Goal: Task Accomplishment & Management: Complete application form

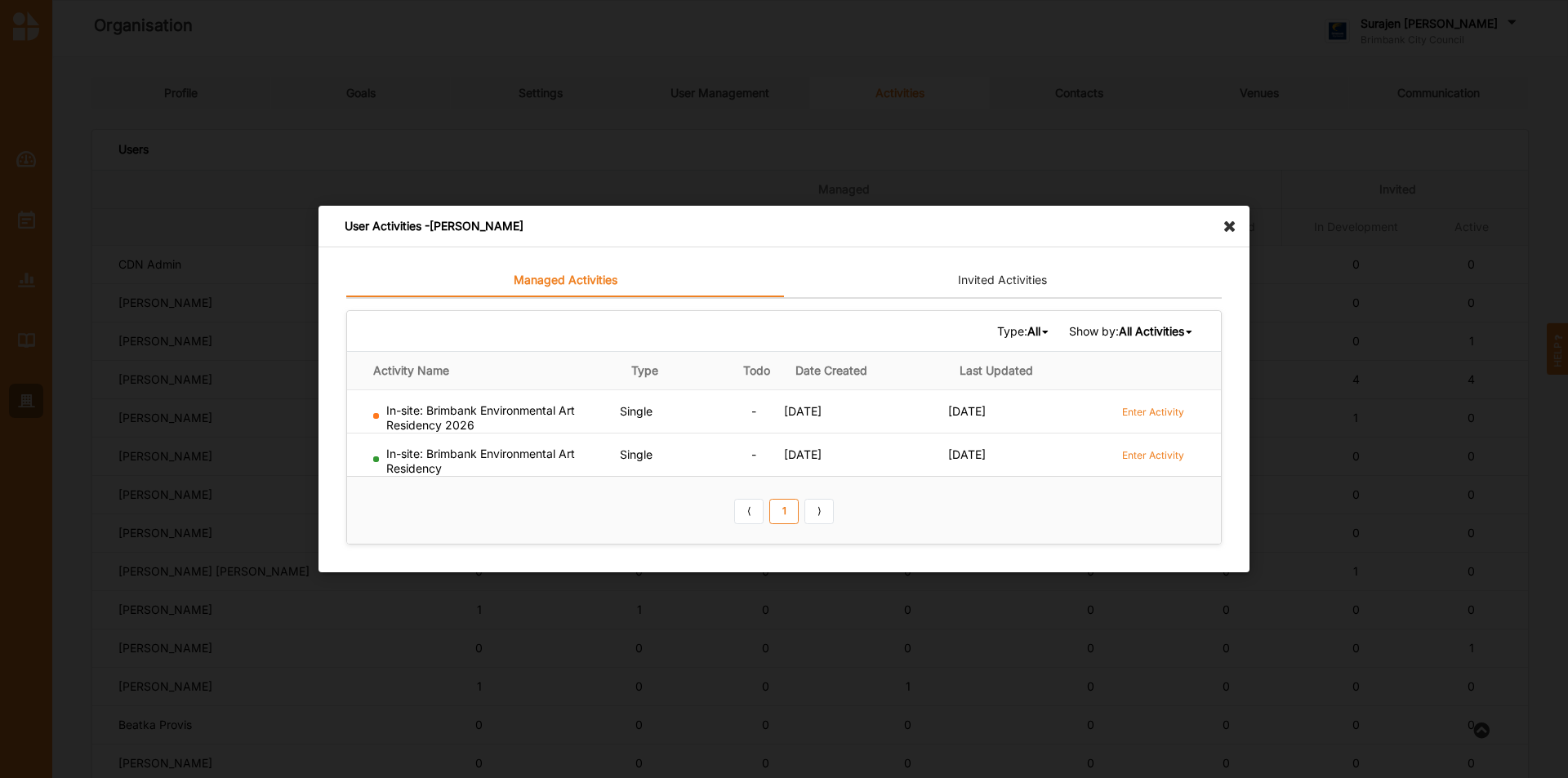
scroll to position [294, 0]
click at [1231, 224] on icon at bounding box center [1233, 218] width 26 height 26
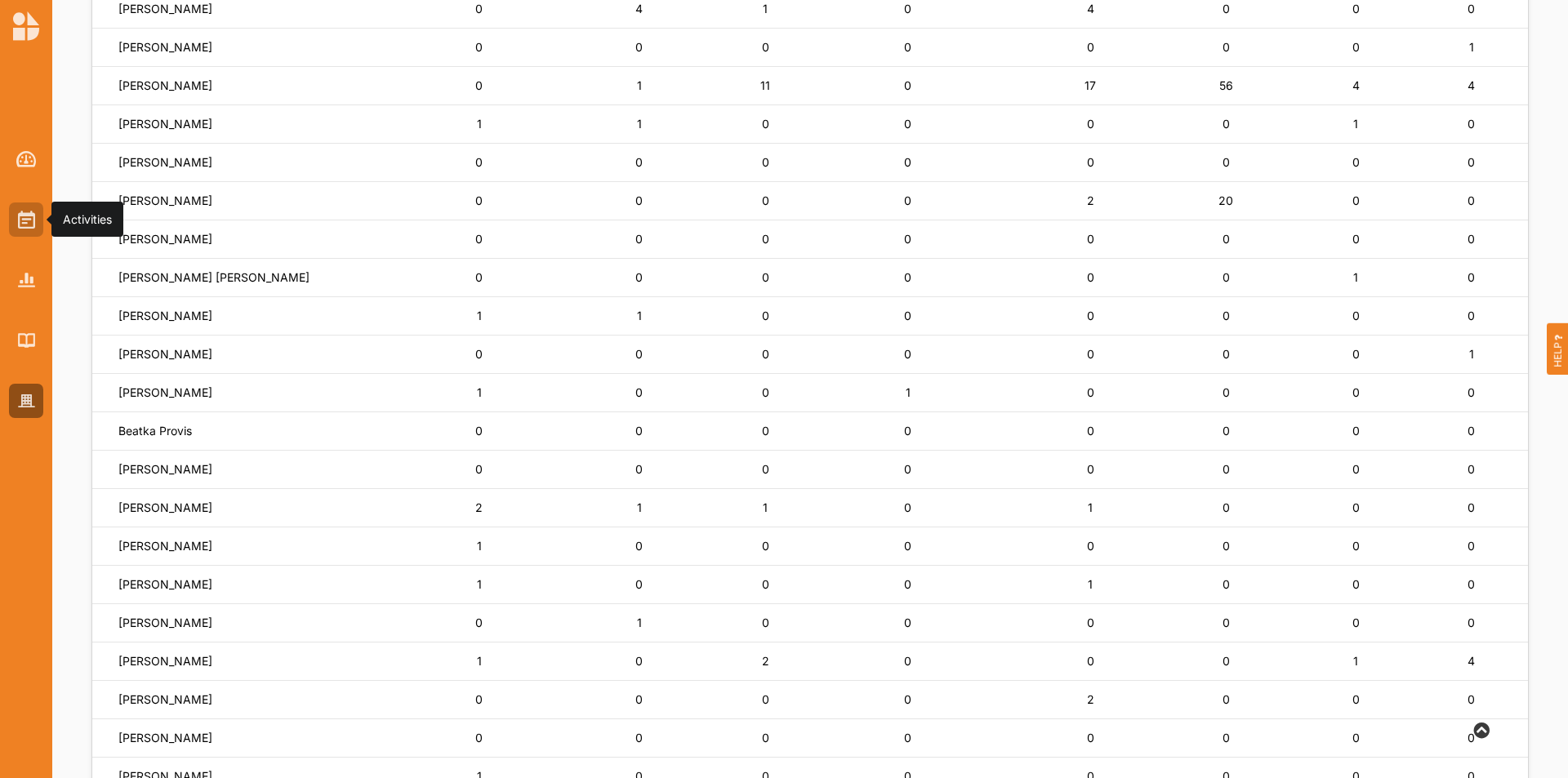
click at [21, 217] on img at bounding box center [26, 219] width 17 height 18
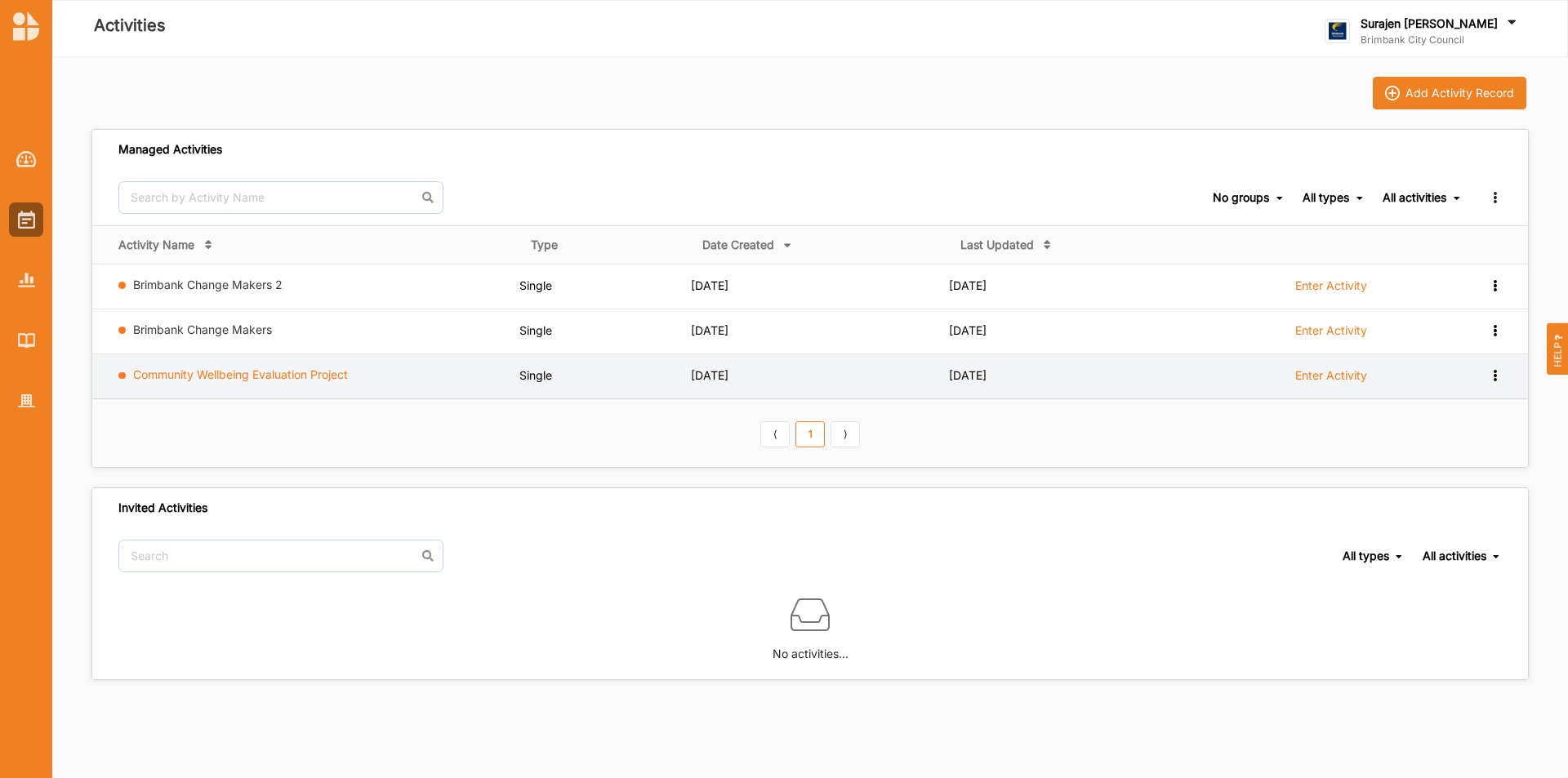
click at [294, 368] on link "Community Wellbeing Evaluation Project" at bounding box center [241, 375] width 215 height 14
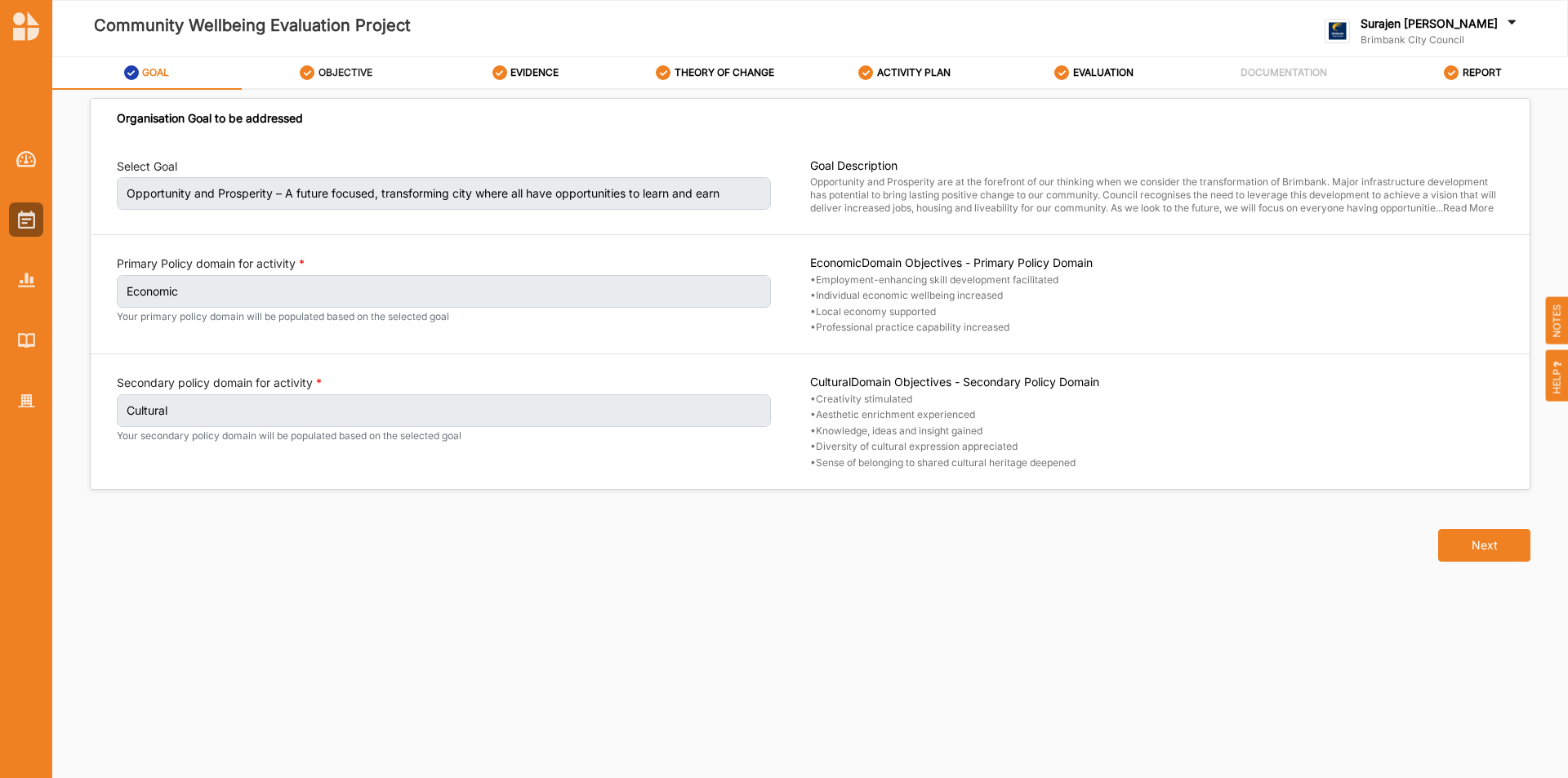
click at [359, 73] on label "OBJECTIVE" at bounding box center [345, 73] width 54 height 13
select select "30"
select select "3"
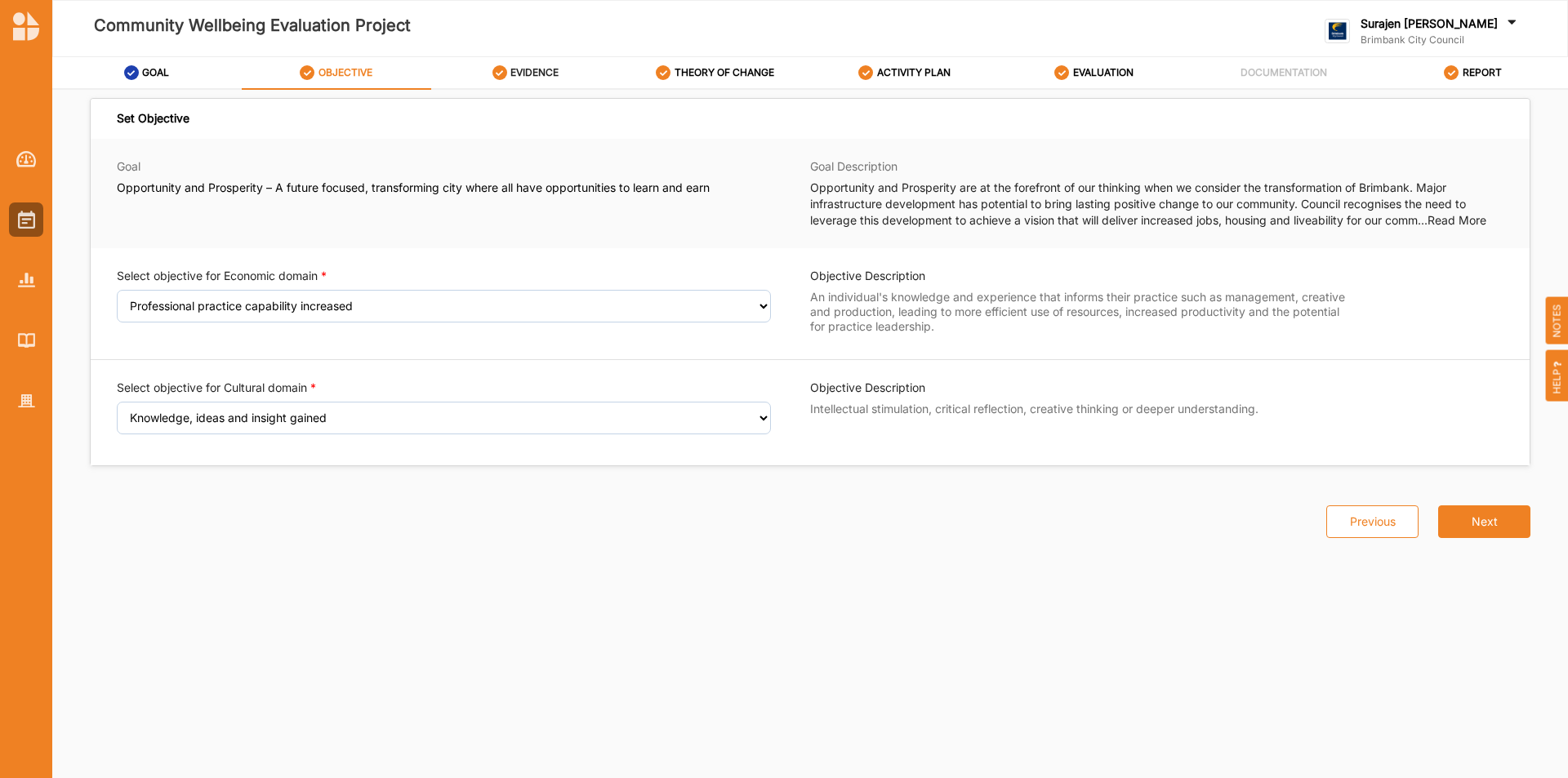
click at [544, 78] on label "EVIDENCE" at bounding box center [534, 73] width 48 height 13
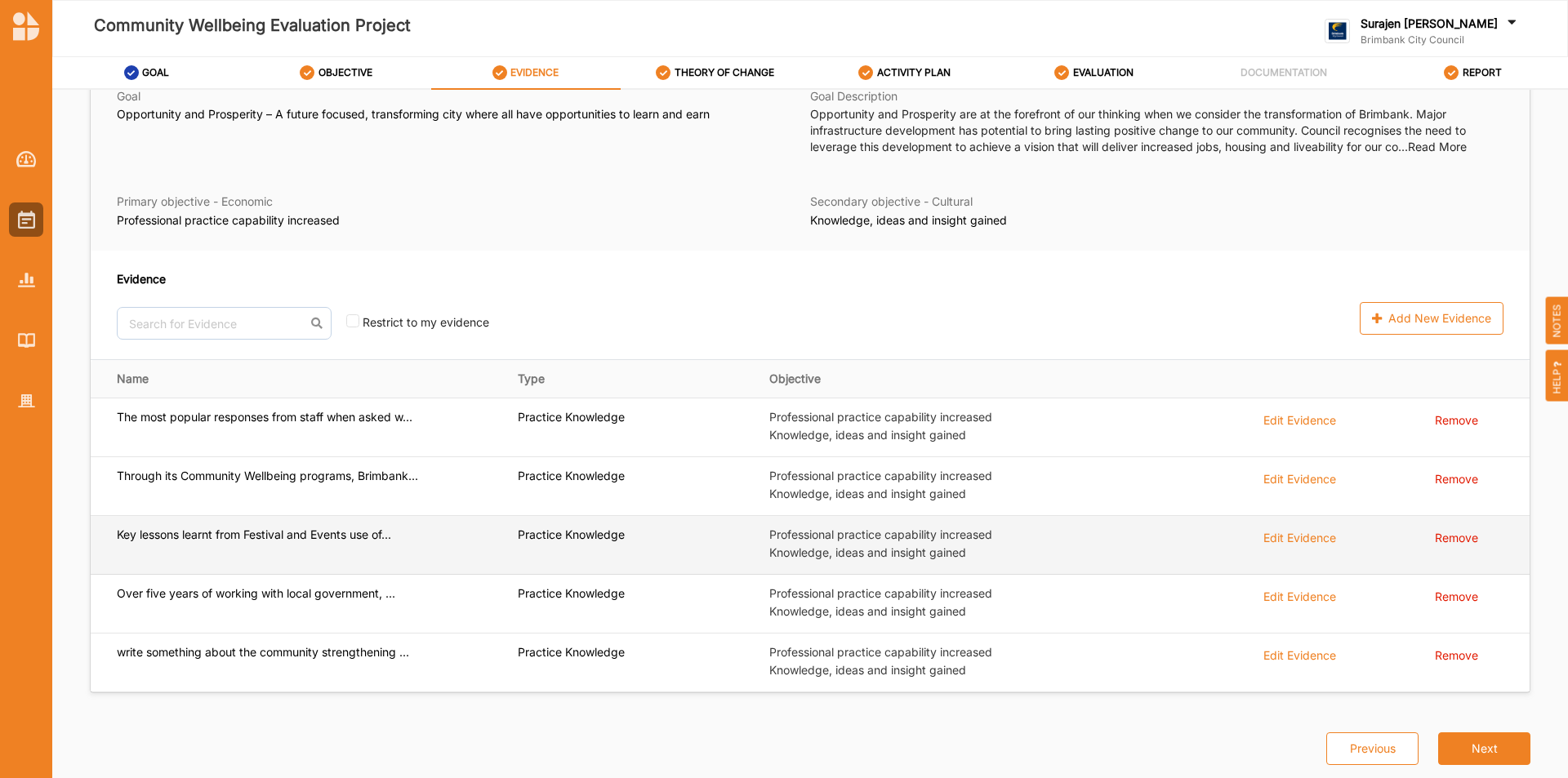
scroll to position [89, 0]
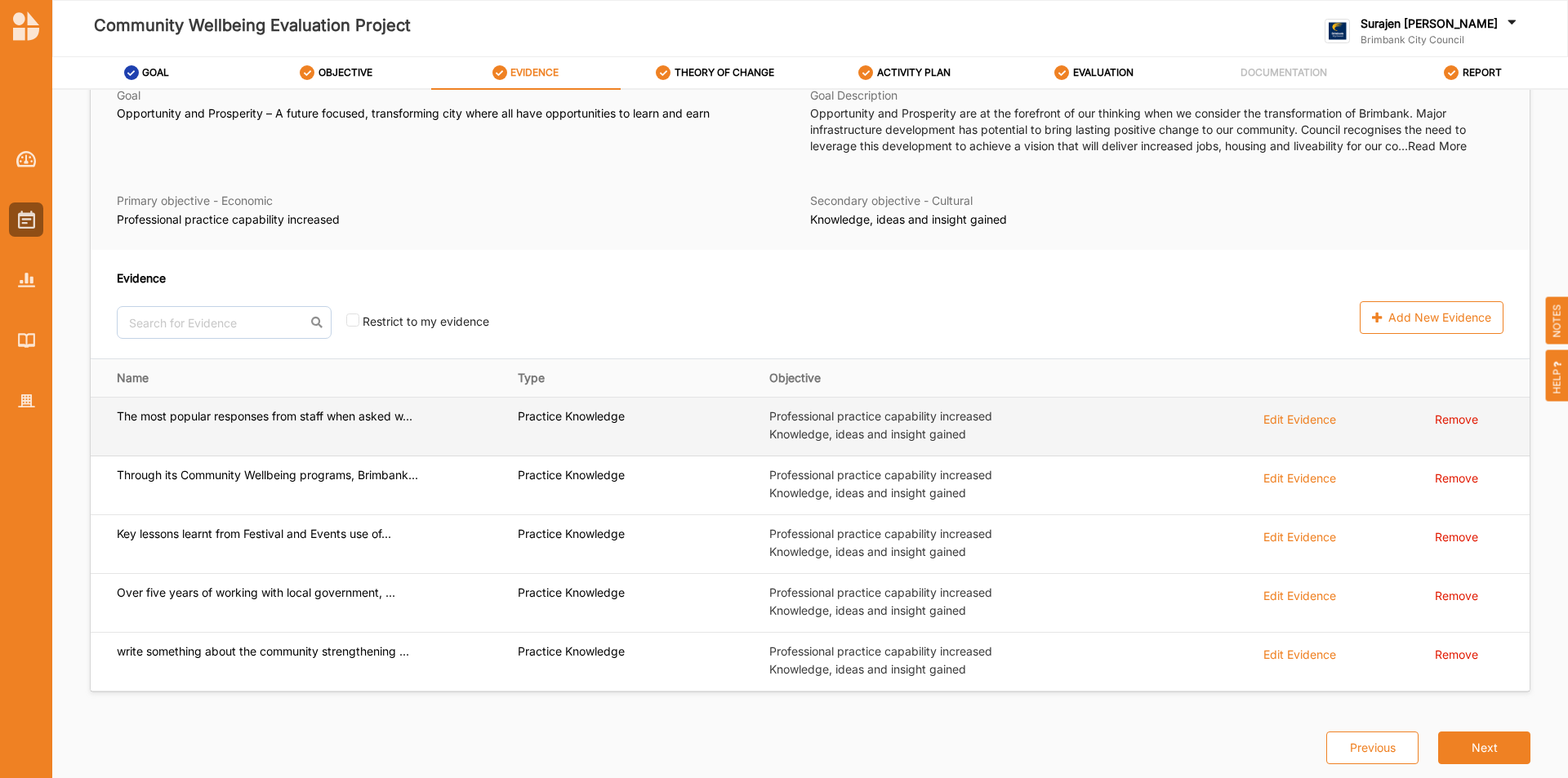
click at [1276, 425] on div "Edit Evidence" at bounding box center [1299, 418] width 72 height 18
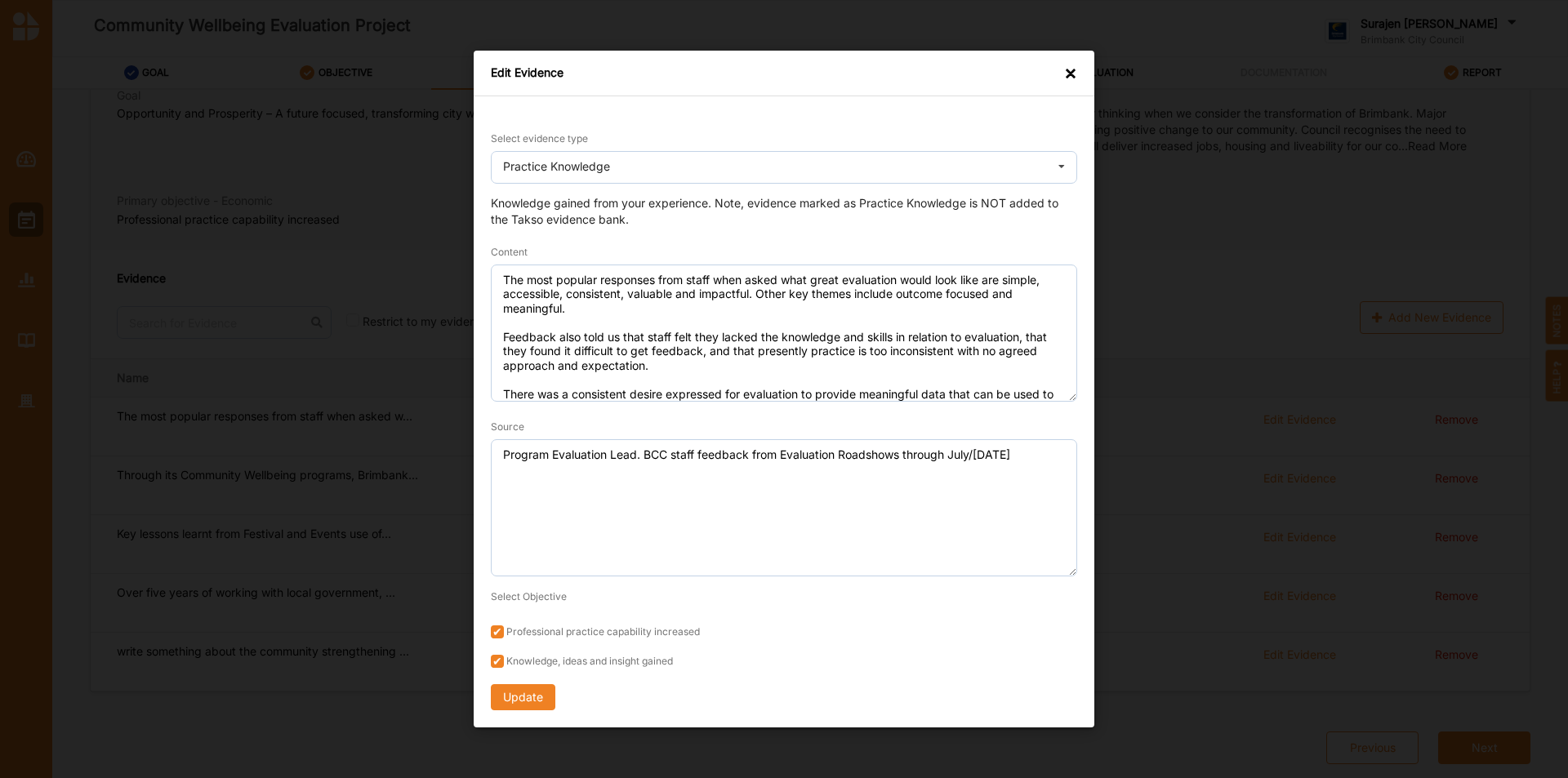
click at [1071, 71] on div "×" at bounding box center [1070, 73] width 13 height 16
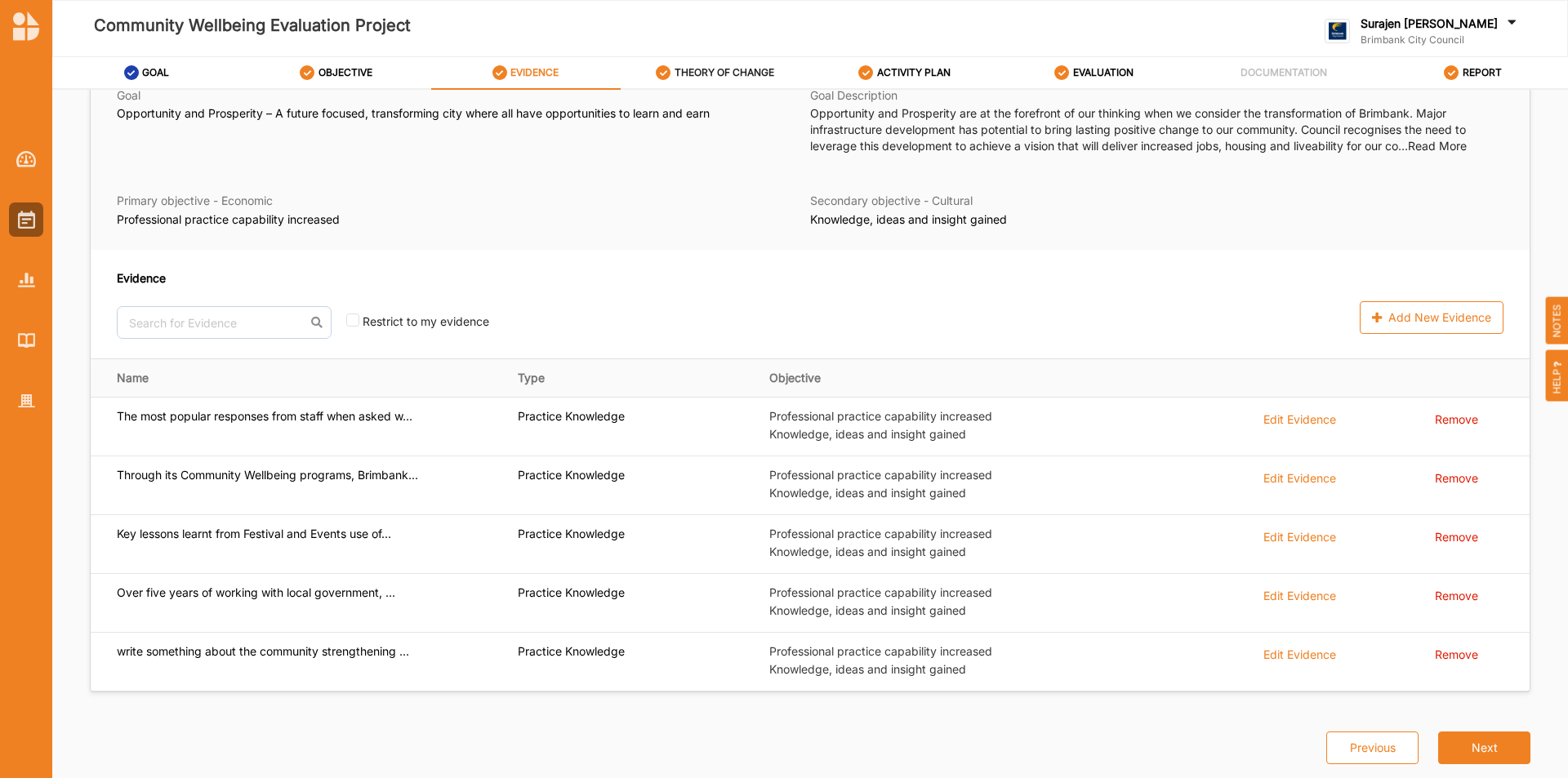
click at [700, 86] on div "THEORY OF CHANGE" at bounding box center [715, 73] width 118 height 30
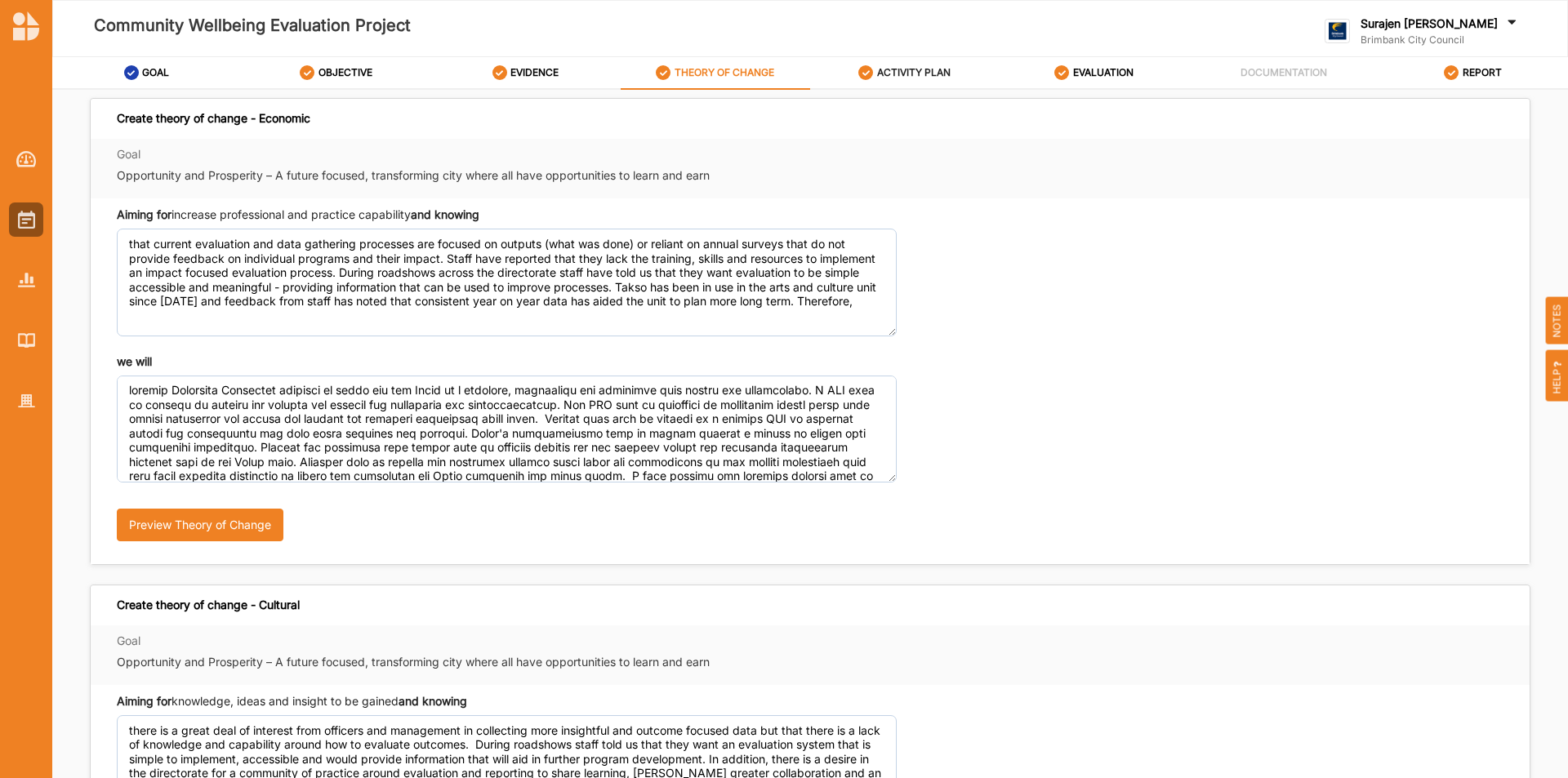
click at [918, 74] on label "ACTIVITY PLAN" at bounding box center [914, 73] width 73 height 13
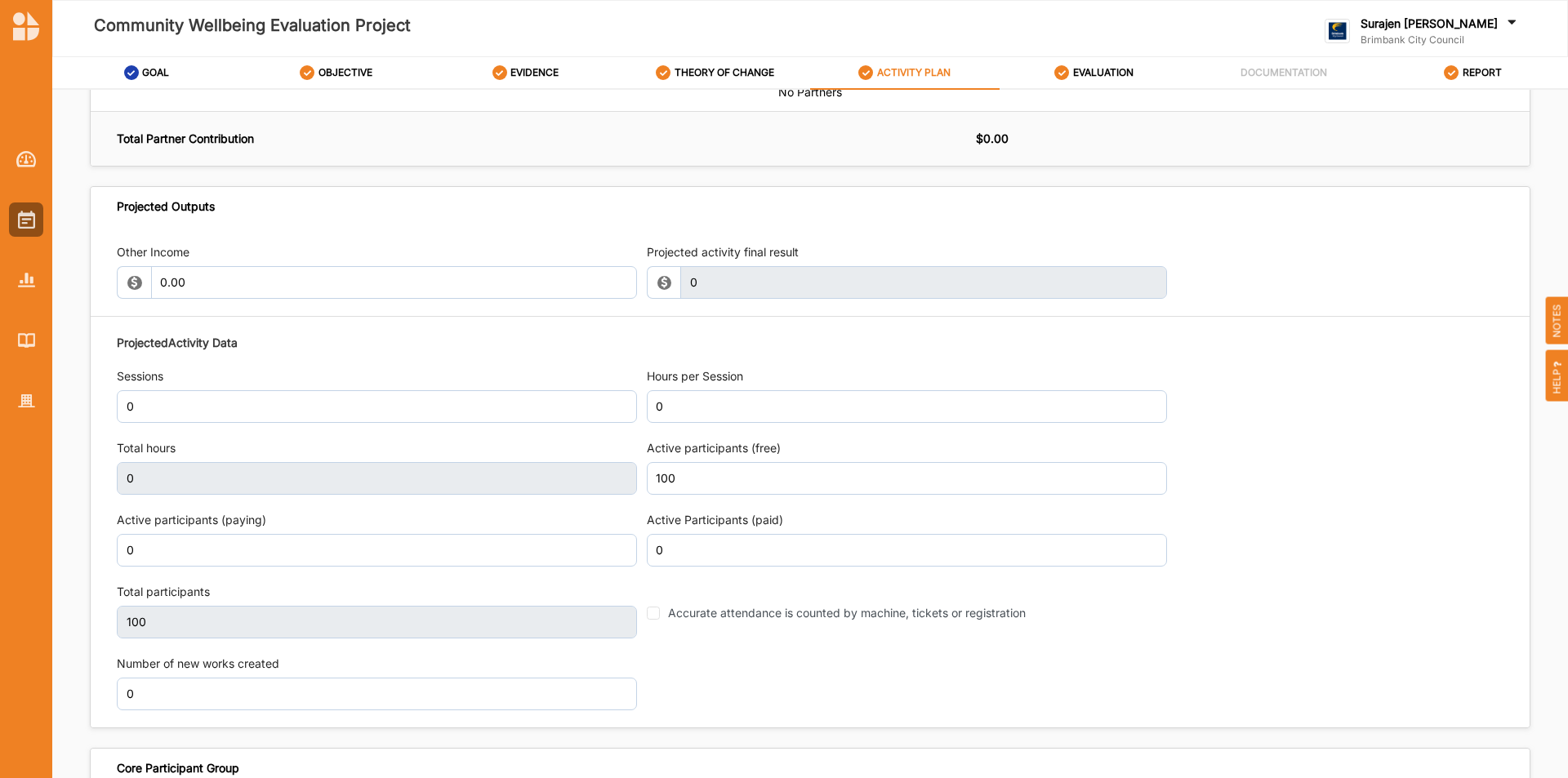
scroll to position [1797, 0]
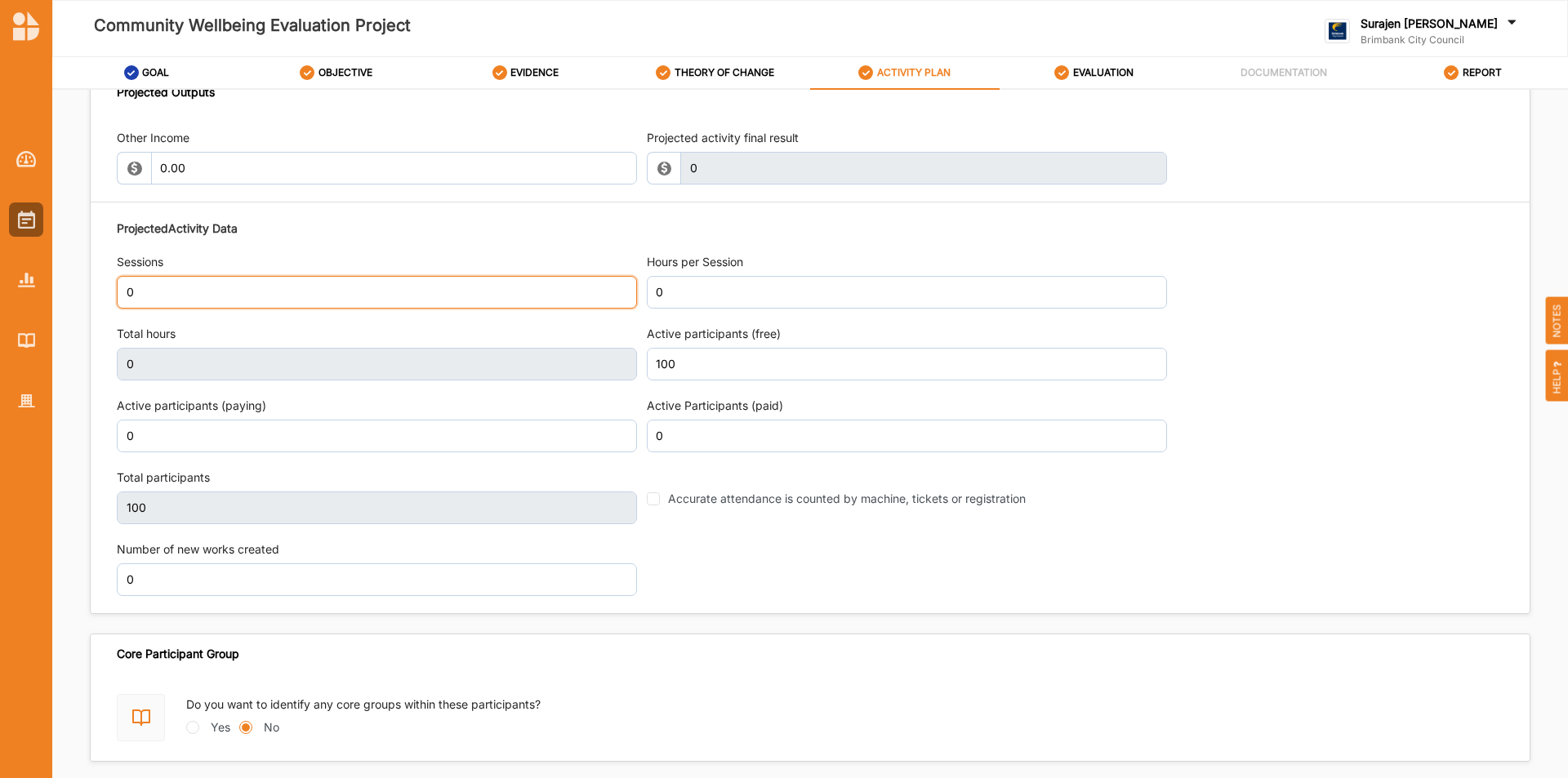
click at [142, 281] on input "0" at bounding box center [376, 292] width 520 height 32
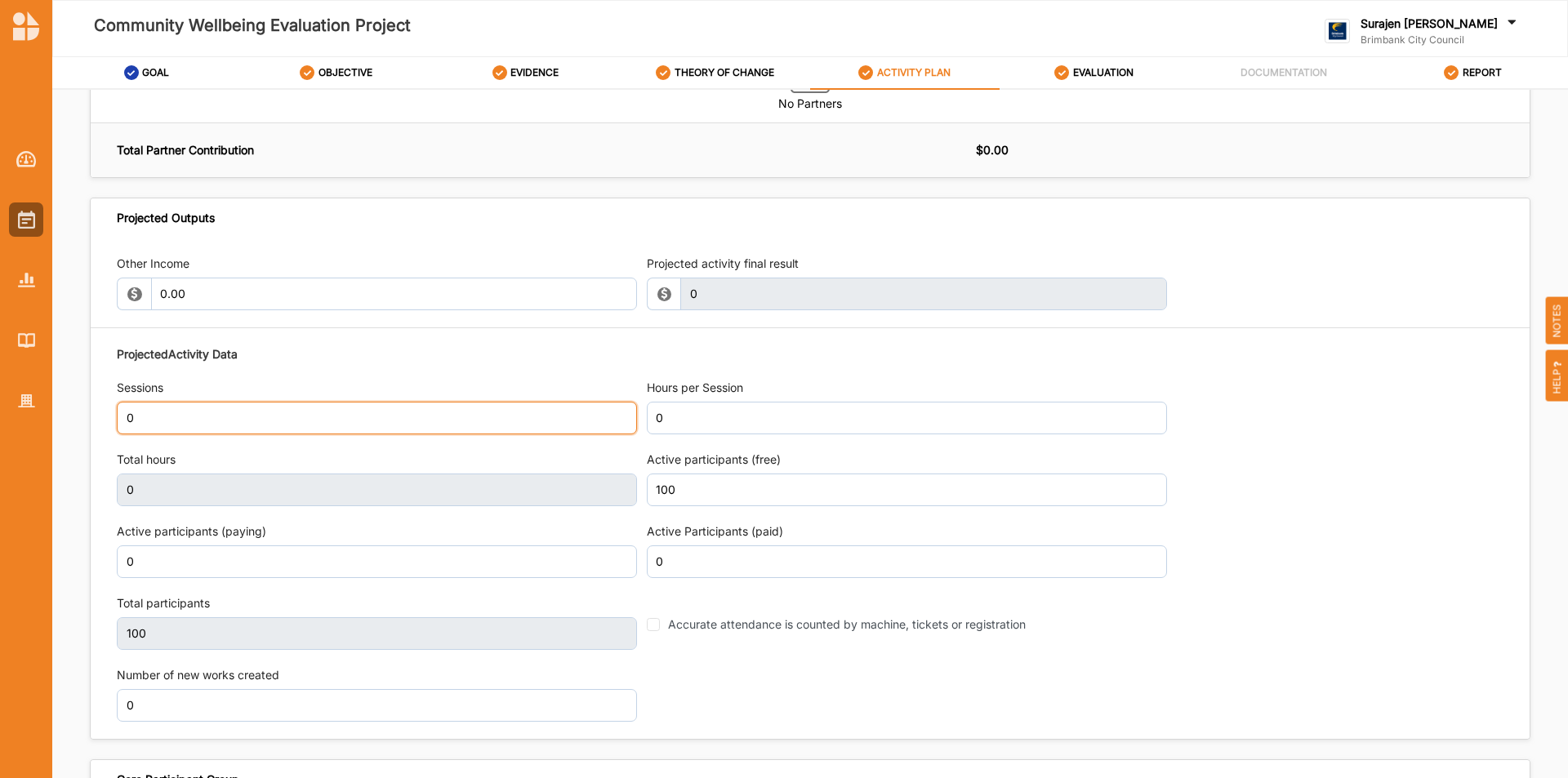
scroll to position [1470, 0]
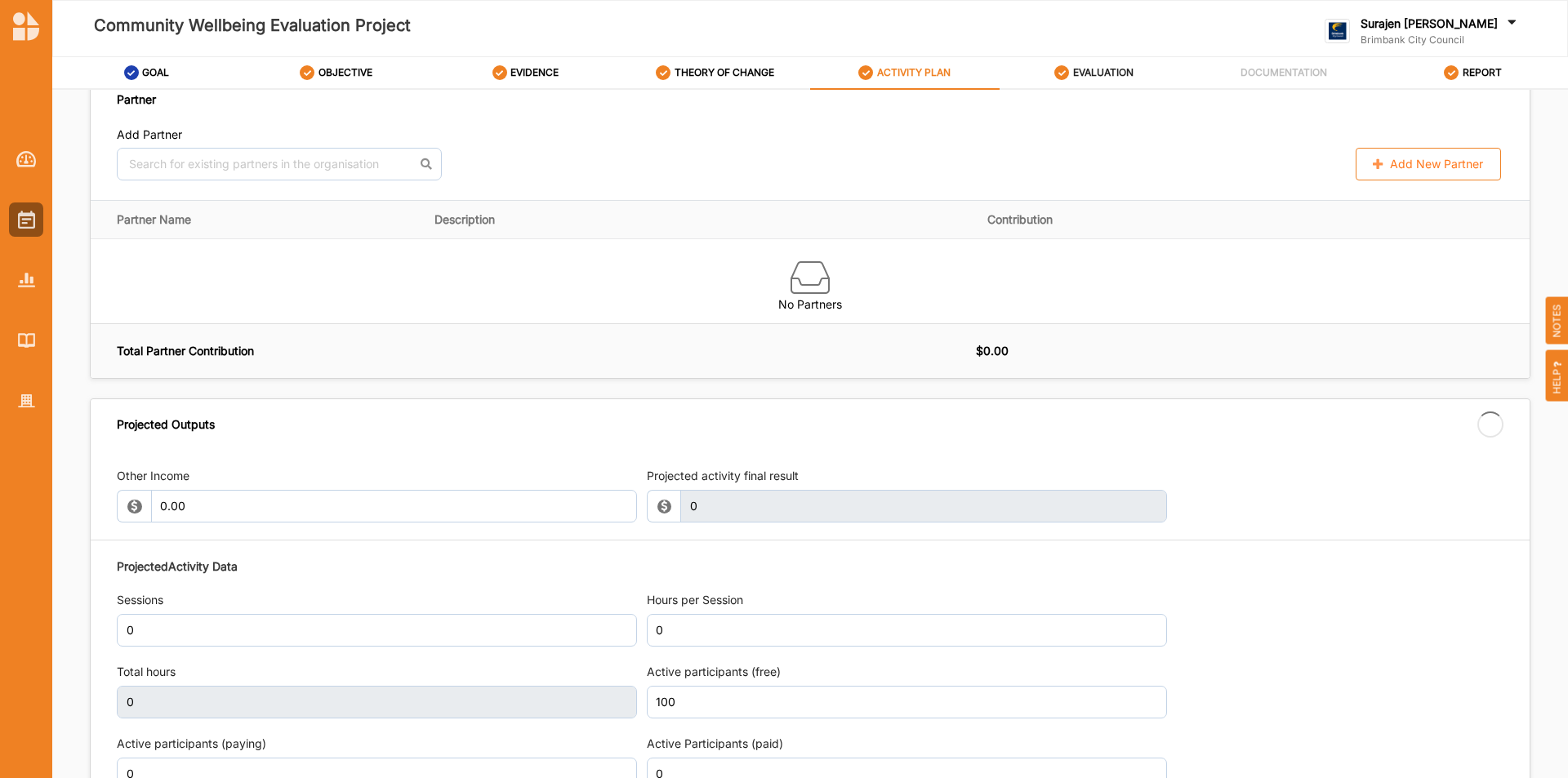
click at [1070, 80] on div "EVALUATION" at bounding box center [1094, 73] width 79 height 30
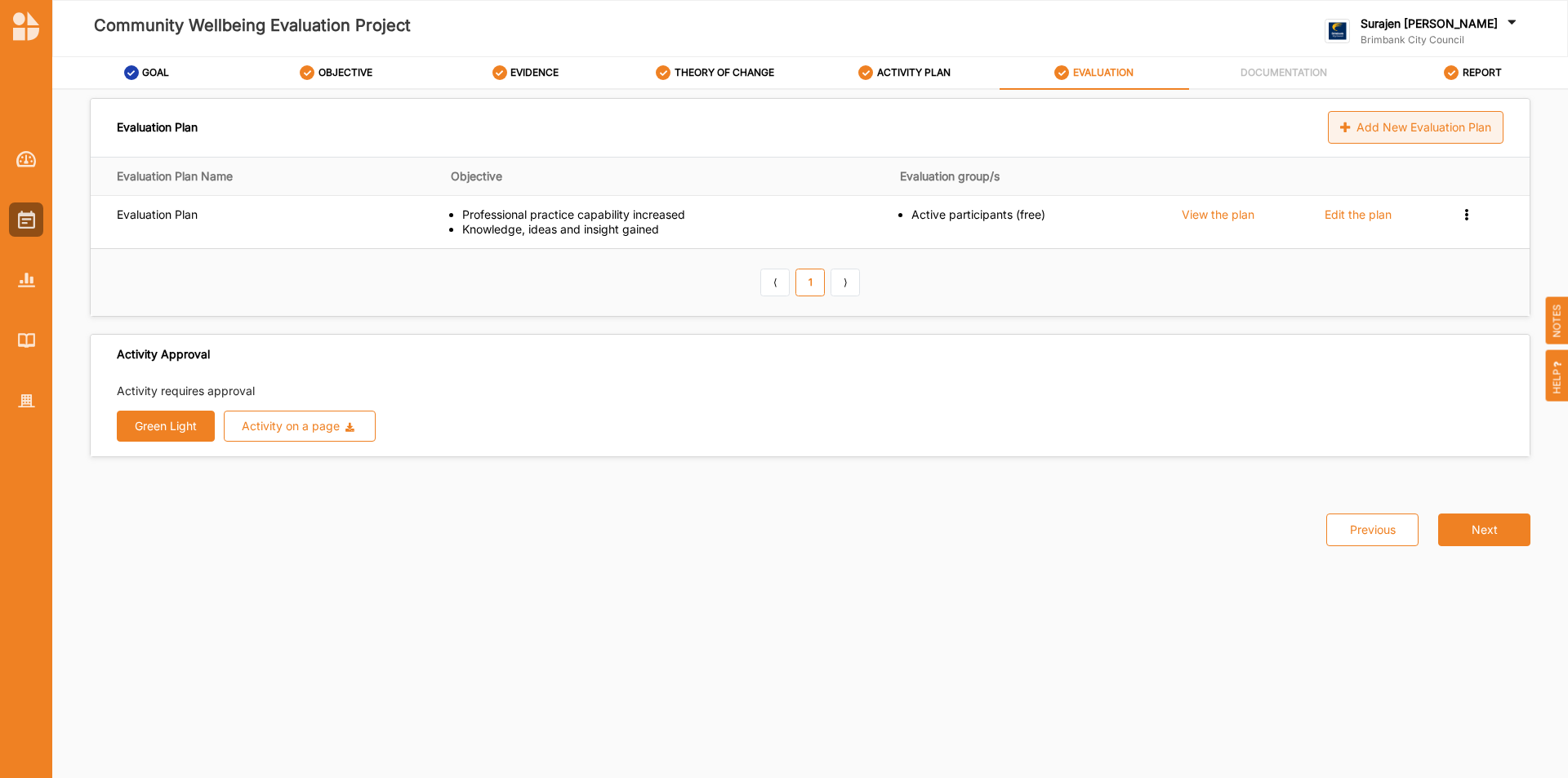
click at [1401, 131] on div "Add New Evaluation Plan" at bounding box center [1415, 127] width 175 height 32
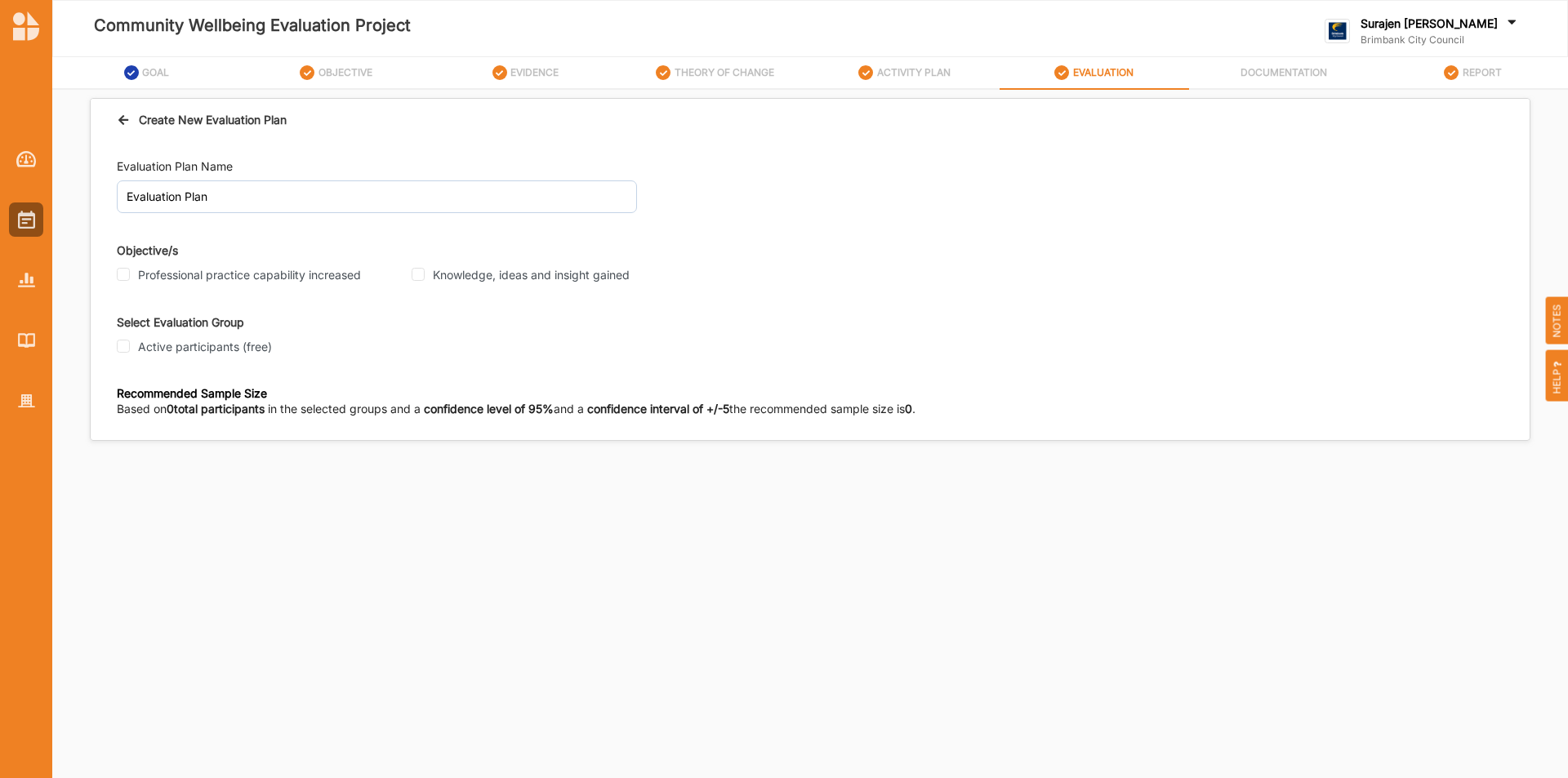
click at [129, 122] on icon at bounding box center [124, 117] width 14 height 12
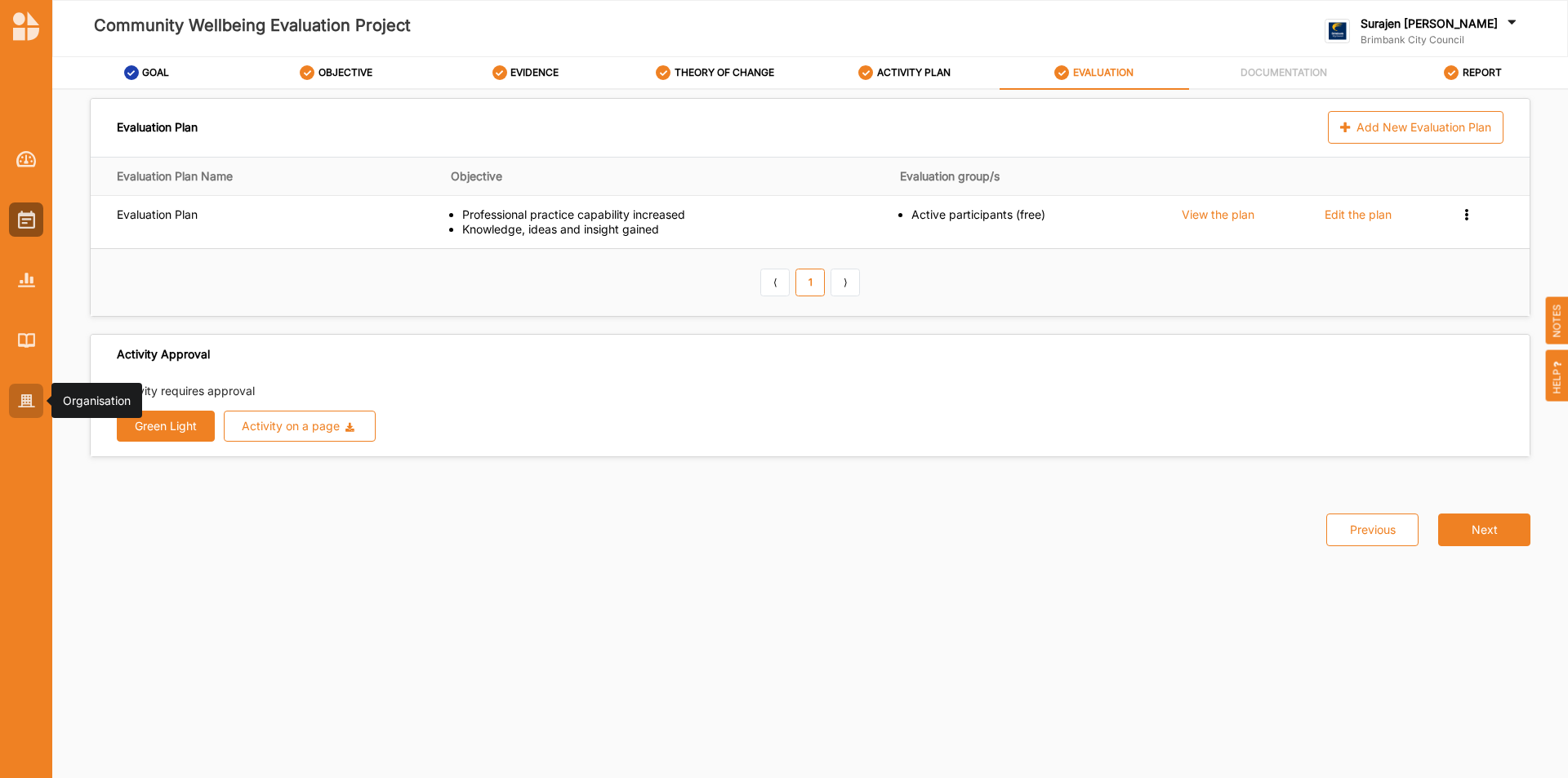
click at [19, 402] on img at bounding box center [26, 402] width 17 height 14
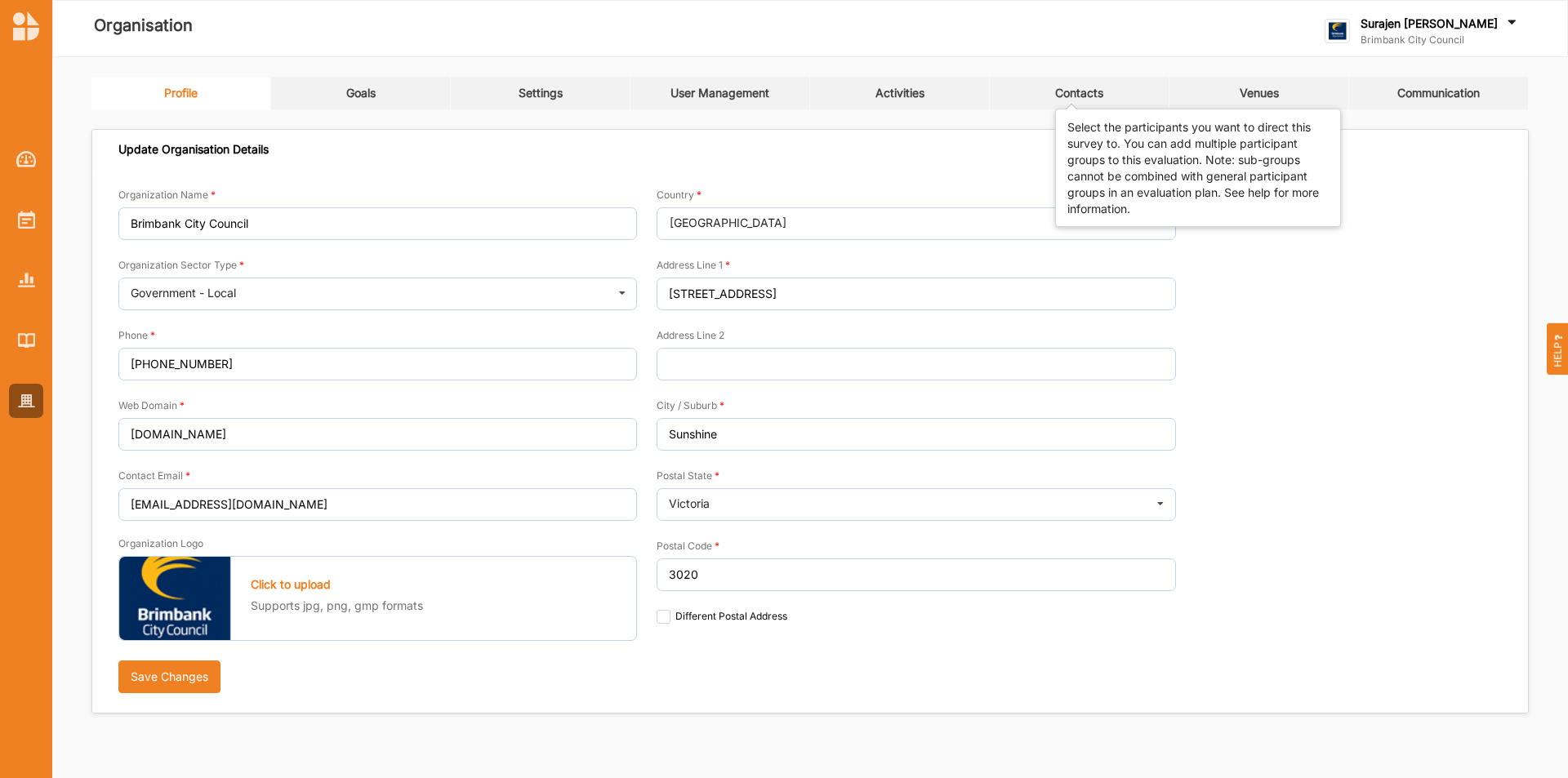
click at [1092, 88] on div "Contacts" at bounding box center [1079, 93] width 48 height 14
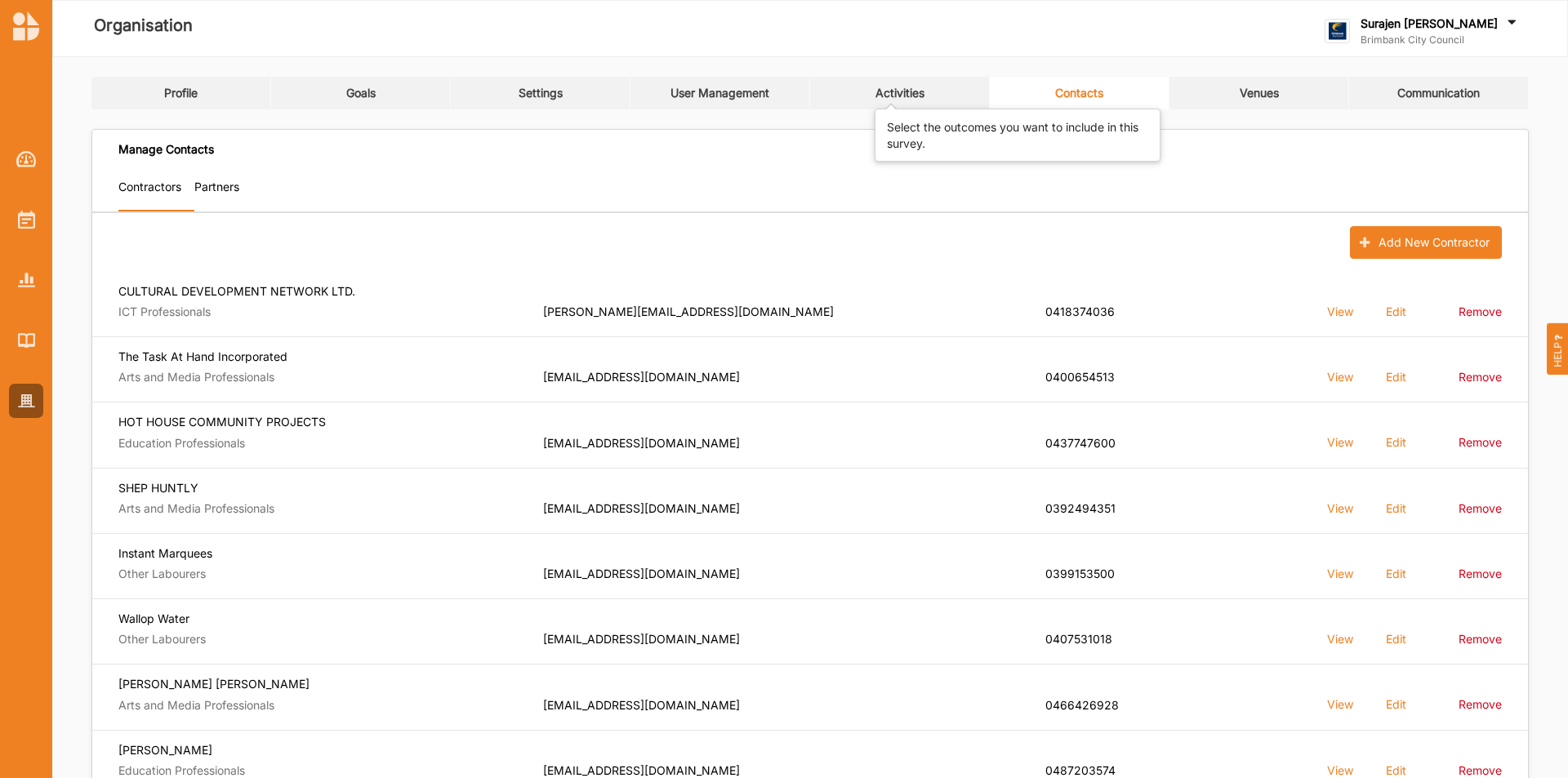
drag, startPoint x: 880, startPoint y: 90, endPoint x: 892, endPoint y: 121, distance: 33.2
click at [879, 91] on div "Activities" at bounding box center [899, 93] width 49 height 14
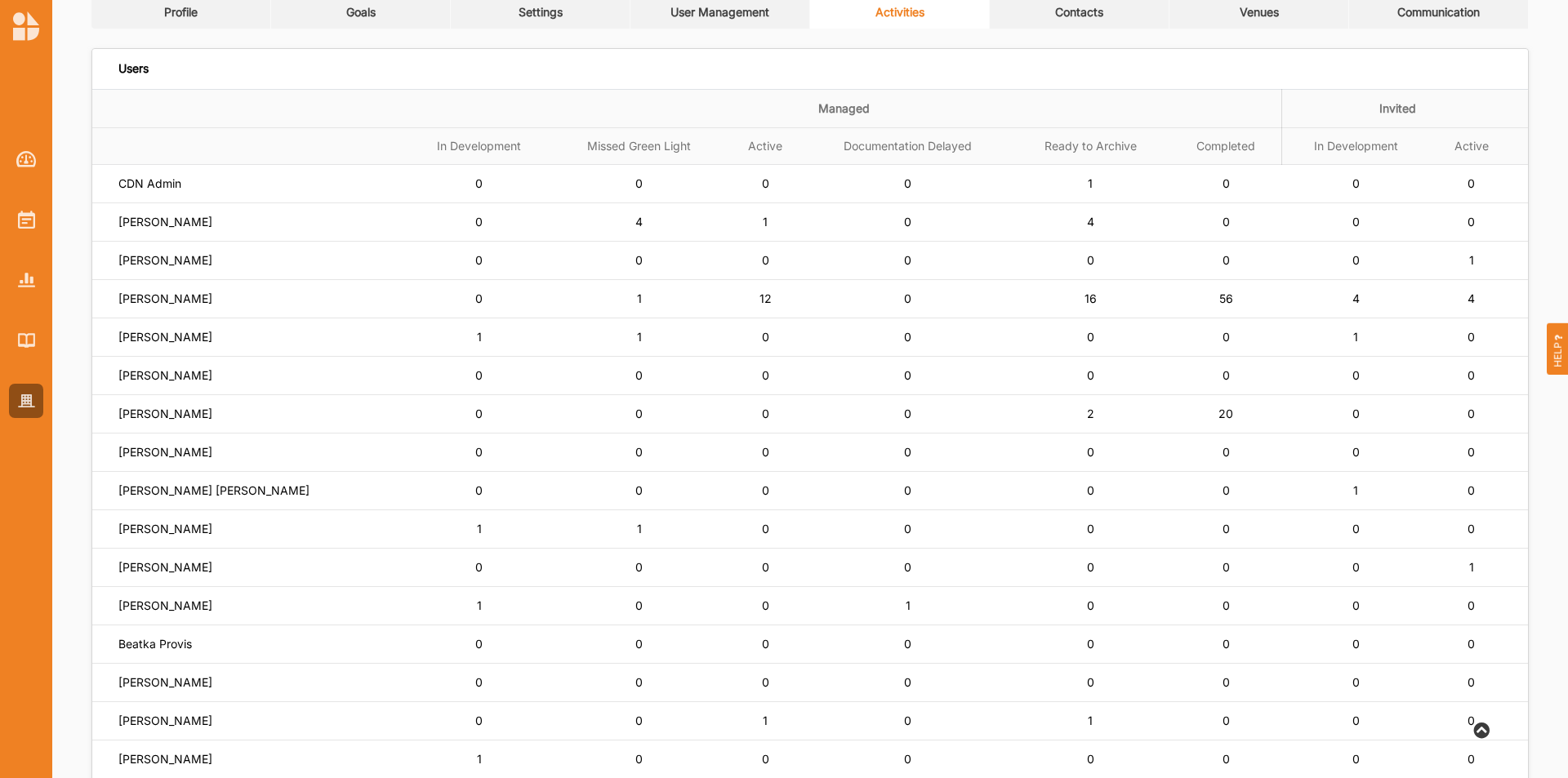
scroll to position [245, 0]
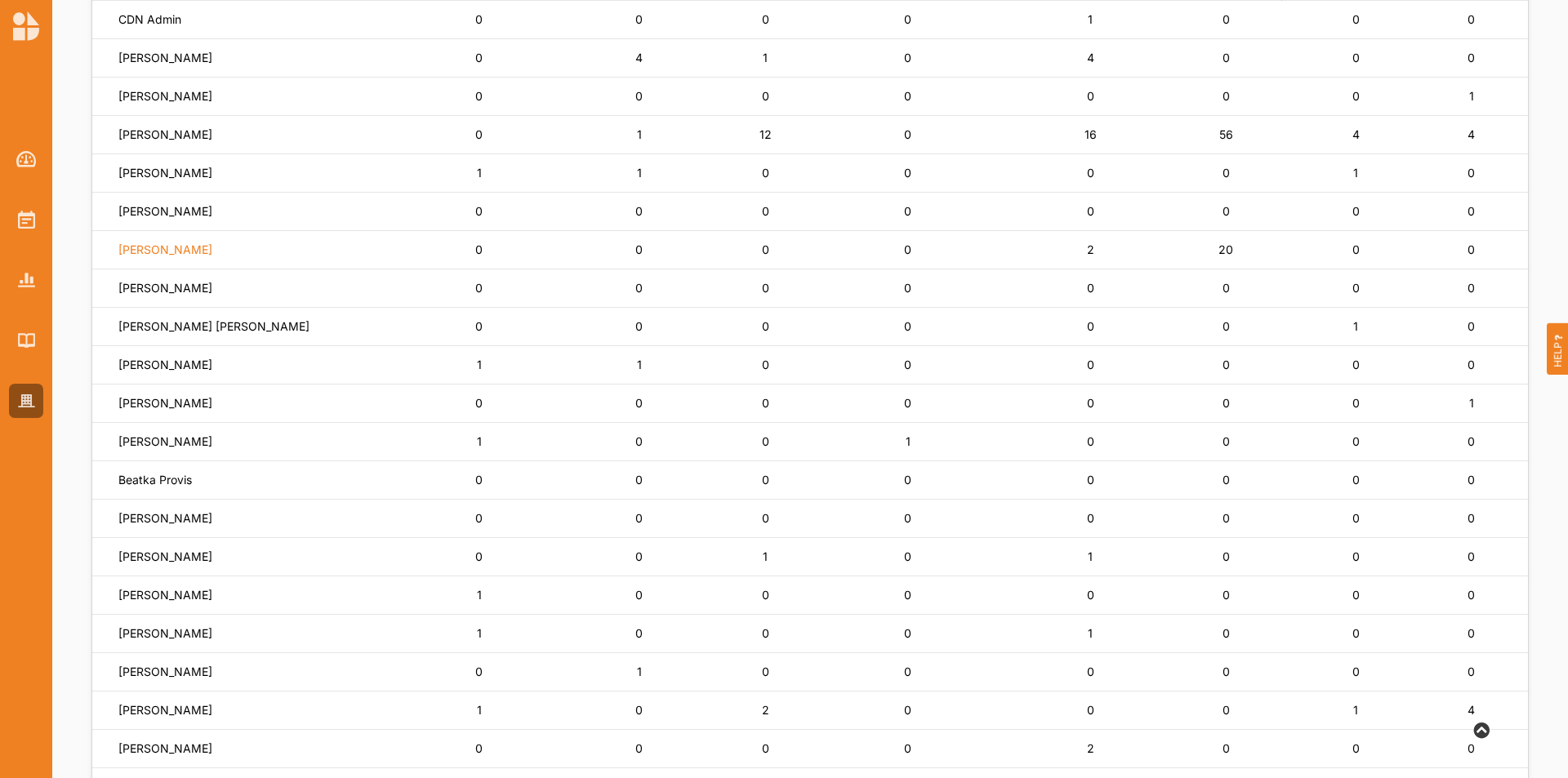
click at [139, 256] on label "Lisa Horsburgh" at bounding box center [165, 250] width 94 height 14
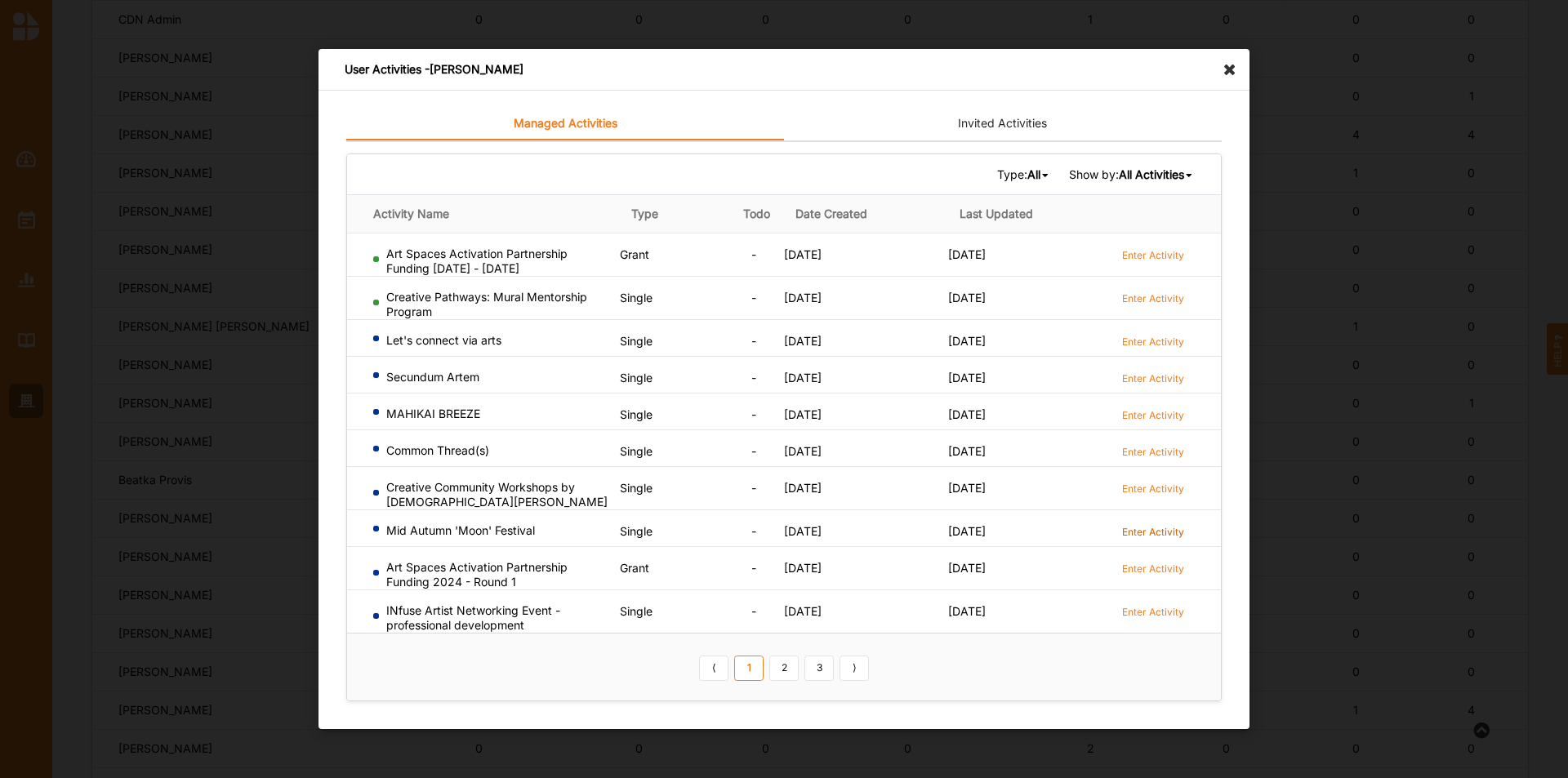
click at [1152, 534] on label "Enter Activity" at bounding box center [1152, 533] width 62 height 14
click at [1236, 68] on icon at bounding box center [1233, 62] width 26 height 26
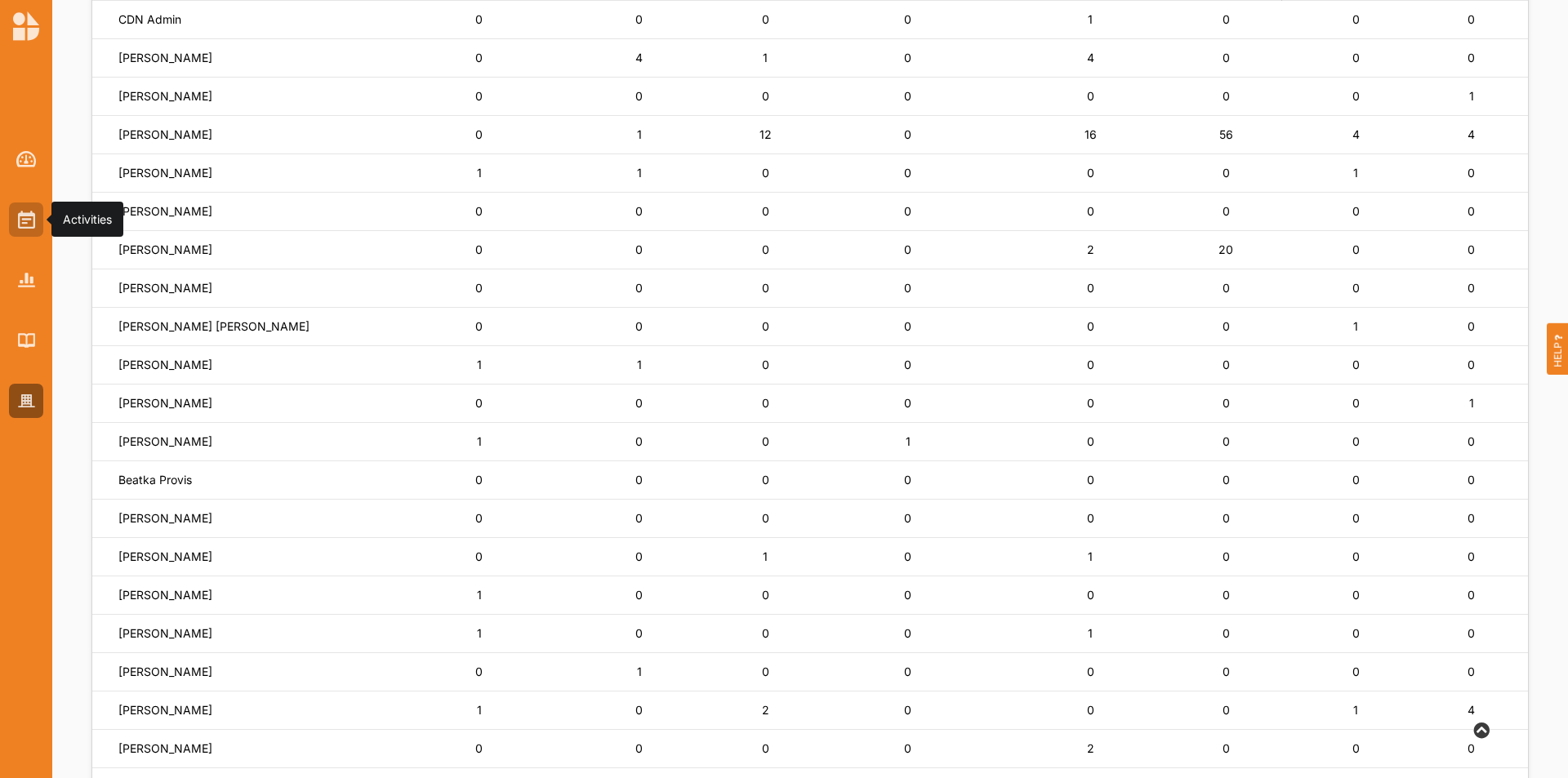
click at [26, 218] on img at bounding box center [26, 219] width 17 height 18
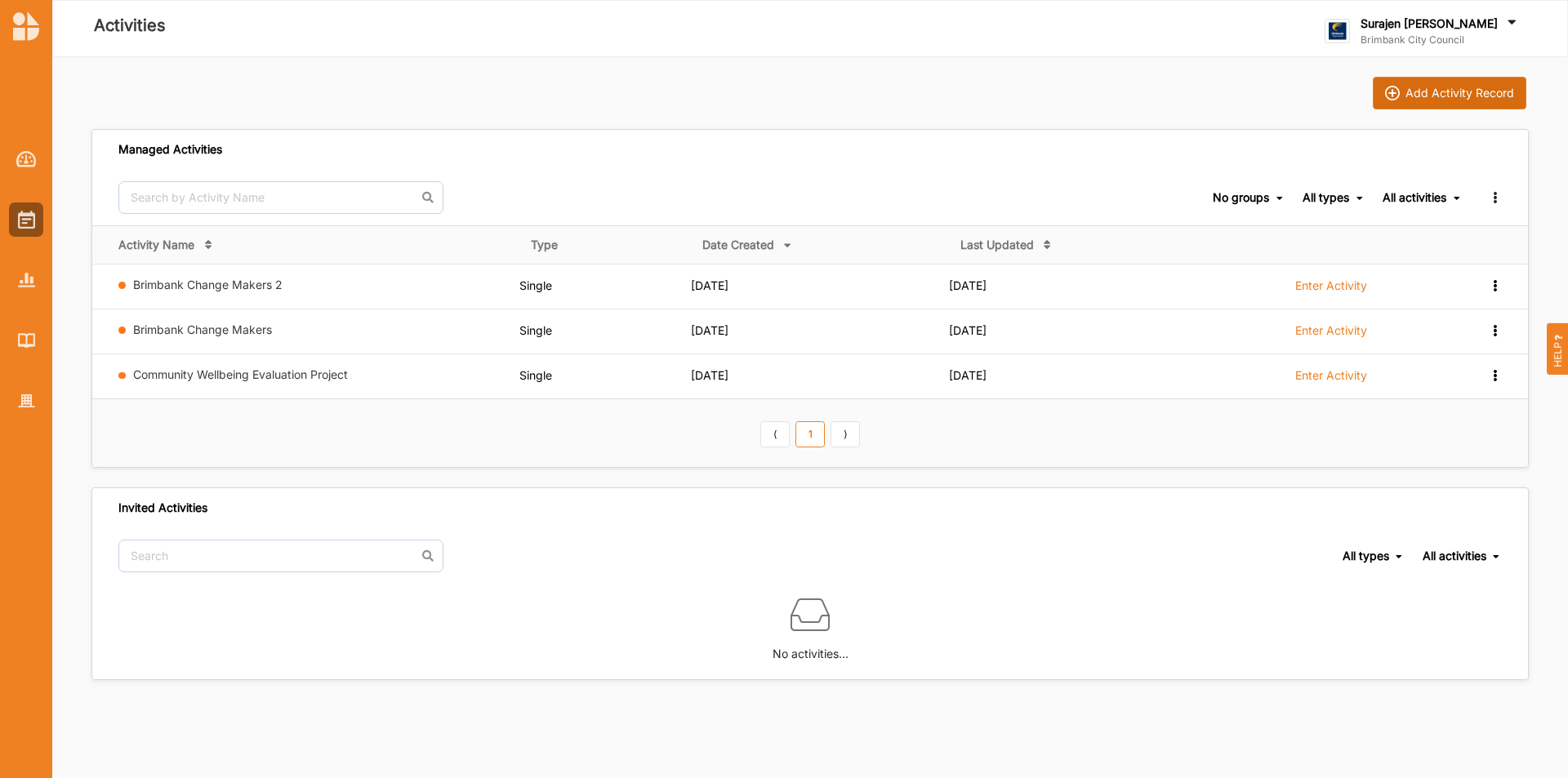
click at [1461, 94] on div "Add Activity Record" at bounding box center [1459, 93] width 108 height 14
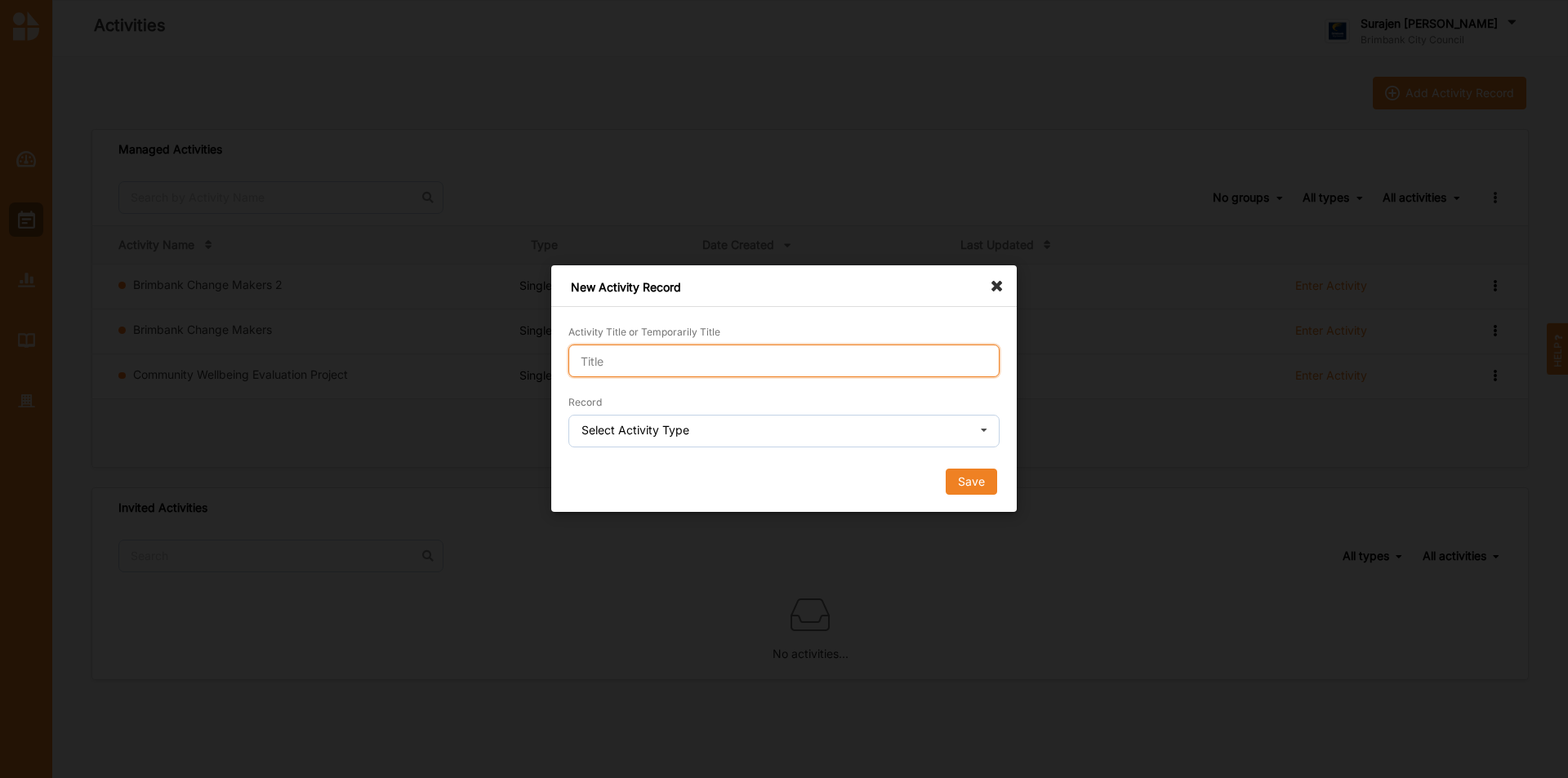
click at [666, 353] on input "Activity Title or Temporarily Title" at bounding box center [784, 361] width 431 height 32
type input "TESTING"
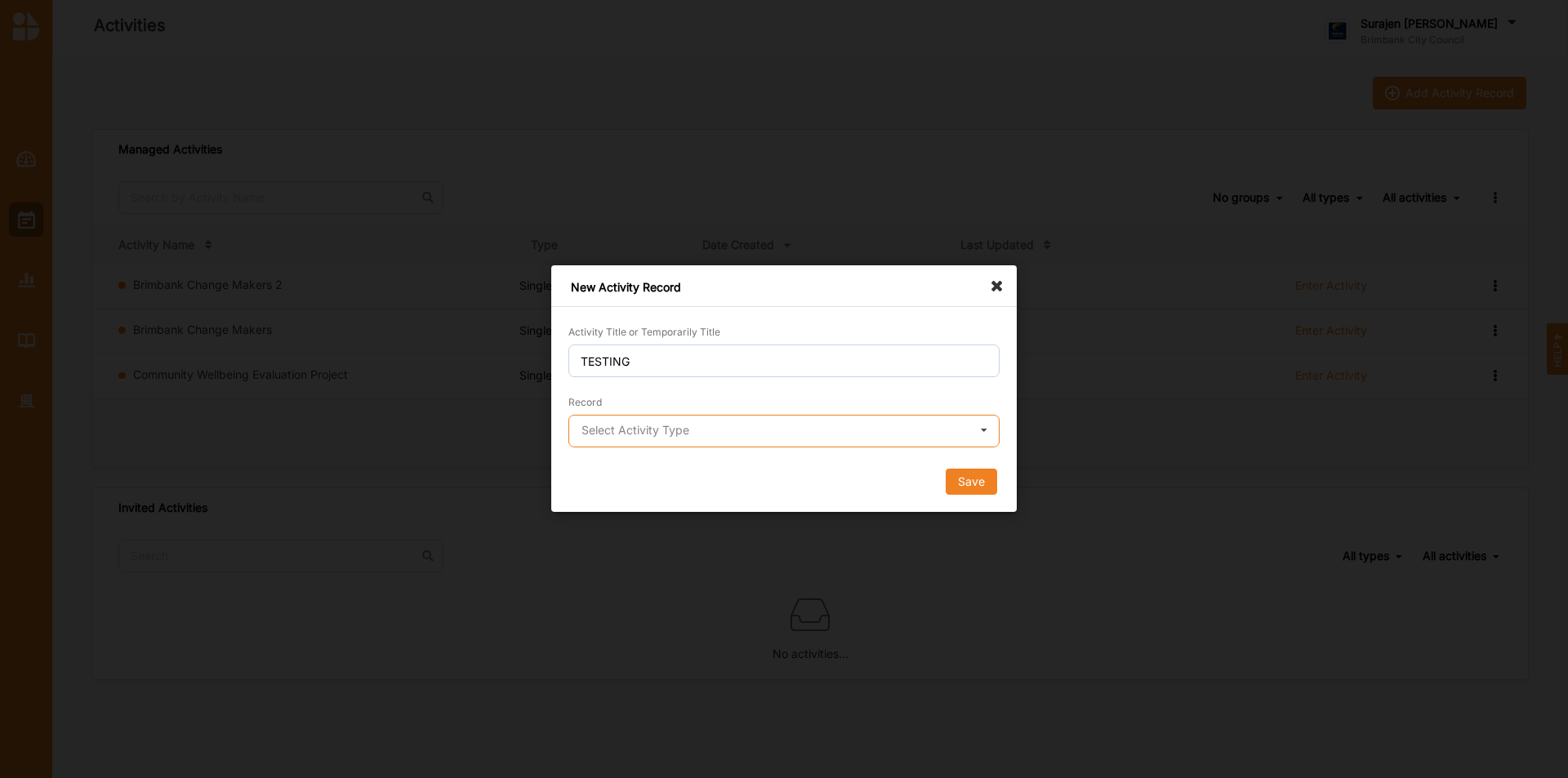
click at [649, 438] on input "text" at bounding box center [785, 432] width 430 height 32
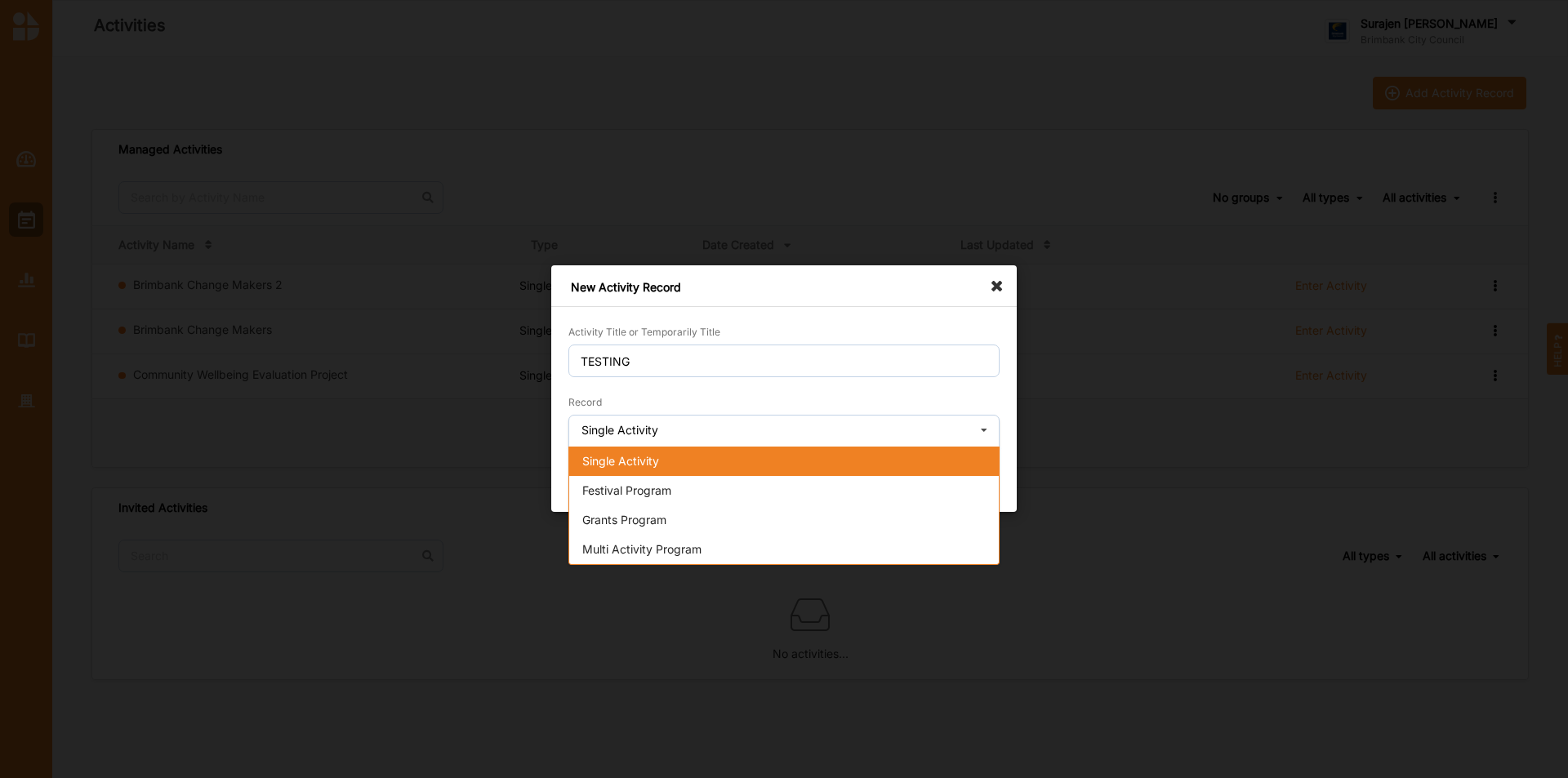
click at [650, 462] on span "Single Activity" at bounding box center [620, 461] width 77 height 14
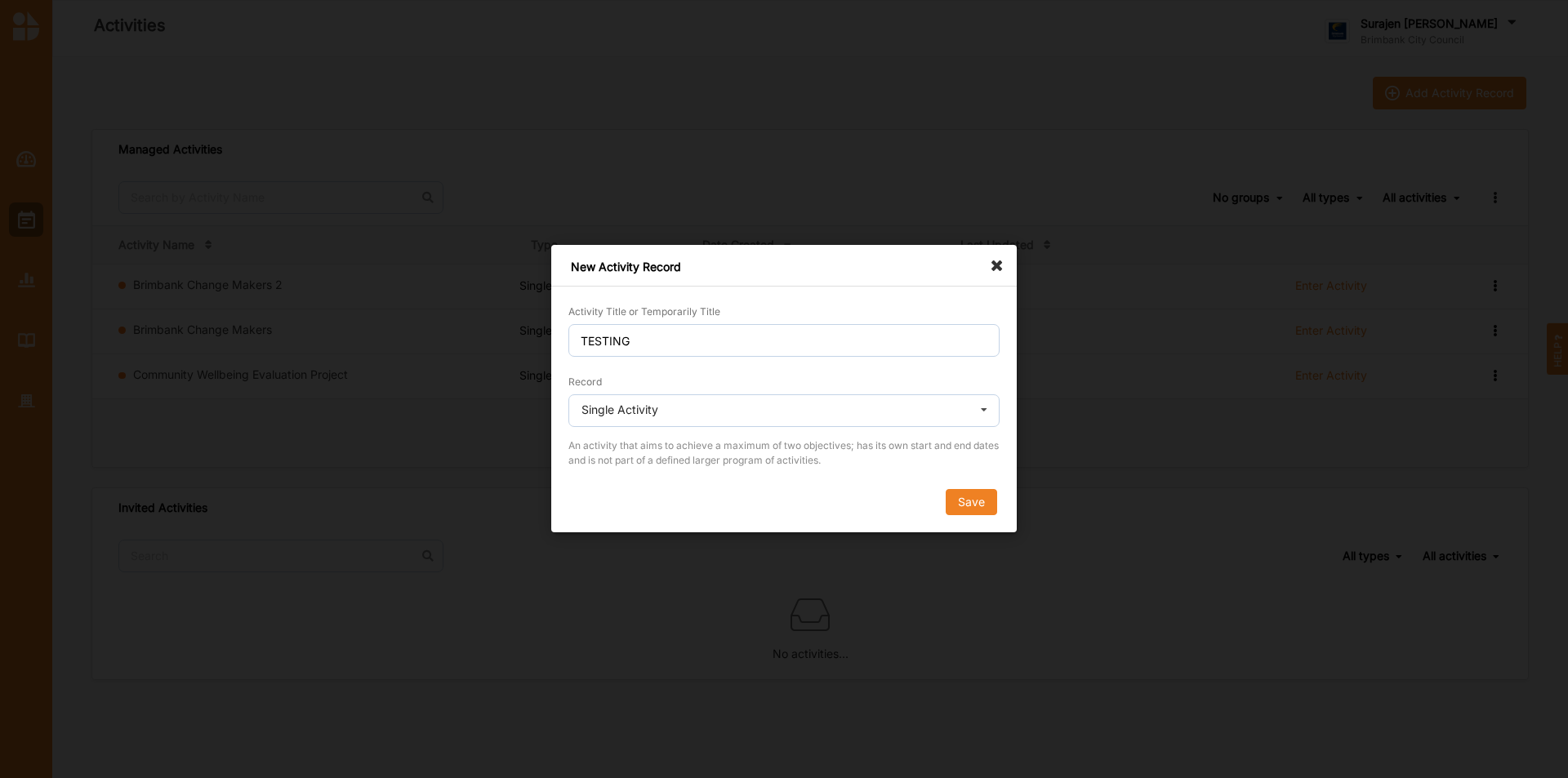
drag, startPoint x: 981, startPoint y: 493, endPoint x: 1064, endPoint y: 500, distance: 83.3
click at [982, 493] on button "Save" at bounding box center [970, 502] width 51 height 26
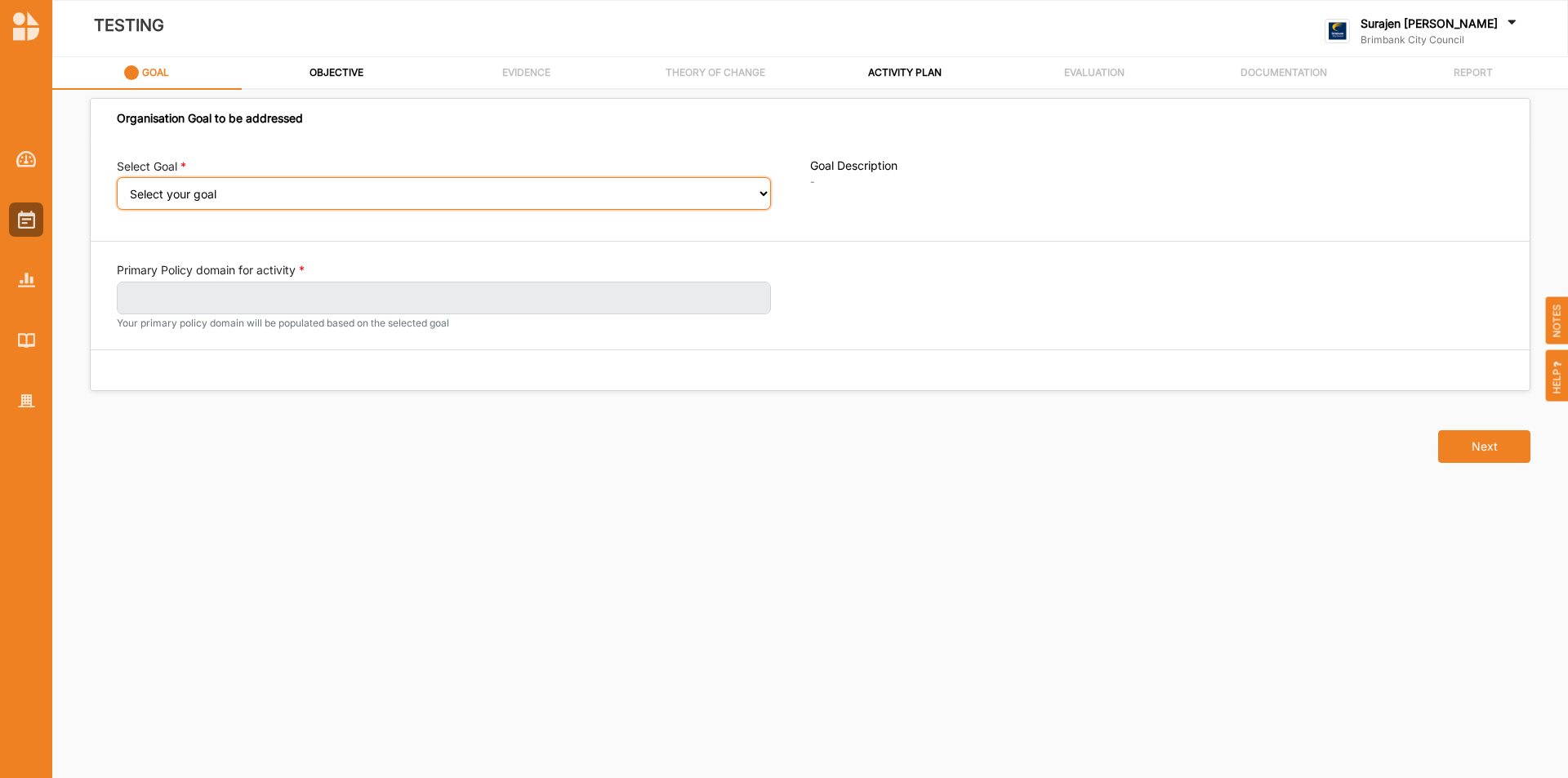
click at [190, 195] on select "Select your goal People and Community – a welcoming, safe and supported communi…" at bounding box center [443, 193] width 654 height 32
select select "240"
click at [116, 189] on select "Select your goal People and Community – a welcoming, safe and supported communi…" at bounding box center [443, 193] width 654 height 32
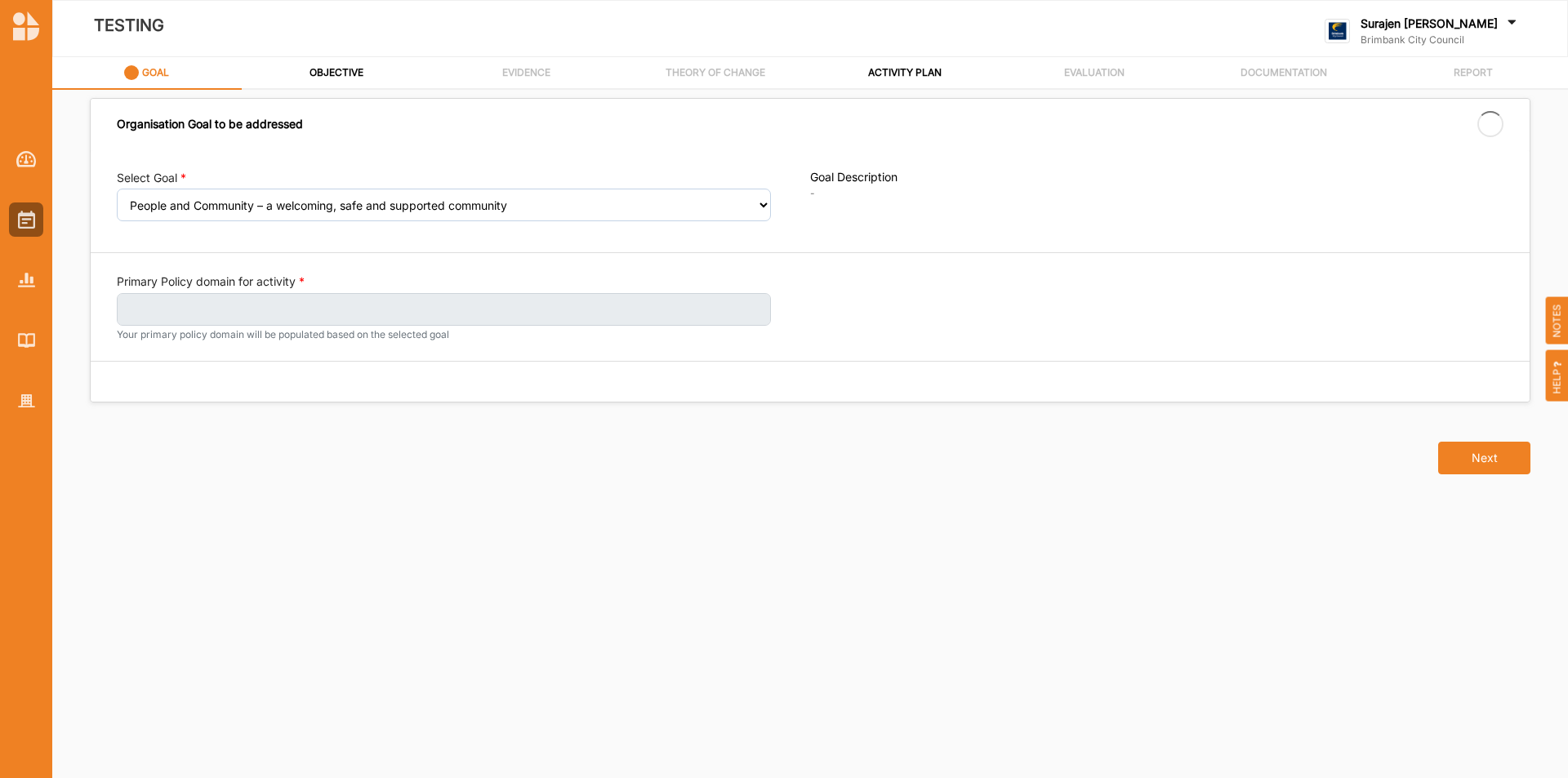
select select "240"
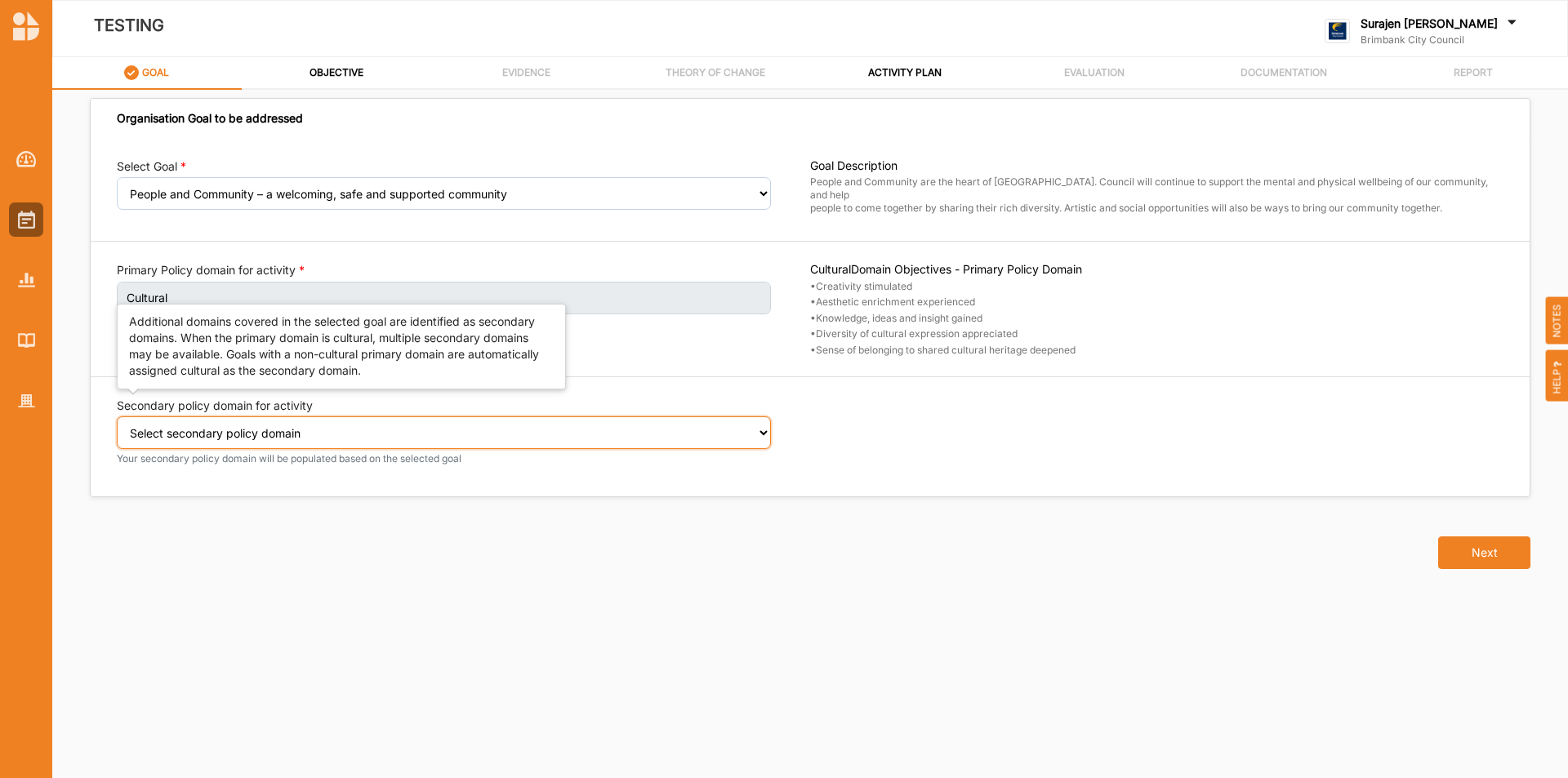
click at [747, 444] on select "Select secondary policy domain No second domain for this activity Social" at bounding box center [443, 432] width 654 height 32
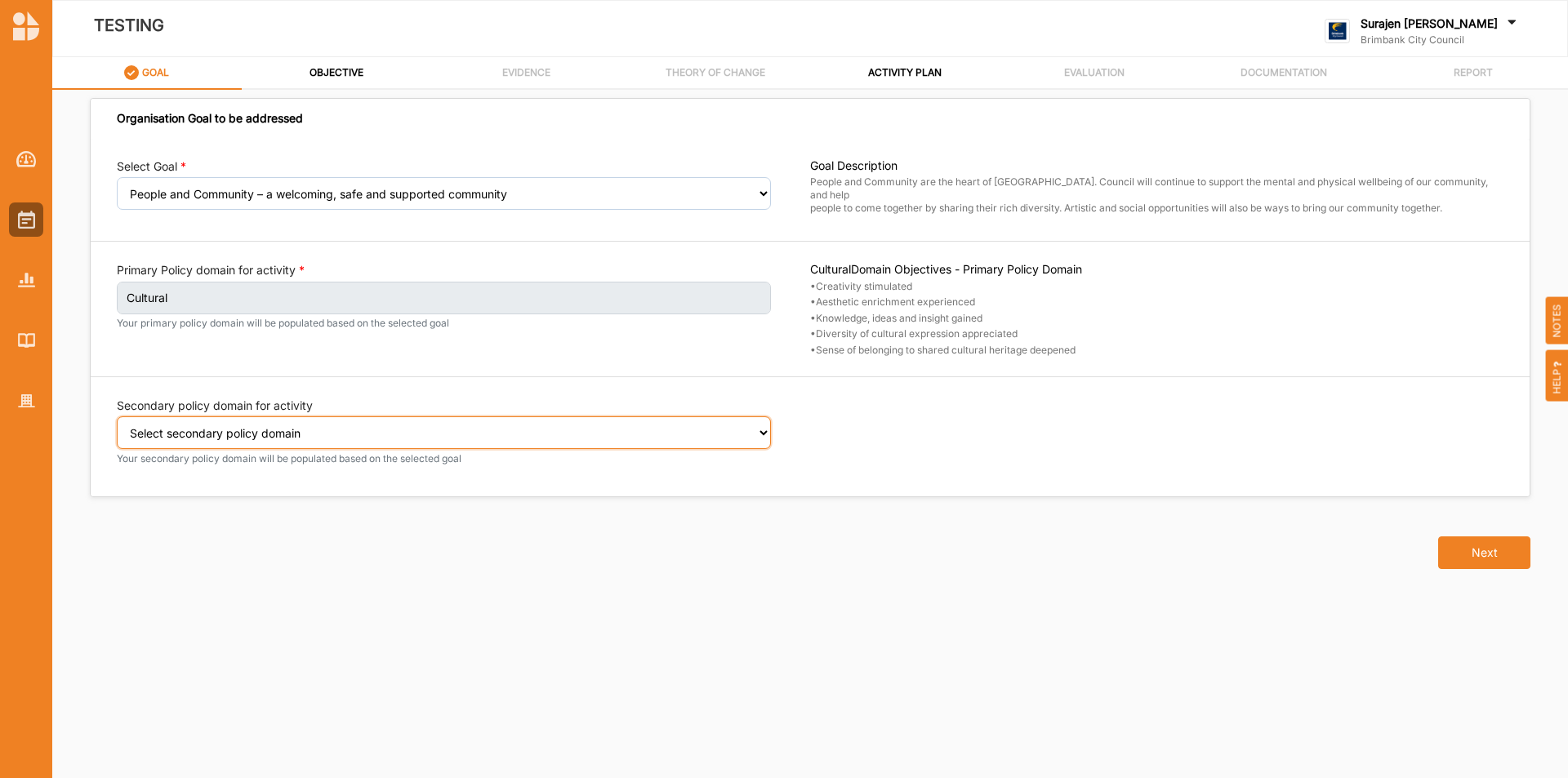
select select "2"
click at [116, 428] on select "Select secondary policy domain No second domain for this activity Social" at bounding box center [443, 432] width 654 height 32
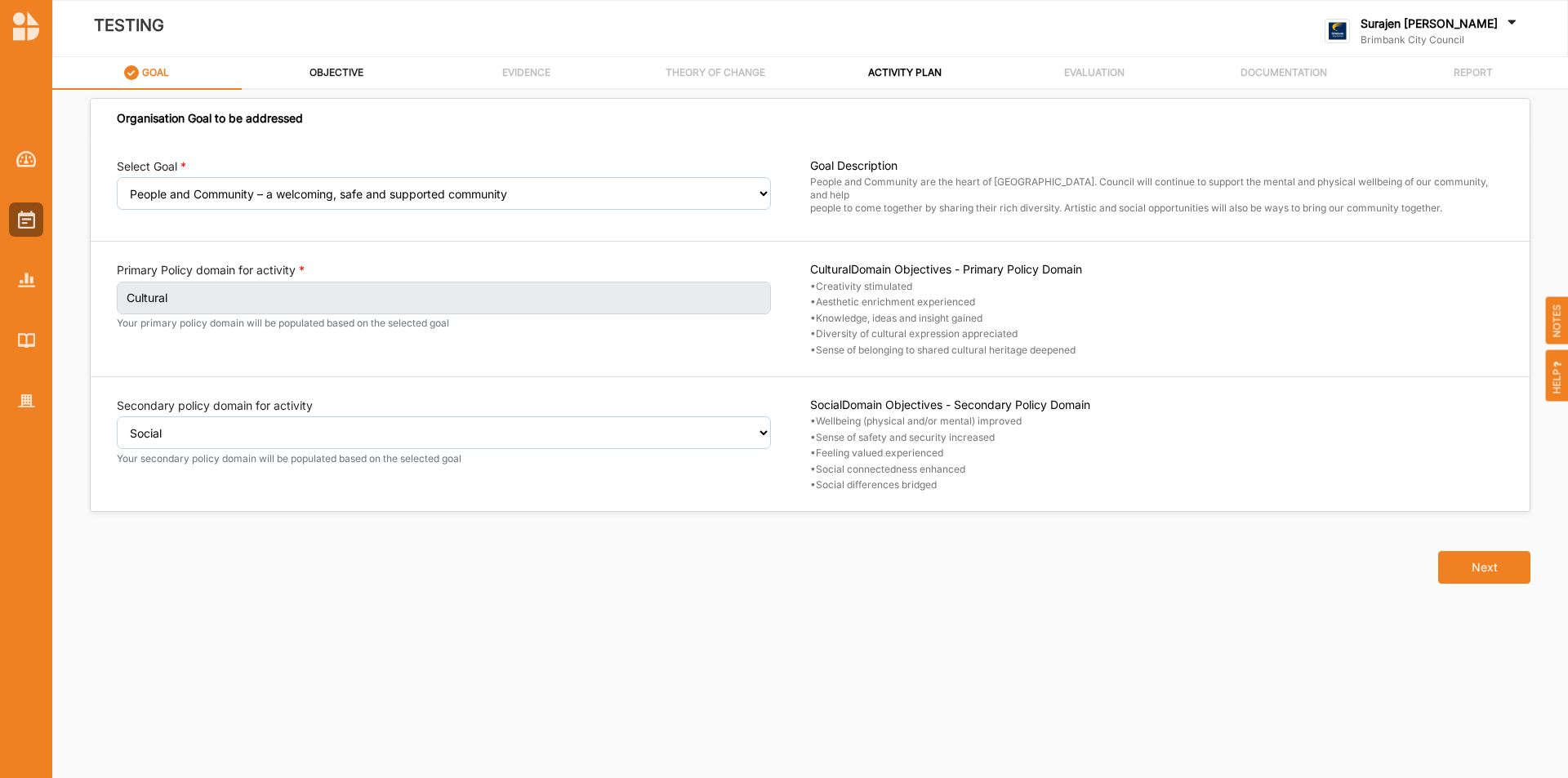
click at [335, 67] on label "OBJECTIVE" at bounding box center [337, 73] width 54 height 13
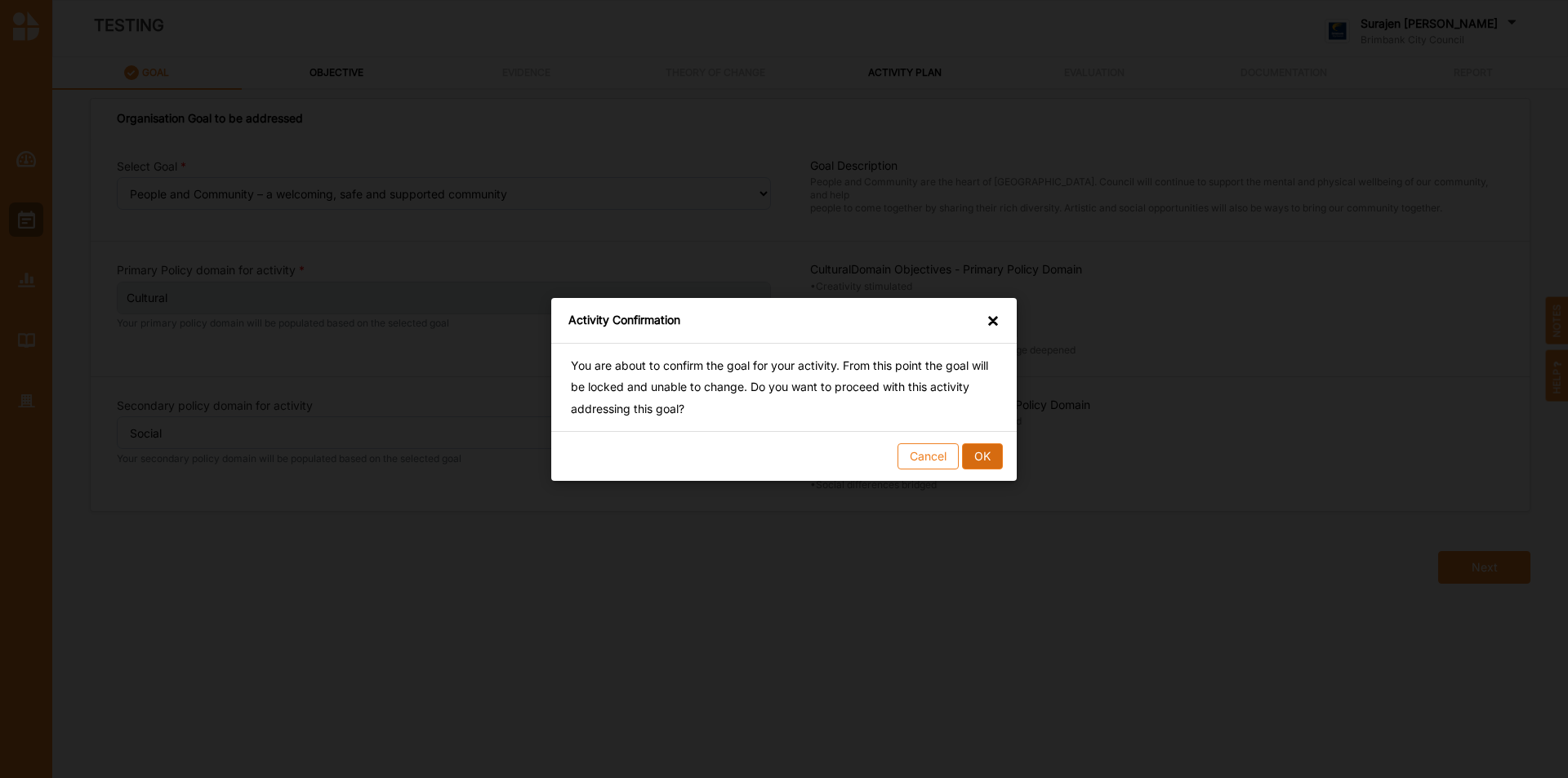
click at [985, 457] on button "OK" at bounding box center [983, 455] width 41 height 26
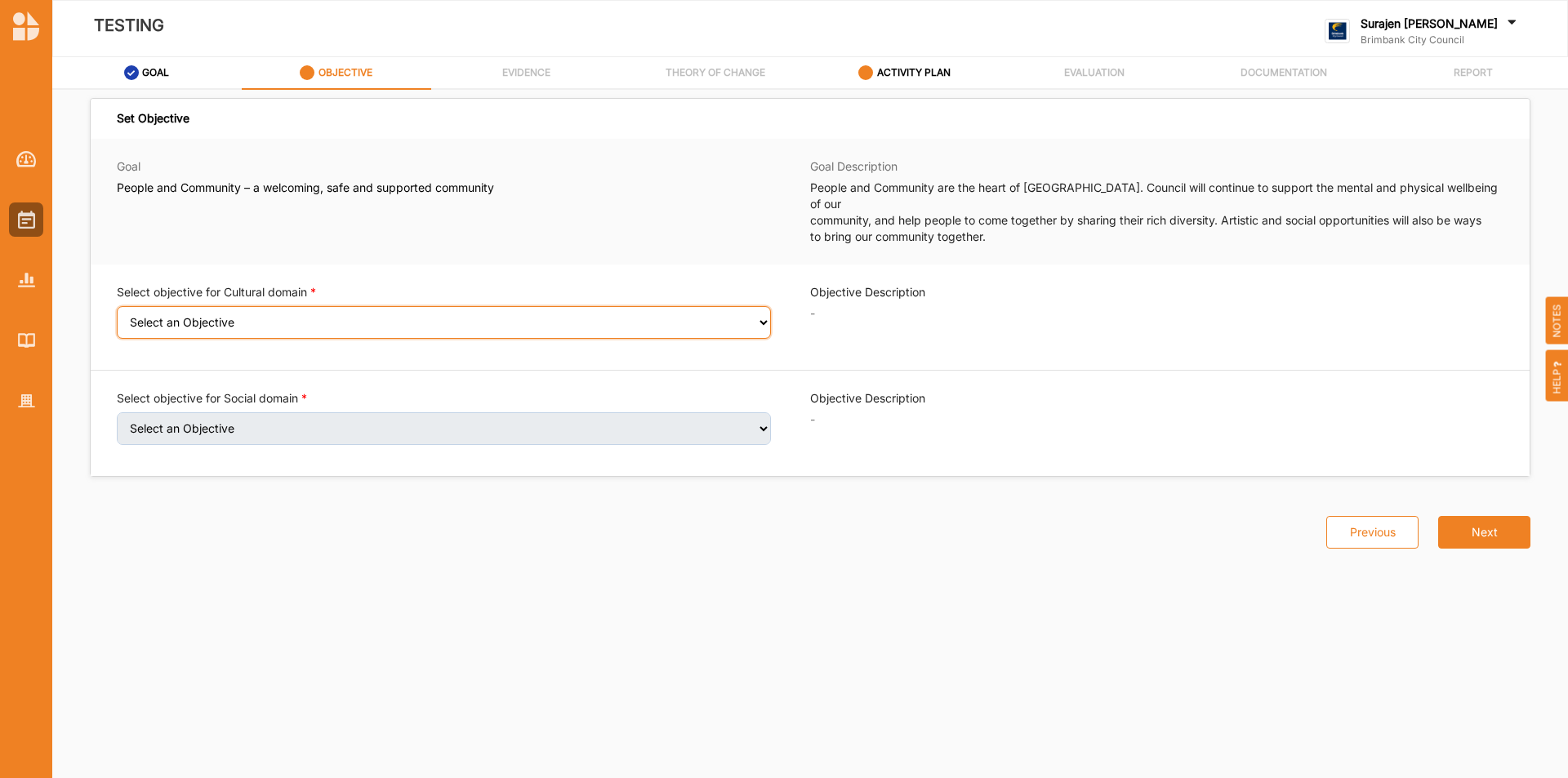
click at [328, 306] on select "Select an Objective Creativity stimulated Aesthetic enrichment experienced Know…" at bounding box center [443, 322] width 654 height 32
select select "3"
click at [116, 306] on select "Select an Objective Creativity stimulated Aesthetic enrichment experienced Know…" at bounding box center [443, 322] width 654 height 32
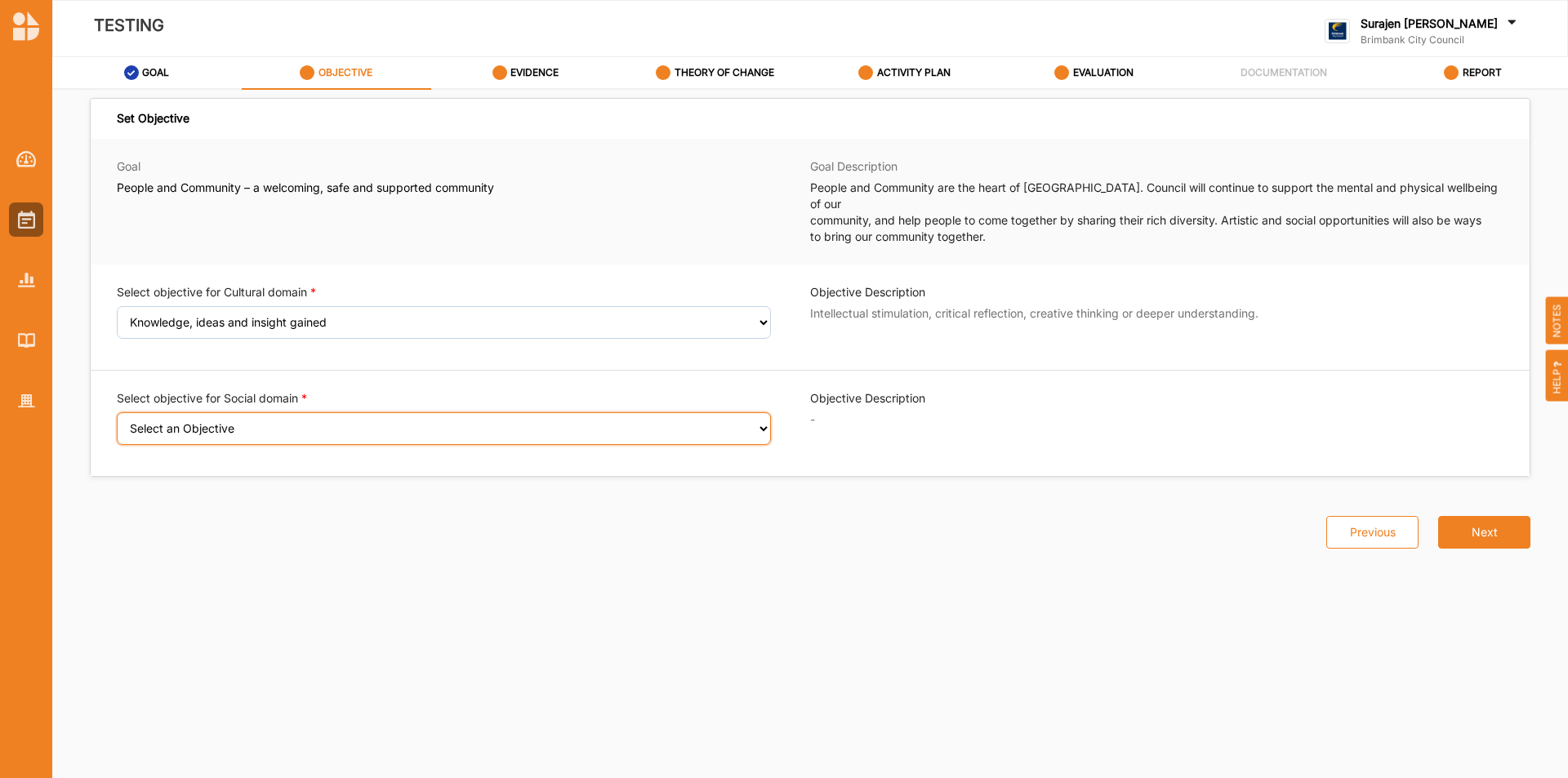
click at [218, 415] on select "Select an Objective Wellbeing (physical and/or mental) improved Sense of safety…" at bounding box center [443, 429] width 654 height 32
select select "7"
click at [116, 413] on select "Select an Objective Wellbeing (physical and/or mental) improved Sense of safety…" at bounding box center [443, 429] width 654 height 32
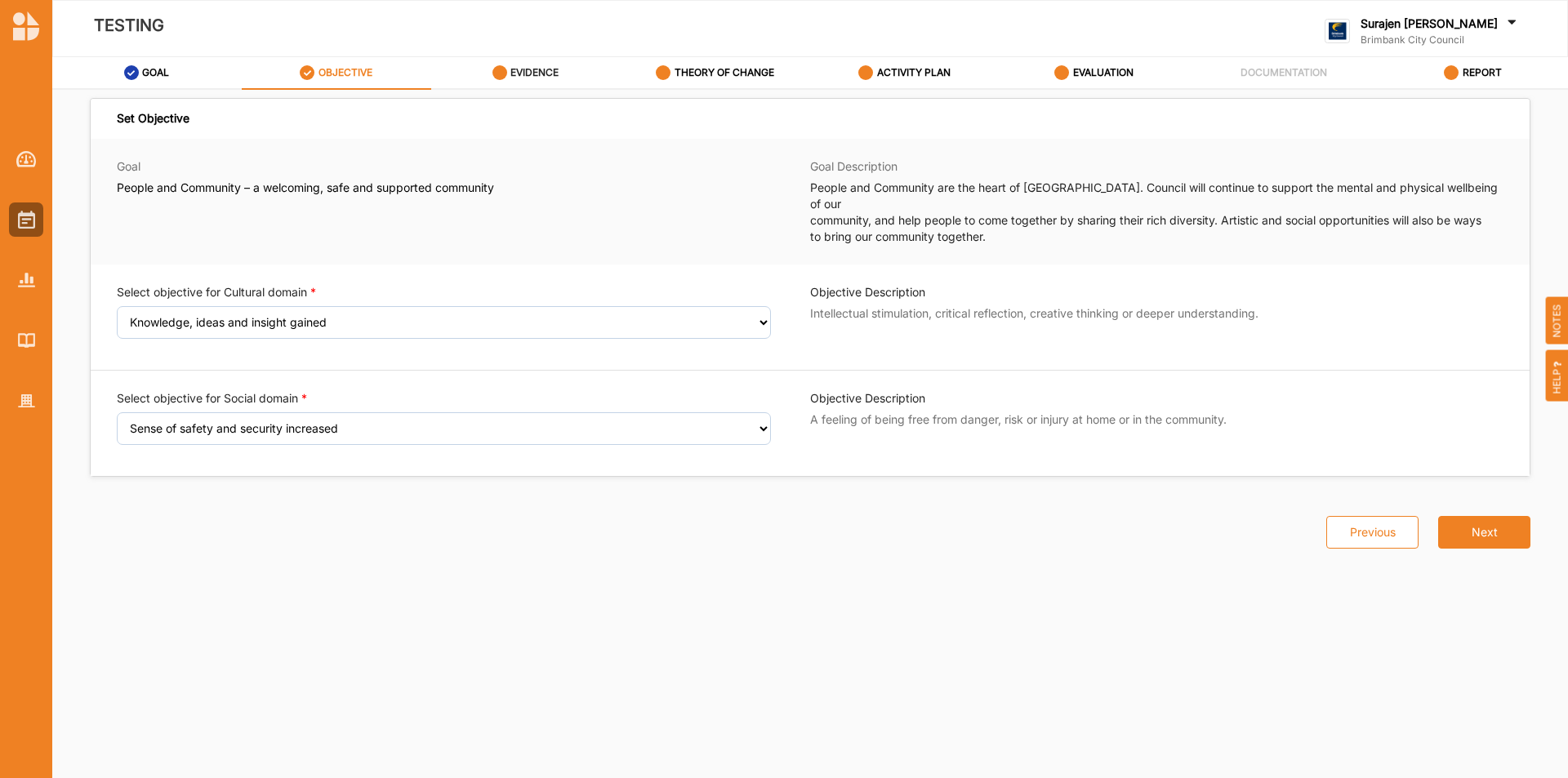
drag, startPoint x: 535, startPoint y: 75, endPoint x: 717, endPoint y: 116, distance: 186.6
click at [536, 74] on label "EVIDENCE" at bounding box center [534, 73] width 48 height 13
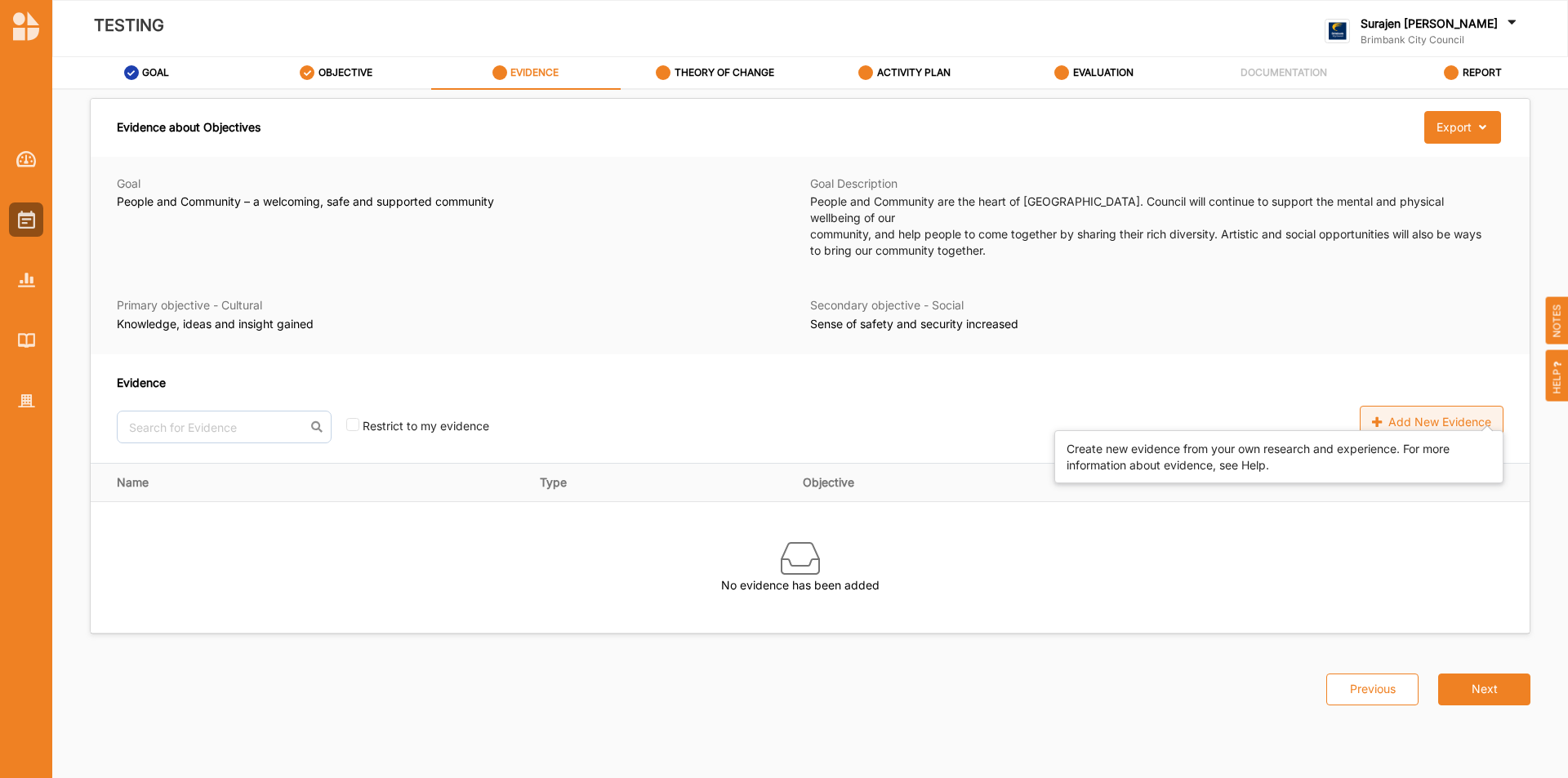
click at [1423, 415] on div "Add New Evidence" at bounding box center [1431, 422] width 144 height 32
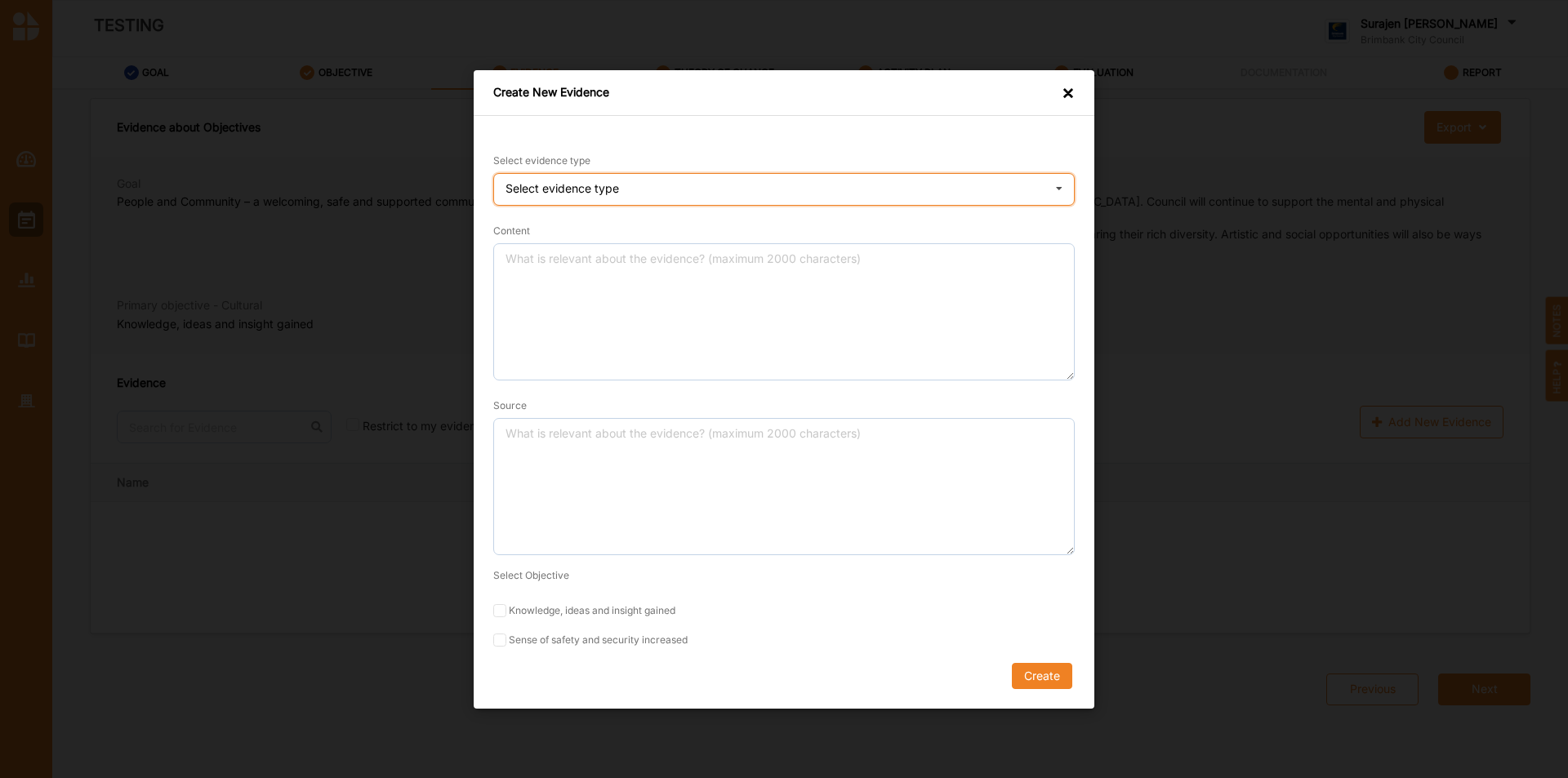
drag, startPoint x: 651, startPoint y: 191, endPoint x: 695, endPoint y: 192, distance: 44.0
click at [660, 191] on div "Select evidence type Practice Knowledge Published Research Data" at bounding box center [784, 189] width 582 height 32
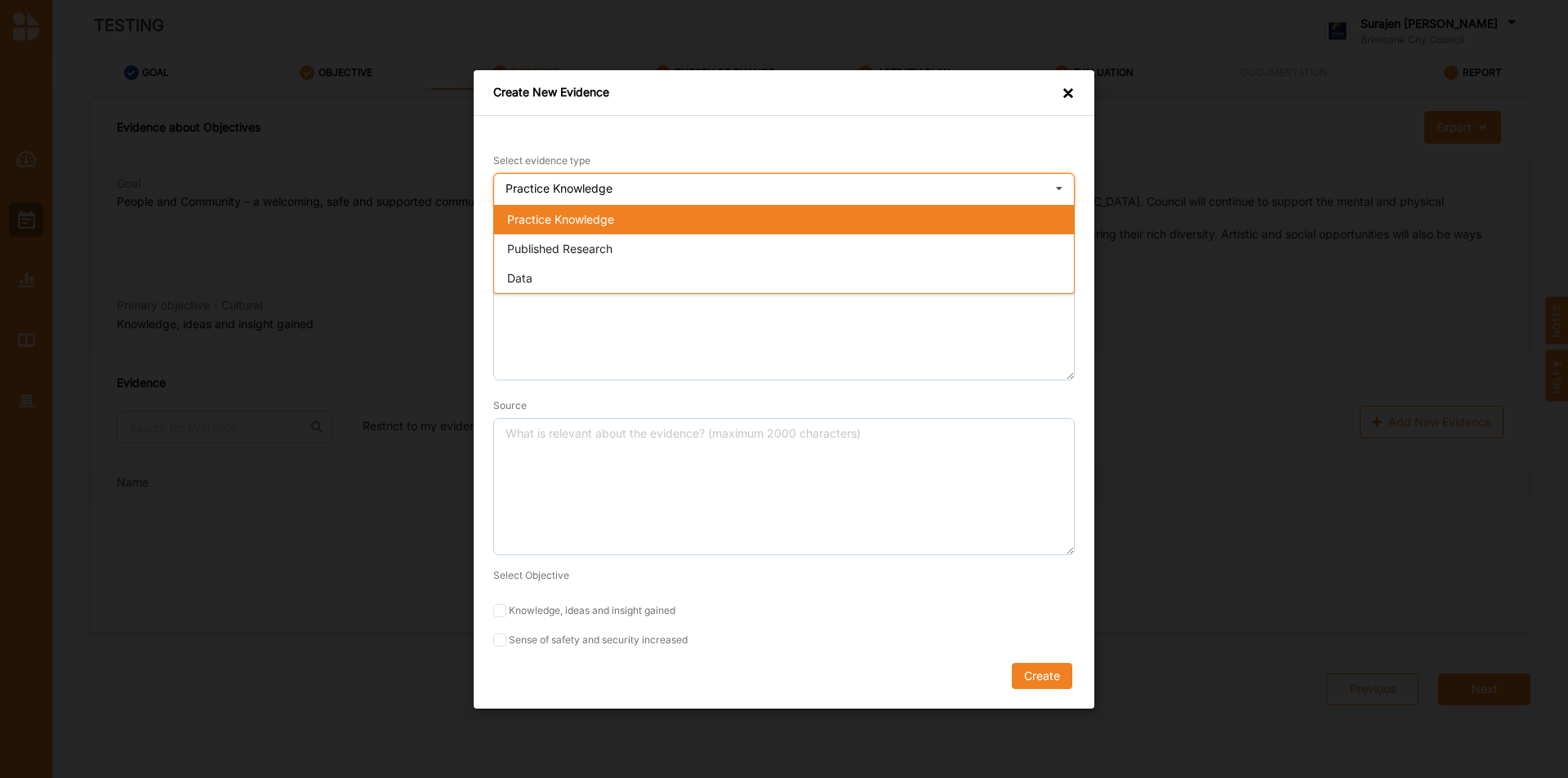
drag, startPoint x: 558, startPoint y: 220, endPoint x: 805, endPoint y: 265, distance: 251.1
click at [567, 218] on span "Practice Knowledge" at bounding box center [561, 218] width 107 height 14
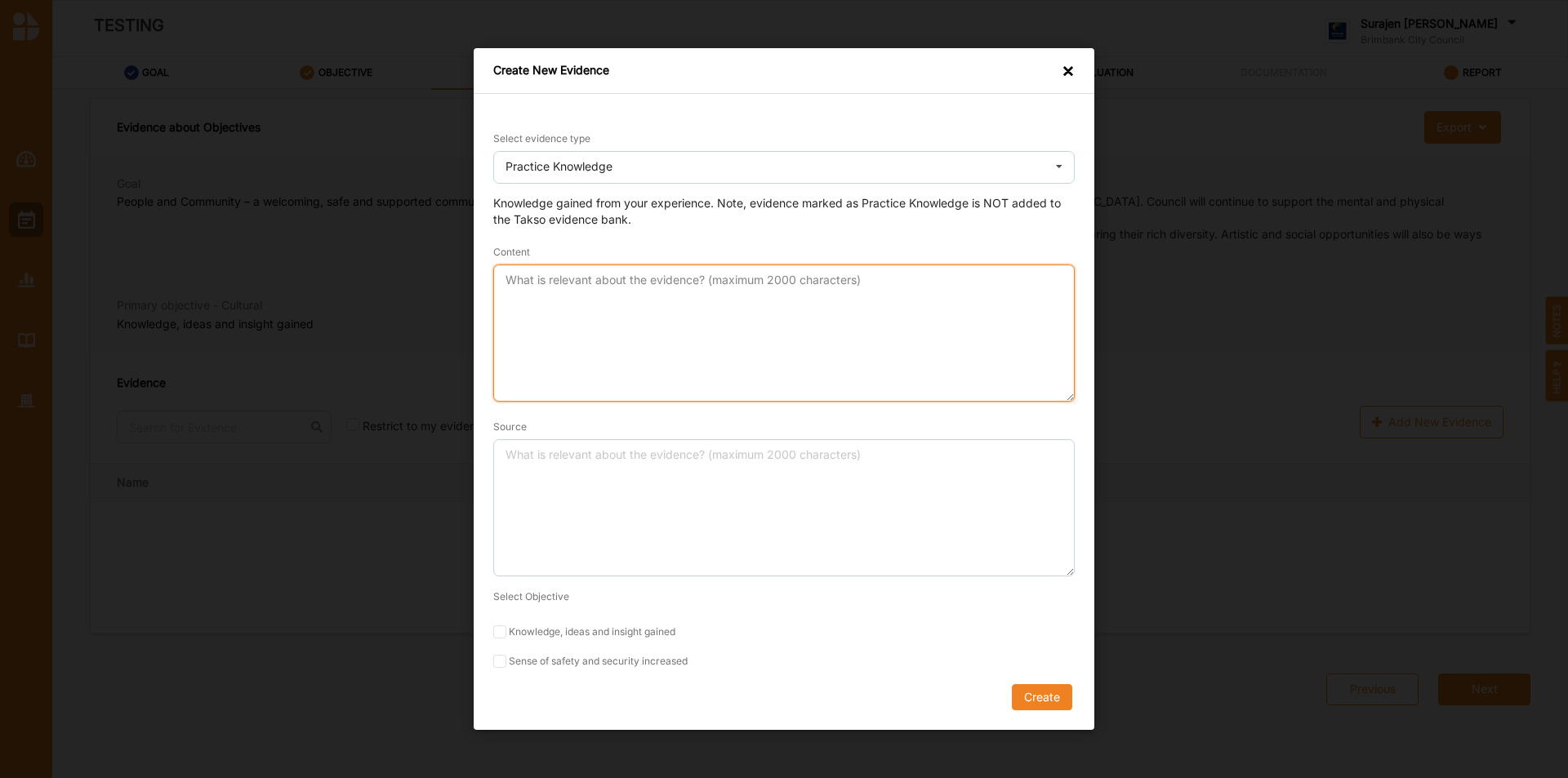
click at [675, 294] on textarea "Content" at bounding box center [784, 333] width 582 height 137
type textarea "T"
type textarea "Readers and writers festival 2025 was very well received"
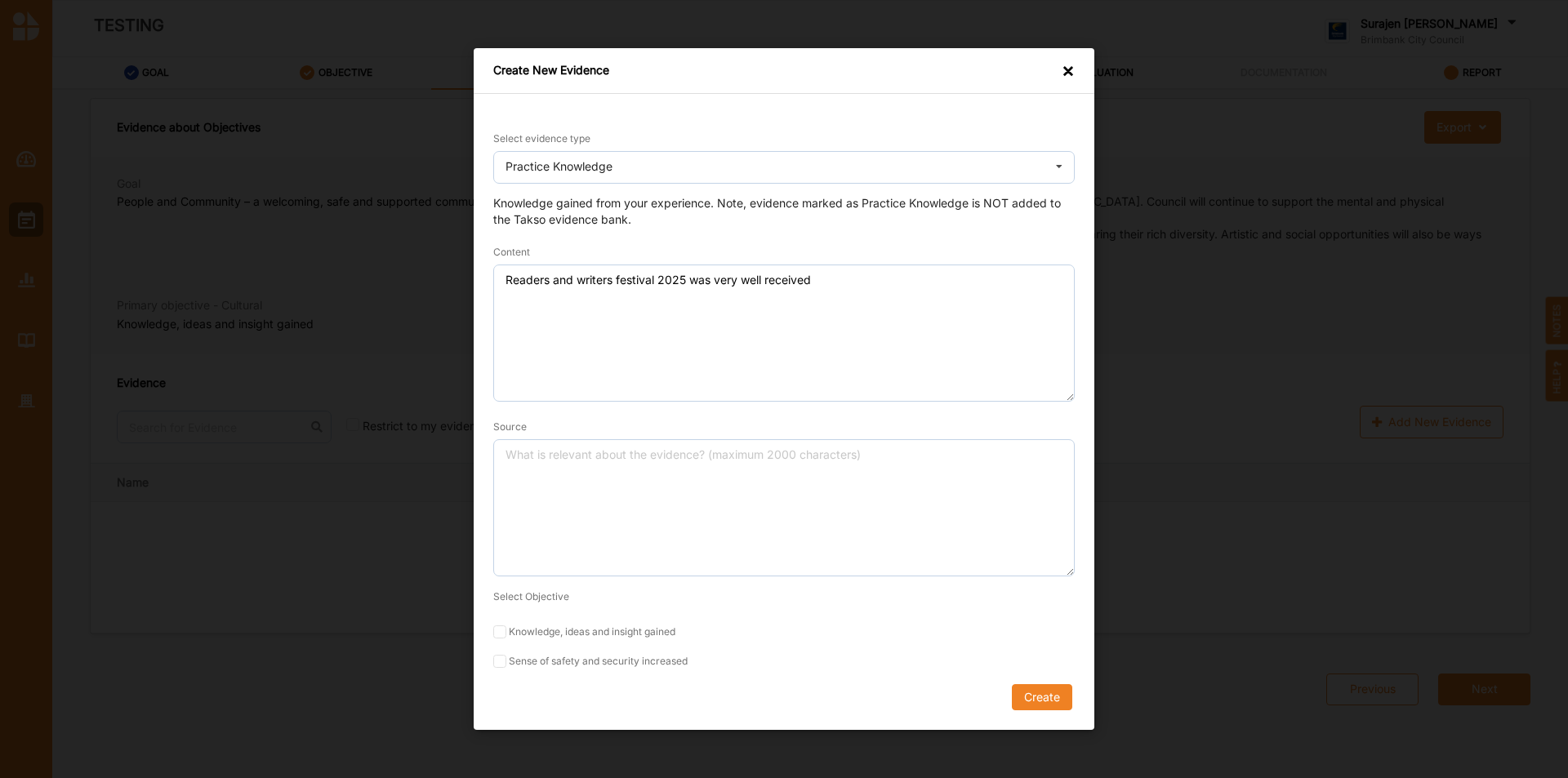
click at [481, 438] on div "Select evidence type Practice Knowledge Practice Knowledge Published Research D…" at bounding box center [783, 412] width 620 height 637
click at [545, 440] on div "Source" at bounding box center [784, 497] width 582 height 158
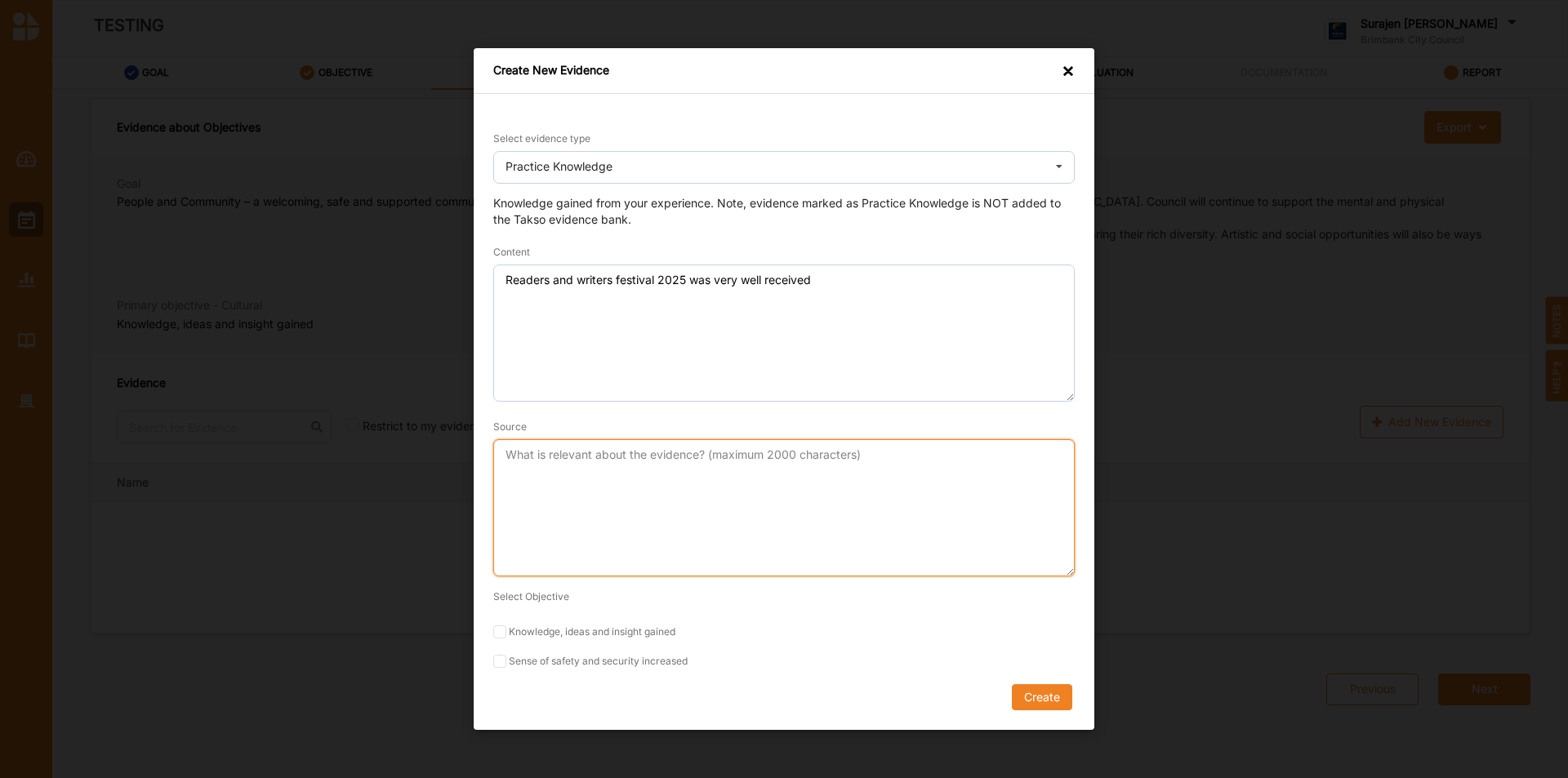
drag, startPoint x: 561, startPoint y: 471, endPoint x: 575, endPoint y: 451, distance: 24.4
click at [571, 460] on textarea "Source" at bounding box center [784, 508] width 582 height 137
type textarea "Program evaluation lead 2025"
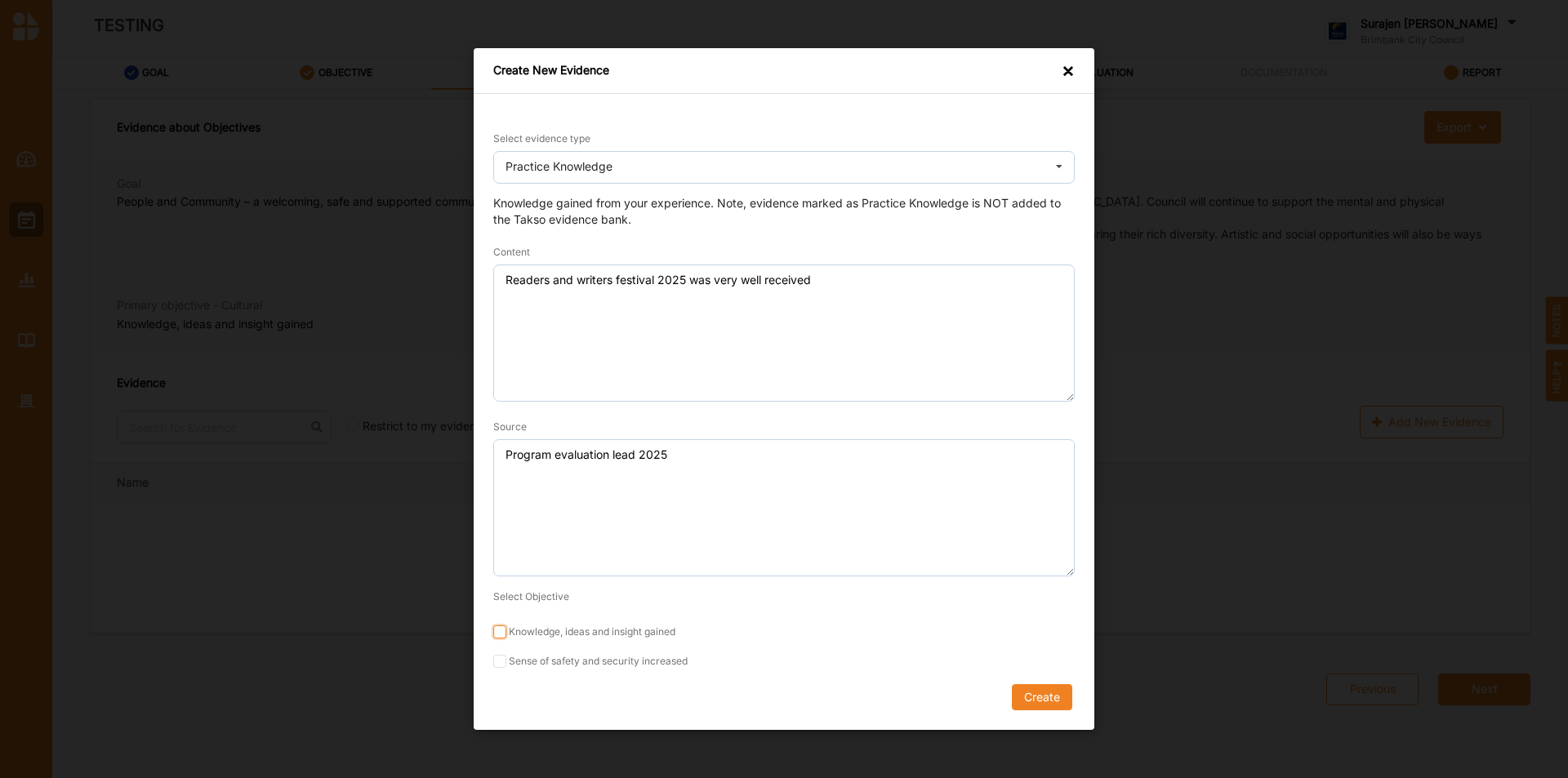
click at [504, 636] on input "Knowledge, ideas and insight gained" at bounding box center [499, 632] width 13 height 13
checkbox input "true"
drag, startPoint x: 499, startPoint y: 667, endPoint x: 533, endPoint y: 663, distance: 34.2
click at [501, 667] on input "Sense of safety and security increased" at bounding box center [499, 662] width 13 height 13
checkbox input "true"
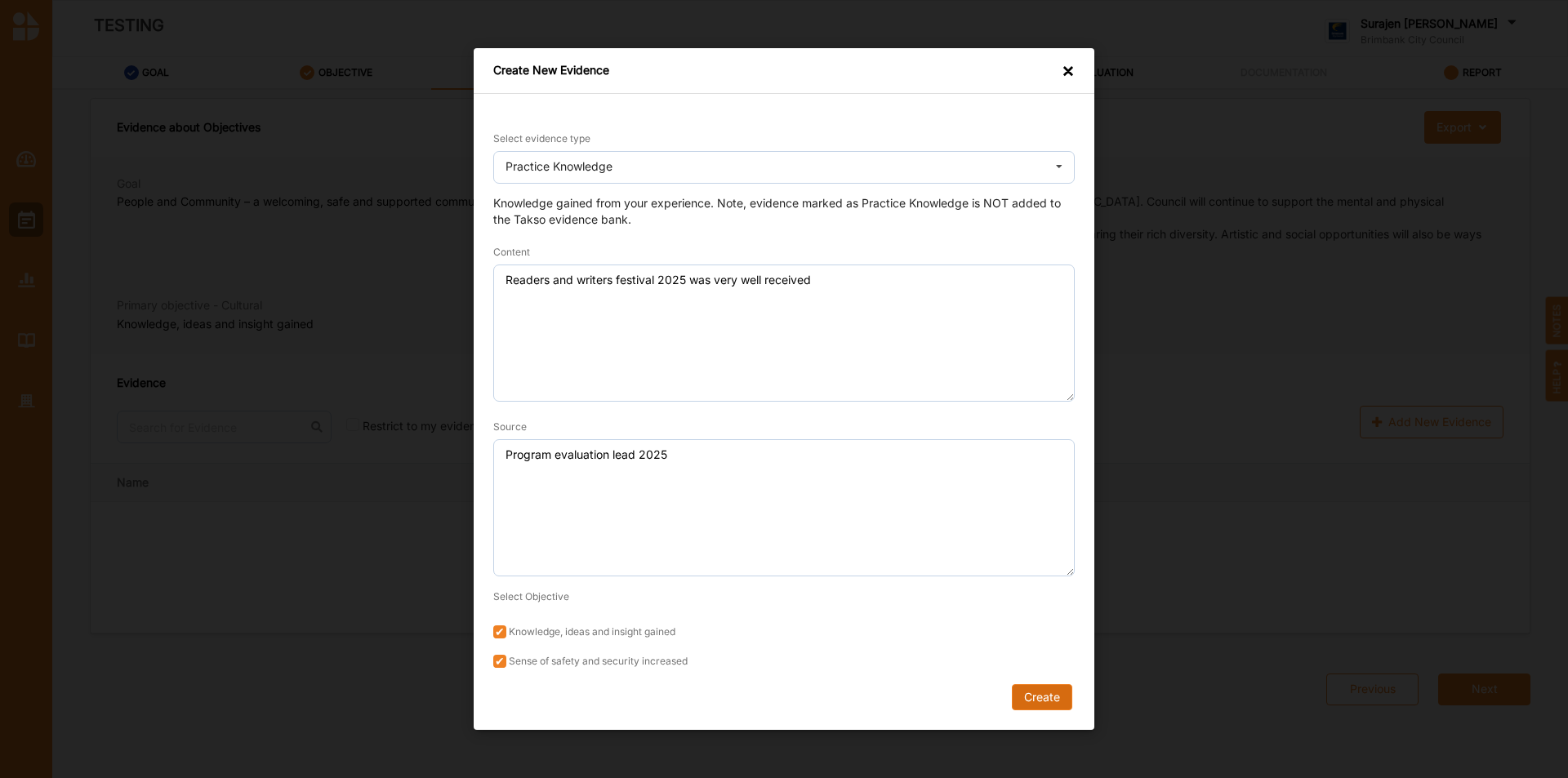
click at [1028, 692] on button "Create" at bounding box center [1042, 697] width 61 height 26
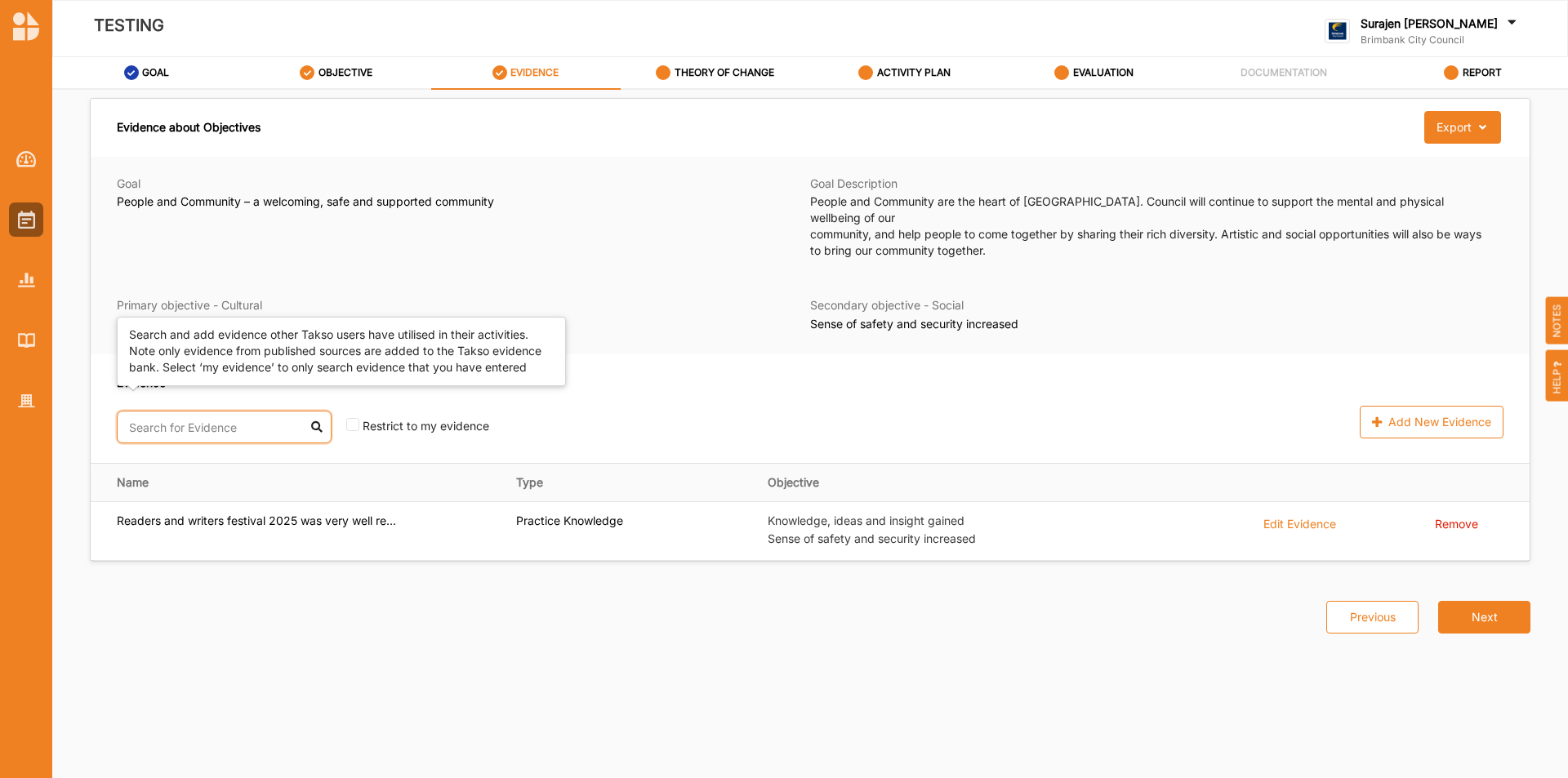
click at [201, 417] on input "text" at bounding box center [224, 427] width 215 height 32
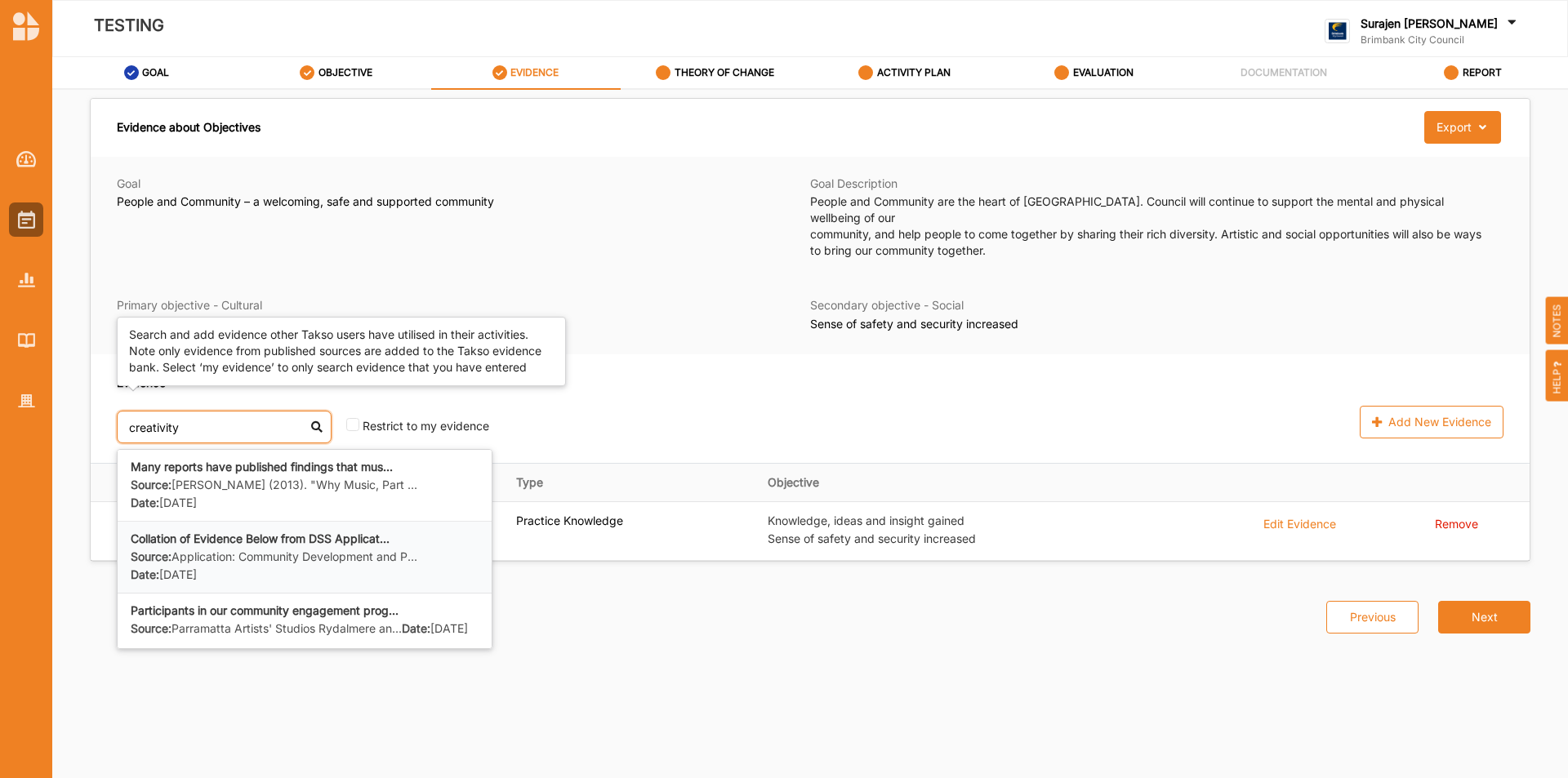
click at [263, 550] on label "Source: Application: Community Development and P..." at bounding box center [274, 557] width 286 height 15
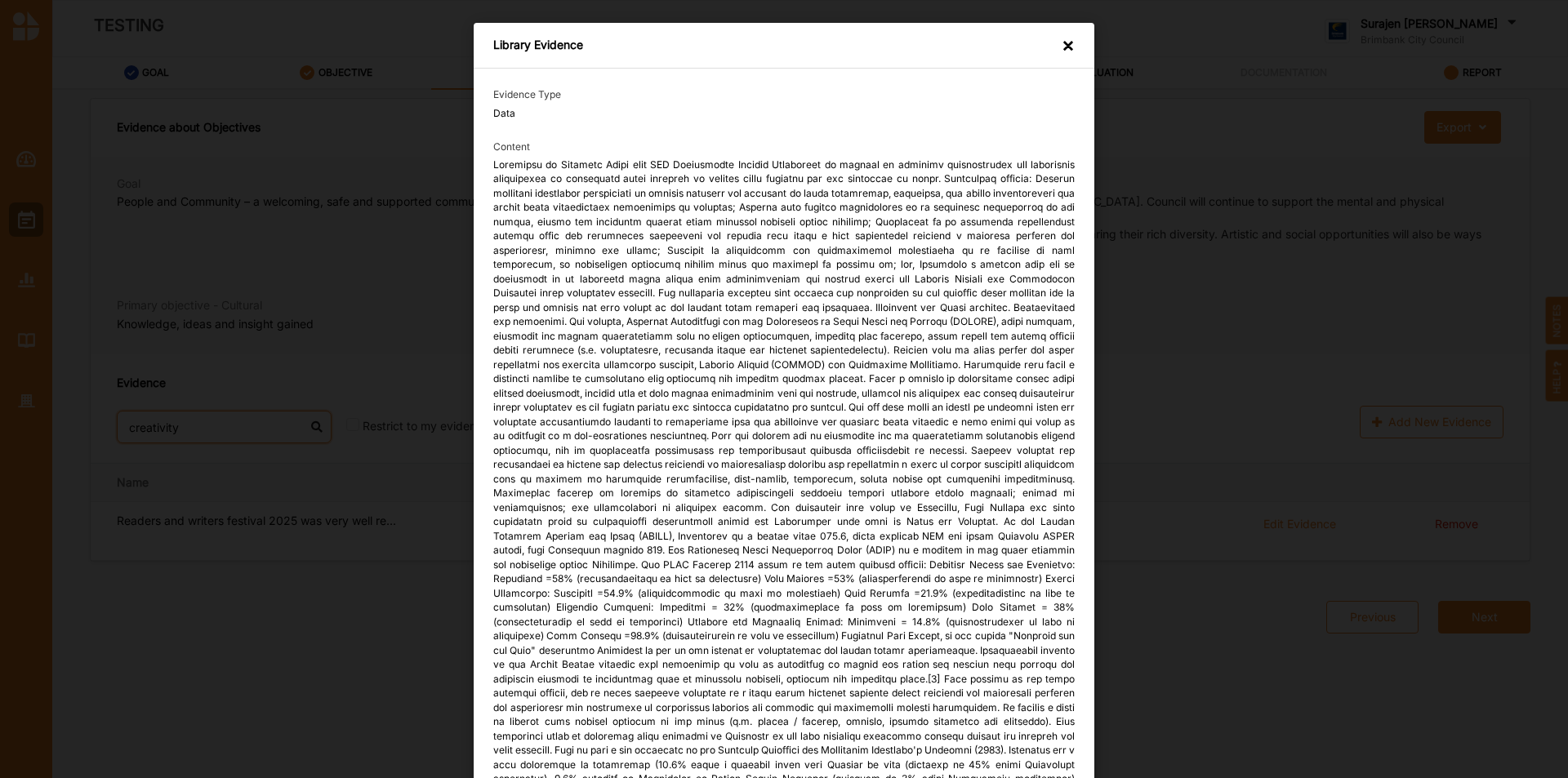
type input "creativity"
click at [1070, 38] on div "Library Evidence ×" at bounding box center [783, 46] width 620 height 46
click at [1066, 45] on div "×" at bounding box center [1068, 47] width 13 height 19
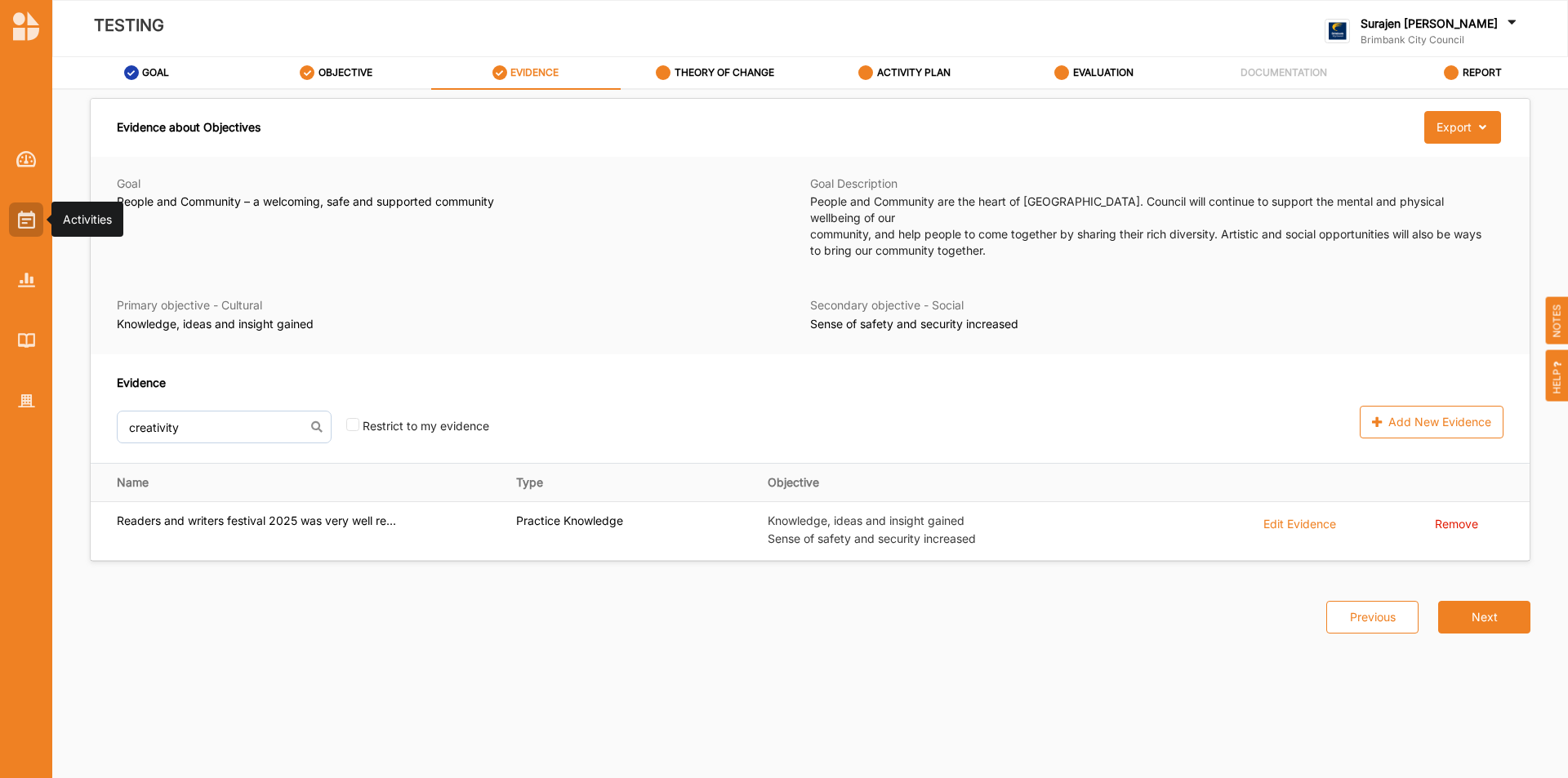
click at [30, 215] on img at bounding box center [26, 219] width 17 height 18
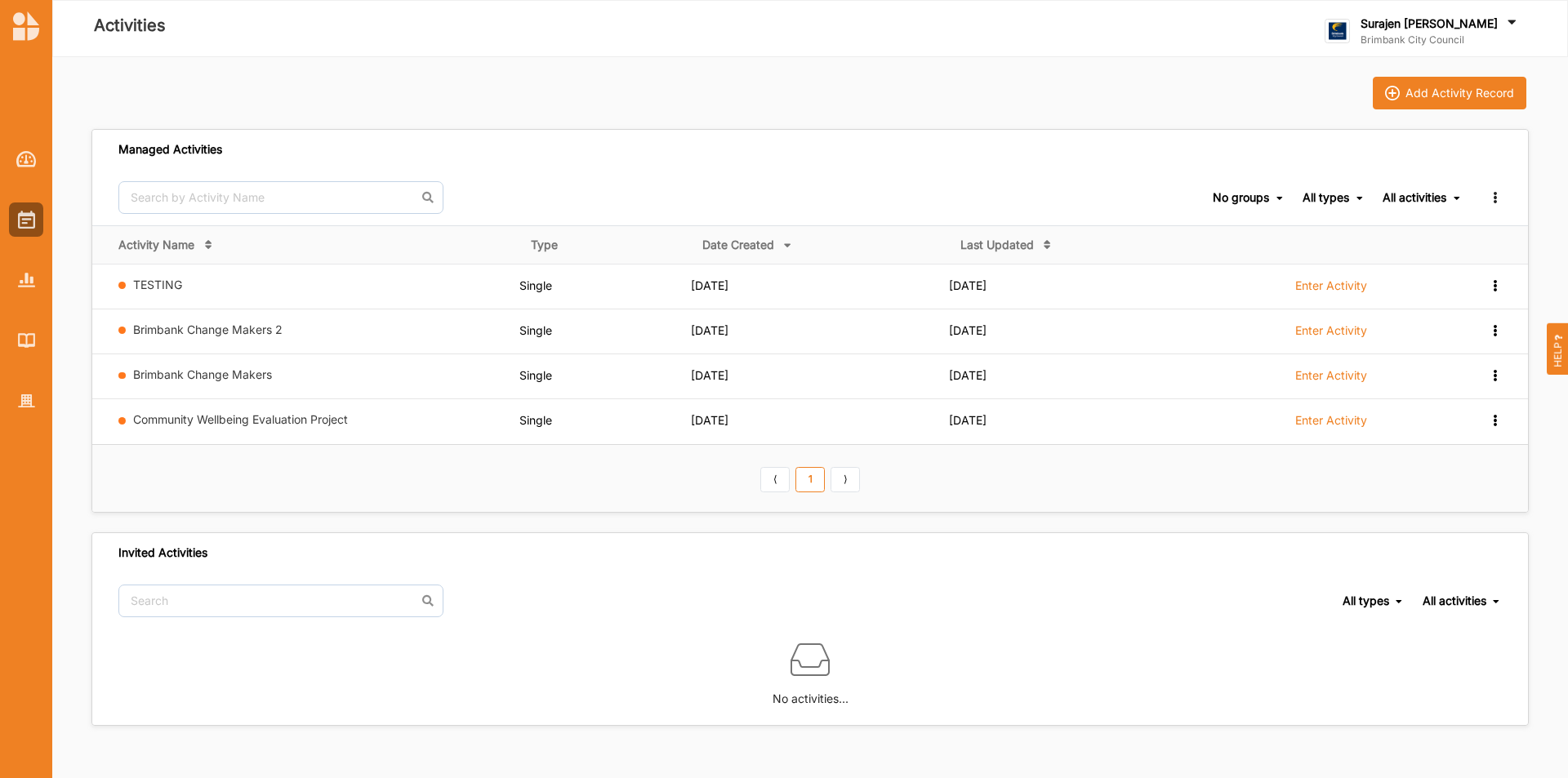
drag, startPoint x: 324, startPoint y: 415, endPoint x: 340, endPoint y: 404, distance: 19.4
click at [326, 415] on link "Community Wellbeing Evaluation Project" at bounding box center [241, 420] width 215 height 14
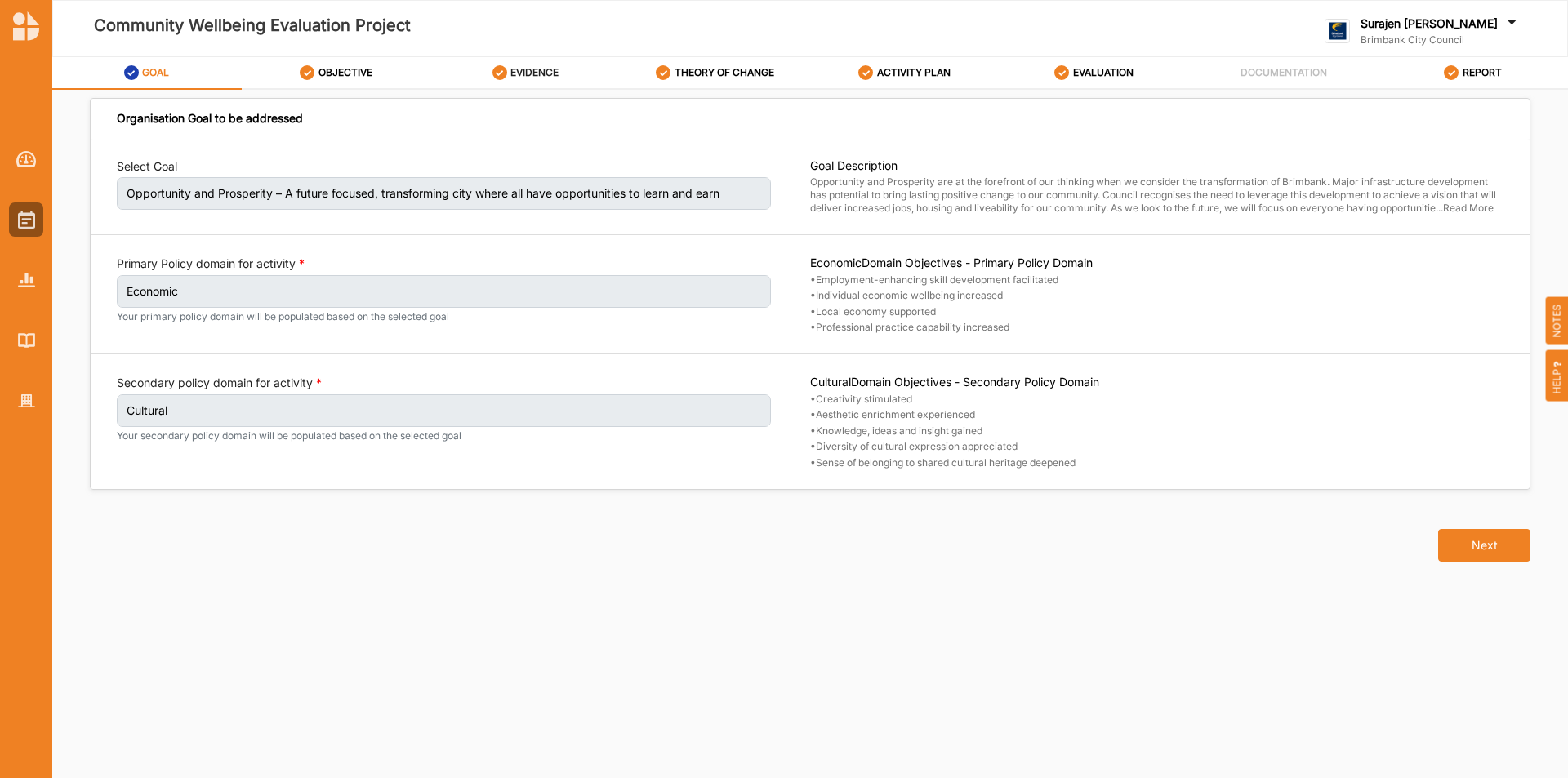
click at [535, 69] on label "EVIDENCE" at bounding box center [534, 73] width 48 height 13
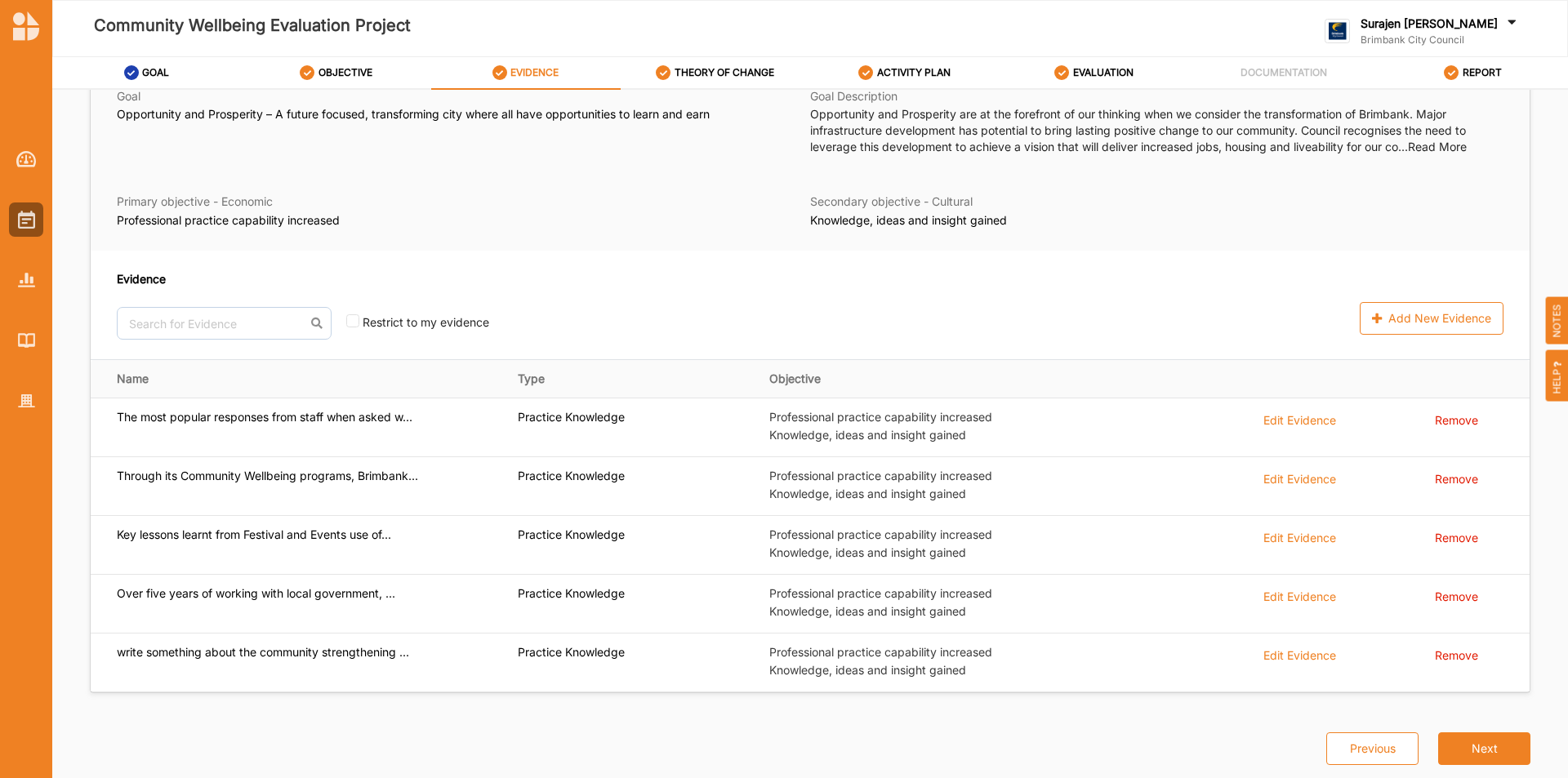
scroll to position [89, 0]
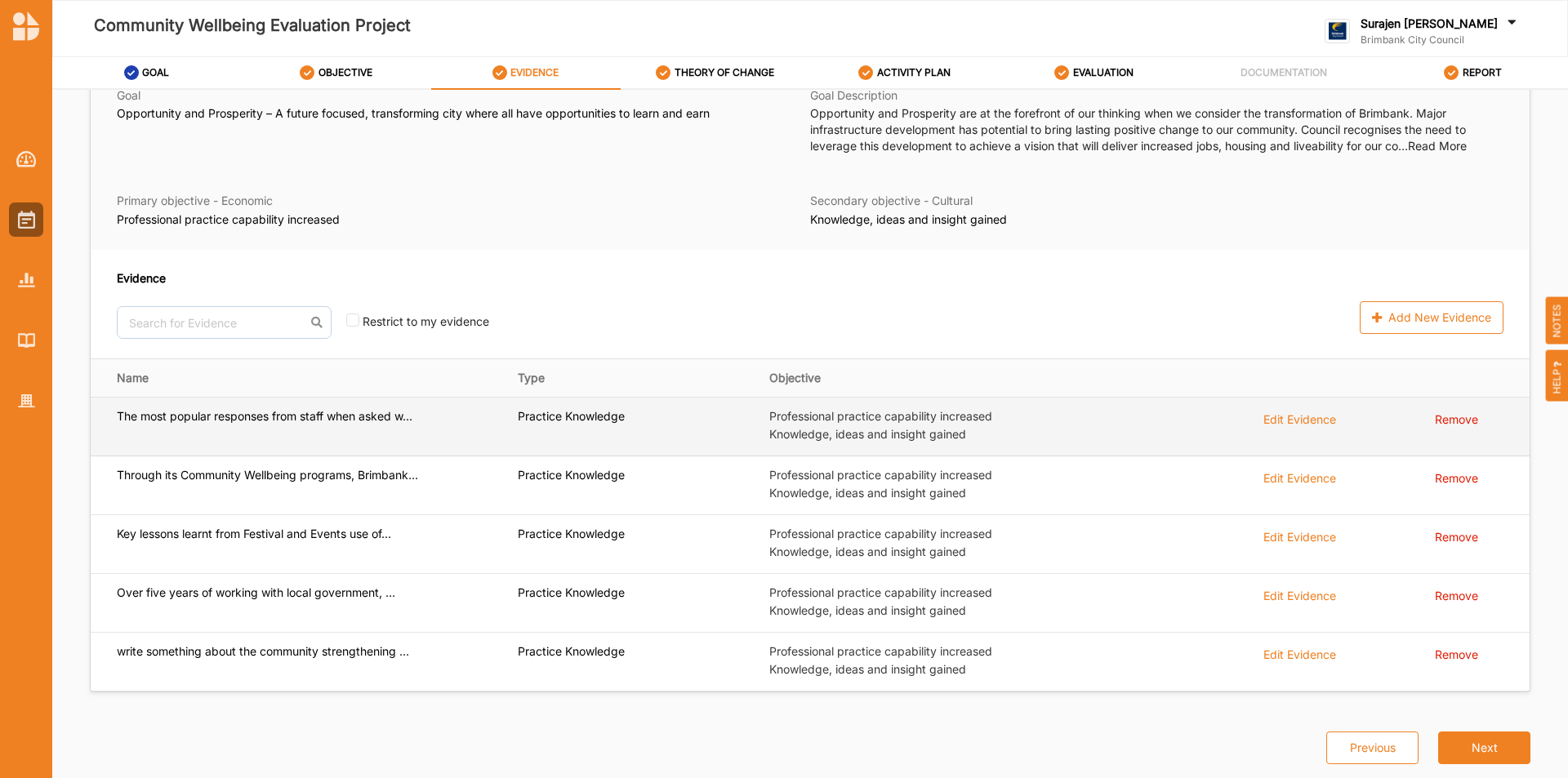
click at [1283, 415] on div "Edit Evidence" at bounding box center [1299, 418] width 72 height 18
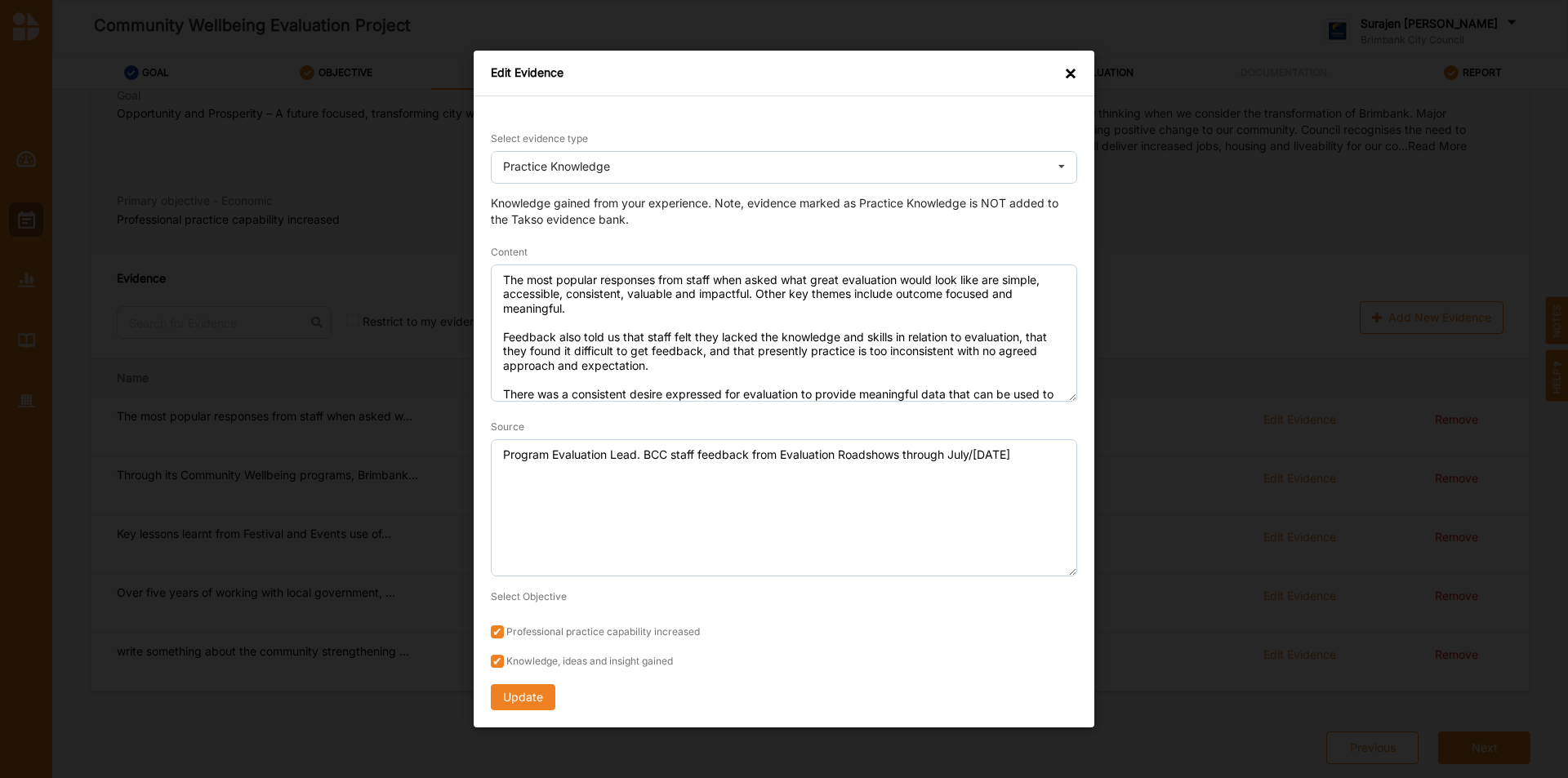
click at [1079, 77] on div "Edit Evidence ×" at bounding box center [783, 73] width 620 height 46
click at [1066, 75] on div "×" at bounding box center [1070, 73] width 13 height 16
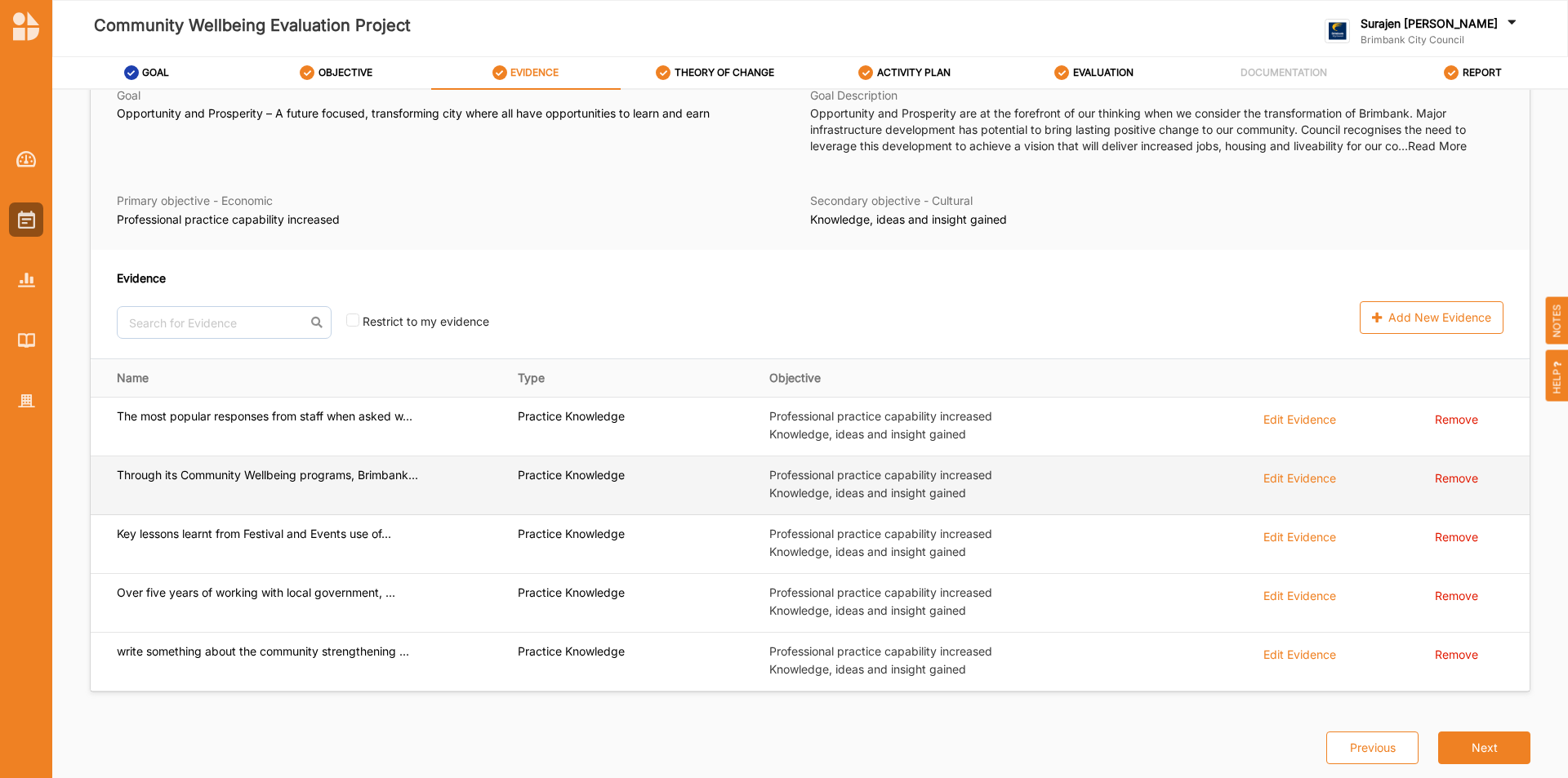
drag, startPoint x: 1289, startPoint y: 472, endPoint x: 1289, endPoint y: 480, distance: 8.0
click at [1289, 480] on div "Edit Evidence" at bounding box center [1299, 477] width 72 height 18
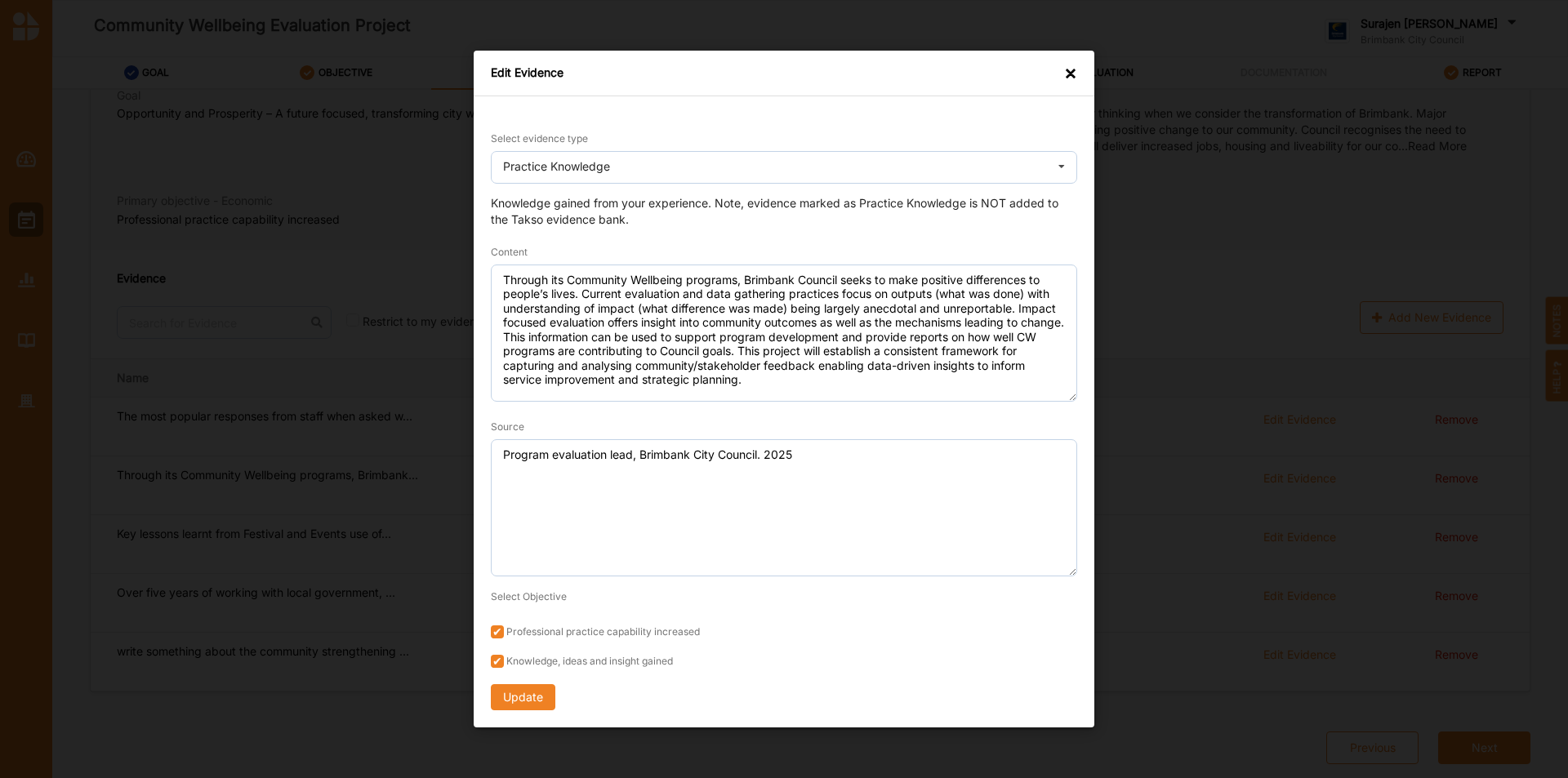
click at [1076, 69] on div "×" at bounding box center [1070, 73] width 13 height 16
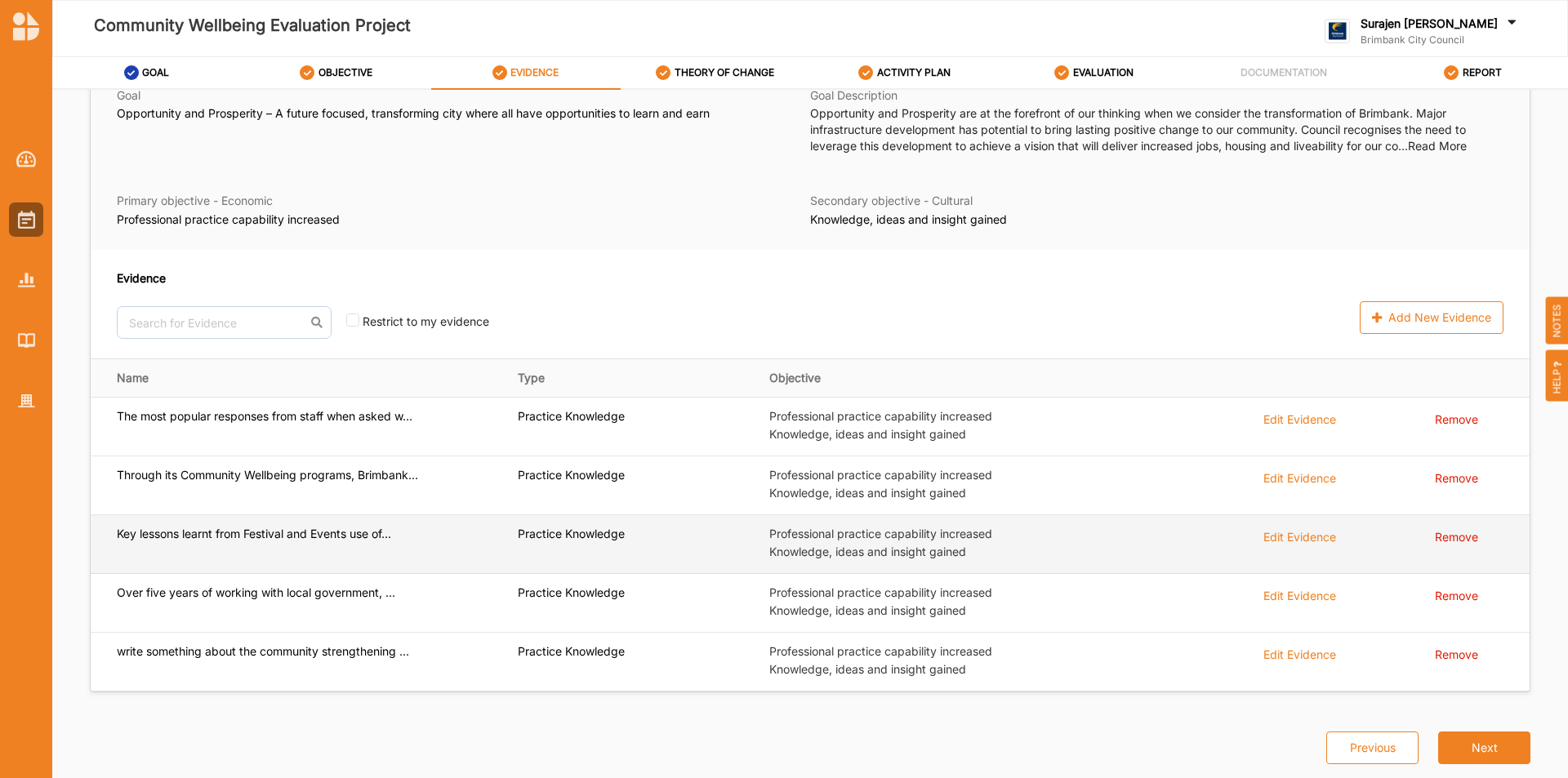
click at [1288, 528] on div "Edit Evidence" at bounding box center [1299, 535] width 72 height 18
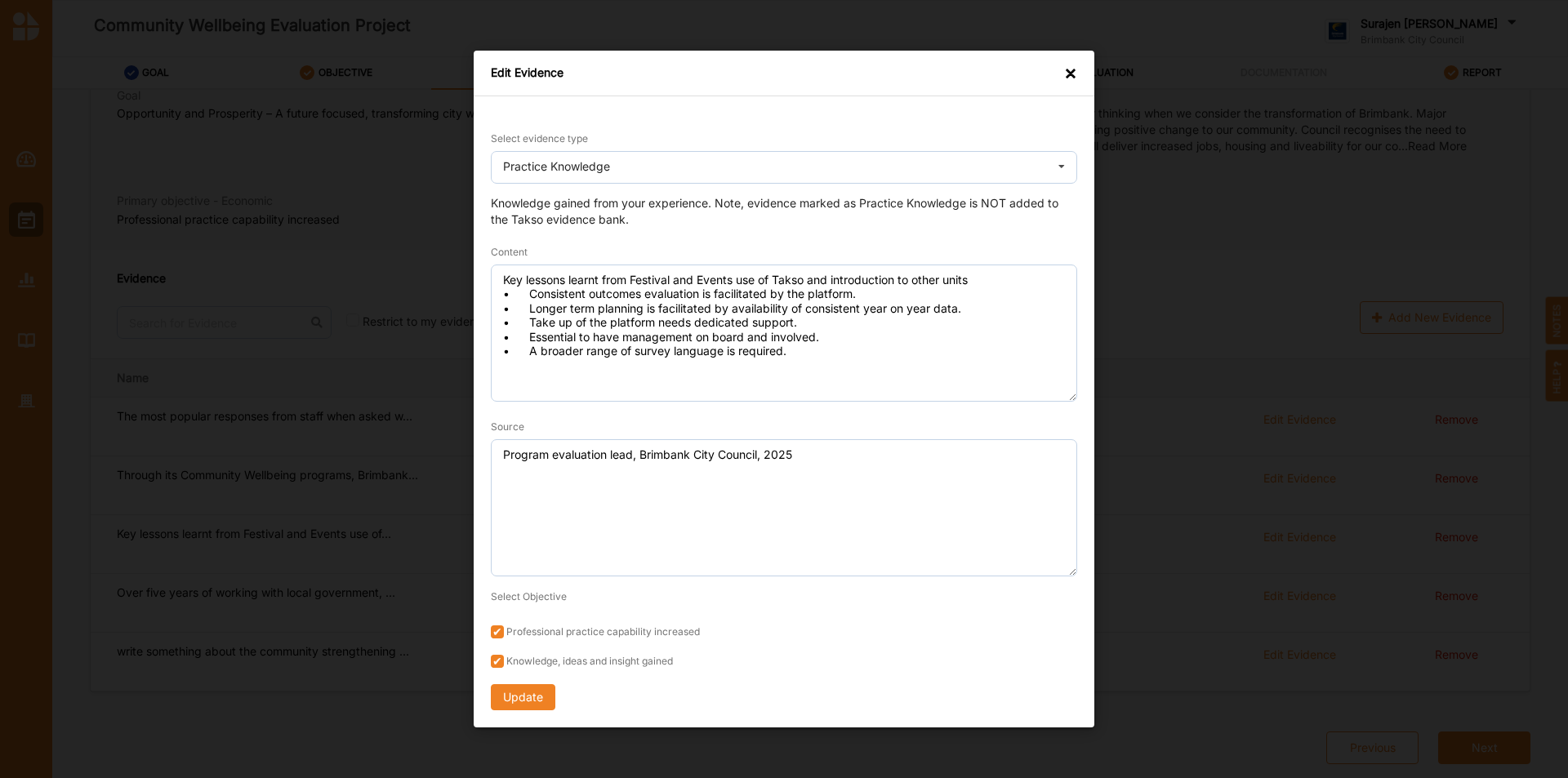
click at [1065, 77] on div "×" at bounding box center [1070, 73] width 13 height 16
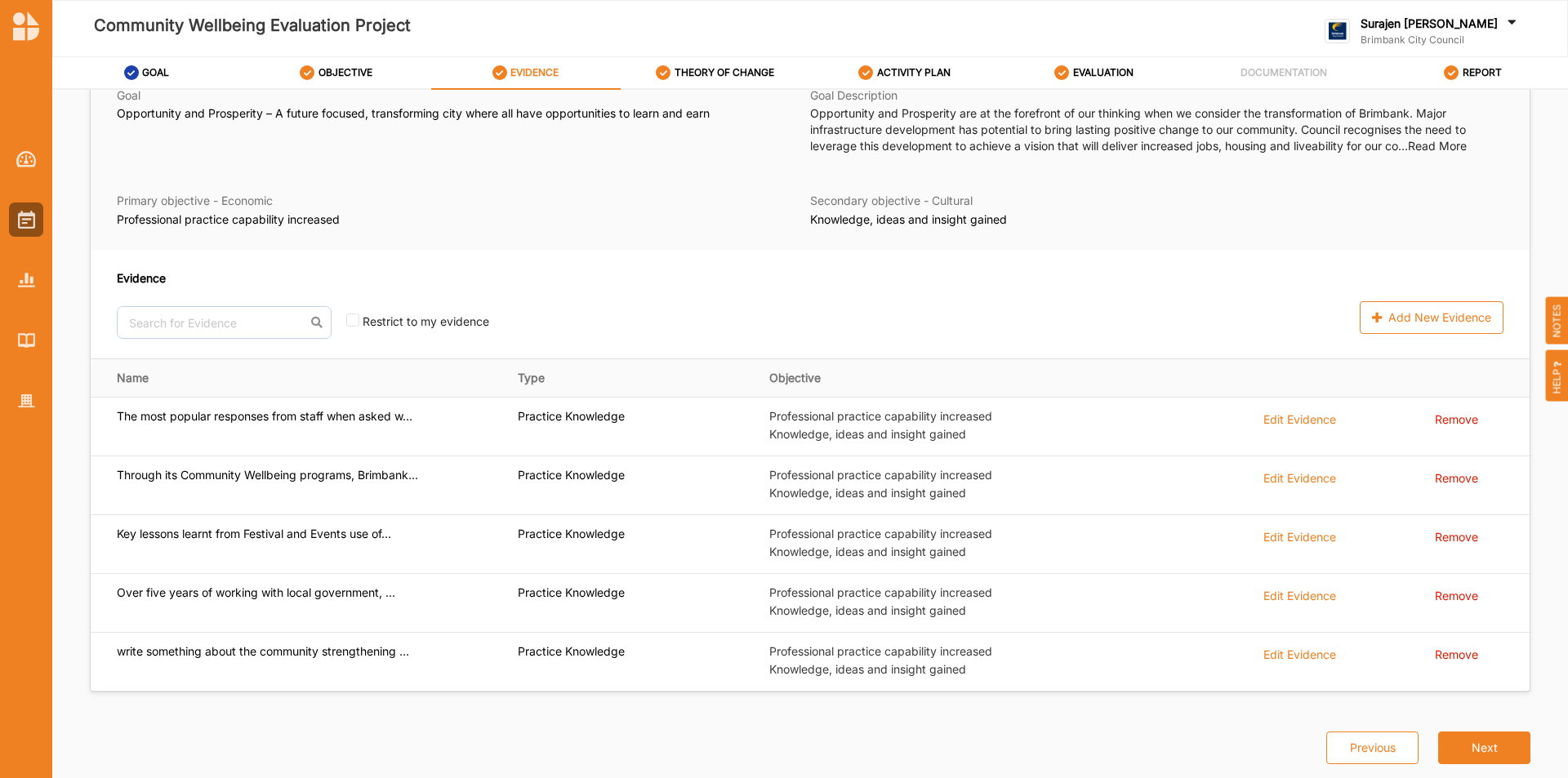
drag, startPoint x: 706, startPoint y: 71, endPoint x: 1531, endPoint y: 713, distance: 1045.4
click at [711, 72] on label "THEORY OF CHANGE" at bounding box center [724, 73] width 99 height 13
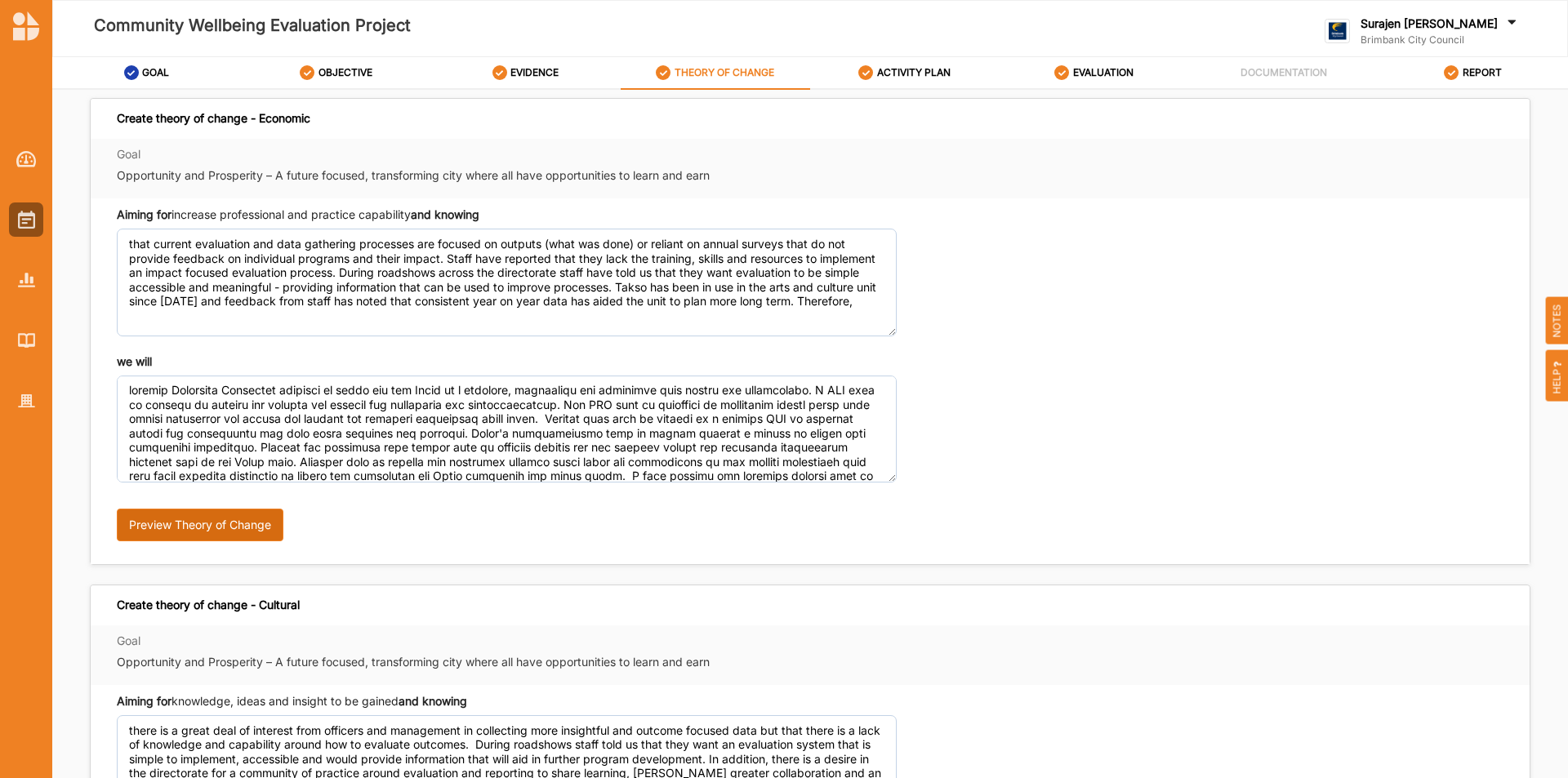
click at [242, 534] on button "Preview Theory of Change" at bounding box center [200, 525] width 166 height 32
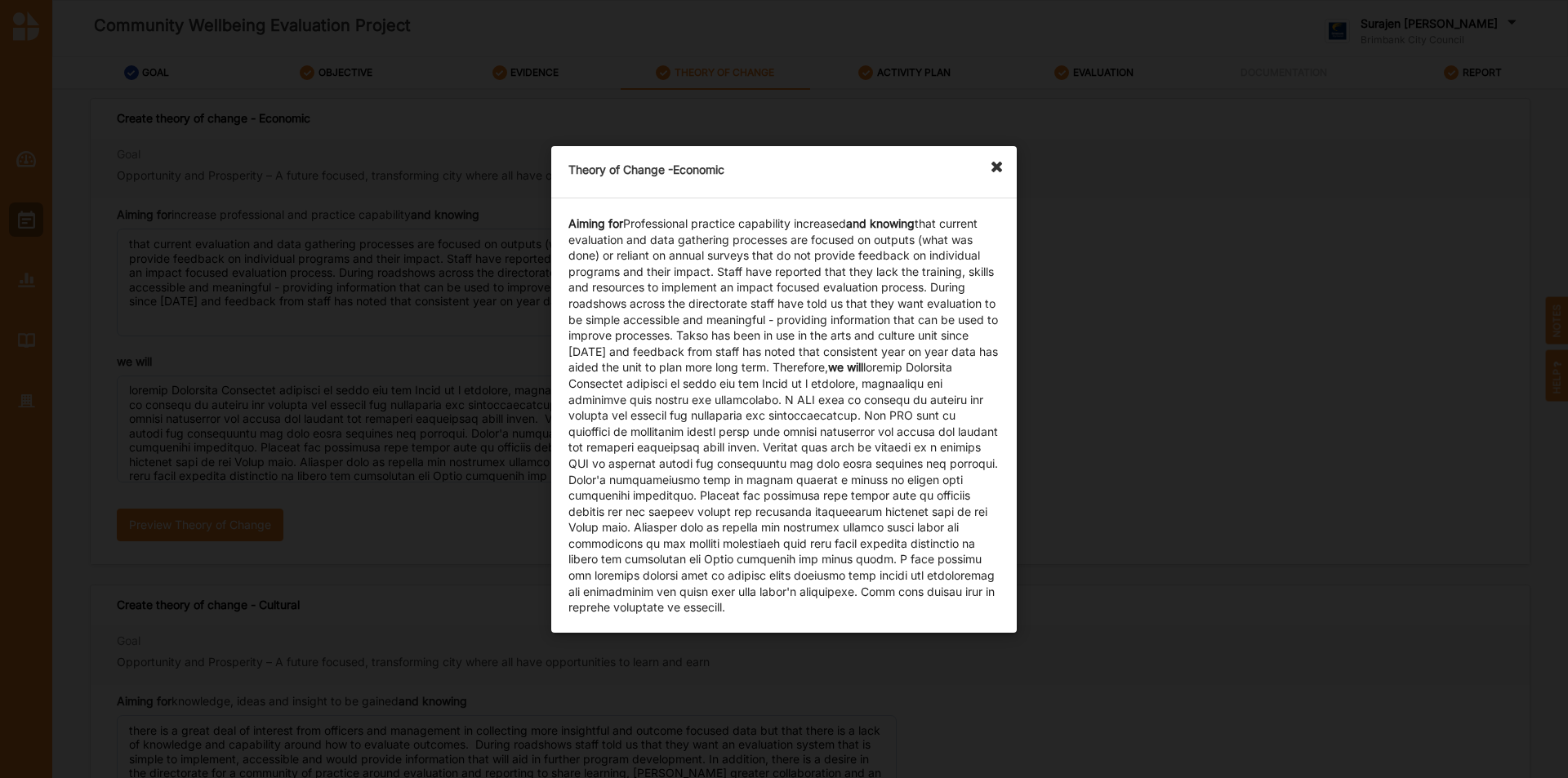
click at [991, 164] on icon at bounding box center [1001, 158] width 26 height 26
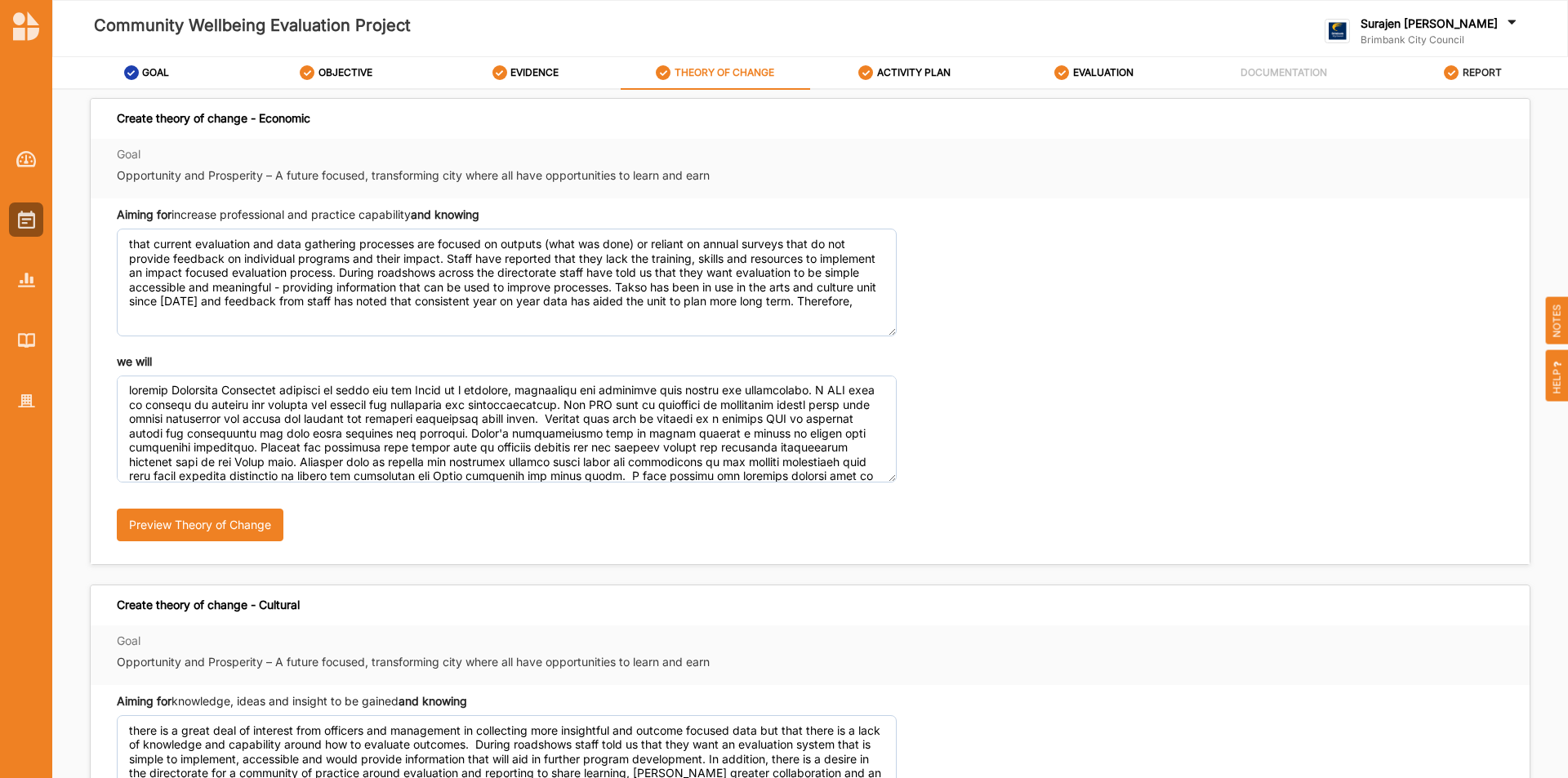
click at [1487, 79] on div "REPORT" at bounding box center [1472, 73] width 58 height 30
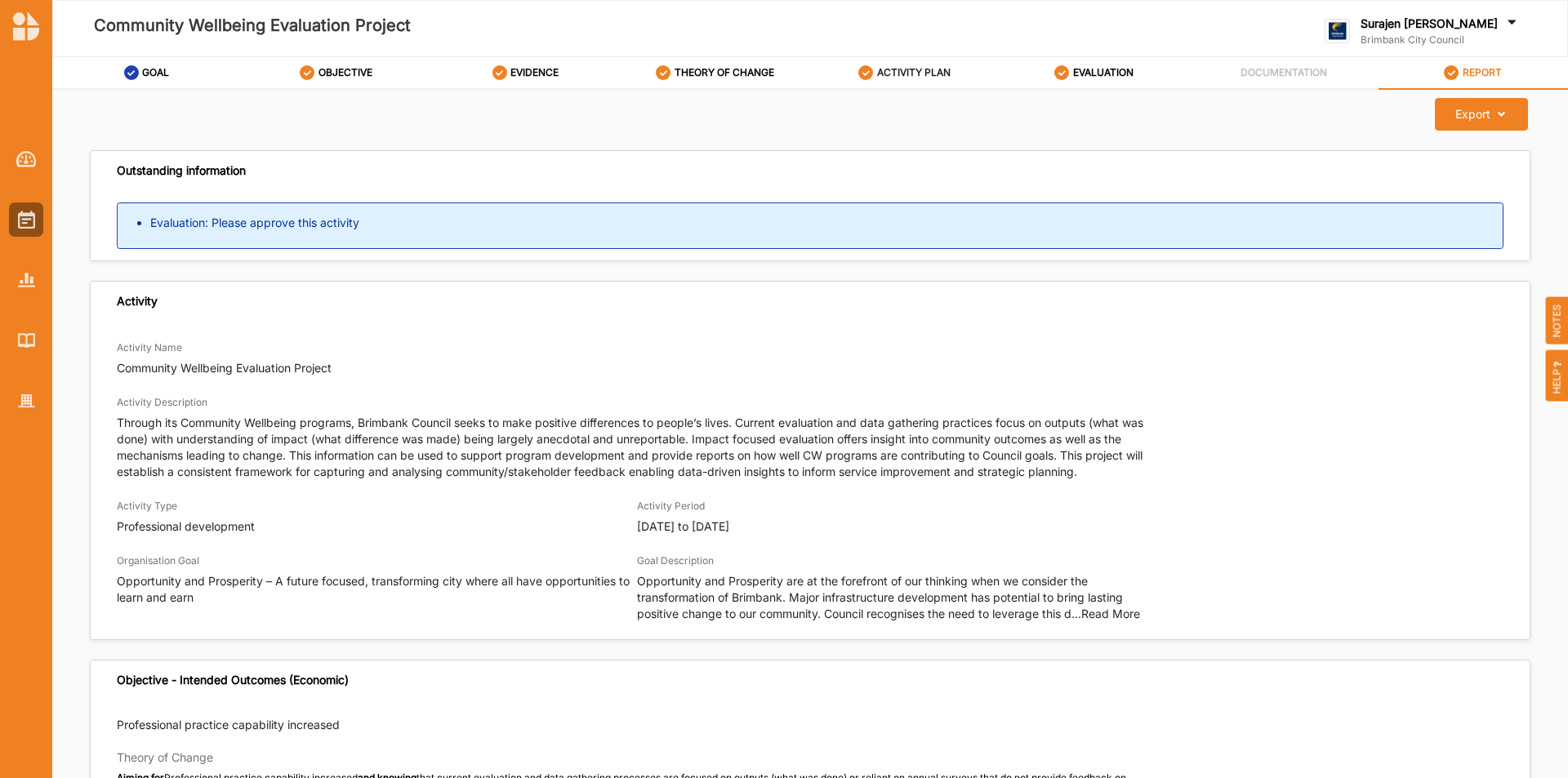
click at [916, 73] on label "ACTIVITY PLAN" at bounding box center [914, 73] width 73 height 13
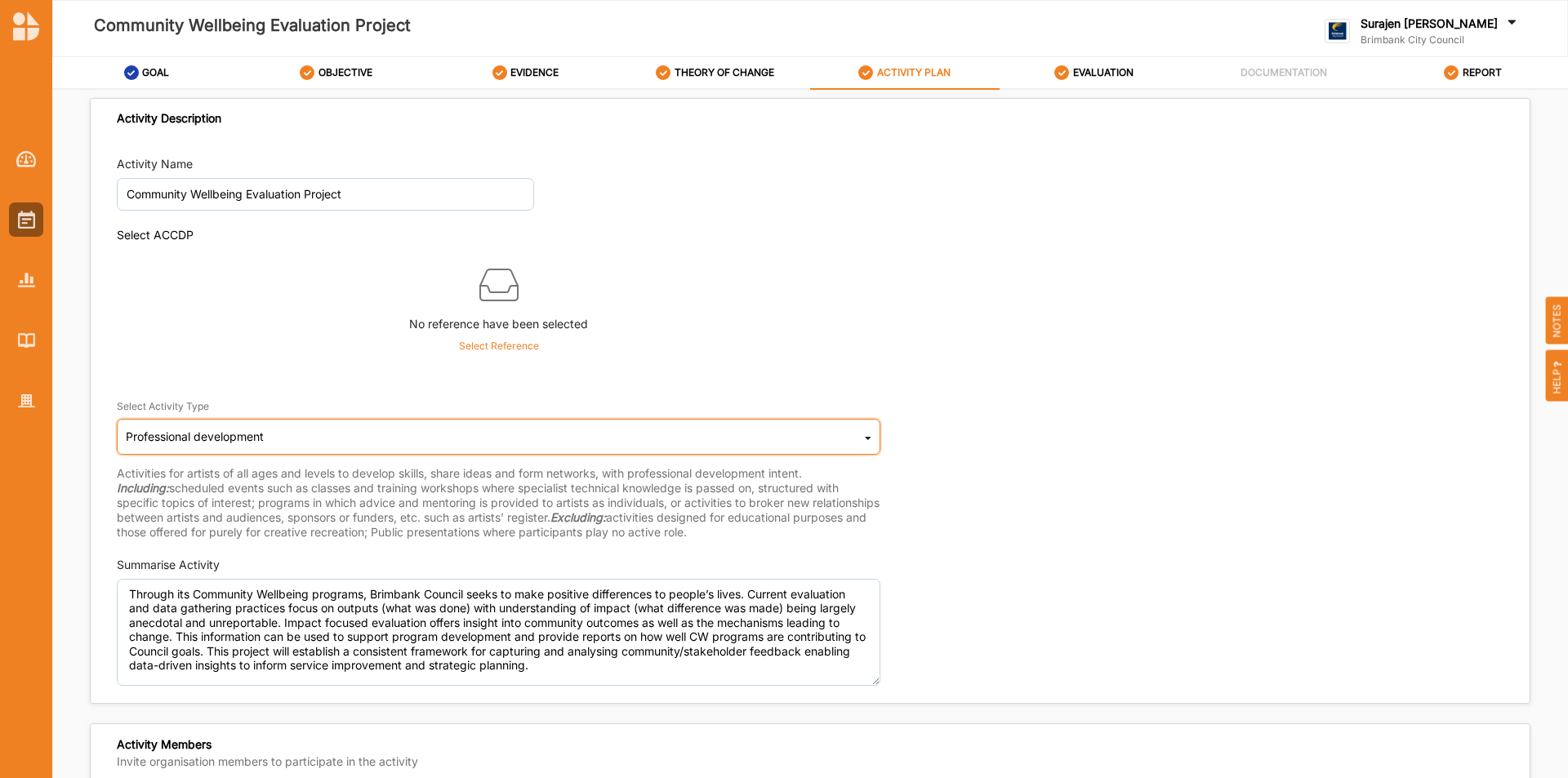
click at [866, 444] on icon at bounding box center [867, 440] width 6 height 32
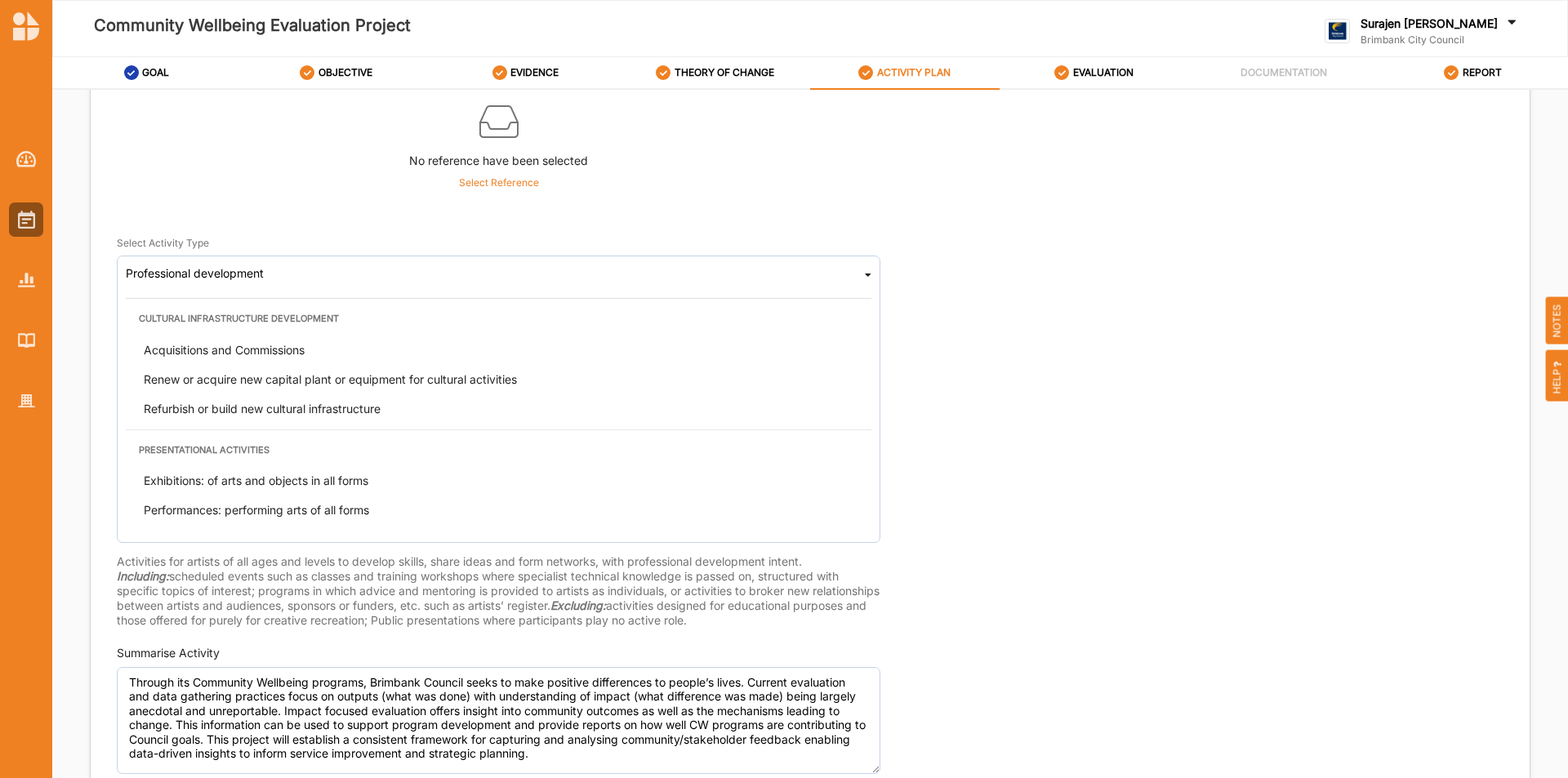
click at [843, 191] on div "No reference have been selected Select Reference" at bounding box center [498, 145] width 763 height 110
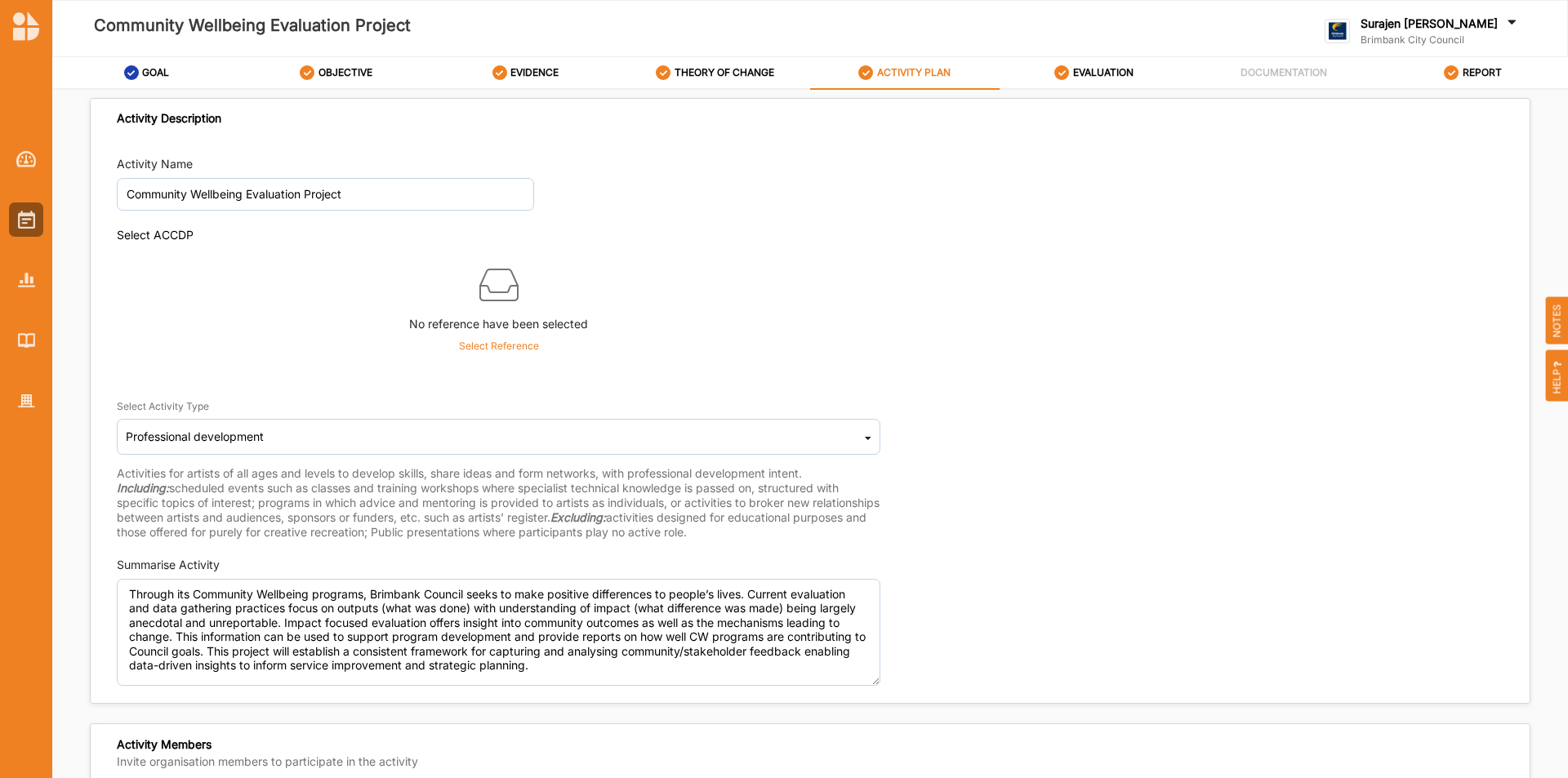
click at [775, 458] on div "Select Activity Type Professional development Cultural infrastructure developme…" at bounding box center [506, 460] width 780 height 158
click at [788, 441] on div "Professional development Cultural infrastructure development Acquisitions and C…" at bounding box center [498, 437] width 763 height 36
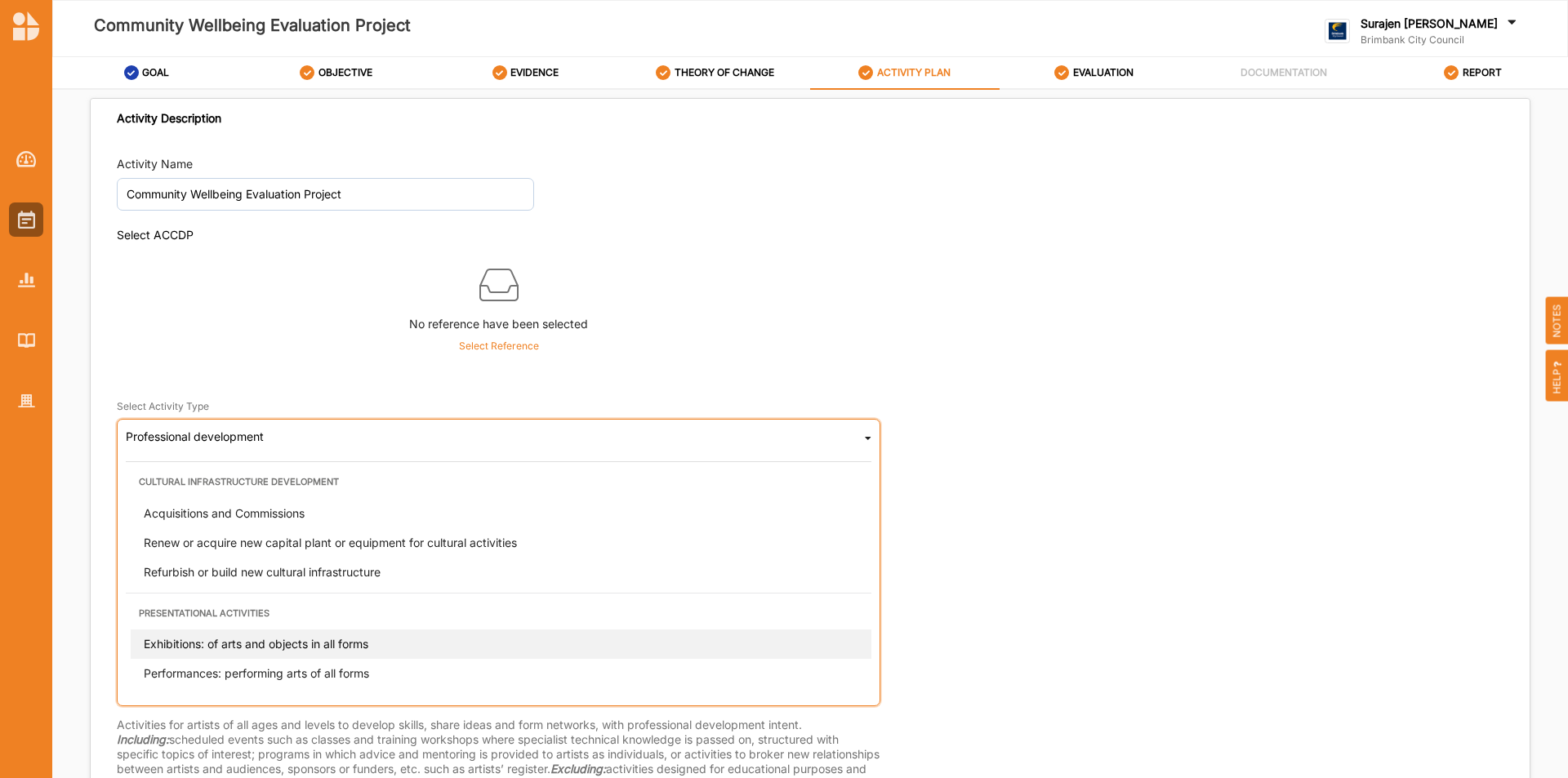
scroll to position [245, 0]
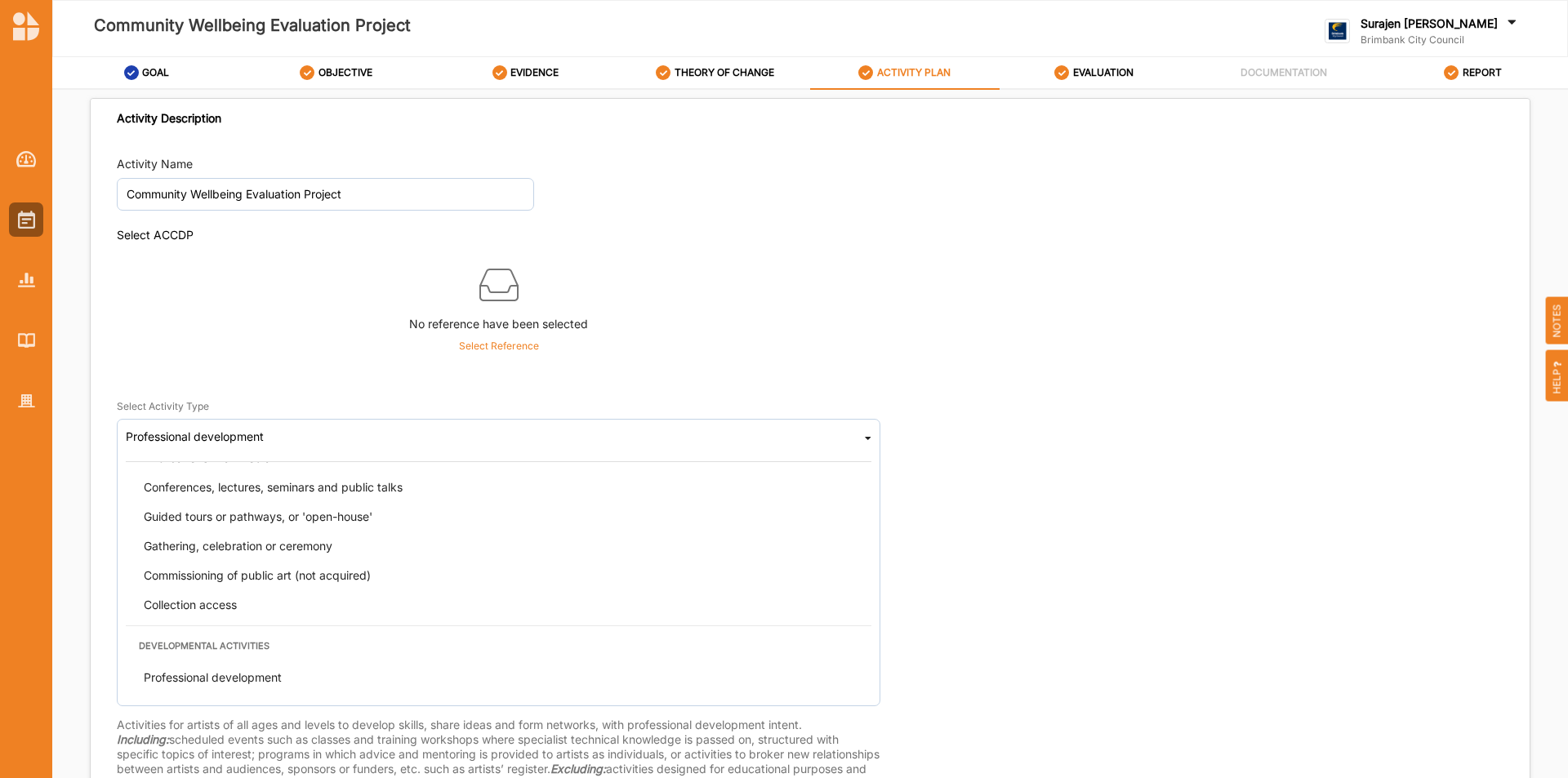
click at [1128, 340] on div "Select ACCDP No reference have been selected Select Reference" at bounding box center [809, 296] width 1386 height 136
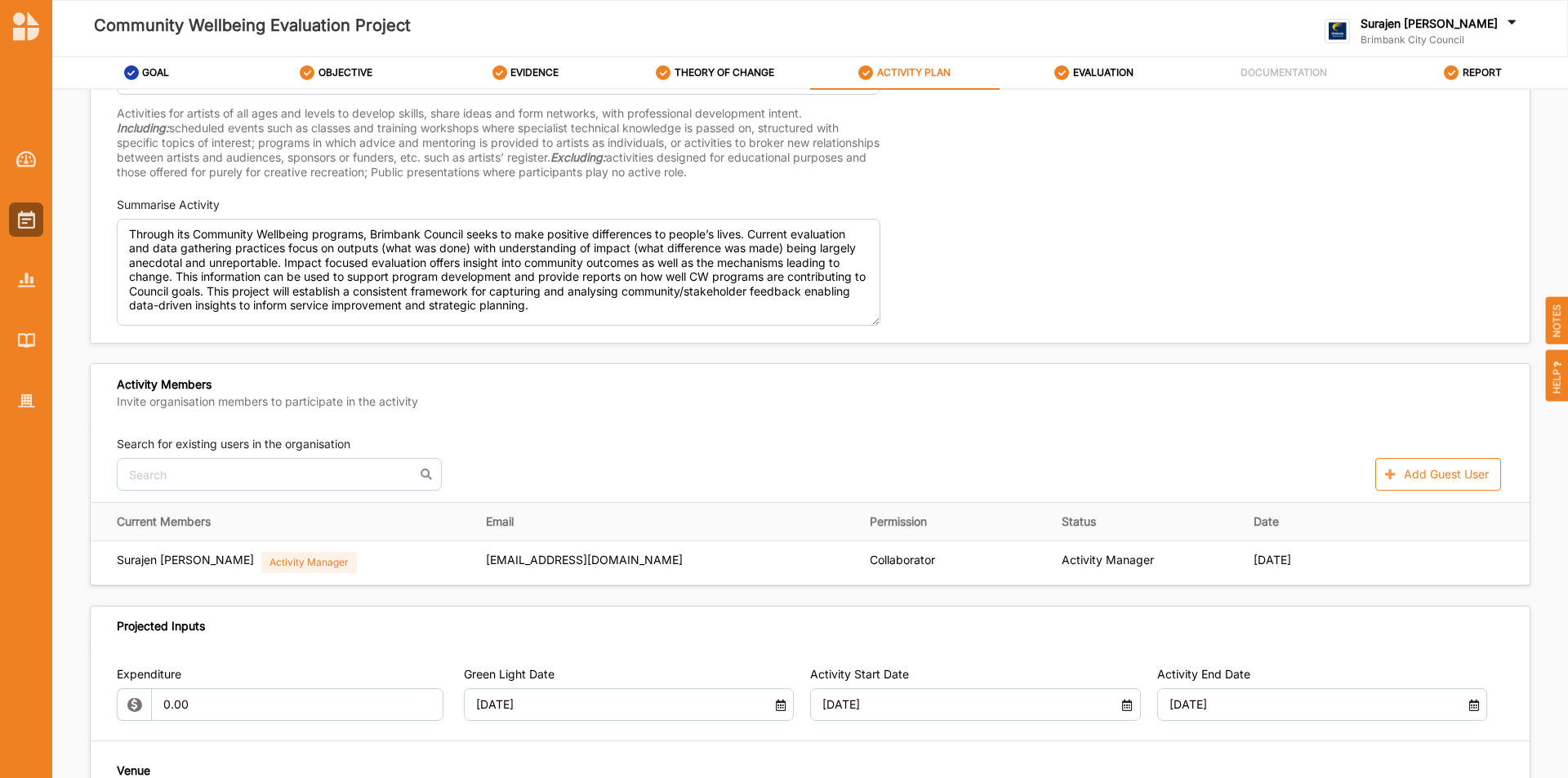
scroll to position [408, 0]
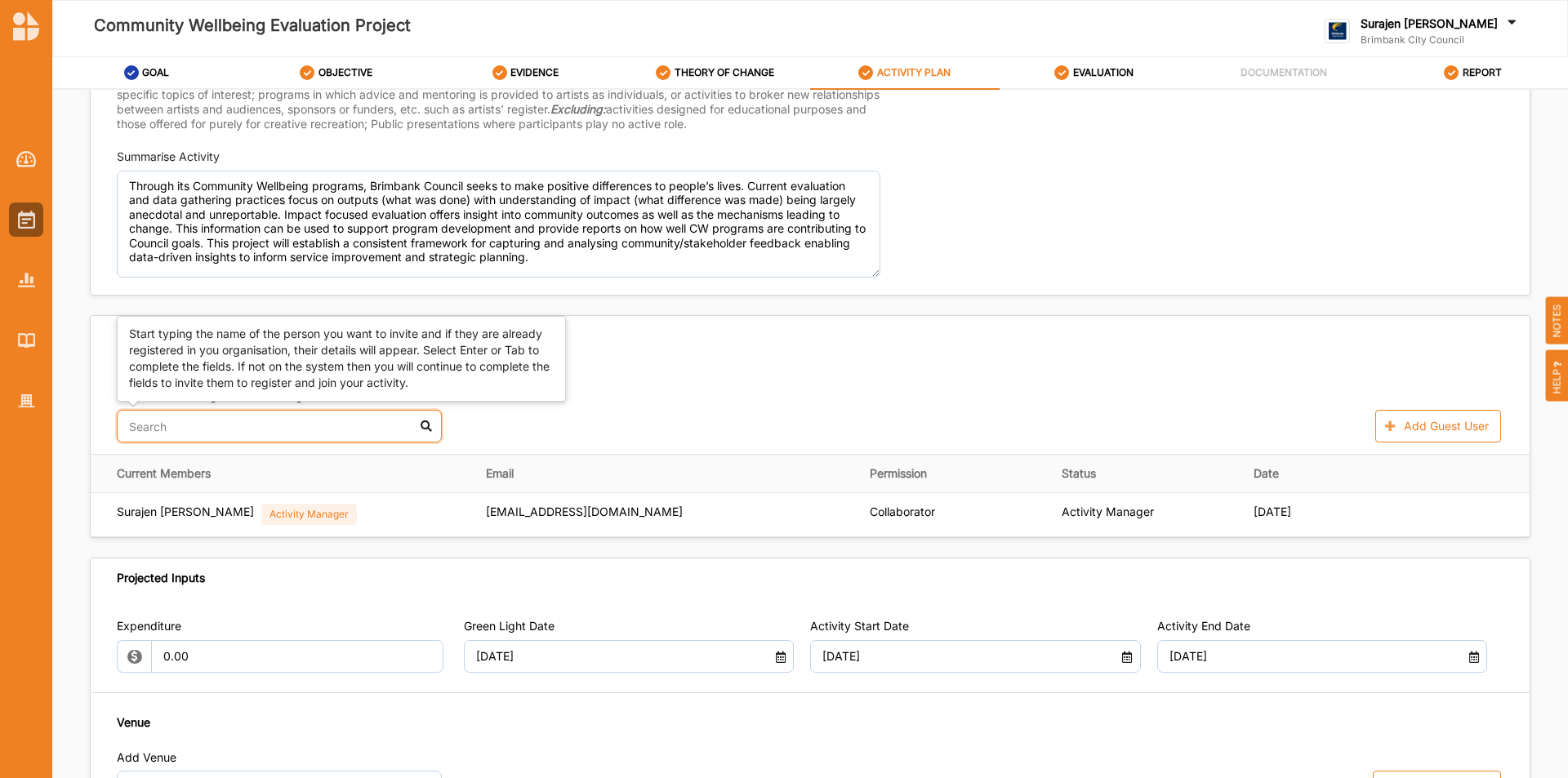
click at [179, 425] on input "text" at bounding box center [278, 426] width 325 height 32
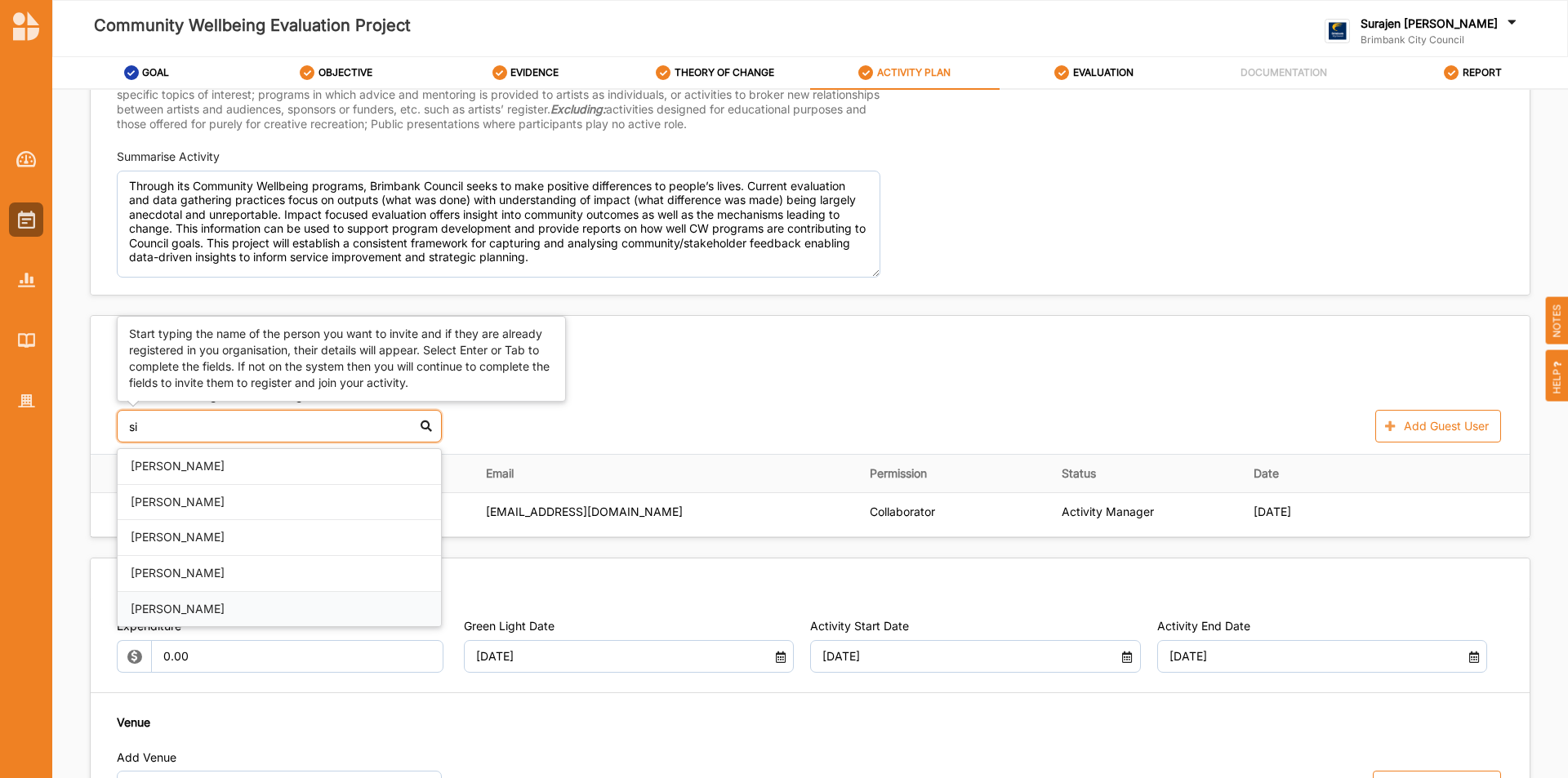
click at [172, 605] on div "Silvia Velez" at bounding box center [278, 609] width 323 height 35
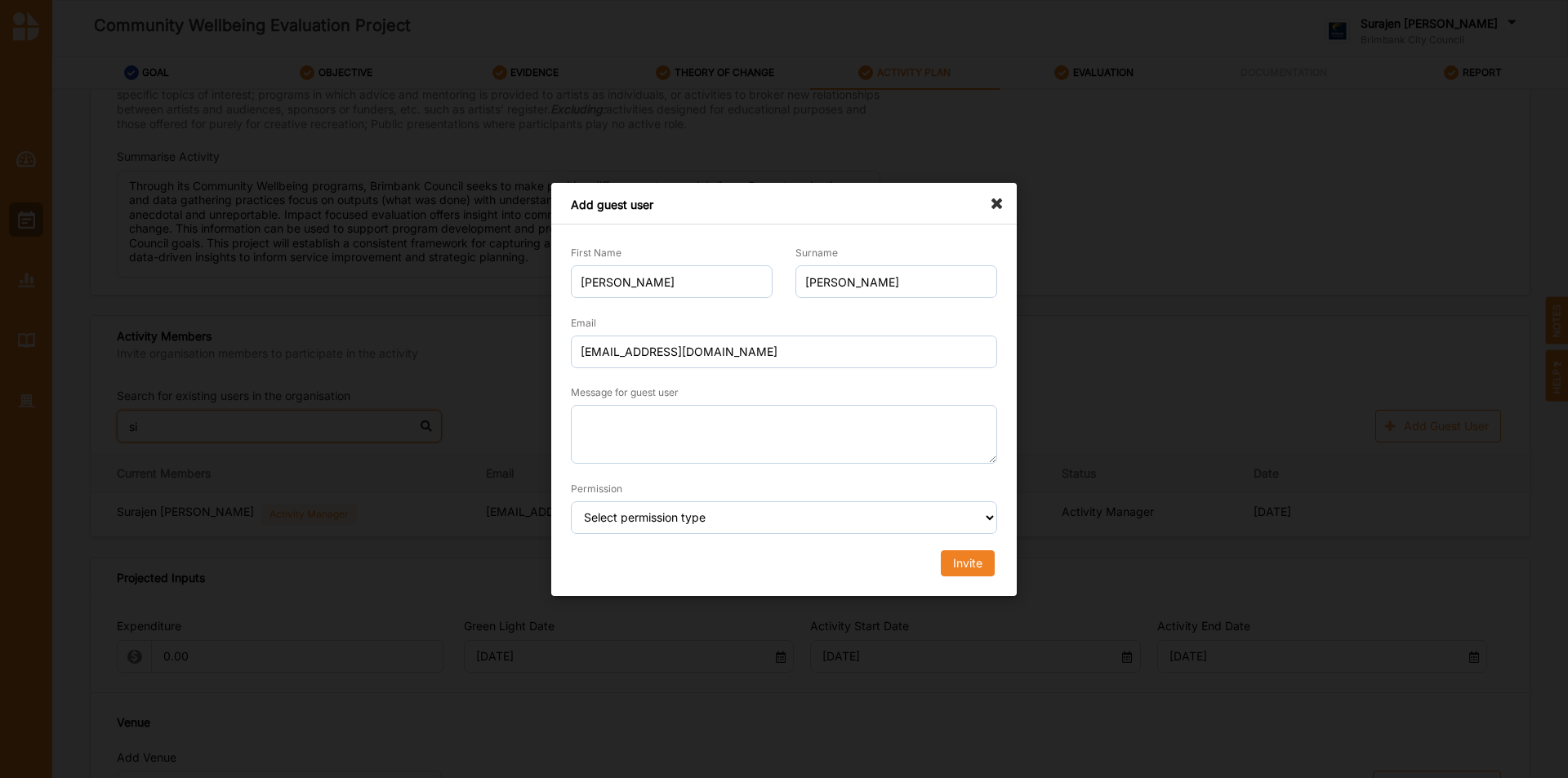
type input "si"
click at [686, 518] on select "Select permission type Collaborator Documentor Report Only Custom" at bounding box center [784, 517] width 426 height 32
select select "collaborator"
click at [571, 501] on select "Select permission type Collaborator Documentor Report Only Custom" at bounding box center [784, 517] width 426 height 32
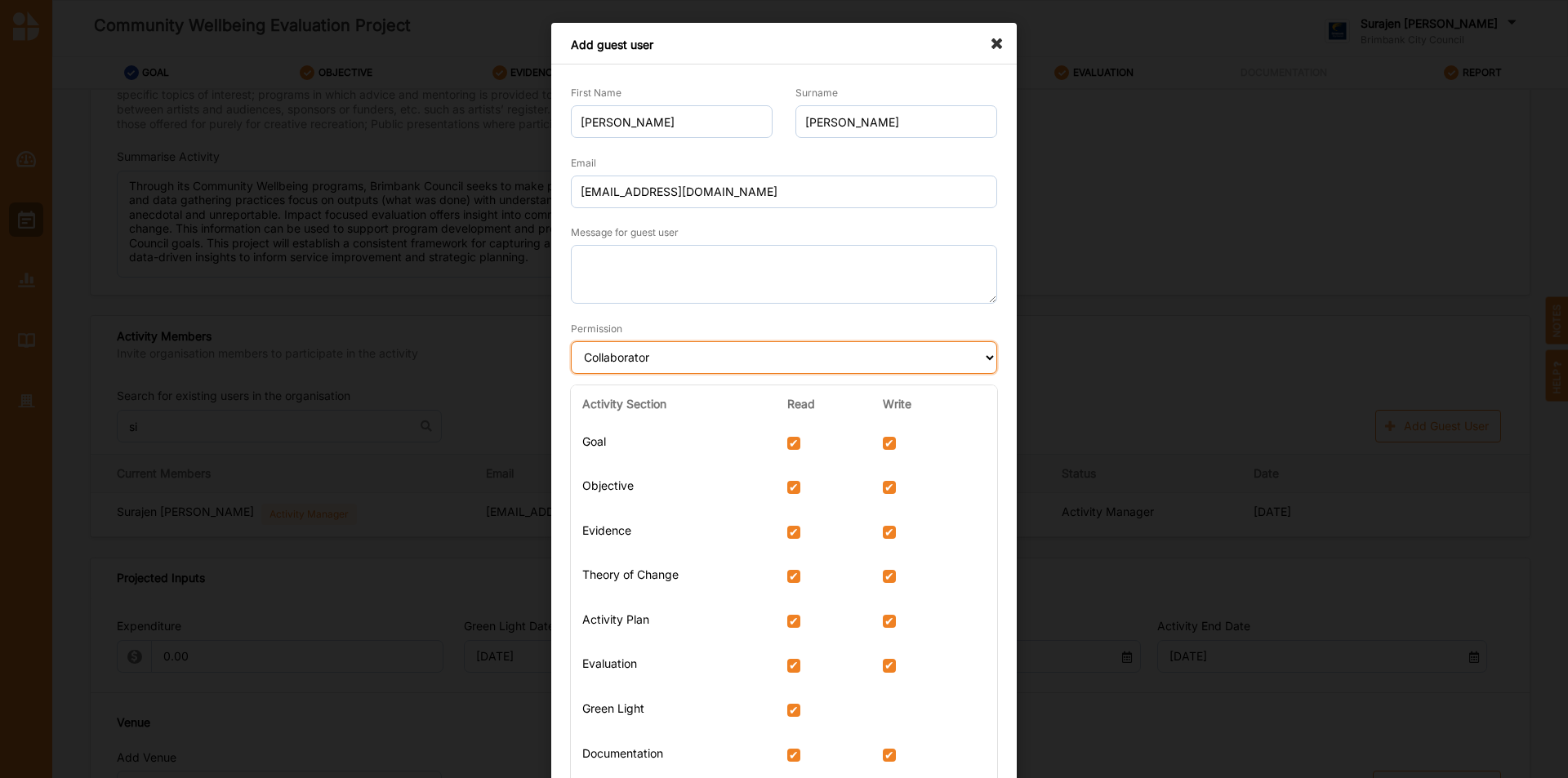
scroll to position [149, 0]
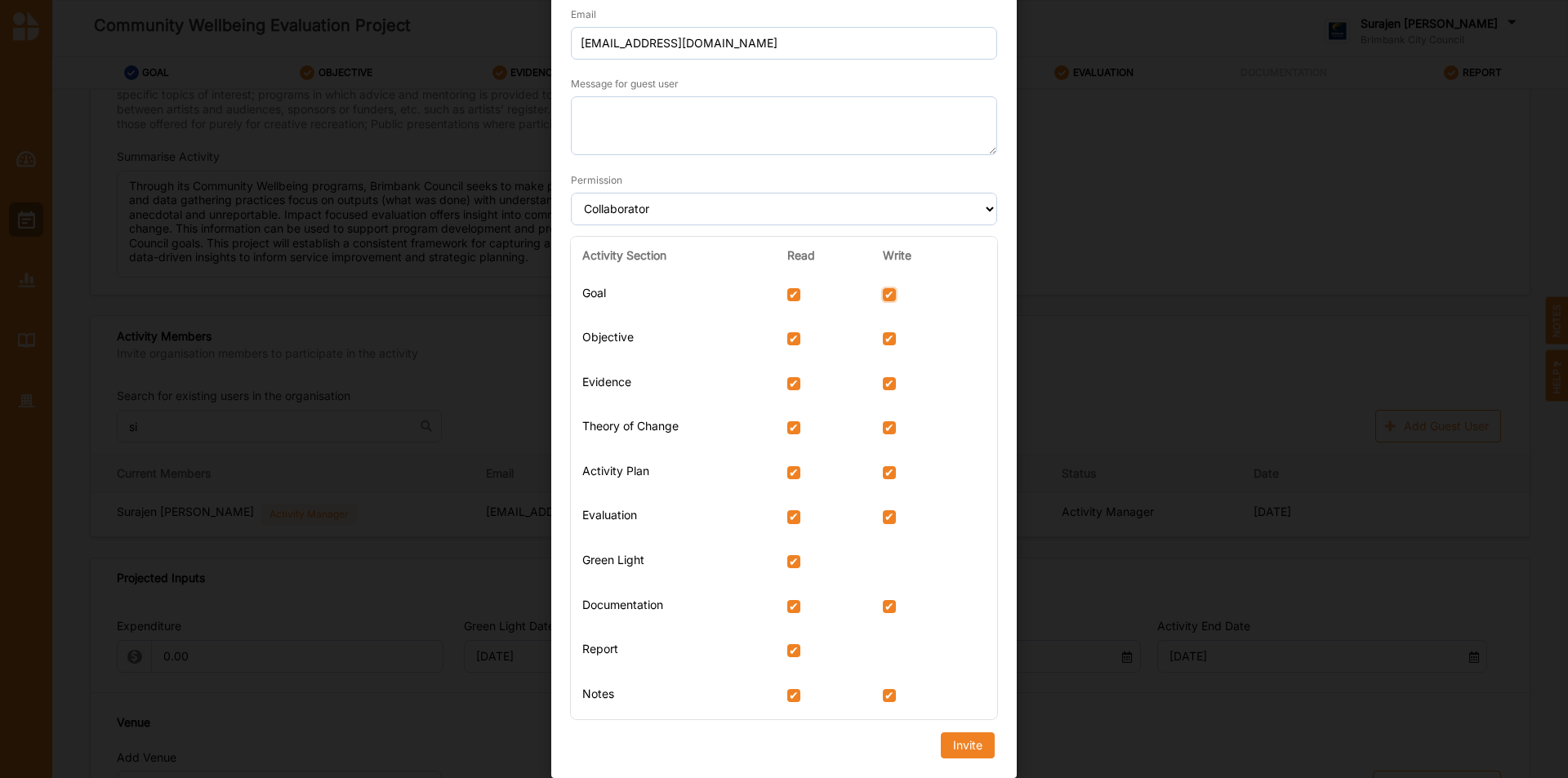
click at [889, 294] on input "checkbox" at bounding box center [889, 295] width 13 height 13
checkbox input "false"
select select "custom"
click at [797, 295] on input "checkbox" at bounding box center [793, 295] width 13 height 13
checkbox input "false"
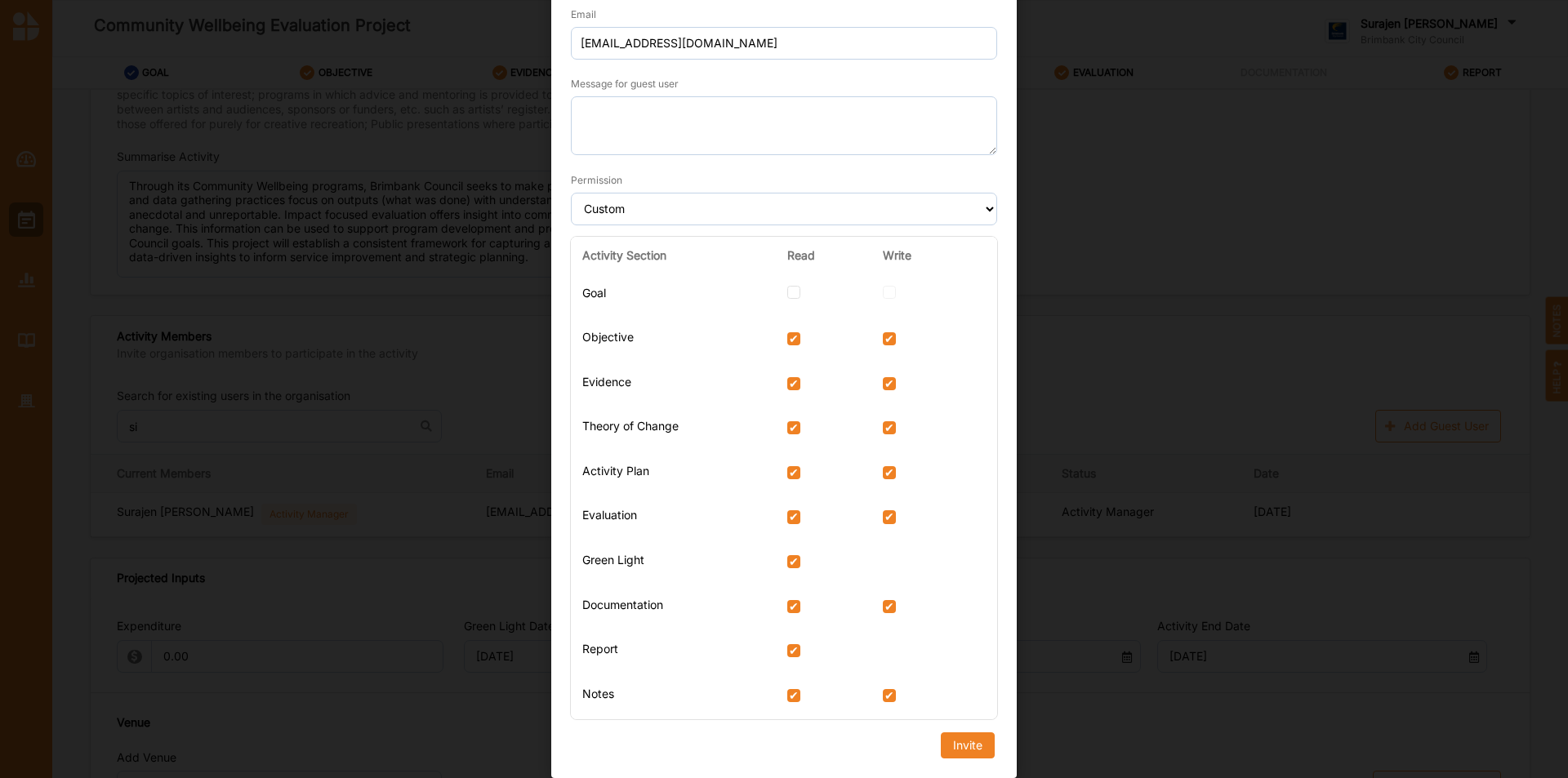
scroll to position [0, 0]
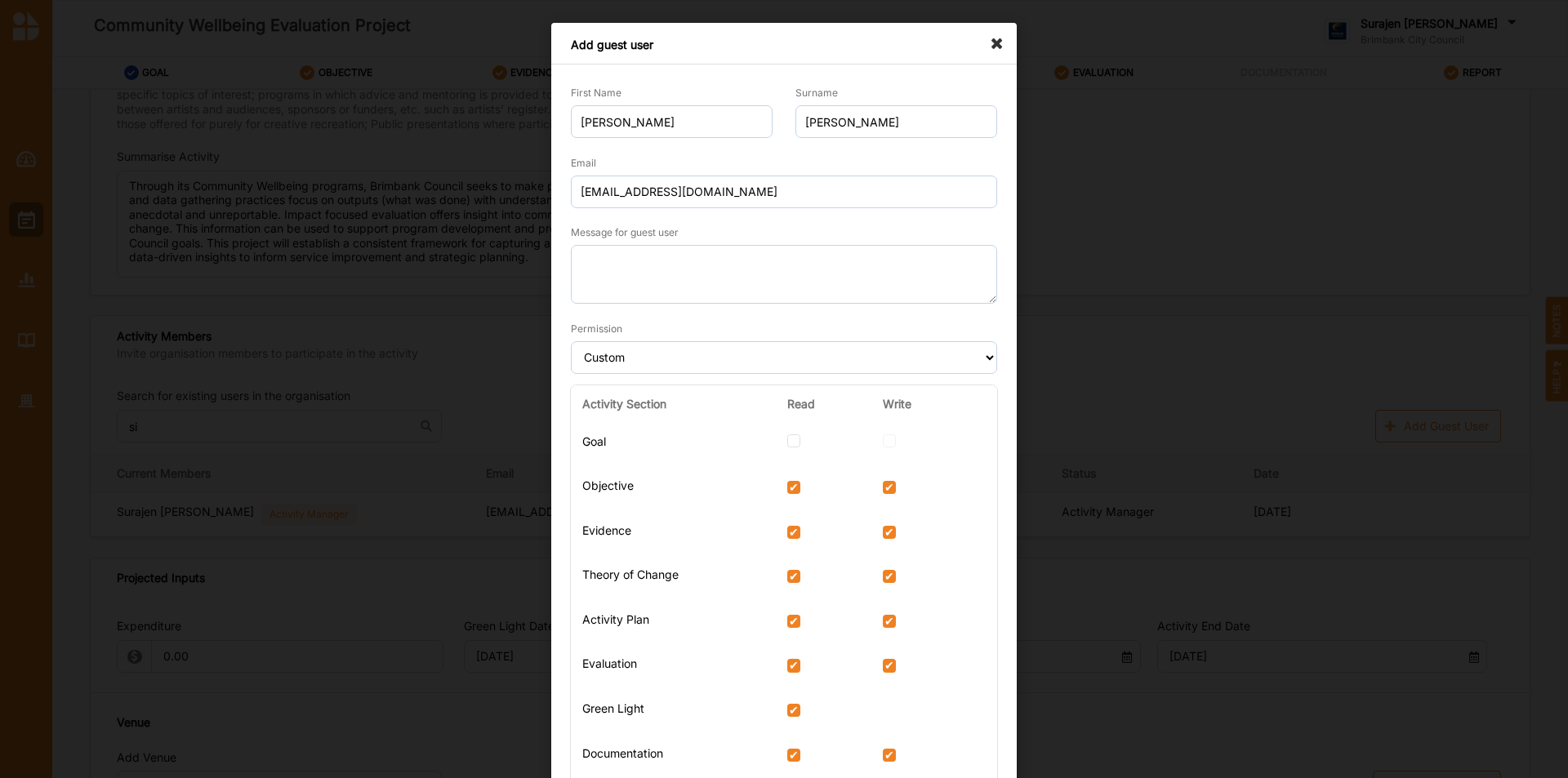
click at [992, 39] on icon at bounding box center [1001, 36] width 26 height 26
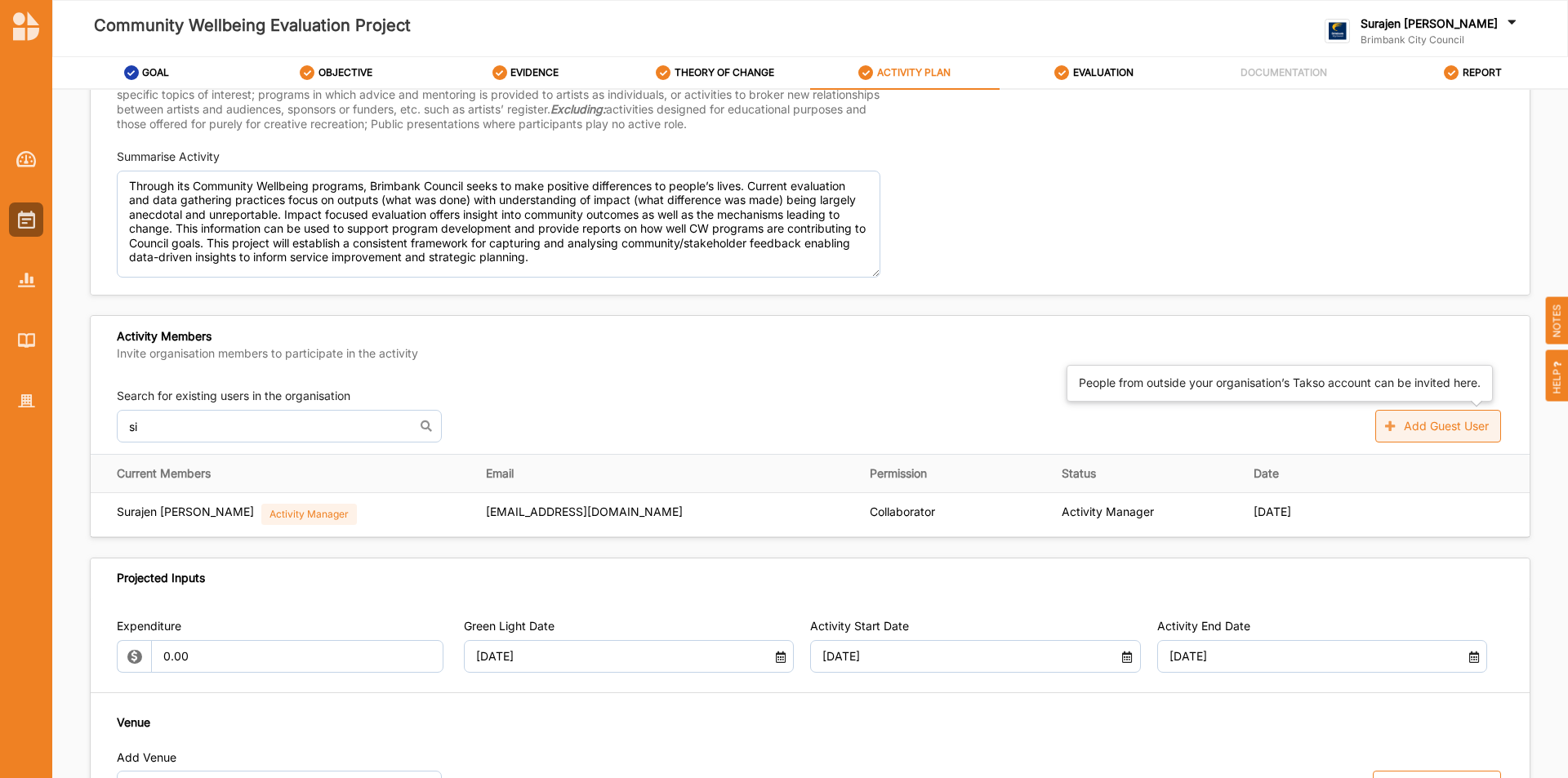
click at [1459, 432] on button "Add Guest User" at bounding box center [1437, 426] width 125 height 32
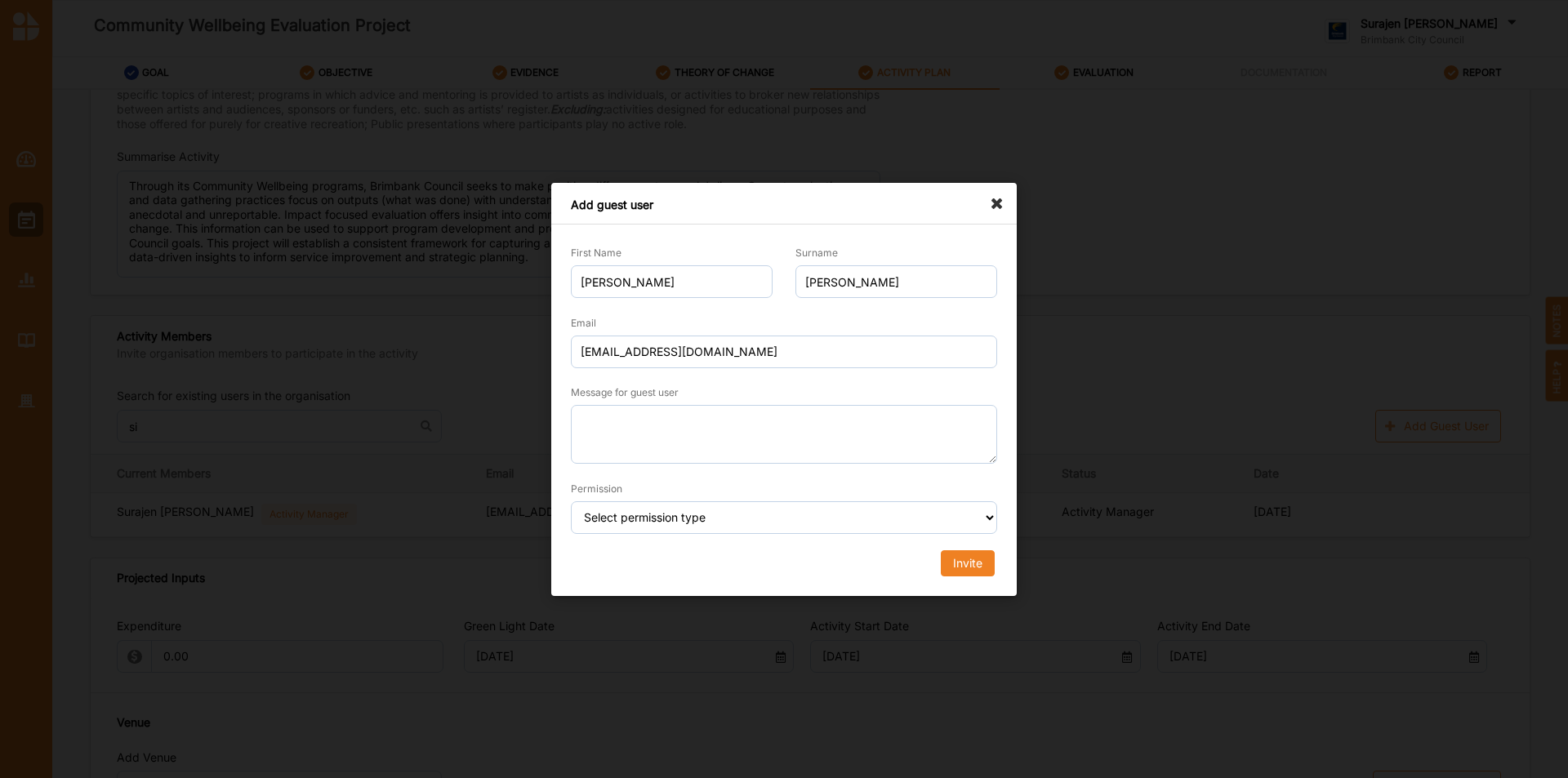
click at [998, 198] on icon at bounding box center [1001, 195] width 26 height 26
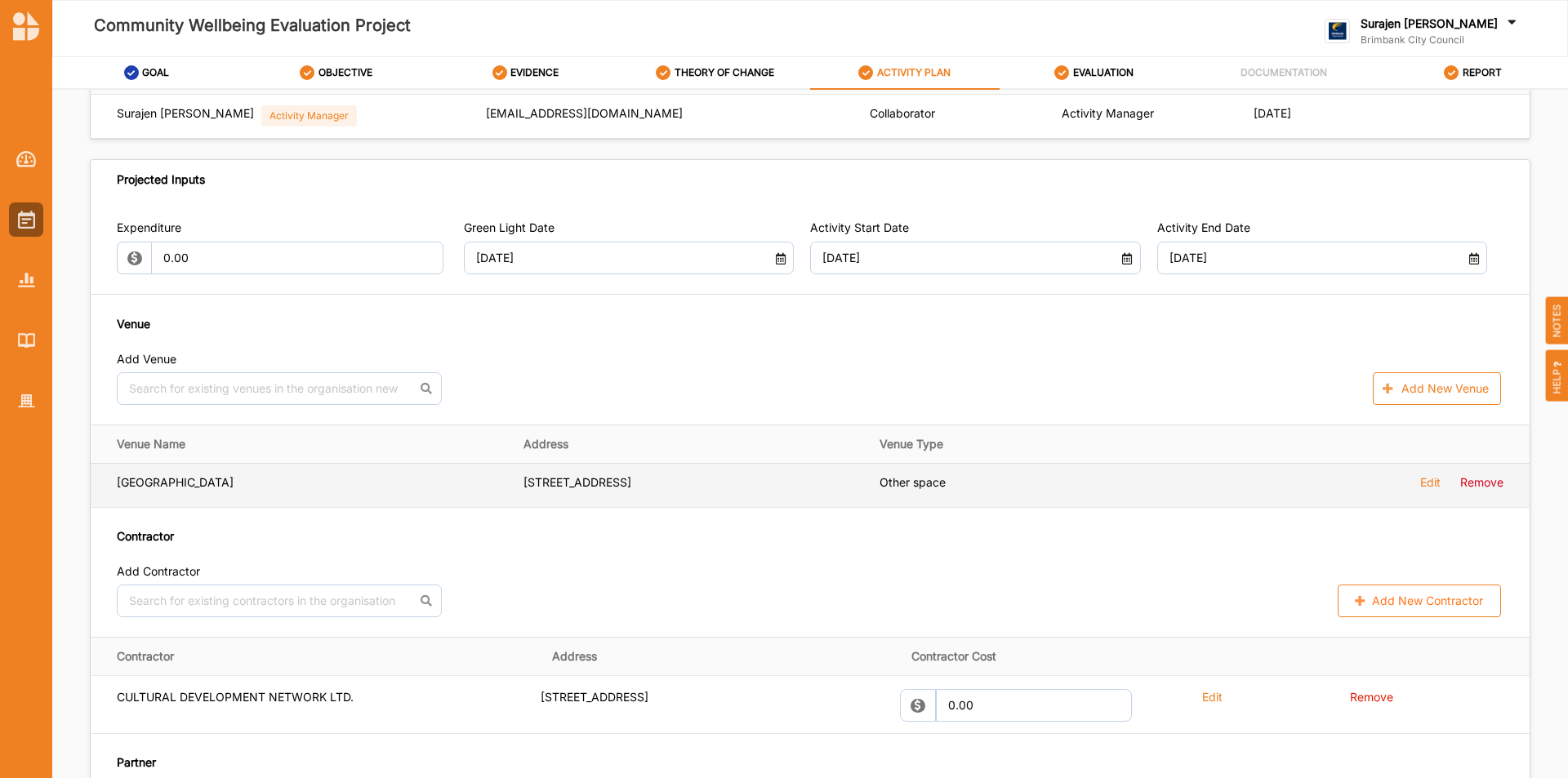
scroll to position [816, 0]
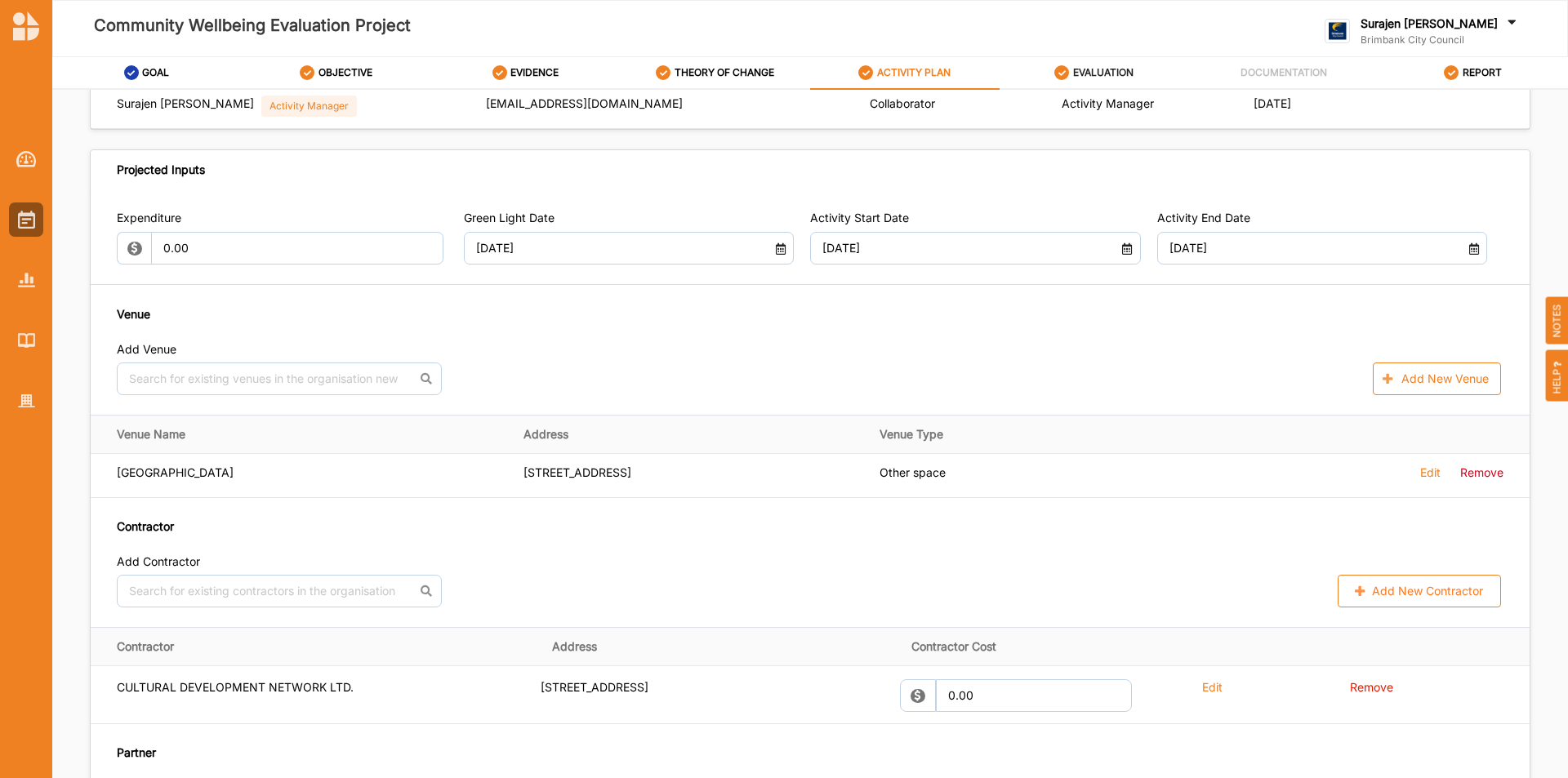
click at [1071, 62] on div "EVALUATION" at bounding box center [1094, 73] width 79 height 30
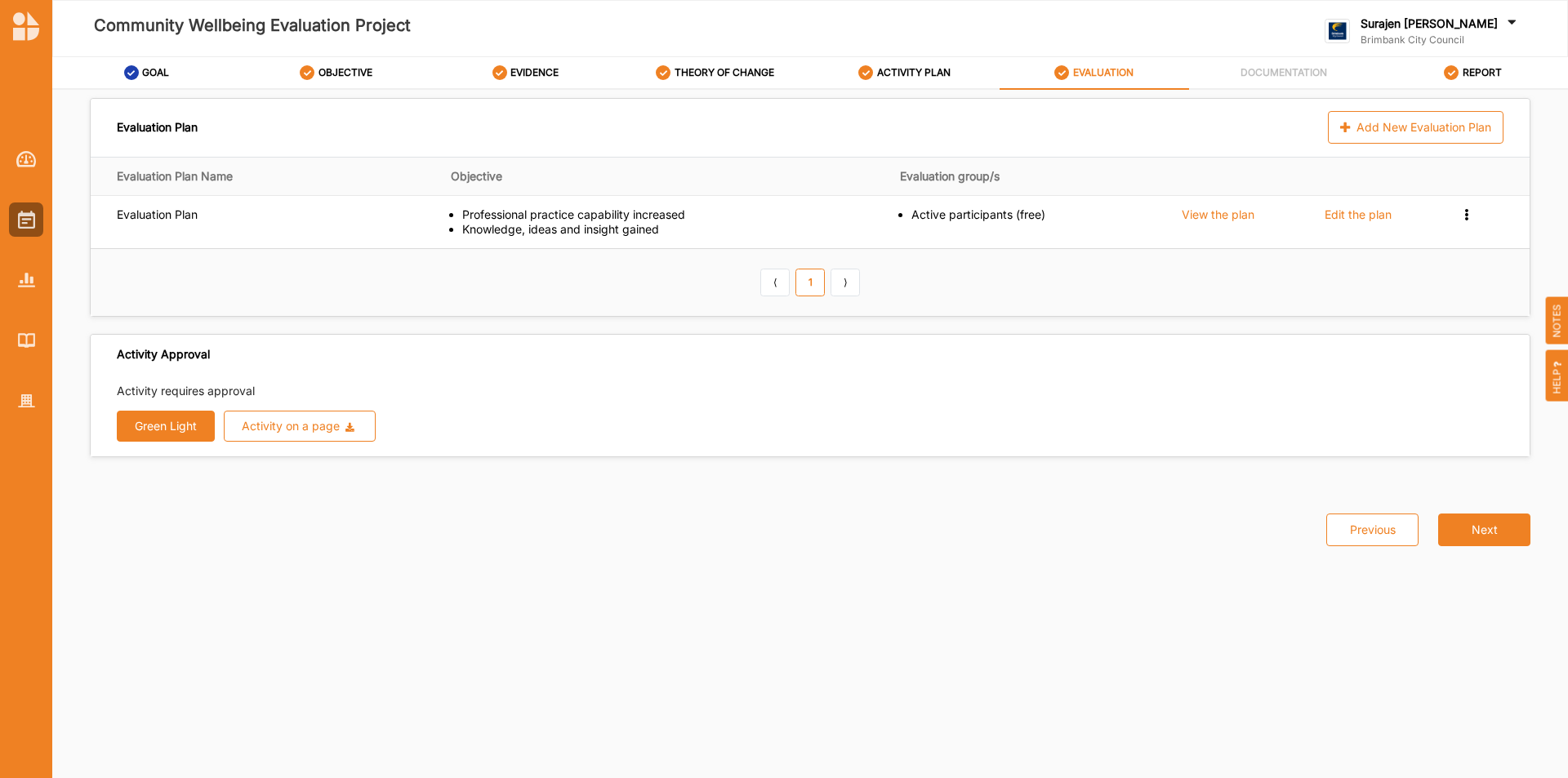
click at [170, 424] on button "Green Light" at bounding box center [165, 426] width 98 height 31
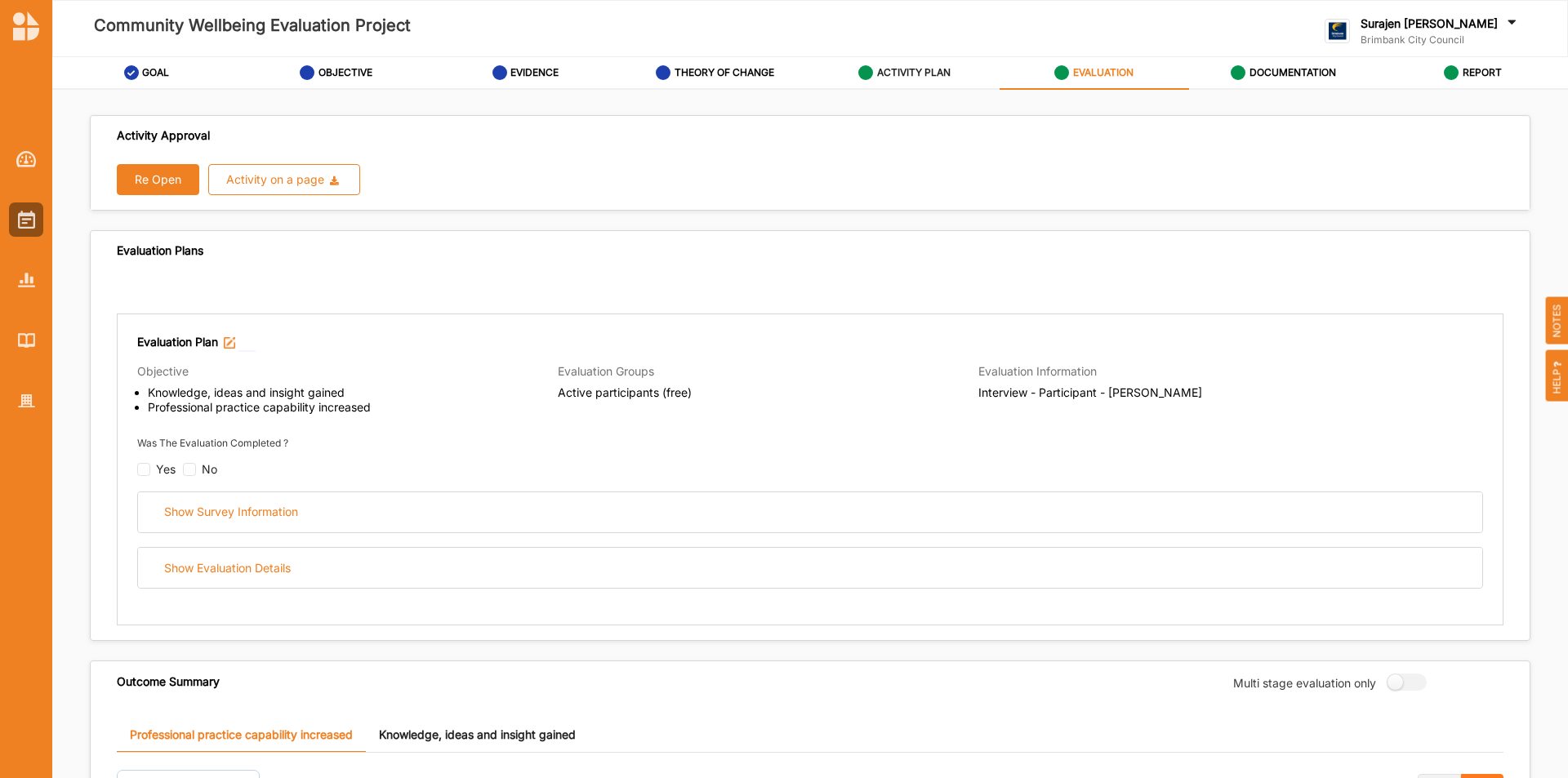
click at [886, 76] on label "ACTIVITY PLAN" at bounding box center [914, 73] width 73 height 13
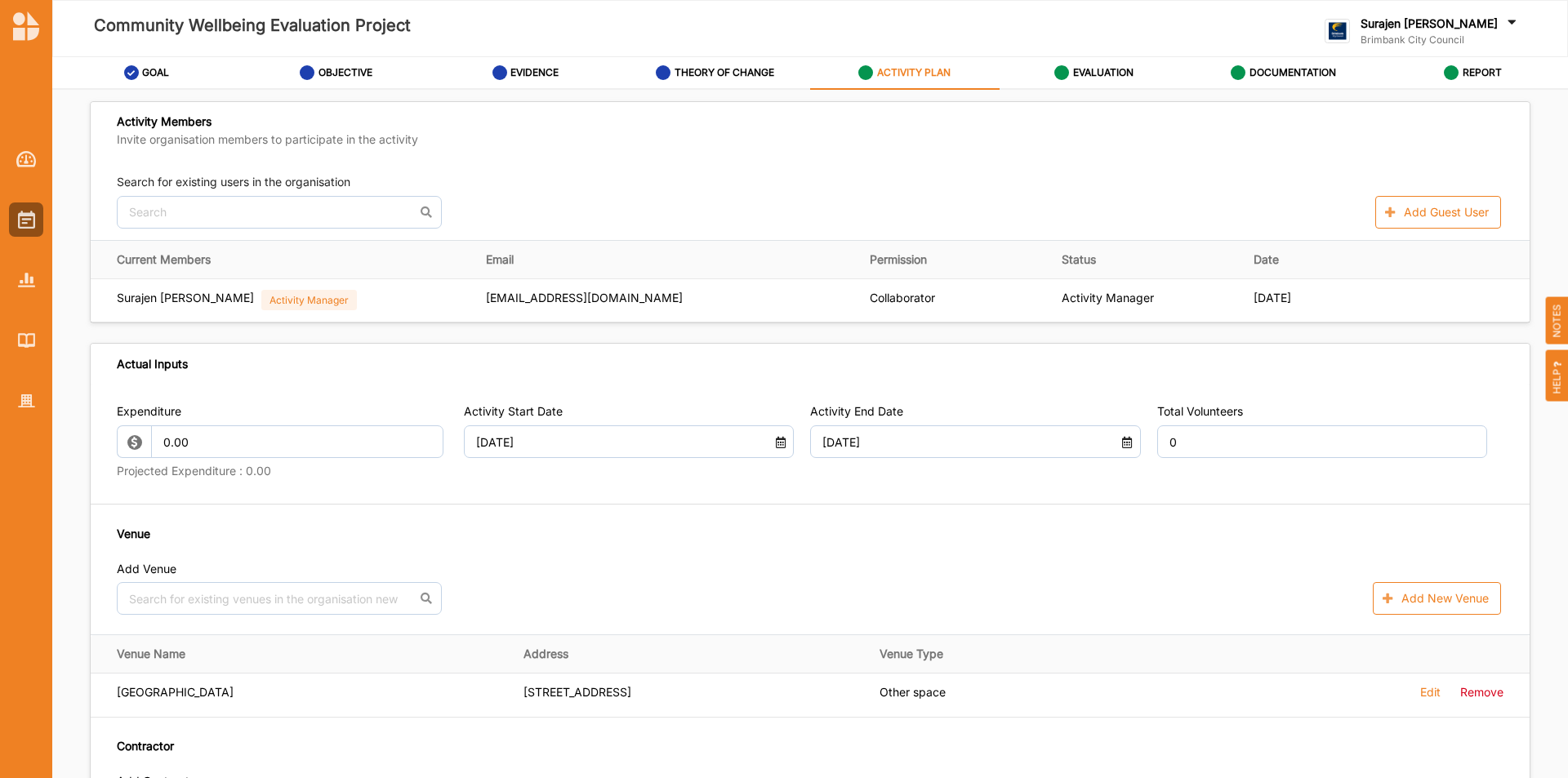
scroll to position [735, 0]
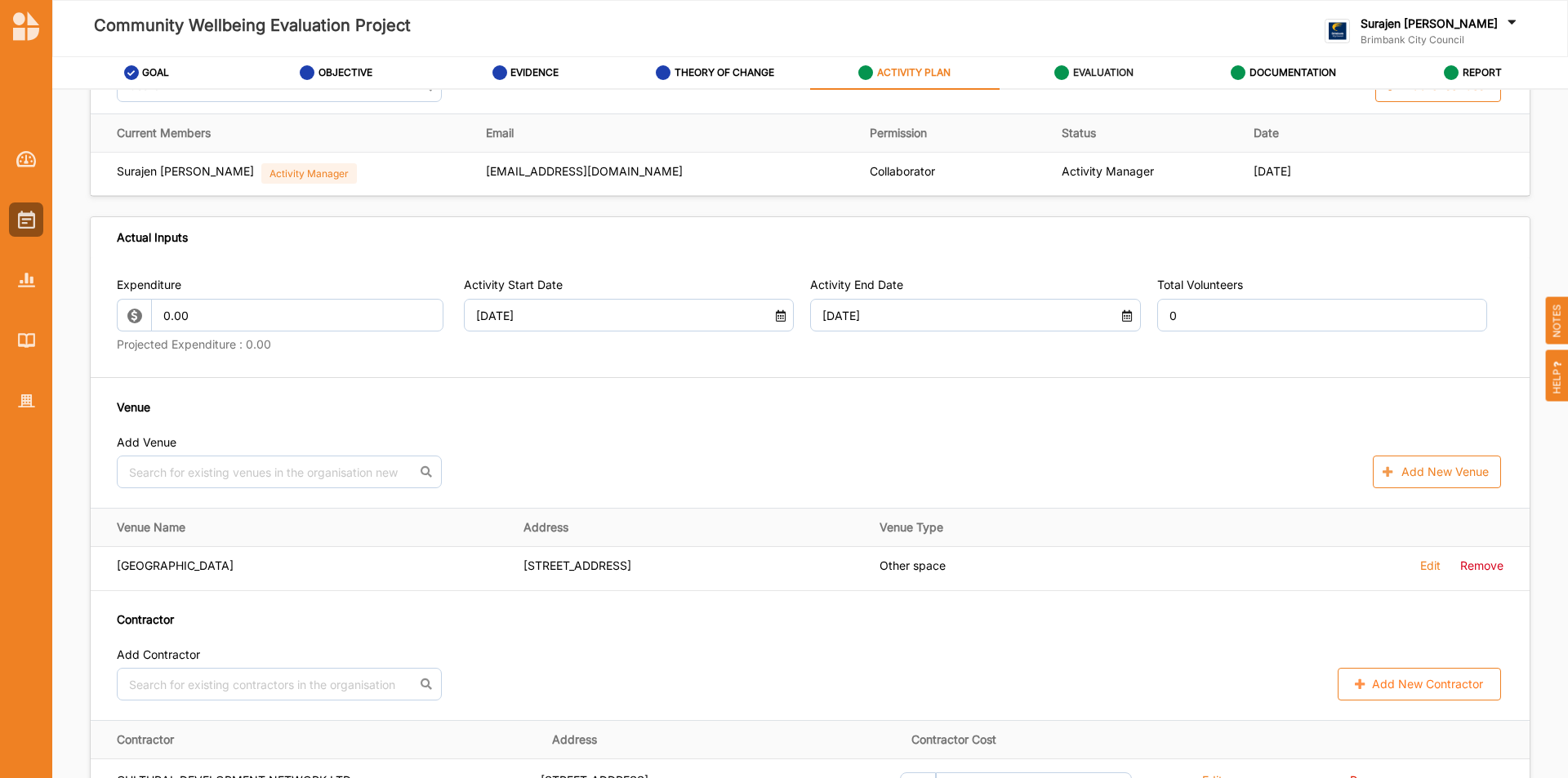
click at [1107, 69] on label "EVALUATION" at bounding box center [1104, 73] width 61 height 13
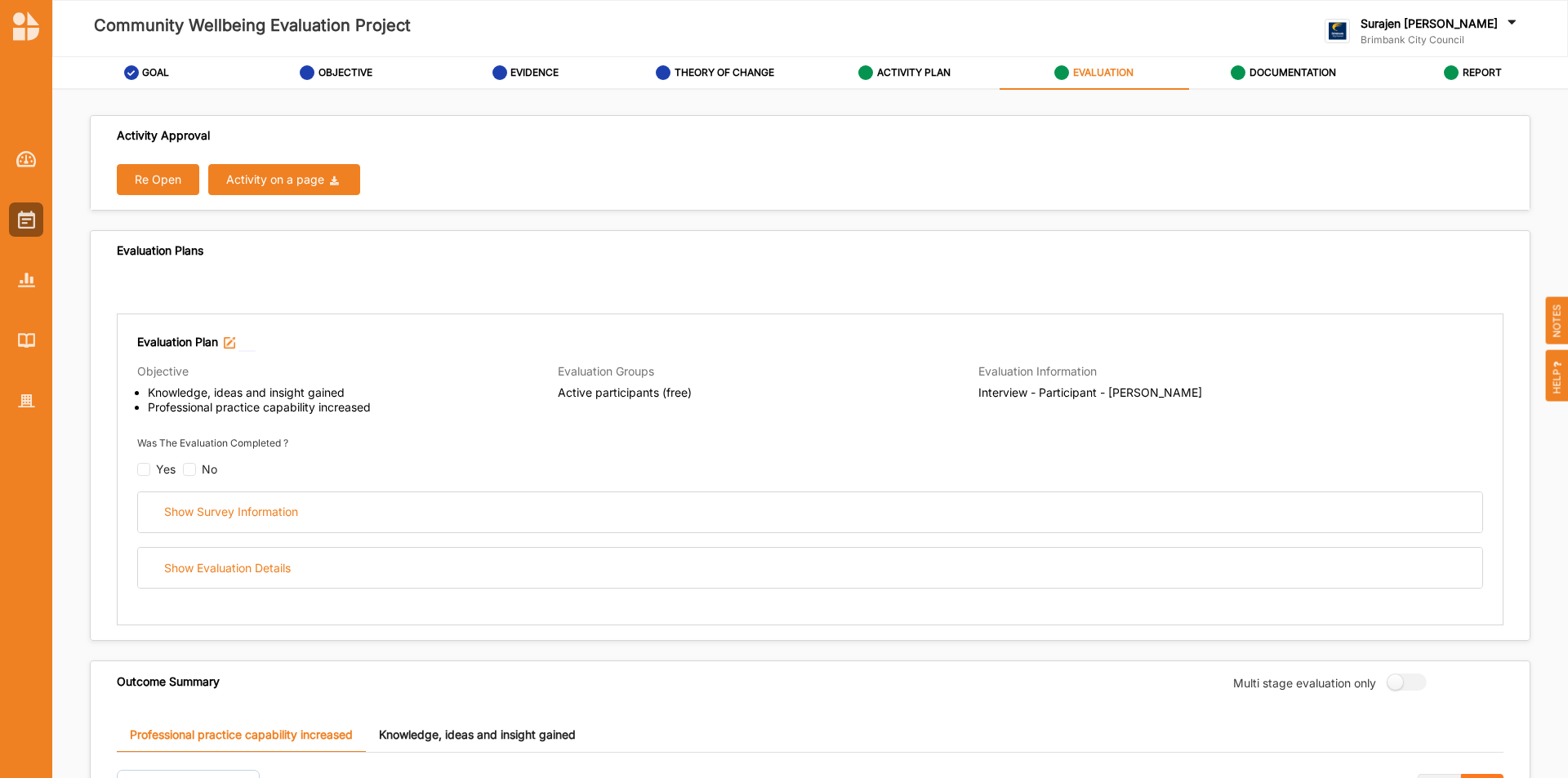
drag, startPoint x: 124, startPoint y: 181, endPoint x: 232, endPoint y: 174, distance: 108.2
click at [125, 180] on button "Re Open" at bounding box center [158, 179] width 82 height 31
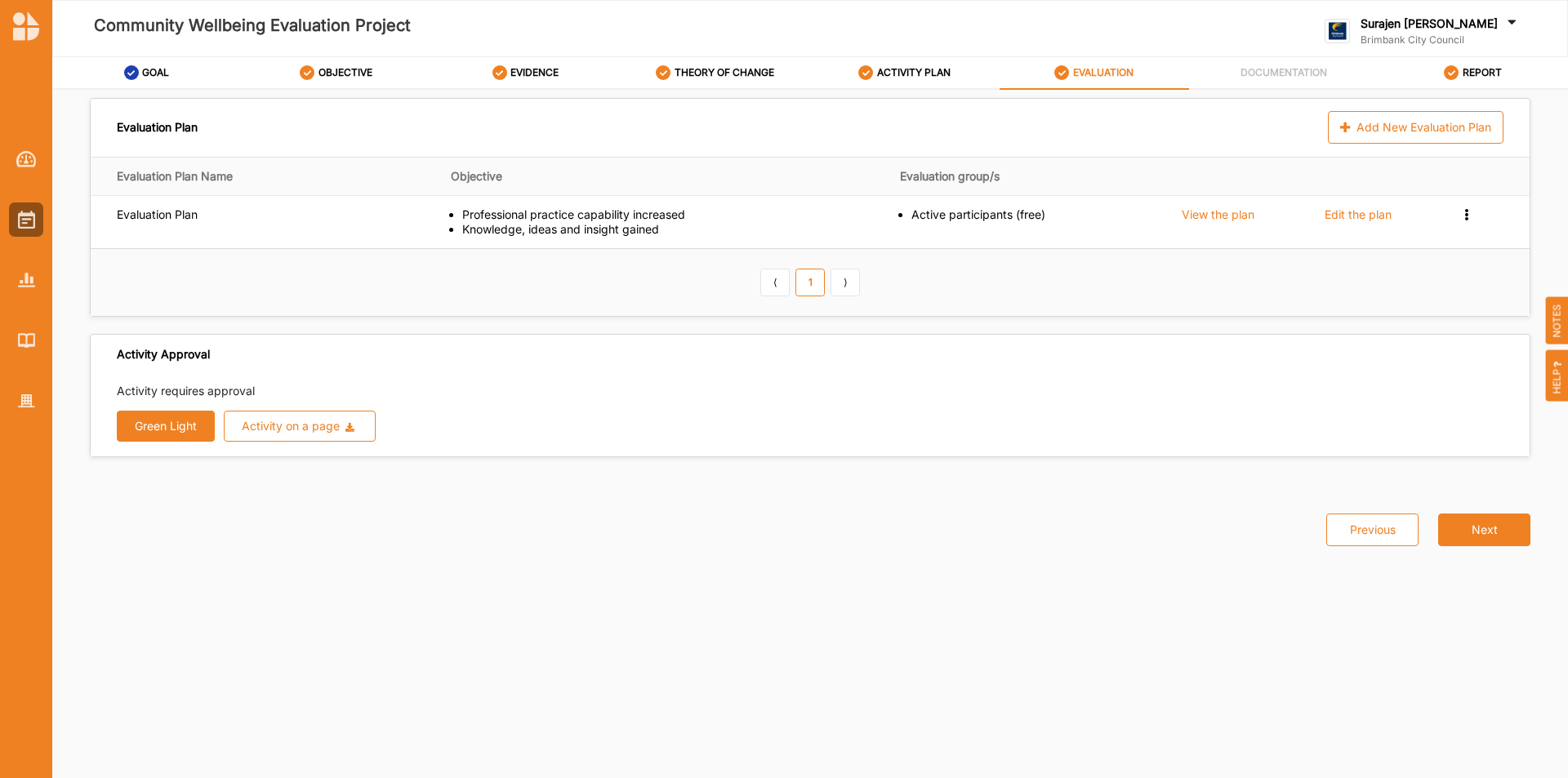
click at [926, 55] on div "Community Wellbeing Evaluation Project" at bounding box center [514, 29] width 926 height 79
click at [927, 72] on label "ACTIVITY PLAN" at bounding box center [914, 73] width 73 height 13
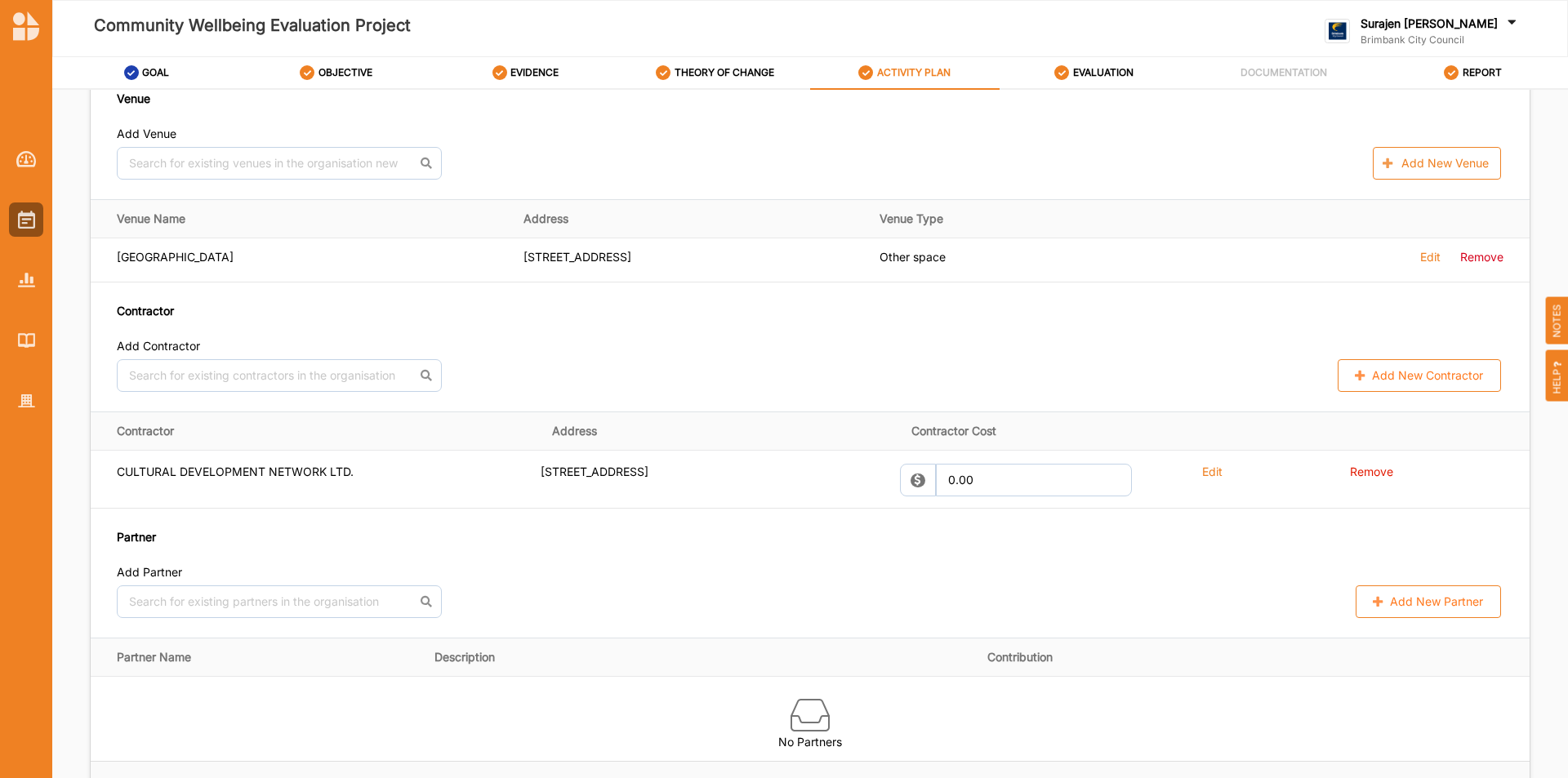
scroll to position [1062, 0]
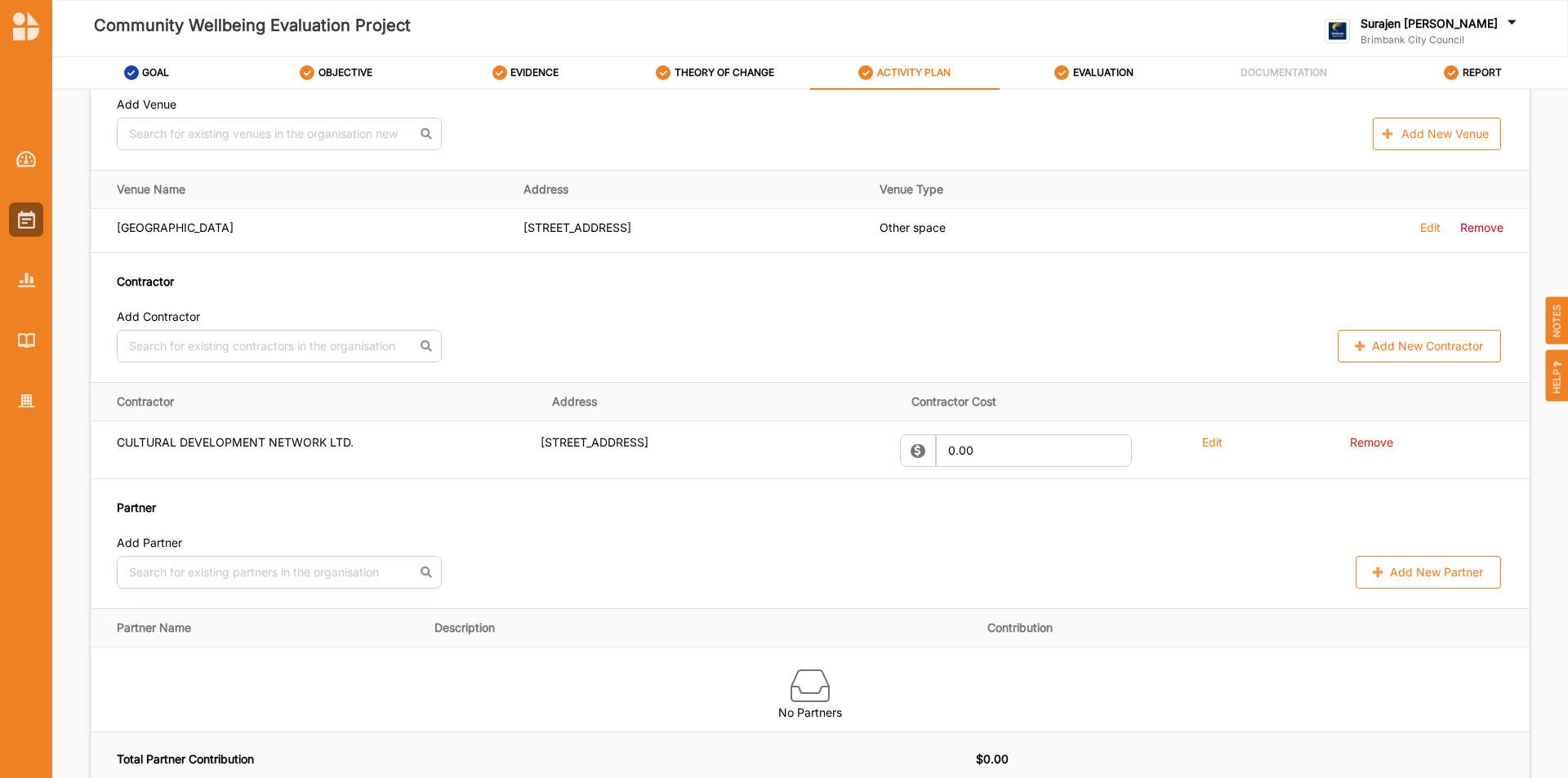
click at [1427, 348] on button "Add New Contractor" at bounding box center [1419, 346] width 163 height 32
select select "Australia"
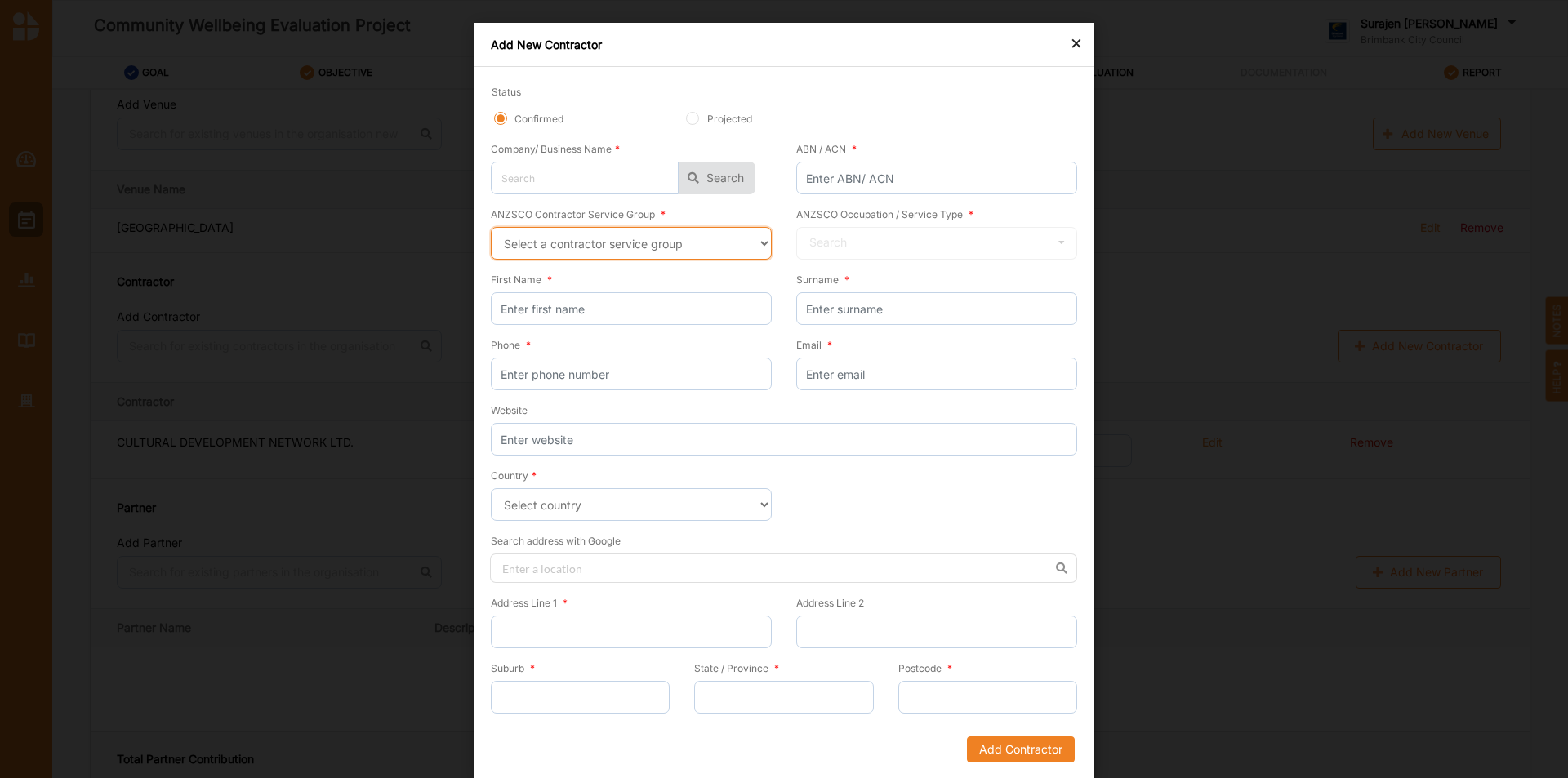
click at [675, 253] on select "Select a contractor service group Hospitality, Retail and Service Managers Spec…" at bounding box center [631, 244] width 281 height 32
select select "21"
click at [490, 227] on select "Select a contractor service group Hospitality, Retail and Service Managers Spec…" at bounding box center [631, 244] width 281 height 32
click at [884, 255] on input "text" at bounding box center [937, 244] width 279 height 32
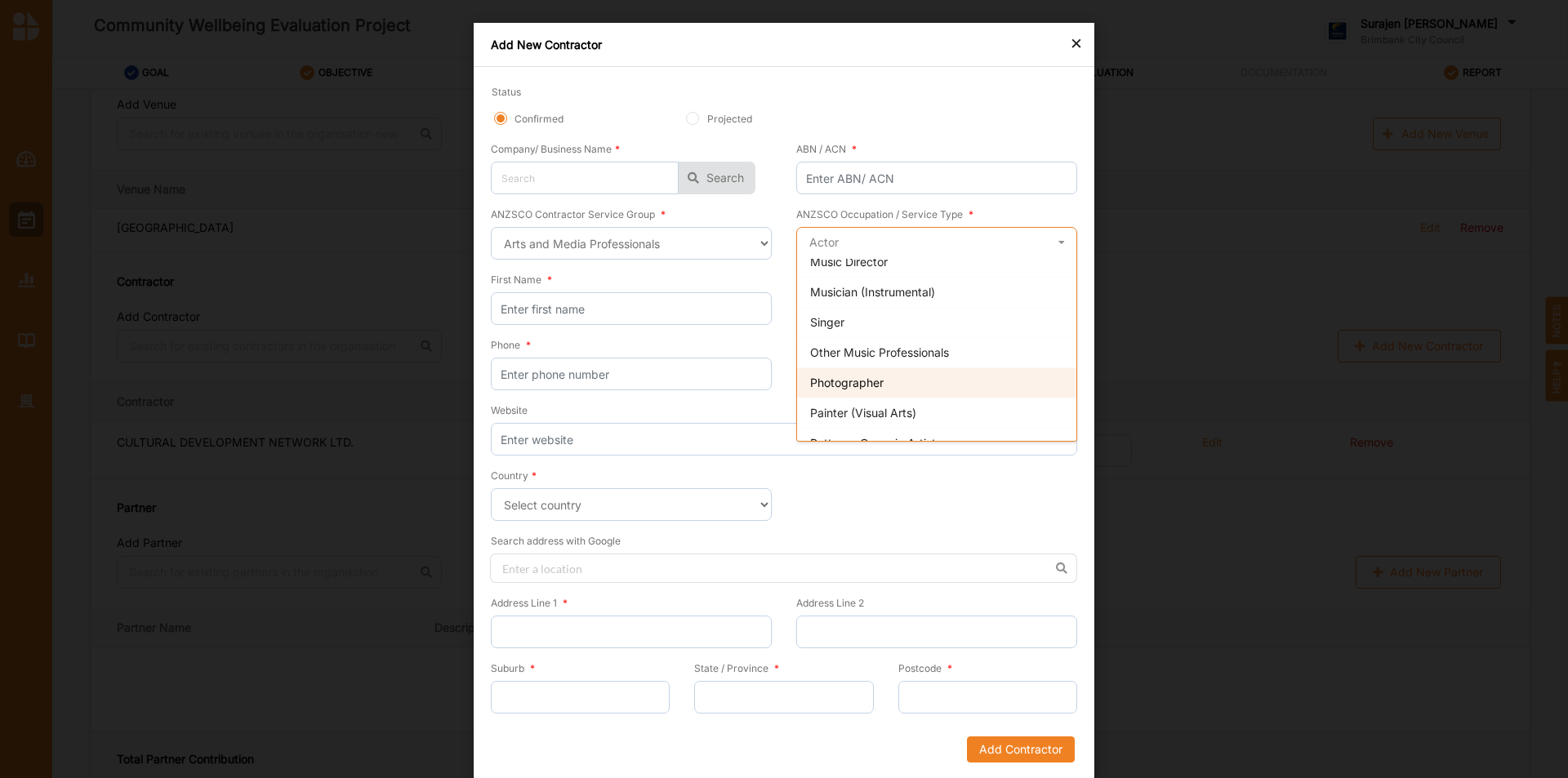
scroll to position [245, 0]
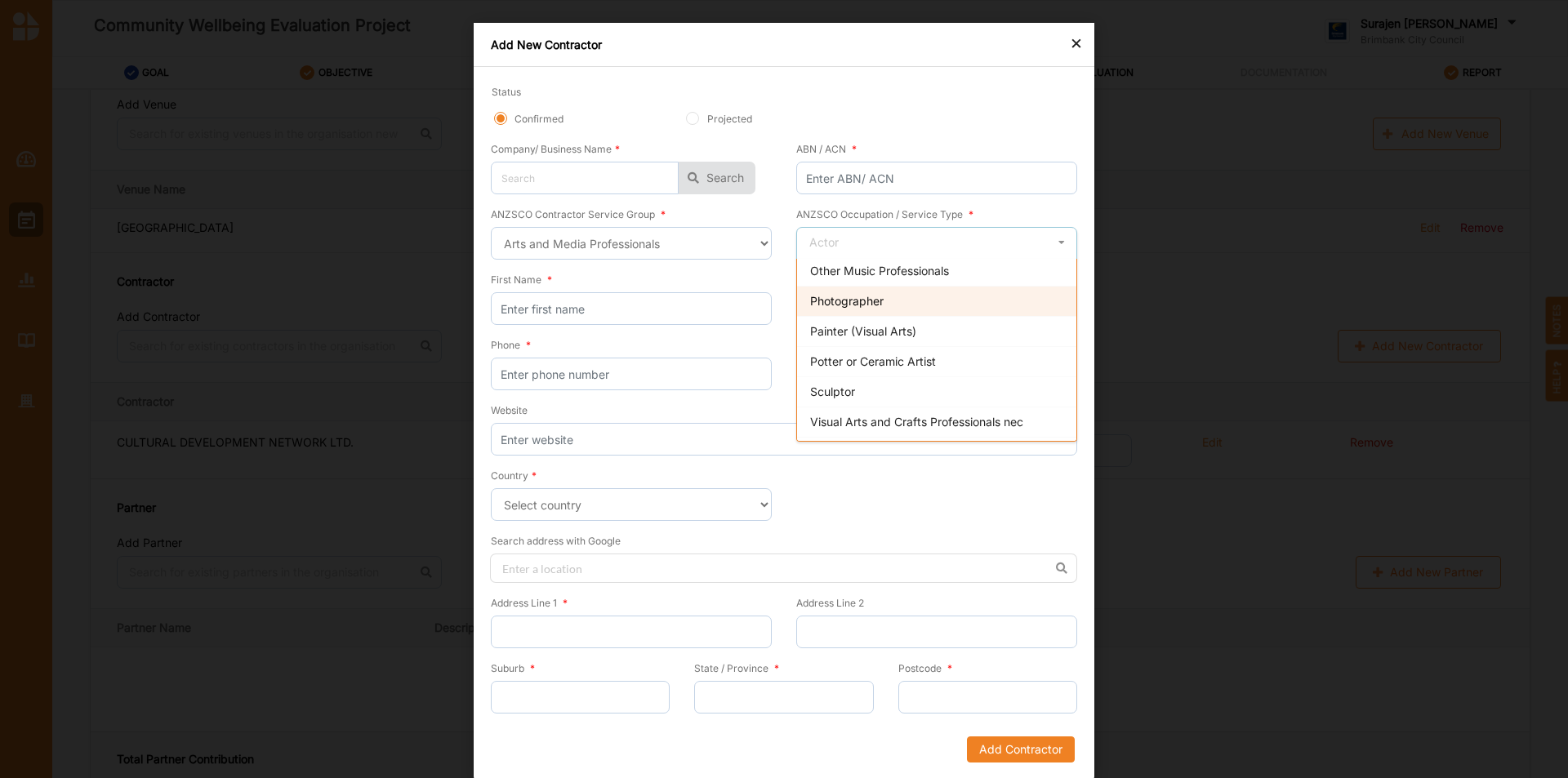
click at [916, 302] on div "Photographer" at bounding box center [936, 301] width 279 height 30
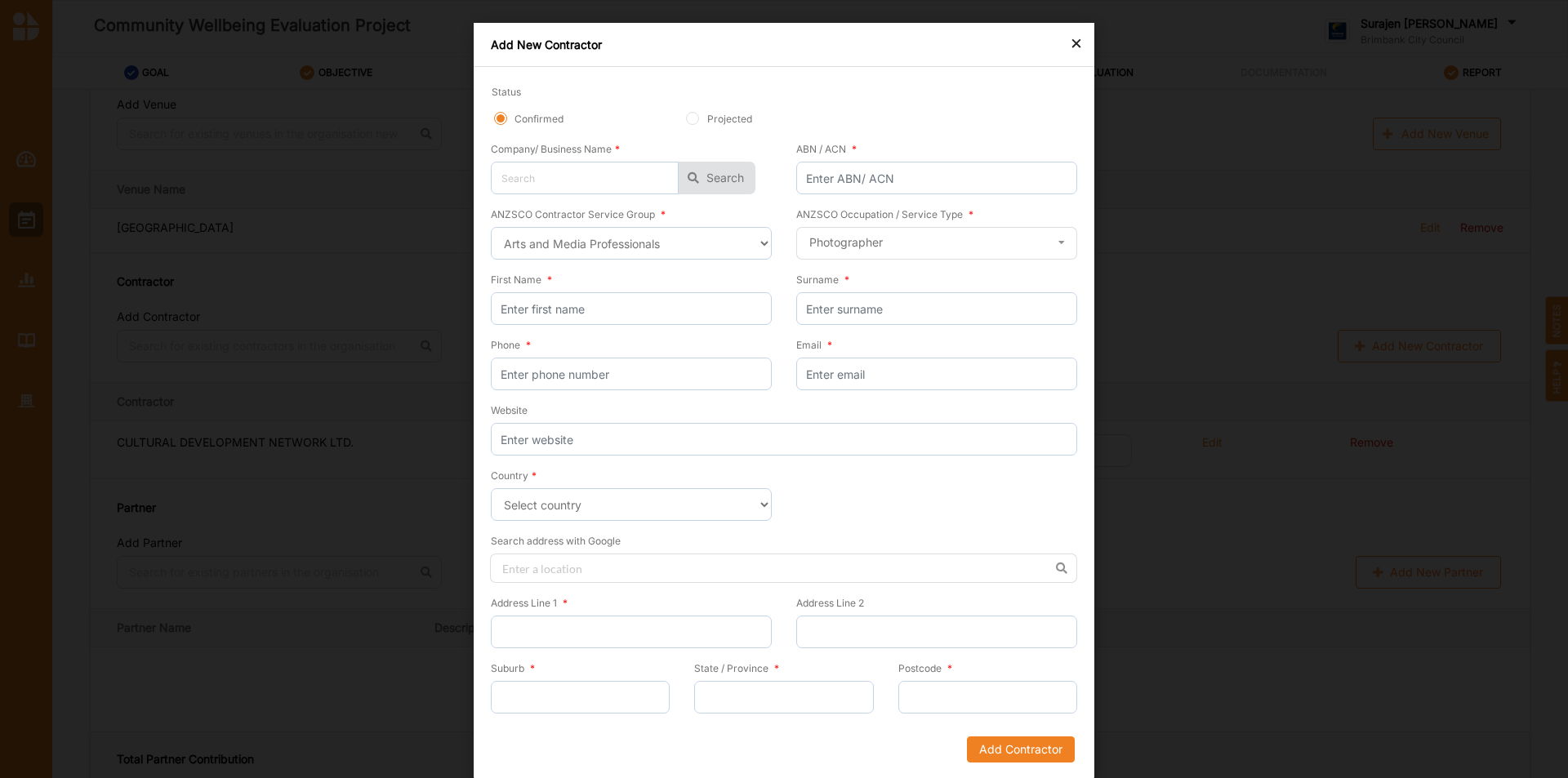
click at [1077, 43] on div "×" at bounding box center [1076, 42] width 13 height 20
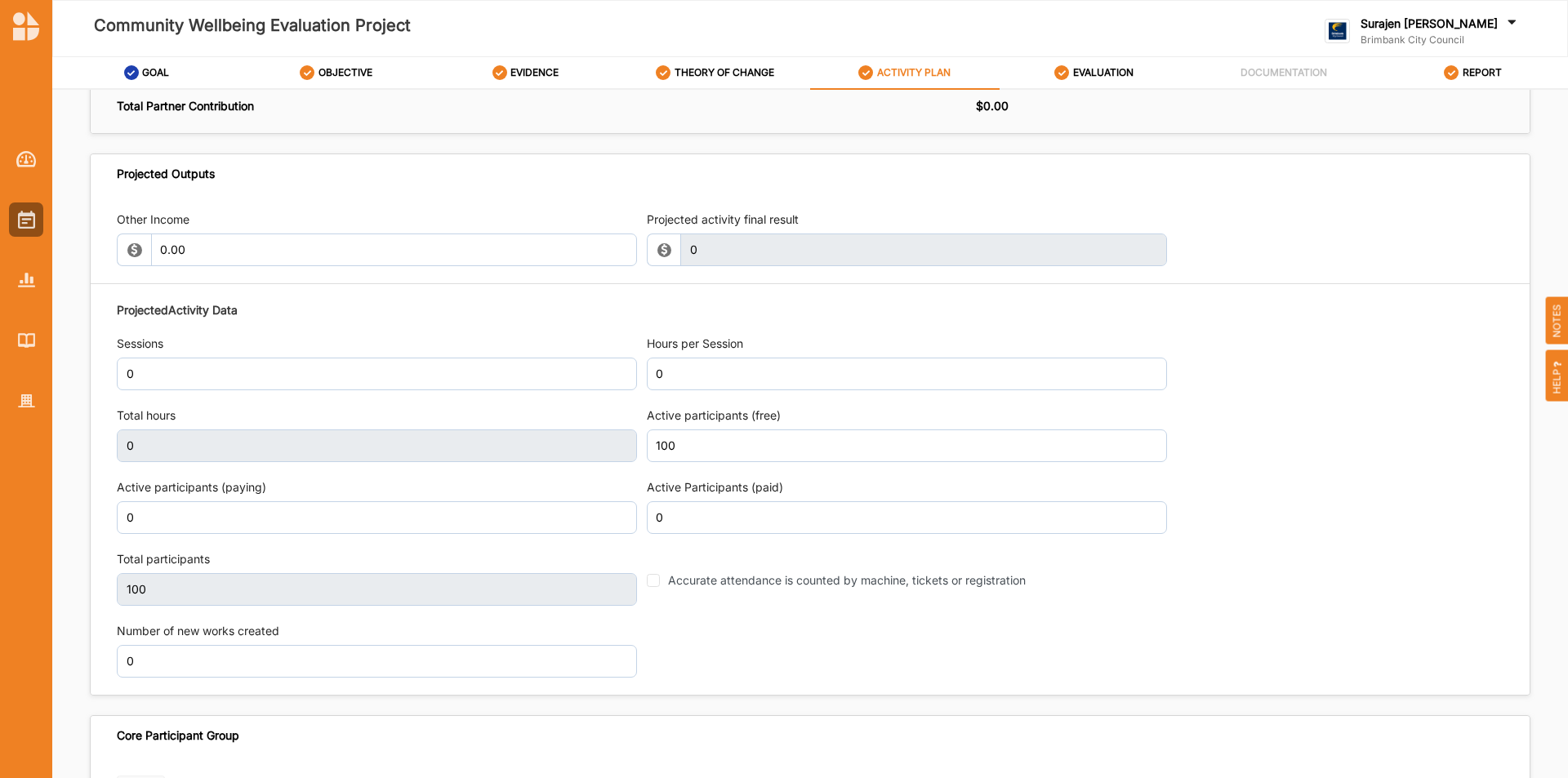
scroll to position [1797, 0]
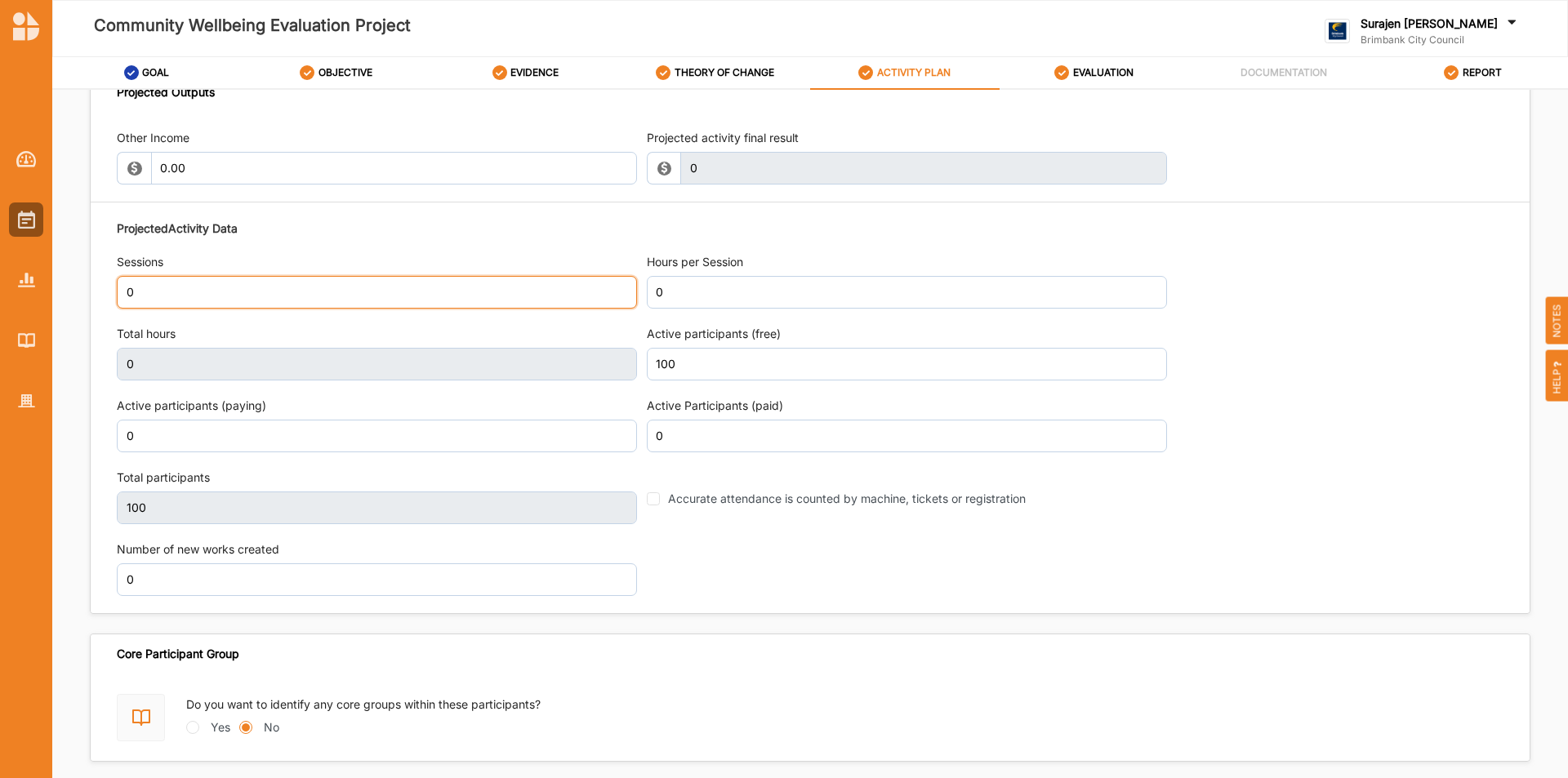
click at [235, 295] on input "0" at bounding box center [376, 292] width 520 height 32
type input "5"
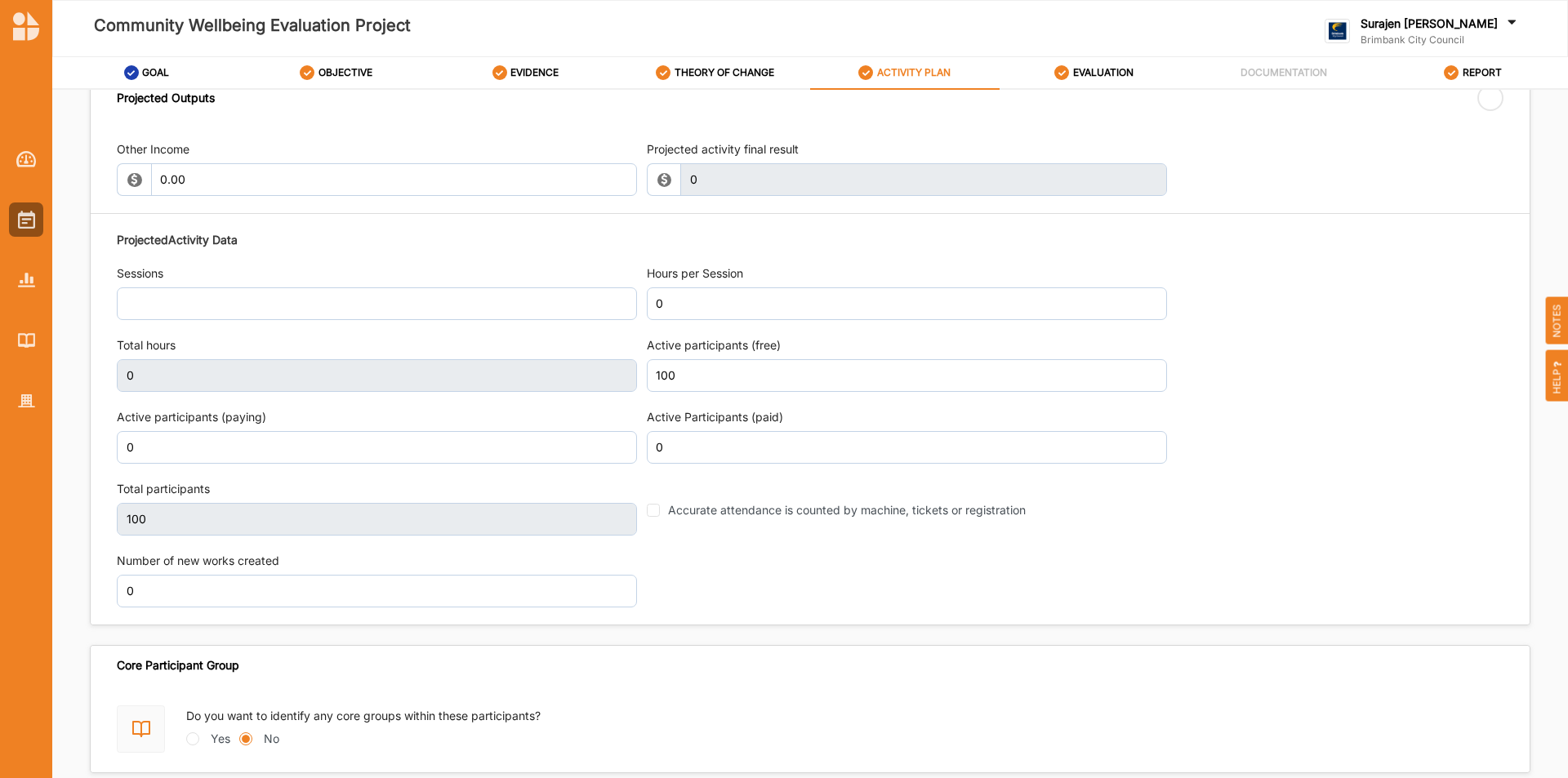
drag, startPoint x: 1069, startPoint y: 64, endPoint x: 1535, endPoint y: 218, distance: 490.8
click at [1072, 64] on div "EVALUATION" at bounding box center [1094, 73] width 79 height 30
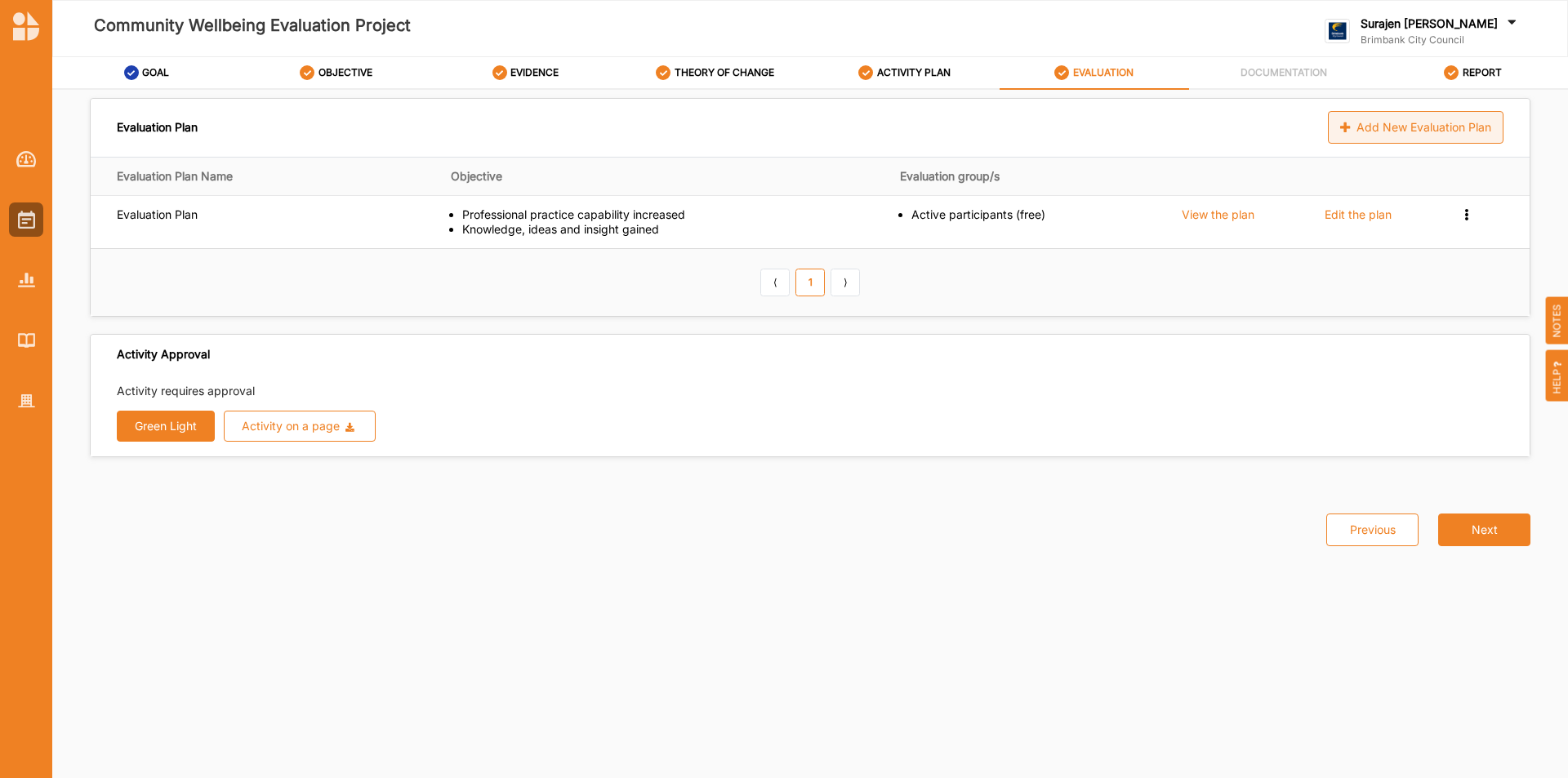
click at [1385, 125] on div "Add New Evaluation Plan" at bounding box center [1415, 127] width 175 height 32
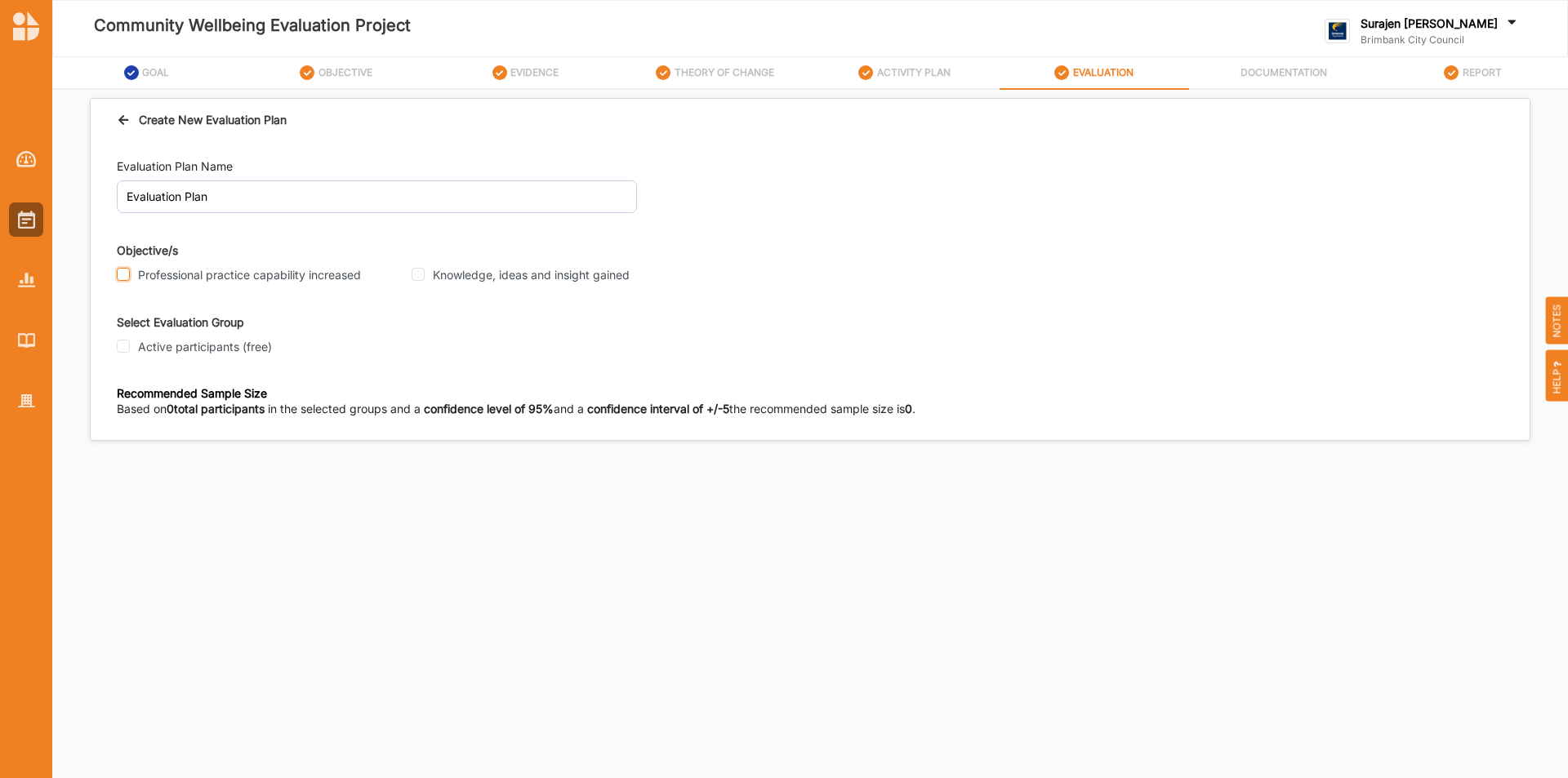
click at [124, 276] on input "Professional practice capability increased" at bounding box center [123, 274] width 13 height 13
checkbox input "true"
click at [423, 272] on input "Knowledge, ideas and insight gained" at bounding box center [418, 274] width 13 height 13
checkbox input "true"
drag, startPoint x: 123, startPoint y: 353, endPoint x: 520, endPoint y: 385, distance: 398.3
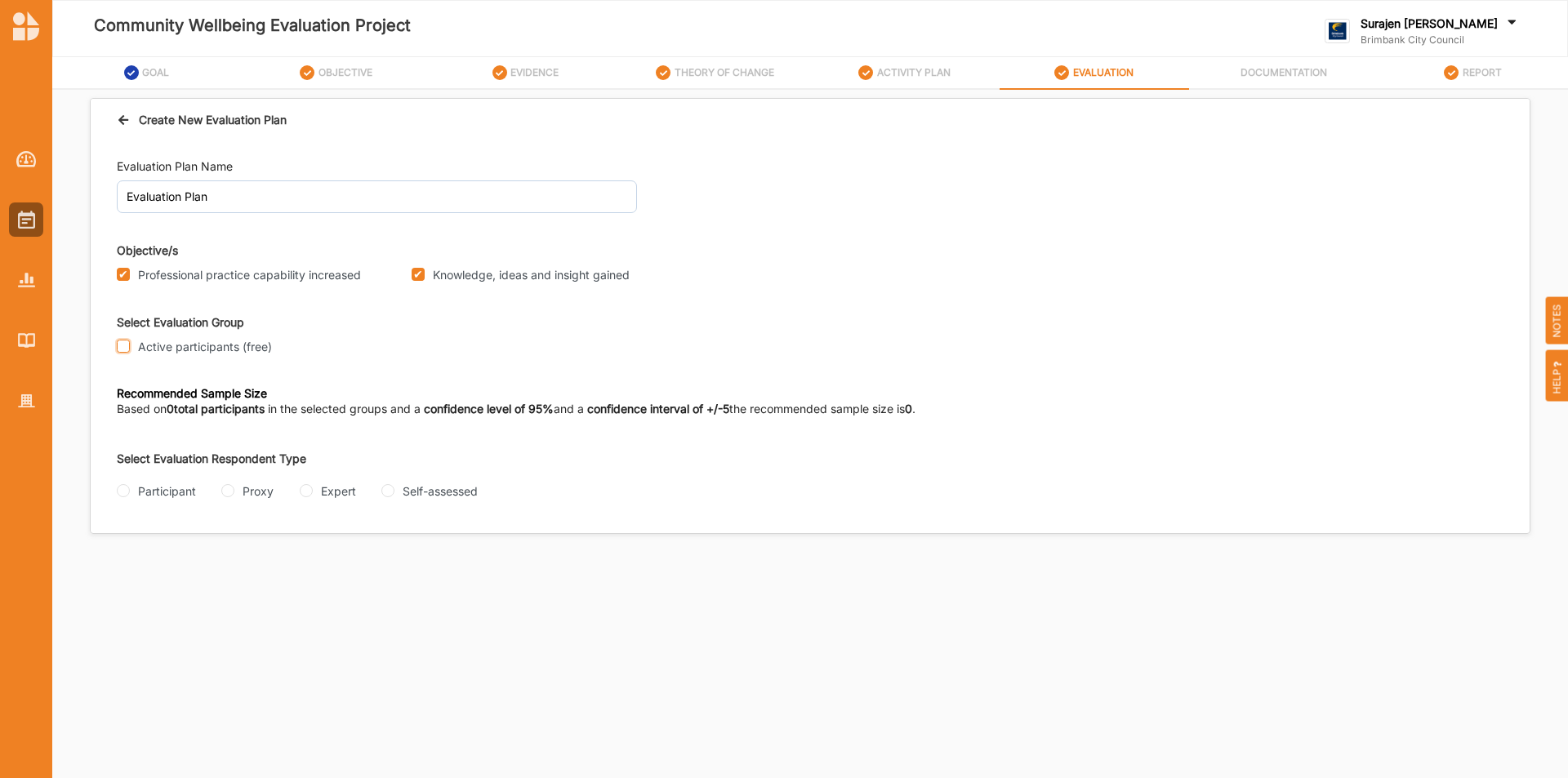
click at [124, 350] on input "Active participants (free)" at bounding box center [123, 346] width 13 height 13
checkbox input "true"
click at [233, 493] on input "Proxy" at bounding box center [227, 491] width 13 height 13
radio input "true"
click at [158, 565] on div "Interview Questionnaire Focus Group" at bounding box center [463, 557] width 694 height 20
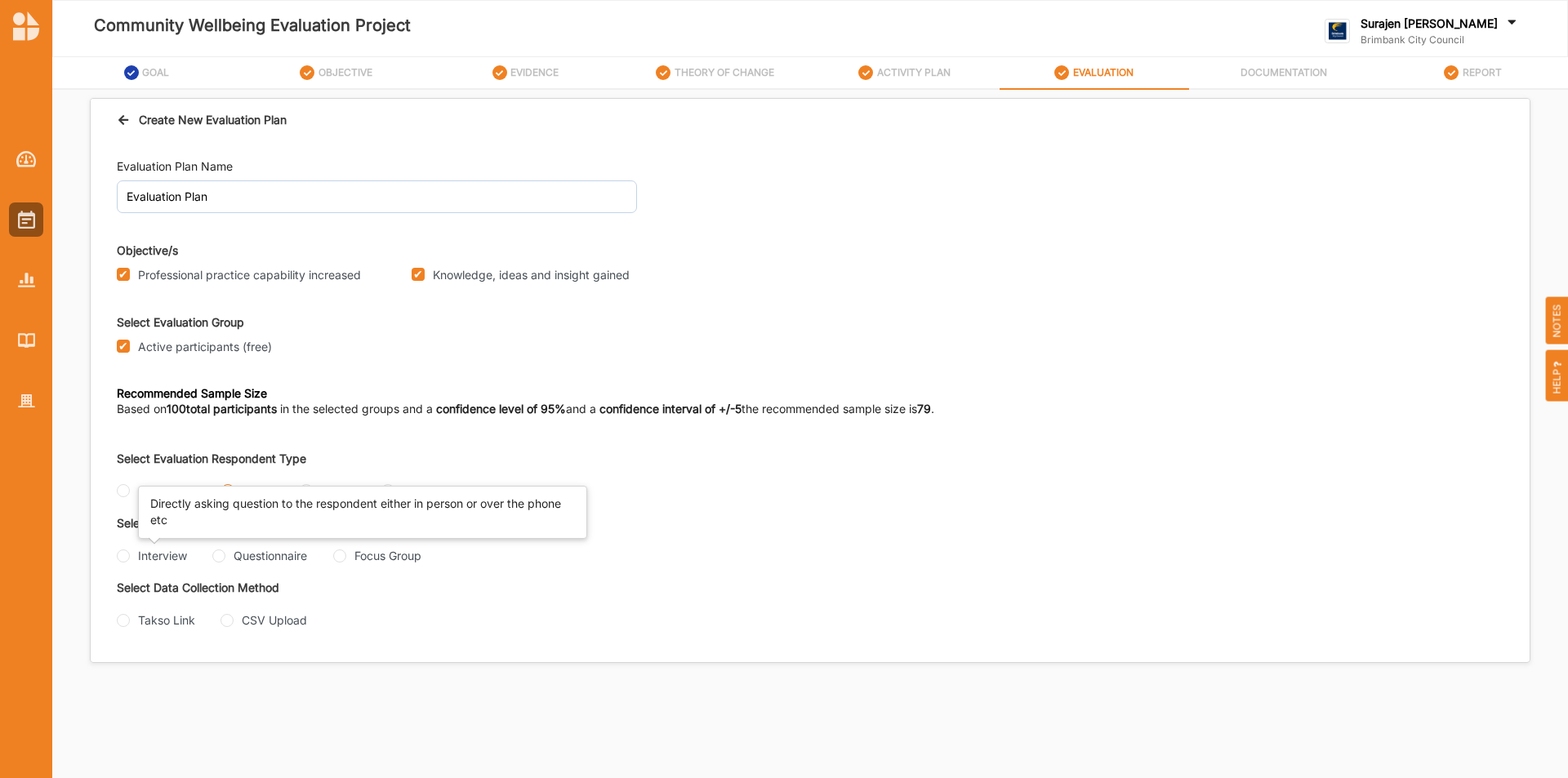
click at [145, 560] on div "Interview" at bounding box center [162, 555] width 49 height 17
click at [130, 560] on input "Interview" at bounding box center [123, 556] width 13 height 13
radio input "true"
click at [237, 557] on div "Questionnaire" at bounding box center [270, 555] width 73 height 17
click at [226, 557] on input "Questionnaire" at bounding box center [218, 556] width 13 height 13
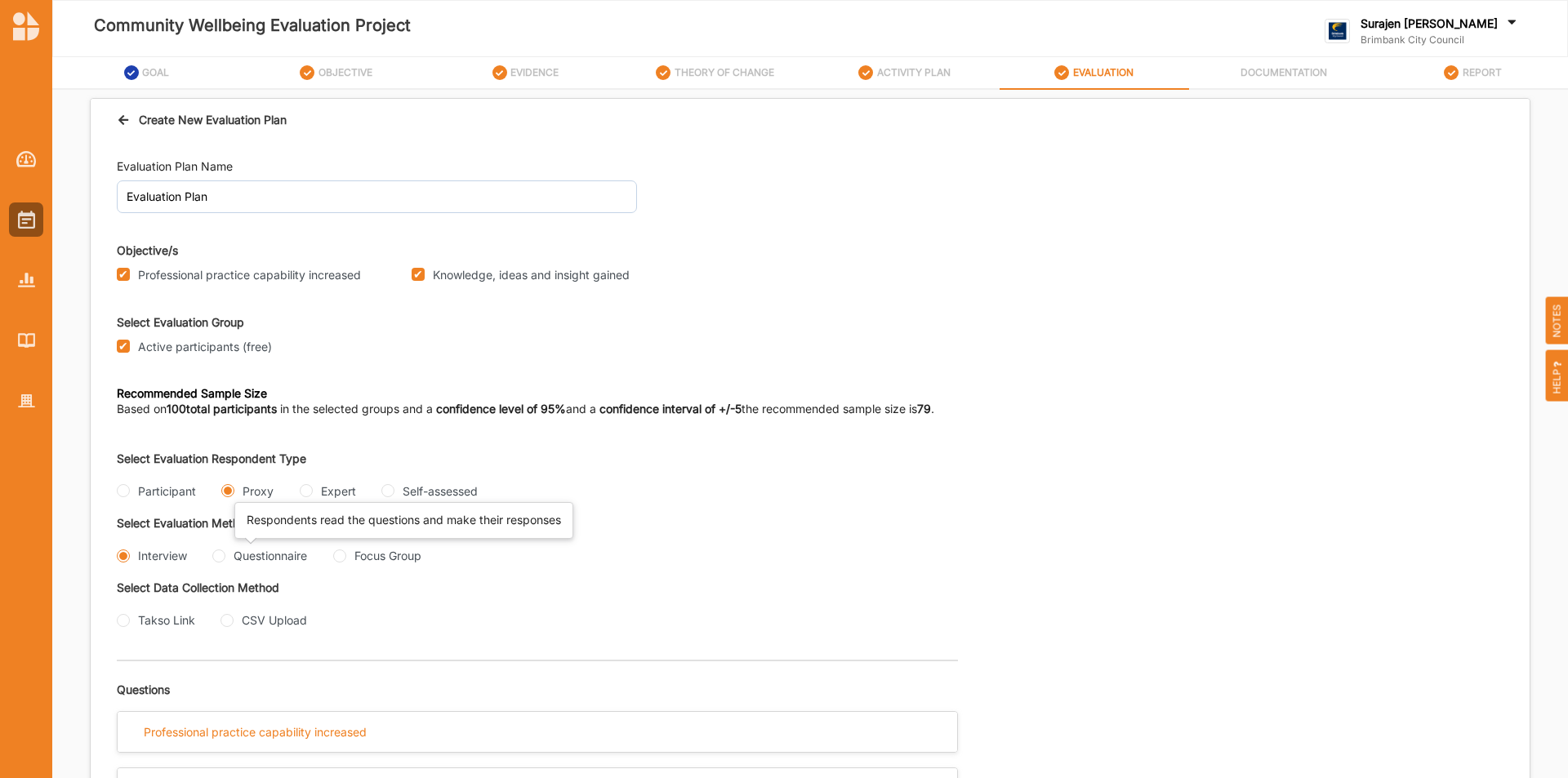
radio input "true"
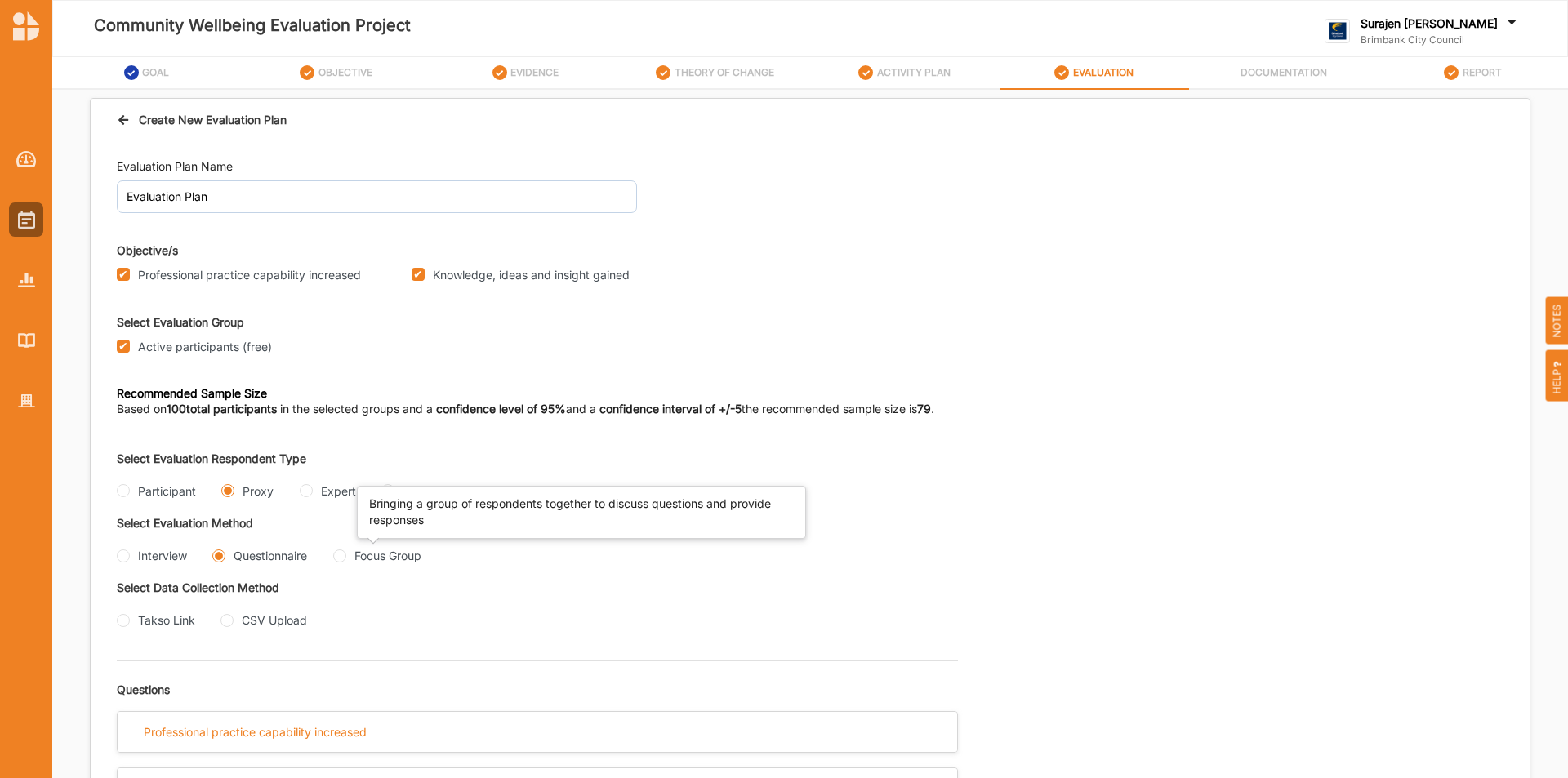
drag, startPoint x: 382, startPoint y: 556, endPoint x: 1270, endPoint y: 771, distance: 913.7
click at [384, 556] on div "Focus Group" at bounding box center [388, 555] width 67 height 17
click at [346, 556] on Group "Focus Group" at bounding box center [339, 556] width 13 height 13
radio Group "true"
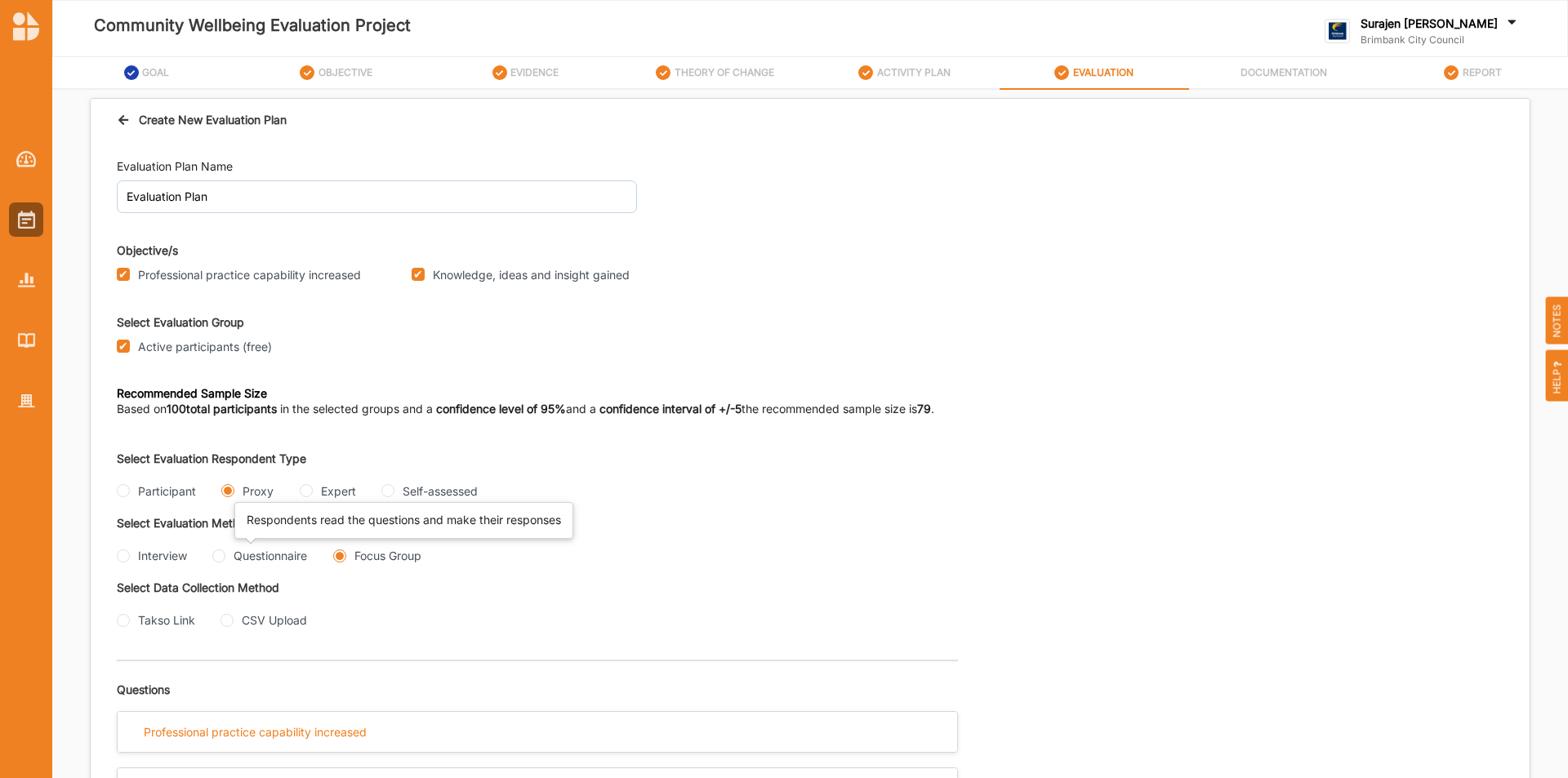
click at [247, 559] on div "Questionnaire" at bounding box center [270, 555] width 73 height 17
click at [219, 554] on input "Questionnaire" at bounding box center [218, 556] width 13 height 13
radio input "true"
click at [126, 626] on input "Takso Link" at bounding box center [123, 620] width 13 height 13
radio input "true"
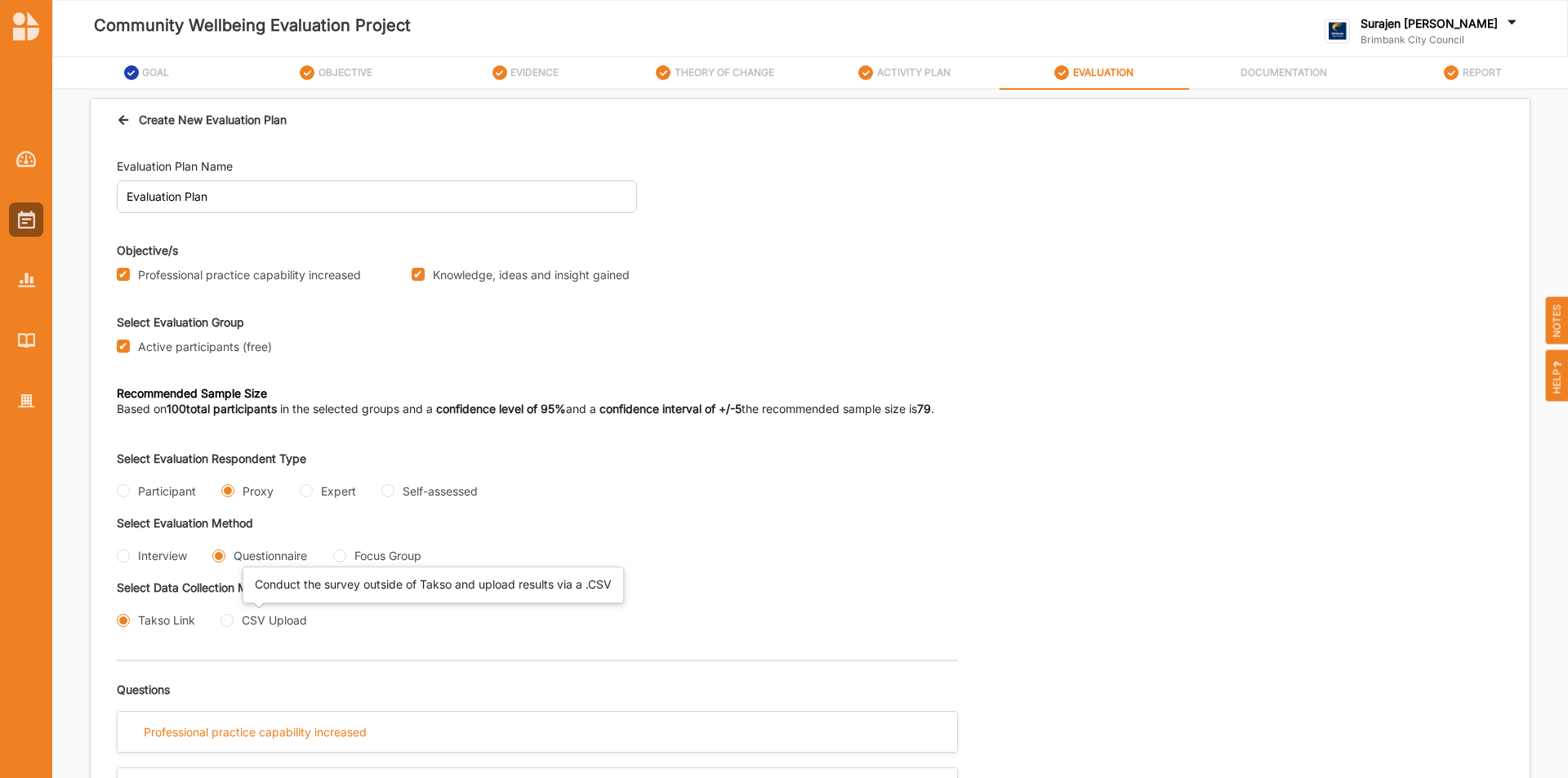
drag, startPoint x: 245, startPoint y: 615, endPoint x: 405, endPoint y: 628, distance: 160.5
click at [262, 611] on div "CSV Upload" at bounding box center [274, 620] width 65 height 17
click at [681, 609] on div "Select Data Collection Method Takso Link CSV Upload" at bounding box center [463, 613] width 694 height 64
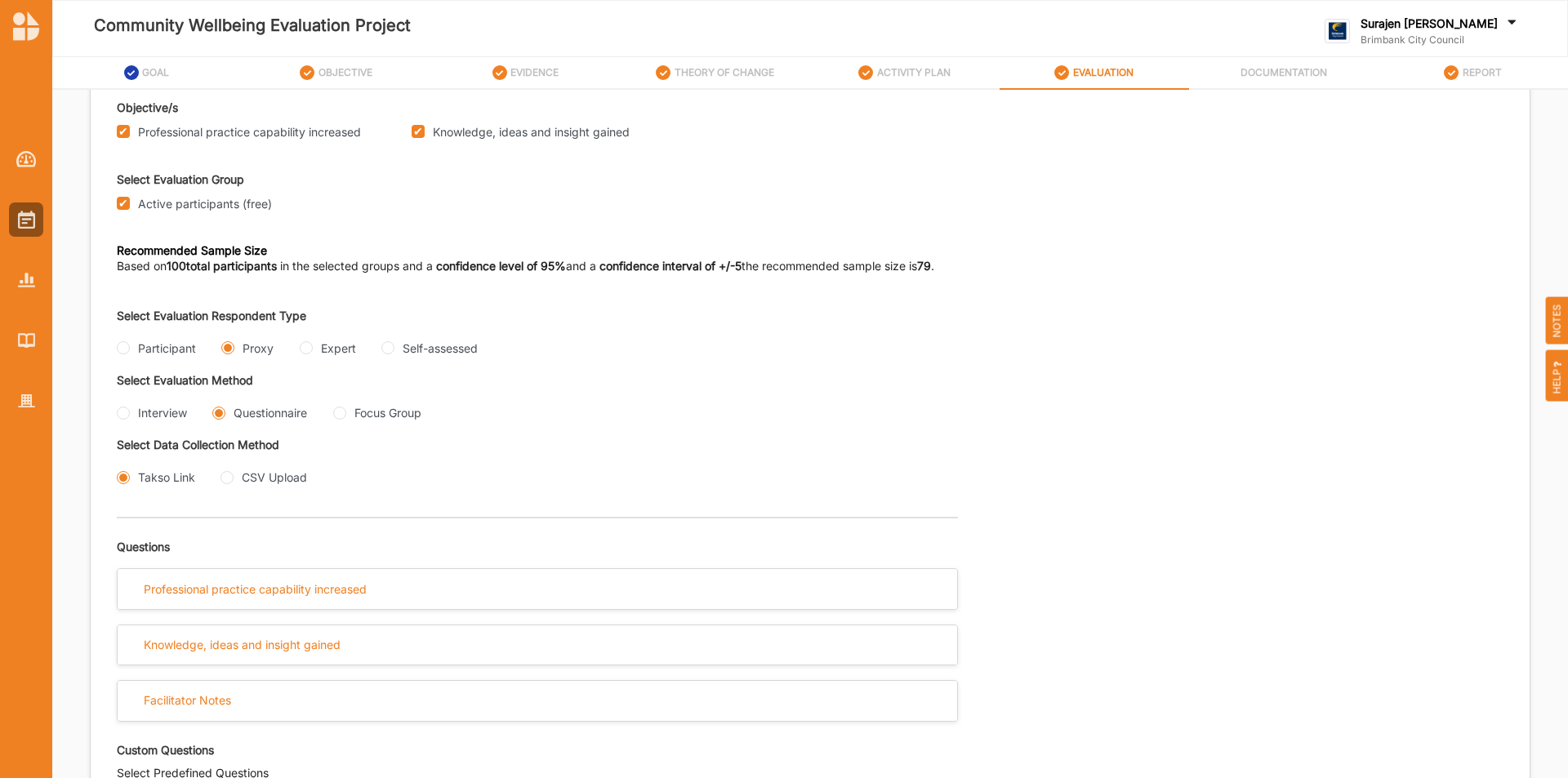
scroll to position [163, 0]
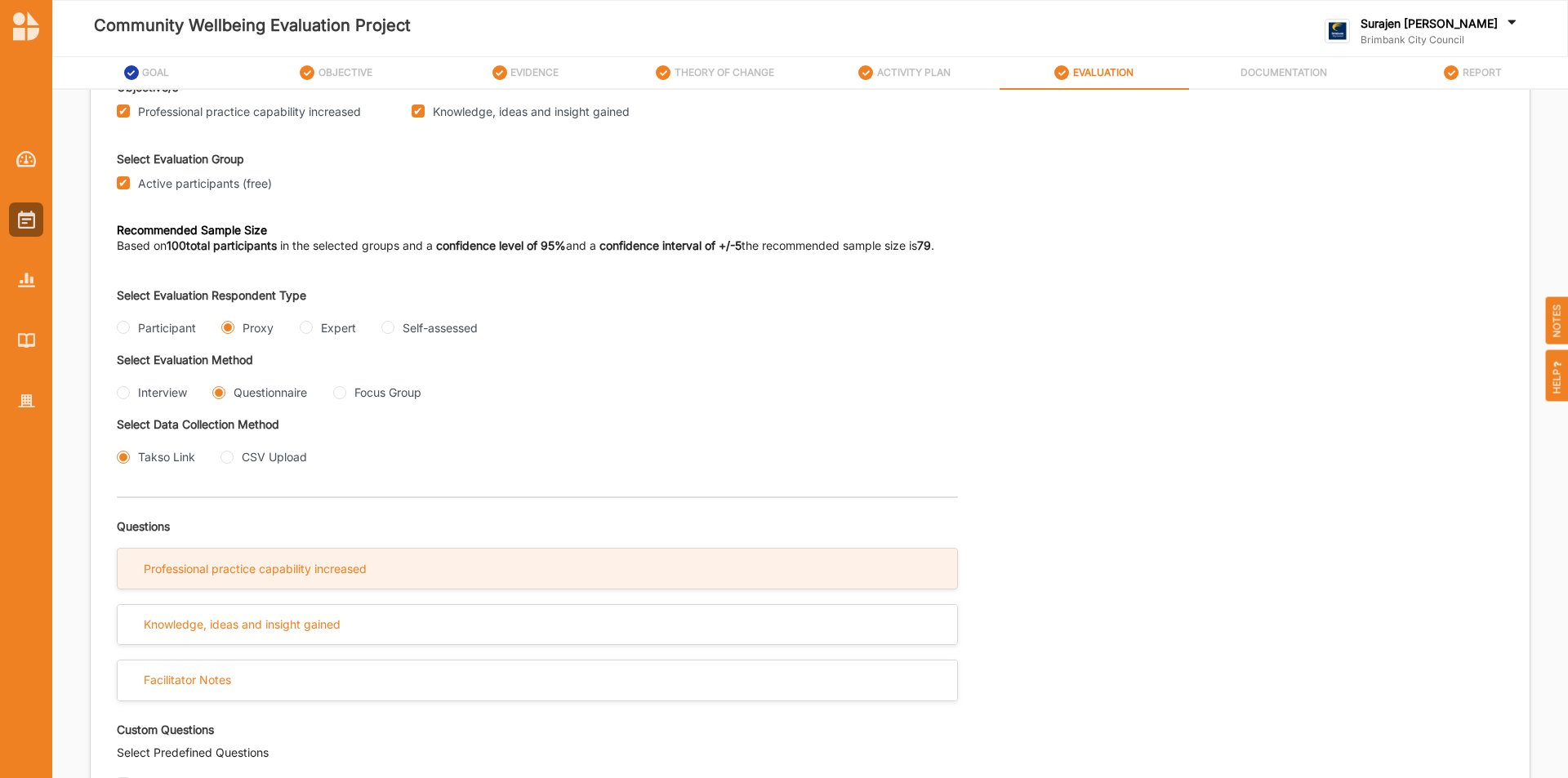
drag, startPoint x: 423, startPoint y: 585, endPoint x: 436, endPoint y: 582, distance: 13.3
click at [434, 582] on div "Professional practice capability increased" at bounding box center [537, 569] width 839 height 40
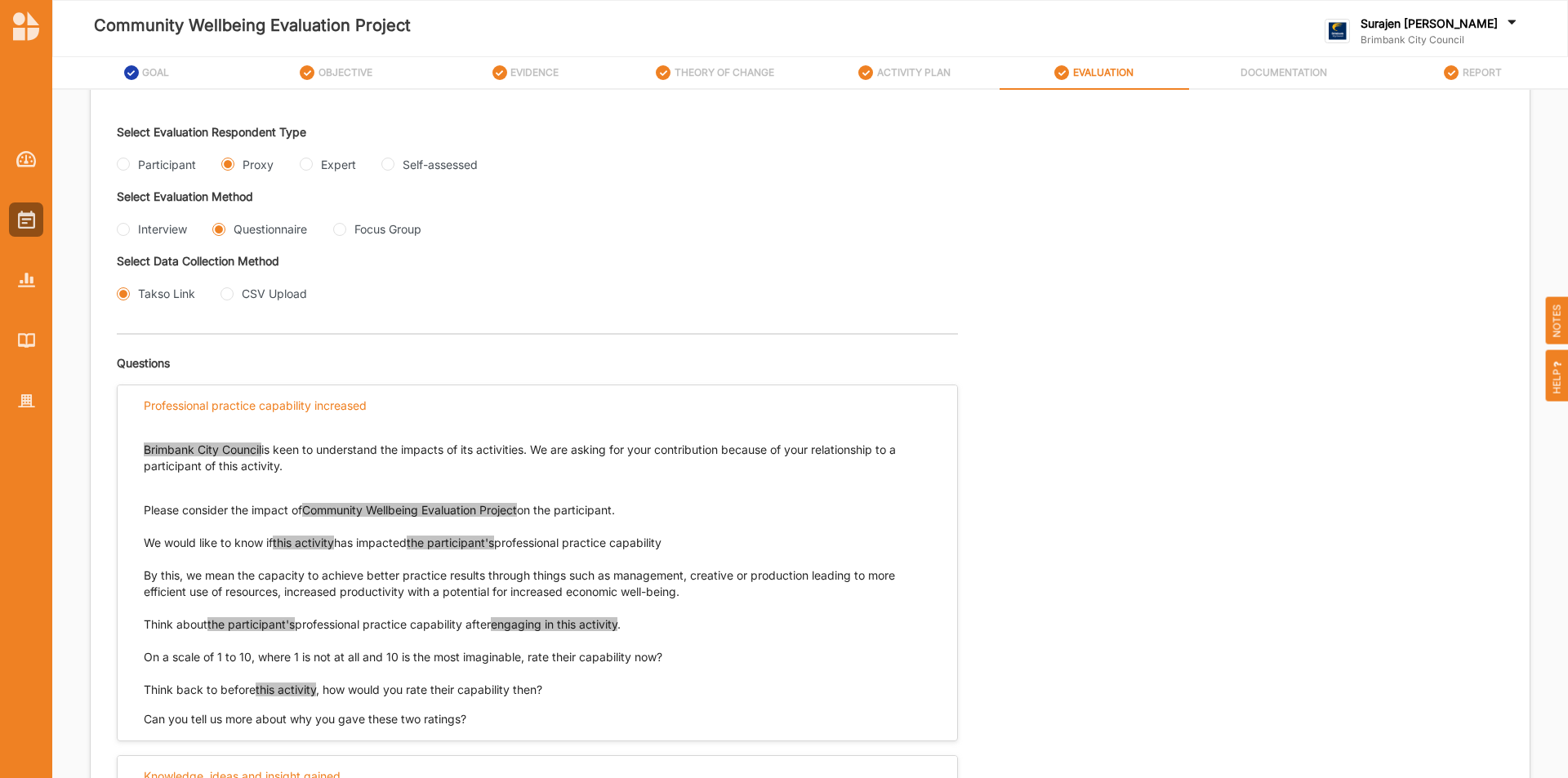
scroll to position [408, 0]
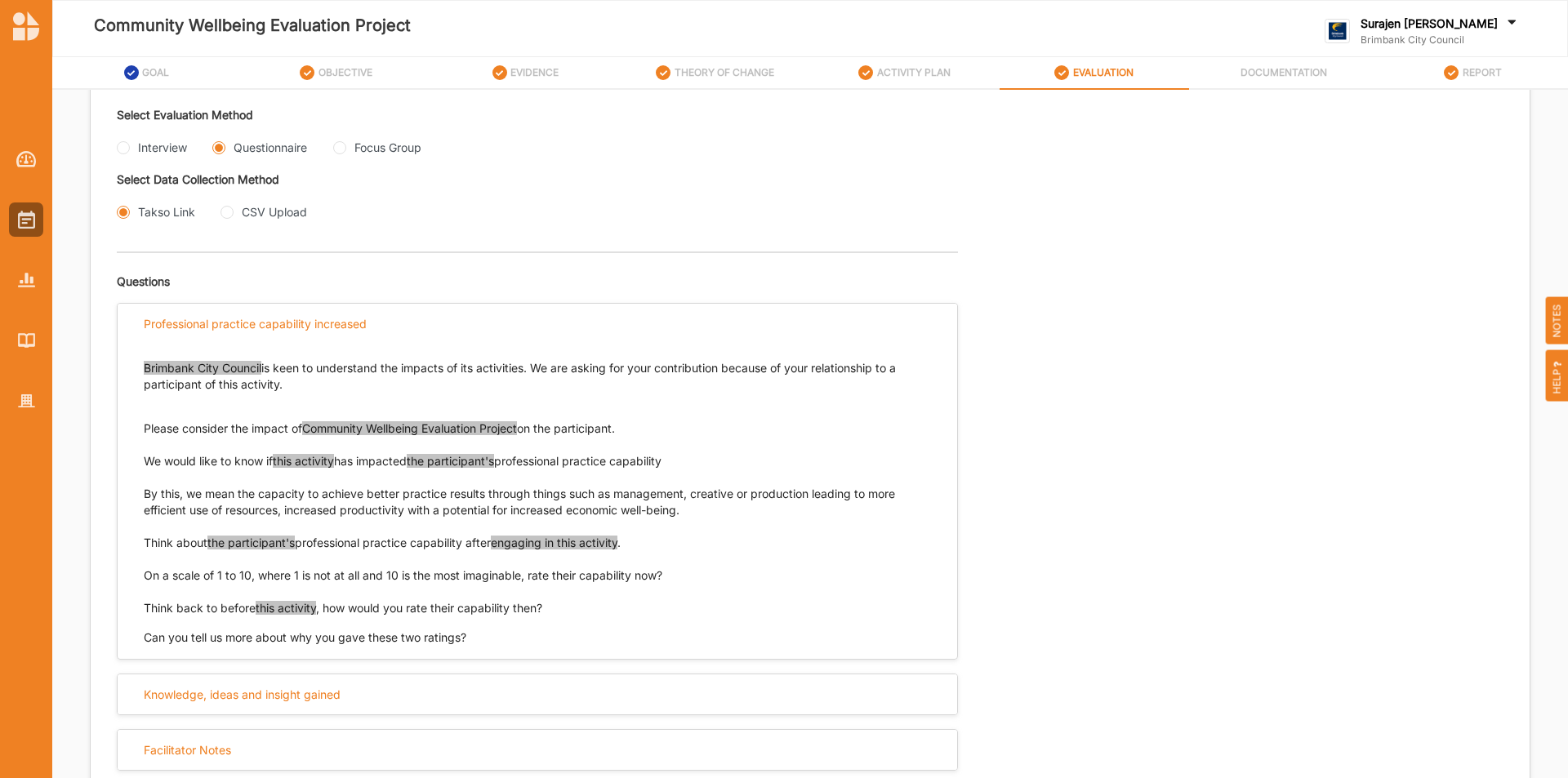
click at [294, 461] on span "this activity" at bounding box center [303, 461] width 61 height 14
click at [433, 459] on span "the participant's" at bounding box center [450, 461] width 88 height 14
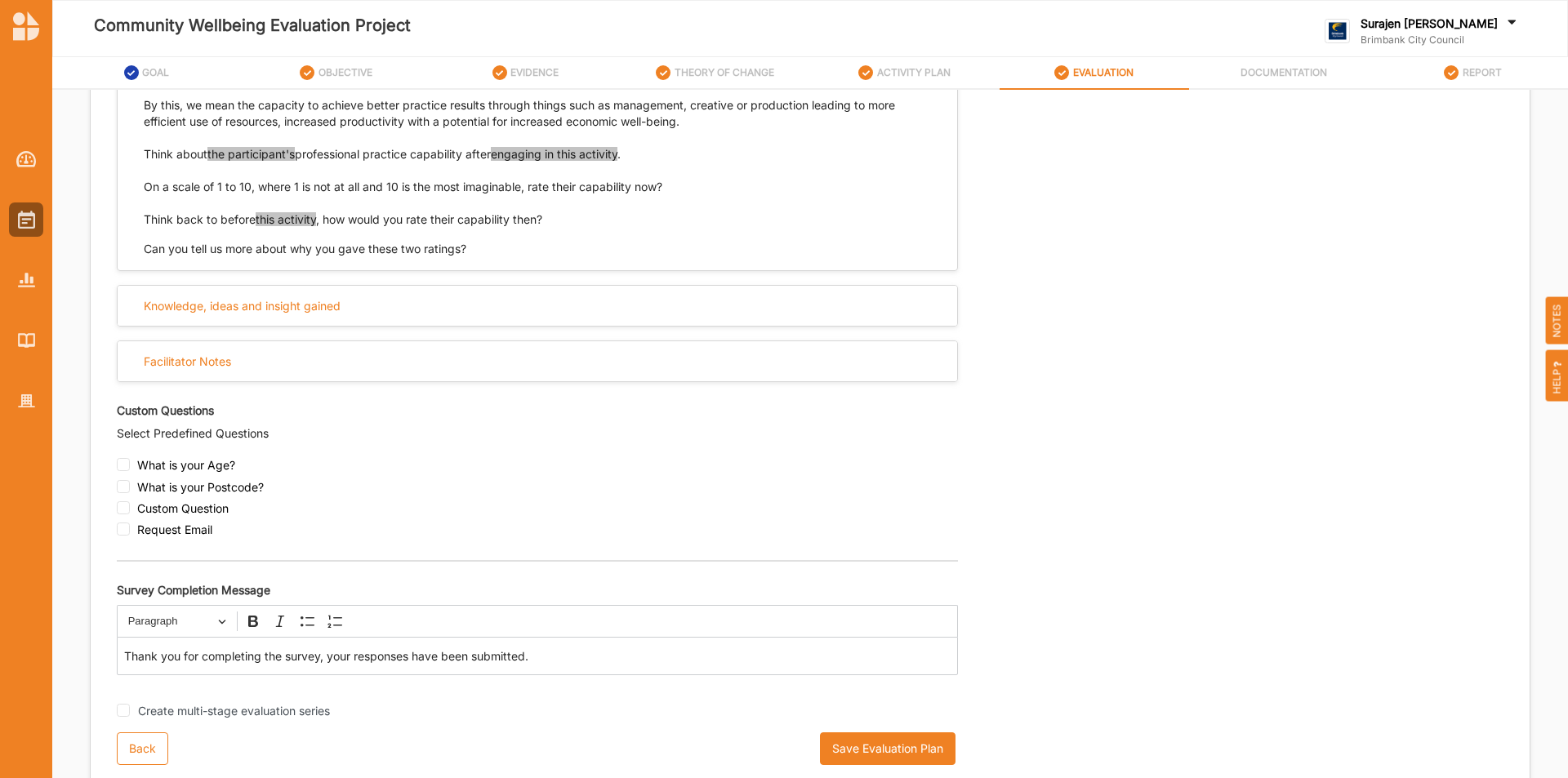
scroll to position [798, 0]
click at [130, 467] on div "What is your Age?" at bounding box center [537, 468] width 841 height 21
click at [125, 480] on input "checkbox" at bounding box center [123, 486] width 13 height 13
checkbox input "true"
click at [129, 464] on input "checkbox" at bounding box center [123, 464] width 13 height 13
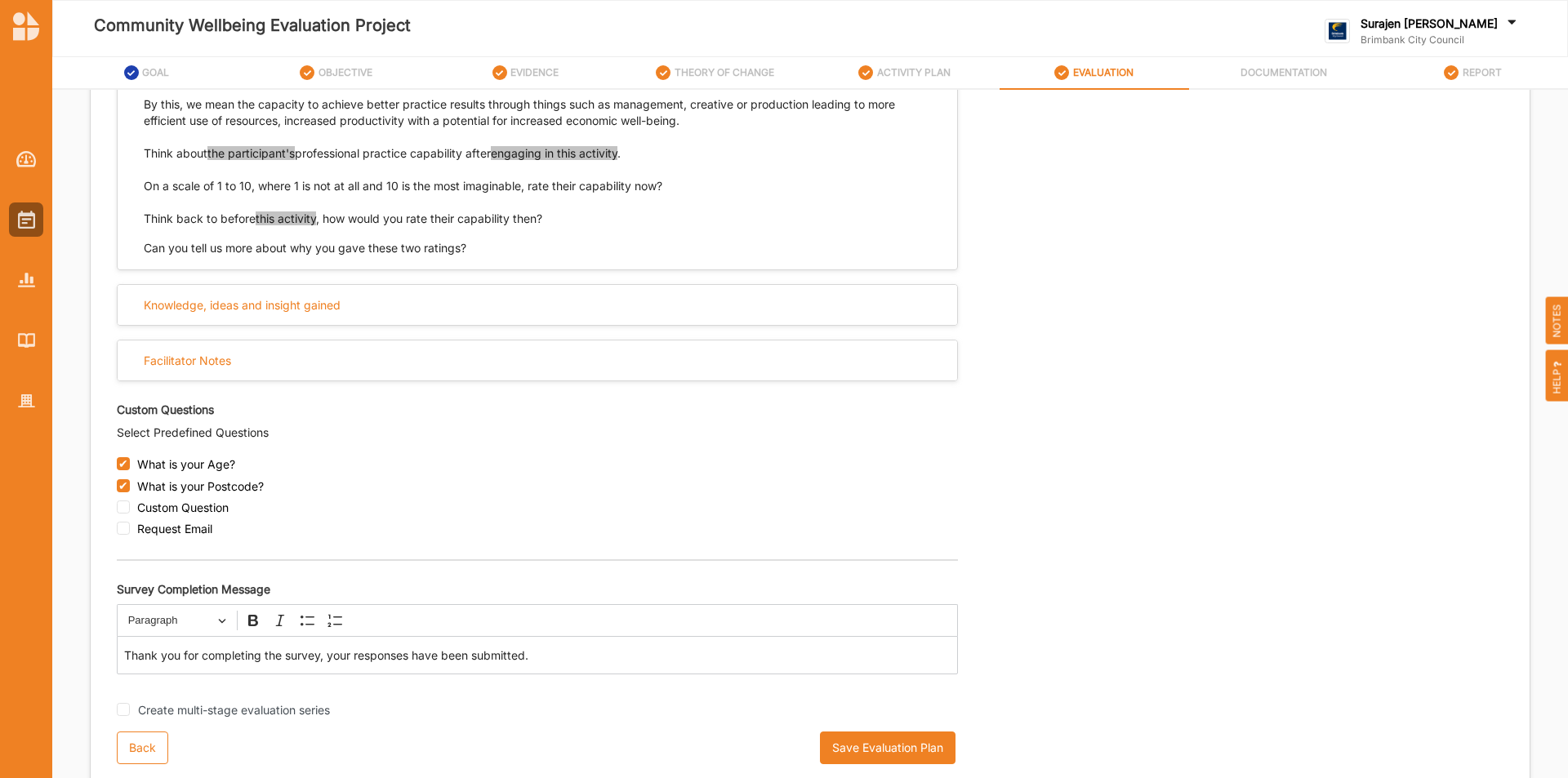
checkbox input "true"
click at [128, 509] on input "checkbox" at bounding box center [123, 507] width 13 height 13
checkbox input "true"
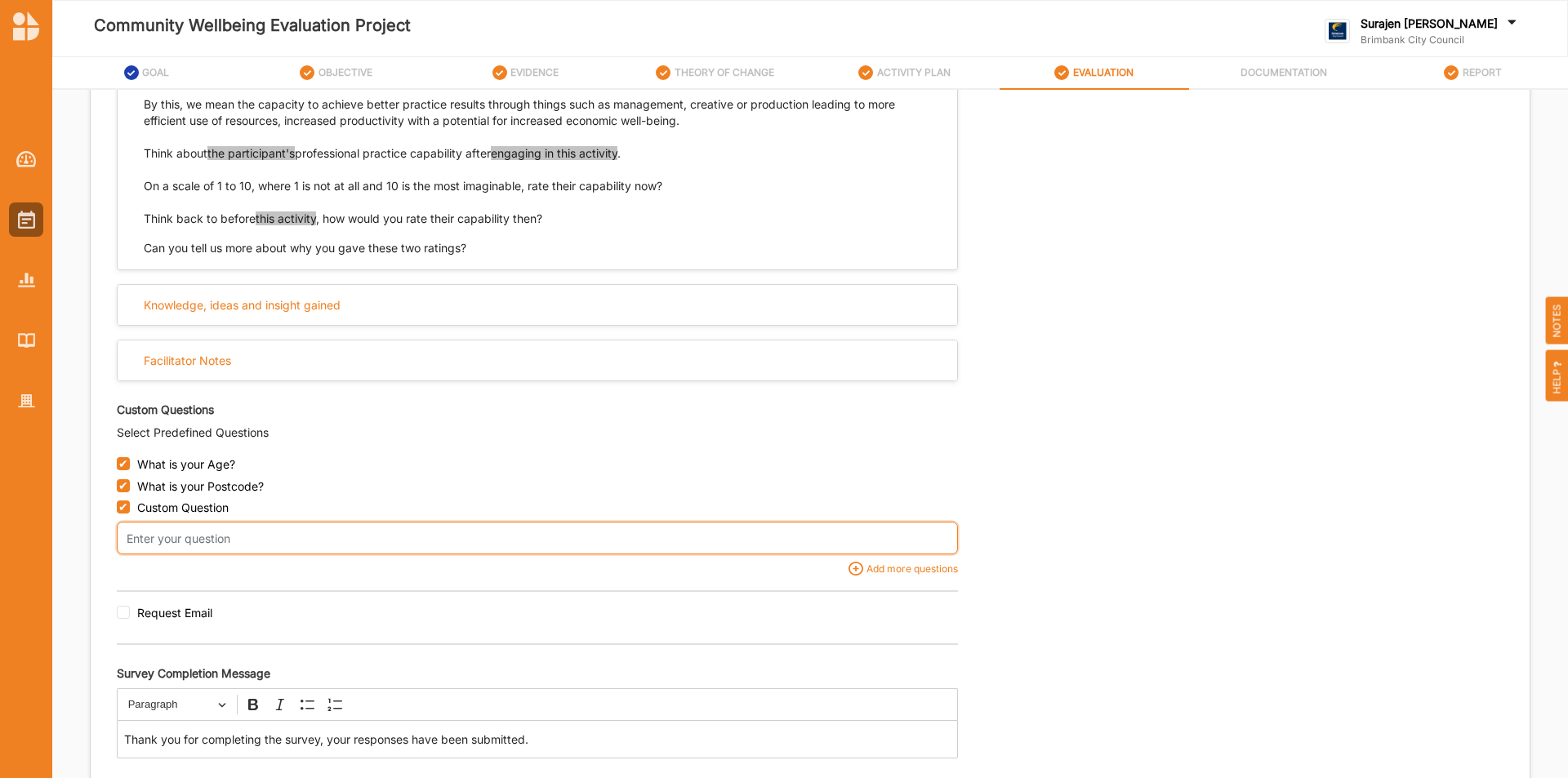
click at [312, 544] on input "text" at bounding box center [537, 538] width 841 height 32
type input "What is your favourite book?"
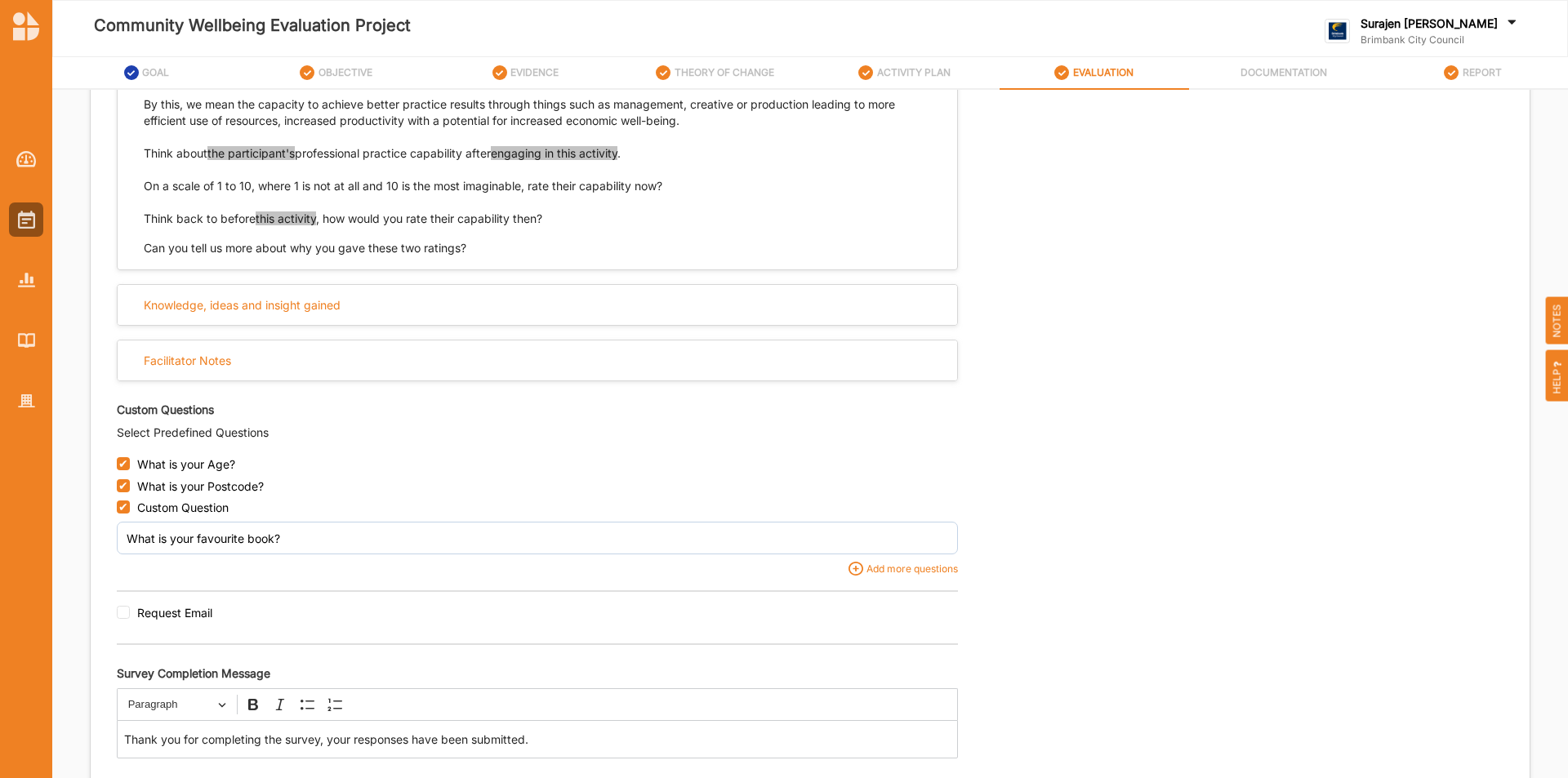
click at [1229, 669] on div "Select Evaluation Respondent Type Participant Proxy Expert Self-assessed Select…" at bounding box center [809, 227] width 1386 height 1177
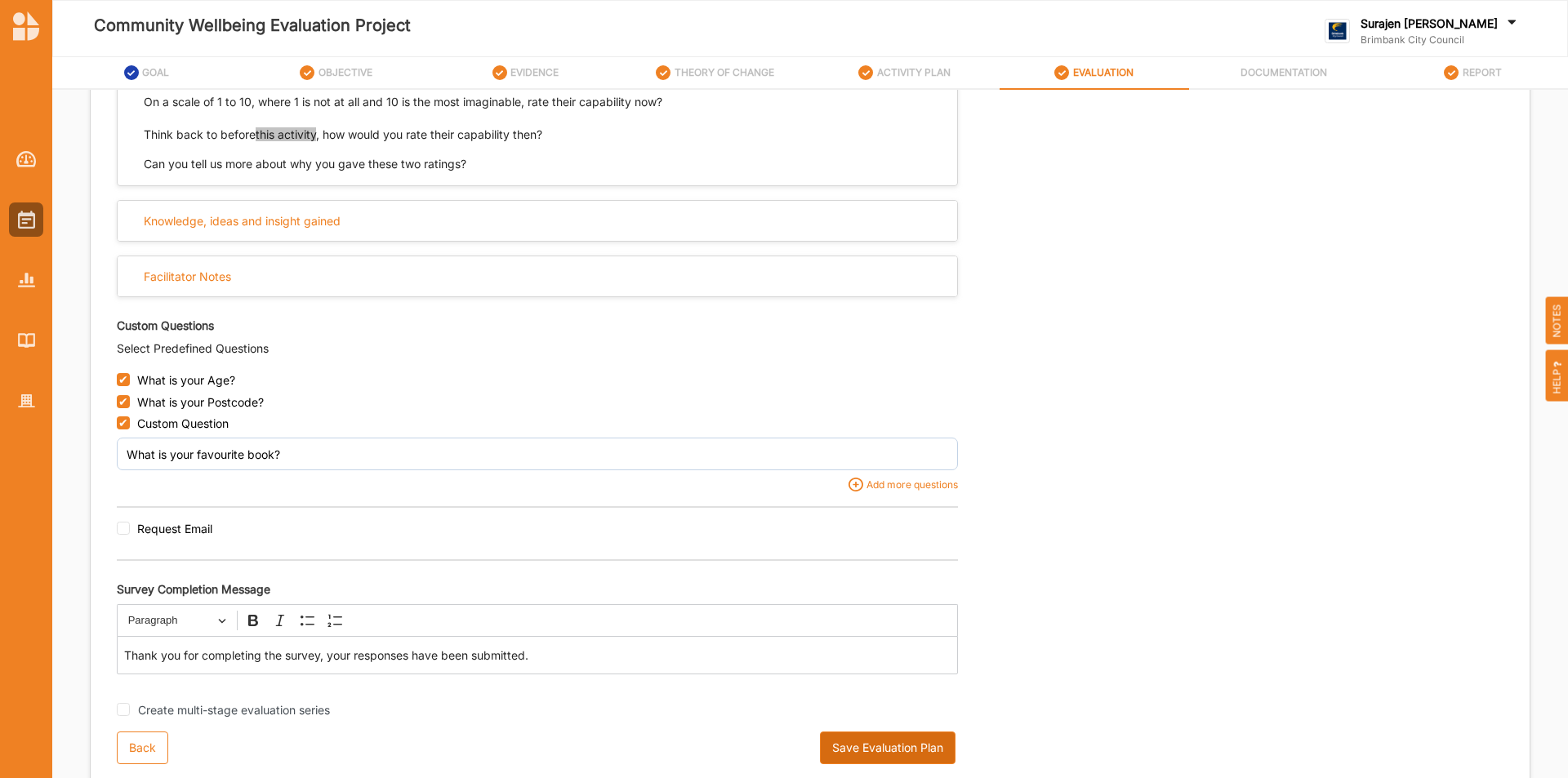
drag, startPoint x: 866, startPoint y: 743, endPoint x: 1002, endPoint y: 735, distance: 136.2
click at [868, 742] on button "Save Evaluation Plan" at bounding box center [887, 748] width 135 height 32
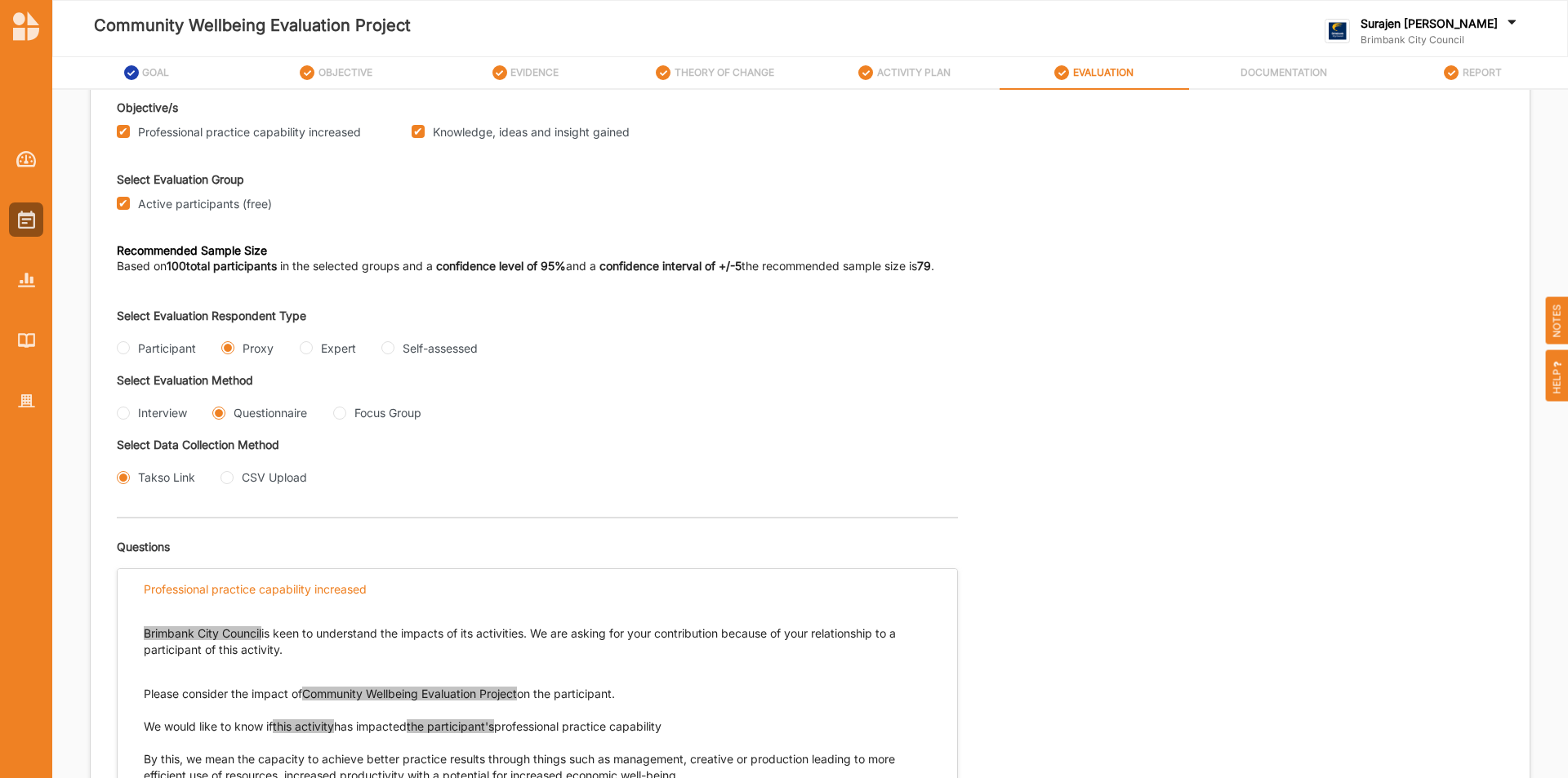
scroll to position [0, 0]
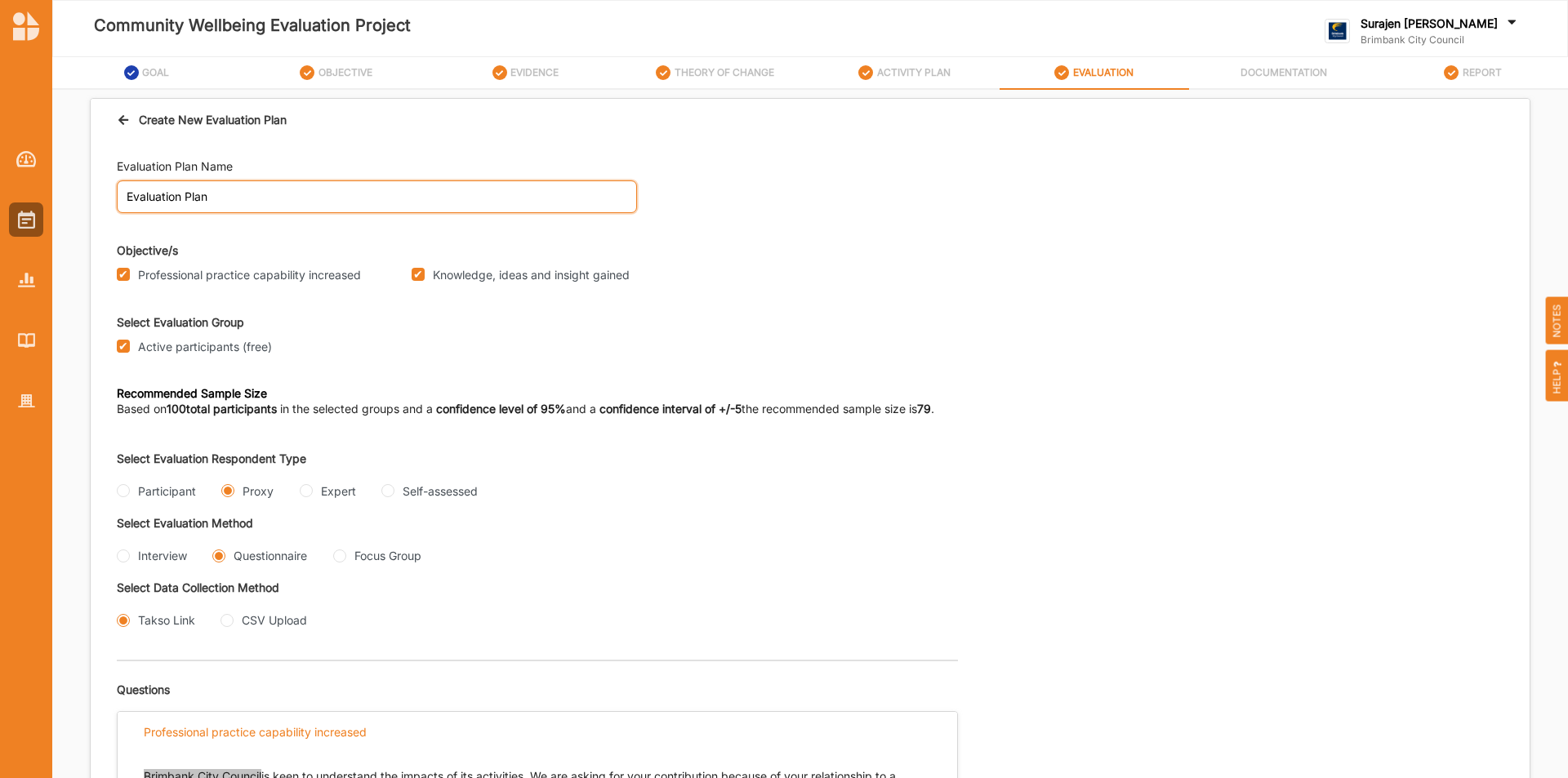
click at [284, 207] on input "Evaluation Plan" at bounding box center [376, 197] width 520 height 32
type input "Evaluation Plan 2"
drag, startPoint x: 929, startPoint y: 337, endPoint x: 1049, endPoint y: 349, distance: 120.6
click at [931, 337] on div "Active participants (free)" at bounding box center [809, 347] width 1386 height 21
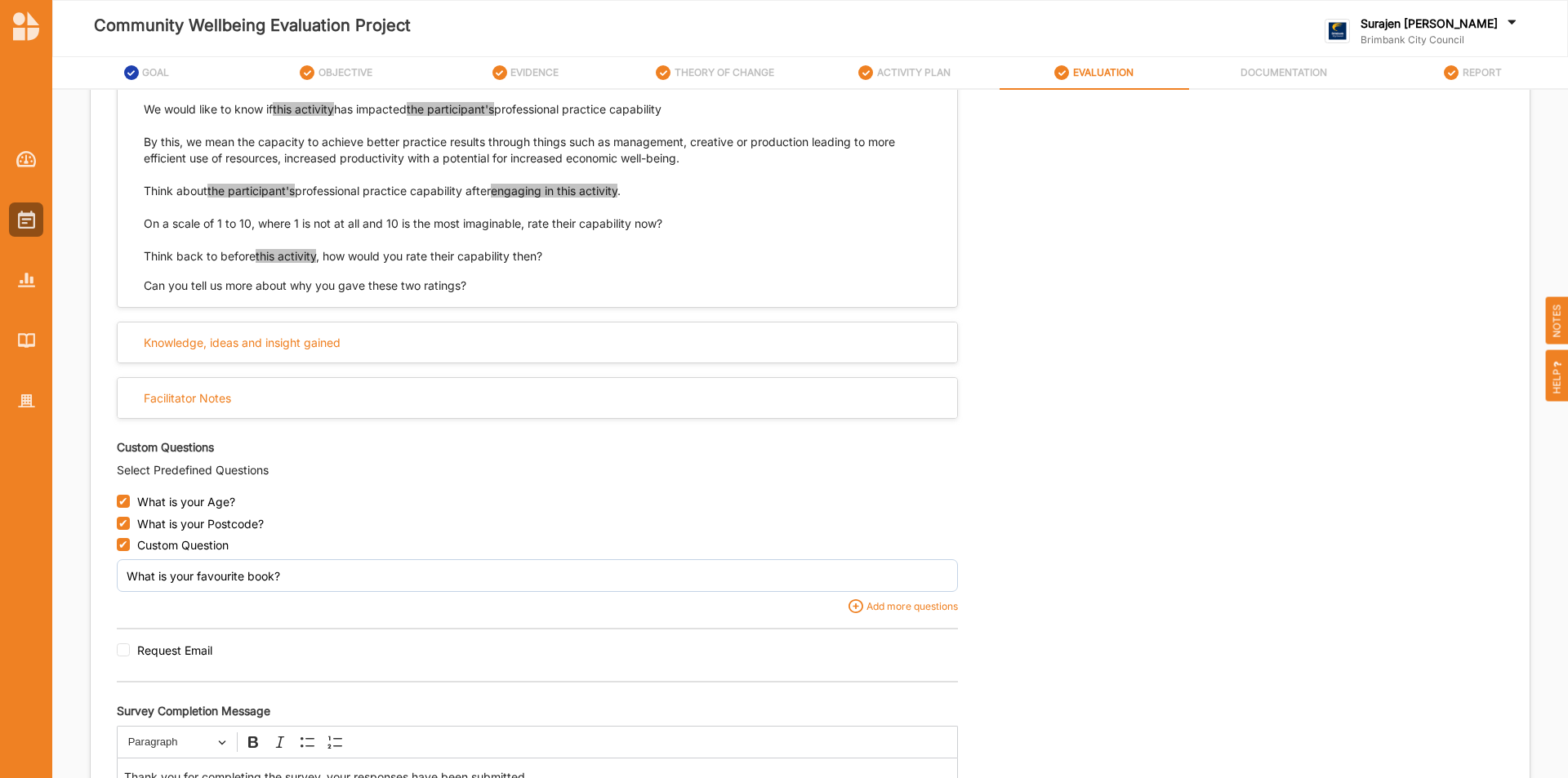
scroll to position [882, 0]
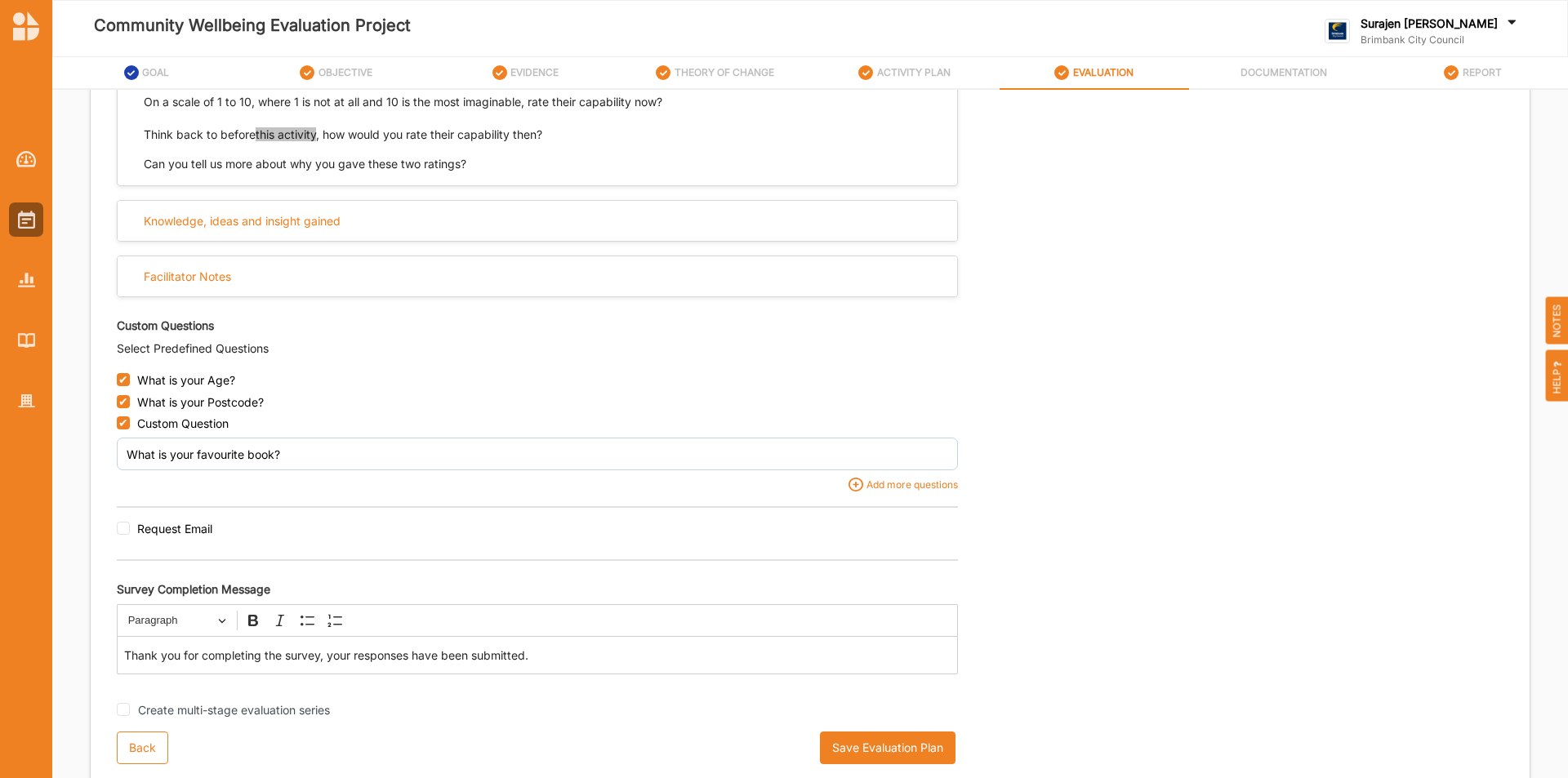
click at [845, 749] on button "Save Evaluation Plan" at bounding box center [887, 748] width 135 height 32
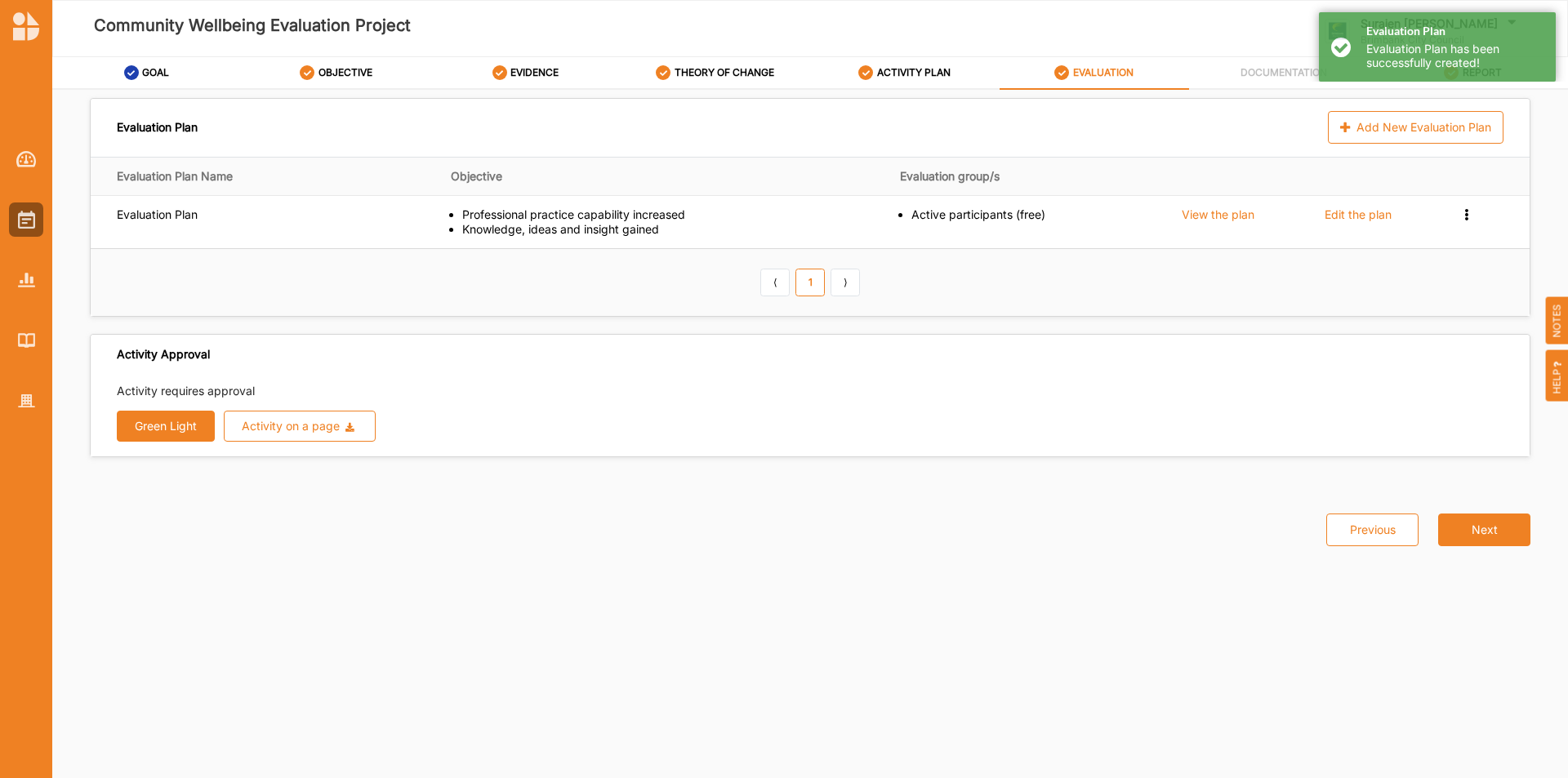
scroll to position [0, 0]
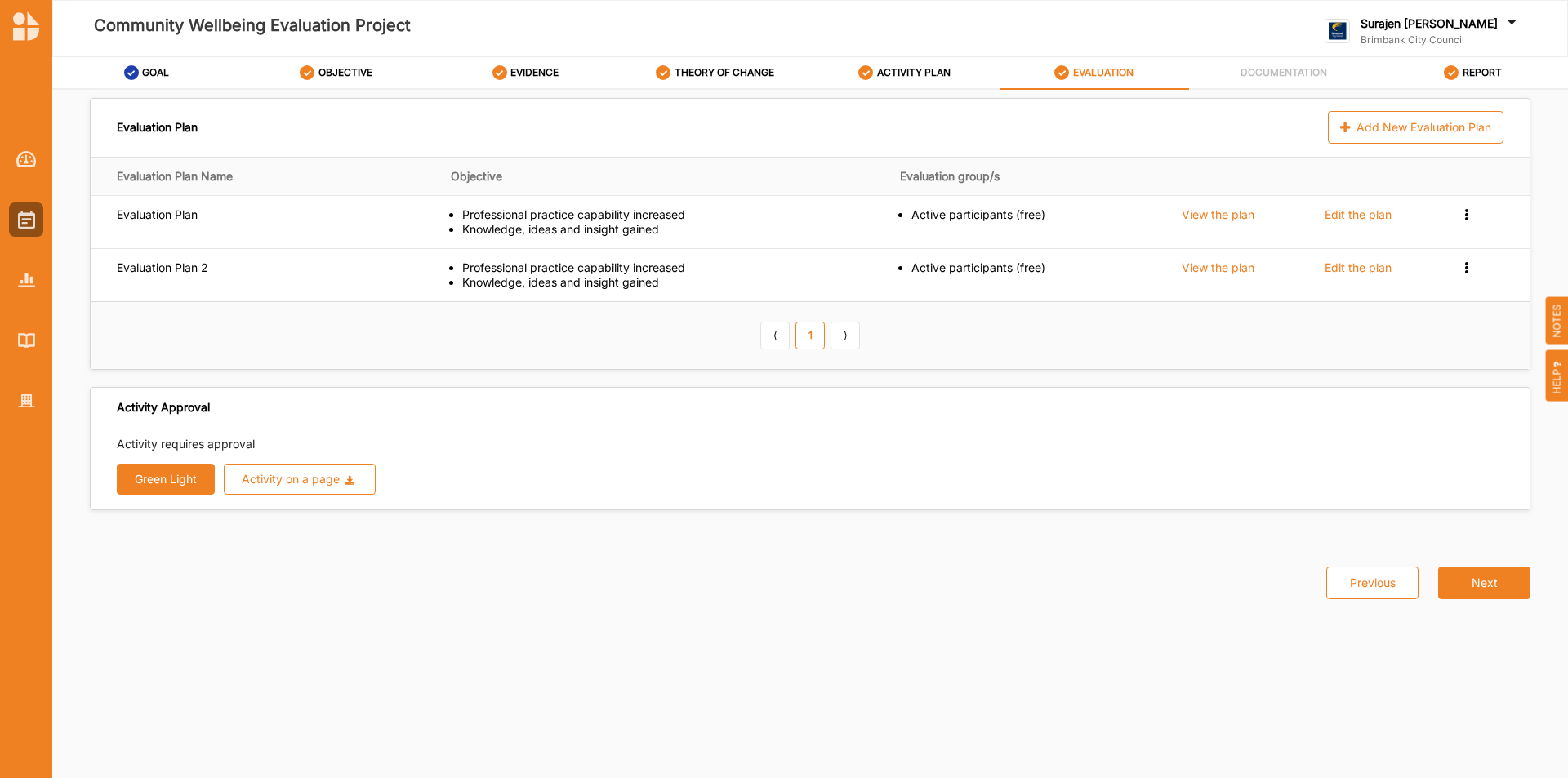
click at [154, 476] on button "Green Light" at bounding box center [165, 479] width 98 height 31
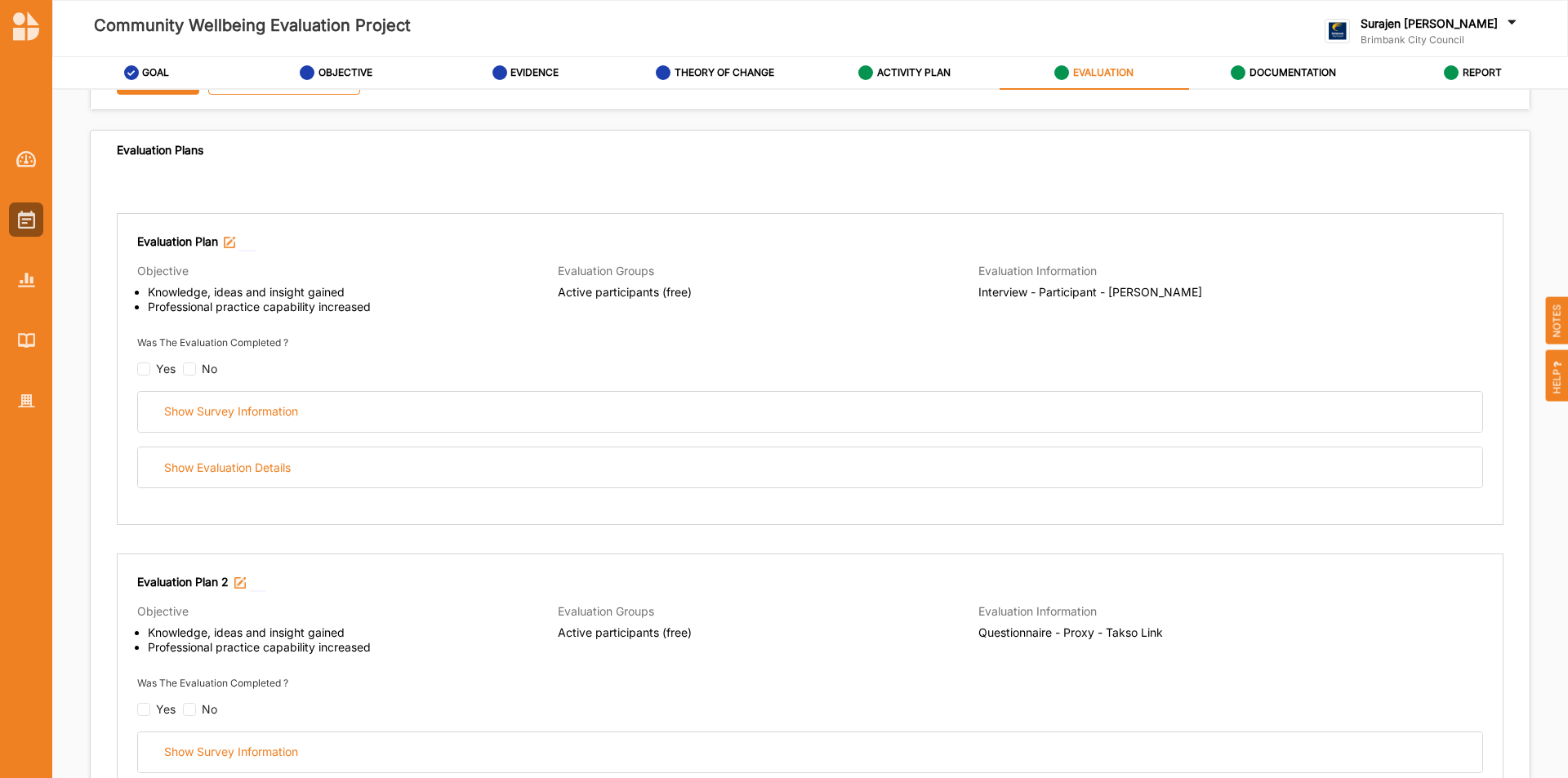
scroll to position [245, 0]
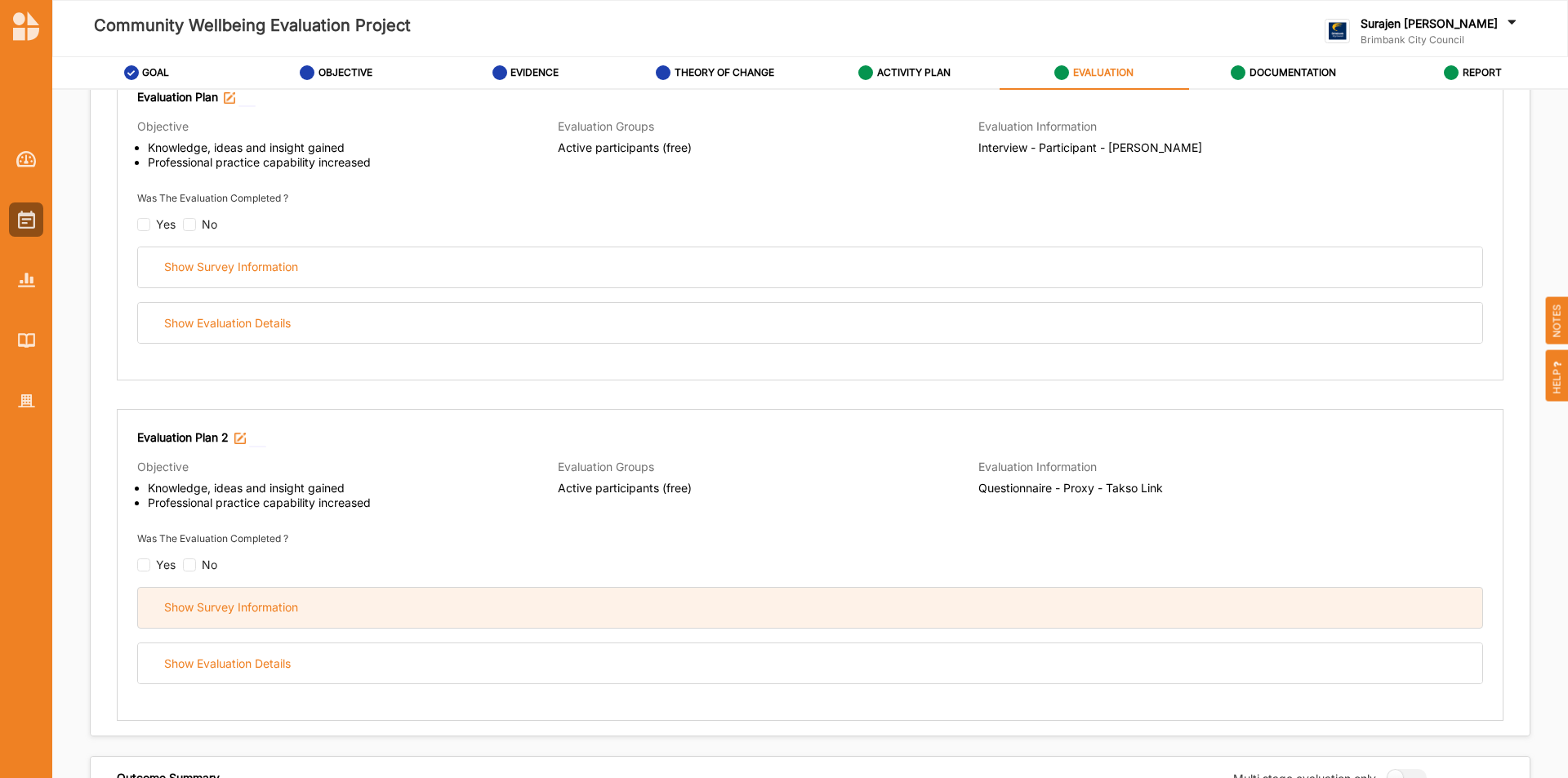
click at [899, 623] on div "Show Survey Information" at bounding box center [810, 608] width 1344 height 40
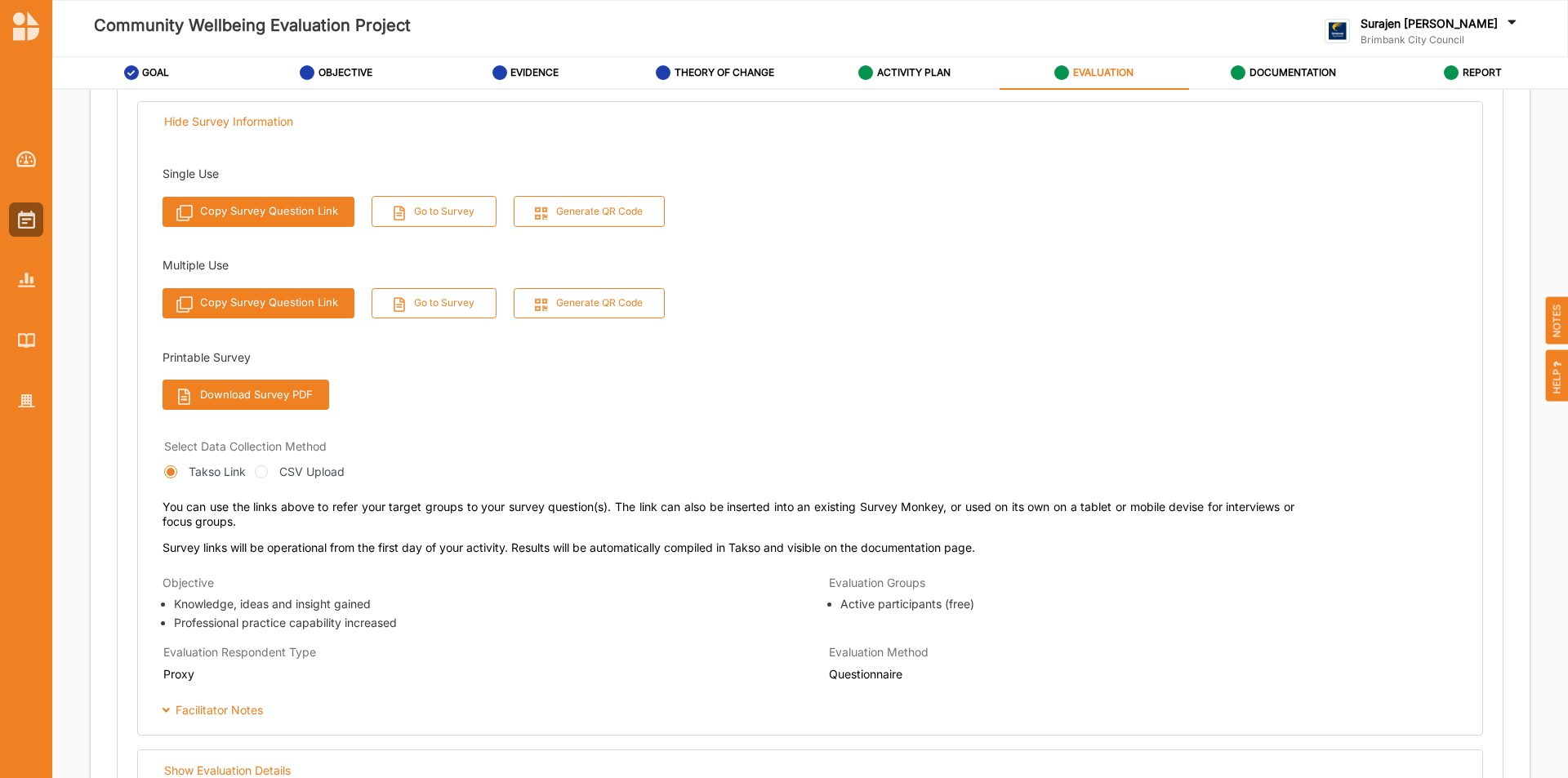
scroll to position [735, 0]
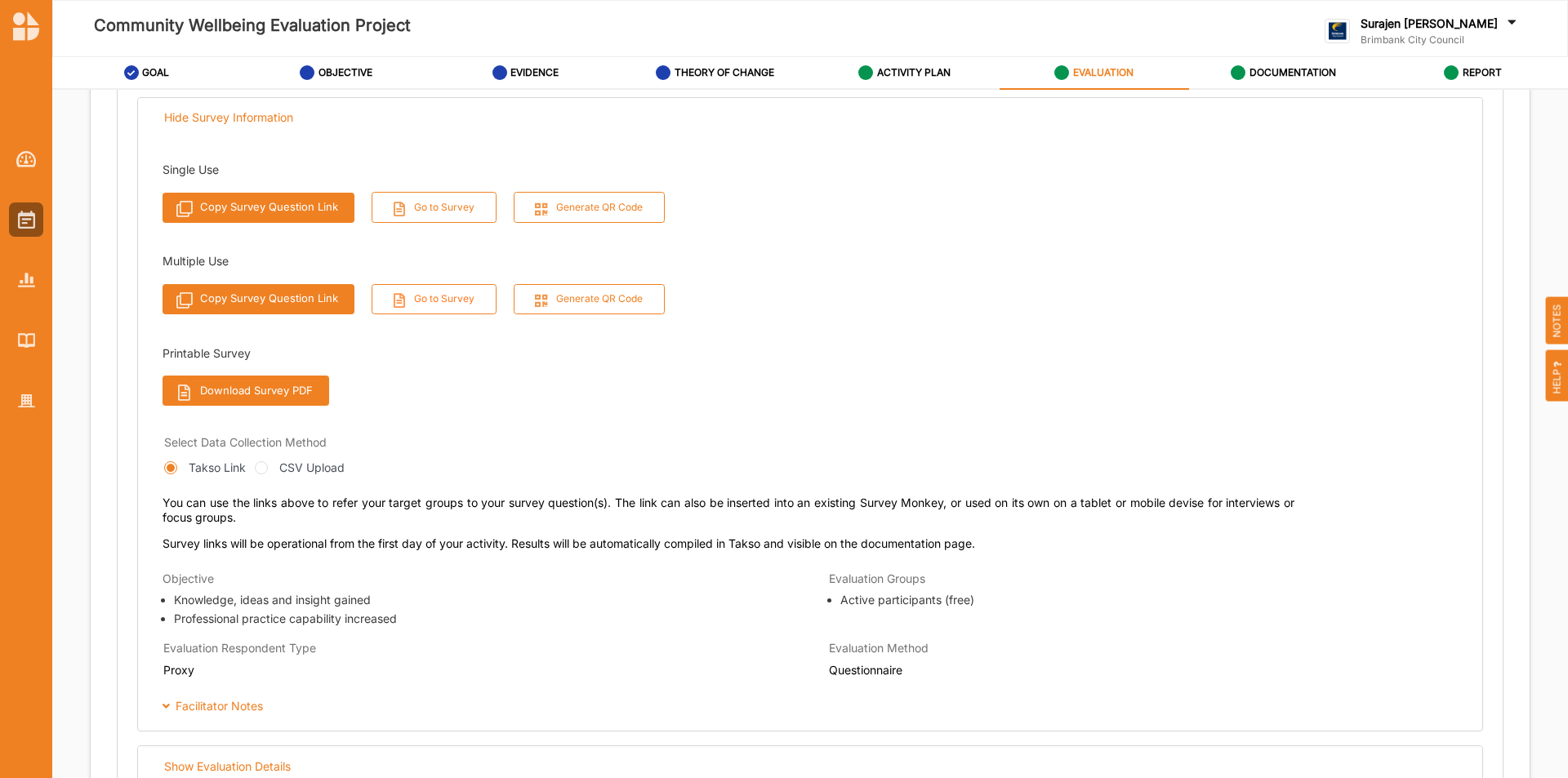
click at [430, 292] on button "Go to Survey" at bounding box center [434, 299] width 125 height 30
click at [916, 73] on label "ACTIVITY PLAN" at bounding box center [914, 73] width 73 height 13
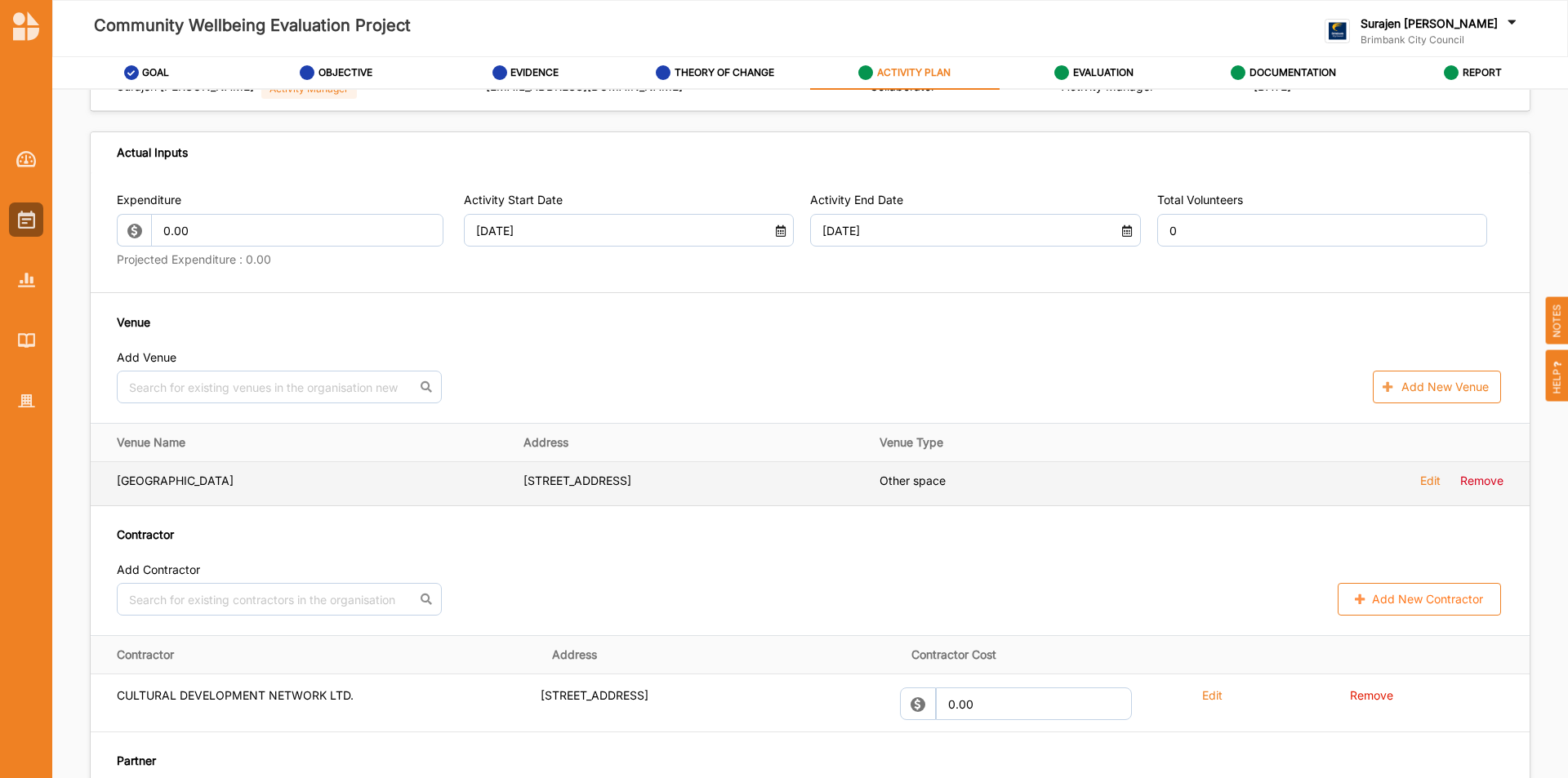
scroll to position [899, 0]
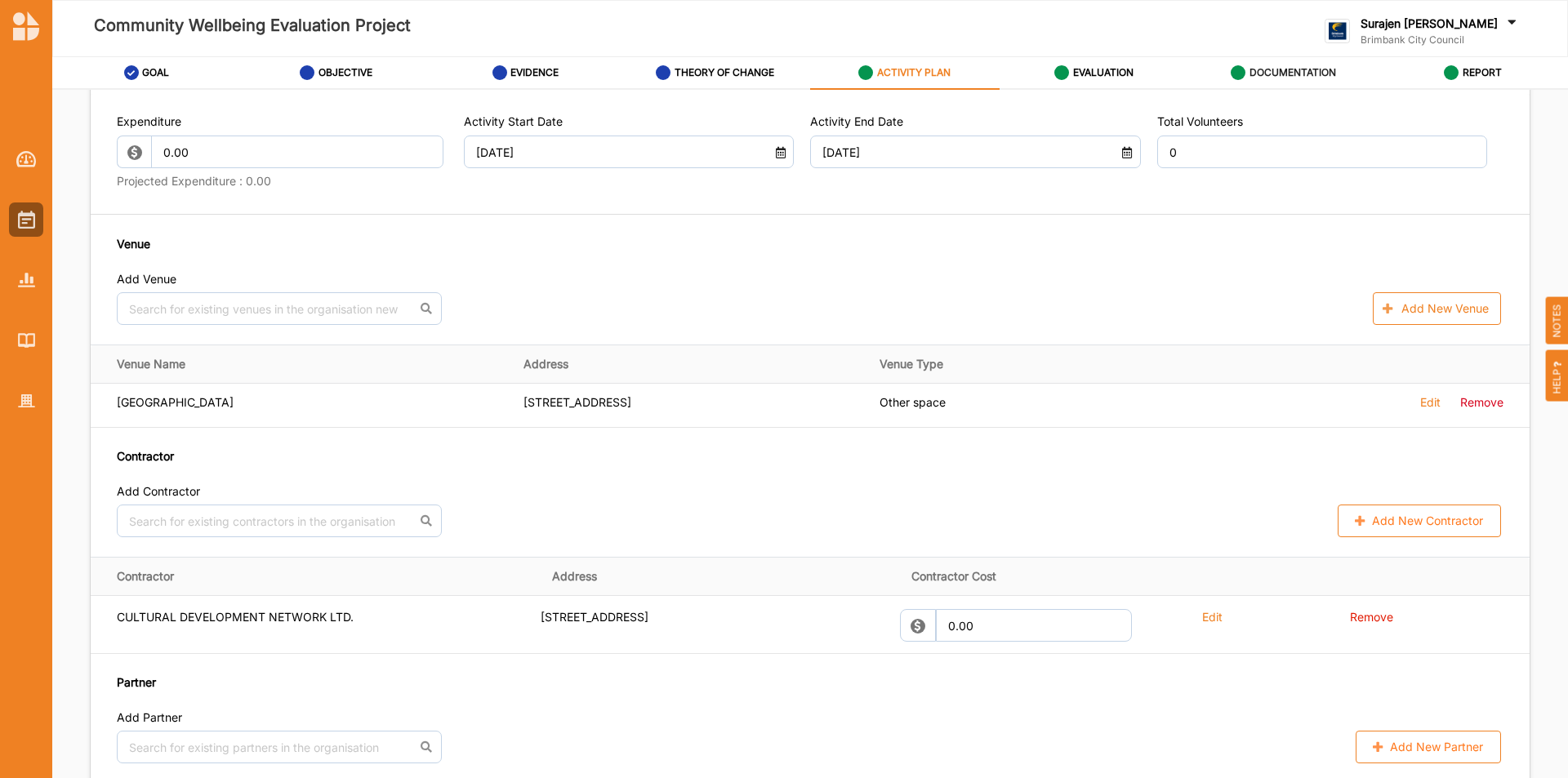
click at [1305, 73] on label "DOCUMENTATION" at bounding box center [1292, 73] width 87 height 13
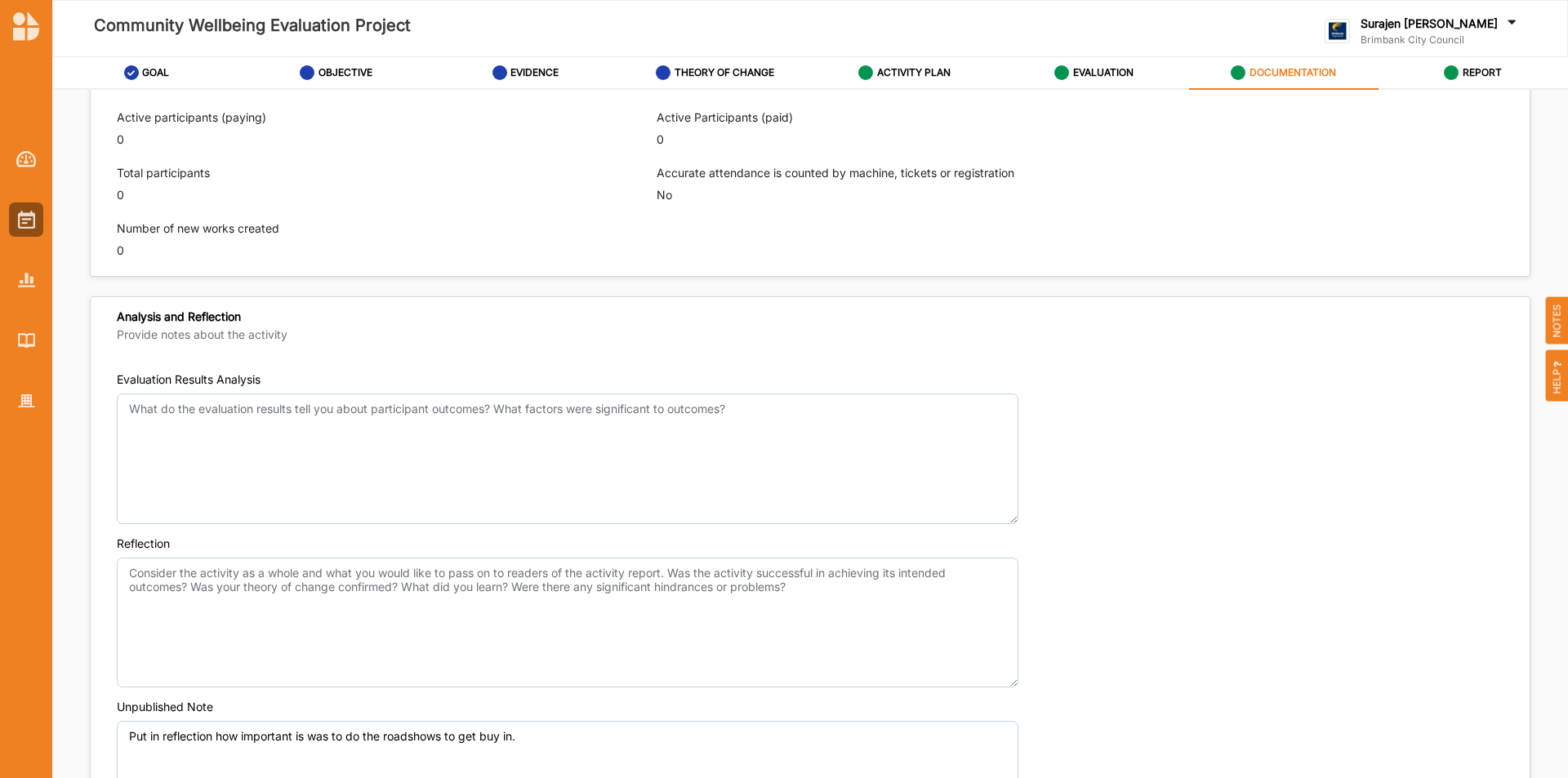
scroll to position [980, 0]
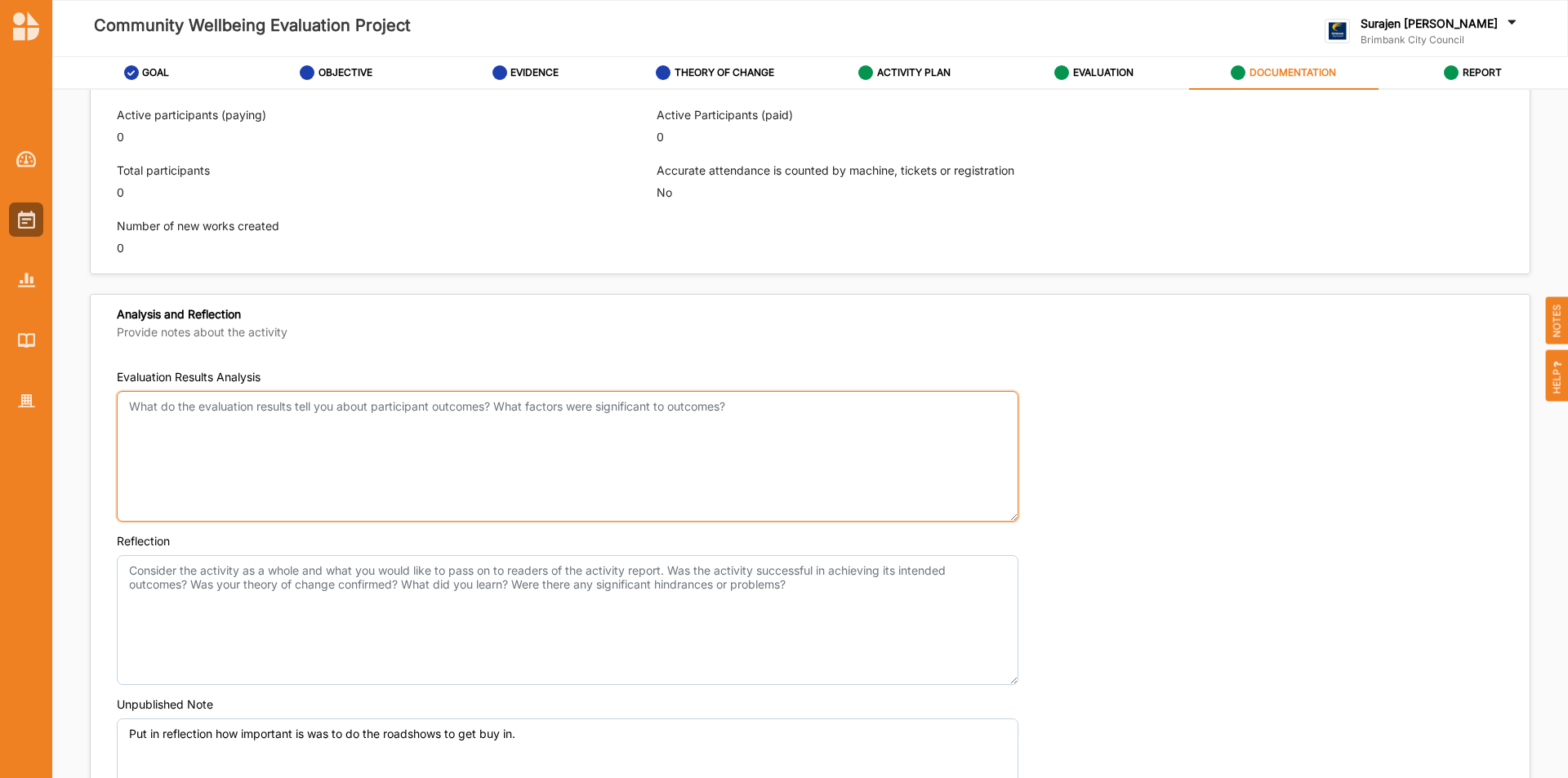
click at [538, 415] on textarea "Evaluation Results Analysis" at bounding box center [567, 457] width 901 height 131
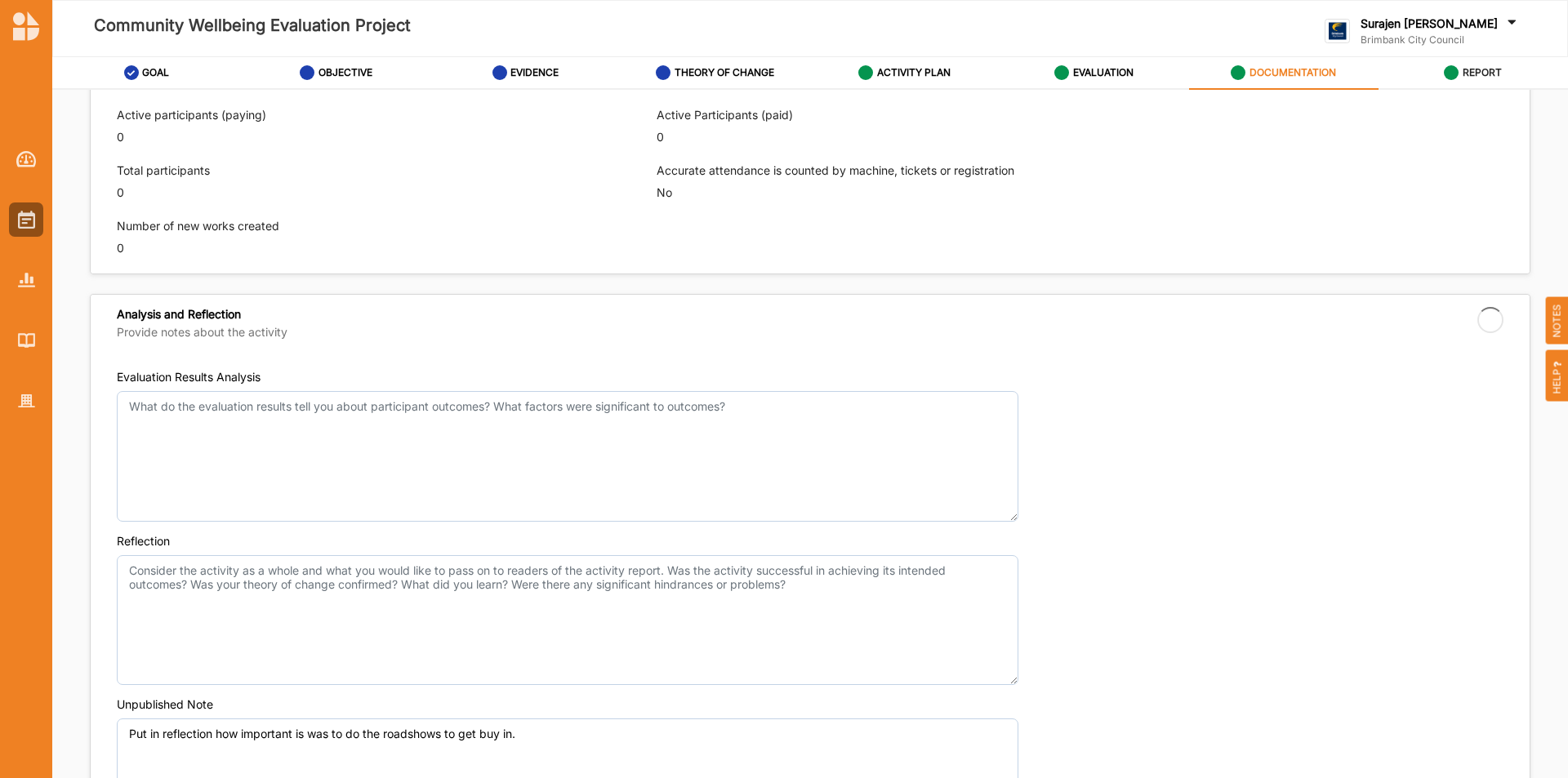
click at [1503, 65] on link "REPORT" at bounding box center [1473, 73] width 190 height 32
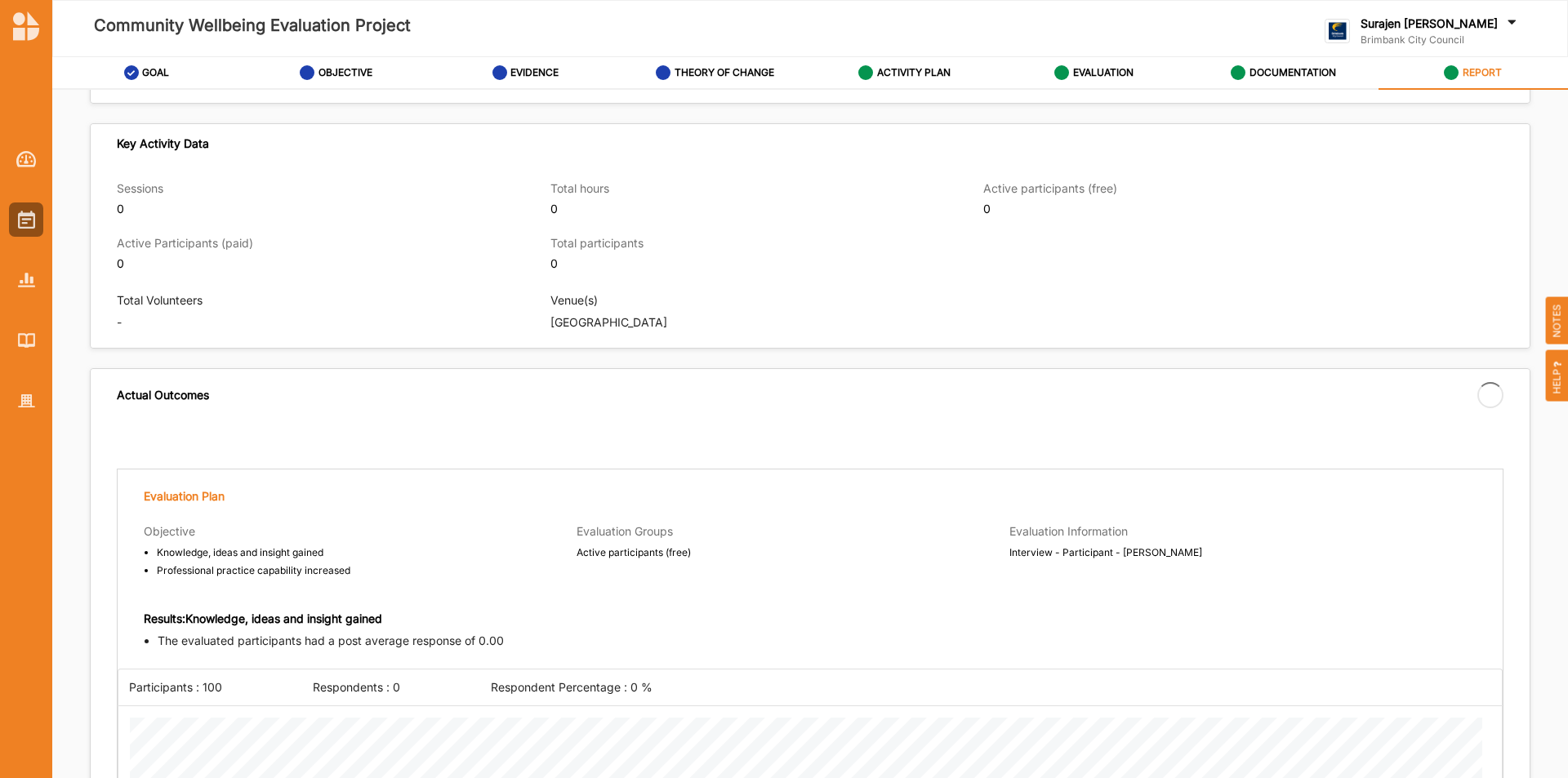
scroll to position [1421, 0]
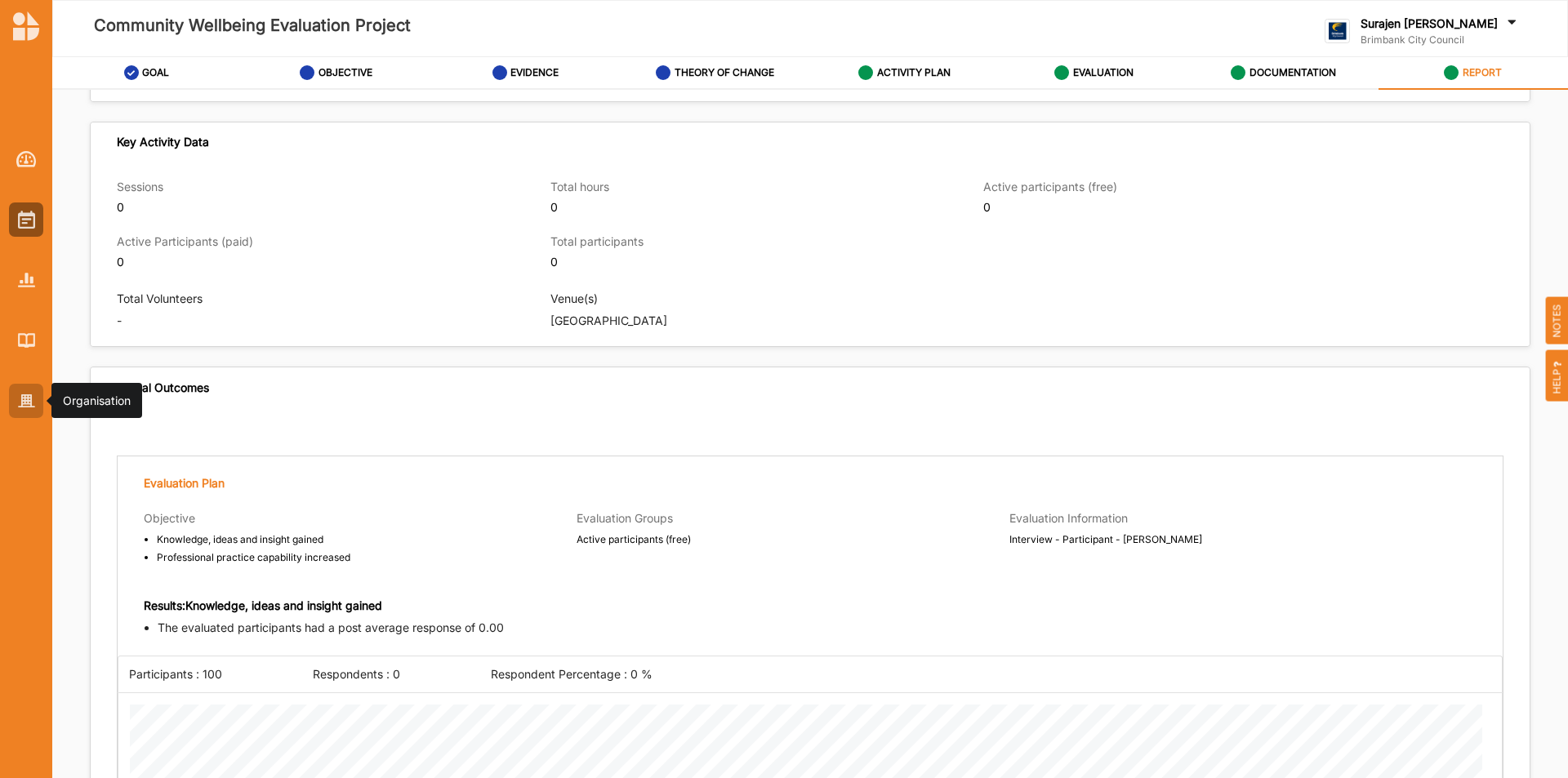
click at [23, 405] on img at bounding box center [26, 402] width 17 height 14
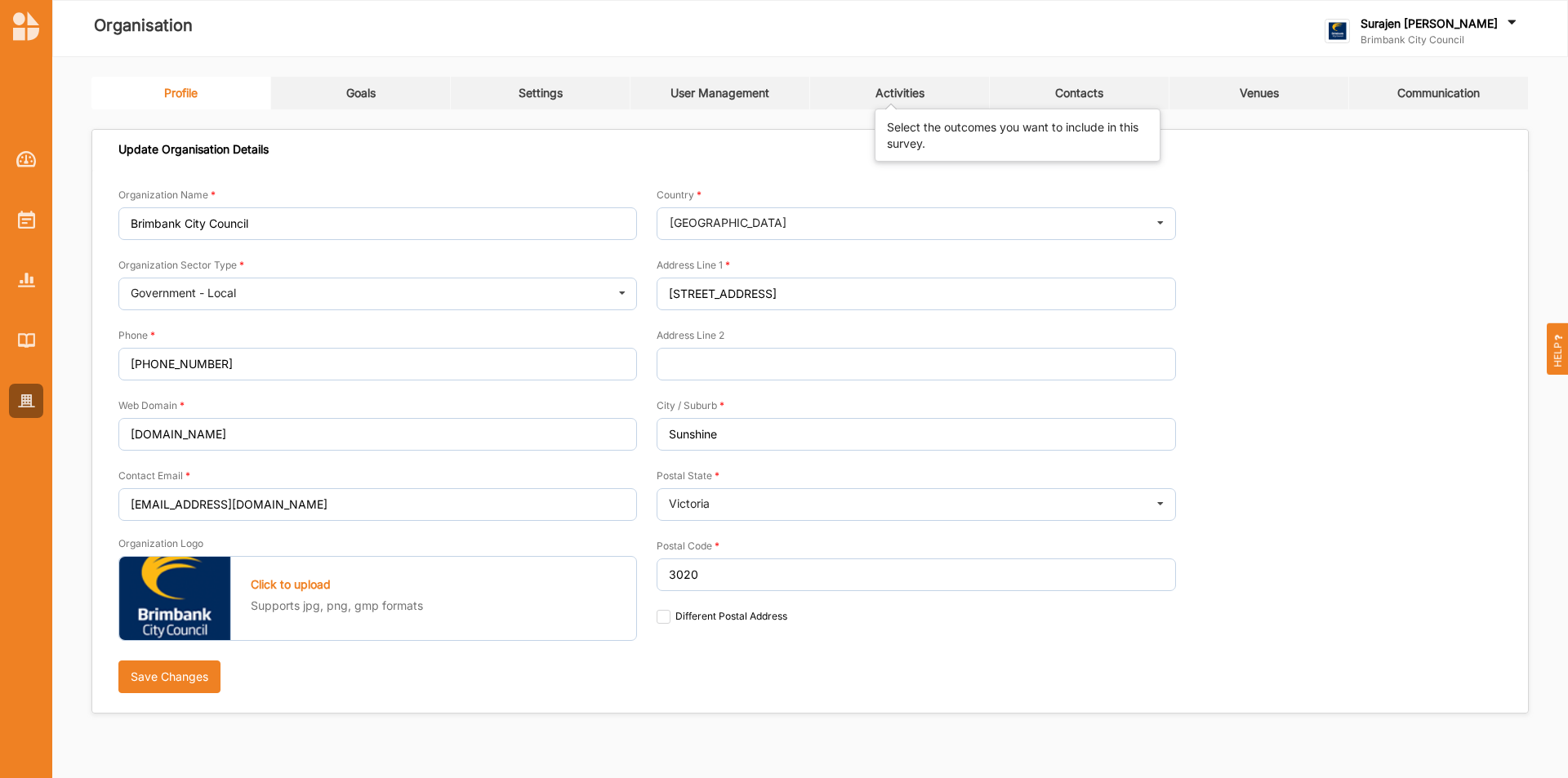
click at [883, 90] on div "Activities" at bounding box center [899, 93] width 49 height 14
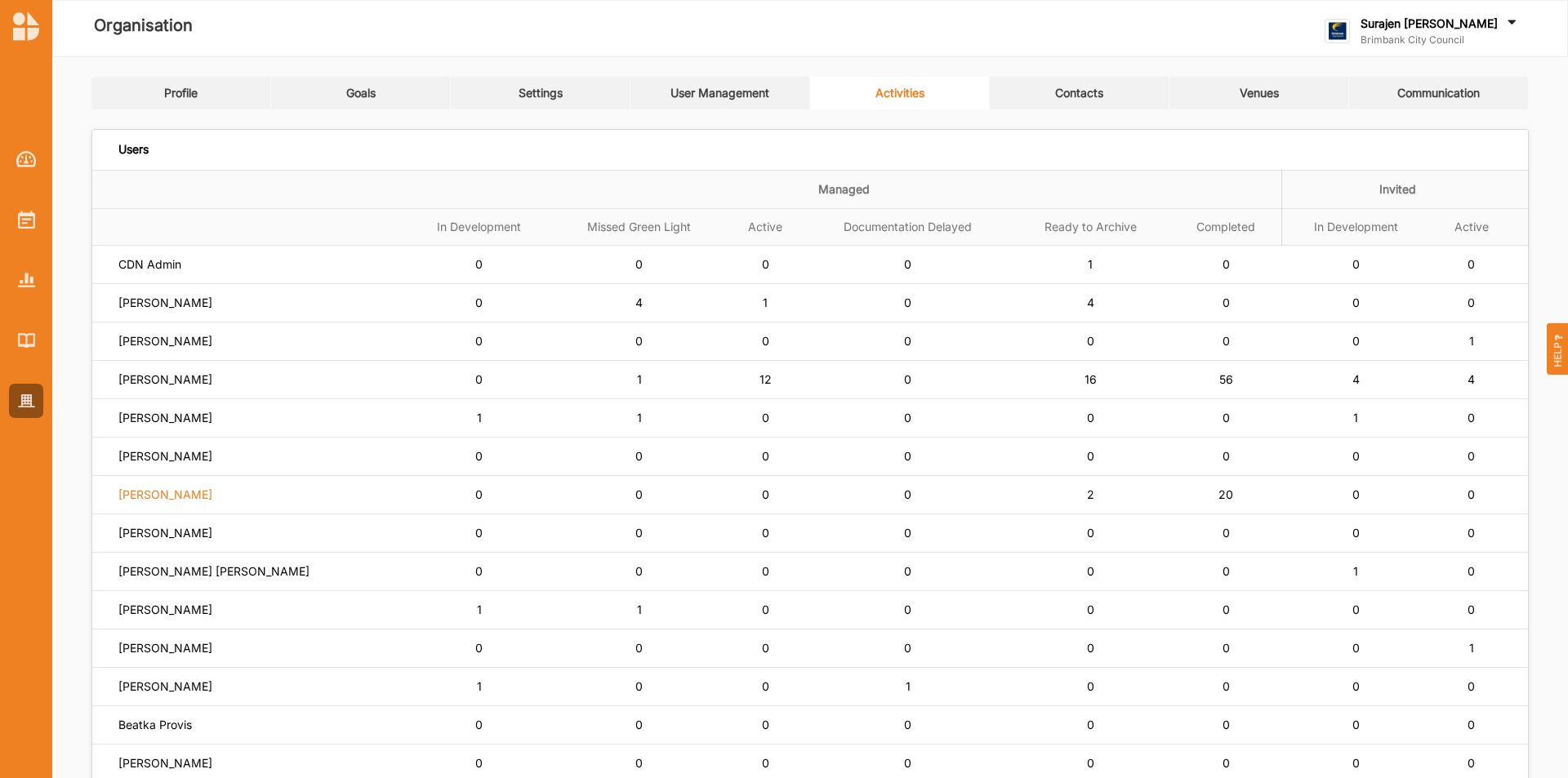
click at [167, 494] on label "Lisa Horsburgh" at bounding box center [165, 495] width 94 height 14
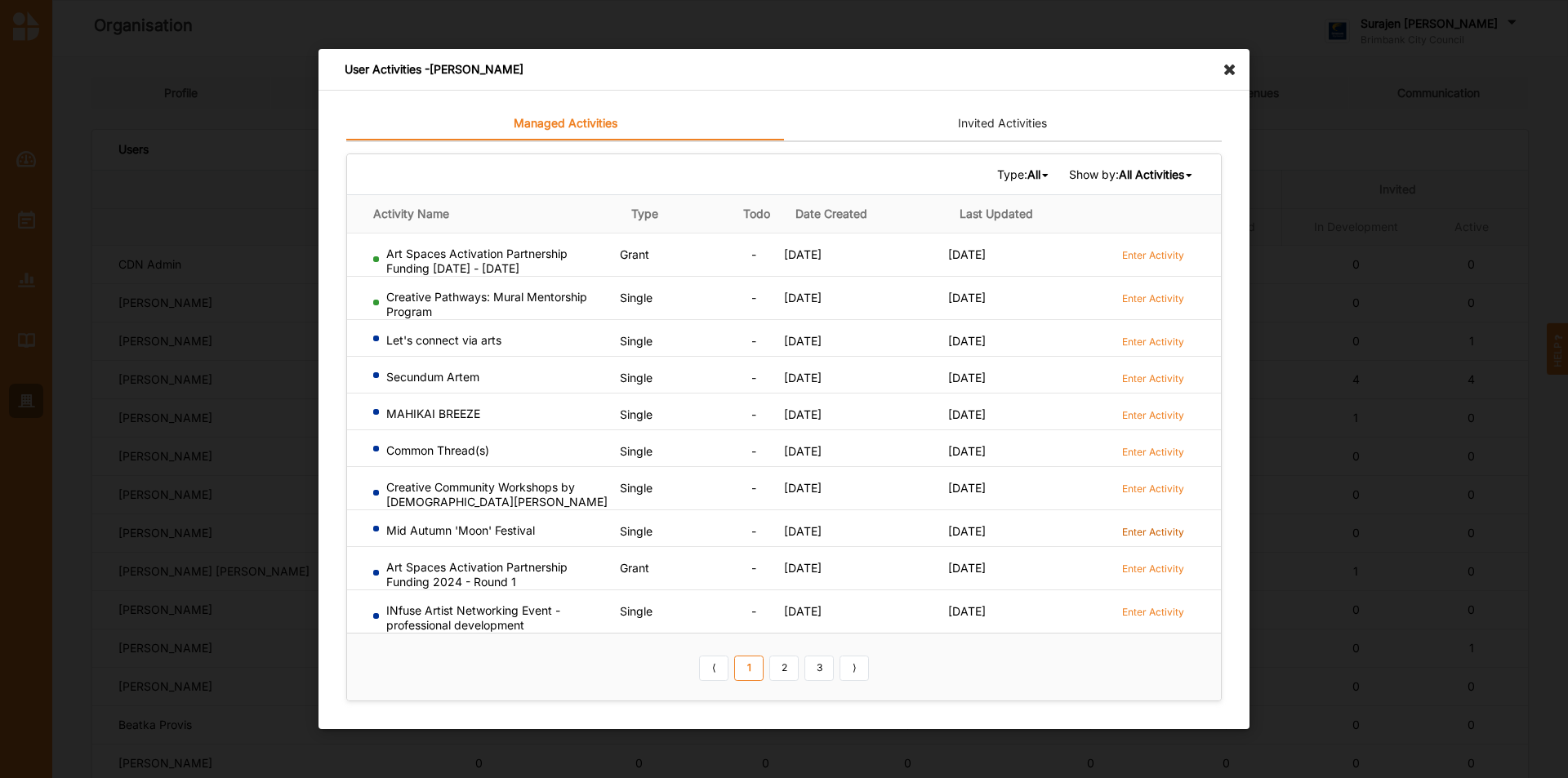
click at [1173, 534] on label "Enter Activity" at bounding box center [1152, 533] width 62 height 14
click at [1223, 65] on icon at bounding box center [1233, 62] width 26 height 26
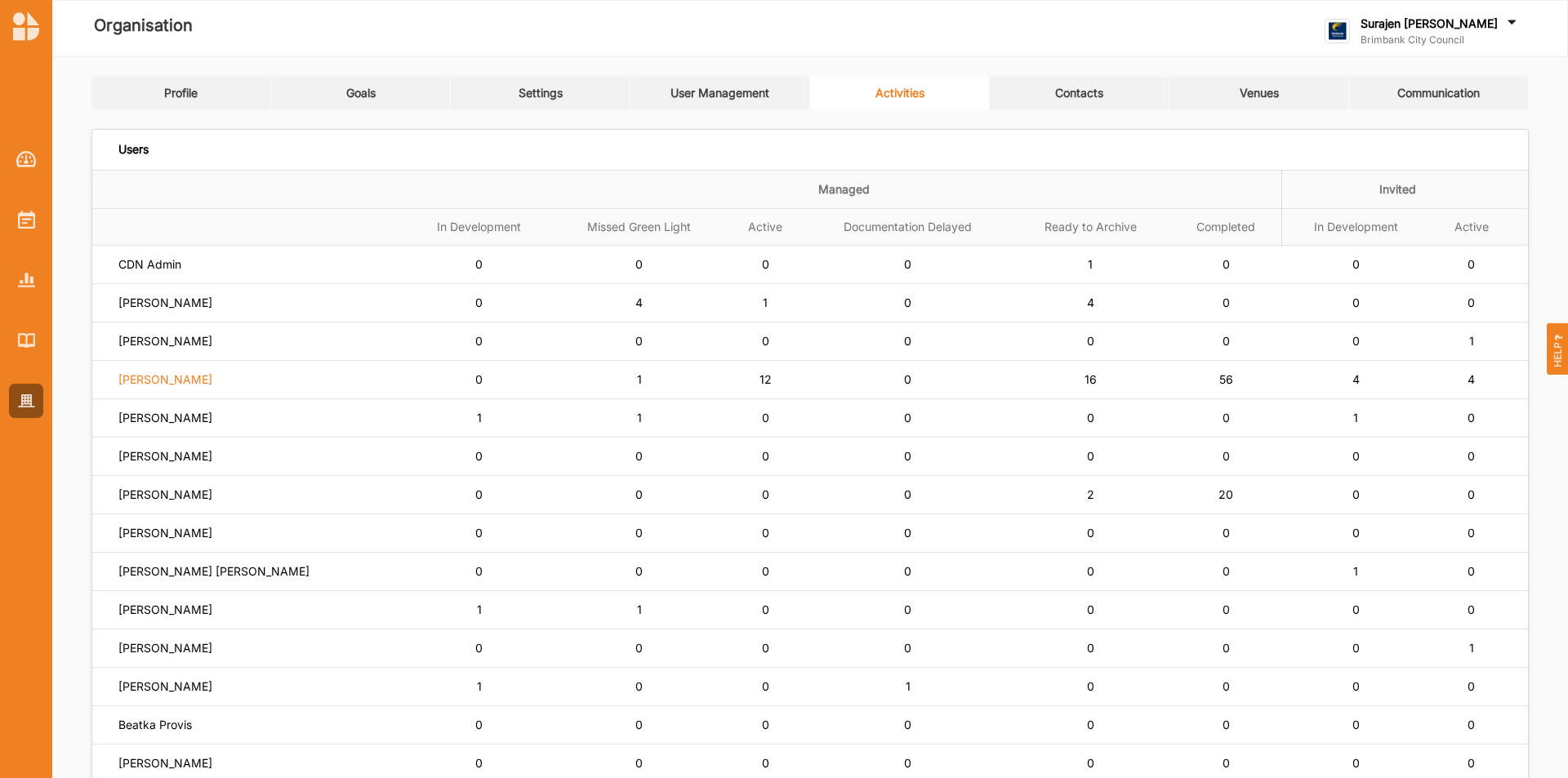
click at [153, 380] on label "Simone Gordon" at bounding box center [165, 380] width 94 height 14
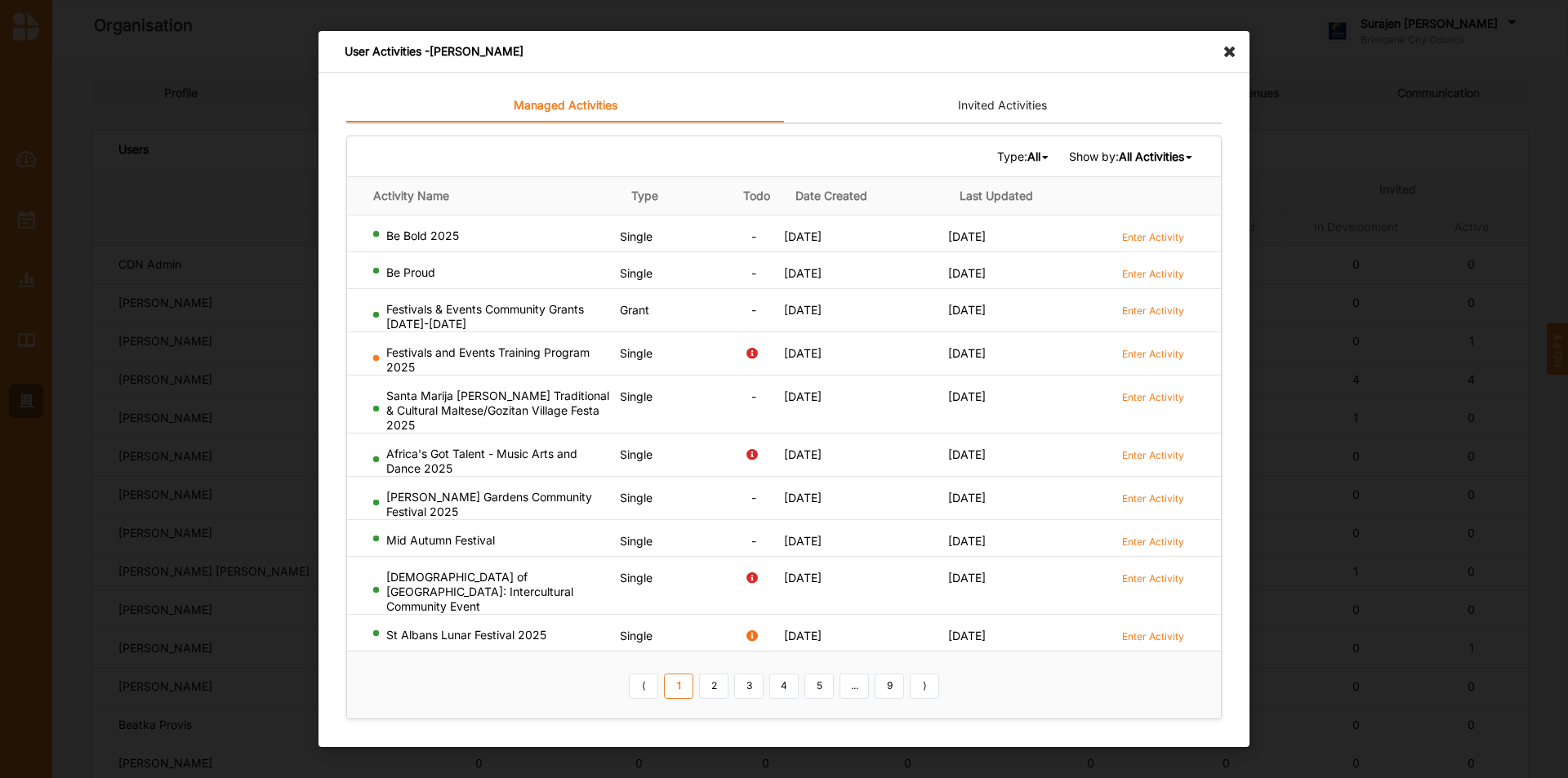
click at [1030, 163] on b "All" at bounding box center [1034, 157] width 13 height 14
click at [1020, 242] on div "Grant" at bounding box center [1002, 240] width 97 height 30
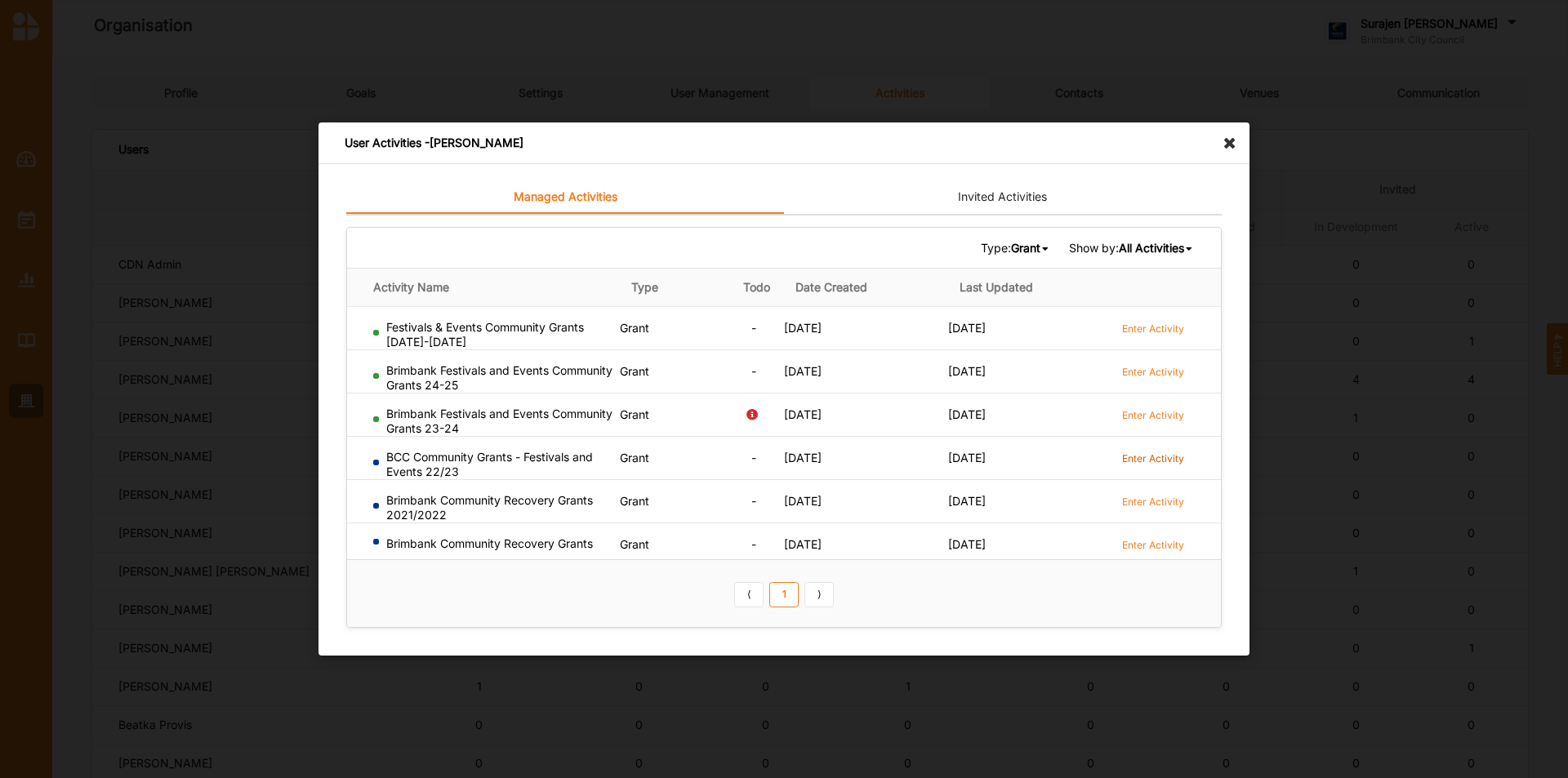
click at [1149, 455] on label "Enter Activity" at bounding box center [1152, 458] width 62 height 14
click at [1231, 138] on icon at bounding box center [1233, 135] width 26 height 26
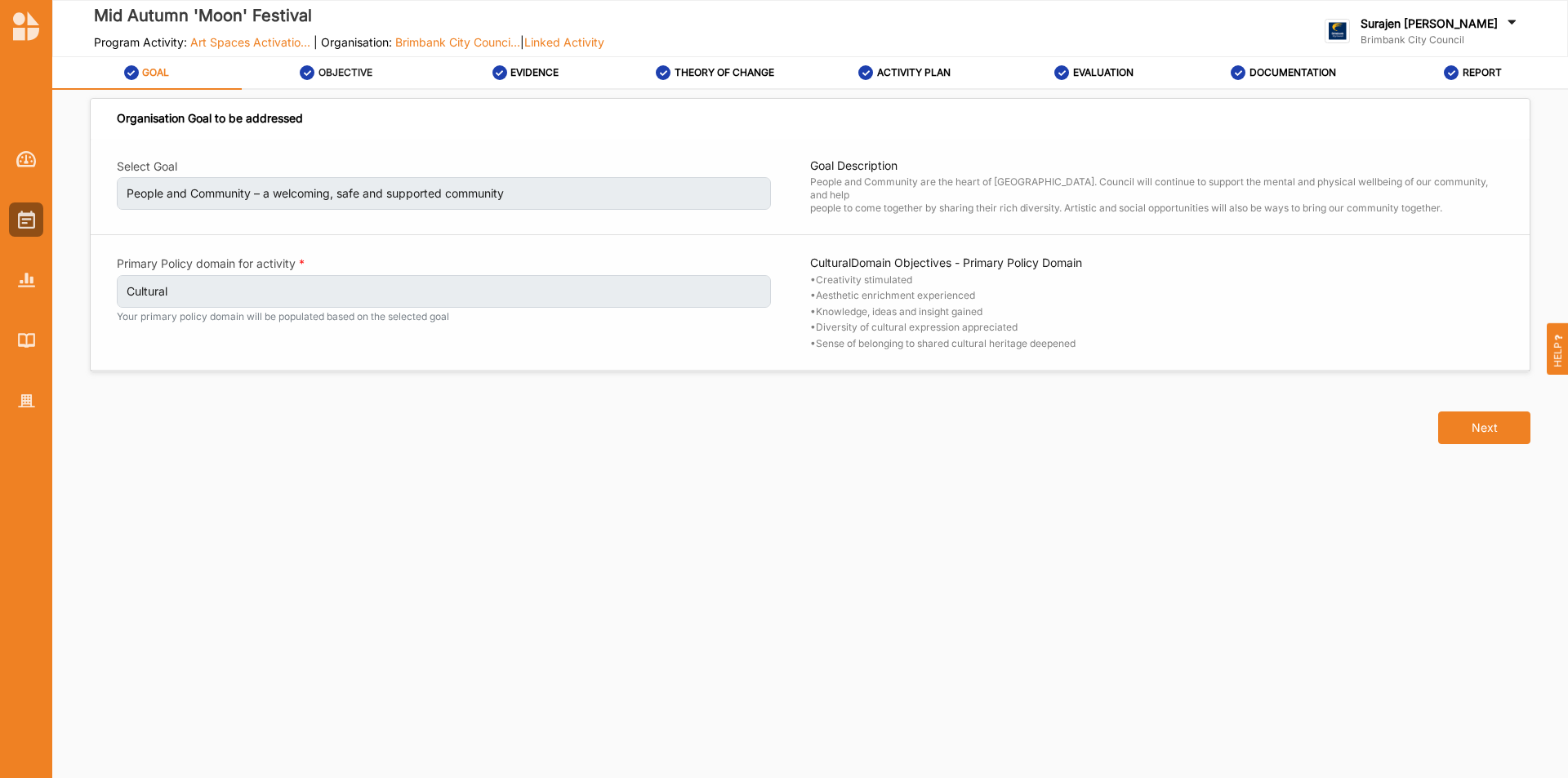
click at [329, 80] on div "OBJECTIVE" at bounding box center [336, 73] width 72 height 30
select select "4"
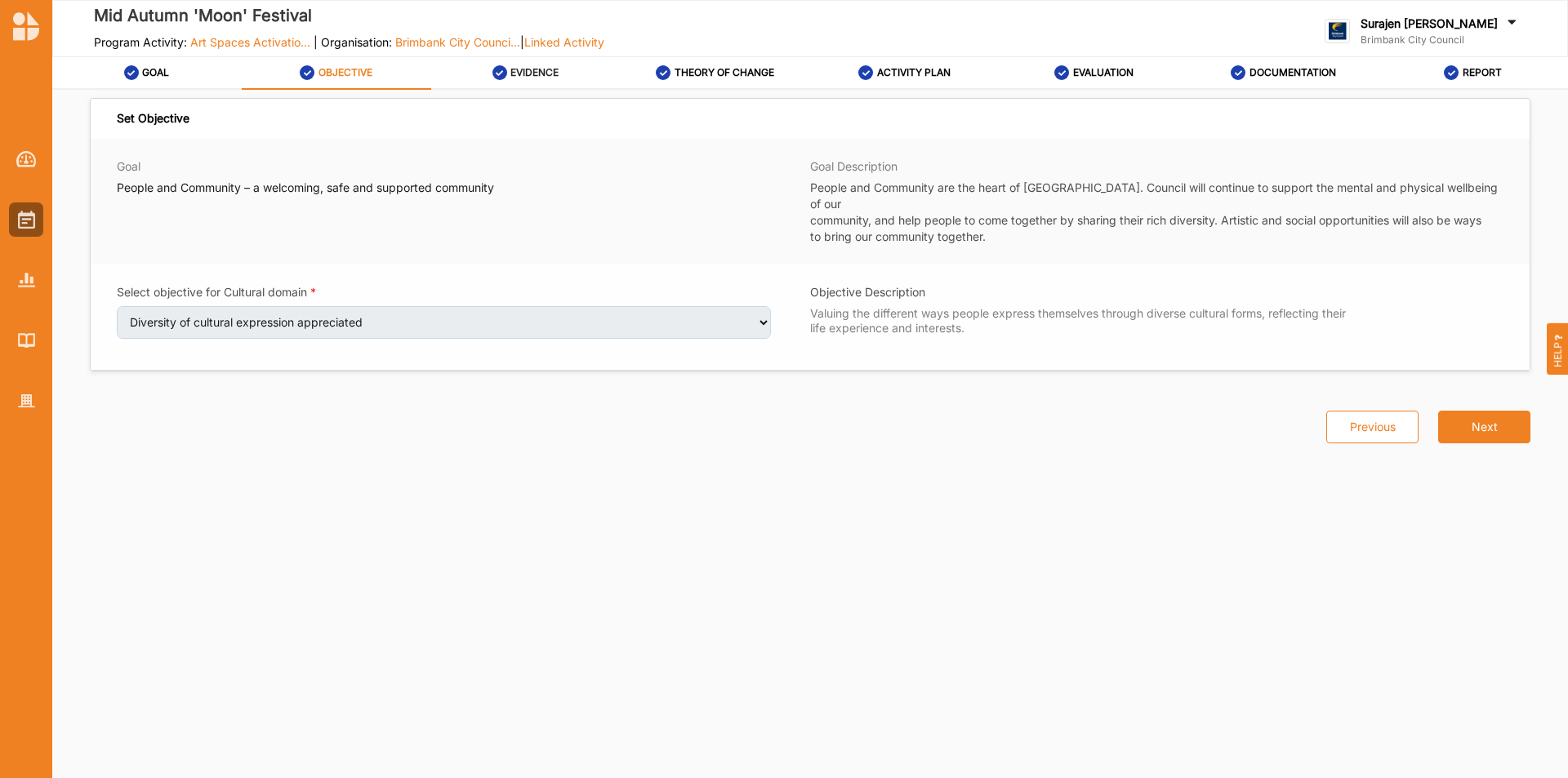
click at [541, 69] on label "EVIDENCE" at bounding box center [534, 73] width 48 height 13
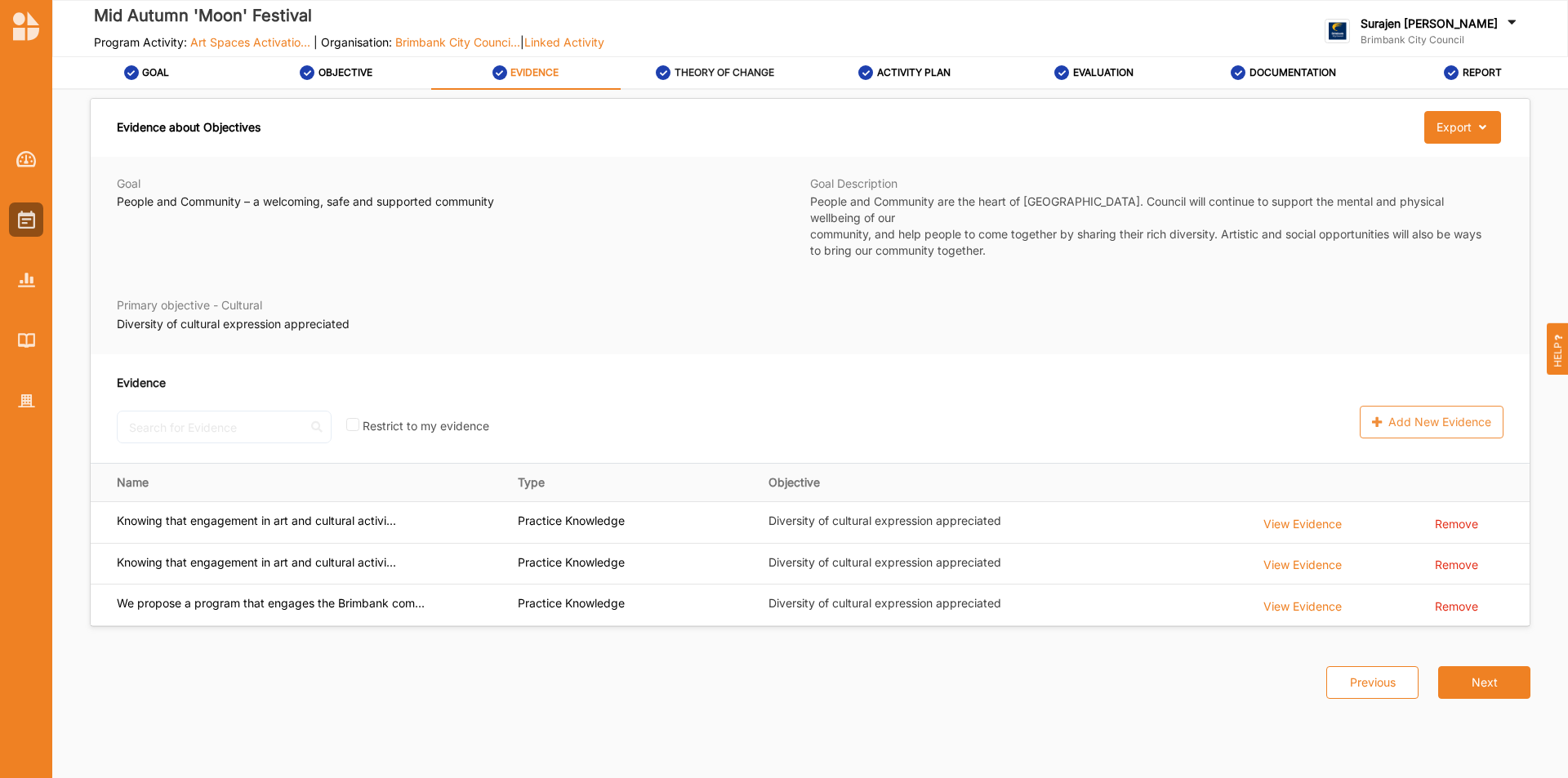
click at [684, 79] on label "THEORY OF CHANGE" at bounding box center [724, 73] width 99 height 13
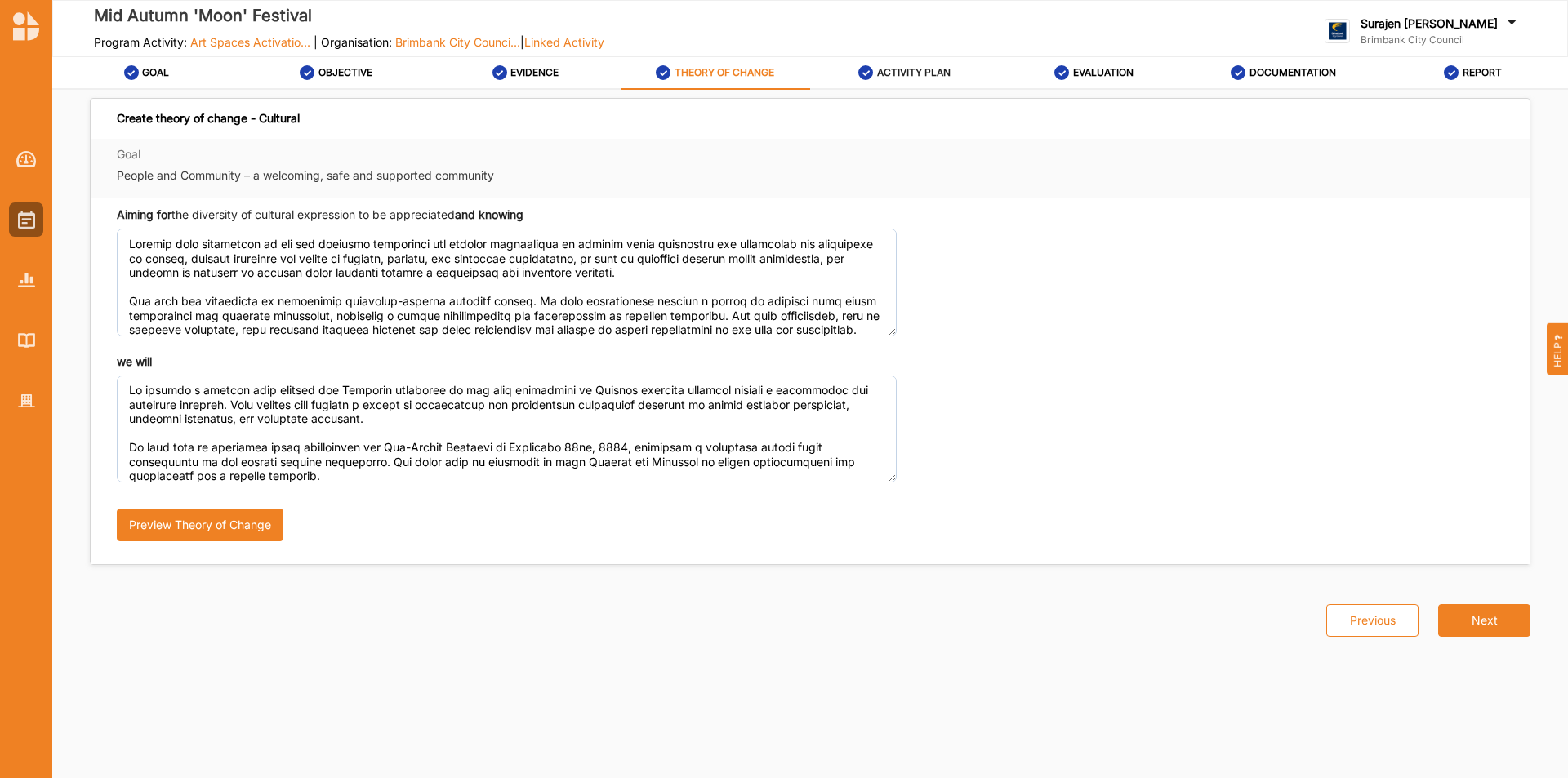
click at [869, 76] on icon at bounding box center [865, 73] width 14 height 14
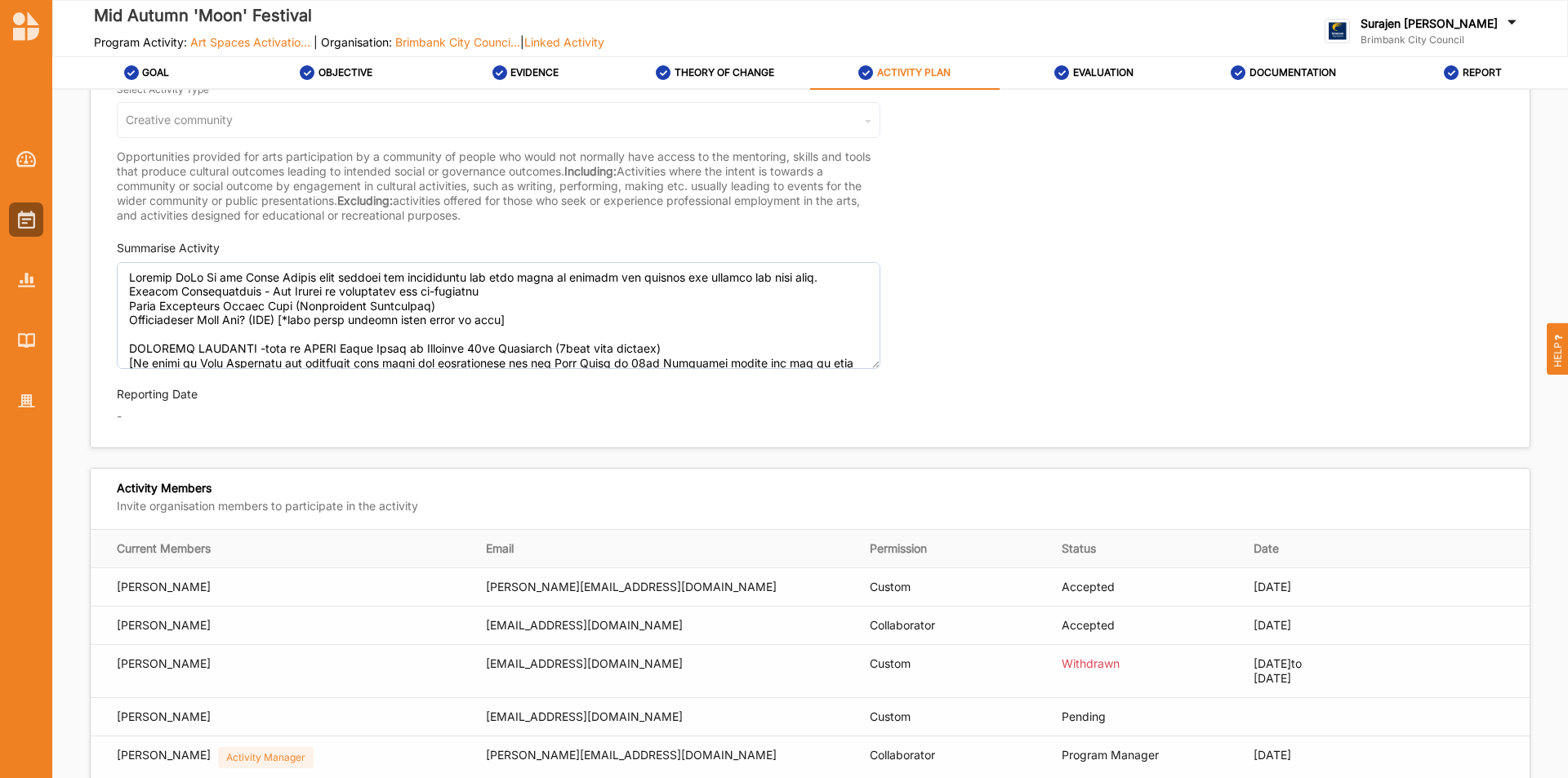
click at [1046, 93] on div "Select Activity Type Creative community Cultural infrastructure development Acq…" at bounding box center [809, 143] width 1386 height 158
click at [1109, 82] on div "EVALUATION" at bounding box center [1094, 73] width 79 height 30
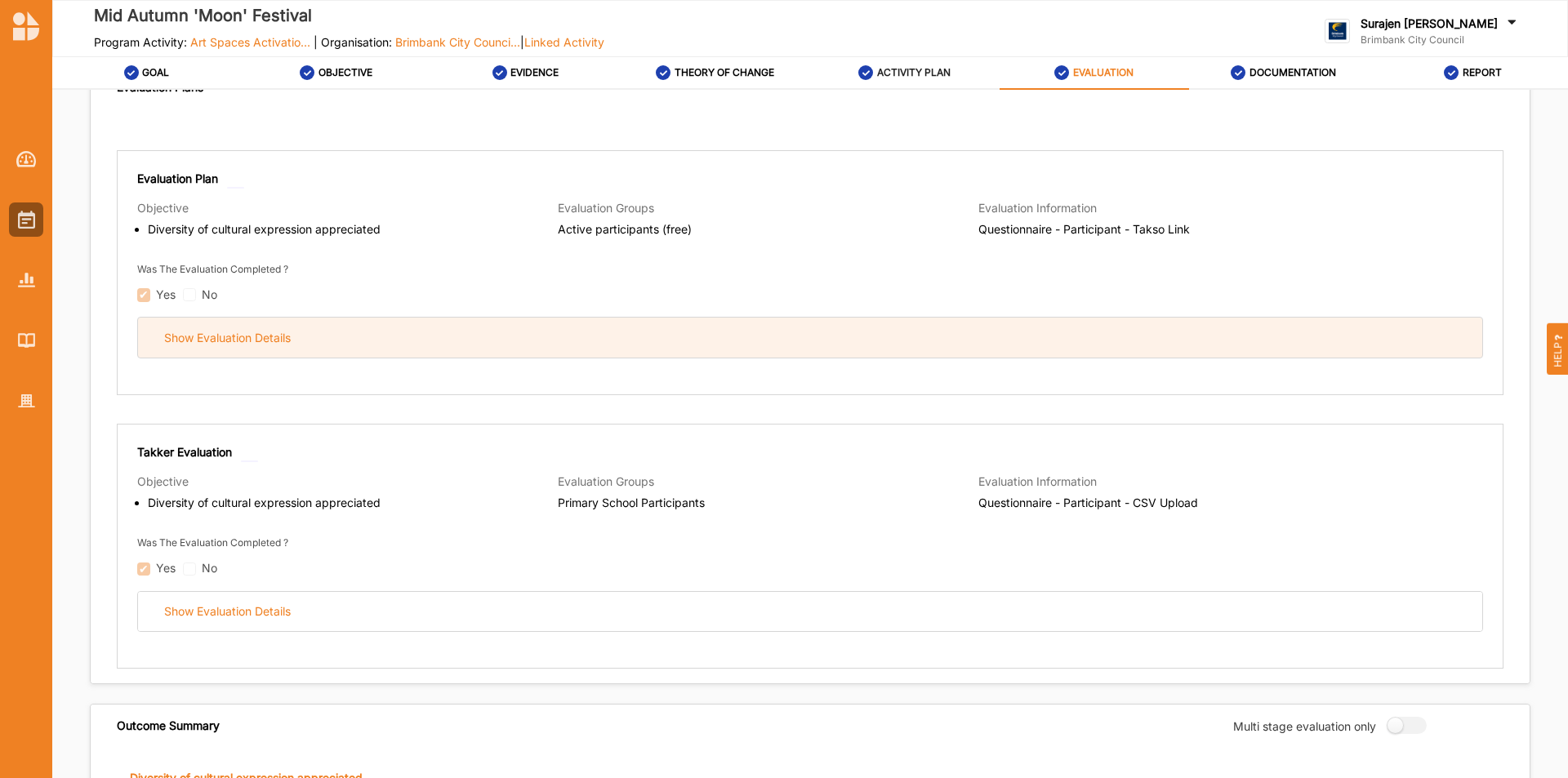
click at [533, 323] on div "Show Evaluation Details" at bounding box center [810, 338] width 1344 height 40
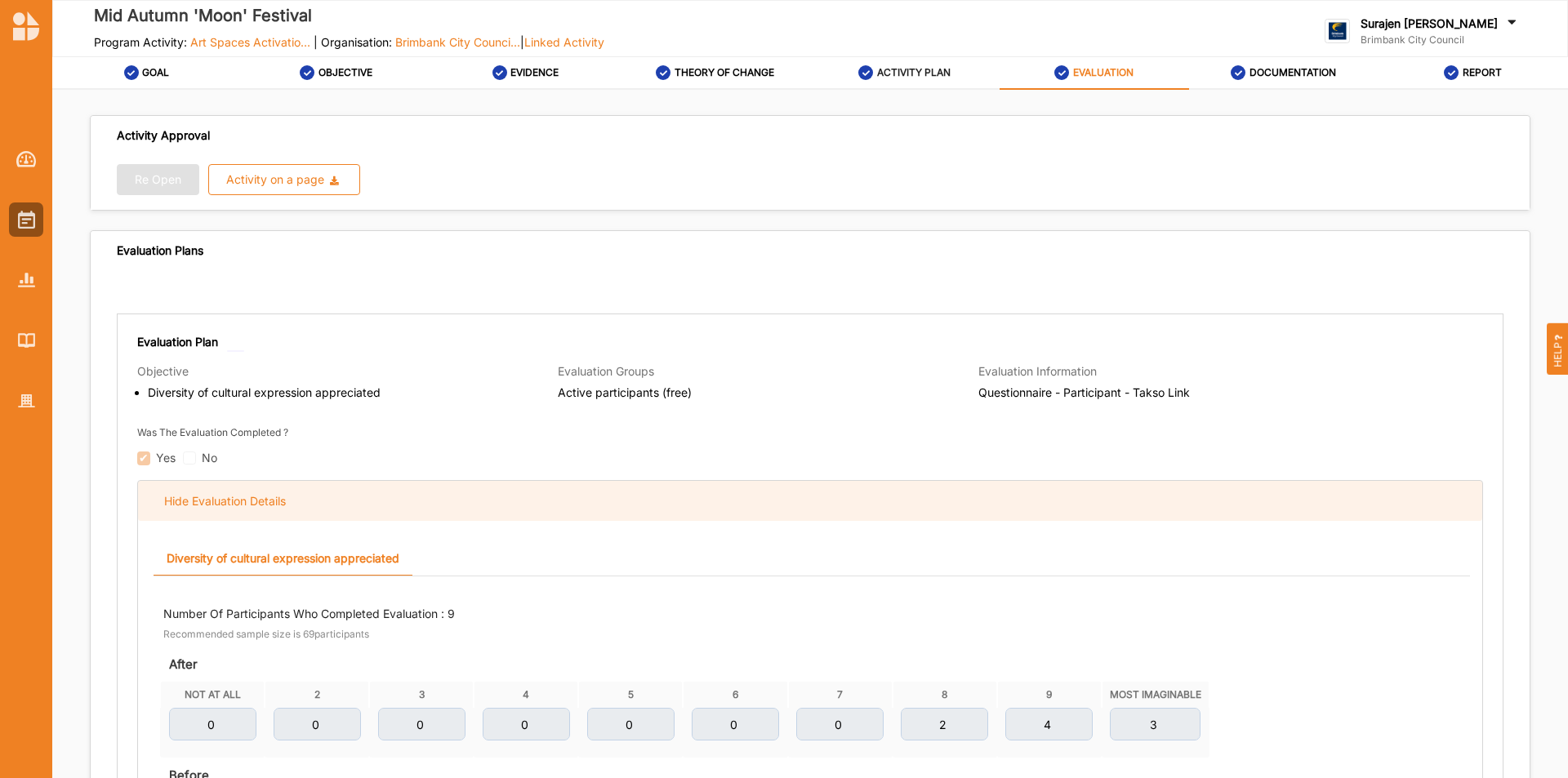
click at [229, 505] on div "Hide Evaluation Details" at bounding box center [225, 501] width 122 height 14
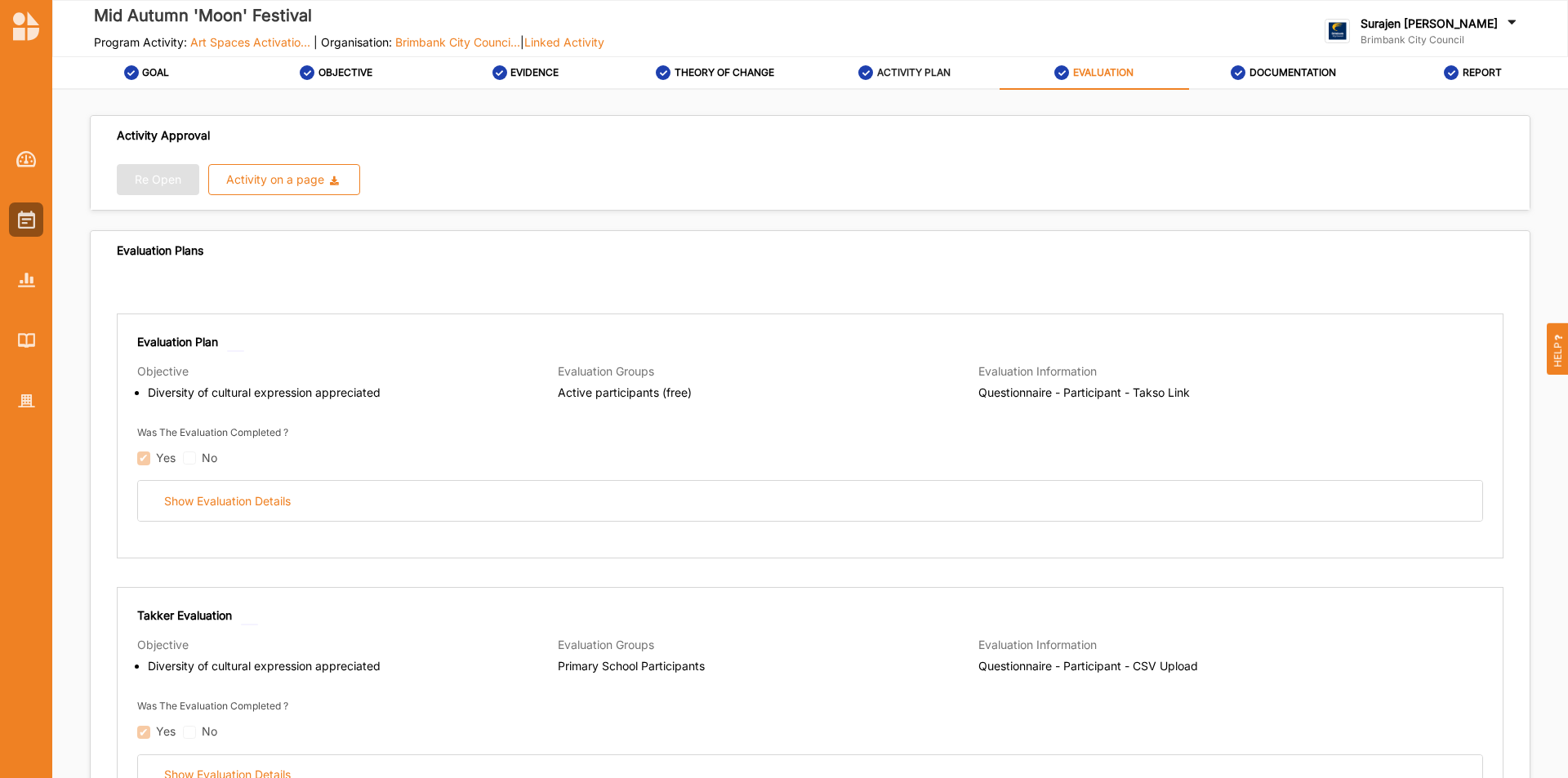
scroll to position [327, 0]
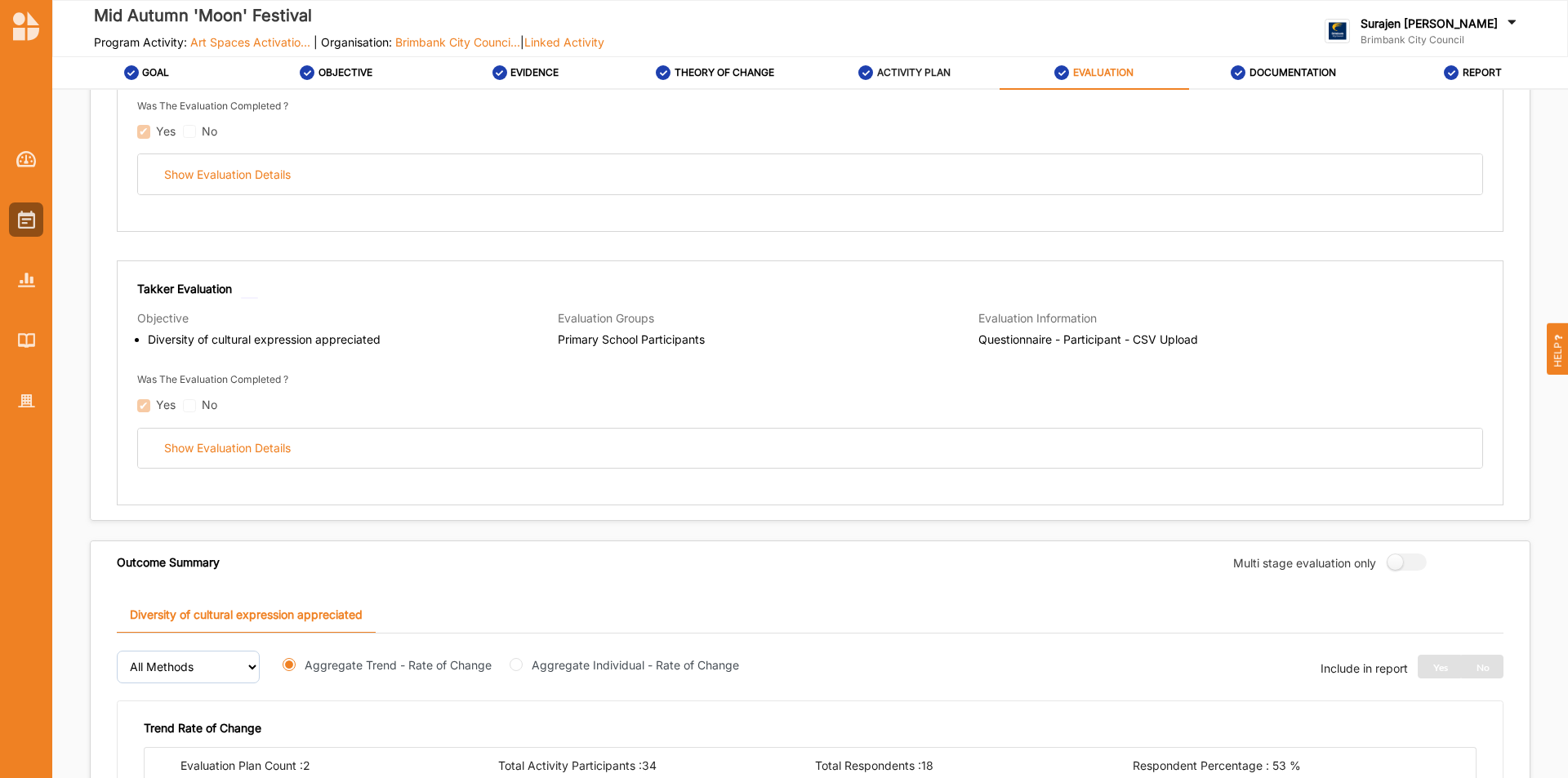
click at [579, 474] on div "Takker Evaluation Objective Diversity of cultural expression appreciated Evalua…" at bounding box center [809, 383] width 1386 height 245
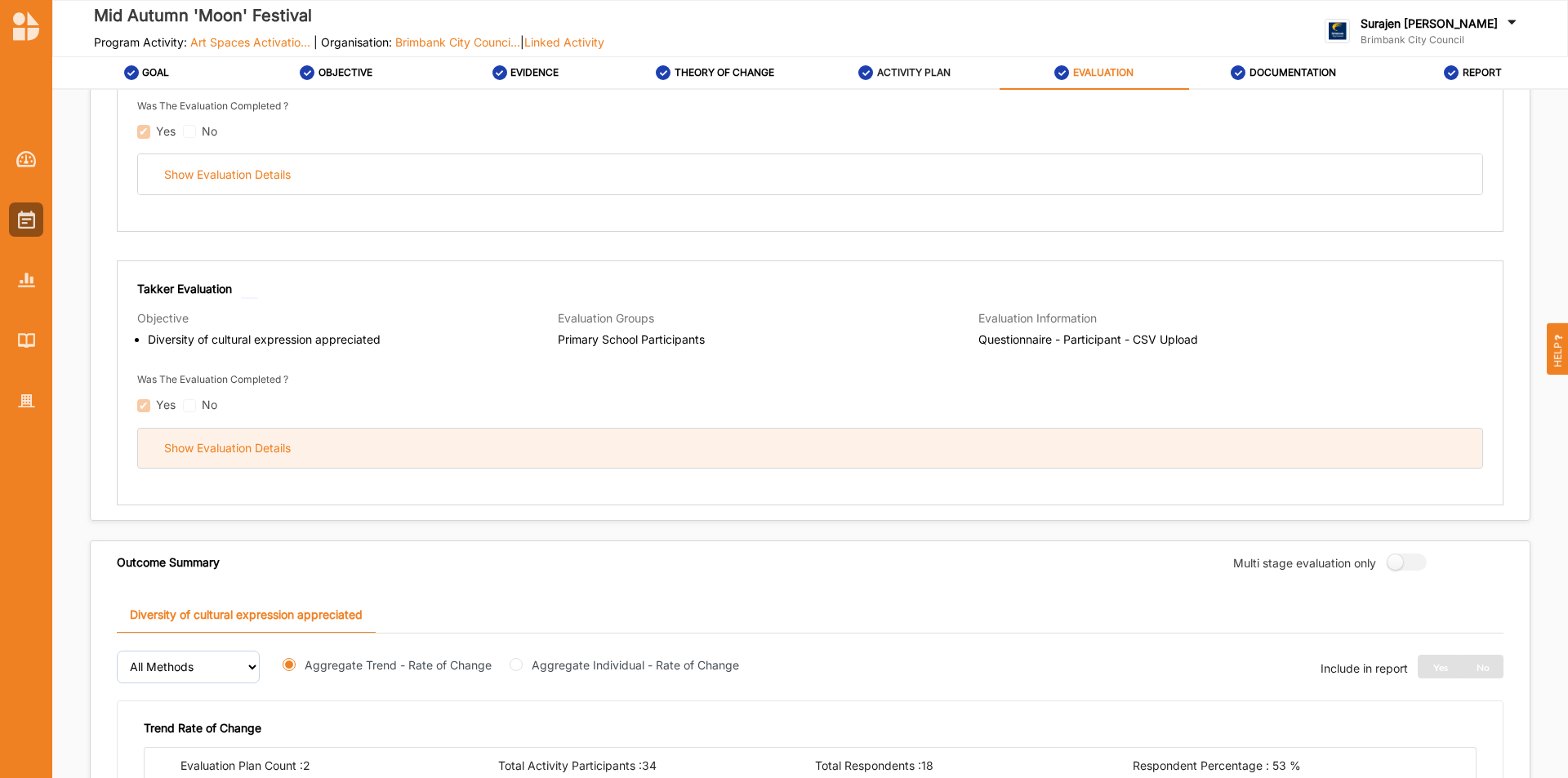
click at [595, 447] on div "Show Evaluation Details" at bounding box center [810, 449] width 1344 height 40
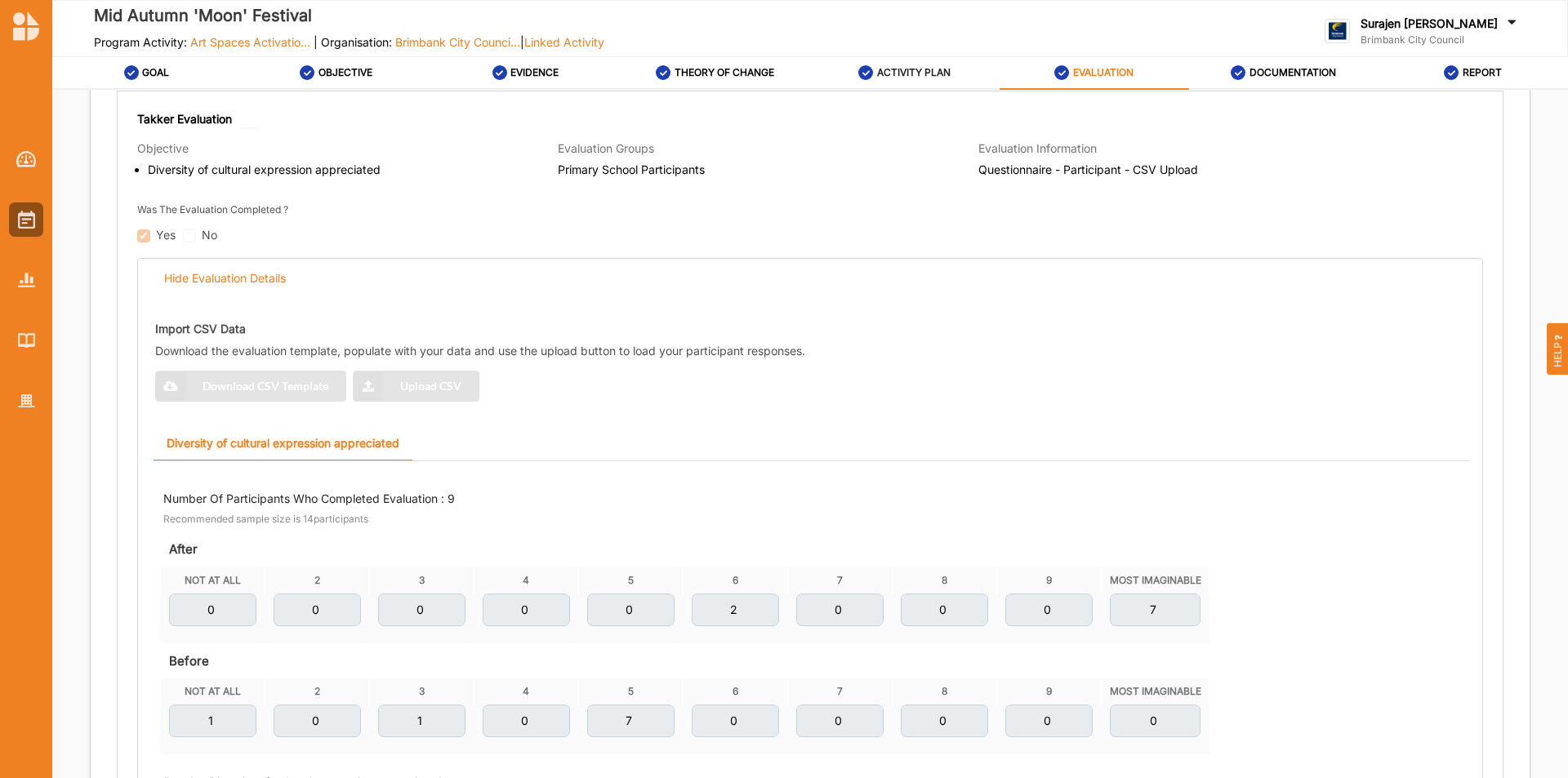
scroll to position [490, 0]
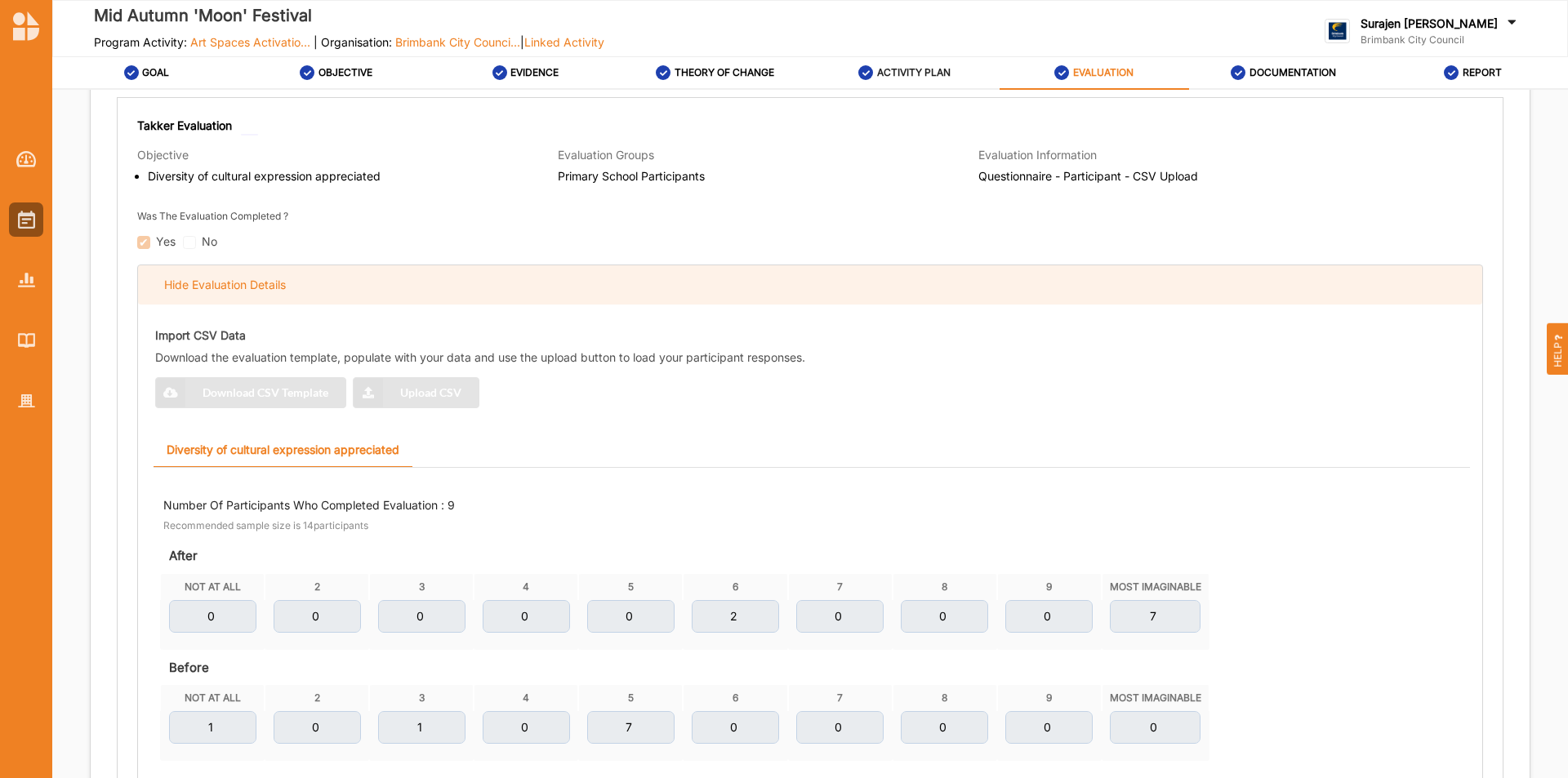
click at [513, 294] on div "Hide Evaluation Details" at bounding box center [810, 285] width 1344 height 40
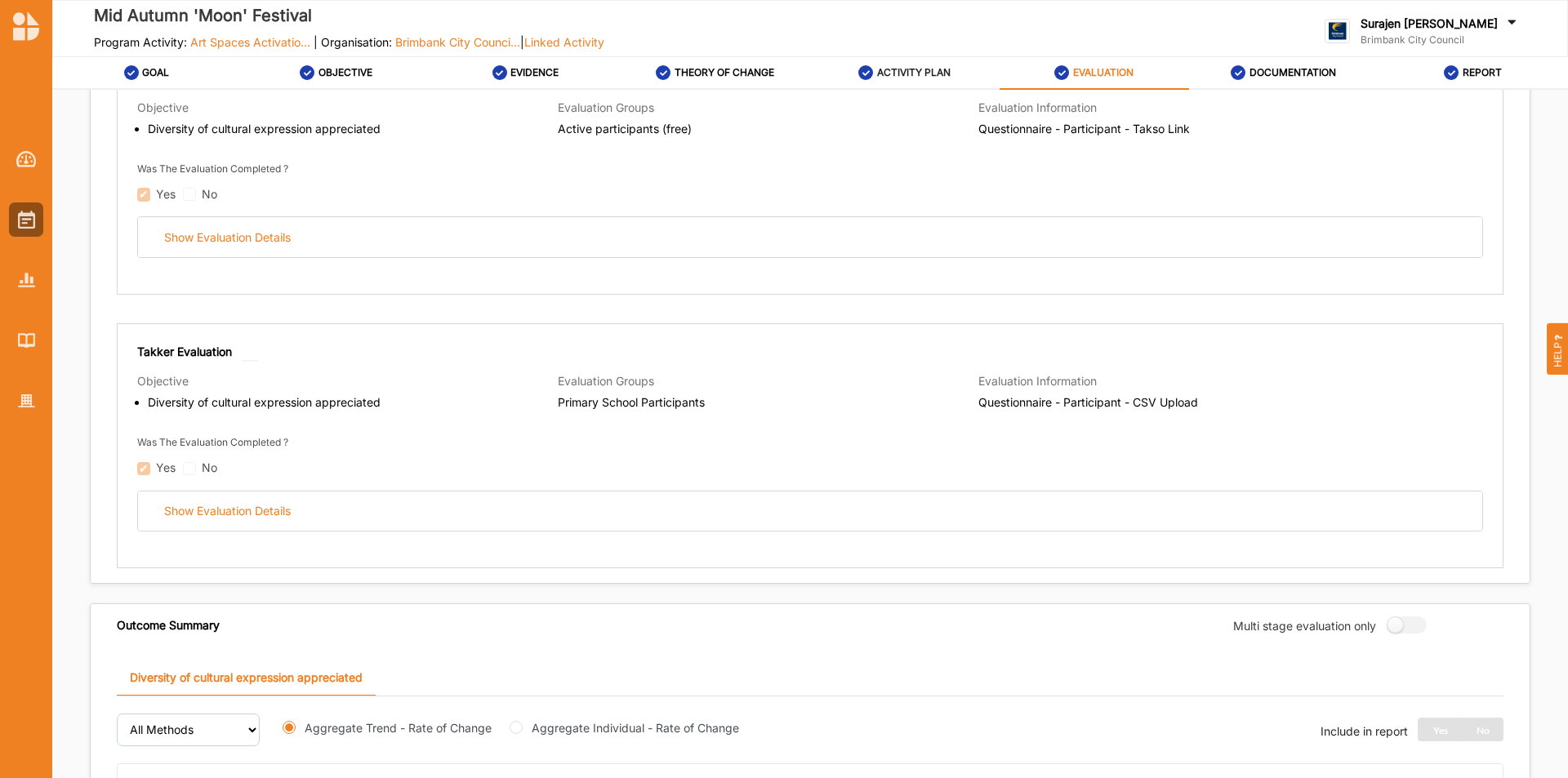
scroll to position [81, 0]
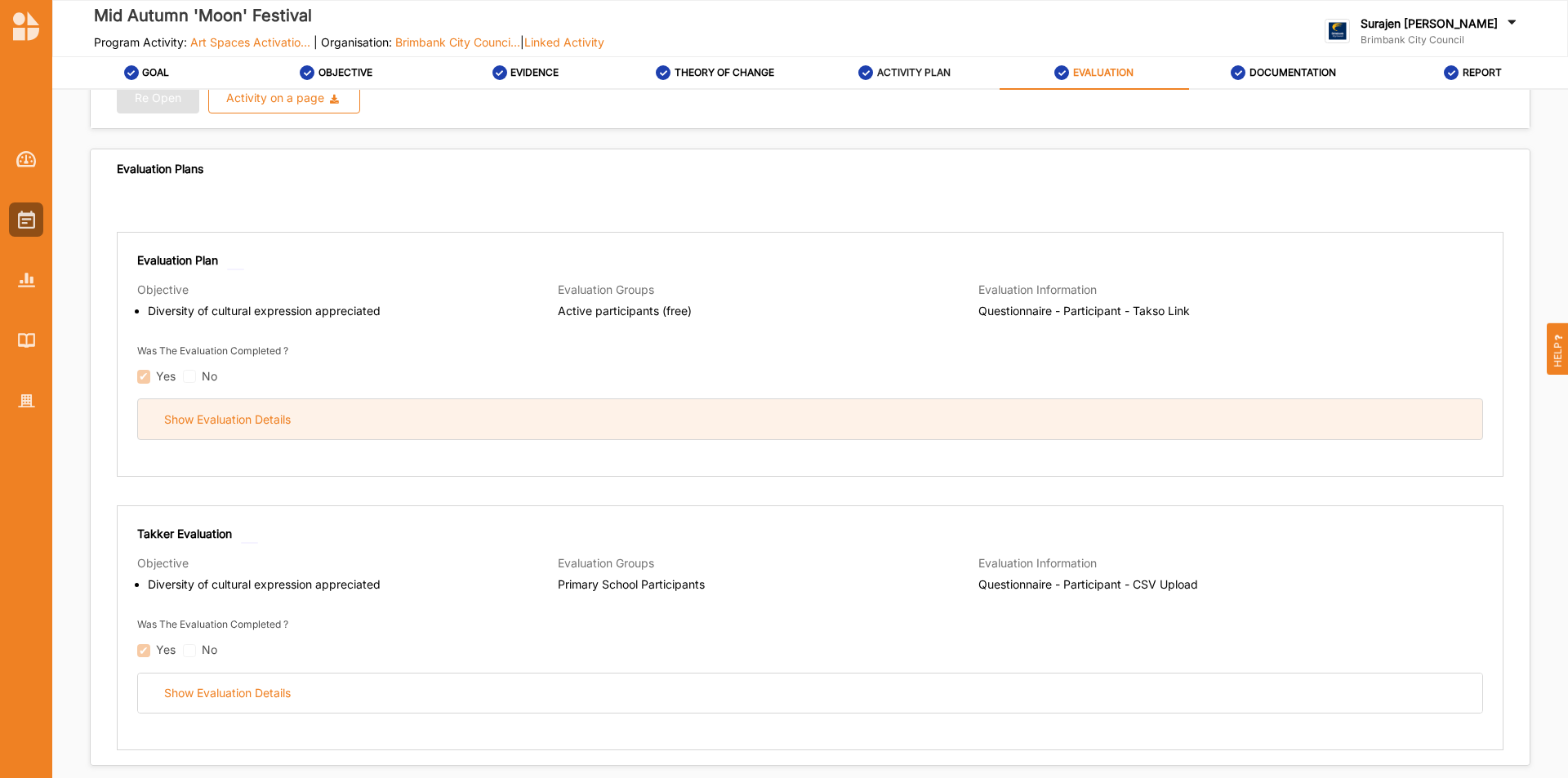
click at [574, 435] on div "Show Evaluation Details" at bounding box center [810, 419] width 1344 height 40
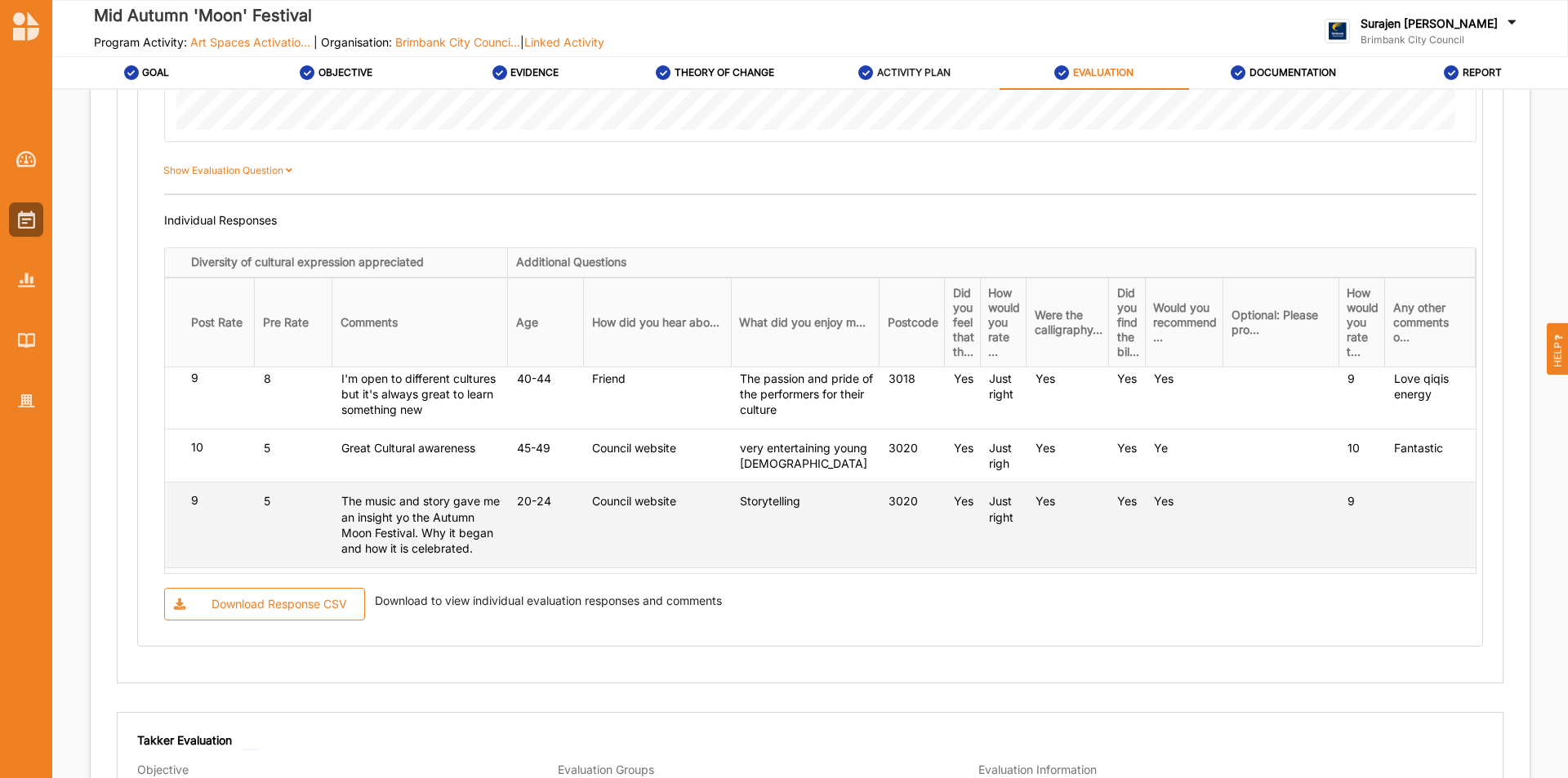
scroll to position [0, 0]
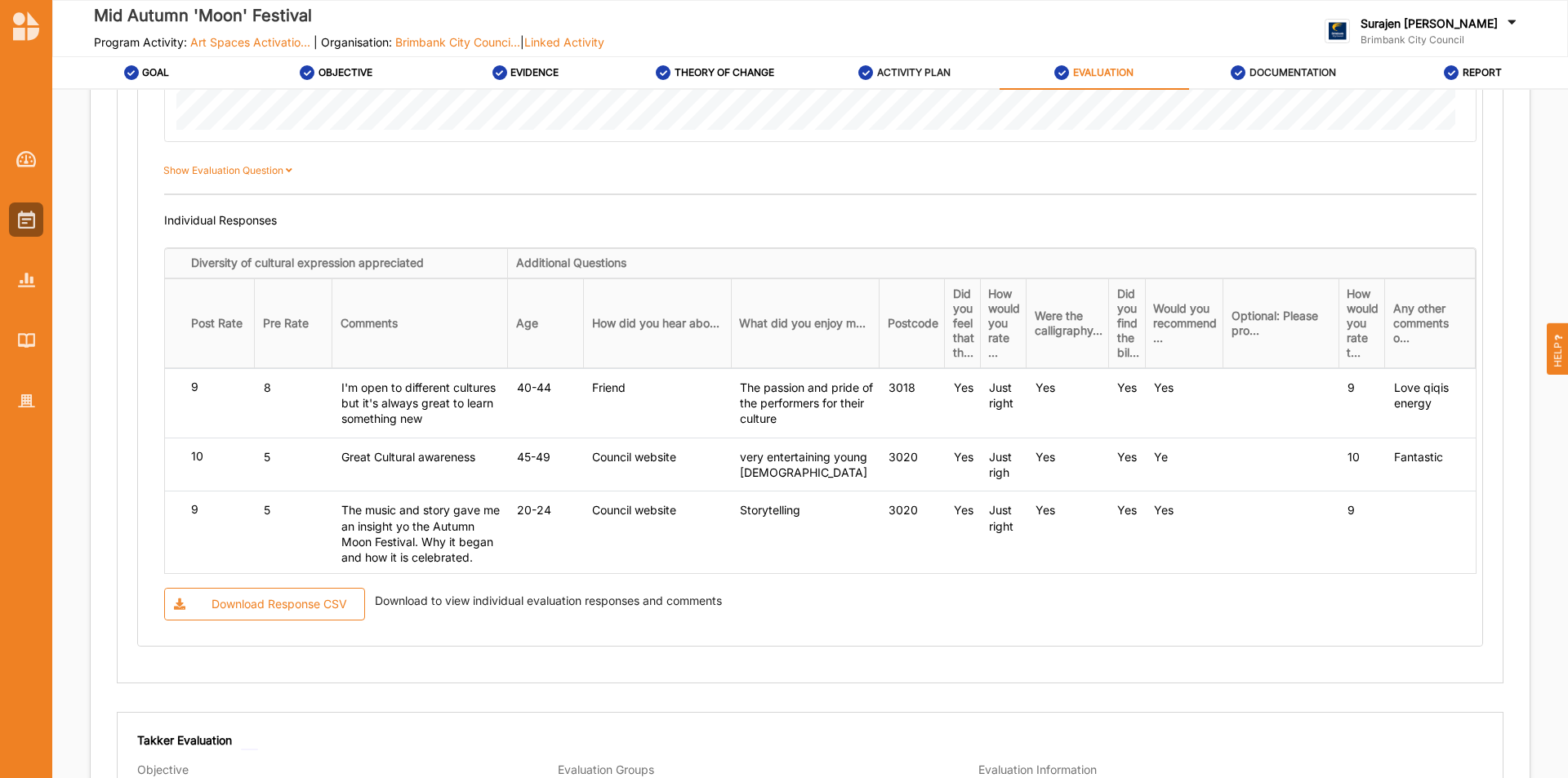
click at [1318, 74] on label "DOCUMENTATION" at bounding box center [1292, 73] width 87 height 13
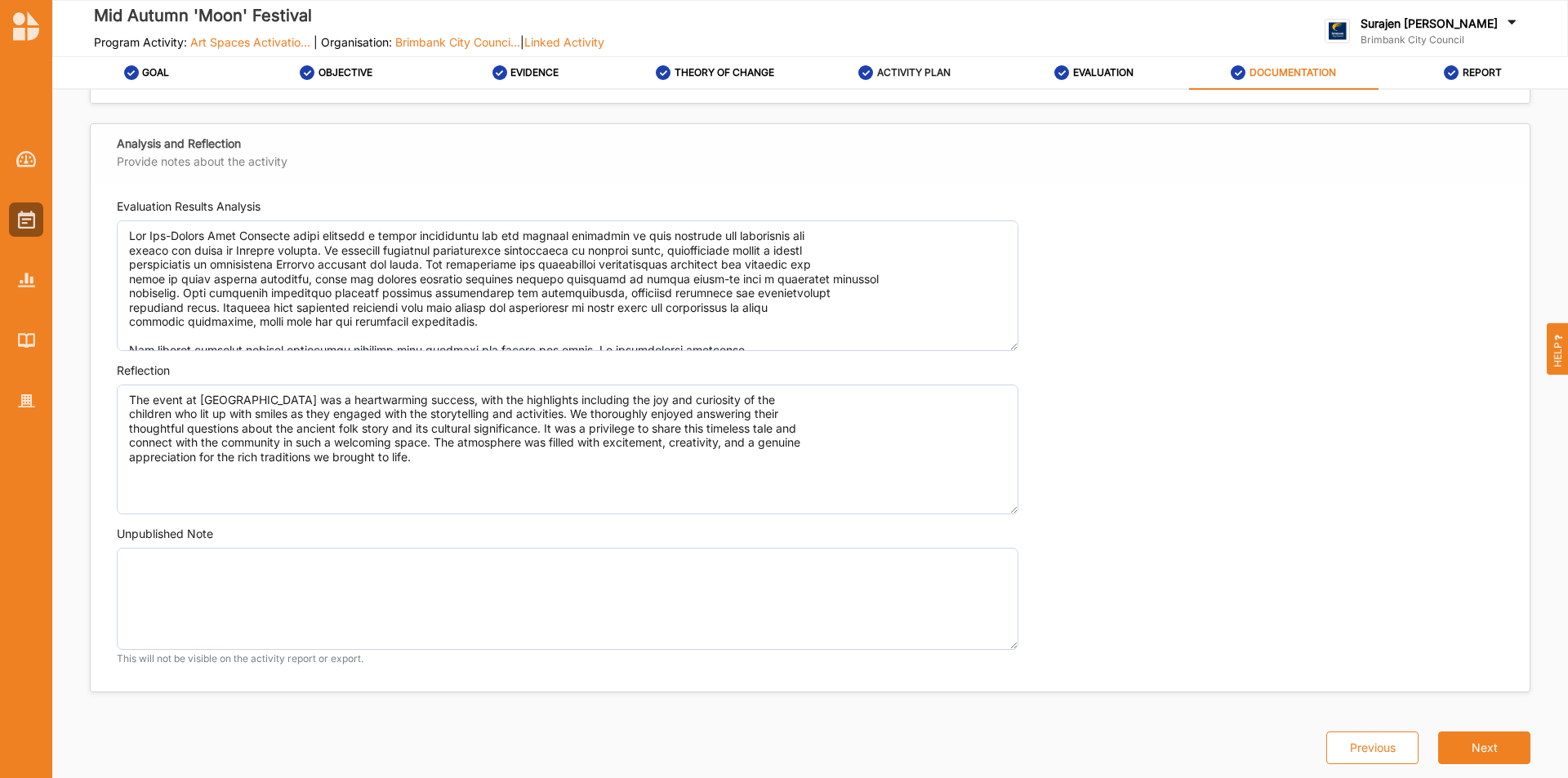
scroll to position [1234, 0]
click at [30, 404] on img at bounding box center [26, 402] width 17 height 14
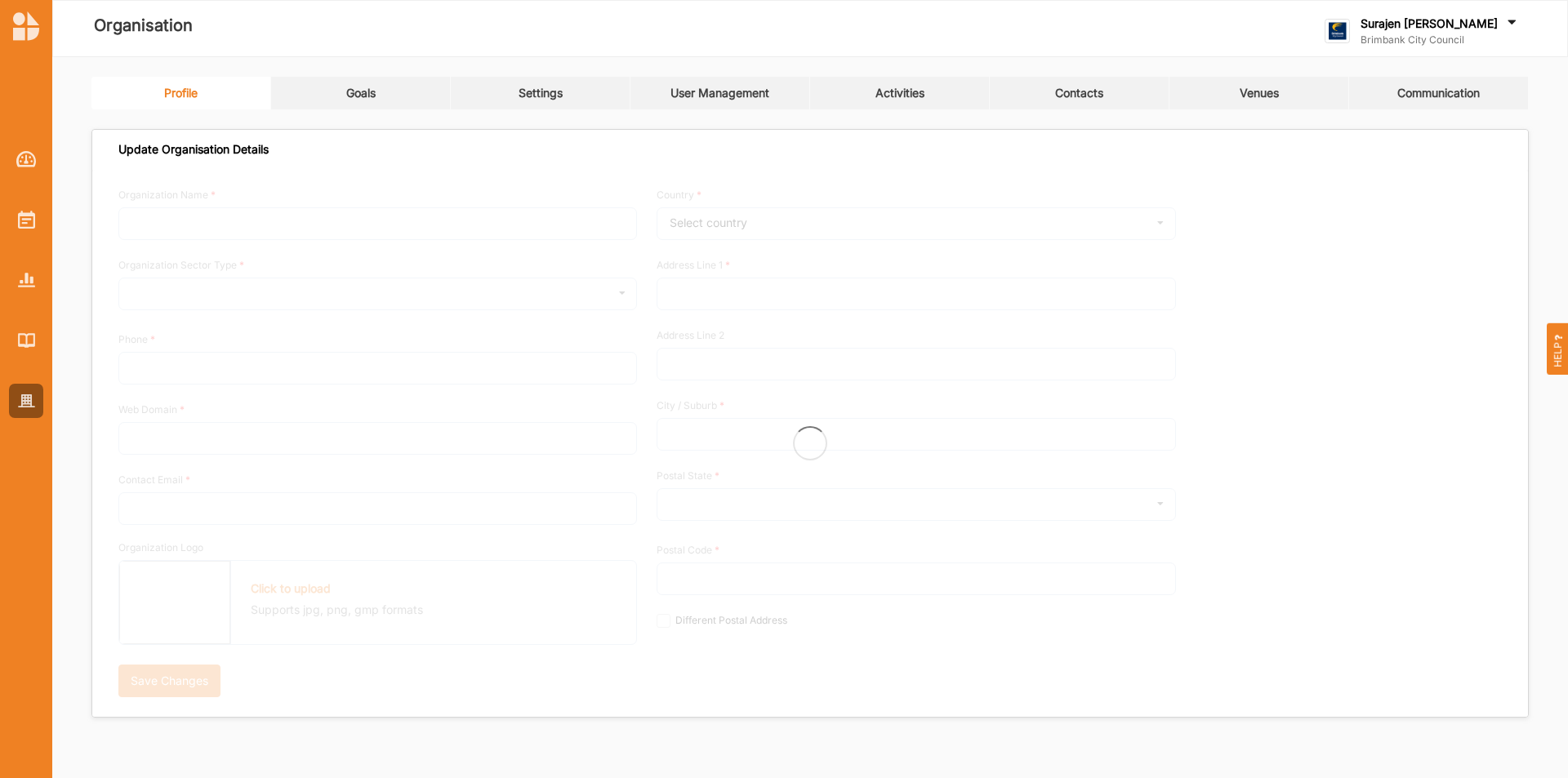
type input "Brimbank City Council"
type input "+61 03 9249 4000"
type input "brimbank.vic.gov.au"
type input "brimbank@brimbank.vic.gov.au"
type input "301 Hampshire Rd"
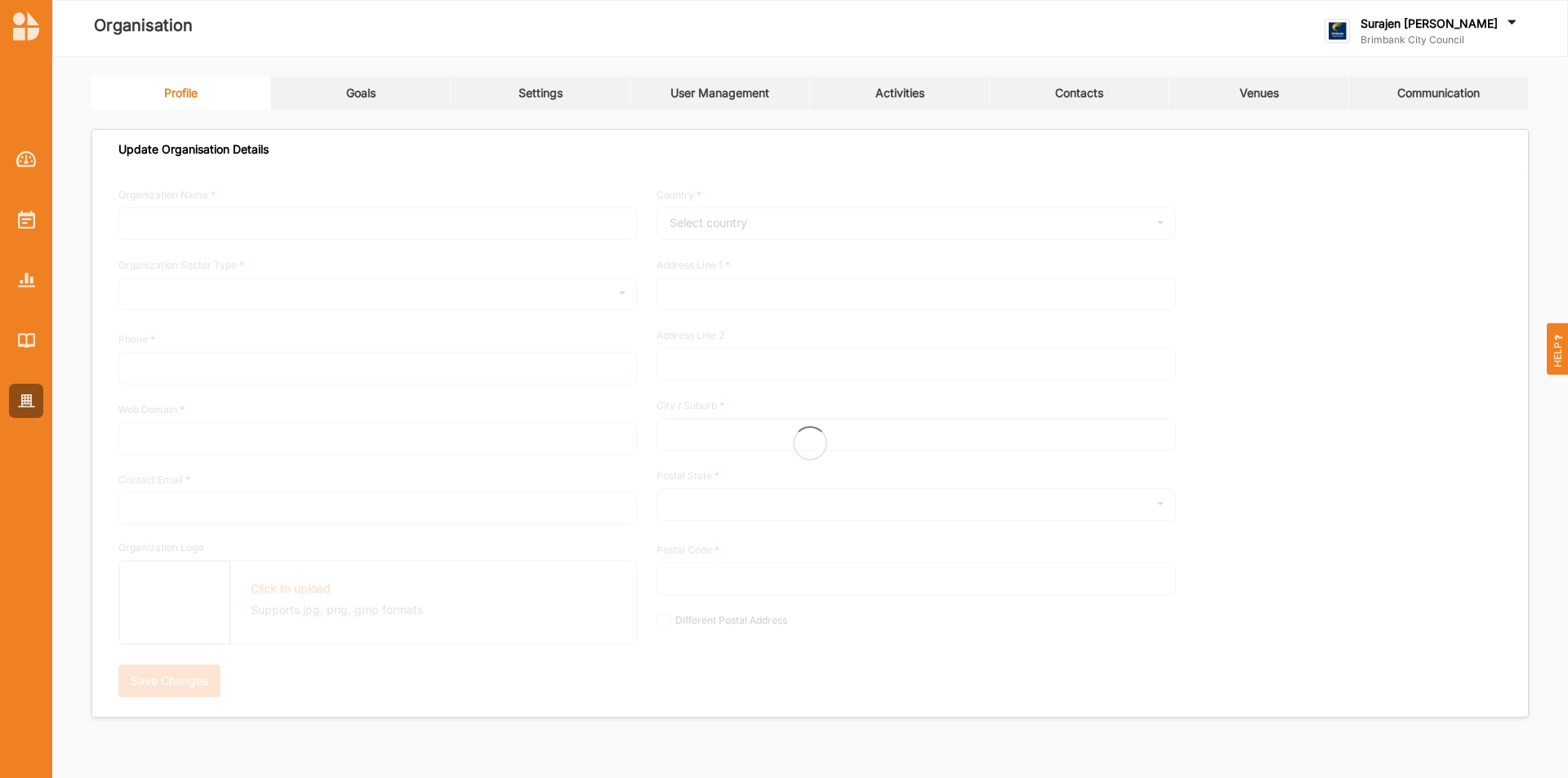
type input "Sunshine"
type input "3020"
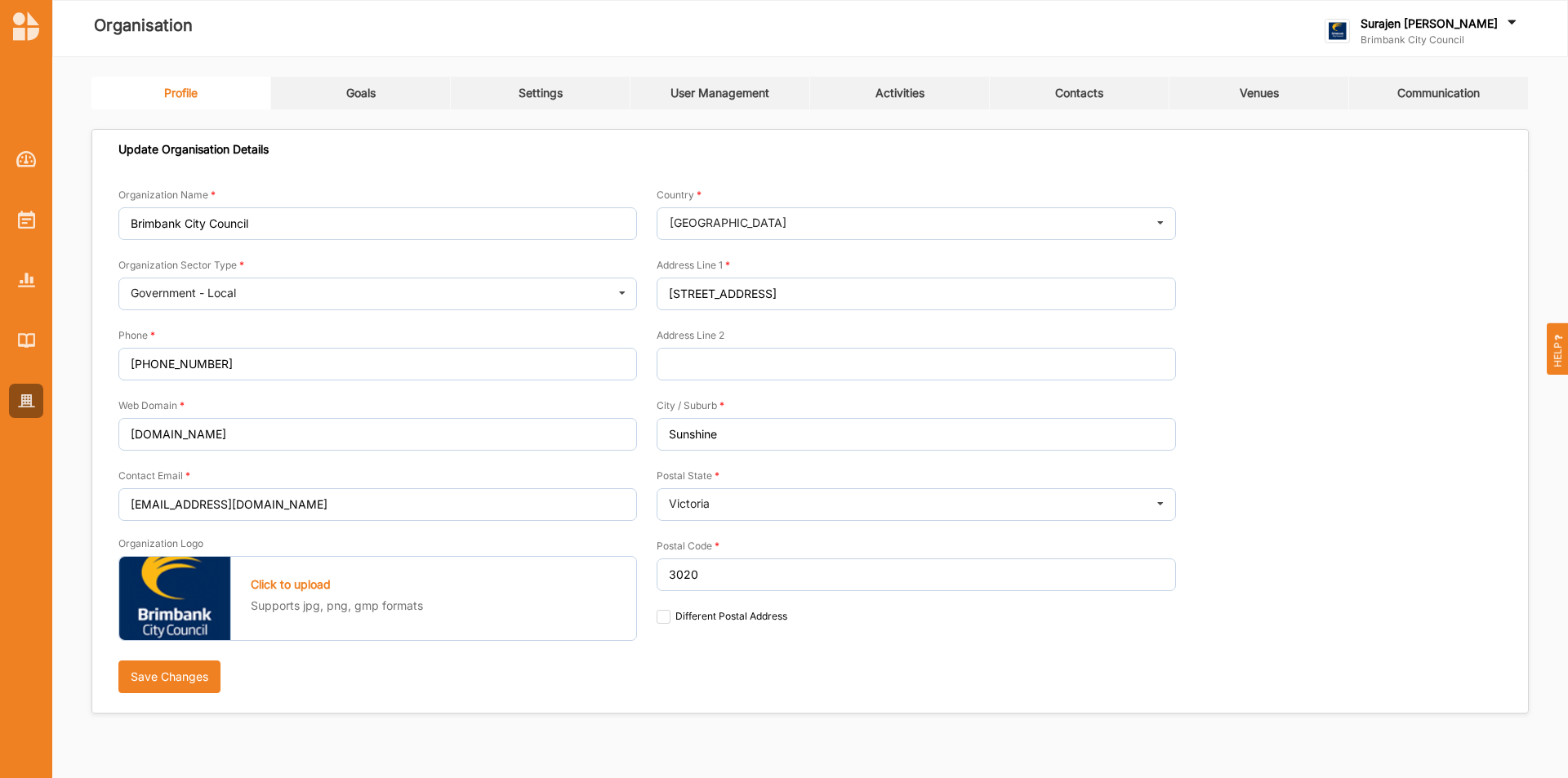
click at [898, 85] on link "Activities" at bounding box center [899, 93] width 180 height 32
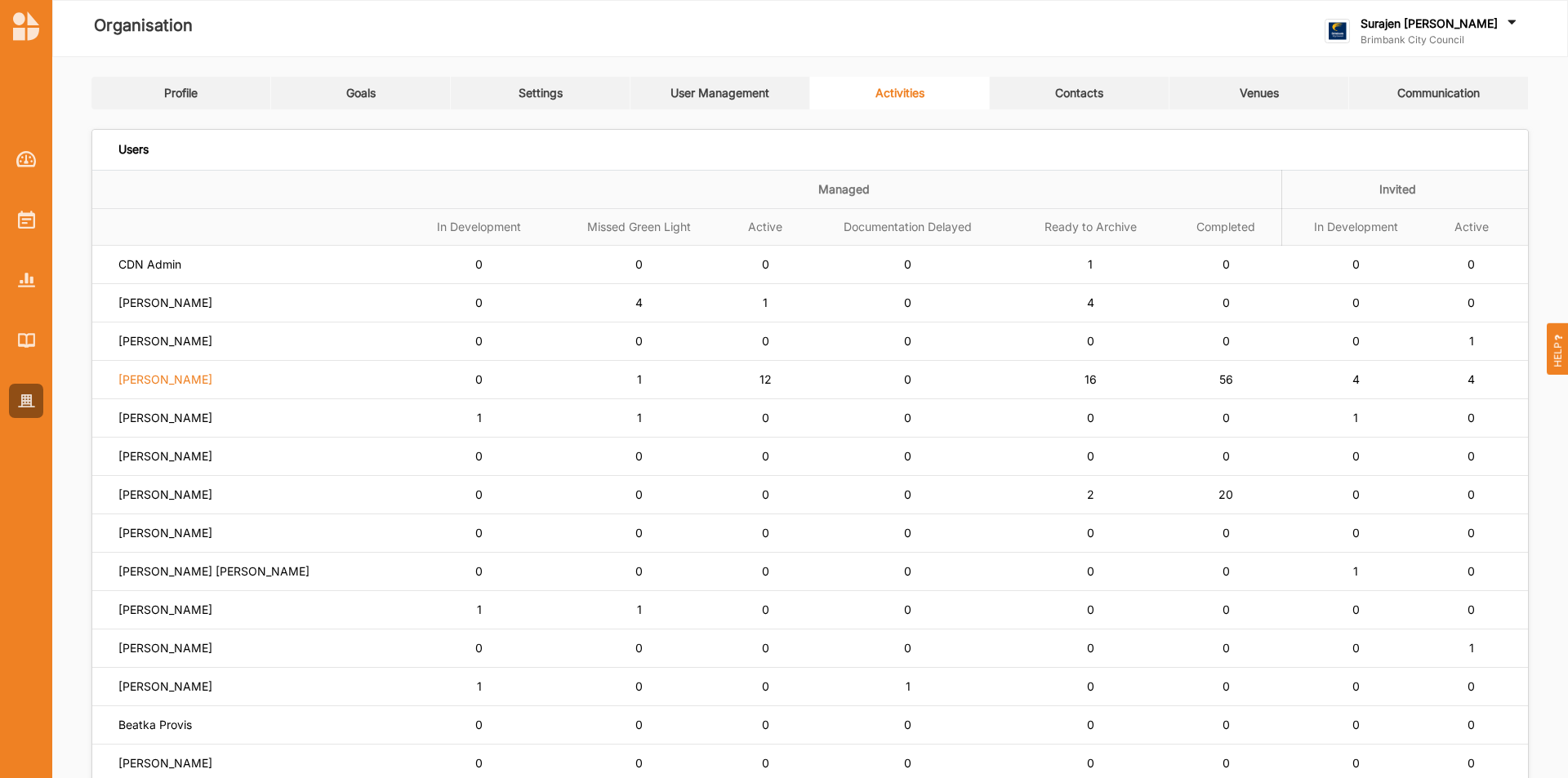
click at [170, 387] on label "Simone Gordon" at bounding box center [165, 380] width 94 height 14
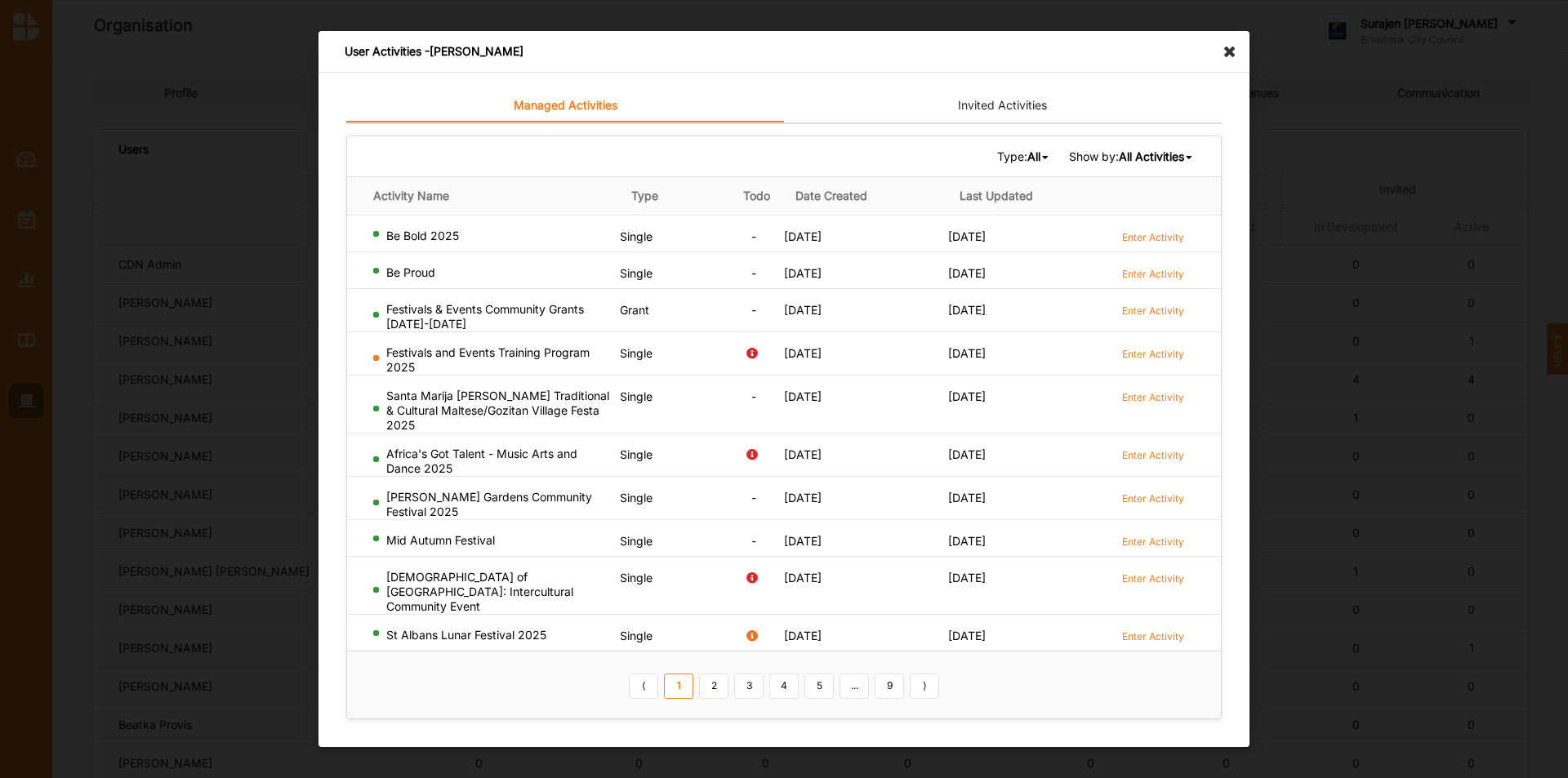
click at [1147, 163] on b "All Activities" at bounding box center [1151, 157] width 65 height 14
click at [1033, 163] on b "All" at bounding box center [1034, 157] width 13 height 14
drag, startPoint x: 1017, startPoint y: 251, endPoint x: 1020, endPoint y: 242, distance: 9.5
click at [1017, 250] on div "Grant" at bounding box center [1002, 240] width 97 height 30
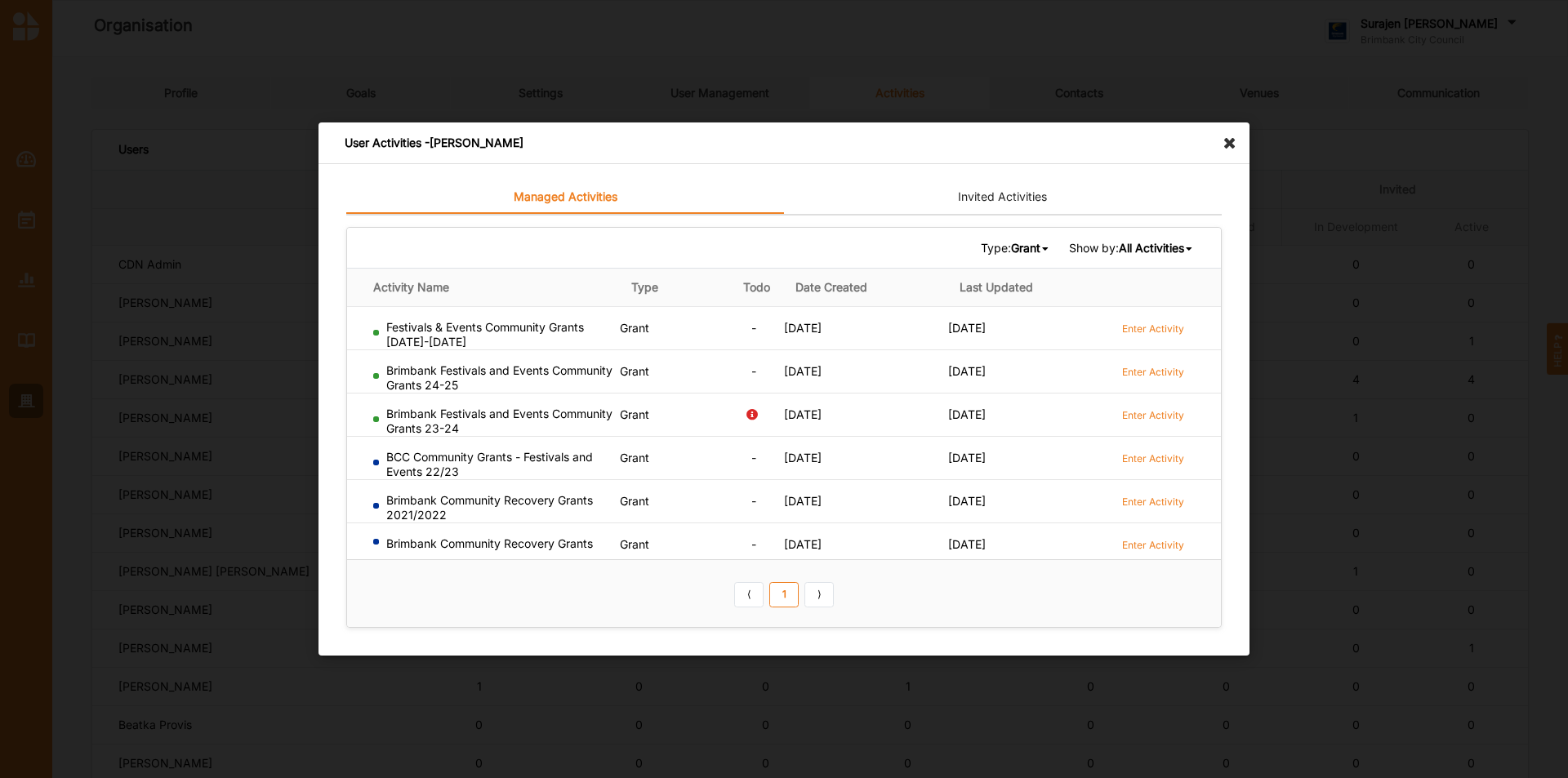
click at [1149, 450] on link "Enter Activity" at bounding box center [1152, 457] width 62 height 15
click at [1225, 144] on icon at bounding box center [1233, 135] width 26 height 26
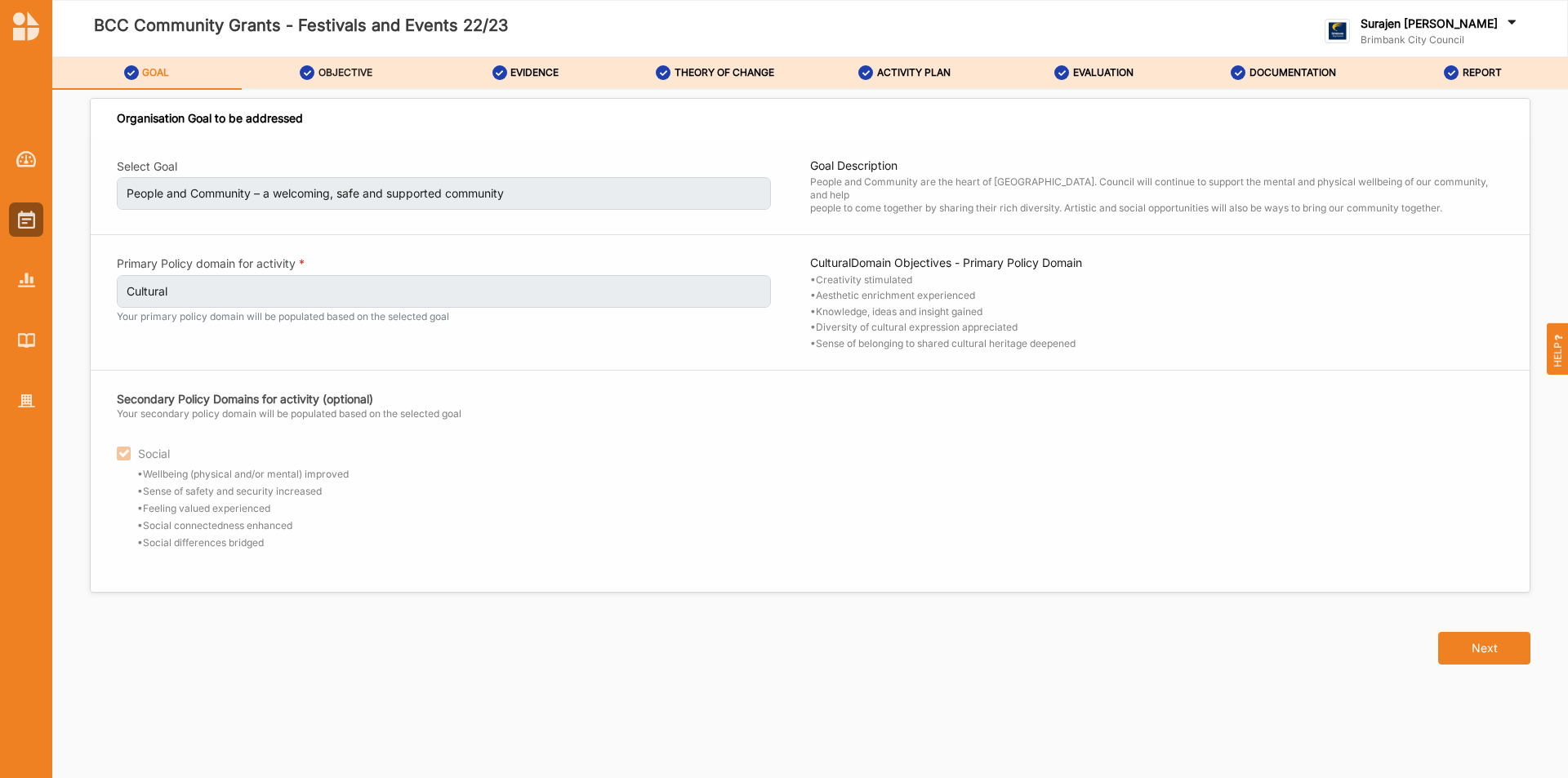
click at [371, 73] on label "OBJECTIVE" at bounding box center [345, 73] width 54 height 13
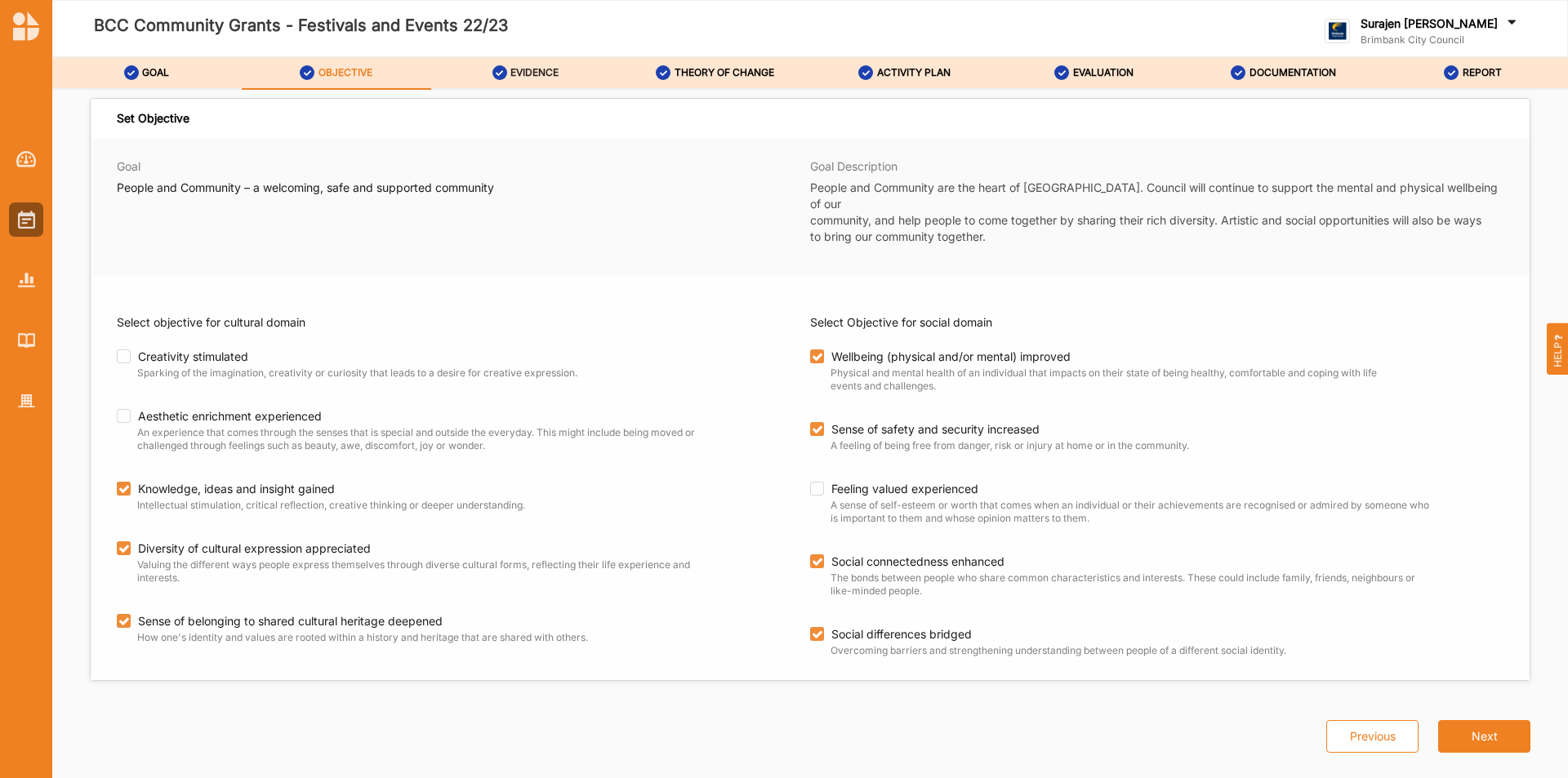
click at [526, 74] on label "EVIDENCE" at bounding box center [534, 73] width 48 height 13
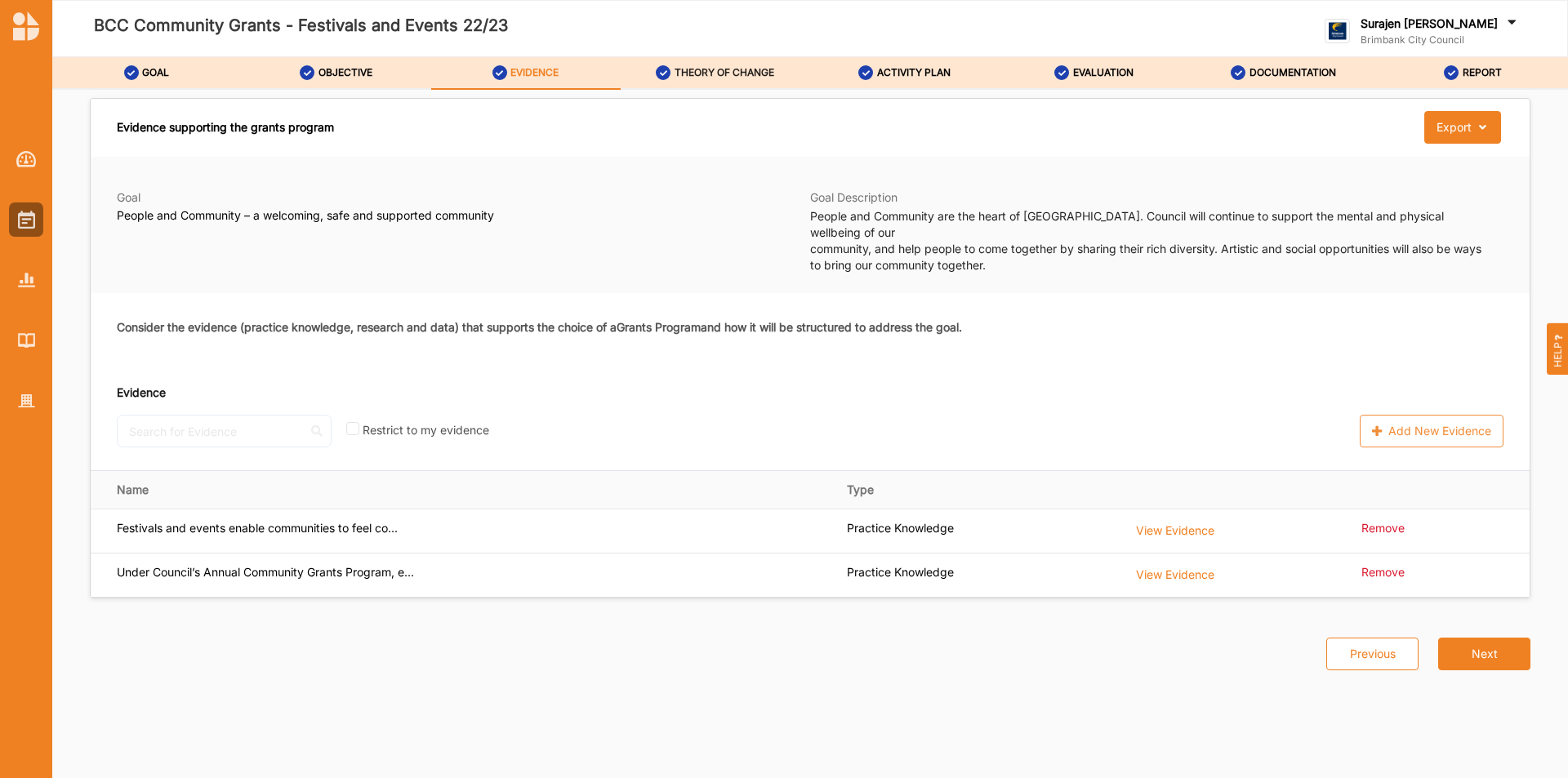
drag, startPoint x: 683, startPoint y: 76, endPoint x: 759, endPoint y: 82, distance: 76.2
click at [684, 77] on label "THEORY OF CHANGE" at bounding box center [724, 73] width 99 height 13
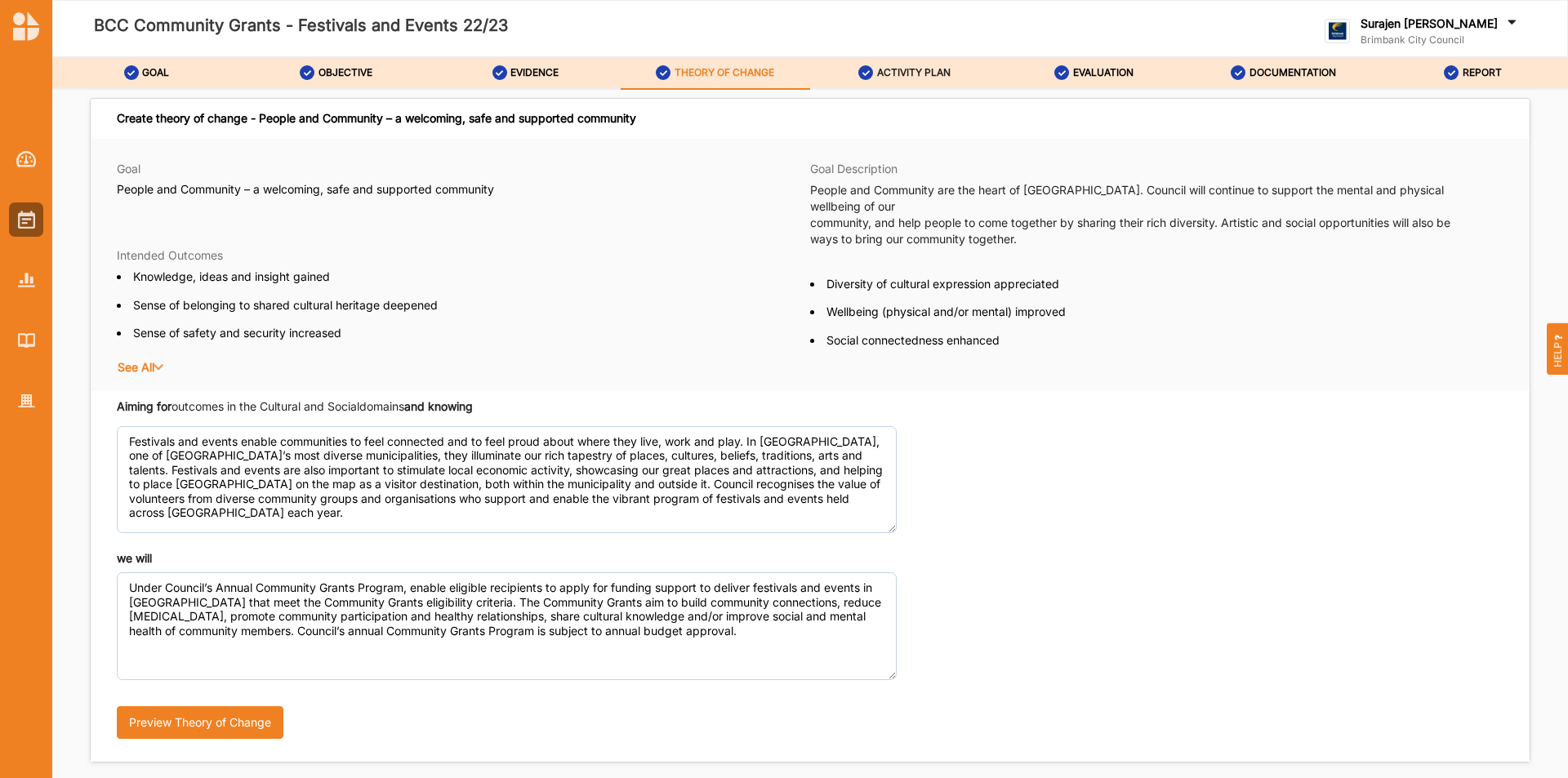
click at [926, 71] on label "ACTIVITY PLAN" at bounding box center [914, 73] width 73 height 13
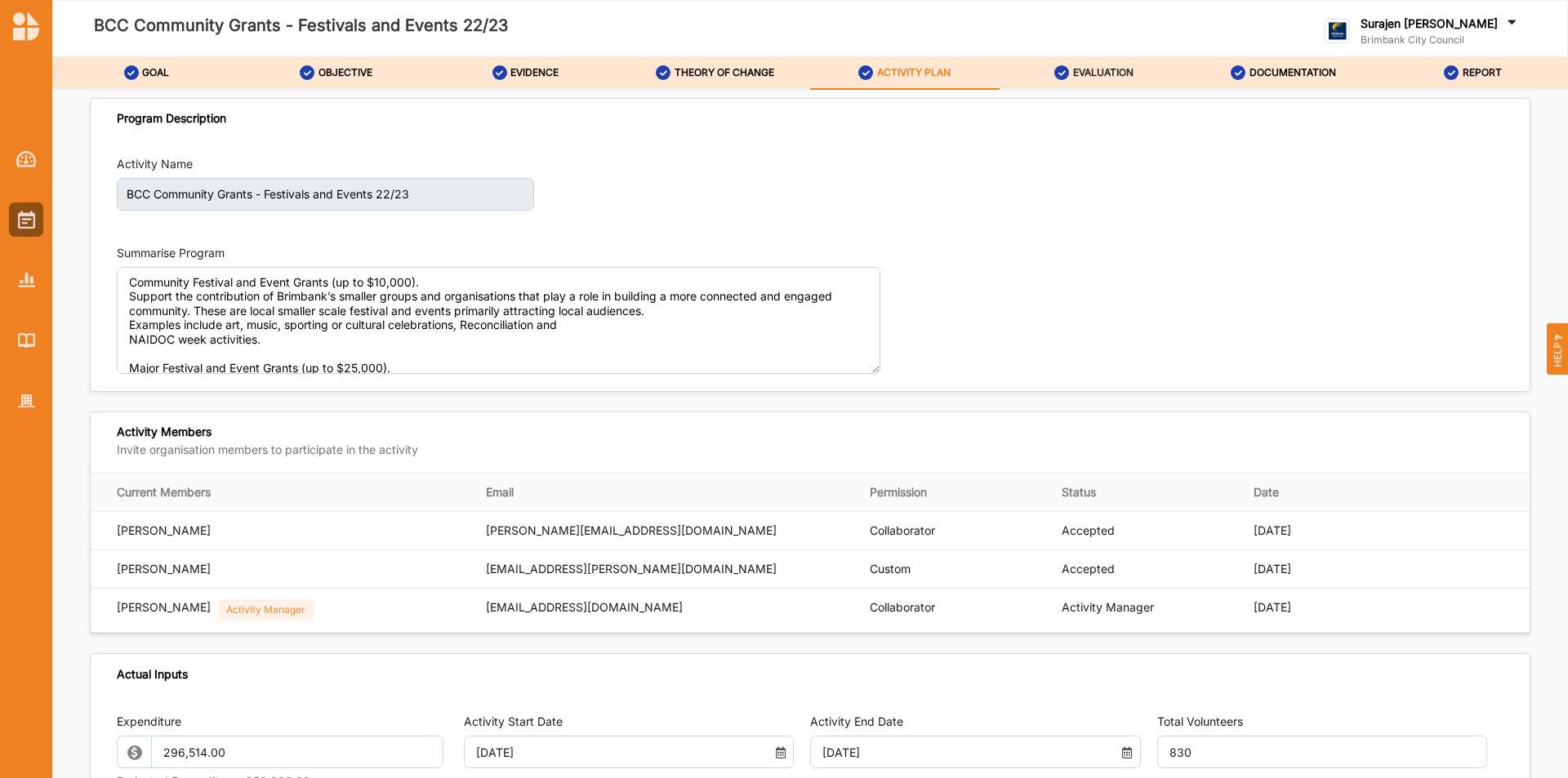
drag, startPoint x: 1123, startPoint y: 58, endPoint x: 1123, endPoint y: 74, distance: 16.0
click at [1123, 73] on div "EVALUATION" at bounding box center [1094, 73] width 79 height 30
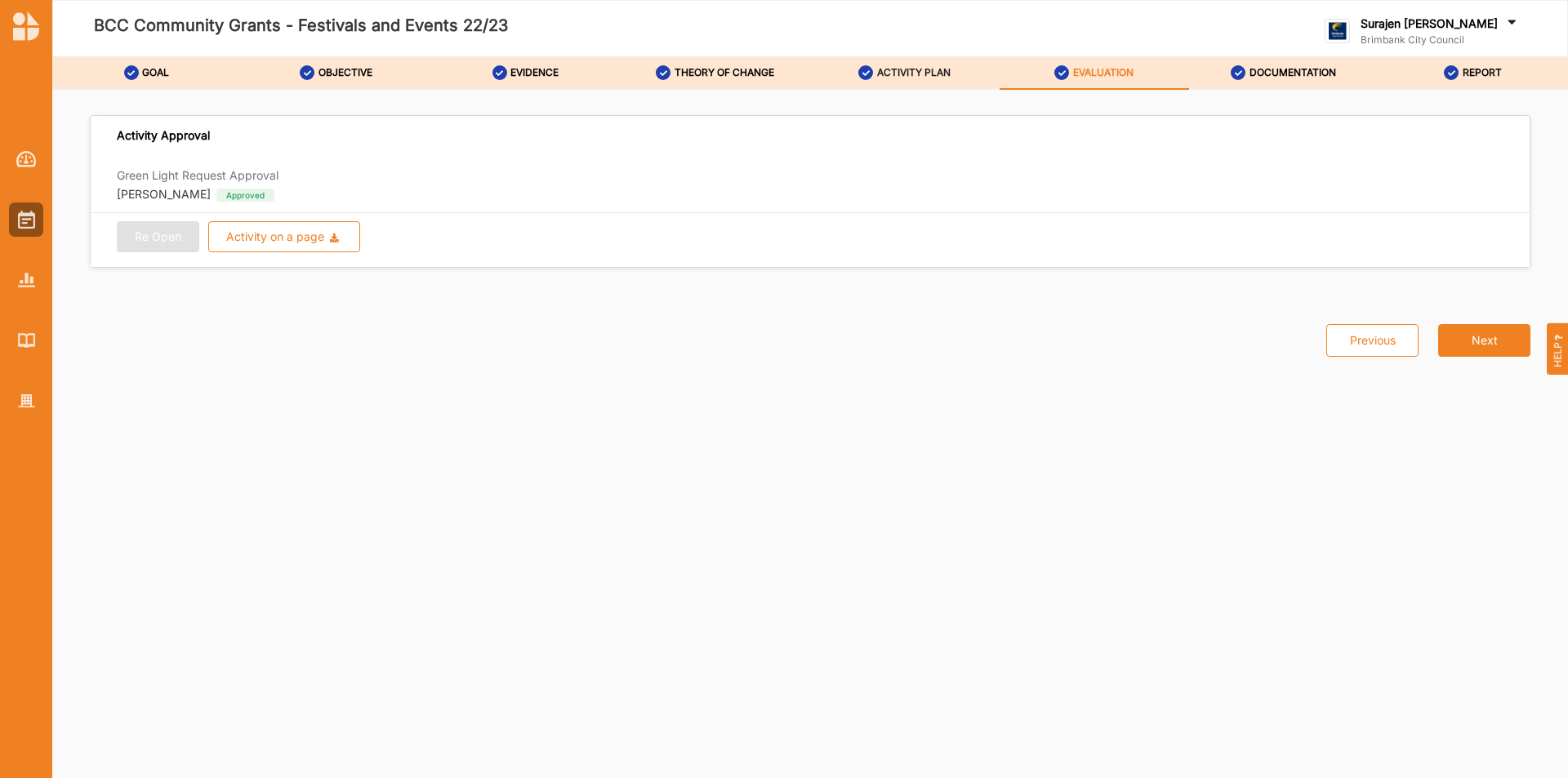
click at [944, 70] on label "ACTIVITY PLAN" at bounding box center [914, 73] width 73 height 13
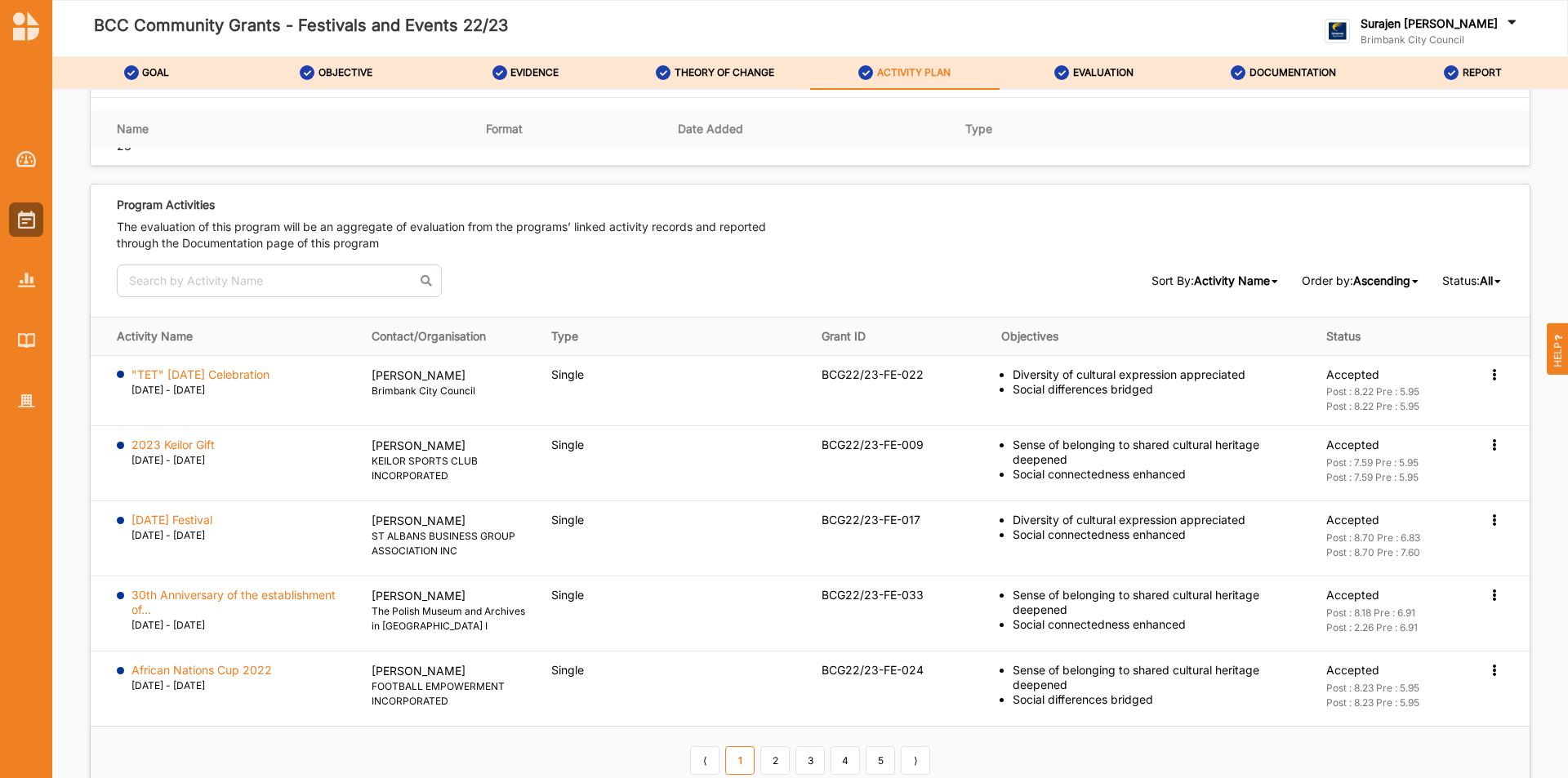
scroll to position [2259, 0]
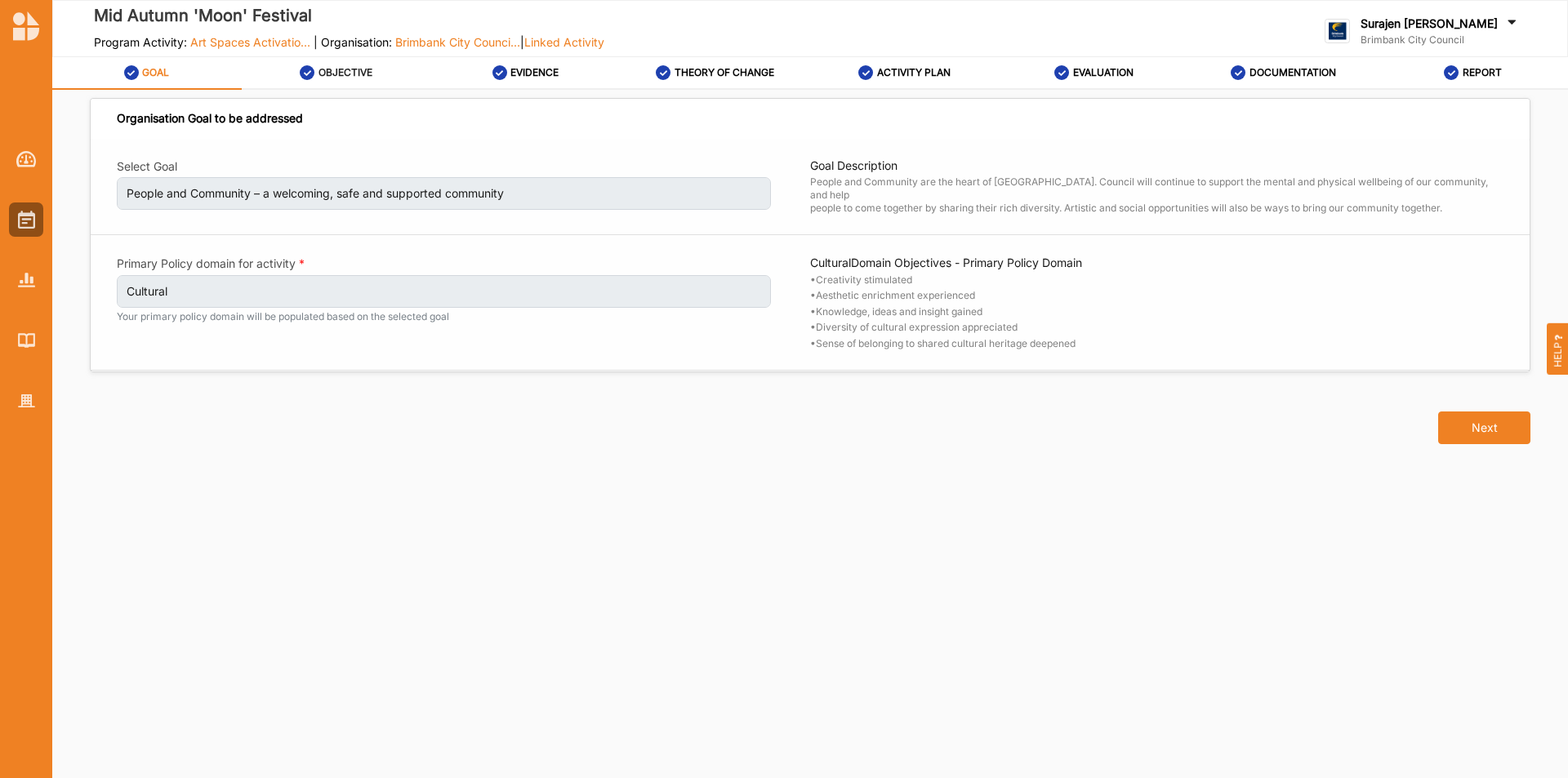
click at [349, 73] on label "OBJECTIVE" at bounding box center [345, 73] width 54 height 13
select select "4"
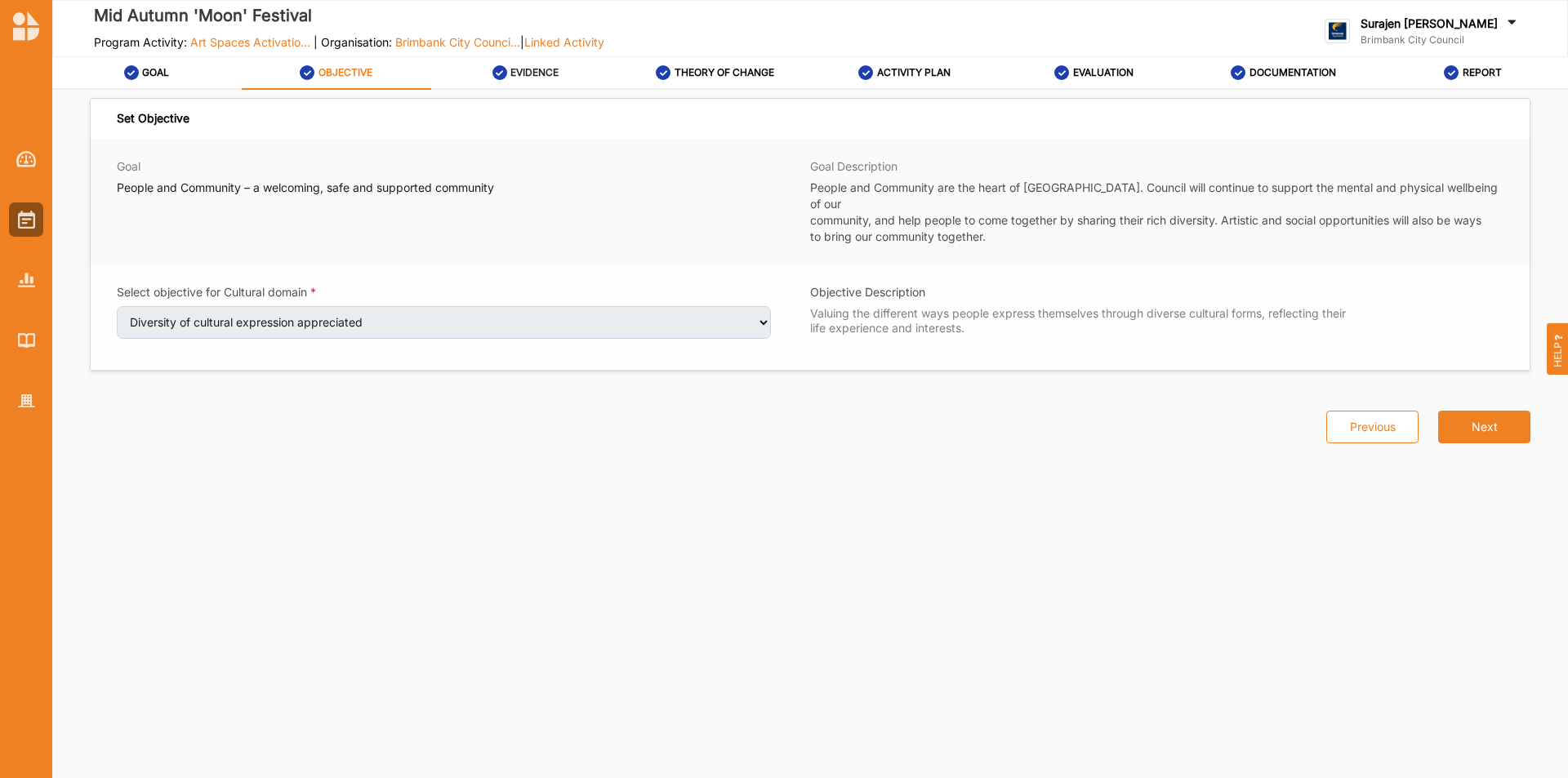
click at [532, 70] on label "EVIDENCE" at bounding box center [534, 73] width 48 height 13
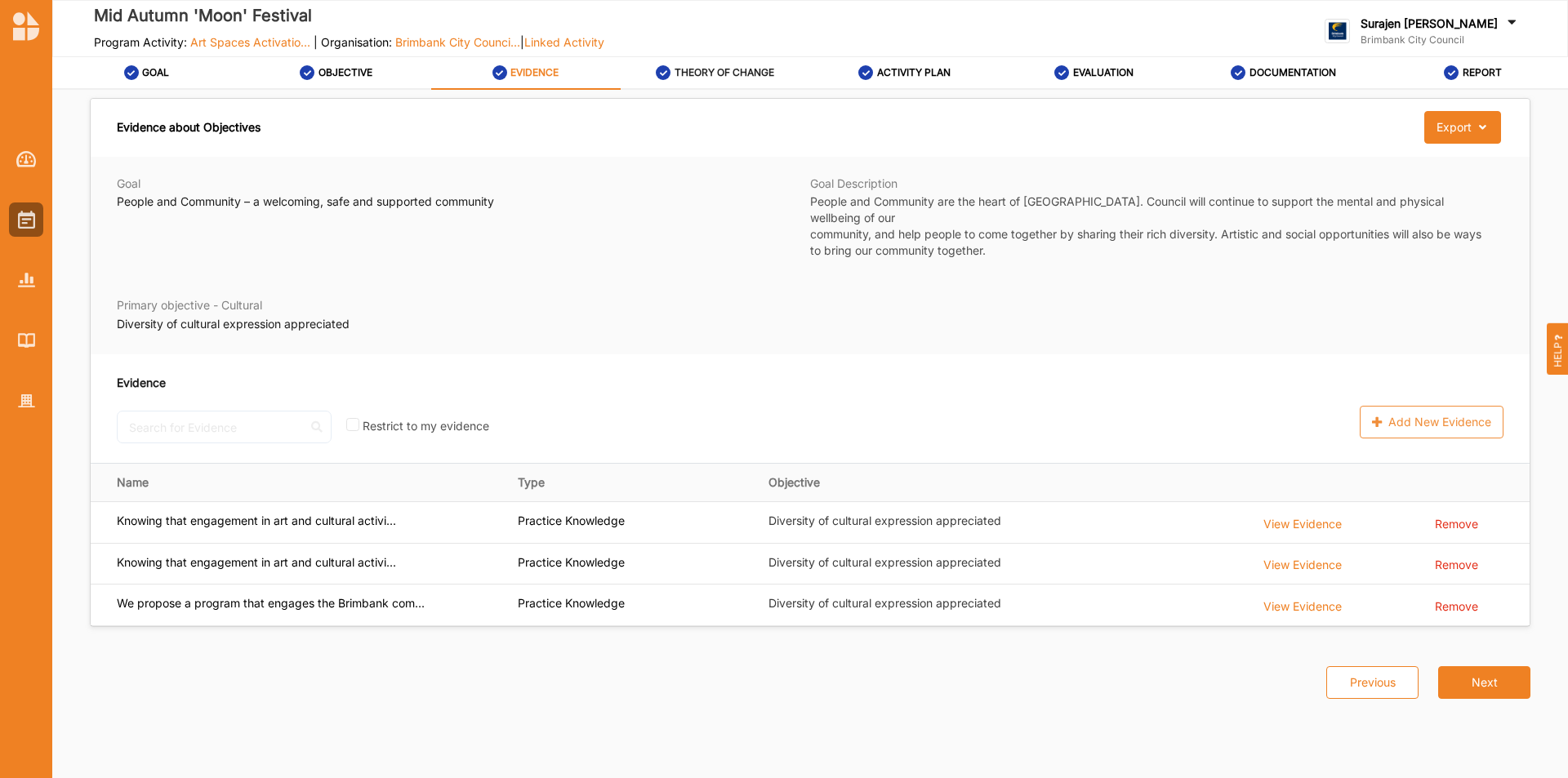
click at [785, 76] on link "THEORY OF CHANGE" at bounding box center [715, 73] width 190 height 32
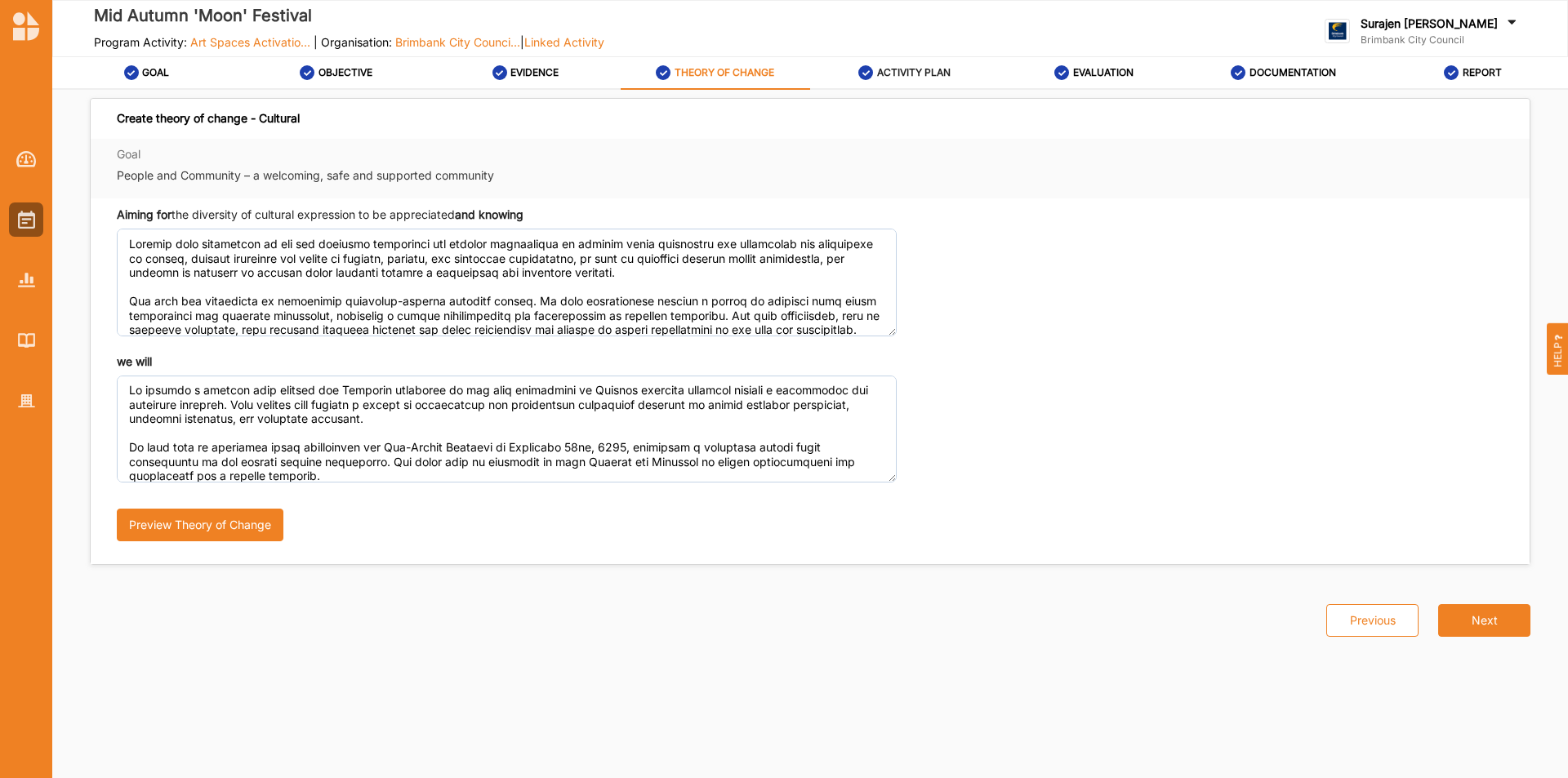
click at [924, 74] on label "ACTIVITY PLAN" at bounding box center [914, 73] width 73 height 13
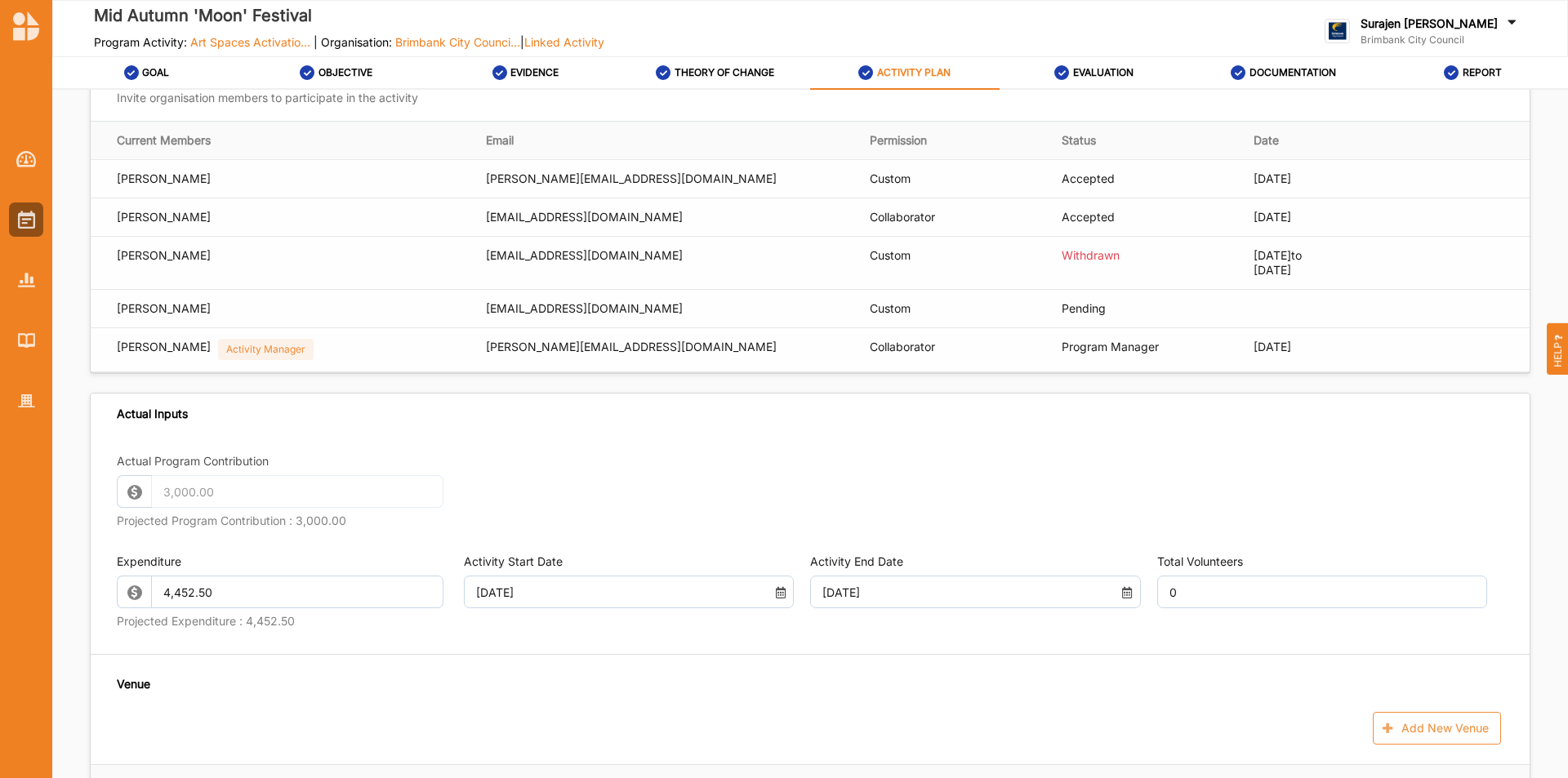
scroll to position [980, 0]
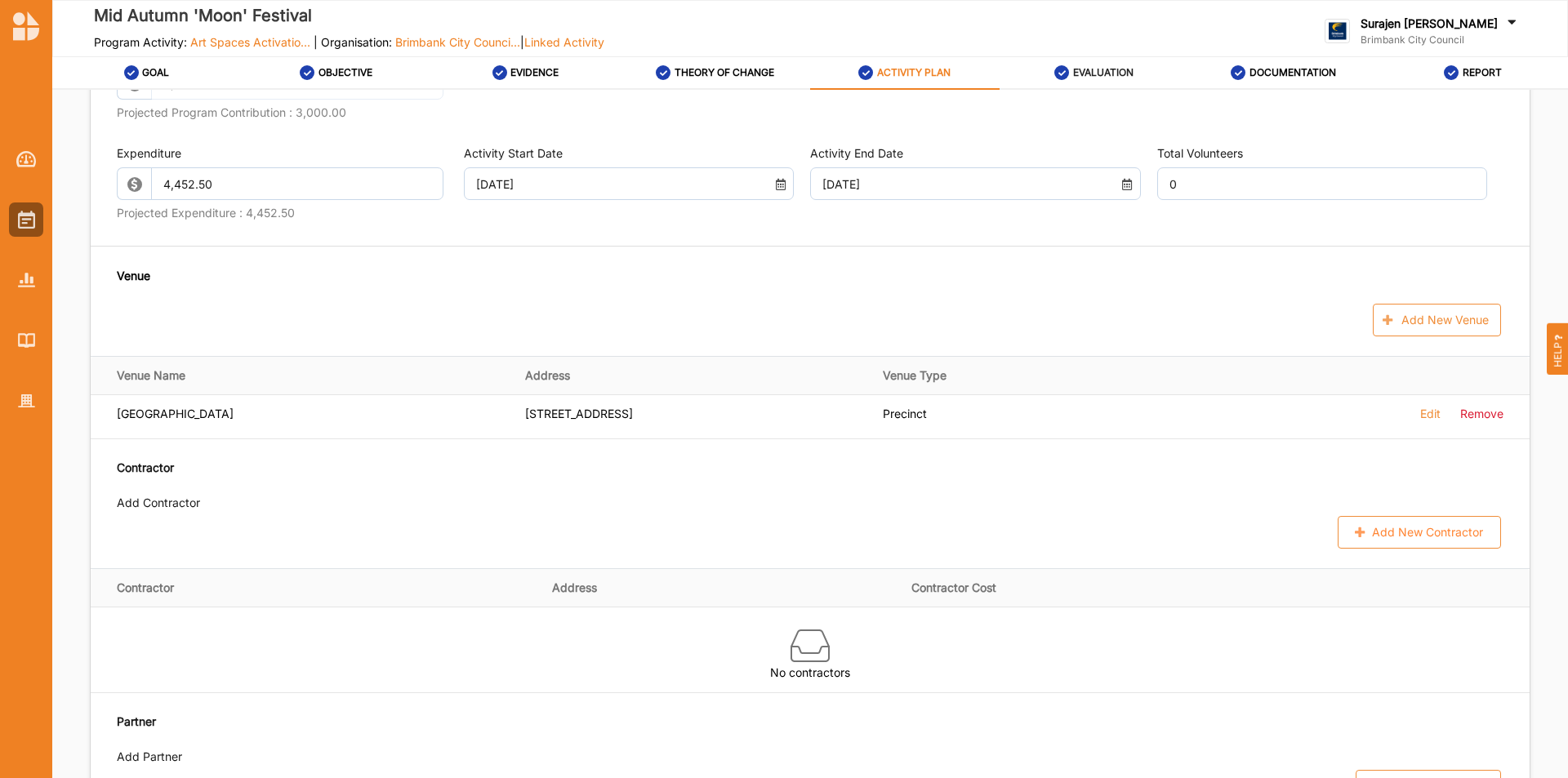
click at [1086, 70] on label "EVALUATION" at bounding box center [1104, 73] width 61 height 13
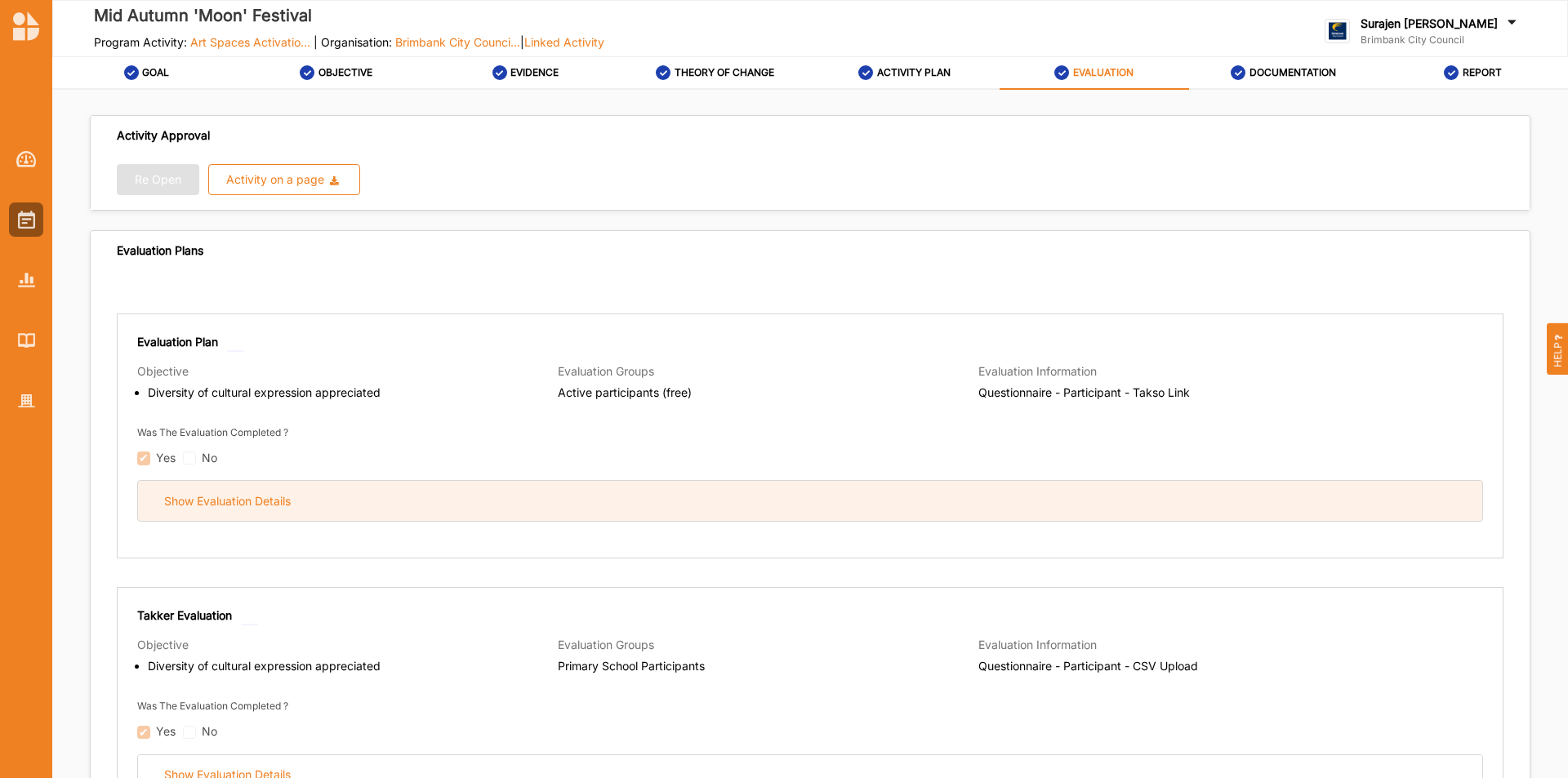
drag, startPoint x: 694, startPoint y: 535, endPoint x: 683, endPoint y: 498, distance: 38.6
click at [691, 526] on div "Evaluation Plan Objective Diversity of cultural expression appreciated Evaluati…" at bounding box center [809, 436] width 1386 height 245
click at [683, 496] on div "Show Evaluation Details" at bounding box center [810, 500] width 1344 height 40
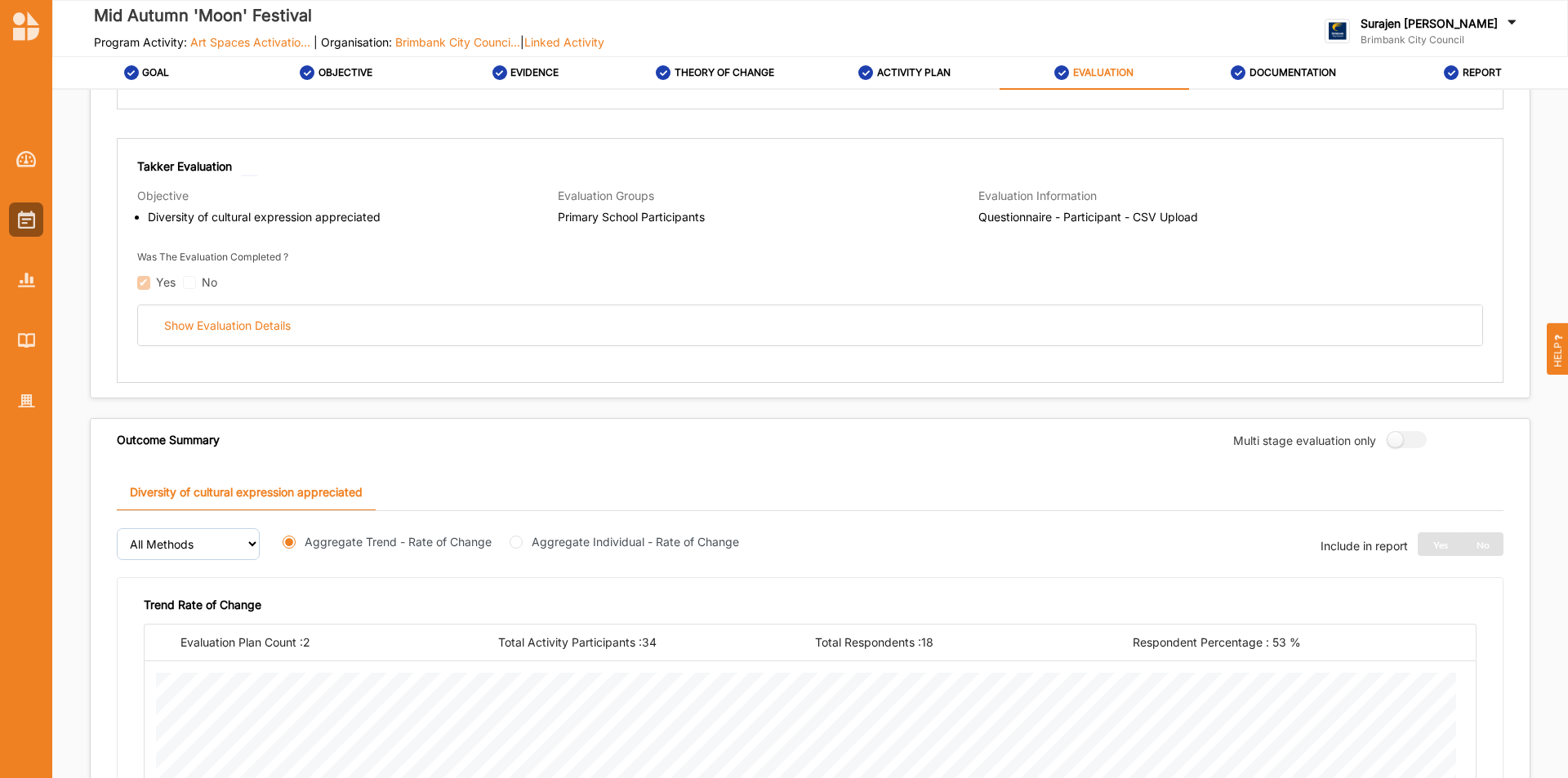
scroll to position [2205, 0]
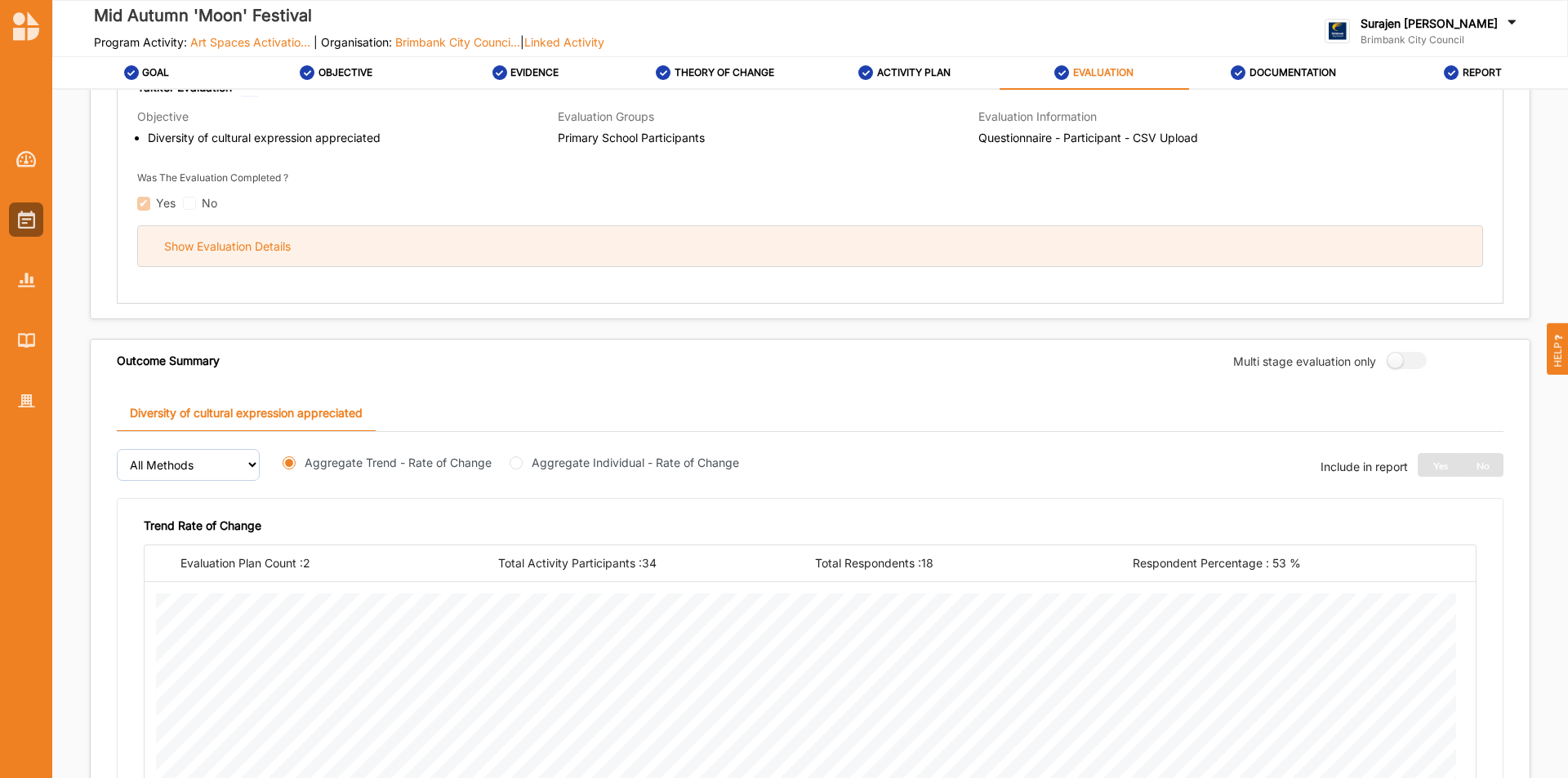
drag, startPoint x: 354, startPoint y: 237, endPoint x: 519, endPoint y: 261, distance: 166.7
click at [355, 237] on div "Show Evaluation Details" at bounding box center [810, 246] width 1344 height 40
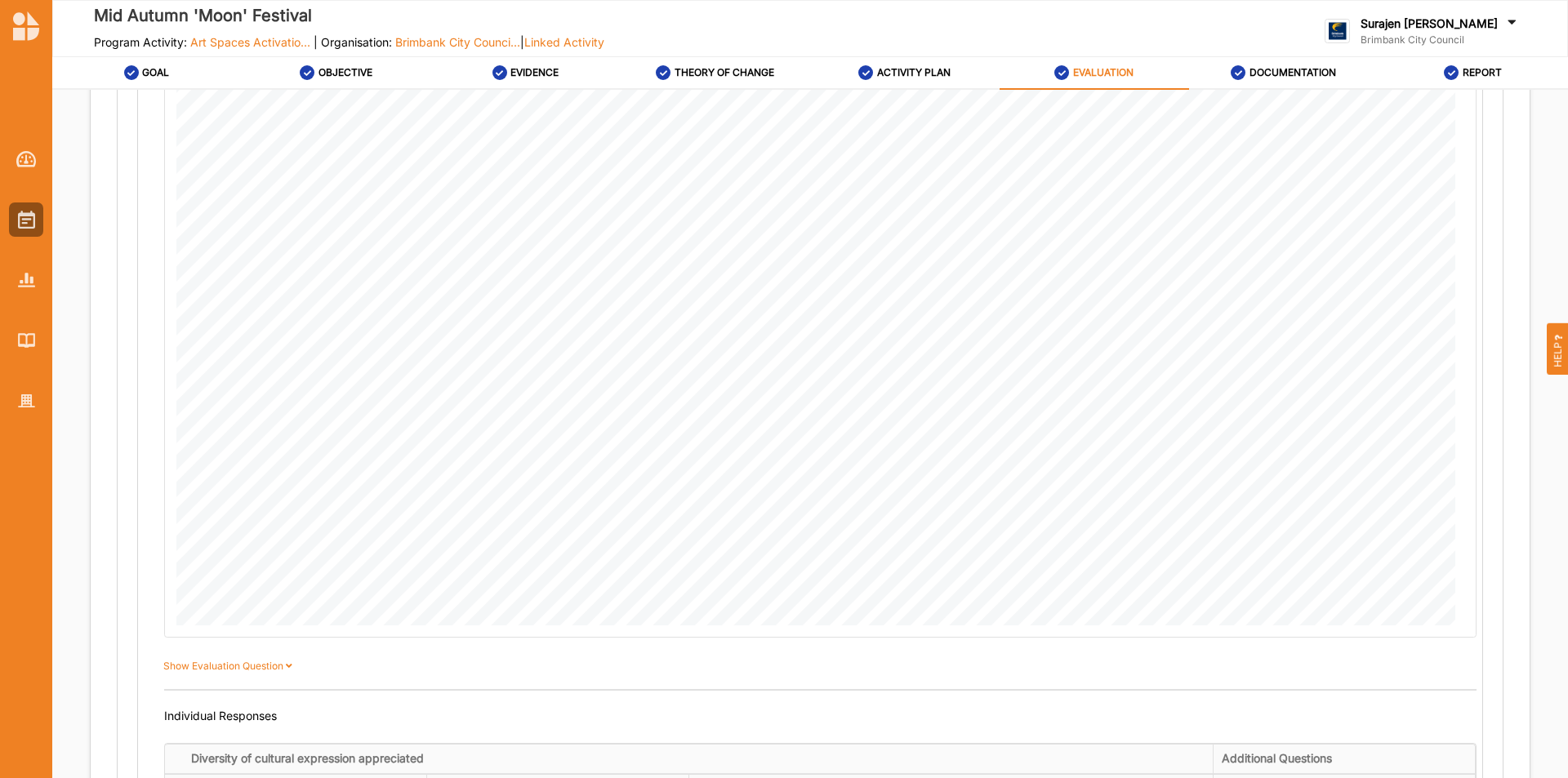
scroll to position [3104, 0]
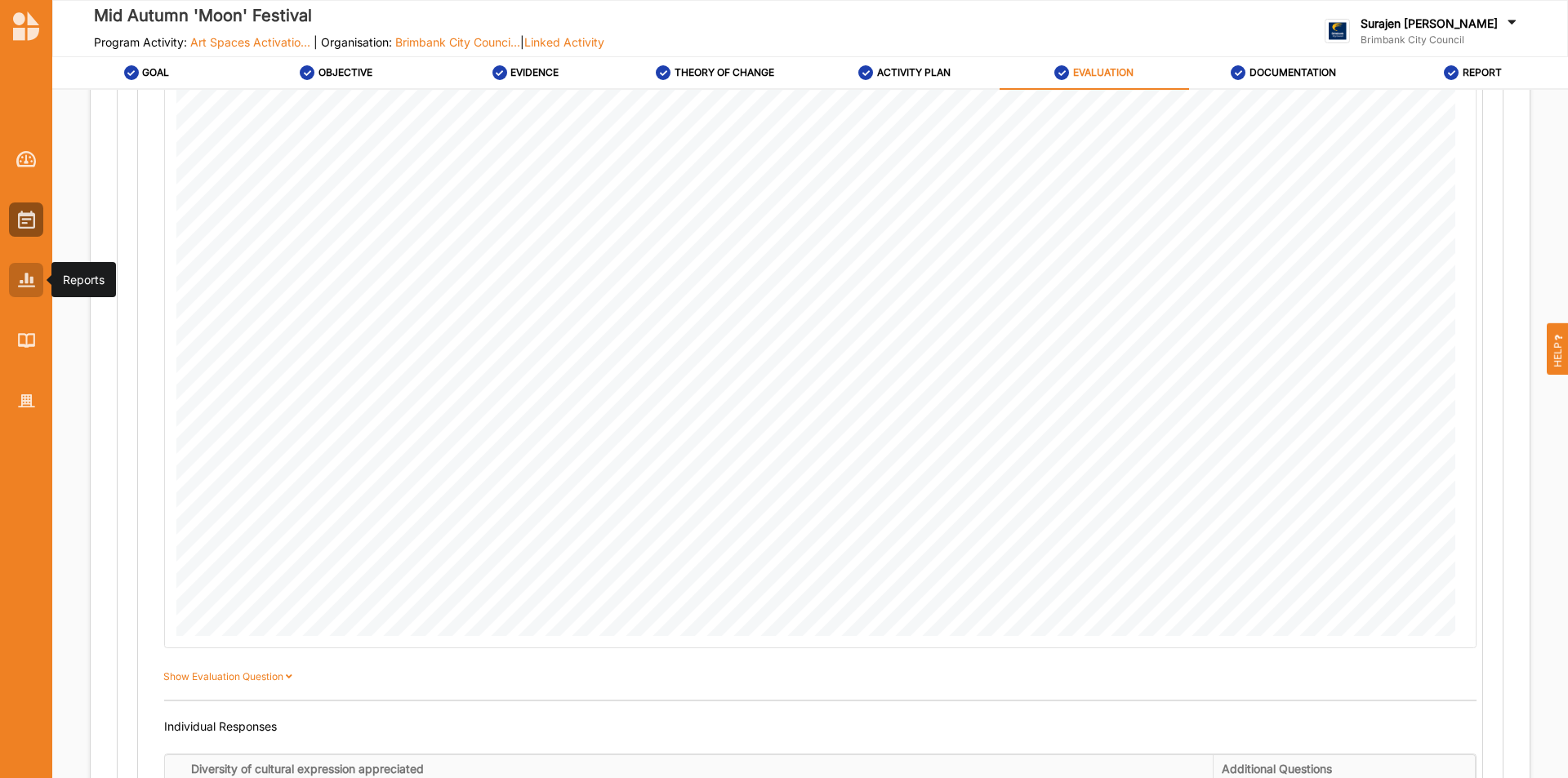
click at [18, 277] on img at bounding box center [26, 280] width 17 height 14
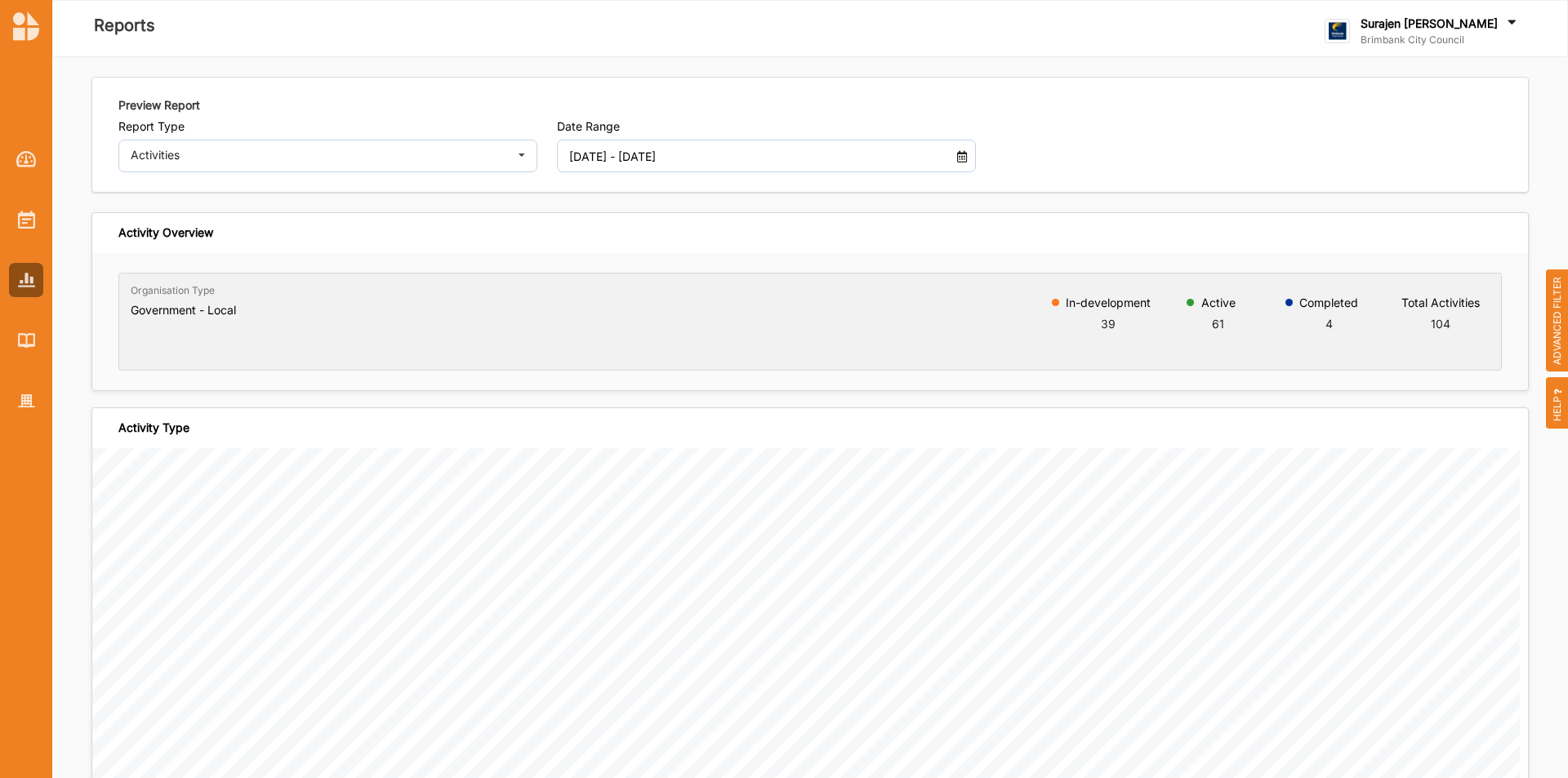
click at [782, 157] on input "01 Jan 2025 - 03 Sep 2025" at bounding box center [749, 156] width 379 height 32
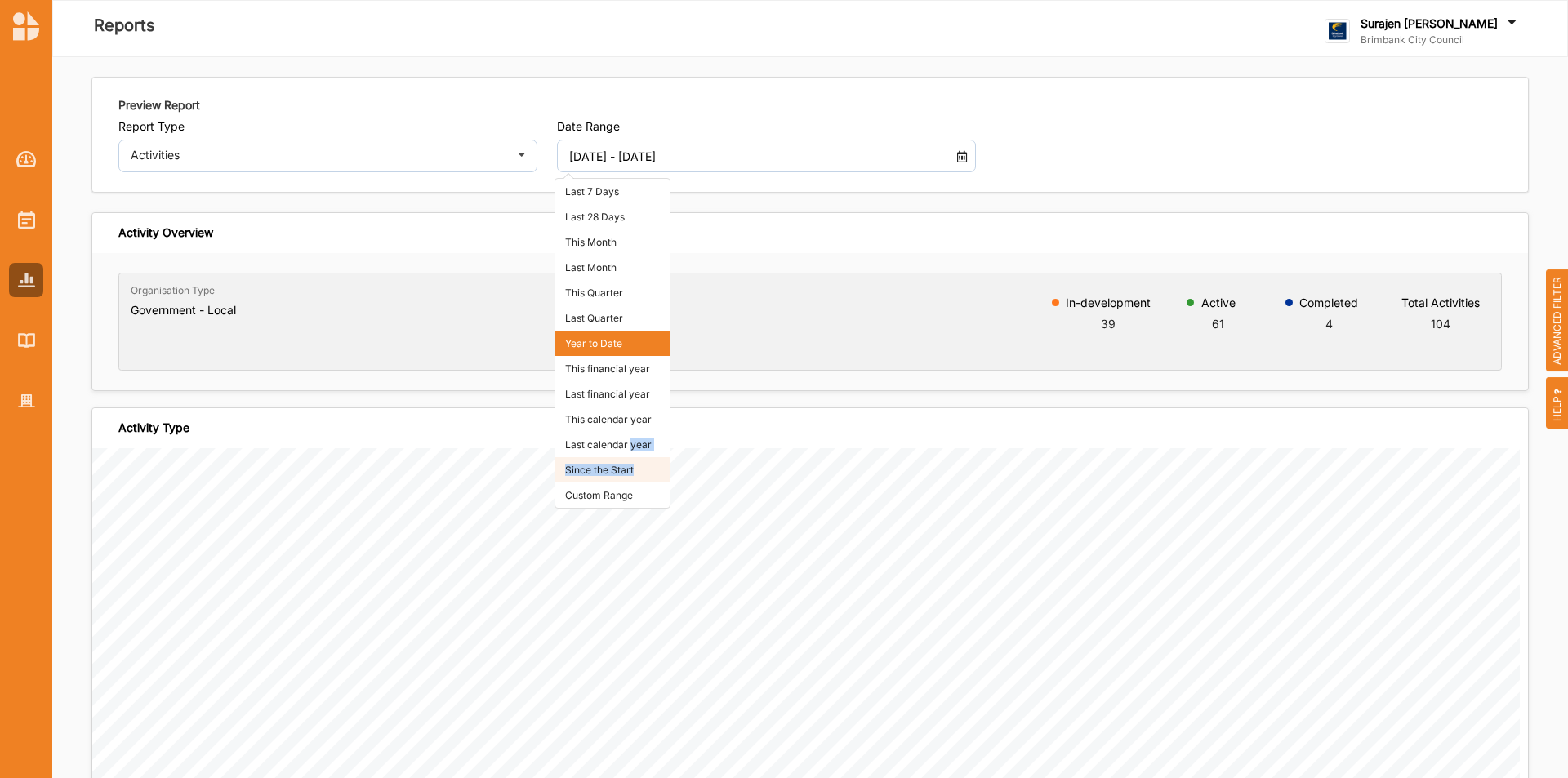
click at [635, 461] on ul "Last 7 Days Last 28 Days This Month Last Month This Quarter Last Quarter Year t…" at bounding box center [612, 344] width 115 height 329
click at [623, 470] on li "Since the Start" at bounding box center [612, 470] width 115 height 25
type input "01 Jan 2018 - 03 Sep 2025"
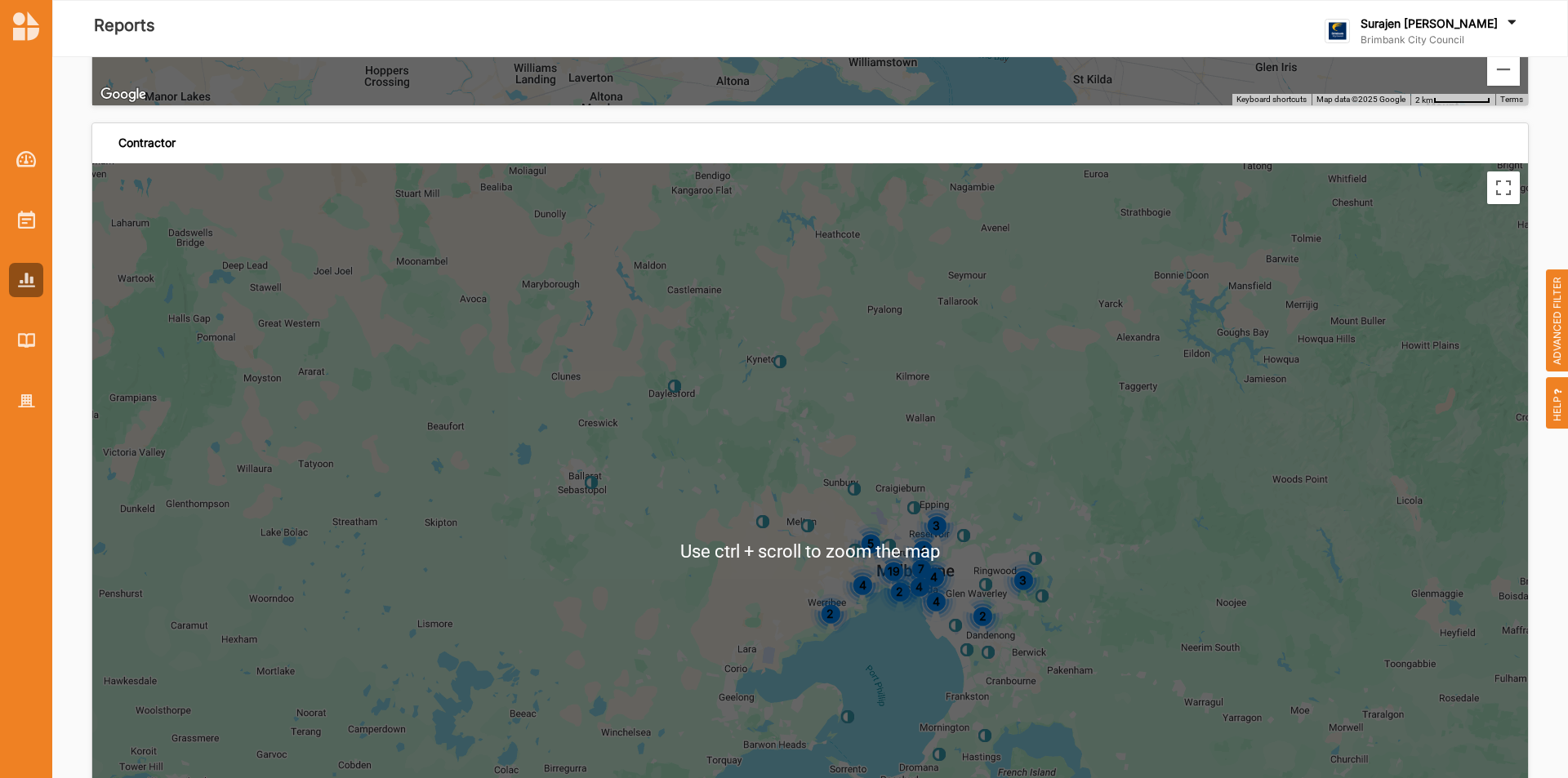
scroll to position [4630, 0]
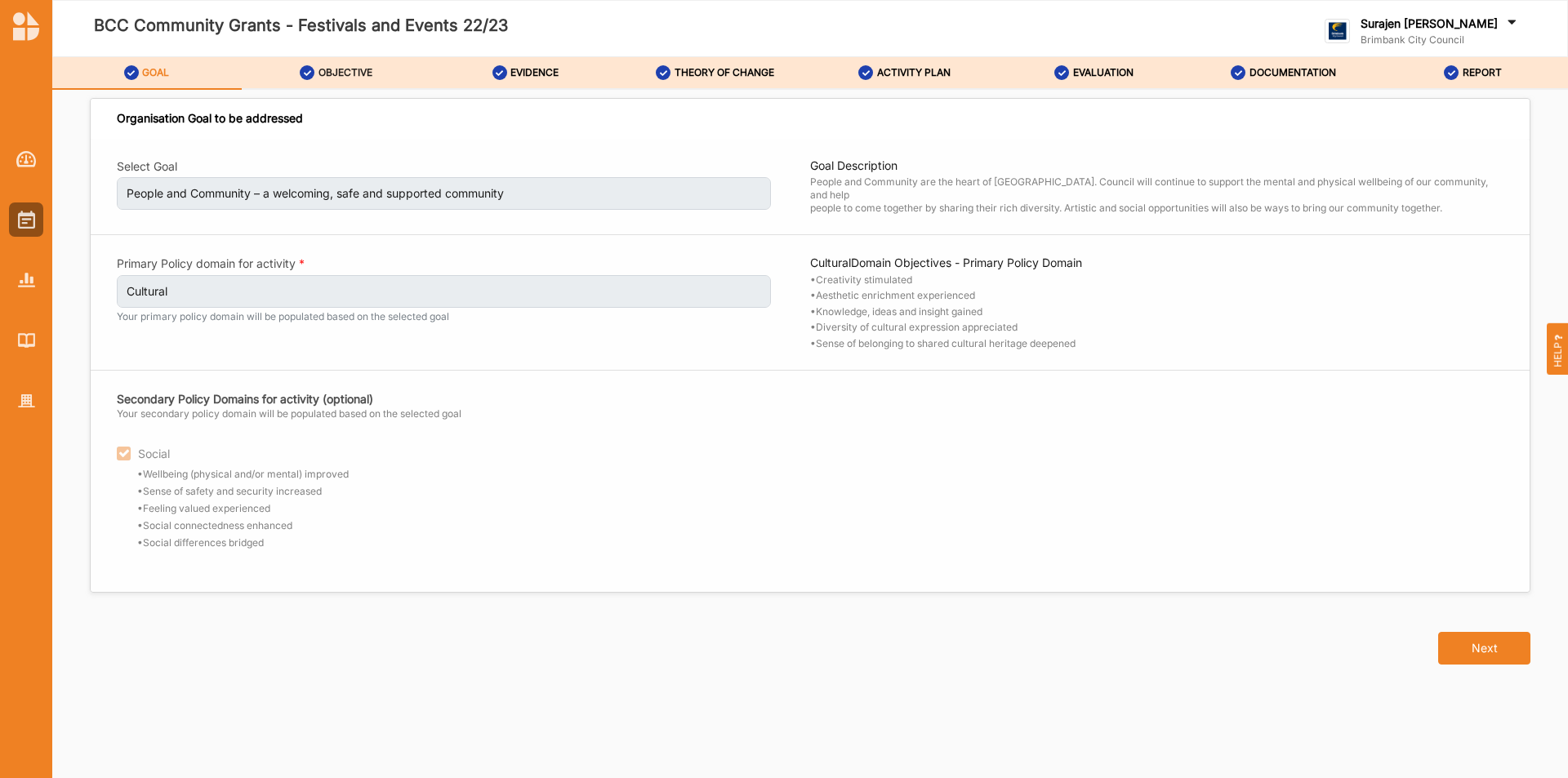
click at [344, 81] on div "OBJECTIVE" at bounding box center [336, 73] width 72 height 30
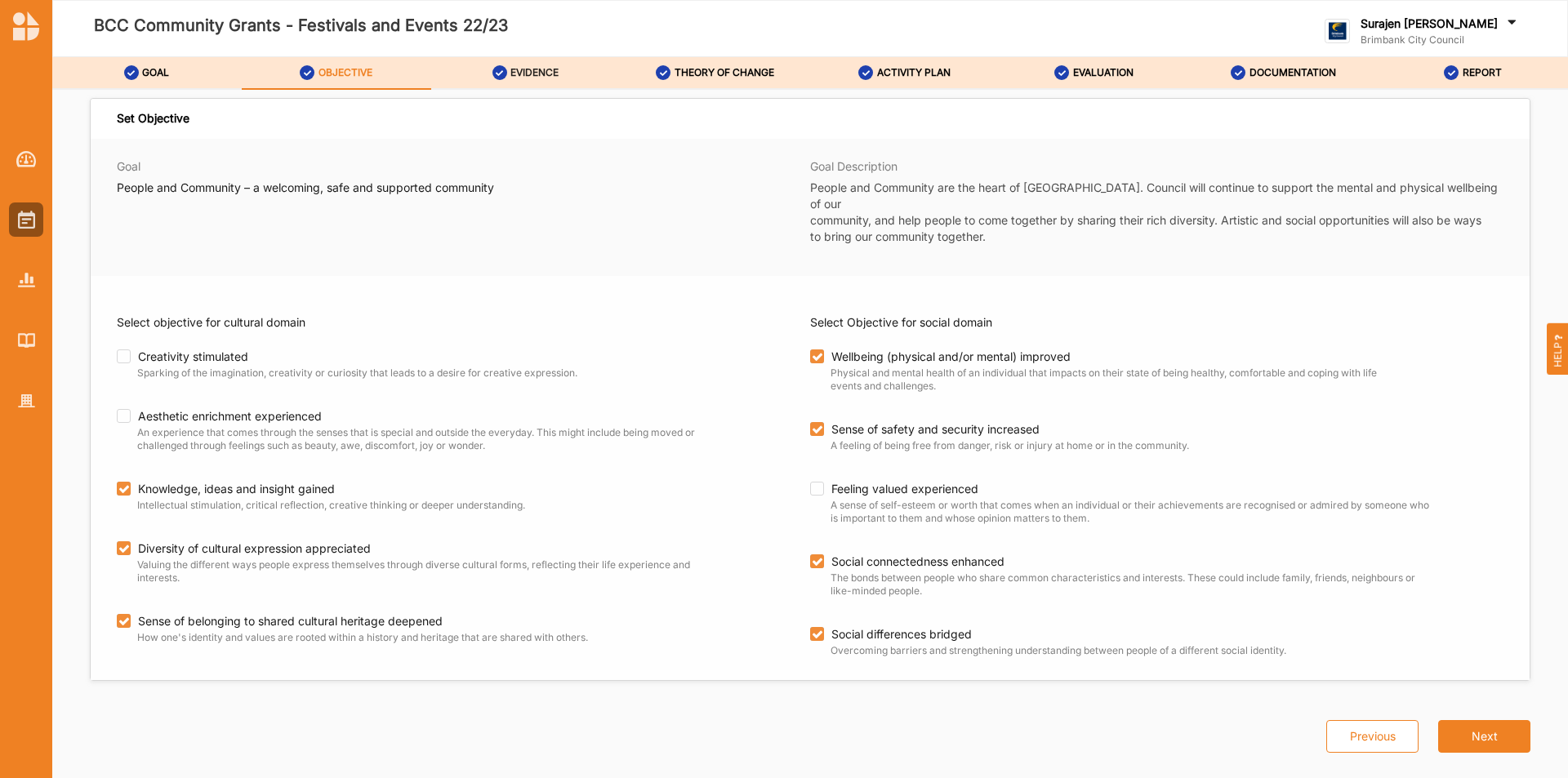
click at [505, 81] on div "EVIDENCE" at bounding box center [525, 73] width 67 height 30
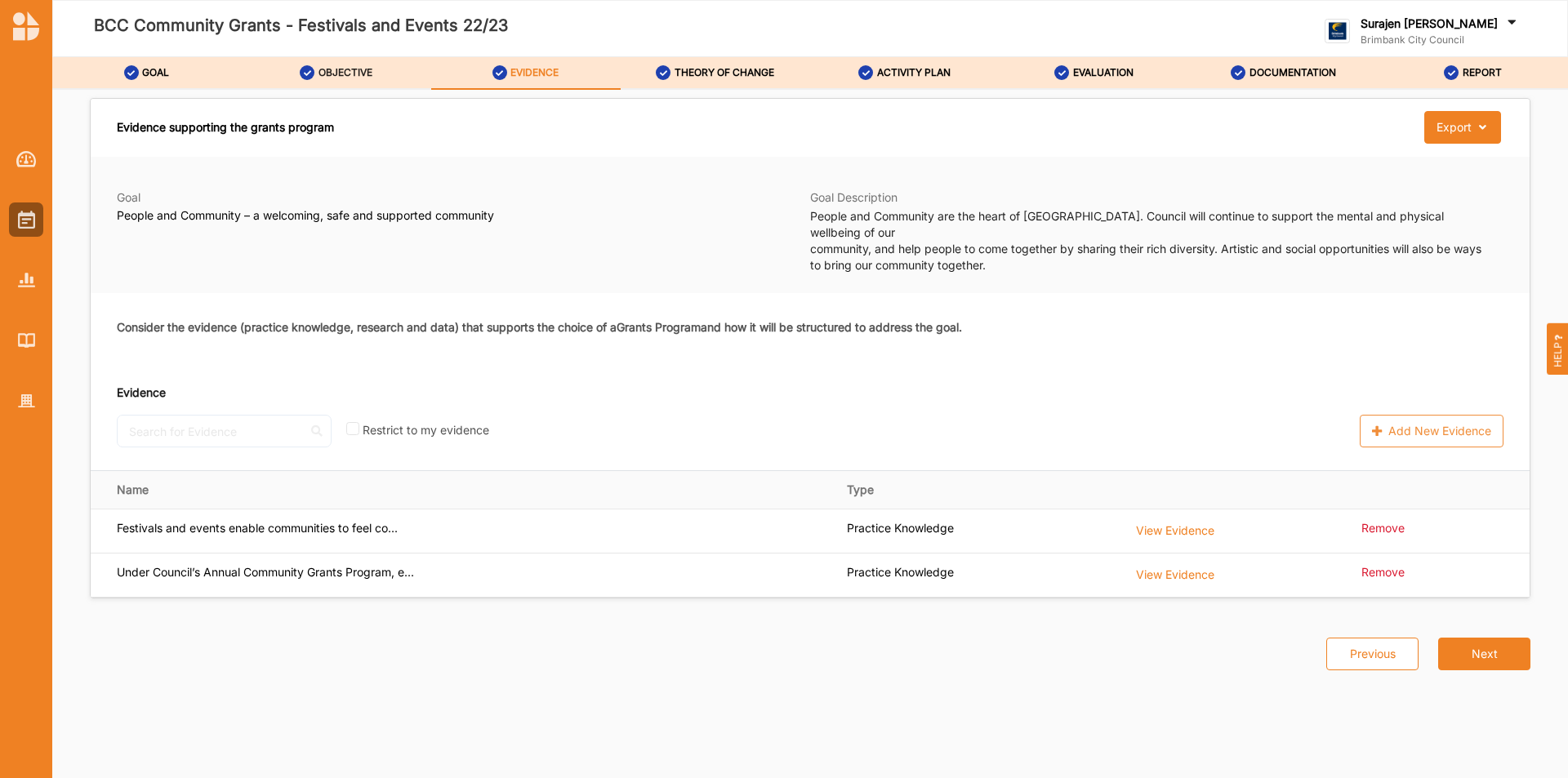
click at [347, 70] on label "OBJECTIVE" at bounding box center [345, 73] width 54 height 13
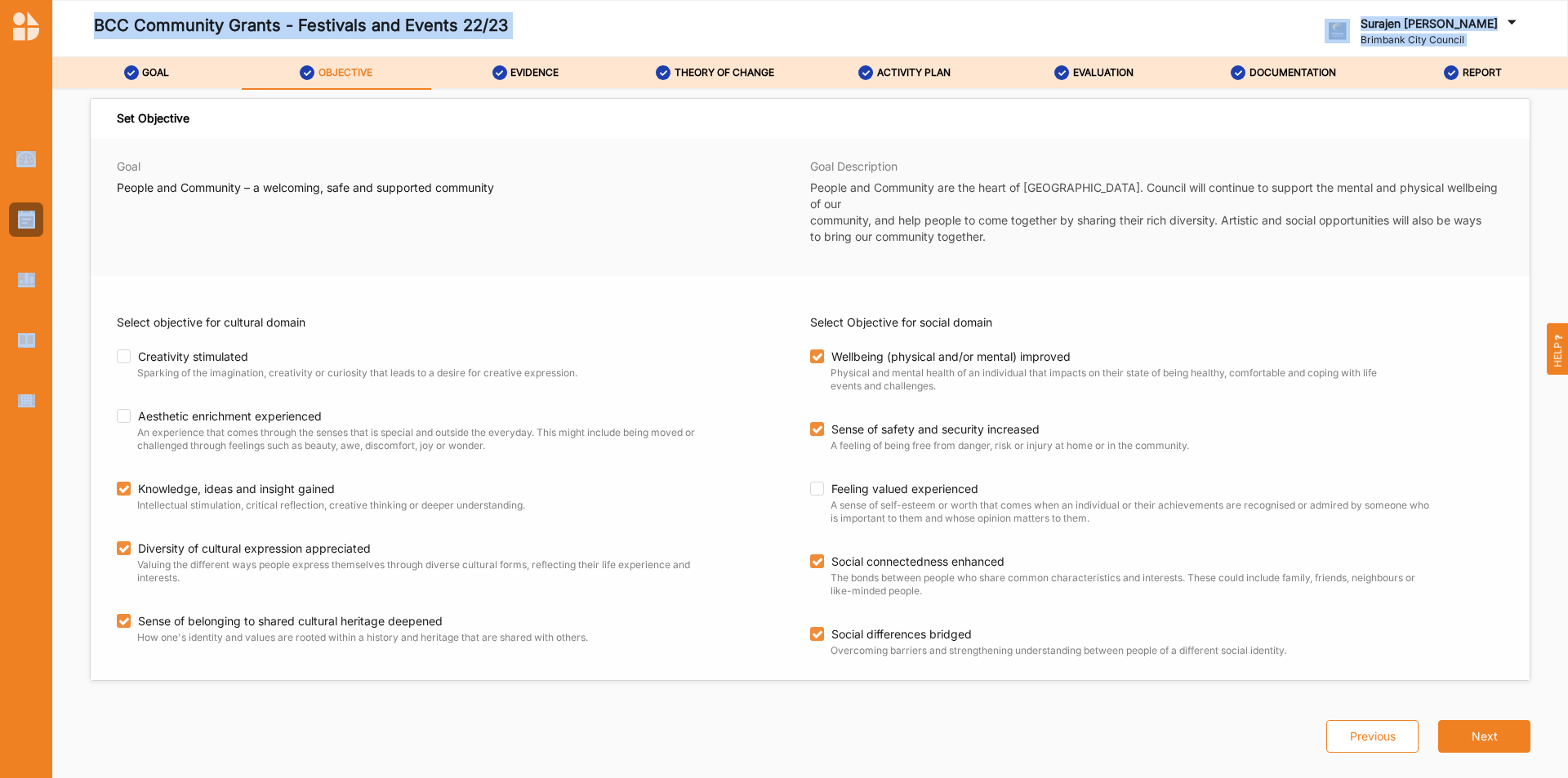
drag, startPoint x: 0, startPoint y: 429, endPoint x: 809, endPoint y: 575, distance: 822.1
click at [499, 777] on html "BCC Community Grants - Festivals and Events 22/23 Surajen [PERSON_NAME] Brimban…" at bounding box center [784, 389] width 1568 height 778
click at [526, 75] on label "EVIDENCE" at bounding box center [534, 73] width 48 height 13
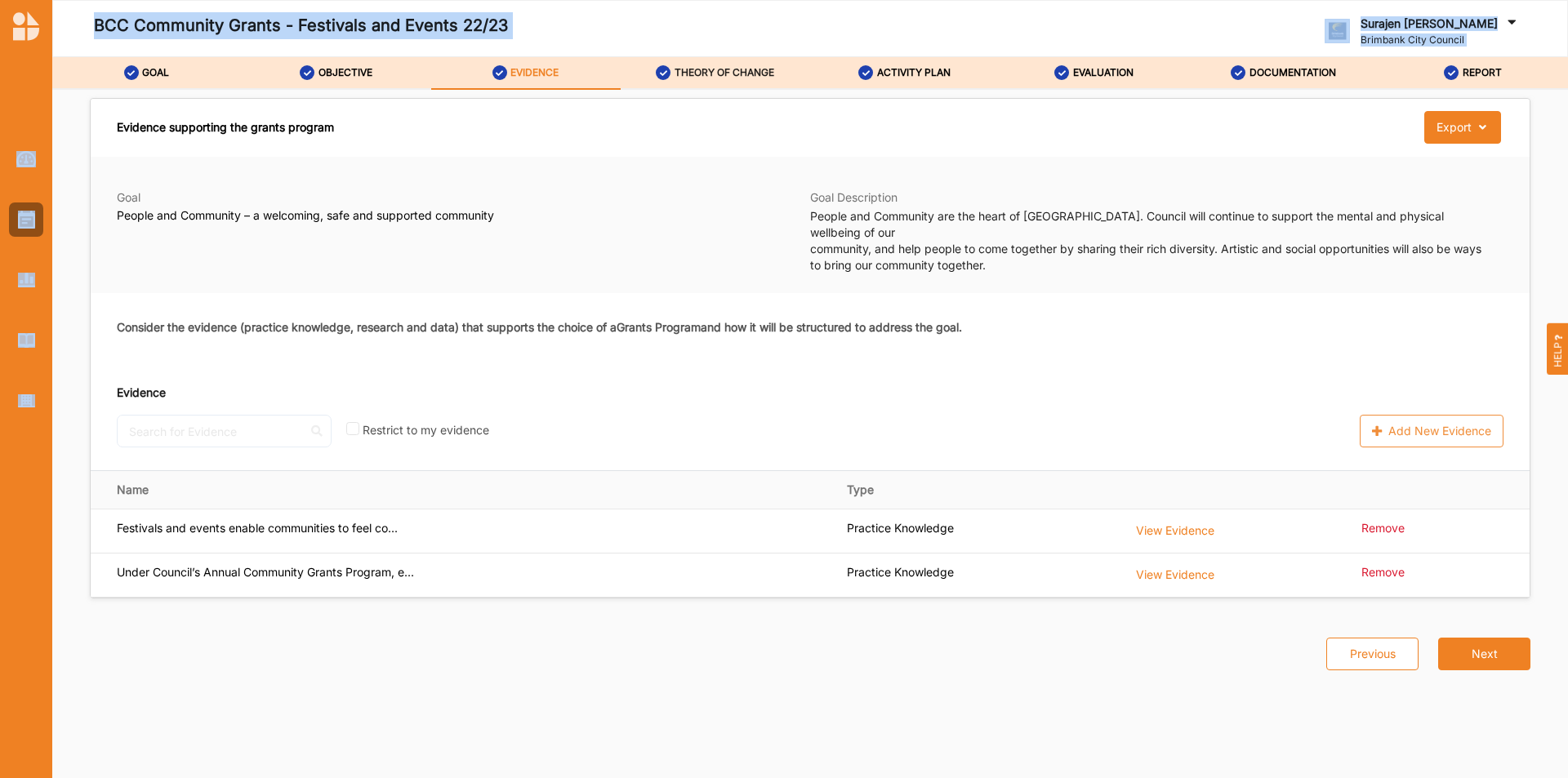
click at [695, 62] on div "THEORY OF CHANGE" at bounding box center [715, 73] width 118 height 30
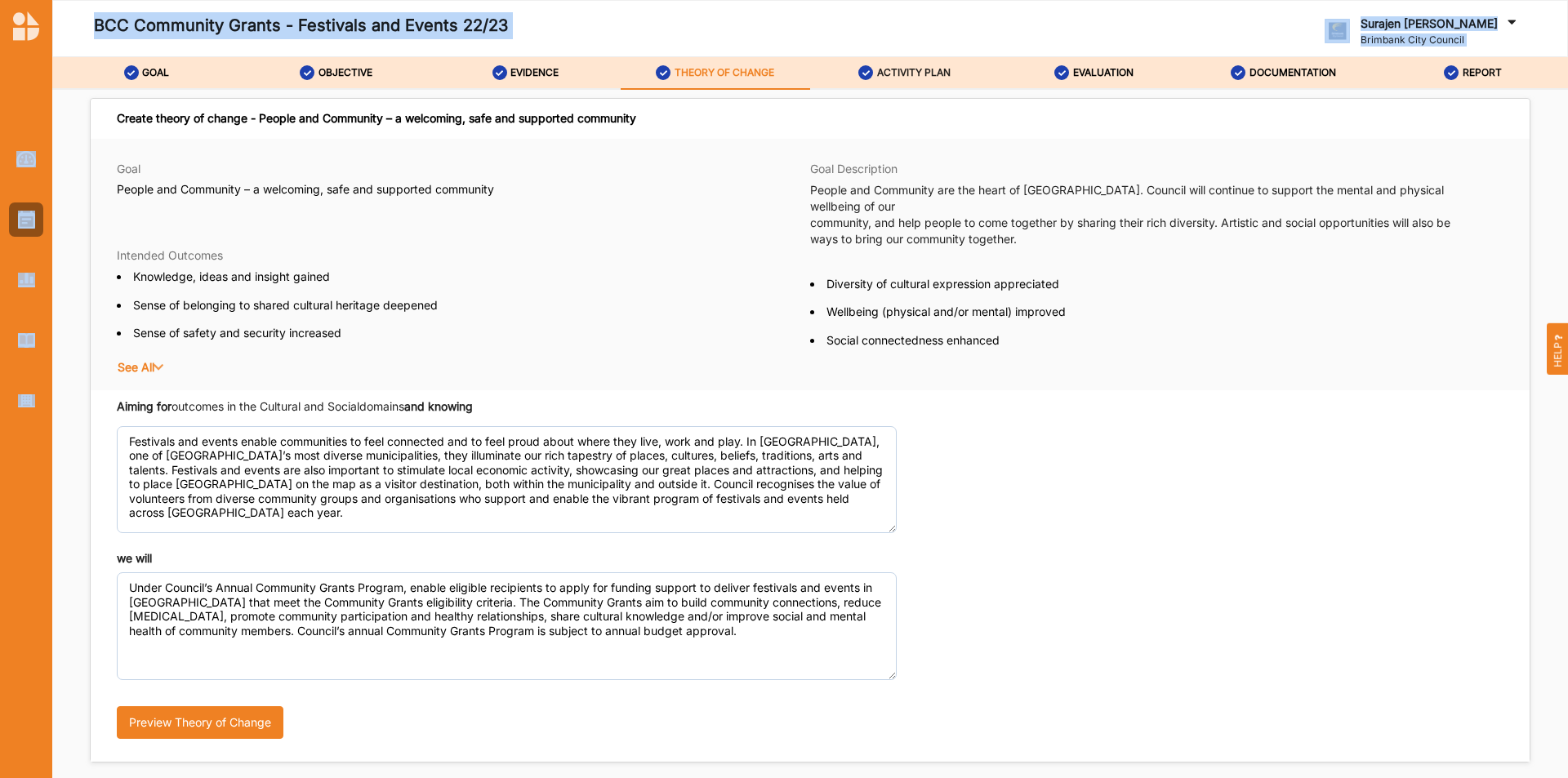
click at [948, 74] on label "ACTIVITY PLAN" at bounding box center [914, 73] width 73 height 13
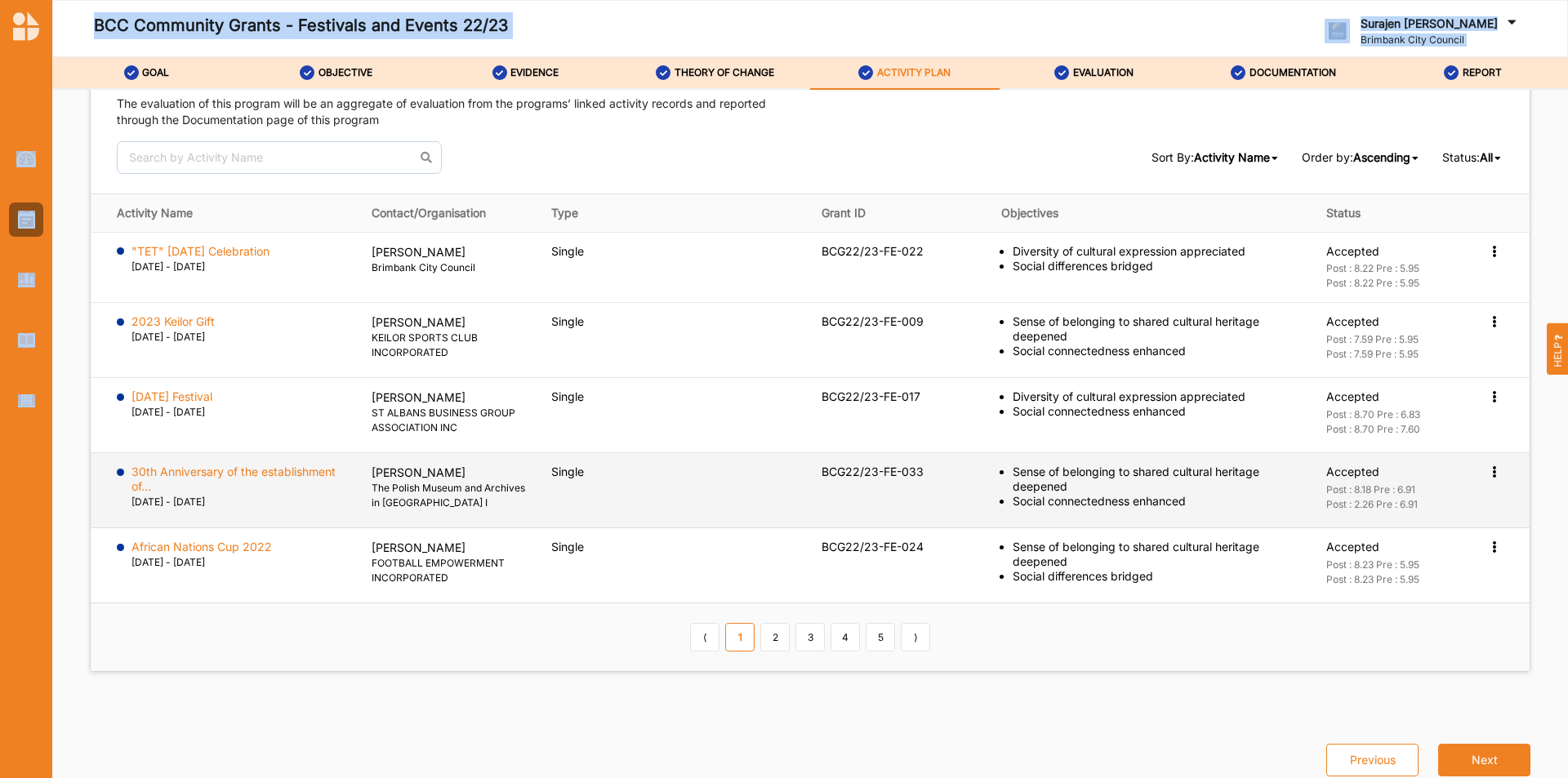
scroll to position [2259, 0]
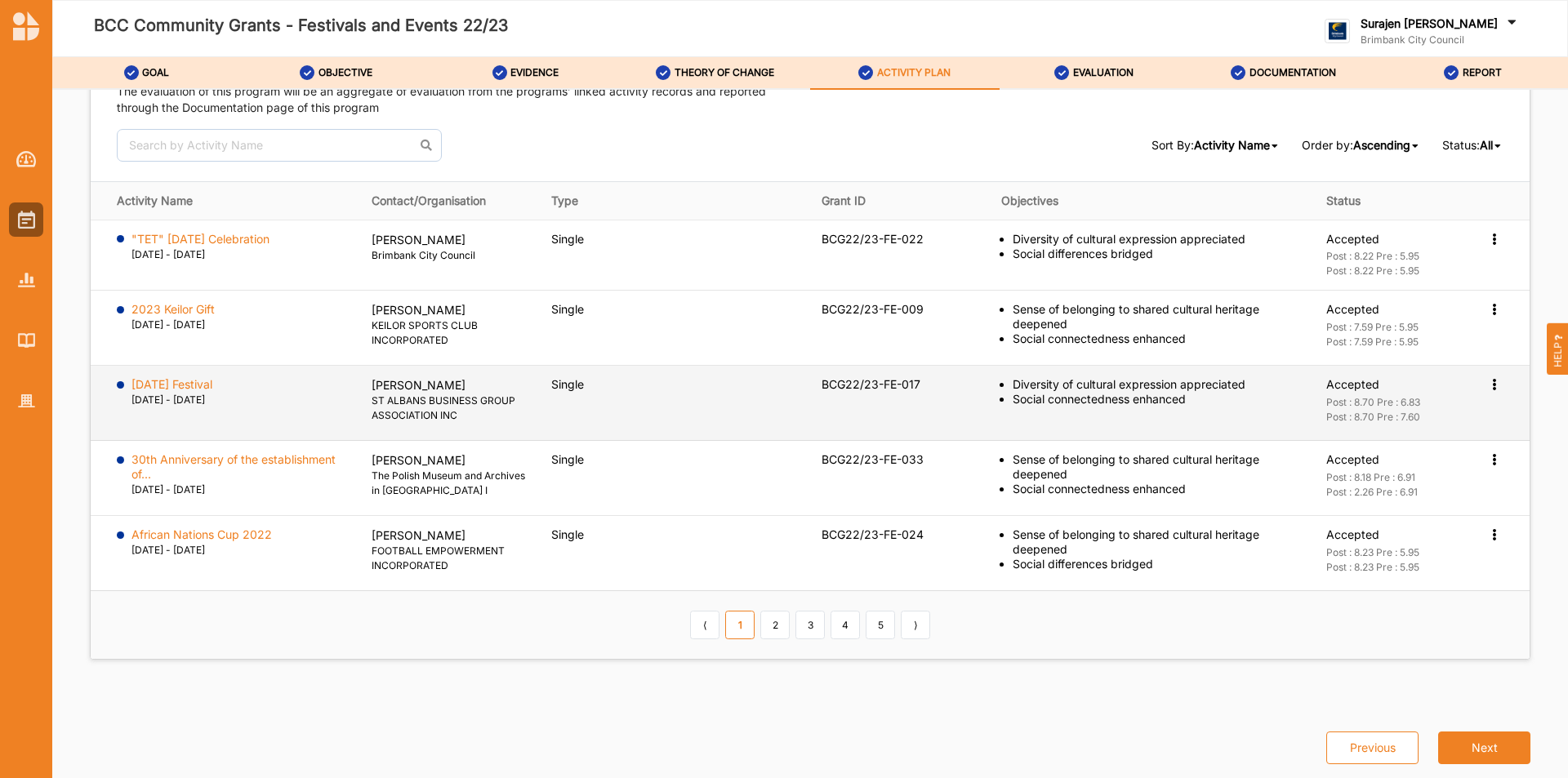
click at [194, 385] on label "[DATE] Festival" at bounding box center [172, 384] width 81 height 14
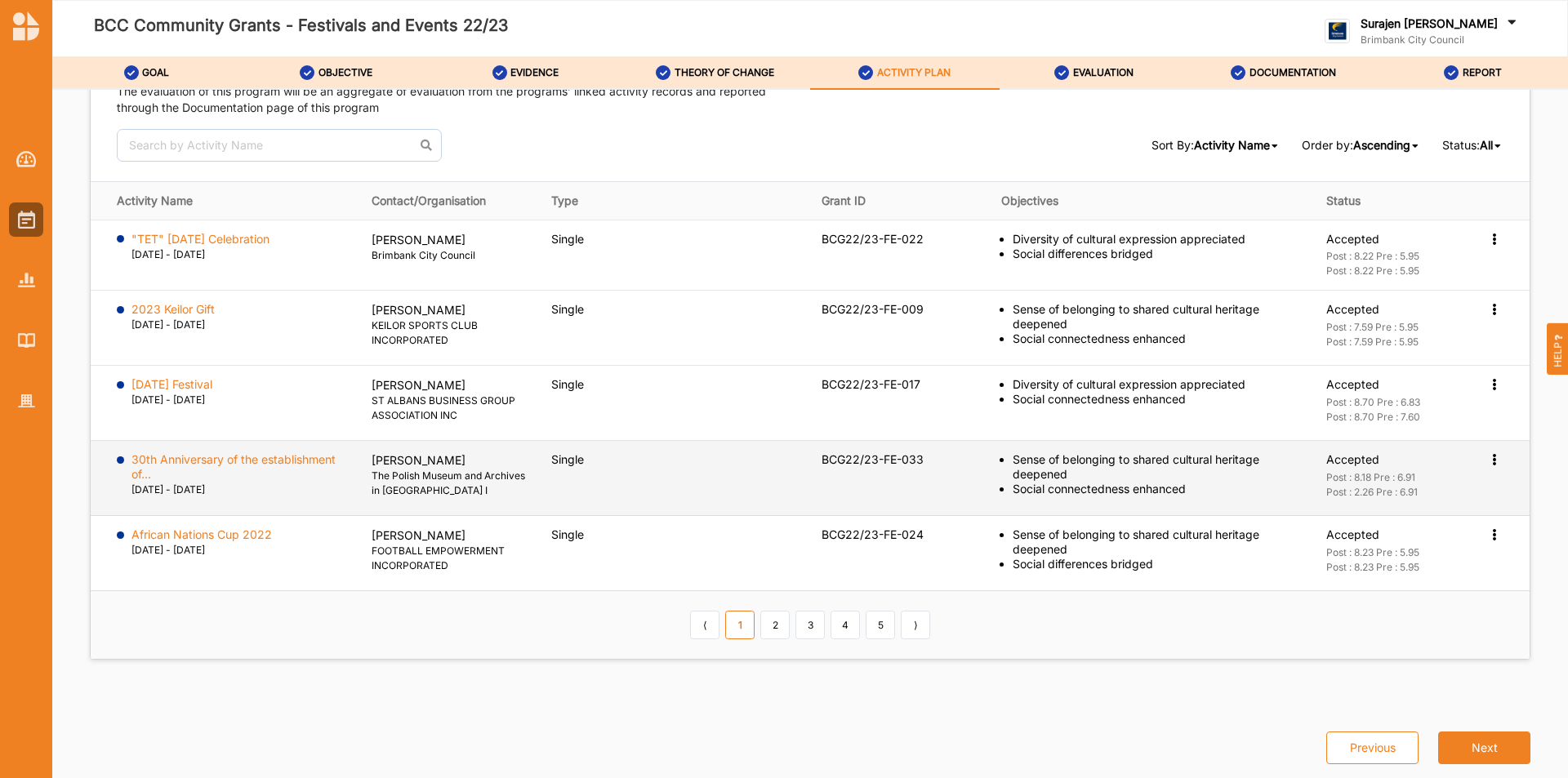
click at [217, 464] on label "30th Anniversary of the establishment of..." at bounding box center [240, 466] width 217 height 30
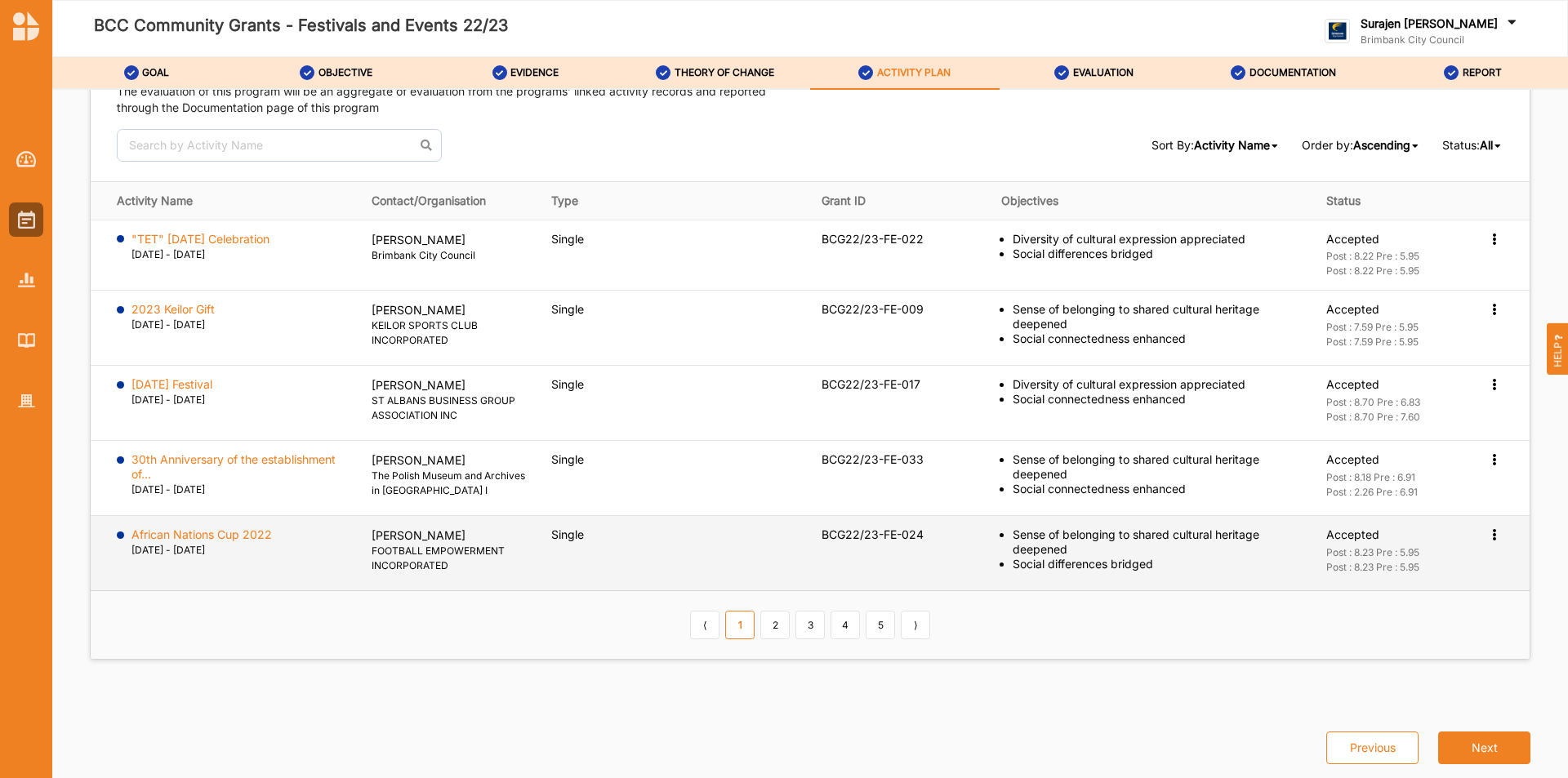
click at [191, 528] on label "African Nations Cup 2022" at bounding box center [201, 534] width 141 height 14
click at [193, 528] on label "African Nations Cup 2022" at bounding box center [201, 534] width 141 height 14
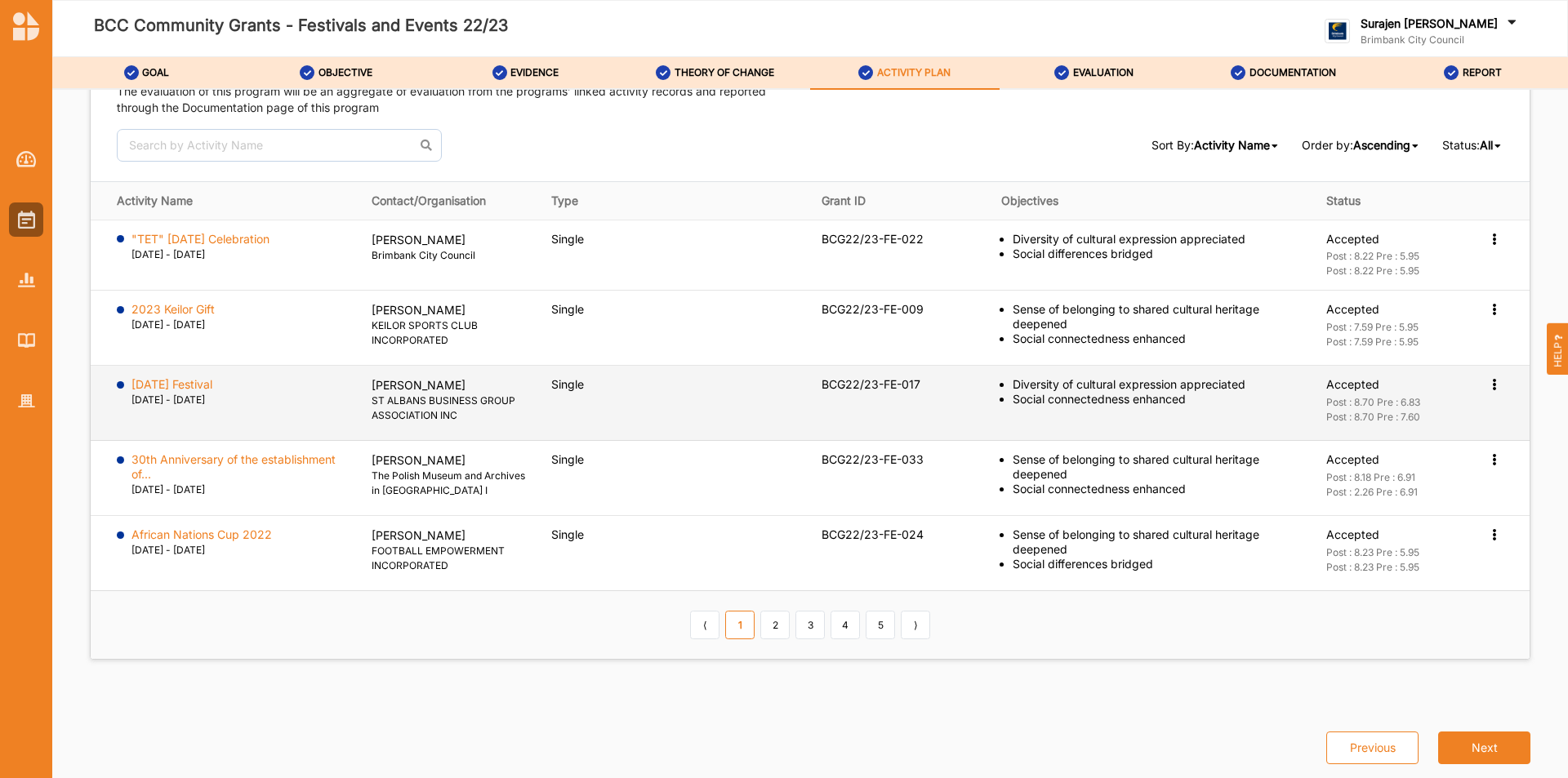
click at [1487, 378] on icon at bounding box center [1494, 382] width 14 height 12
click at [1415, 421] on div "View Report" at bounding box center [1414, 415] width 175 height 33
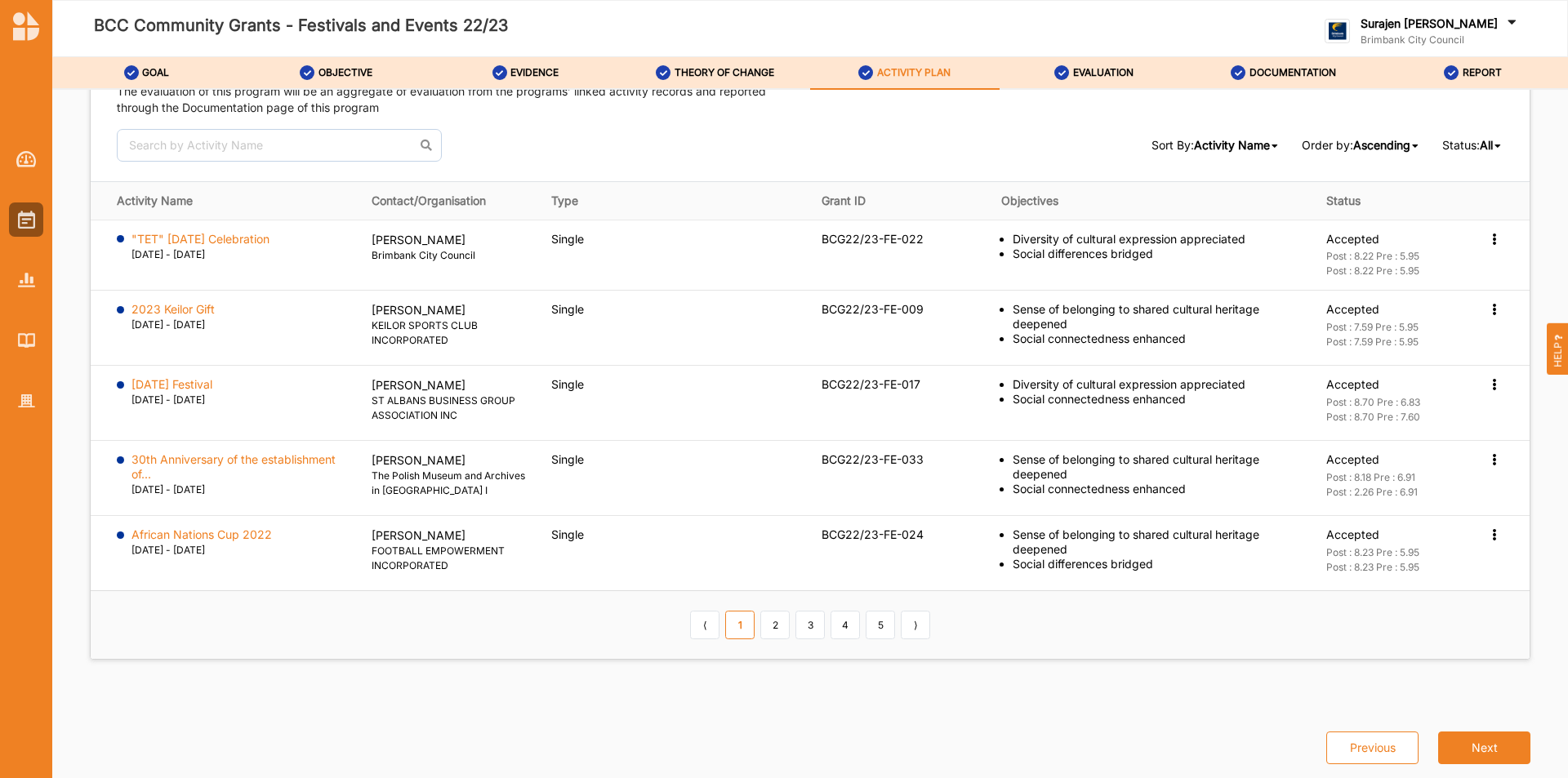
click at [24, 197] on div at bounding box center [26, 268] width 52 height 303
click at [22, 217] on img at bounding box center [26, 219] width 17 height 18
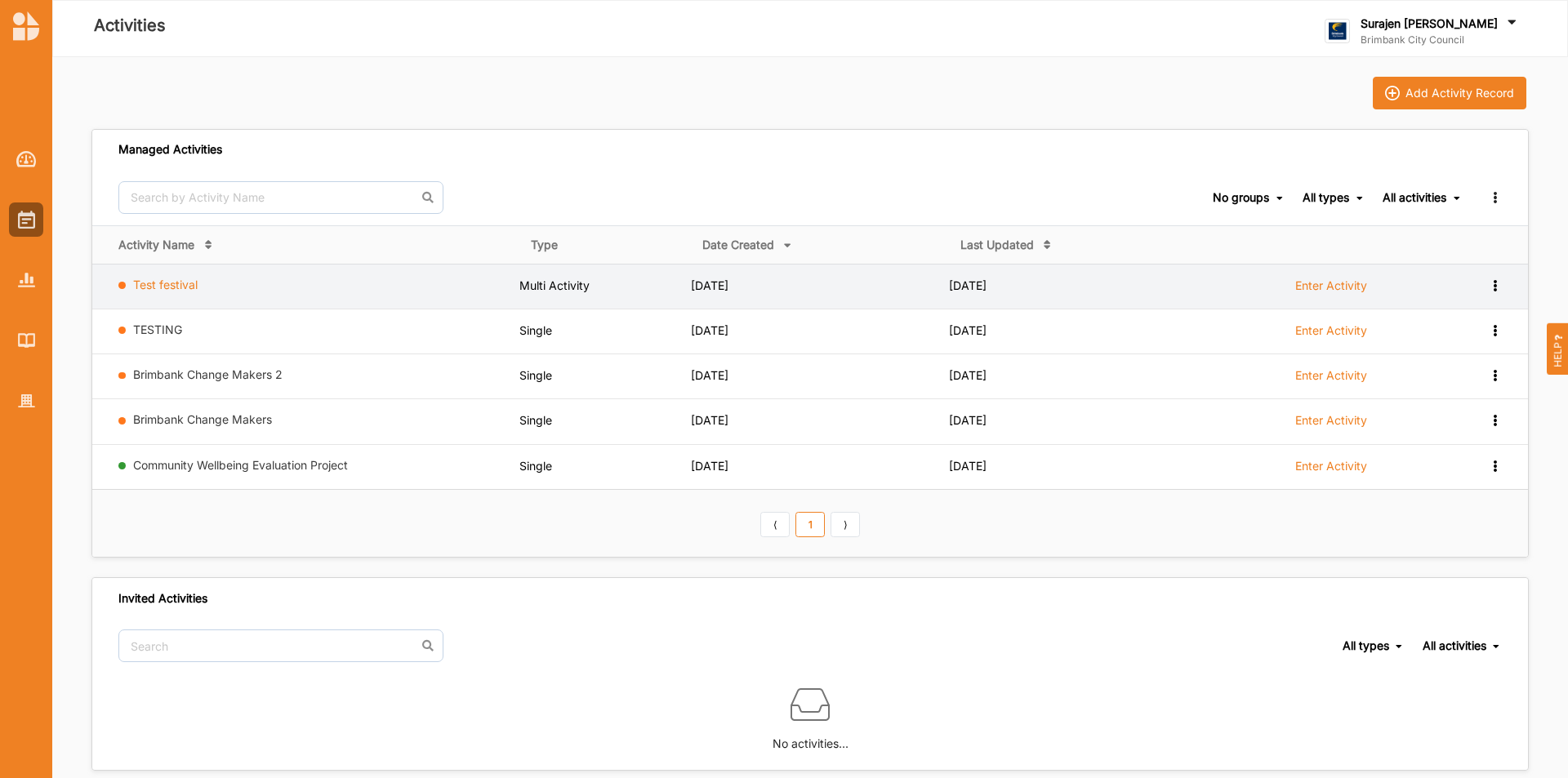
click at [175, 287] on link "Test festival" at bounding box center [166, 285] width 64 height 14
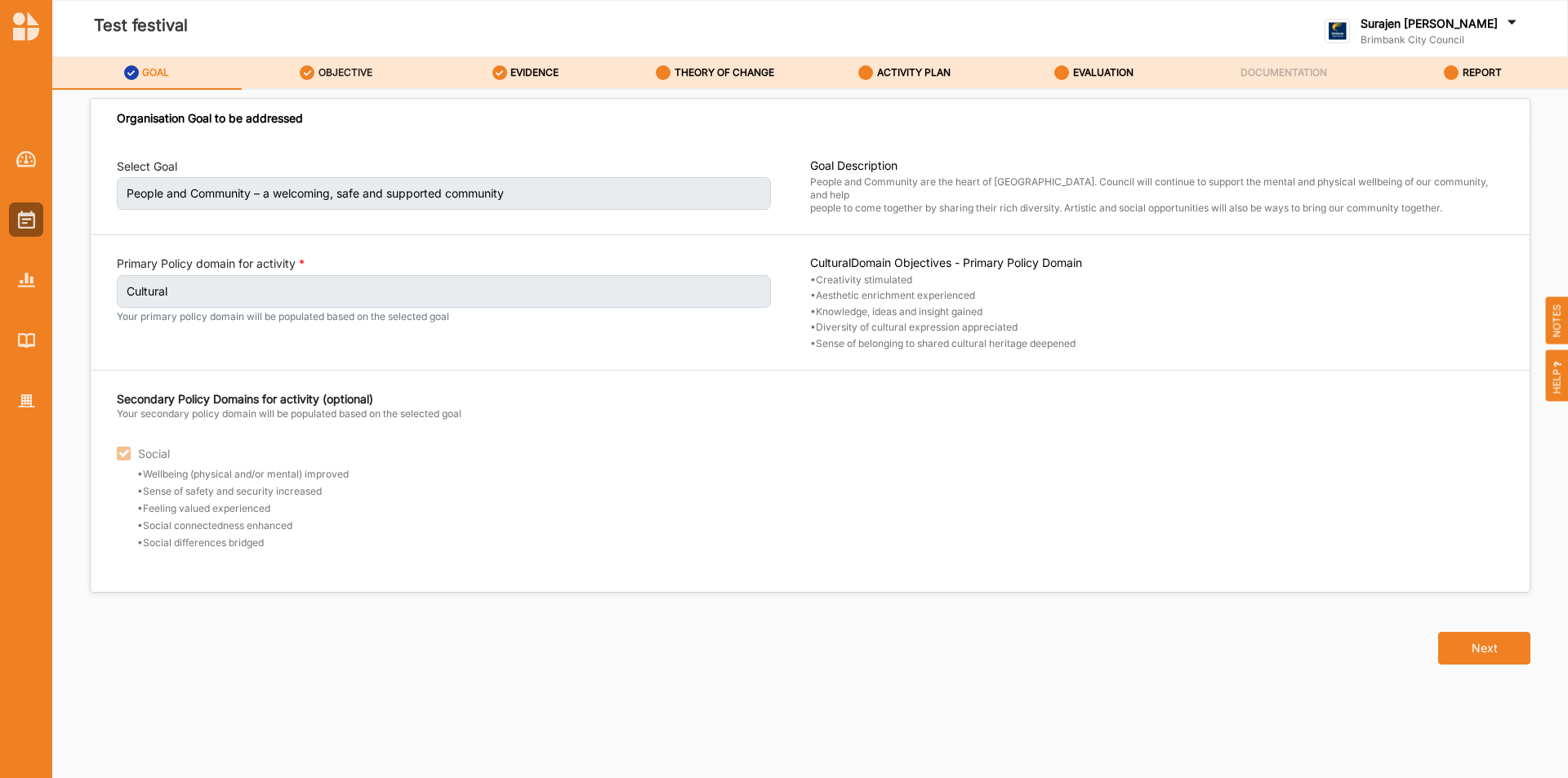
click at [330, 82] on div "OBJECTIVE" at bounding box center [336, 73] width 72 height 30
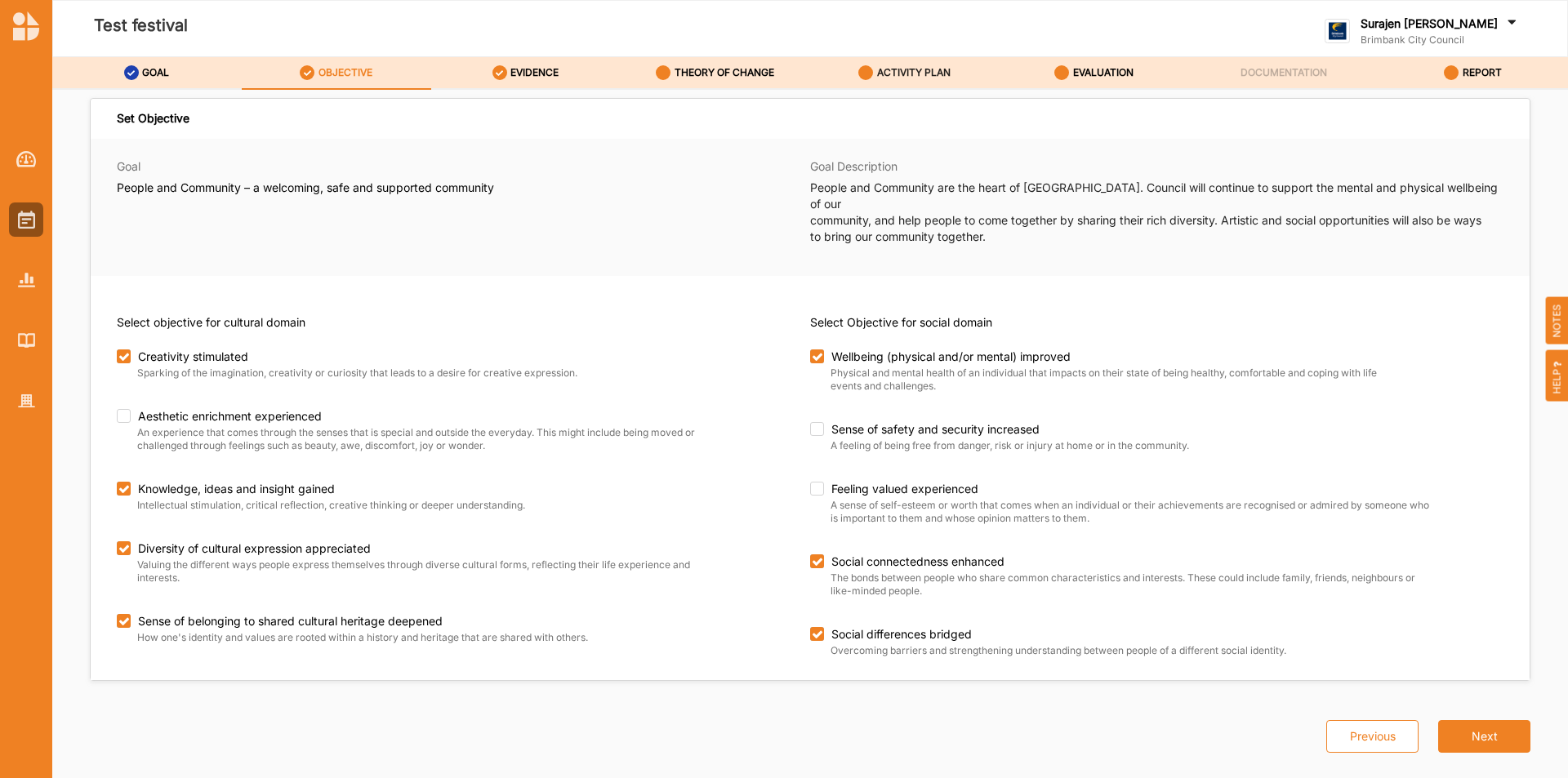
click at [880, 74] on label "ACTIVITY PLAN" at bounding box center [914, 73] width 73 height 13
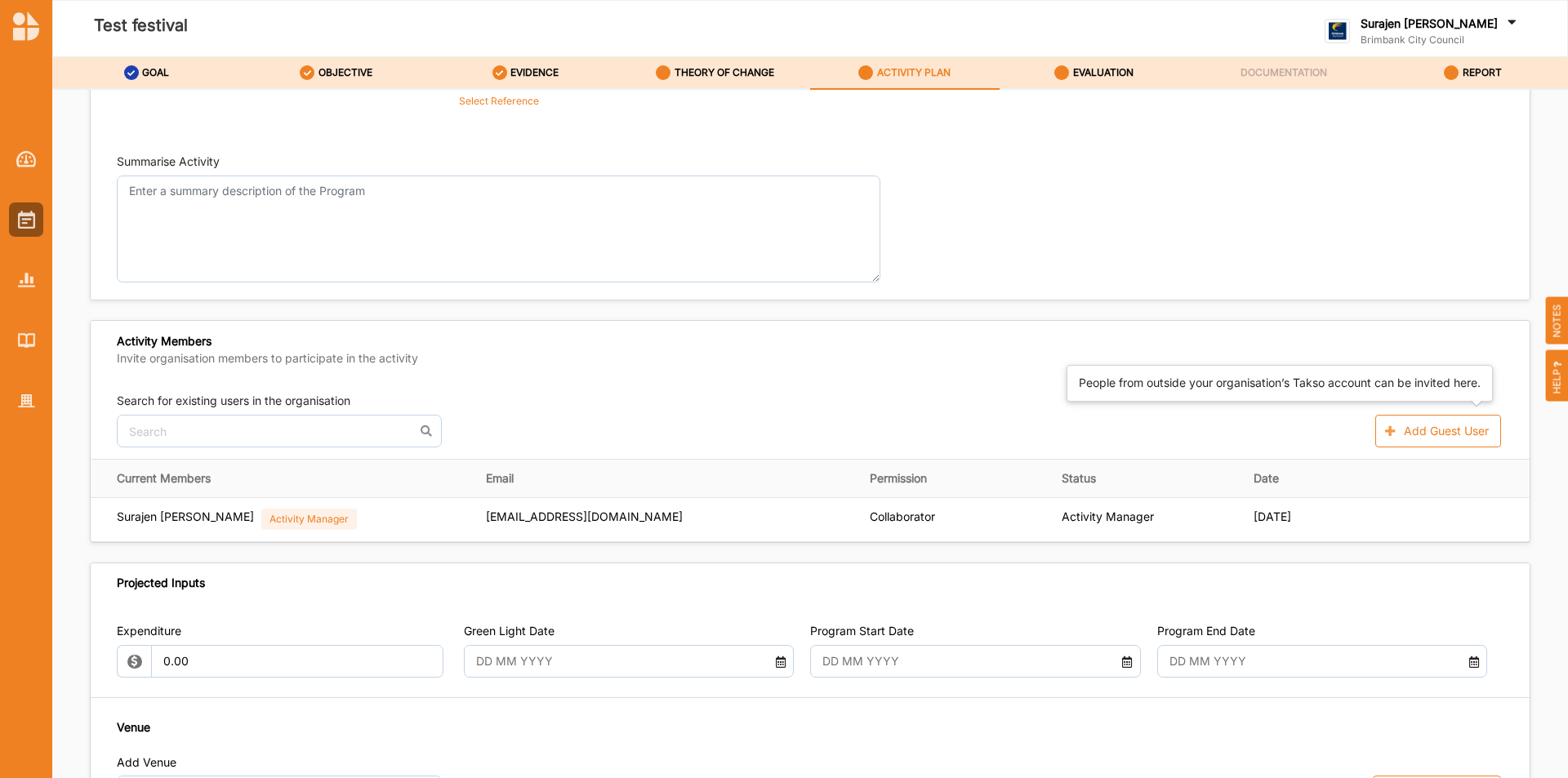
scroll to position [327, 0]
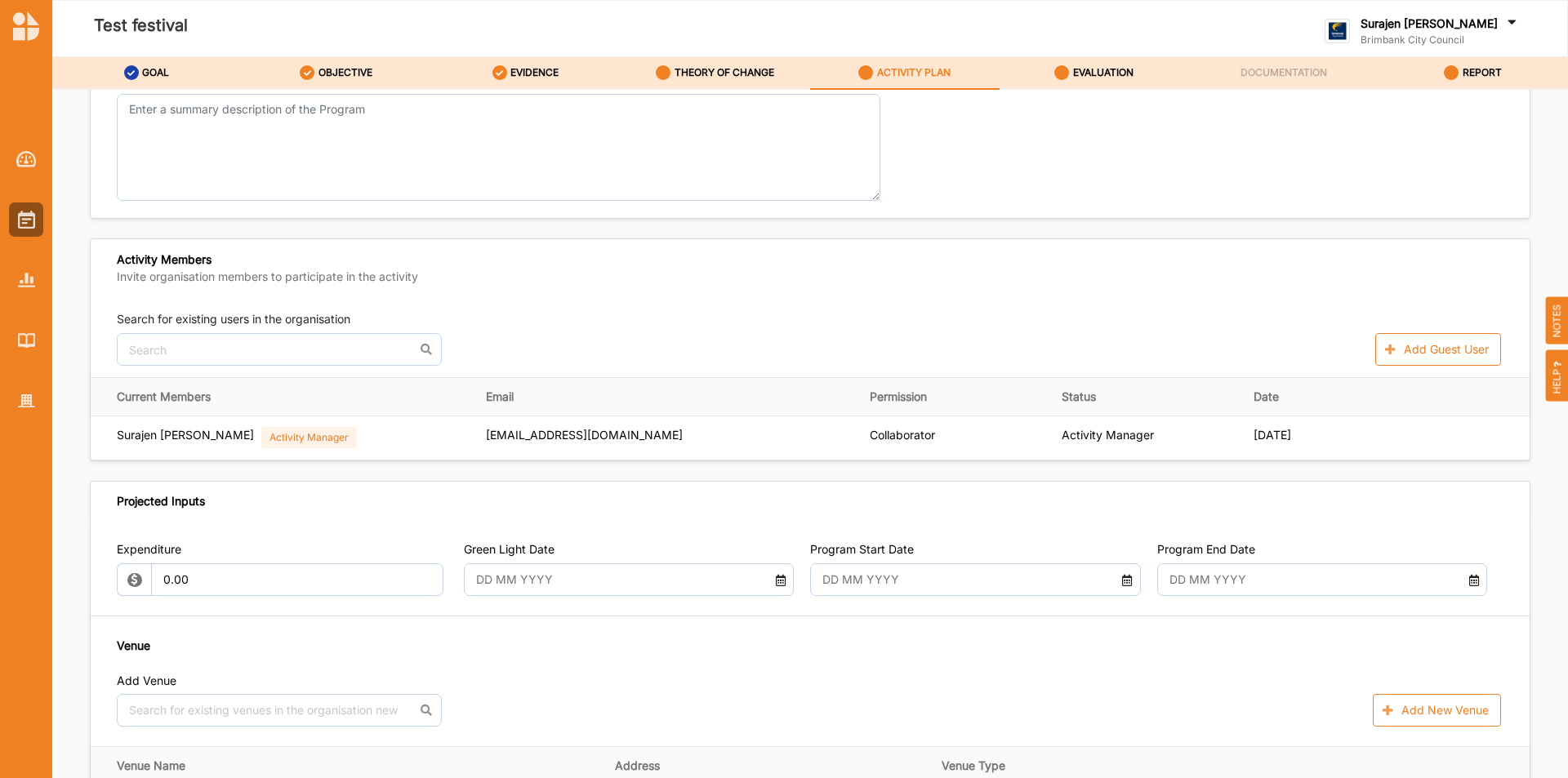
click at [899, 51] on div "Test festival" at bounding box center [514, 29] width 926 height 79
click at [903, 69] on label "ACTIVITY PLAN" at bounding box center [914, 73] width 73 height 13
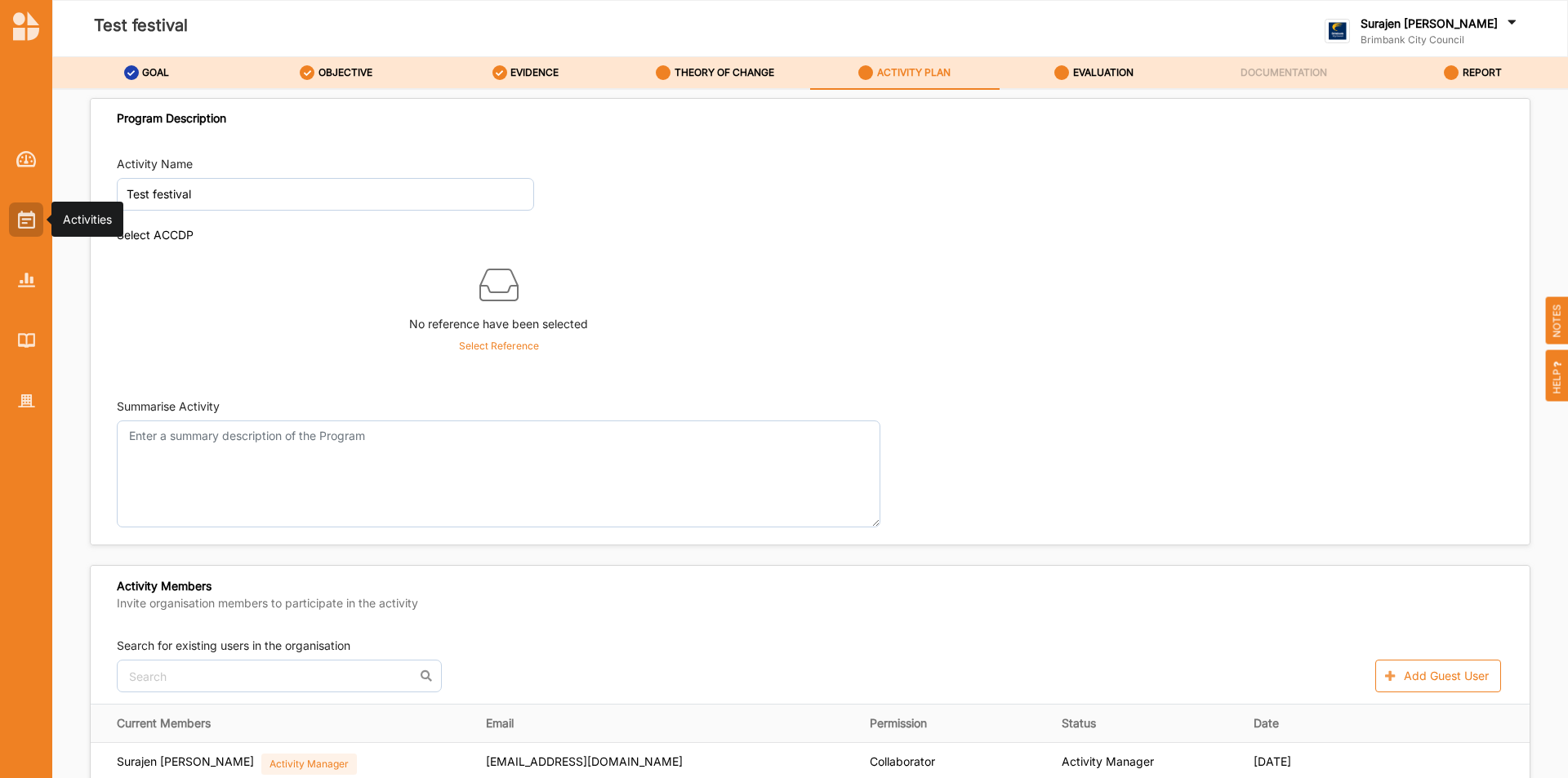
click at [33, 215] on img at bounding box center [26, 219] width 17 height 18
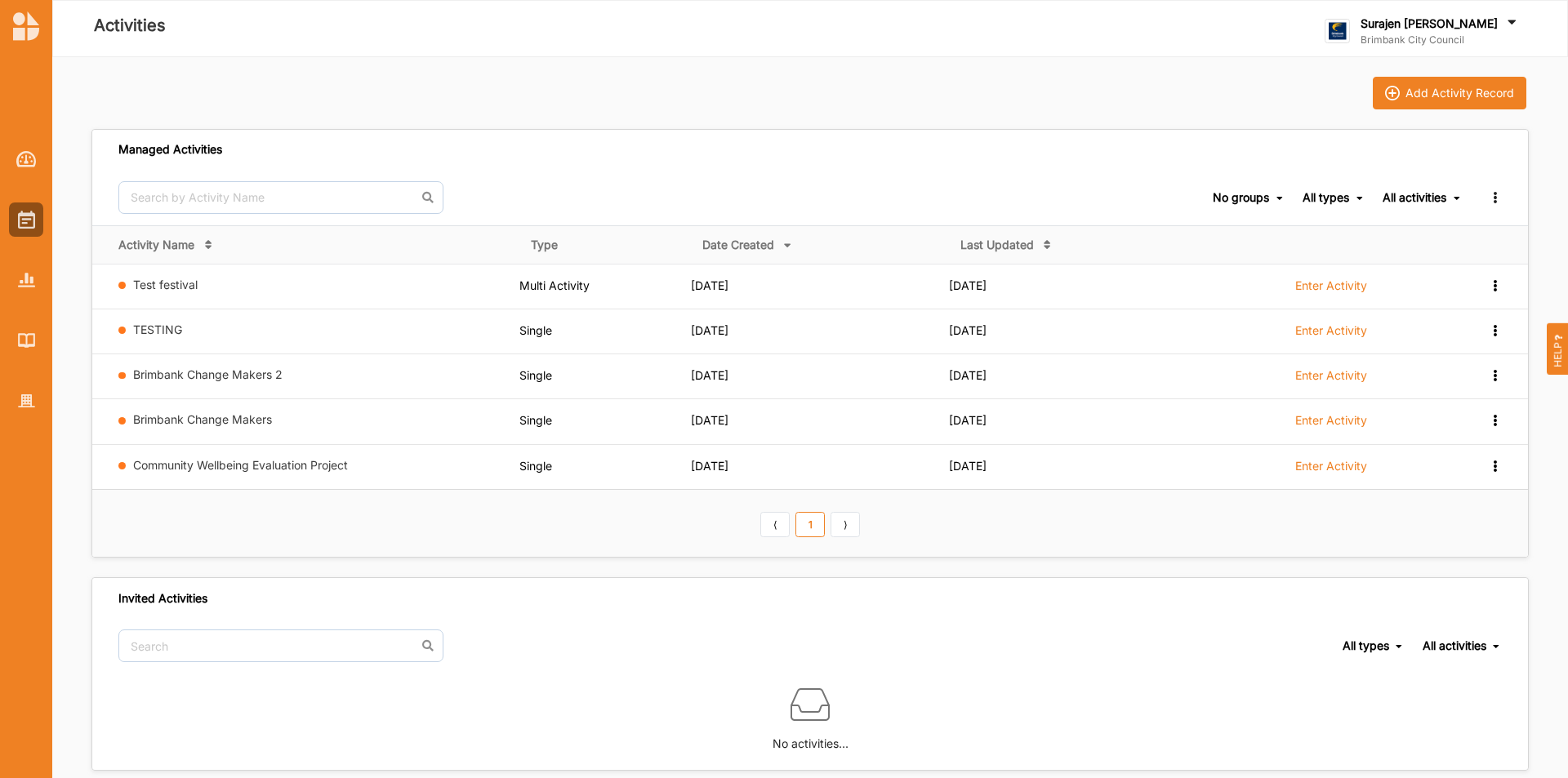
click at [1333, 462] on label "Enter Activity" at bounding box center [1331, 466] width 72 height 14
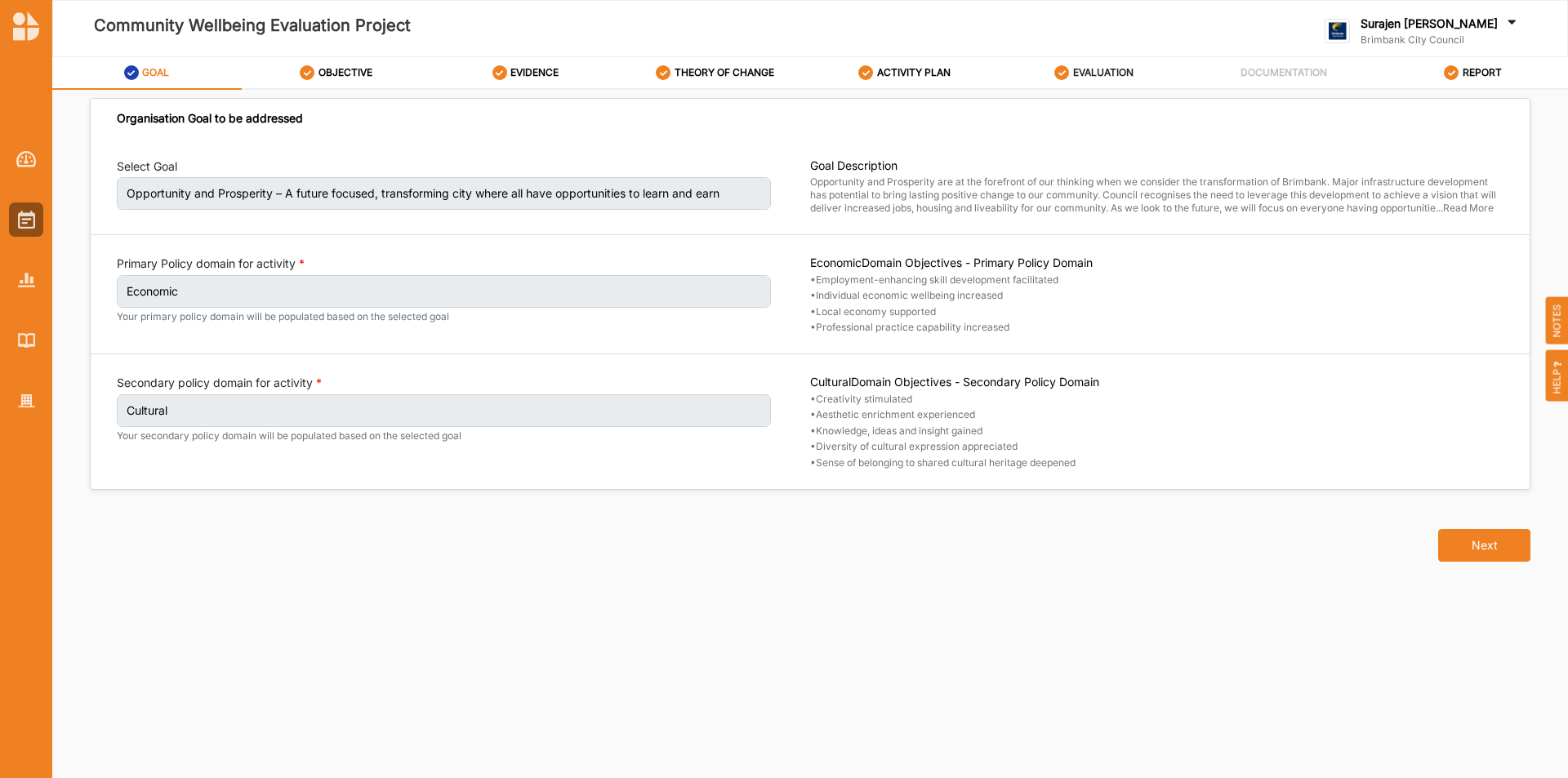
click at [1102, 73] on label "EVALUATION" at bounding box center [1104, 73] width 61 height 13
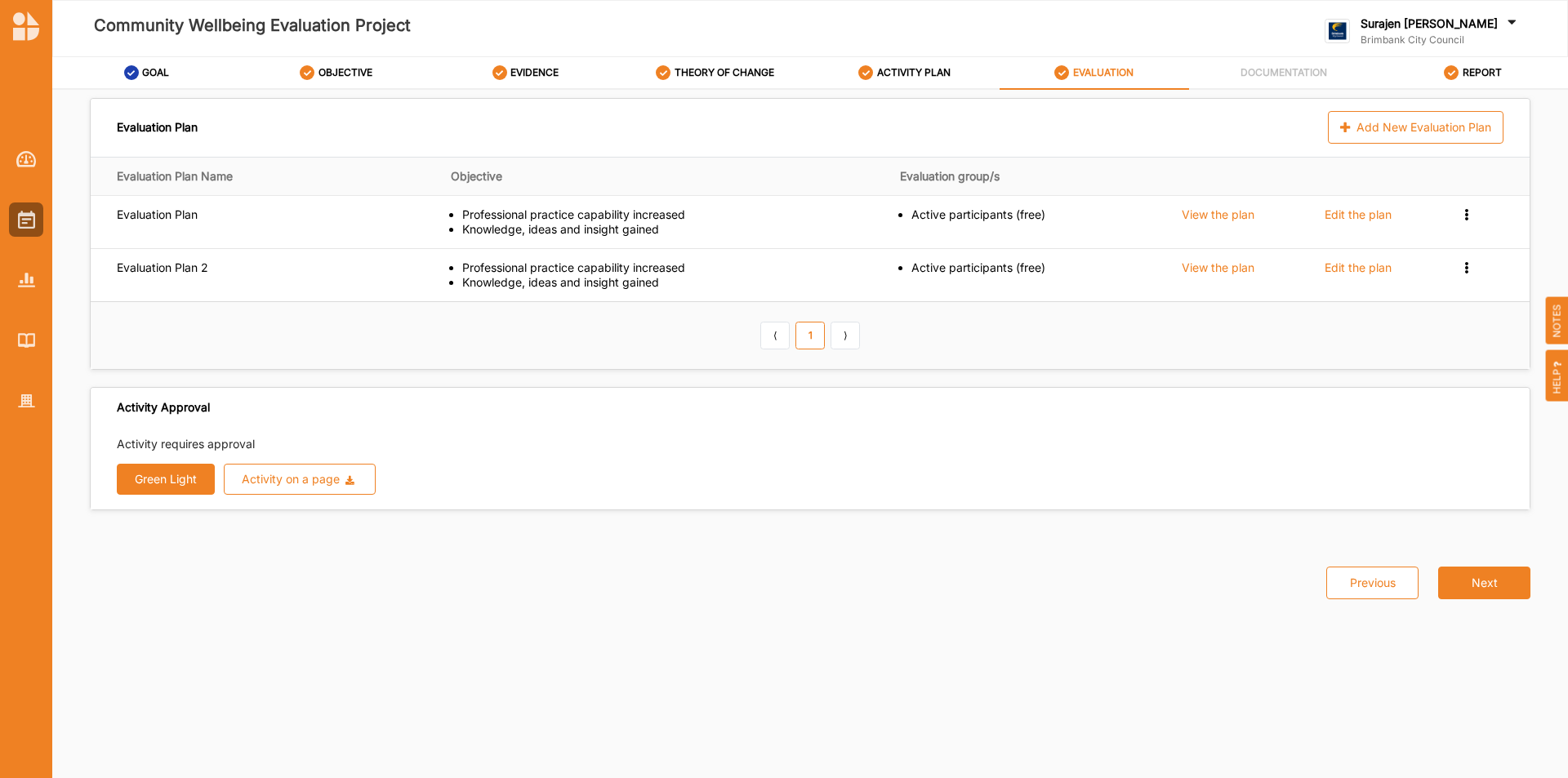
click at [140, 489] on button "Green Light" at bounding box center [165, 479] width 98 height 31
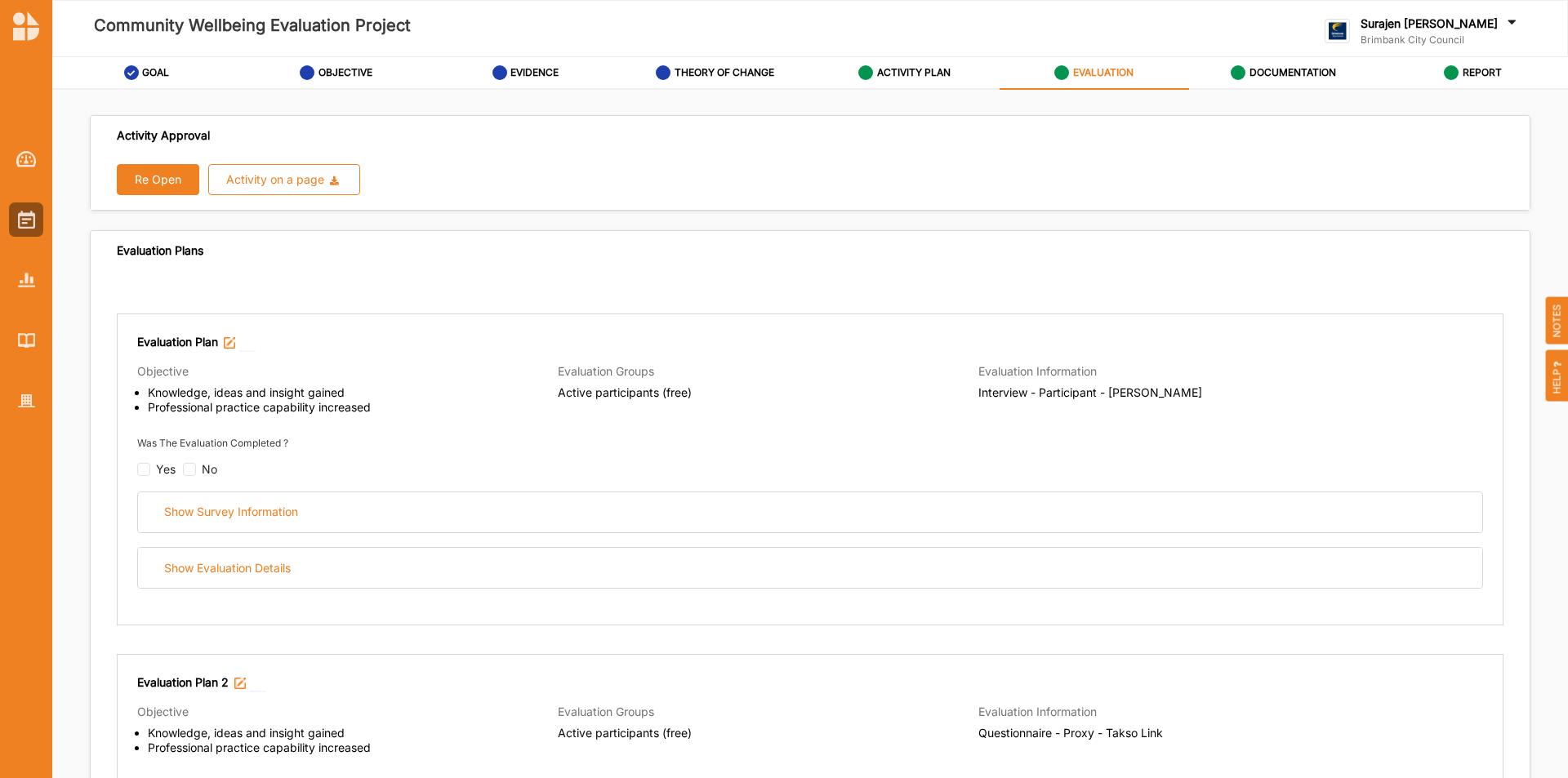
drag, startPoint x: 1241, startPoint y: 70, endPoint x: 1387, endPoint y: 92, distance: 147.6
click at [1243, 62] on div "DOCUMENTATION" at bounding box center [1283, 73] width 106 height 30
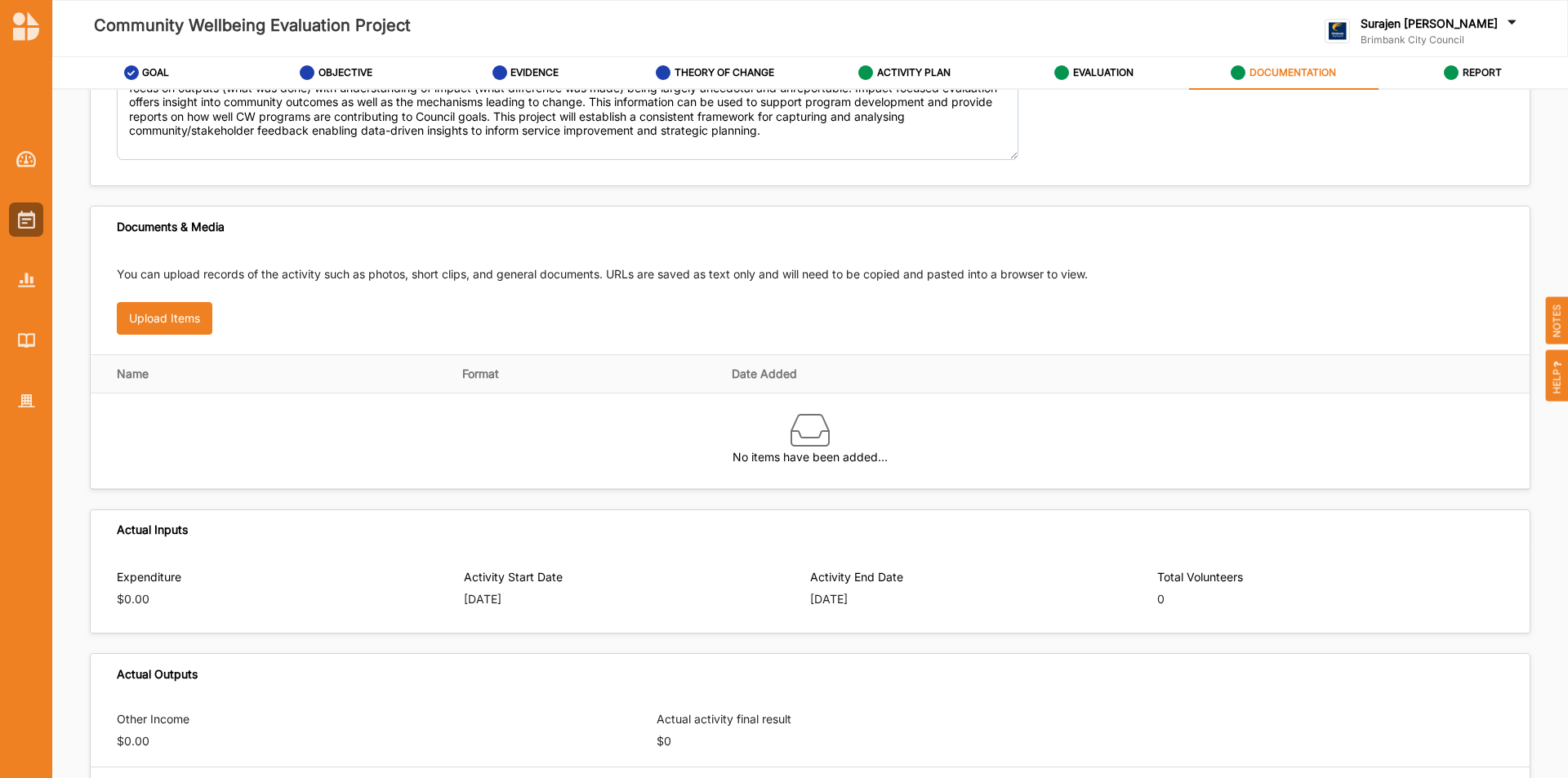
scroll to position [163, 0]
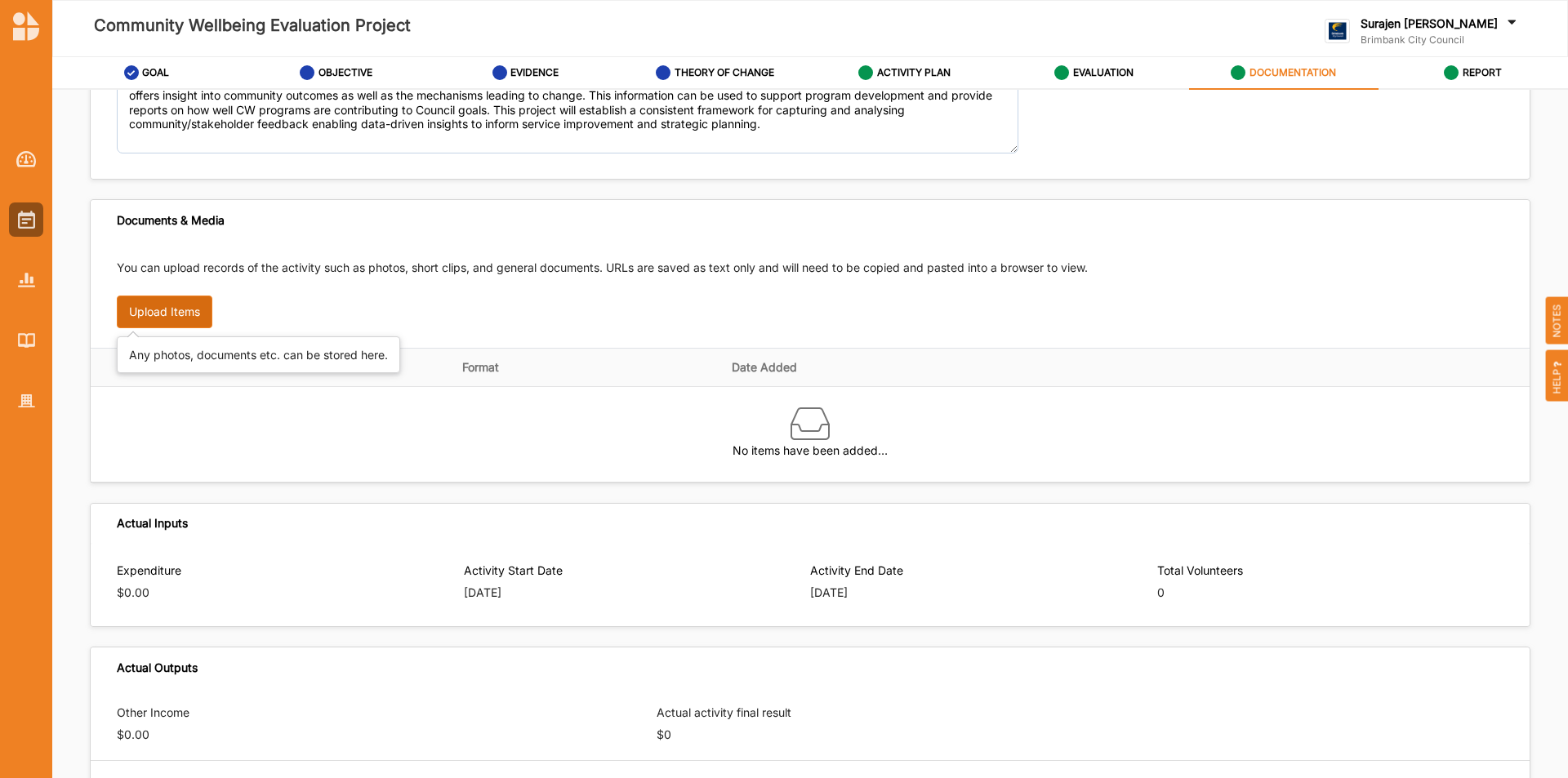
click at [200, 318] on button "Upload Items" at bounding box center [164, 312] width 96 height 32
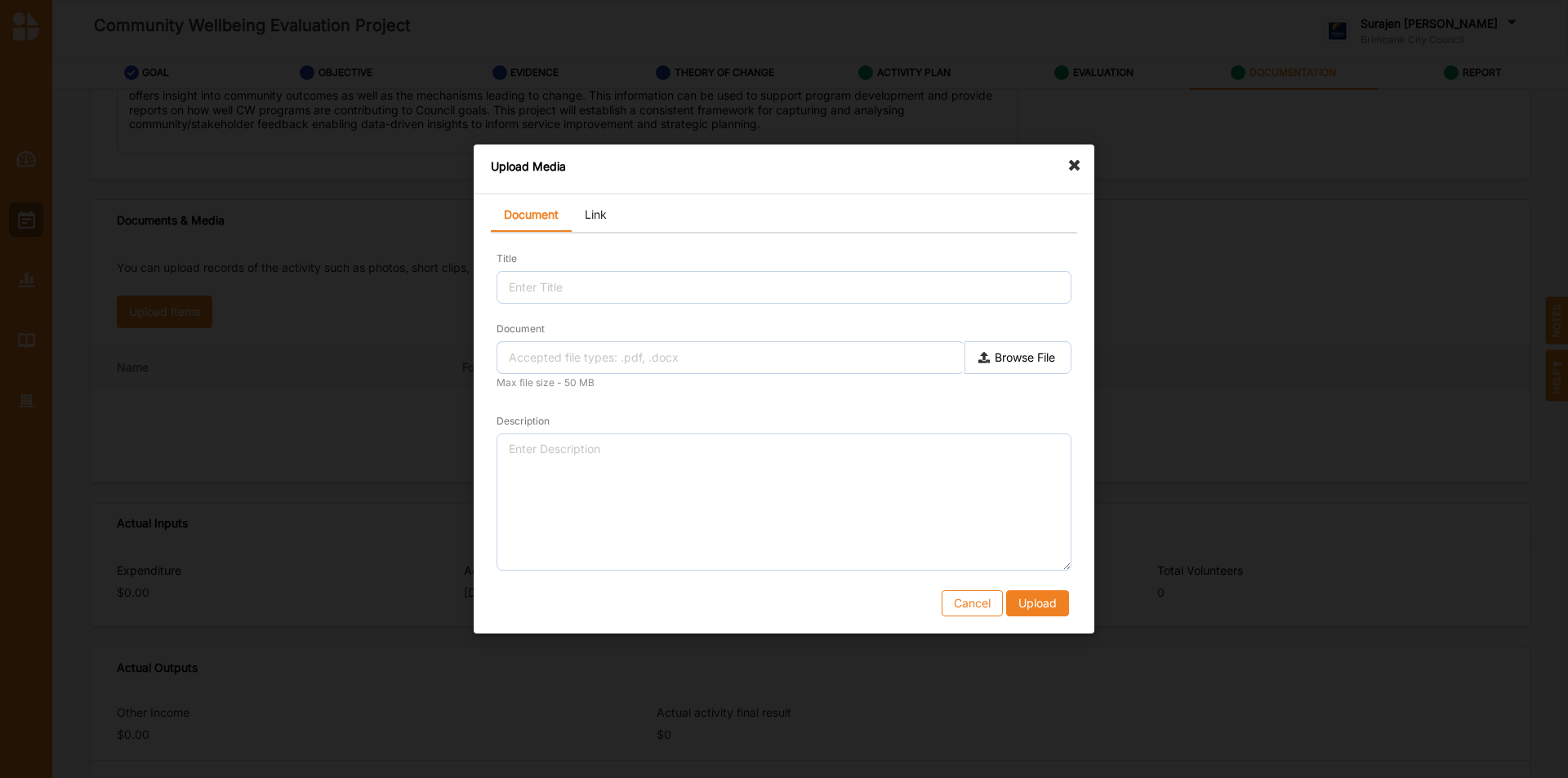
drag, startPoint x: 1082, startPoint y: 165, endPoint x: 1213, endPoint y: 180, distance: 131.9
click at [1084, 165] on icon at bounding box center [1078, 157] width 26 height 26
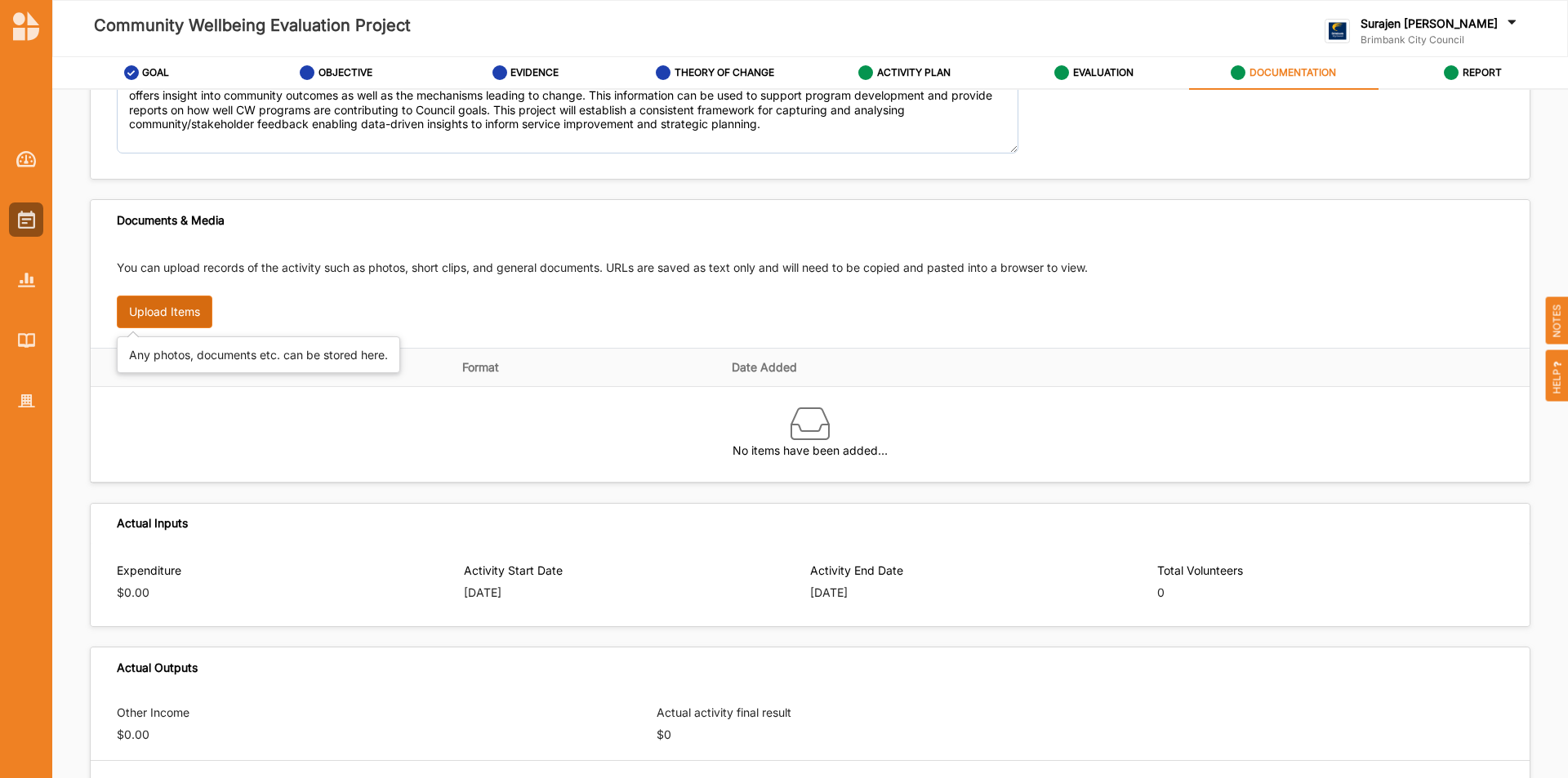
click at [147, 306] on button "Upload Items" at bounding box center [164, 312] width 96 height 32
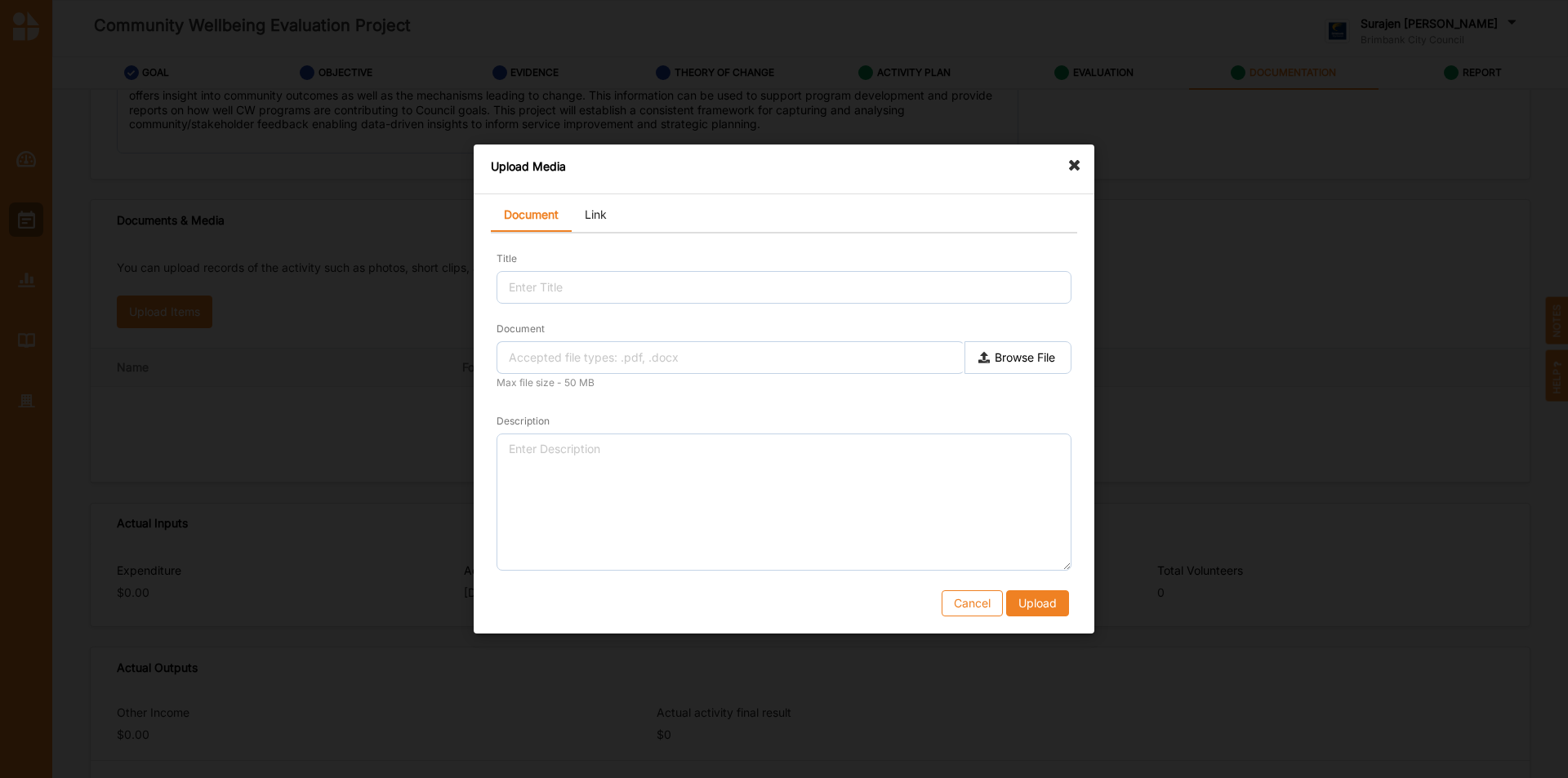
click at [616, 217] on link "Link" at bounding box center [596, 216] width 48 height 32
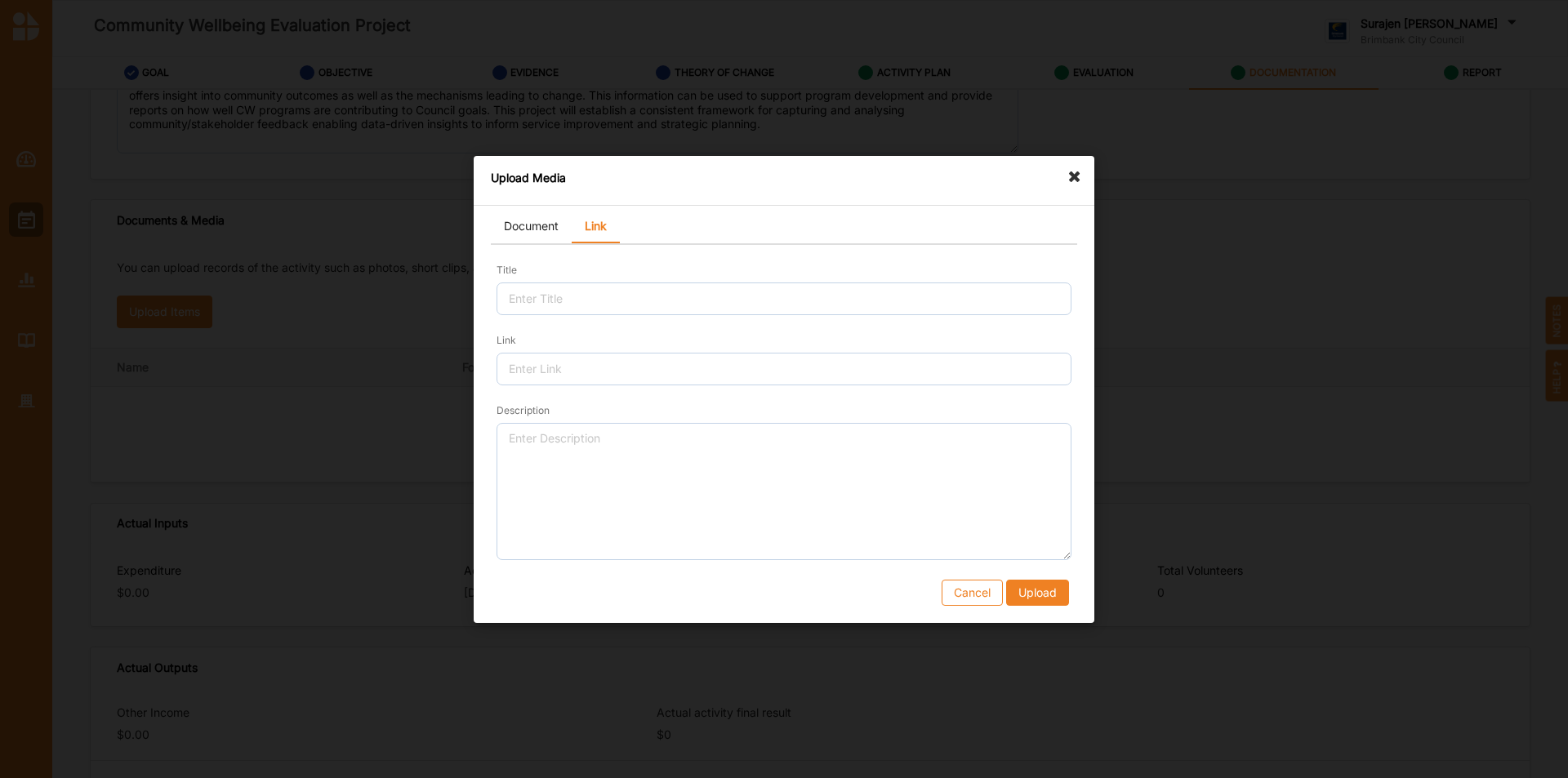
drag, startPoint x: 516, startPoint y: 222, endPoint x: 729, endPoint y: 244, distance: 214.1
click at [517, 226] on link "Document" at bounding box center [531, 227] width 81 height 32
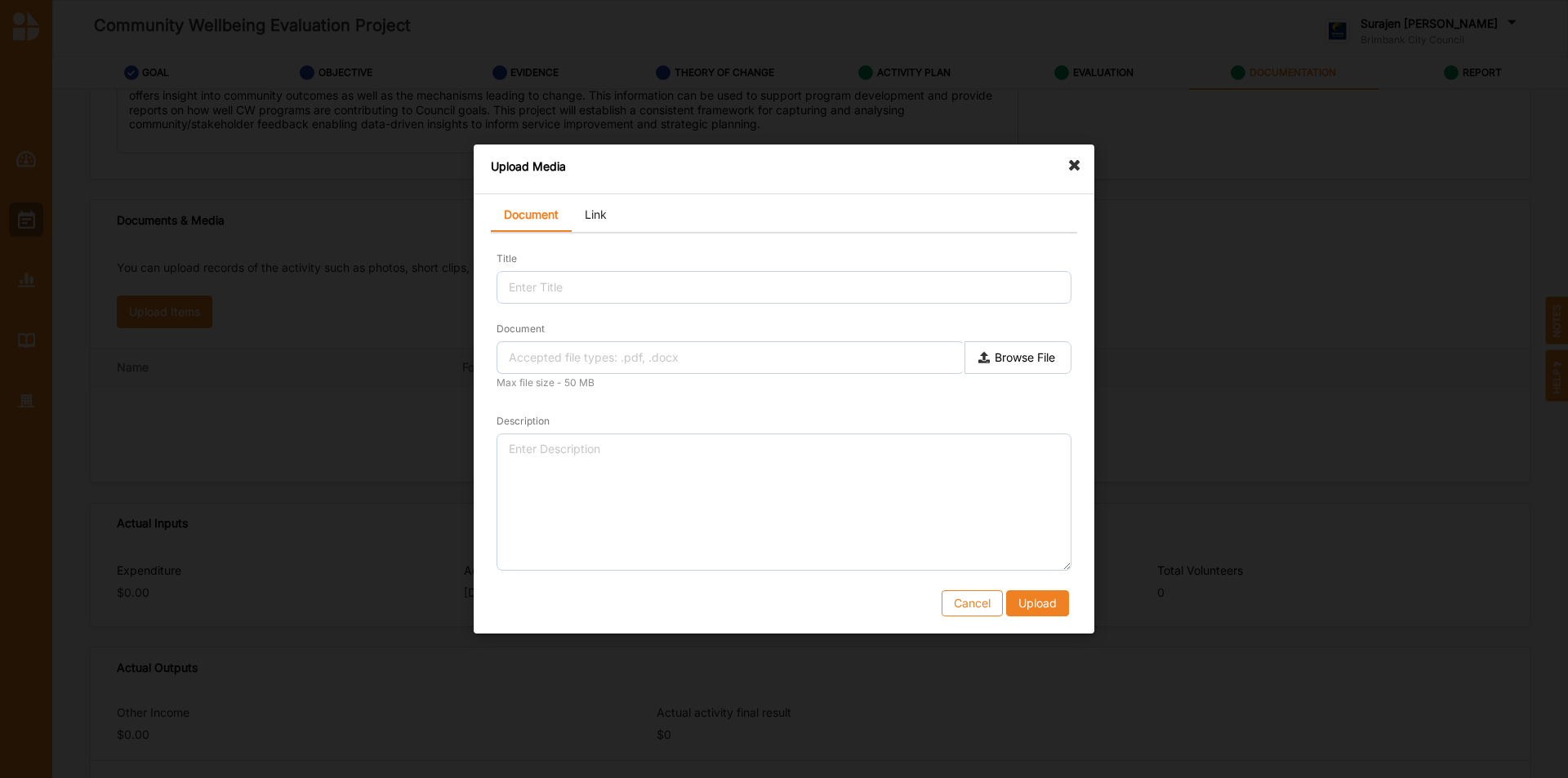
drag, startPoint x: 596, startPoint y: 209, endPoint x: 814, endPoint y: 253, distance: 222.4
click at [596, 209] on link "Link" at bounding box center [596, 216] width 48 height 32
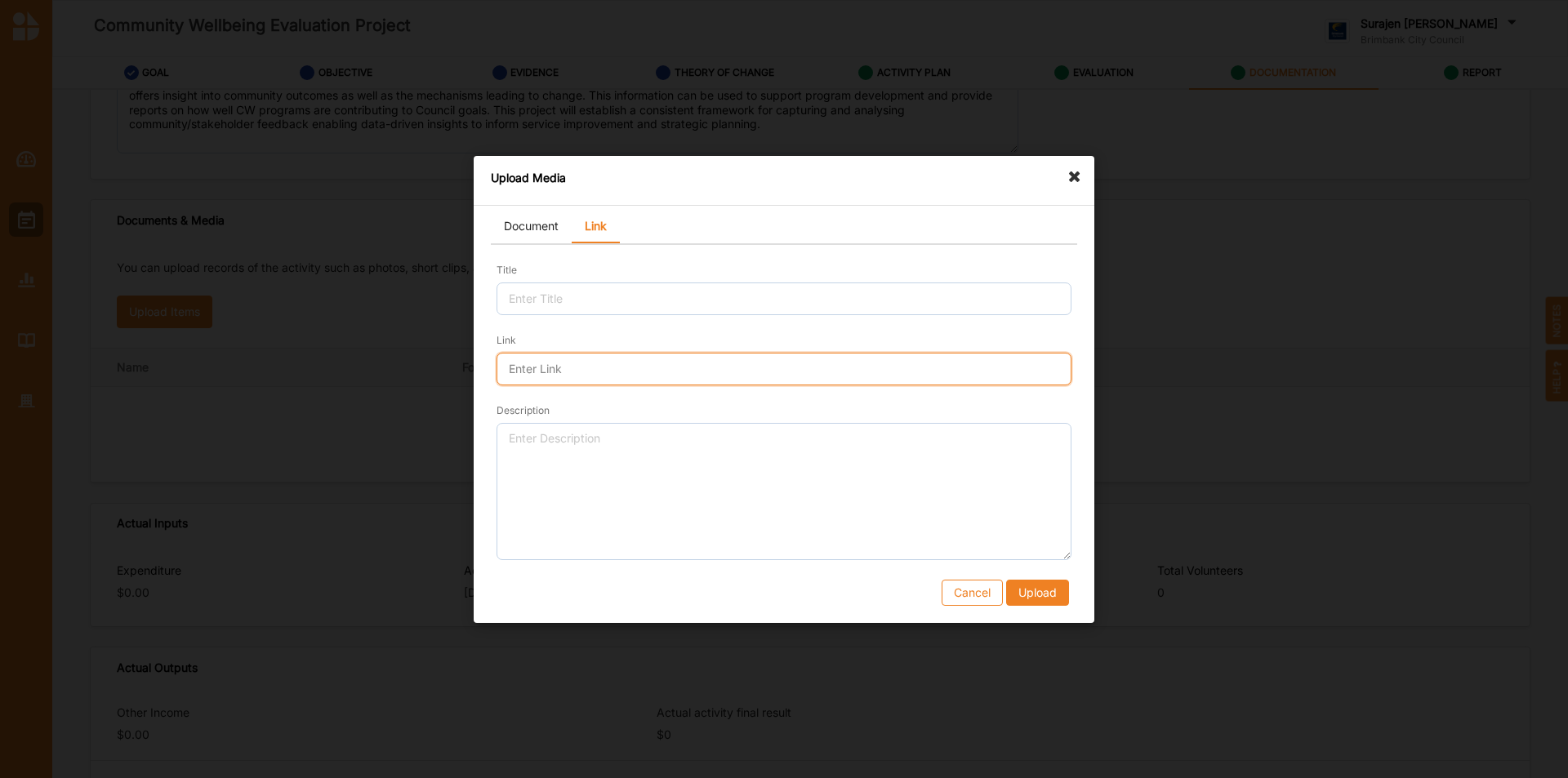
click at [669, 370] on input "Link" at bounding box center [784, 369] width 575 height 32
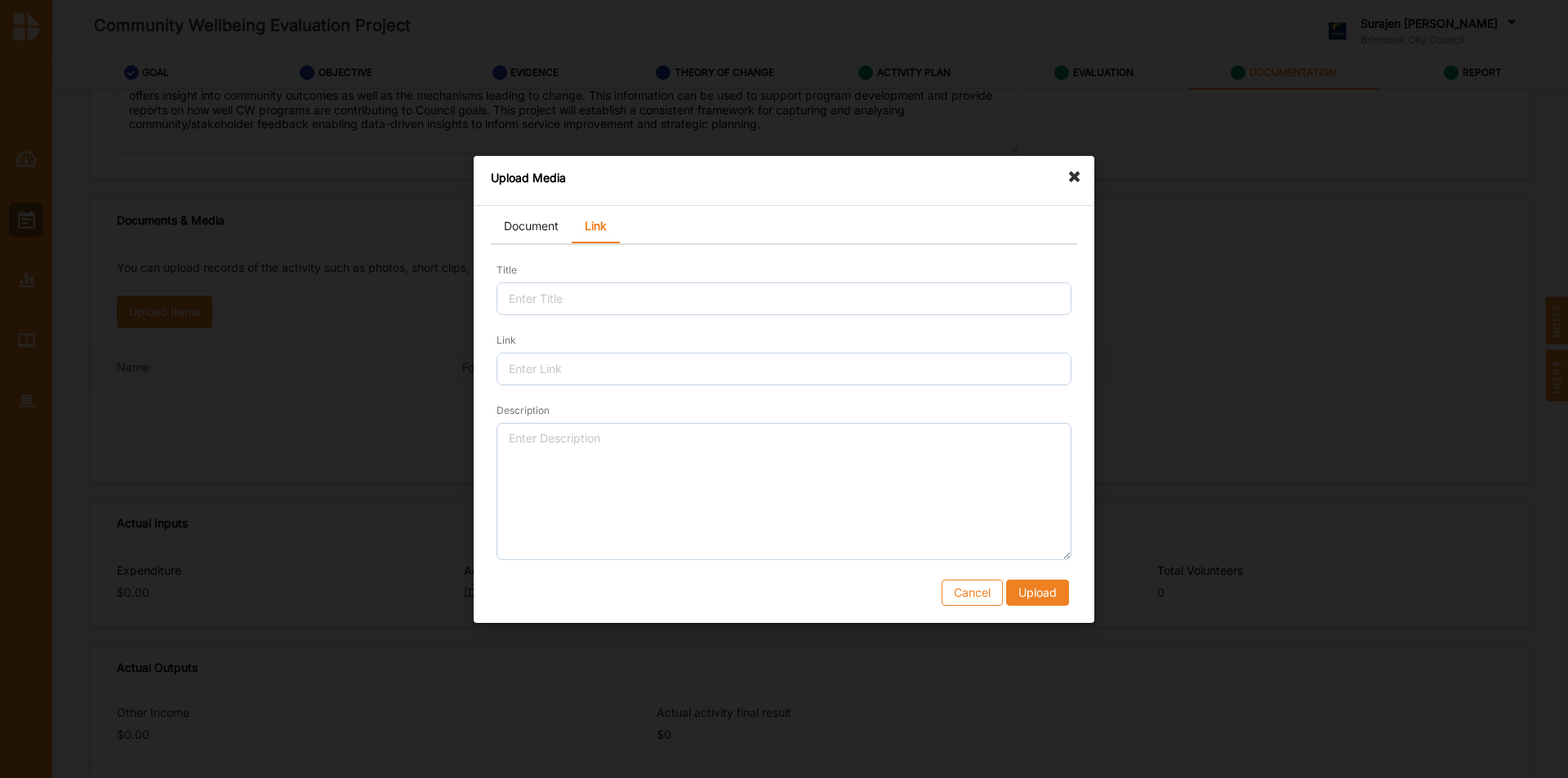
click at [1079, 181] on div "Upload Media Document Link Title Link Description Cancel Upload" at bounding box center [783, 389] width 620 height 467
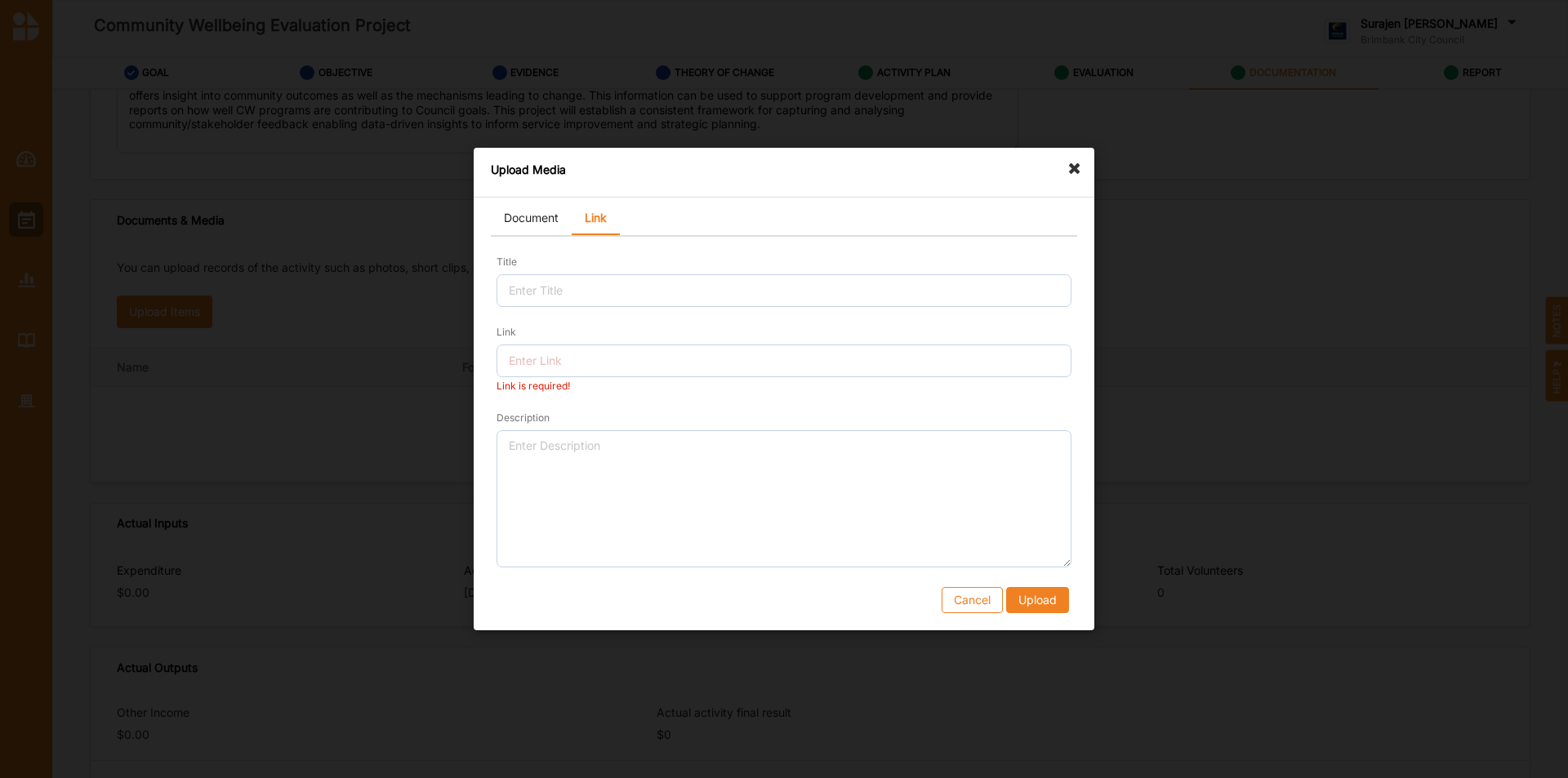
click at [1072, 170] on icon at bounding box center [1078, 160] width 26 height 26
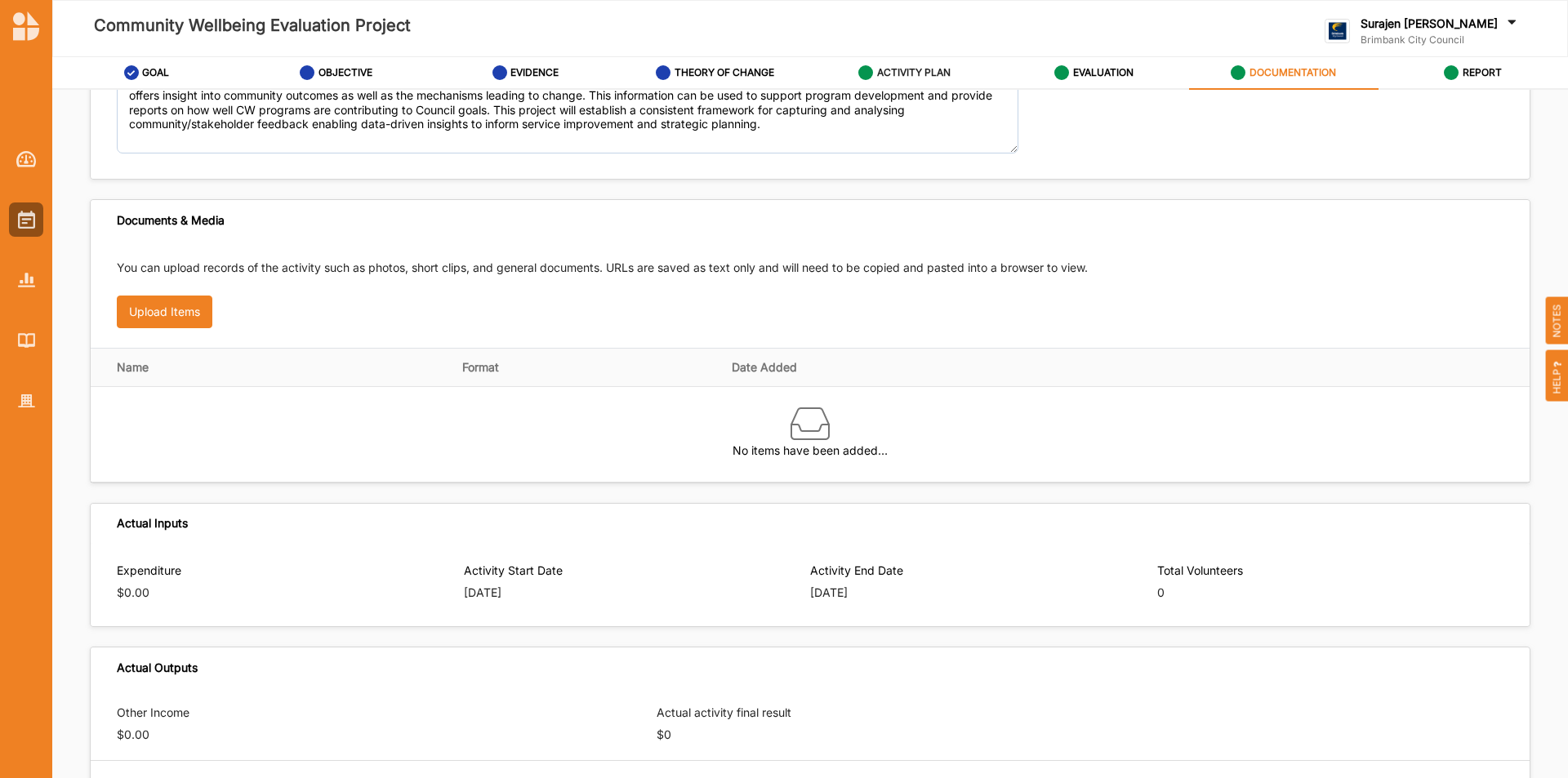
click at [936, 77] on label "ACTIVITY PLAN" at bounding box center [914, 73] width 73 height 13
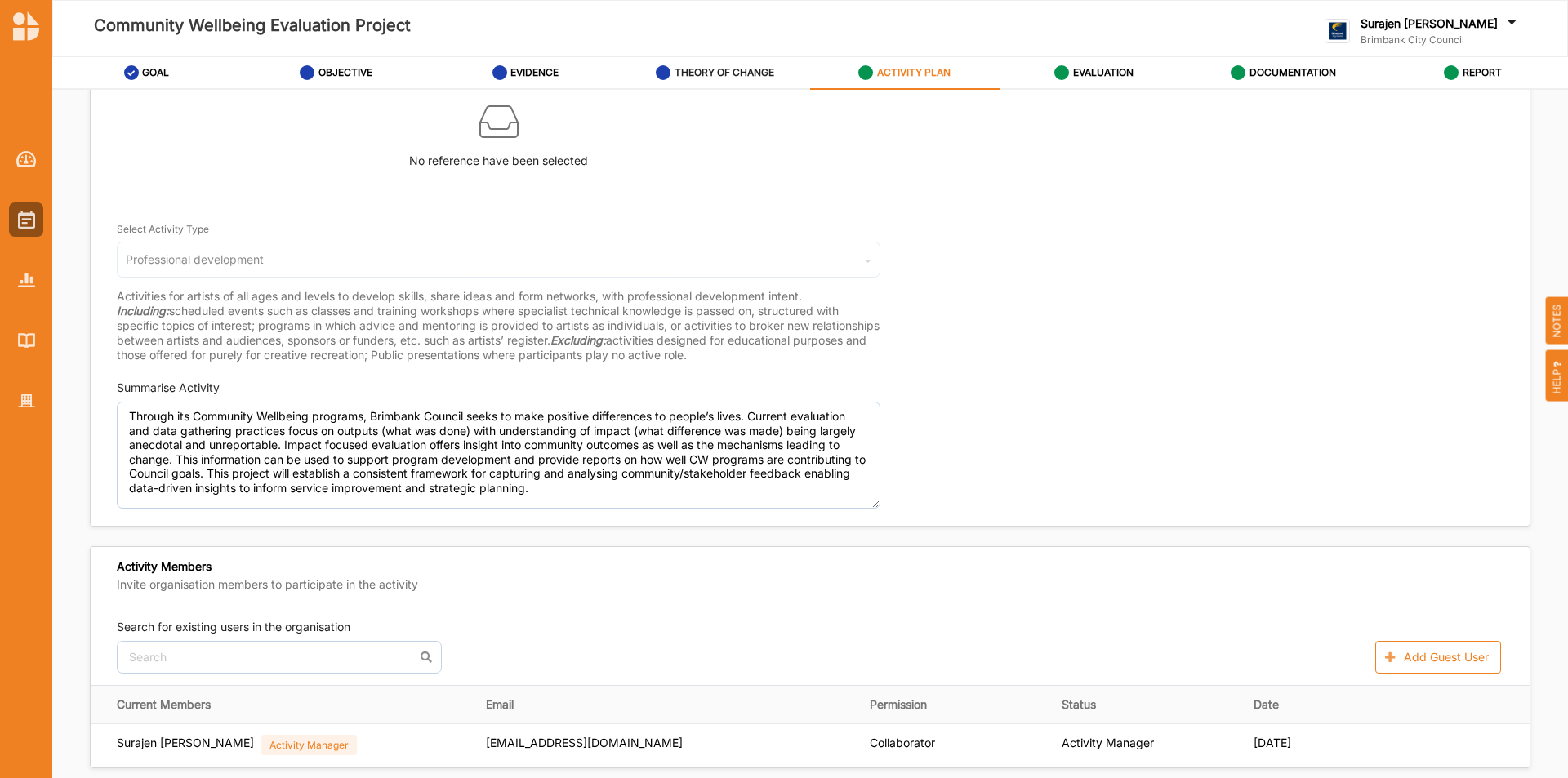
drag, startPoint x: 710, startPoint y: 78, endPoint x: 723, endPoint y: 78, distance: 13.0
click at [715, 78] on label "THEORY OF CHANGE" at bounding box center [724, 73] width 99 height 13
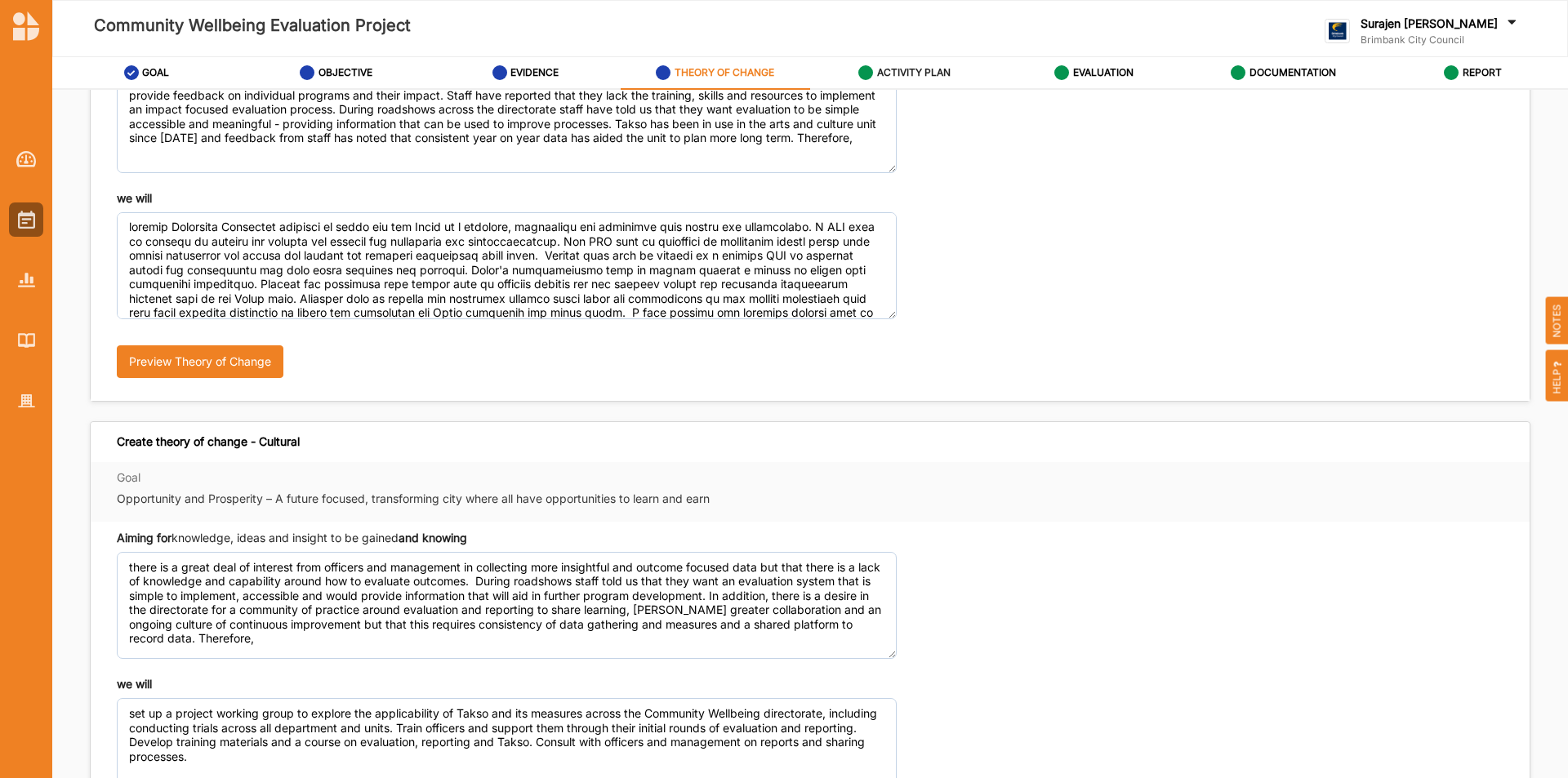
drag, startPoint x: 954, startPoint y: 76, endPoint x: 960, endPoint y: 87, distance: 12.5
click at [954, 76] on link "ACTIVITY PLAN" at bounding box center [905, 73] width 190 height 32
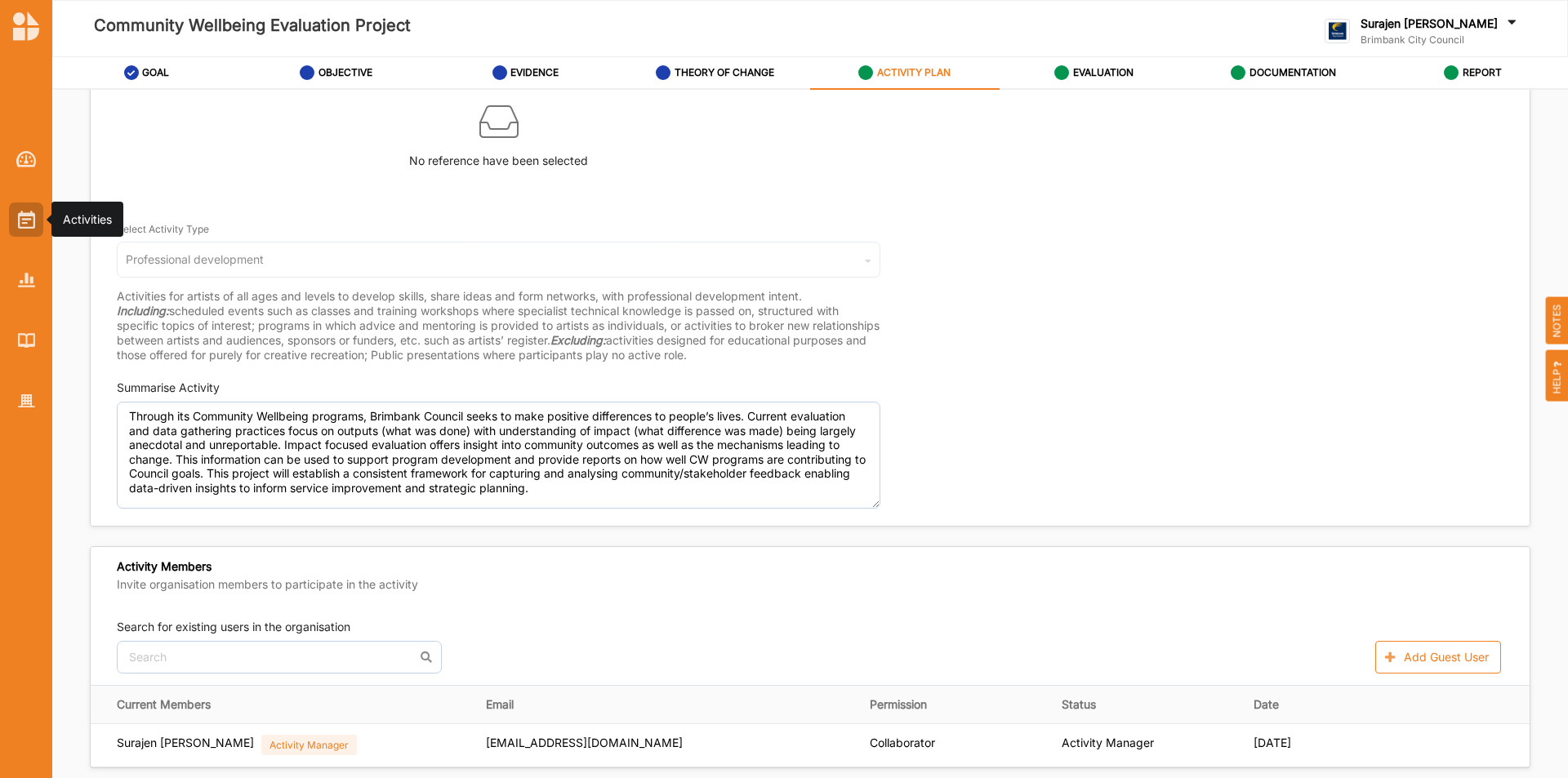
click at [10, 215] on div at bounding box center [26, 219] width 34 height 34
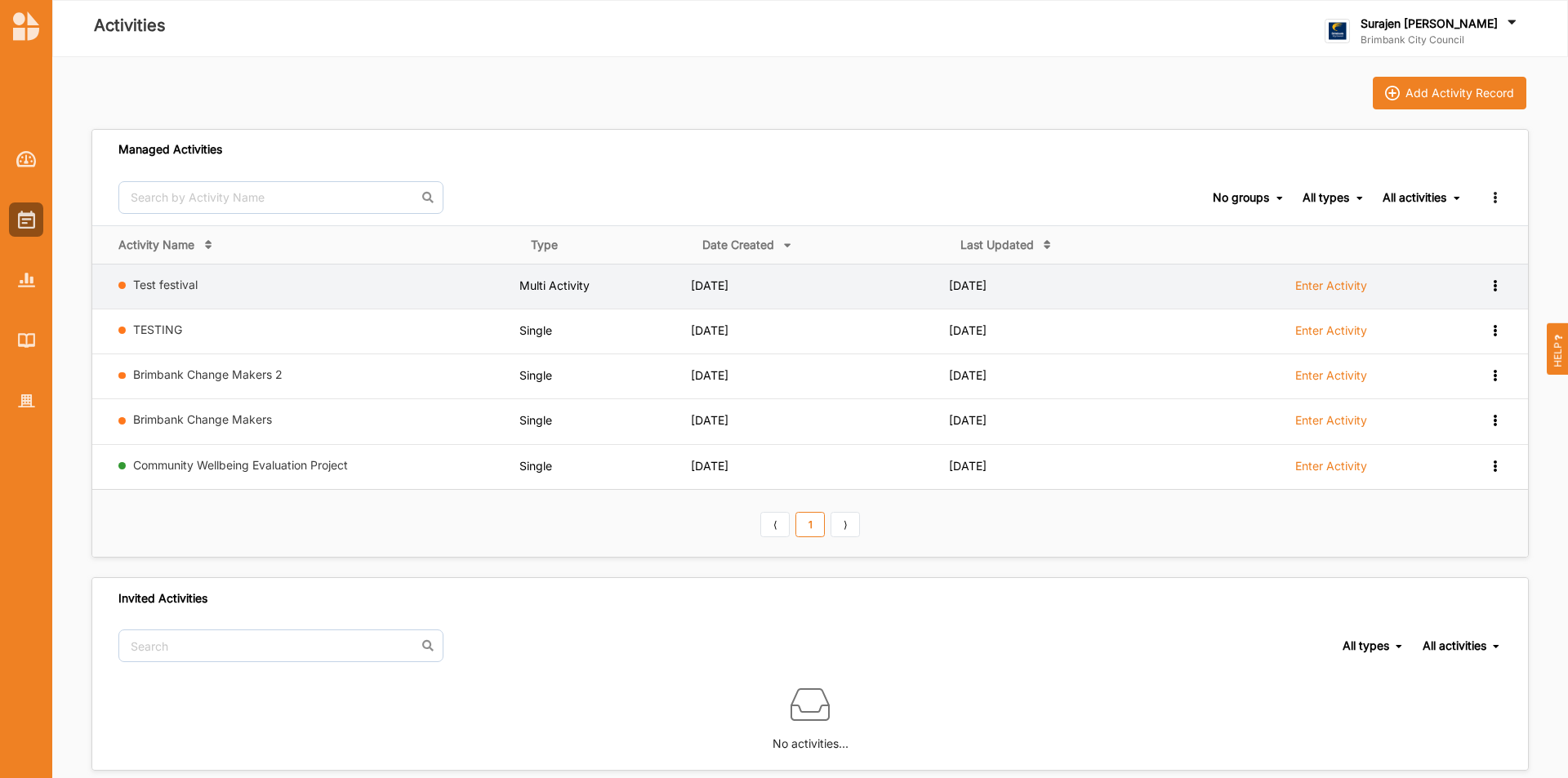
click at [1314, 286] on label "Enter Activity" at bounding box center [1331, 286] width 72 height 14
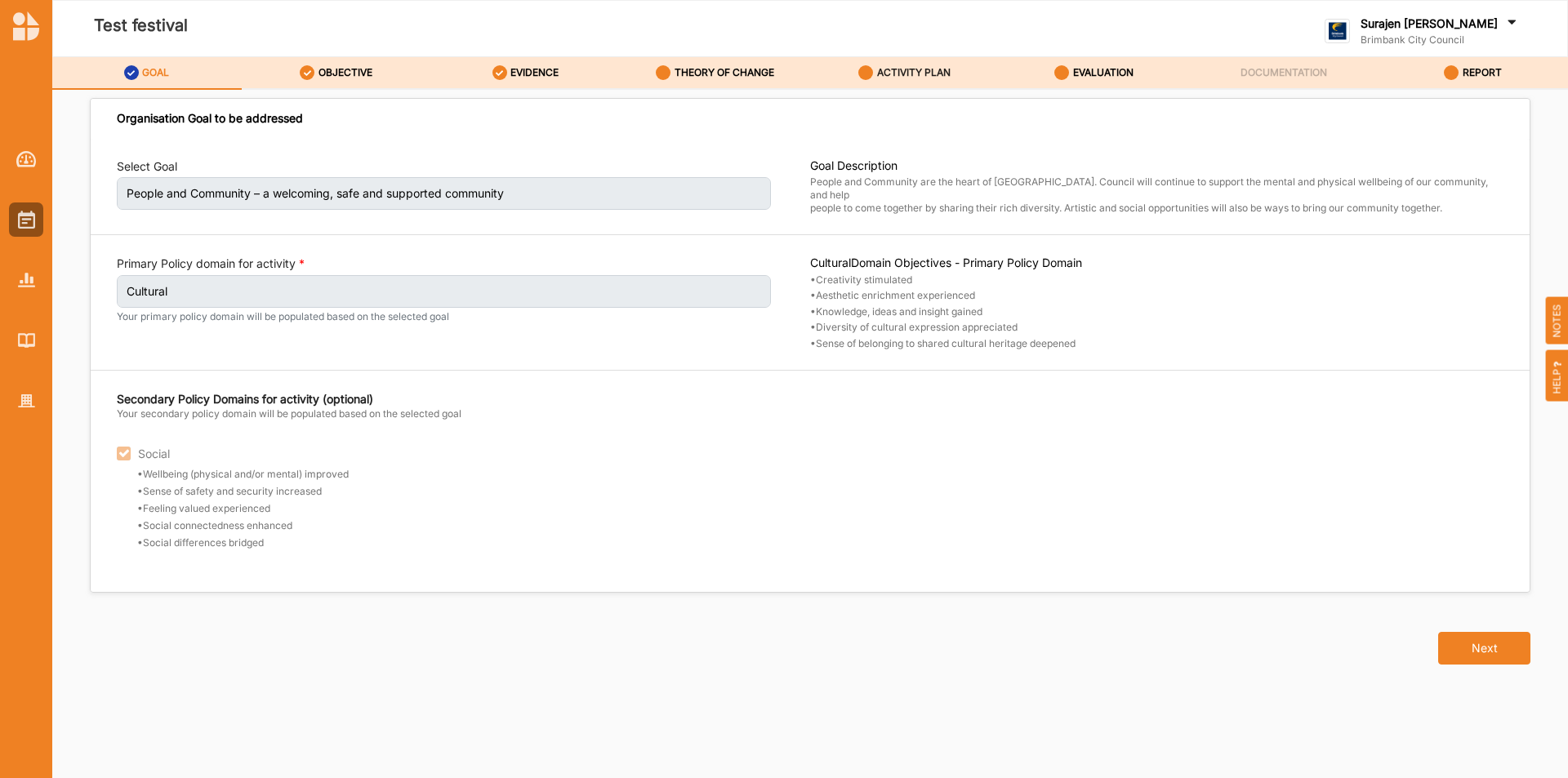
click at [910, 81] on div "ACTIVITY PLAN" at bounding box center [904, 73] width 92 height 30
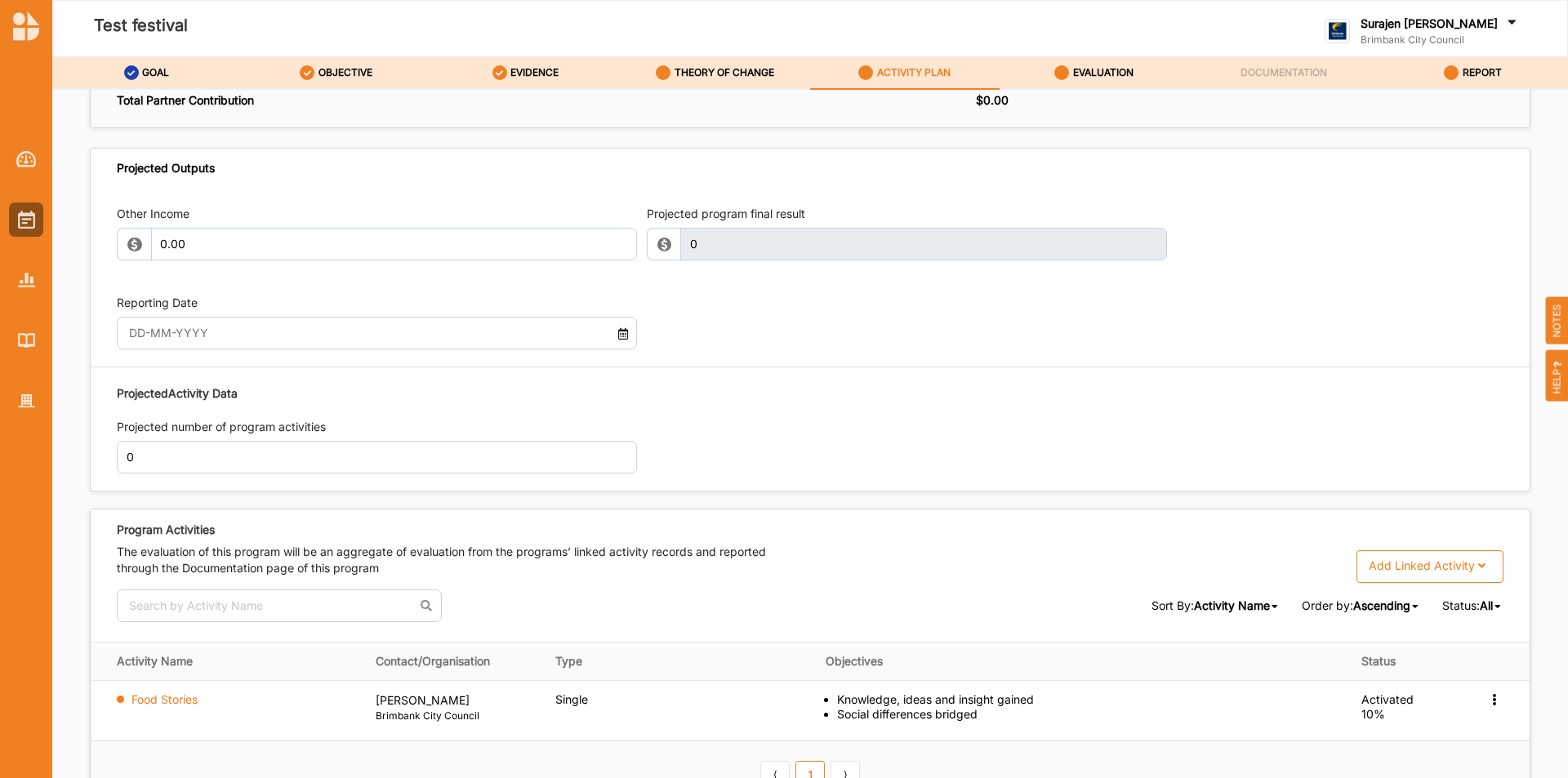
scroll to position [1791, 0]
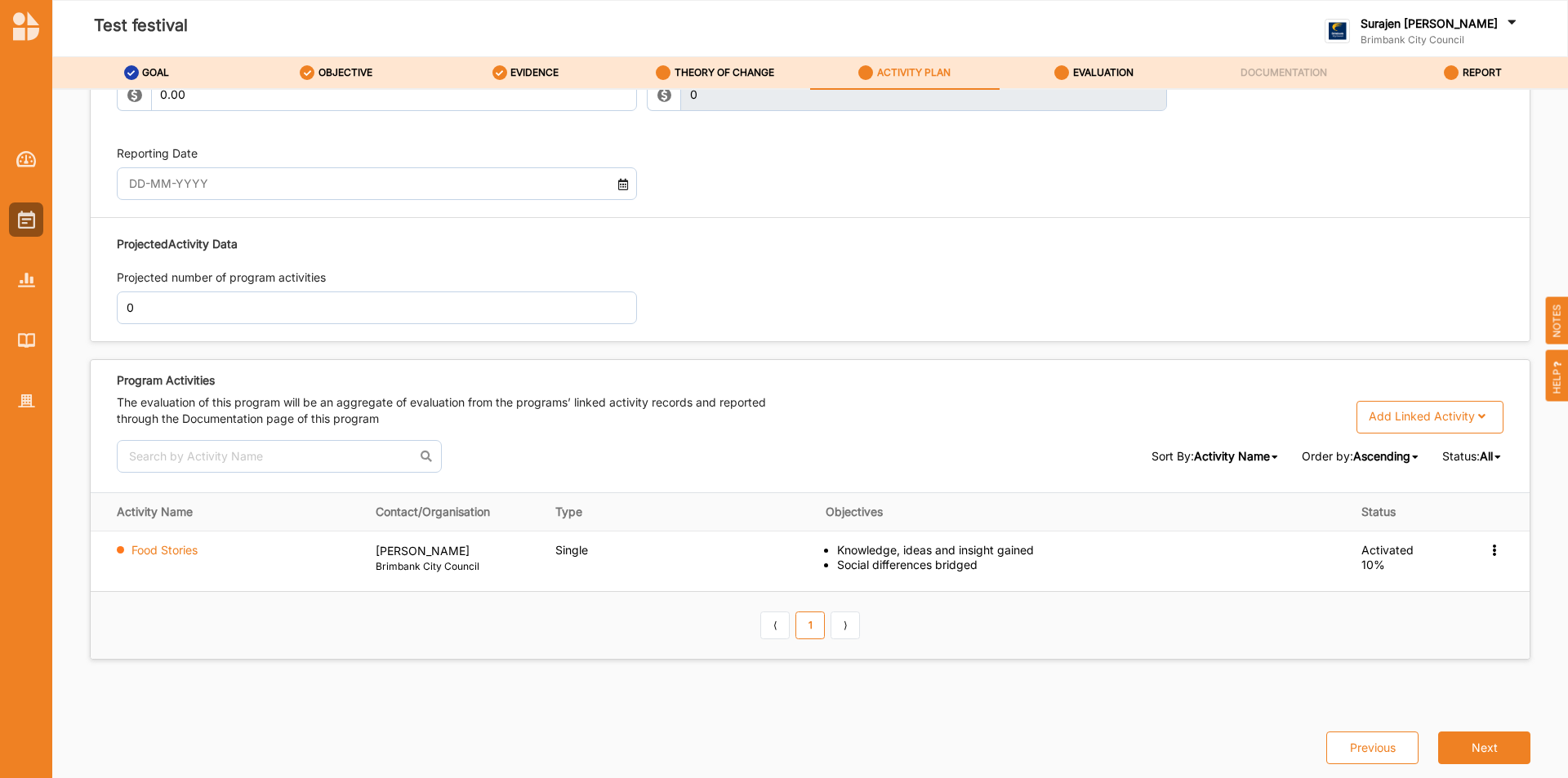
click at [1431, 416] on div "Add Linked Activity" at bounding box center [1421, 416] width 107 height 14
click at [1390, 447] on div "Single Activity" at bounding box center [1427, 451] width 147 height 30
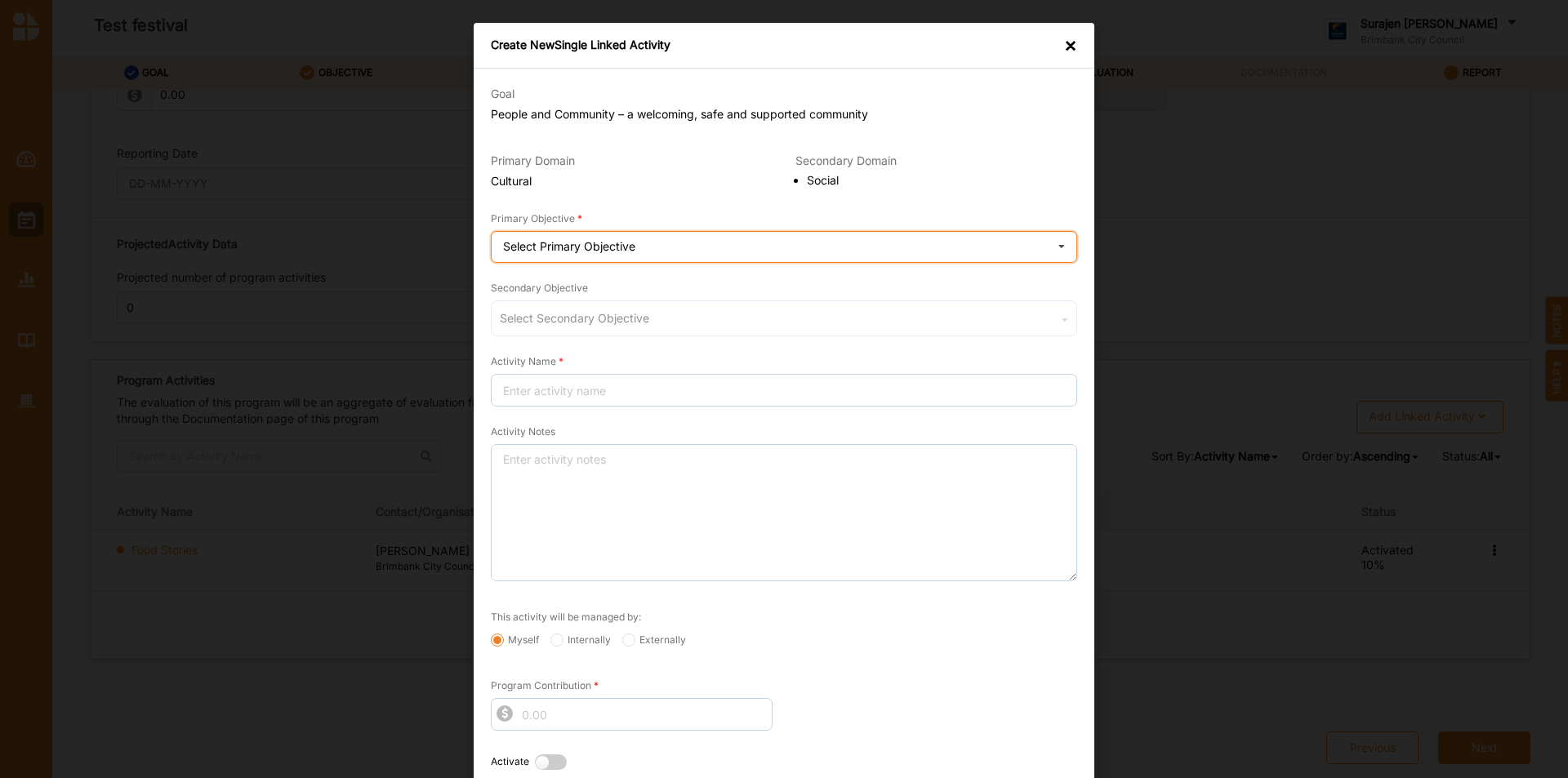
click at [661, 244] on div "Select Primary Objective Creativity stimulated Knowledge, ideas and insight gai…" at bounding box center [783, 247] width 586 height 32
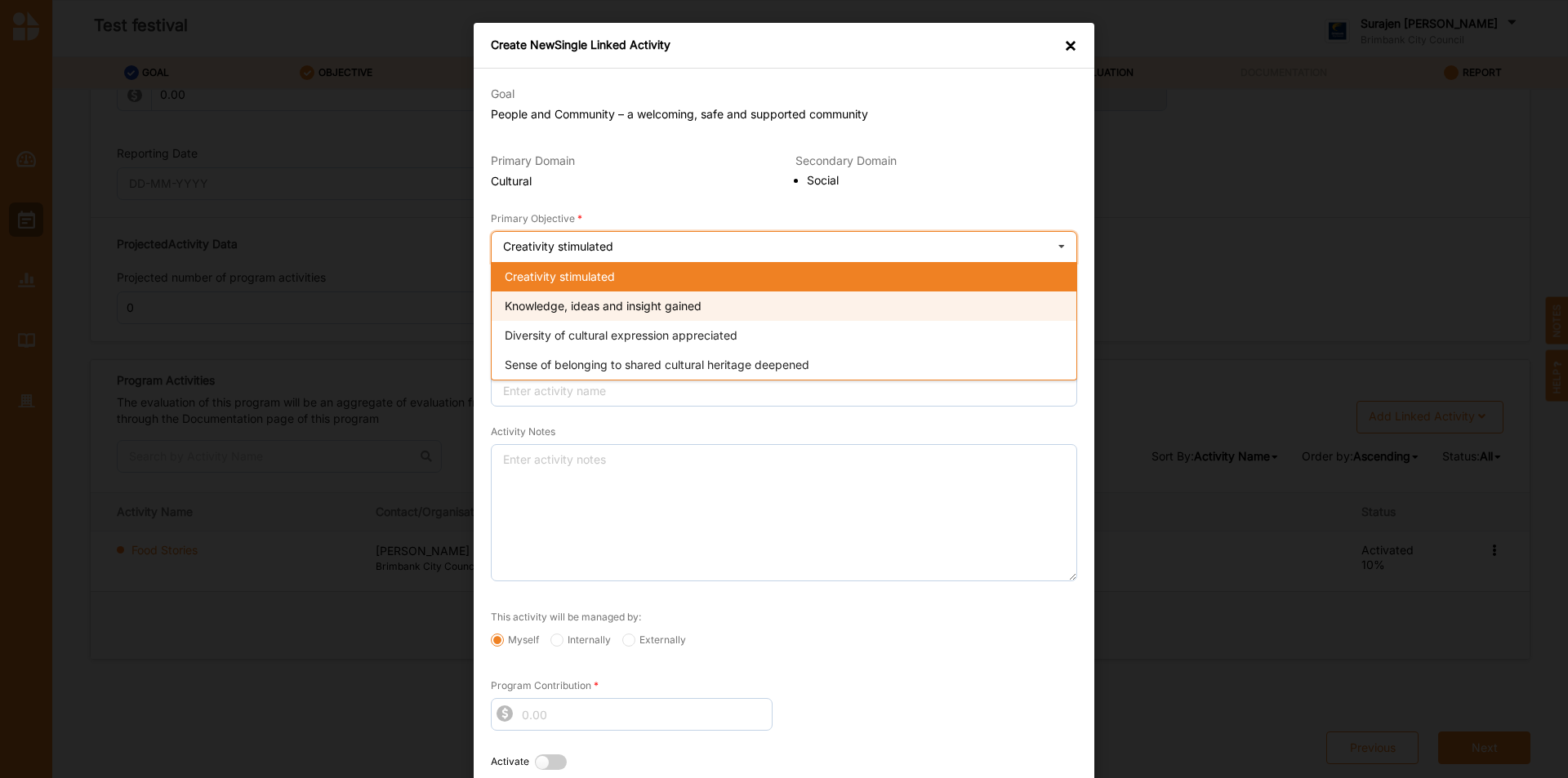
click at [602, 317] on div "Knowledge, ideas and insight gained" at bounding box center [783, 306] width 584 height 30
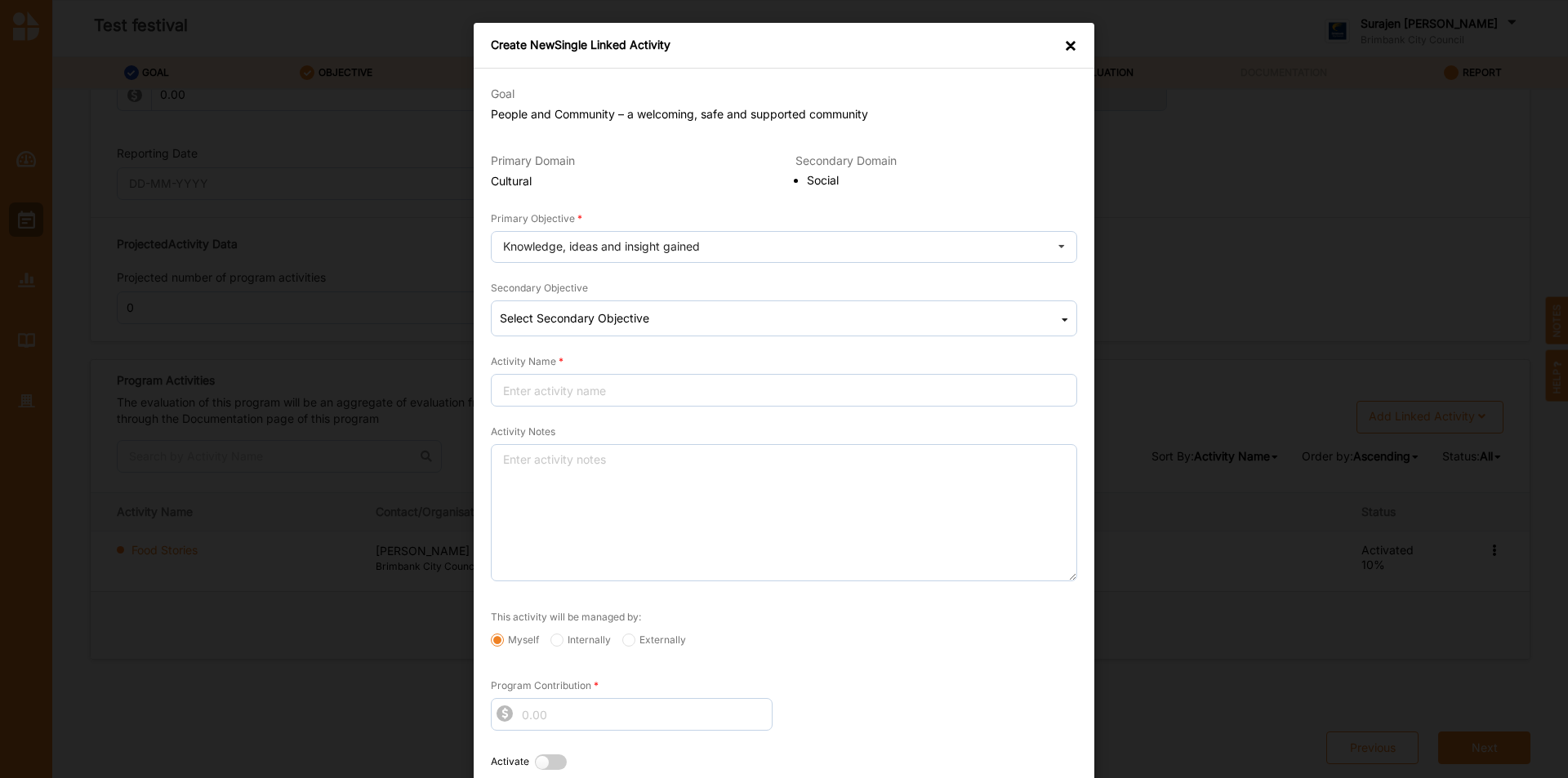
drag, startPoint x: 674, startPoint y: 342, endPoint x: 686, endPoint y: 334, distance: 14.4
click at [677, 339] on form "Goal People and Community – a welcoming, safe and supported community Primary D…" at bounding box center [783, 450] width 586 height 752
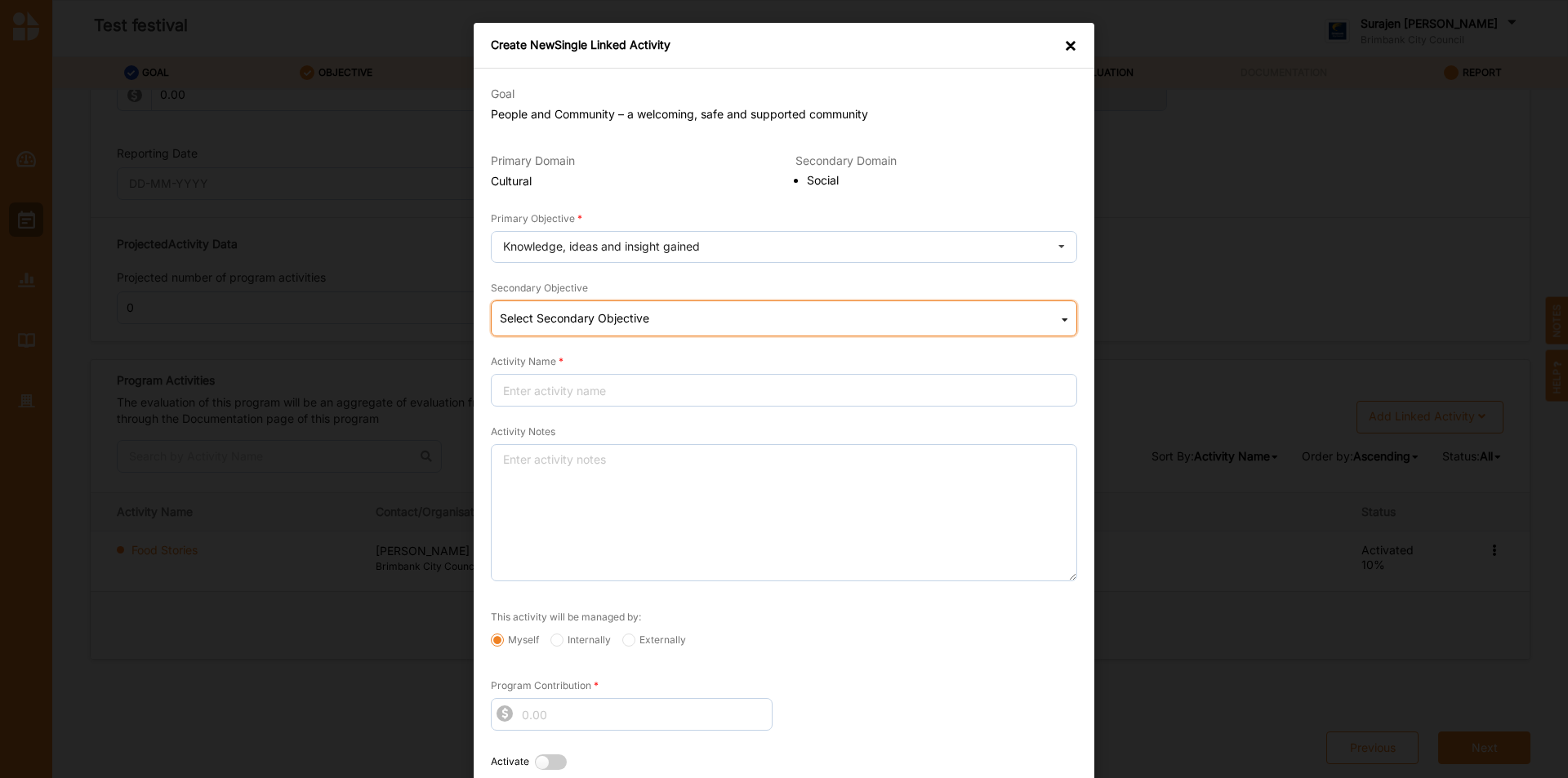
drag, startPoint x: 686, startPoint y: 328, endPoint x: 696, endPoint y: 330, distance: 10.2
click at [688, 330] on div "Select Secondary Objective Social Wellbeing (physical and/or mental) improved S…" at bounding box center [783, 319] width 586 height 36
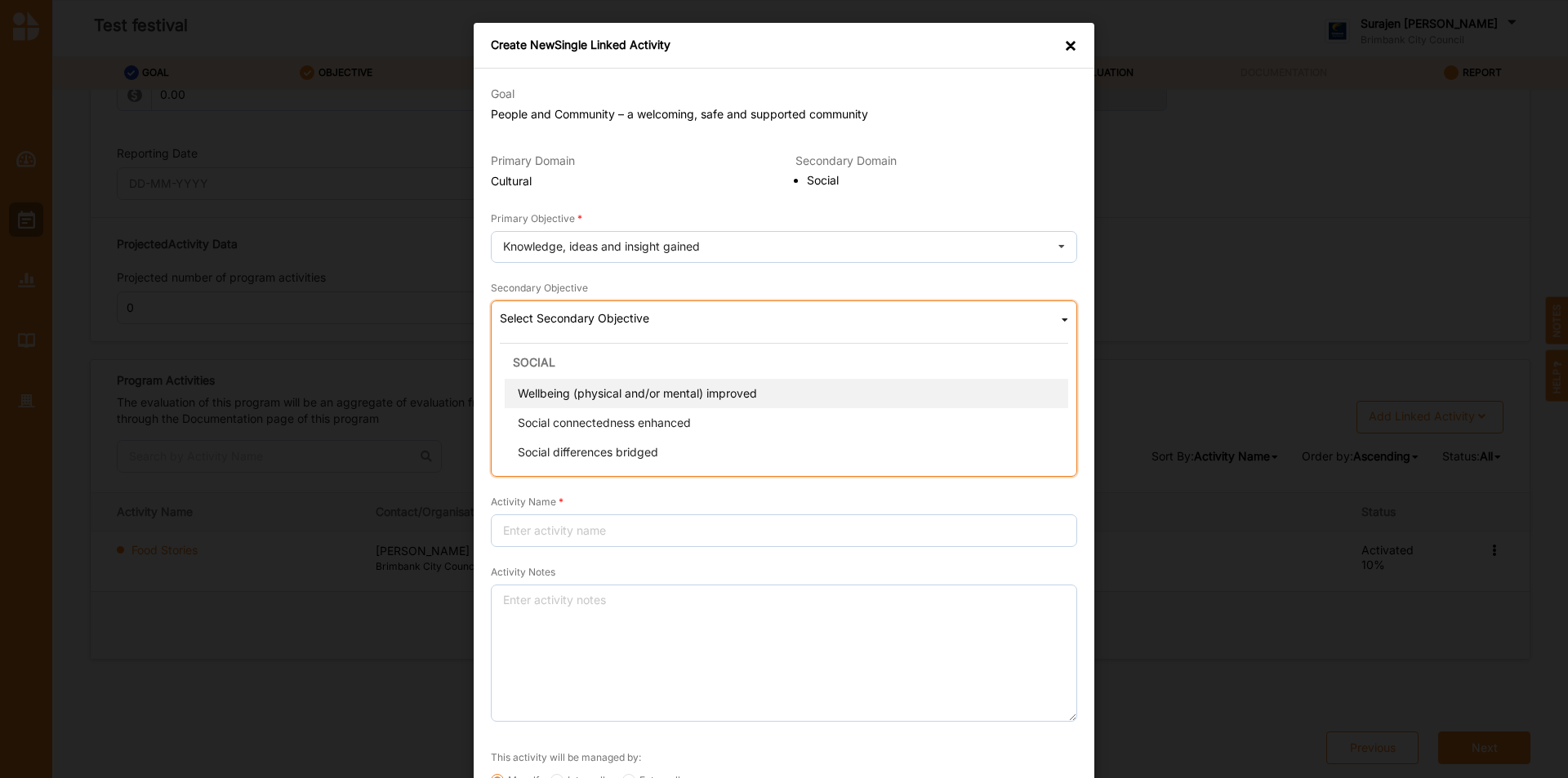
click at [824, 396] on div "Wellbeing (physical and/or mental) improved" at bounding box center [788, 393] width 568 height 30
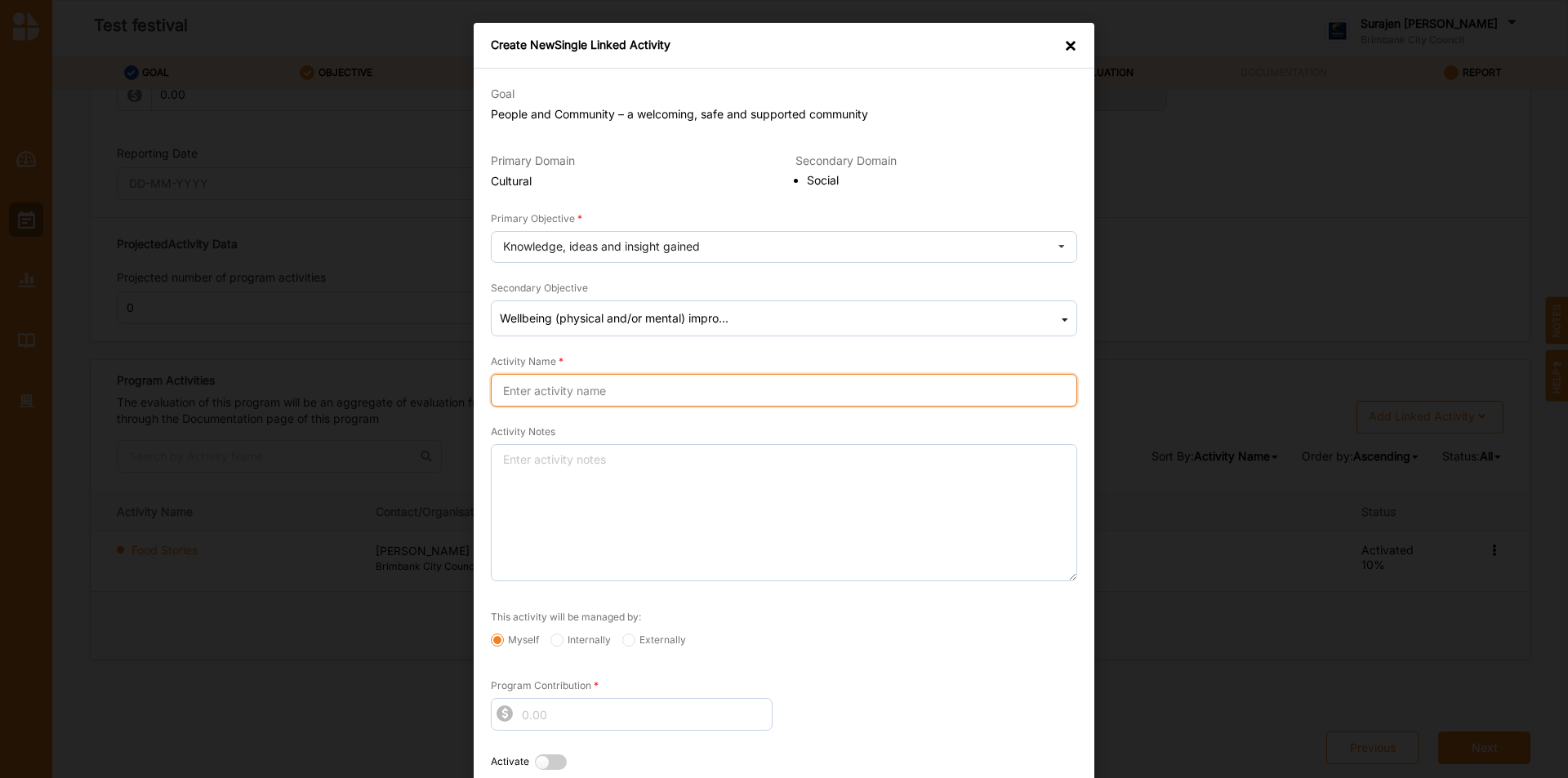
click at [694, 380] on input "Activity Name" at bounding box center [783, 390] width 586 height 32
type input "Author talks"
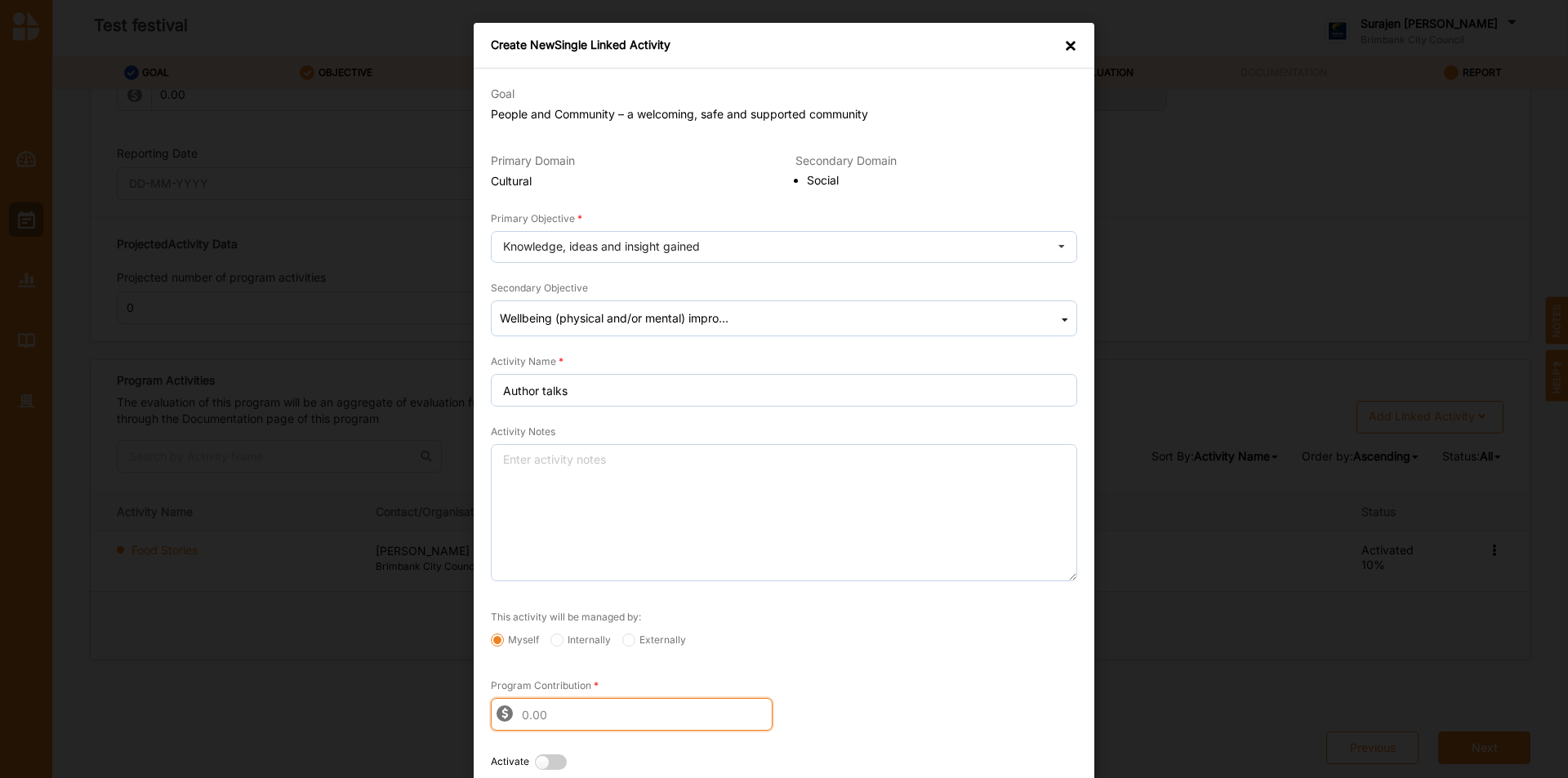
click at [572, 702] on input "Program Contribution" at bounding box center [631, 714] width 282 height 32
type input "5009"
click at [771, 641] on div "Myself Internally Externally" at bounding box center [784, 642] width 598 height 16
click at [535, 759] on label at bounding box center [555, 763] width 40 height 17
radio input "true"
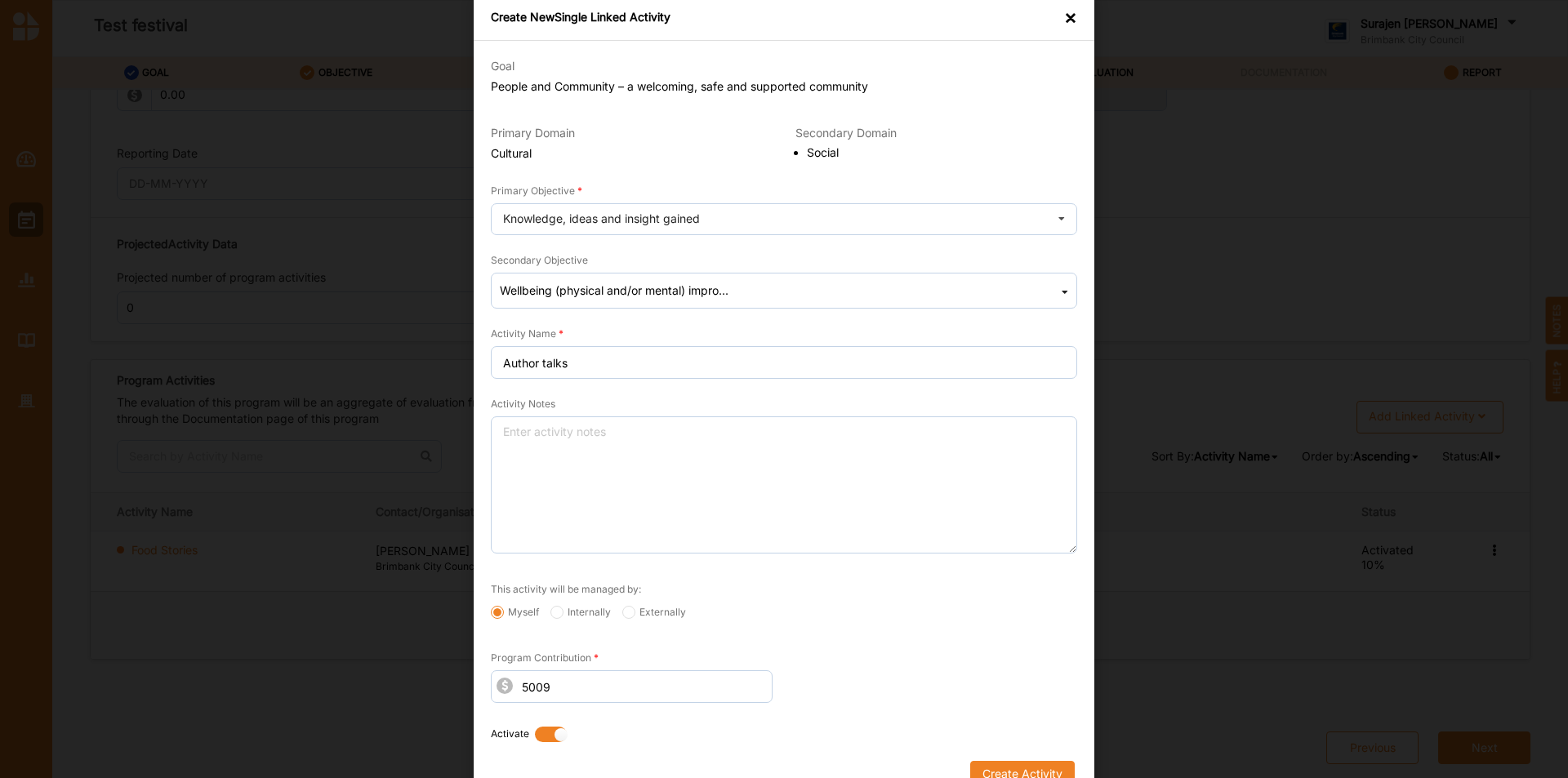
scroll to position [54, 0]
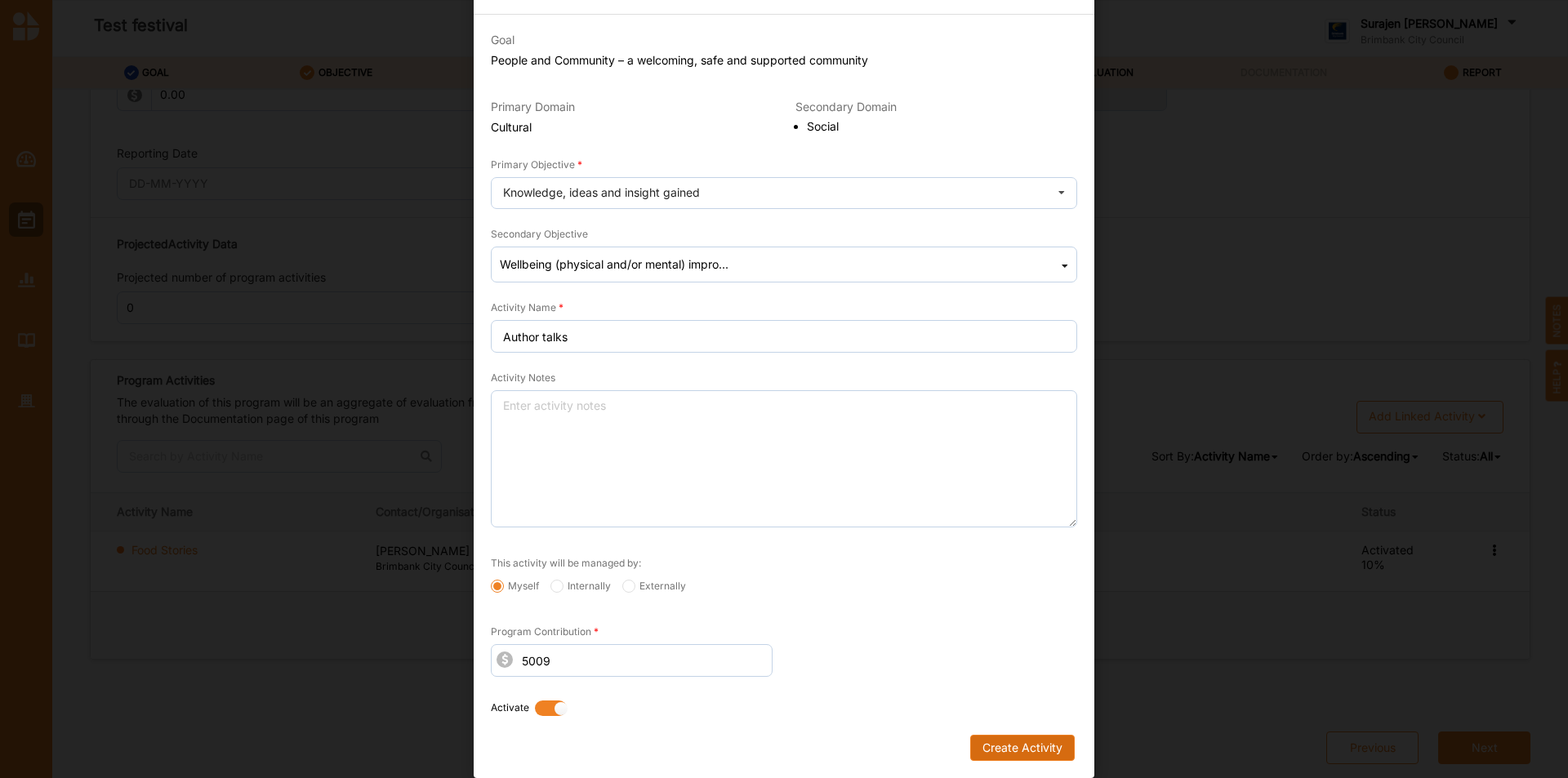
click at [1041, 750] on button "Create Activity" at bounding box center [1022, 748] width 105 height 26
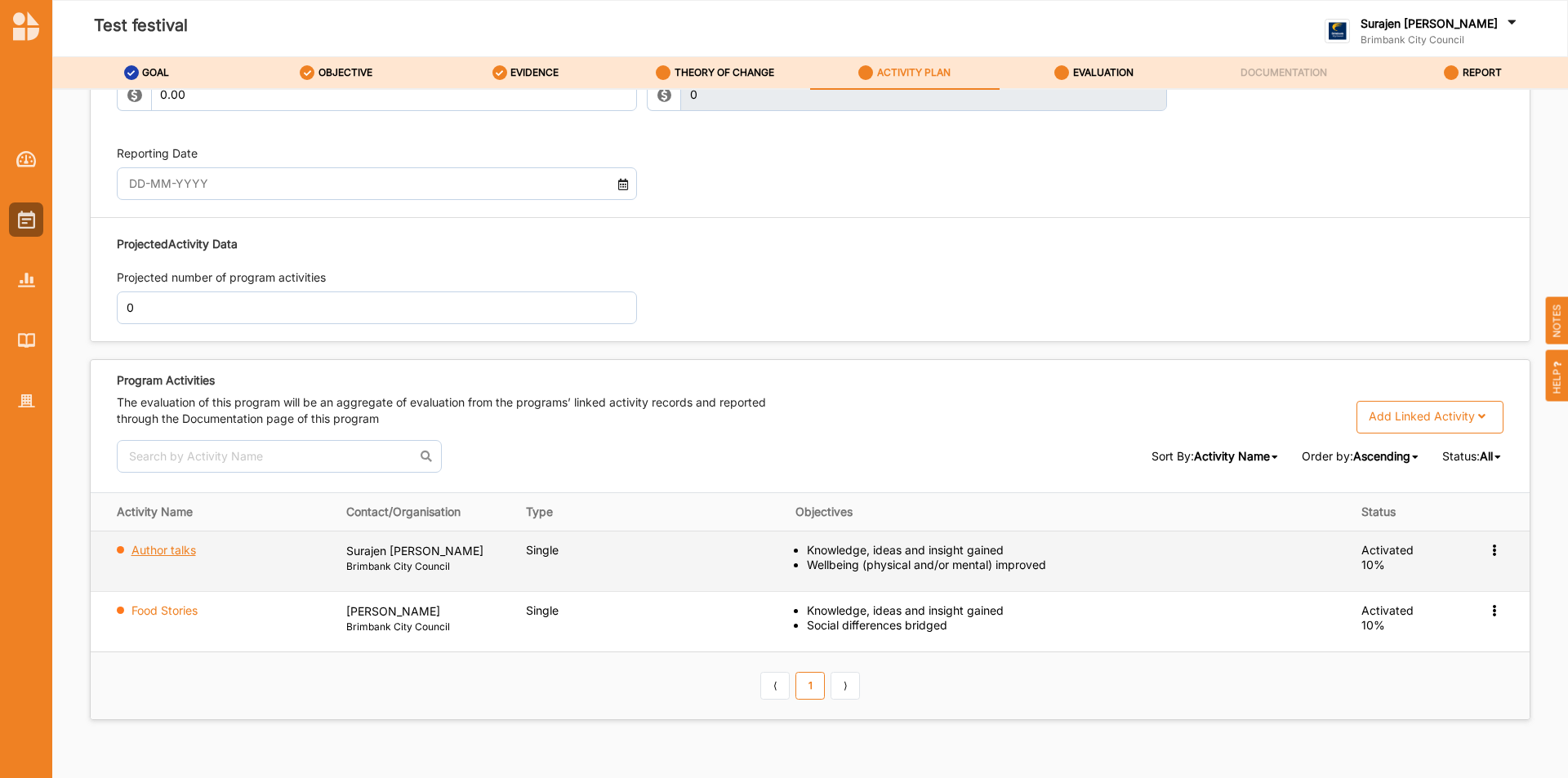
click at [172, 551] on label "Author talks" at bounding box center [164, 551] width 64 height 14
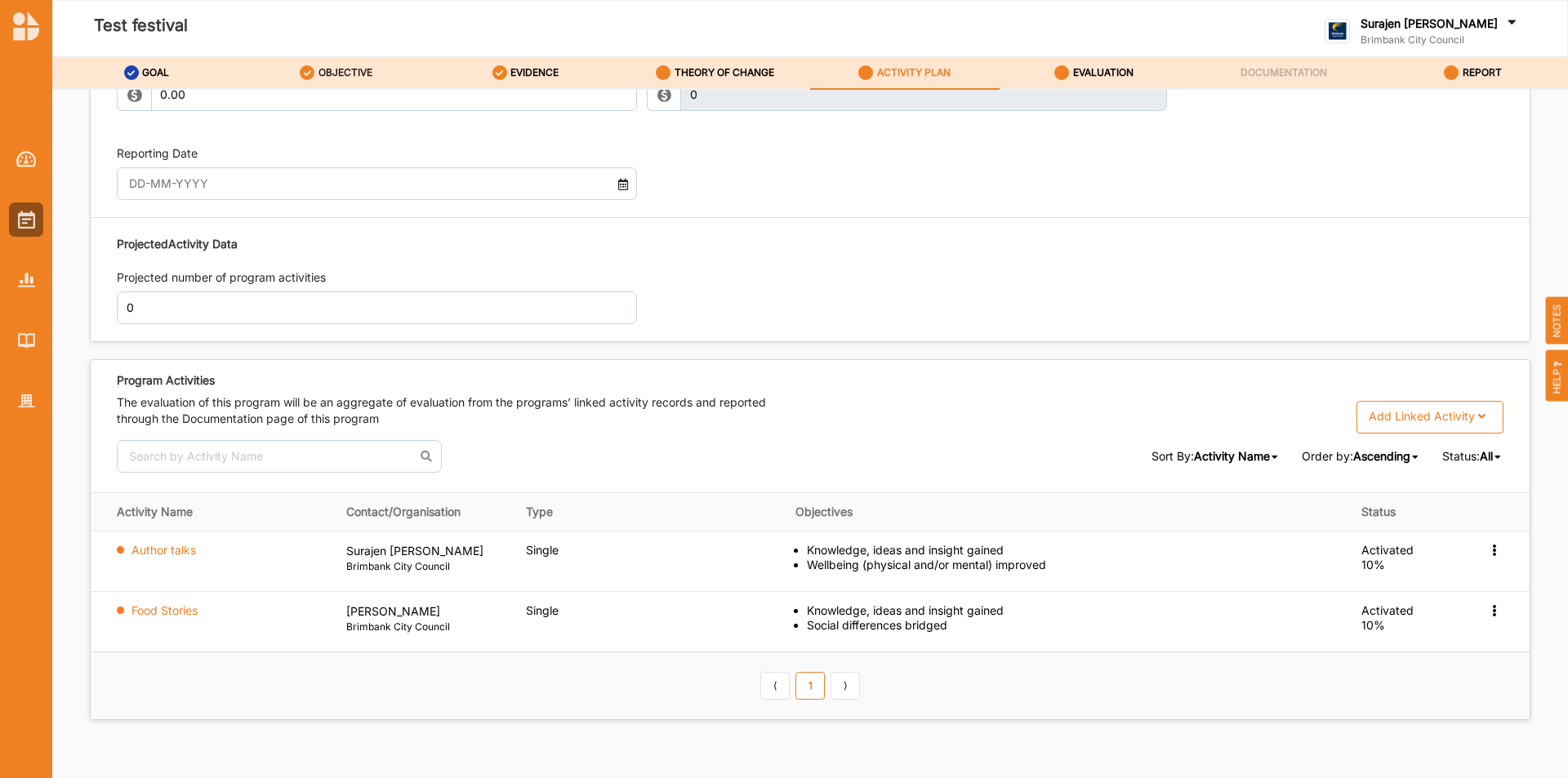
click at [333, 77] on label "OBJECTIVE" at bounding box center [345, 73] width 54 height 13
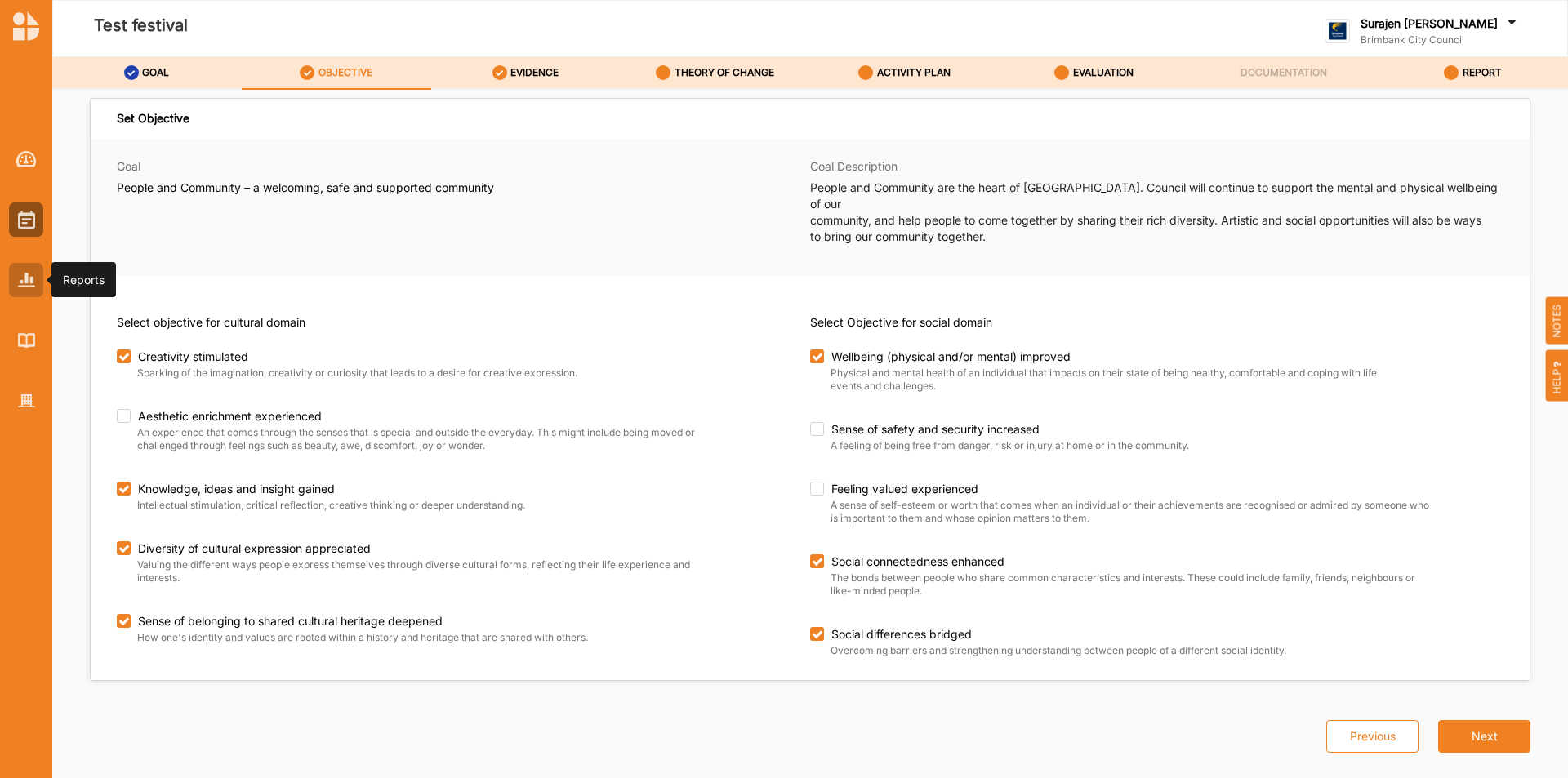
click at [28, 278] on img at bounding box center [26, 280] width 17 height 14
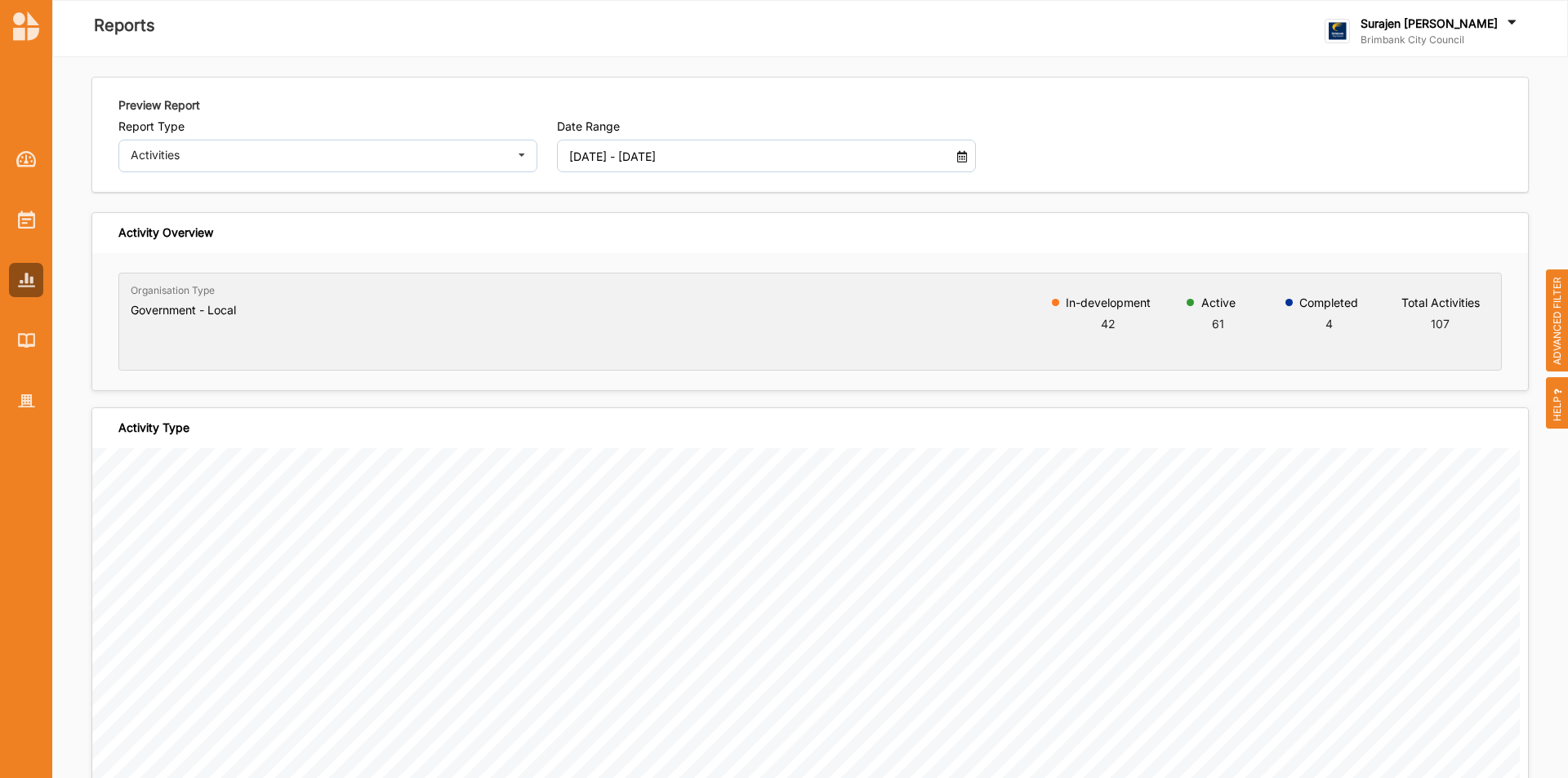
click at [1549, 313] on span "ADVANCED FILTER" at bounding box center [1557, 321] width 23 height 103
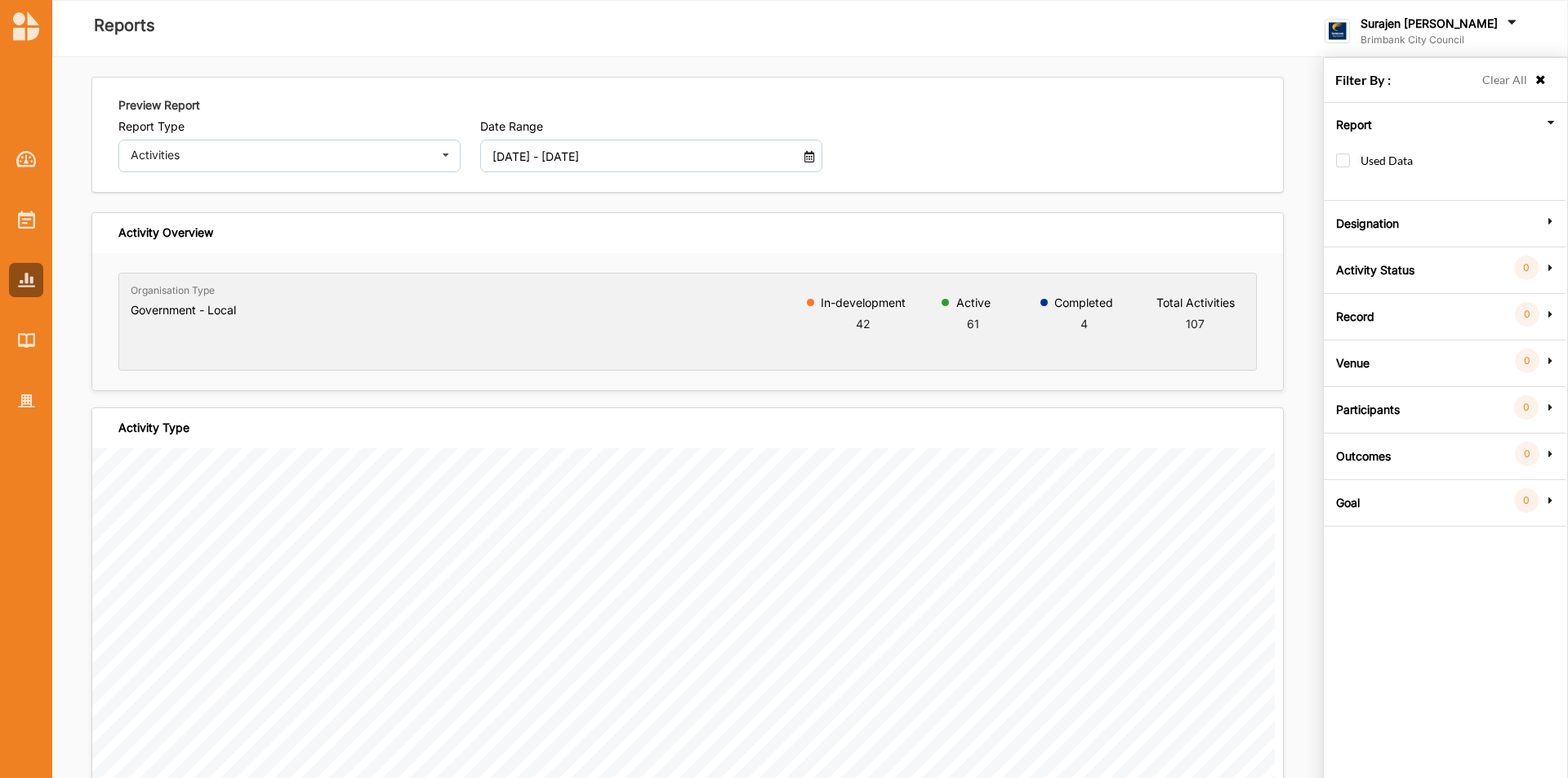
drag, startPoint x: 1358, startPoint y: 501, endPoint x: 1368, endPoint y: 498, distance: 10.4
click at [1365, 500] on div "Goal 0" at bounding box center [1444, 500] width 233 height 14
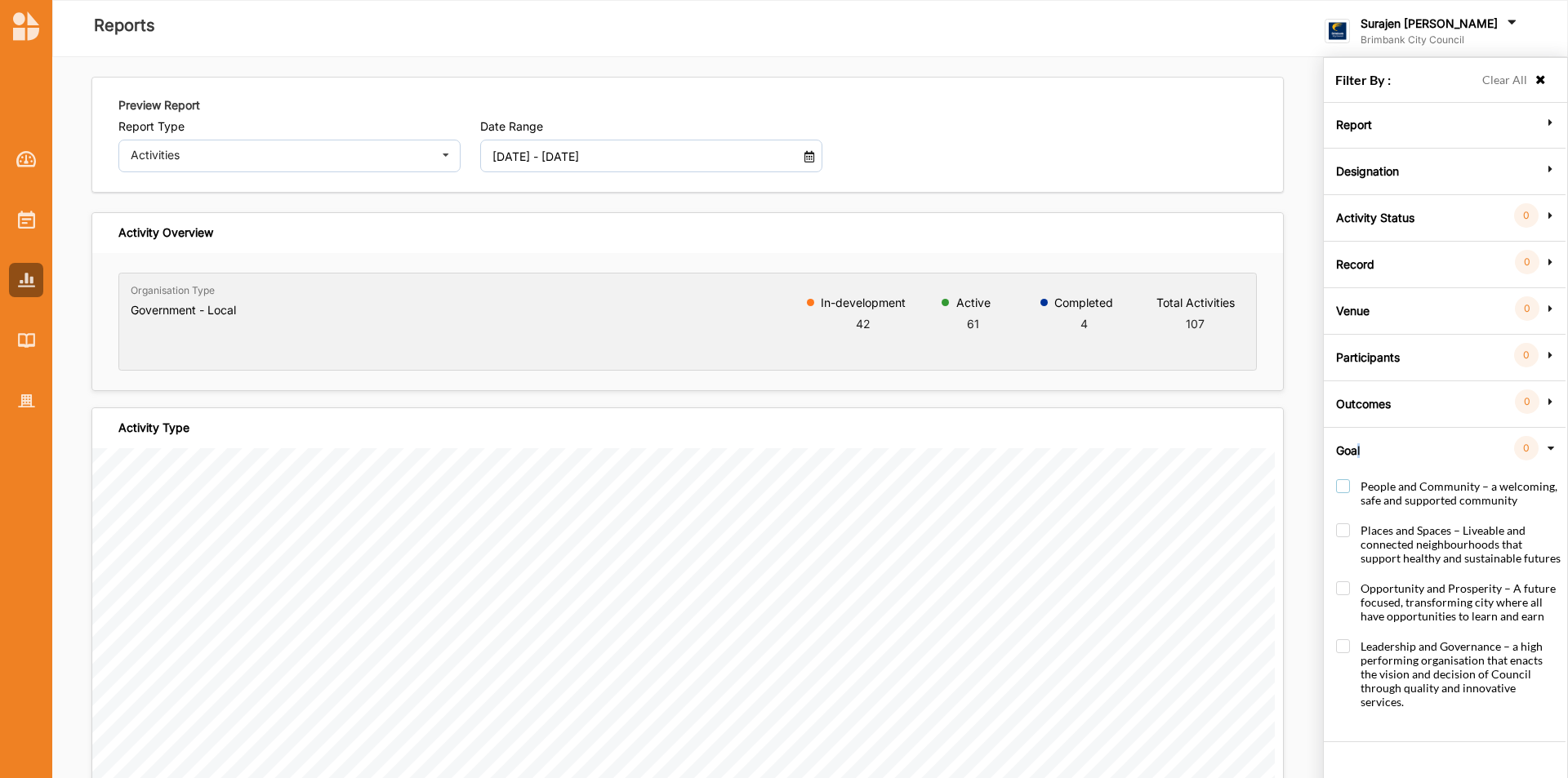
click at [1342, 483] on label "People and Community – a welcoming, safe and supported community" at bounding box center [1447, 501] width 225 height 44
checkbox input "true"
click at [35, 215] on div at bounding box center [26, 219] width 34 height 34
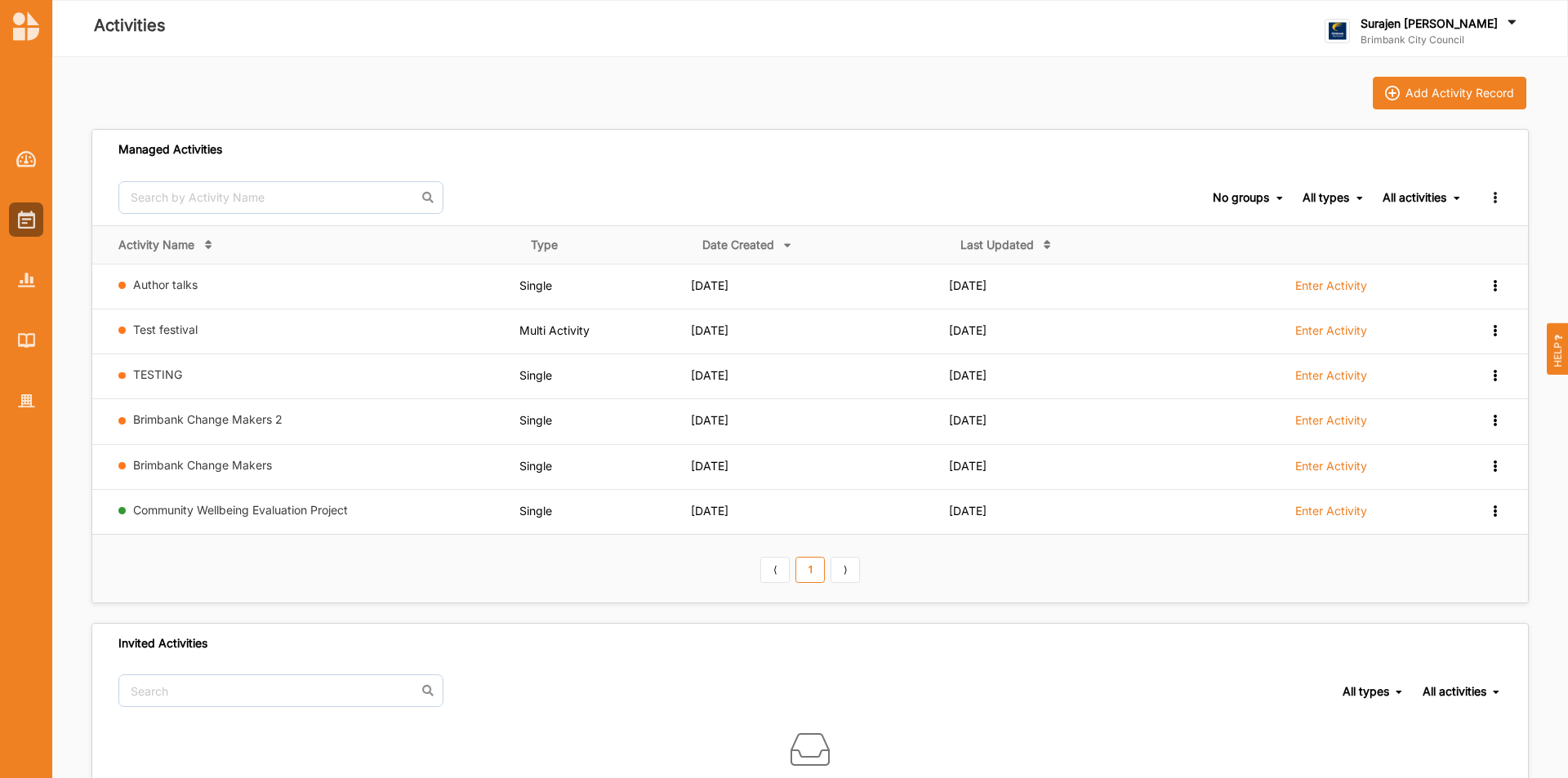
drag, startPoint x: 1552, startPoint y: 338, endPoint x: 1564, endPoint y: 336, distance: 12.2
click at [1561, 337] on span "HELP" at bounding box center [1558, 348] width 23 height 51
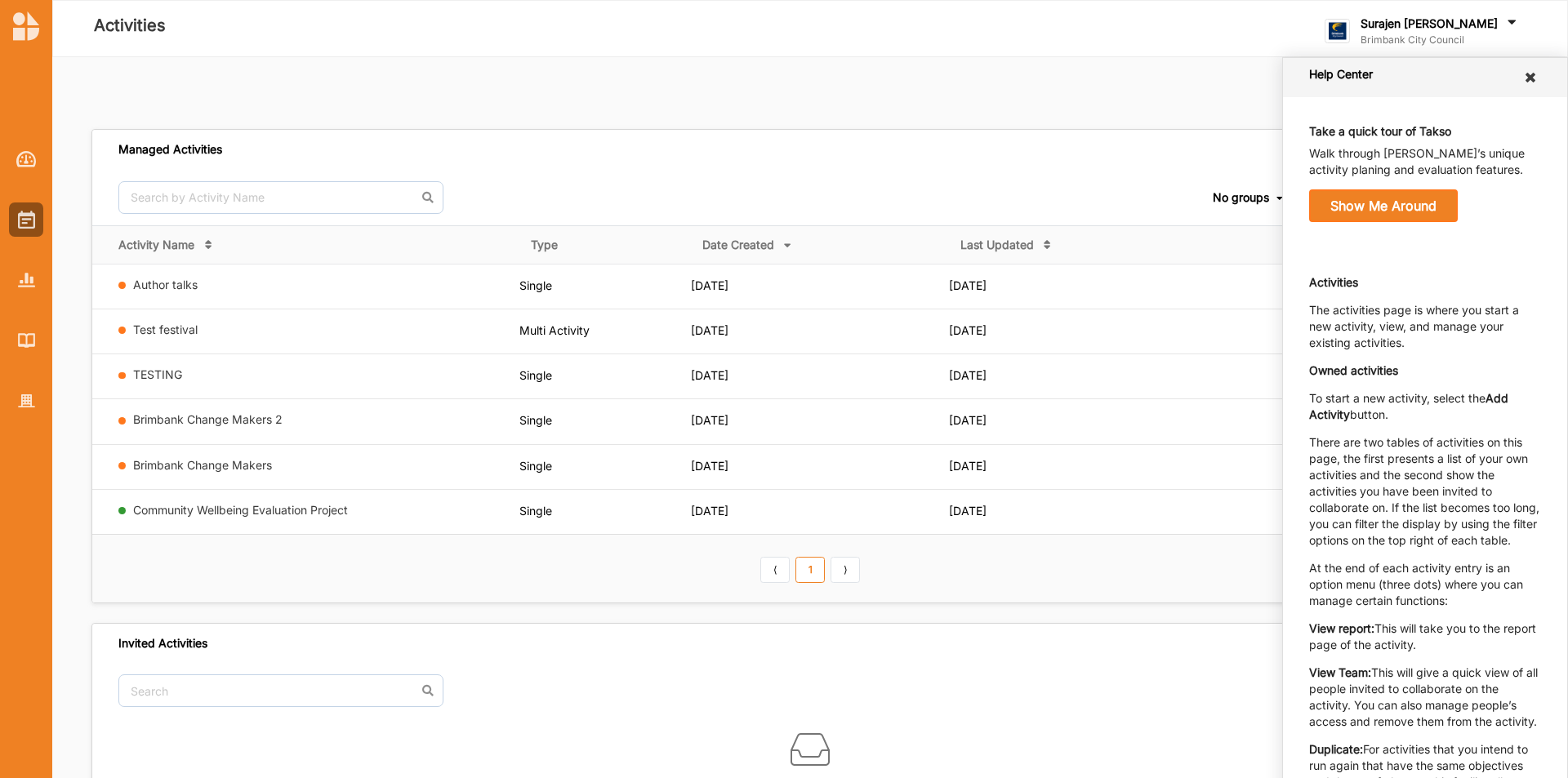
click at [1522, 76] on icon at bounding box center [1530, 77] width 15 height 13
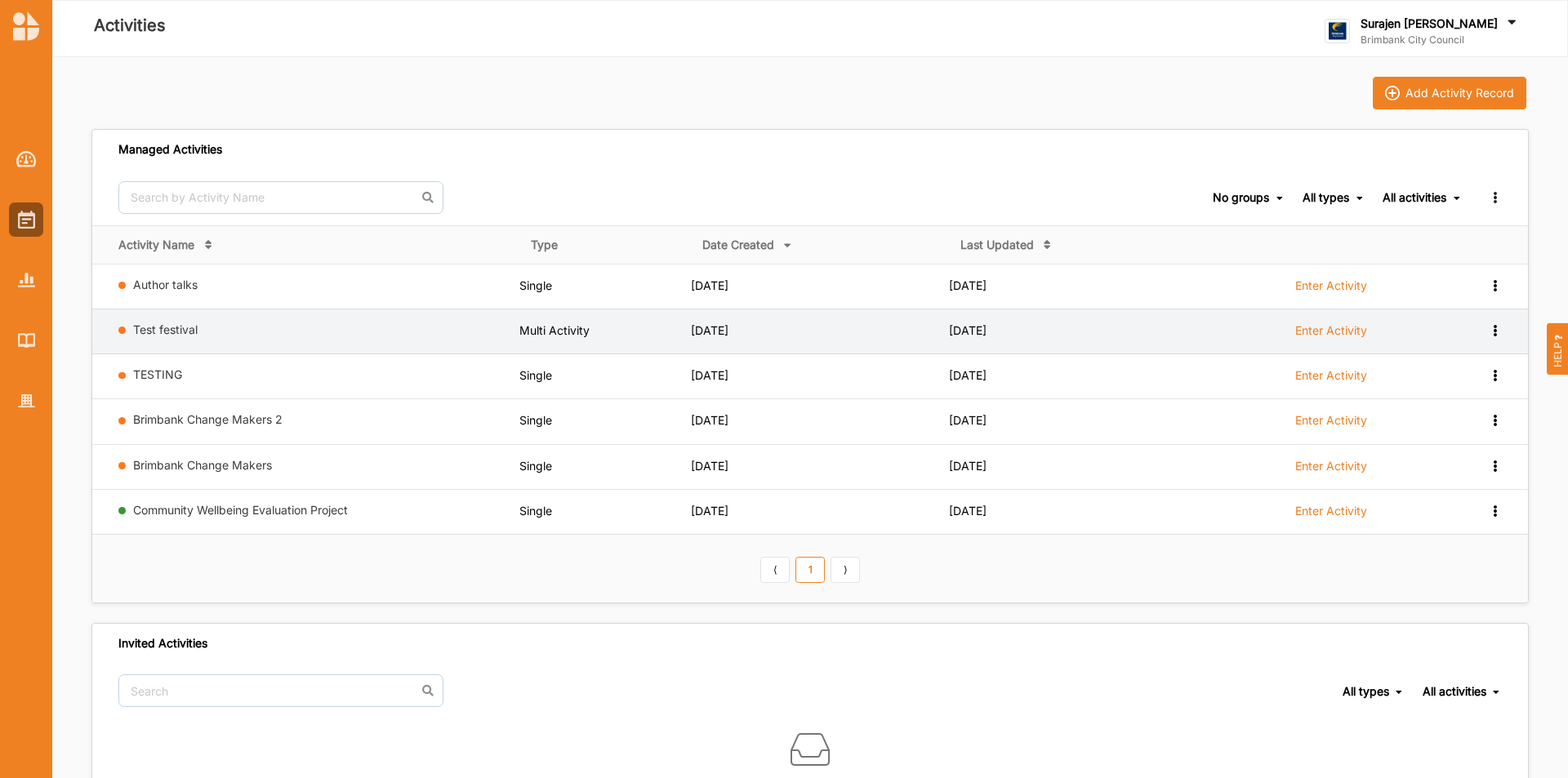
click at [1492, 331] on icon at bounding box center [1495, 329] width 14 height 12
click at [1444, 449] on div "Remove" at bounding box center [1453, 448] width 72 height 12
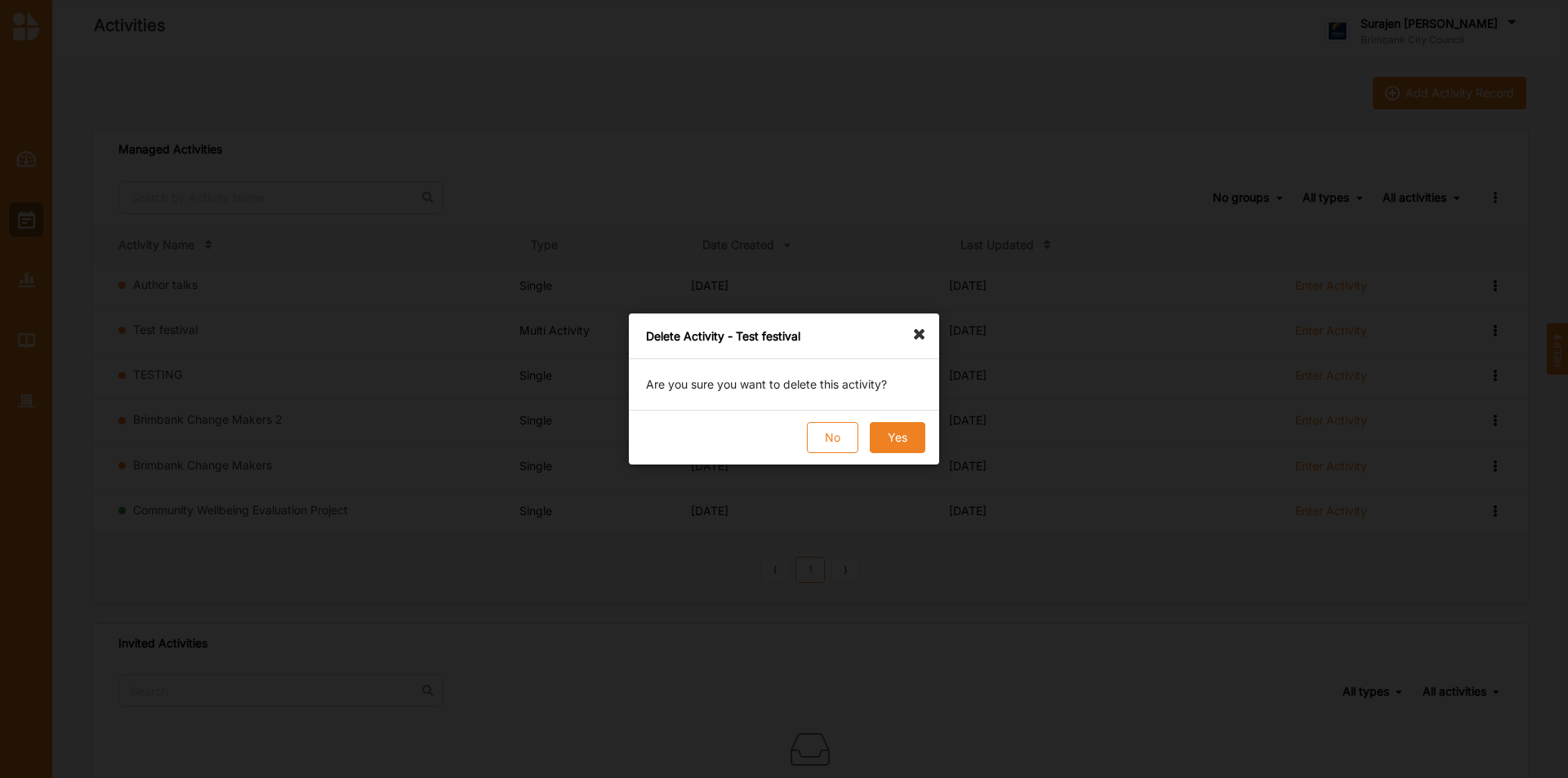
click at [909, 444] on button "Yes" at bounding box center [898, 438] width 55 height 31
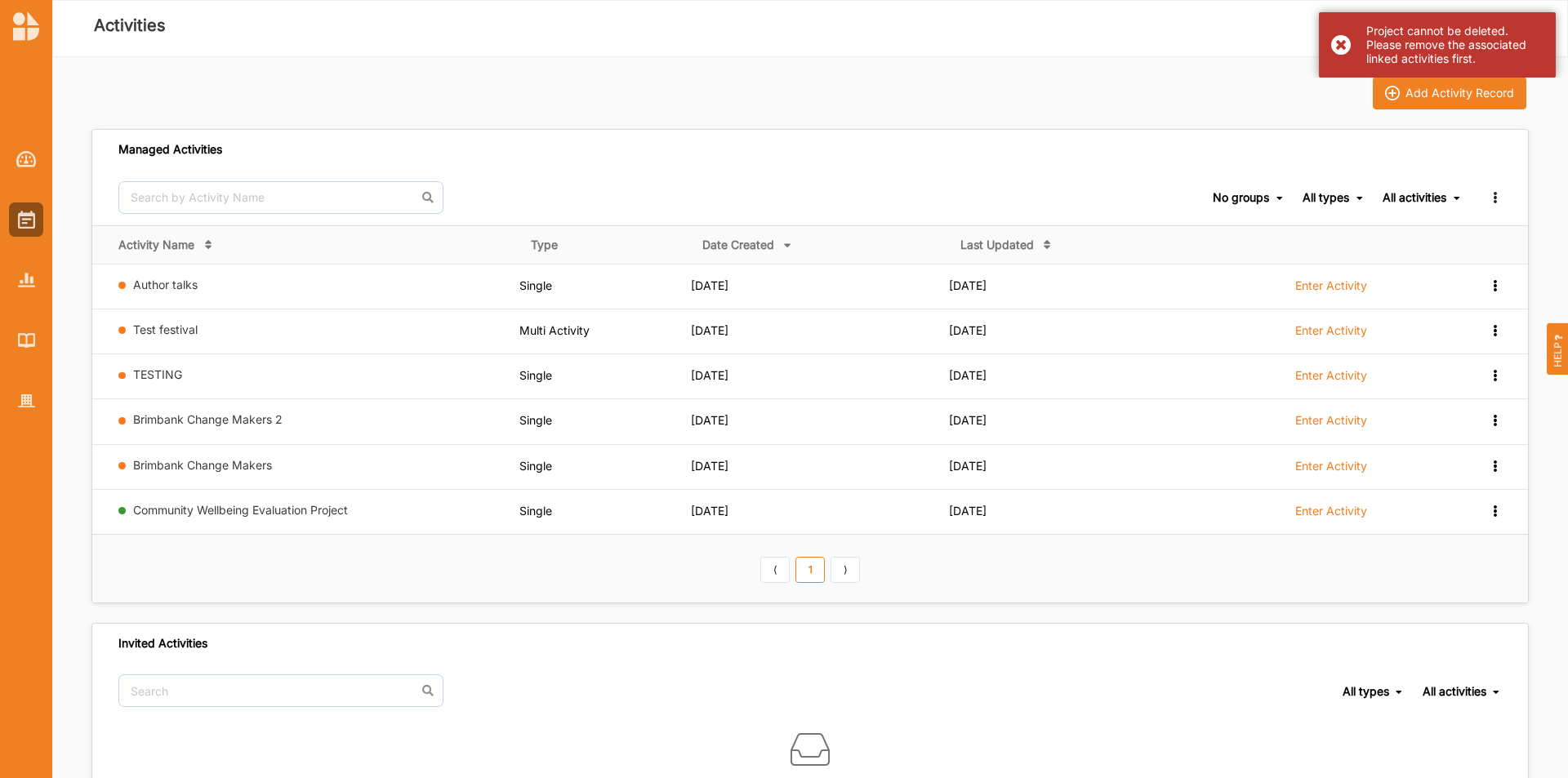
click at [1342, 34] on div "Project cannot be deleted. Please remove the associated linked activities first." at bounding box center [1436, 45] width 237 height 65
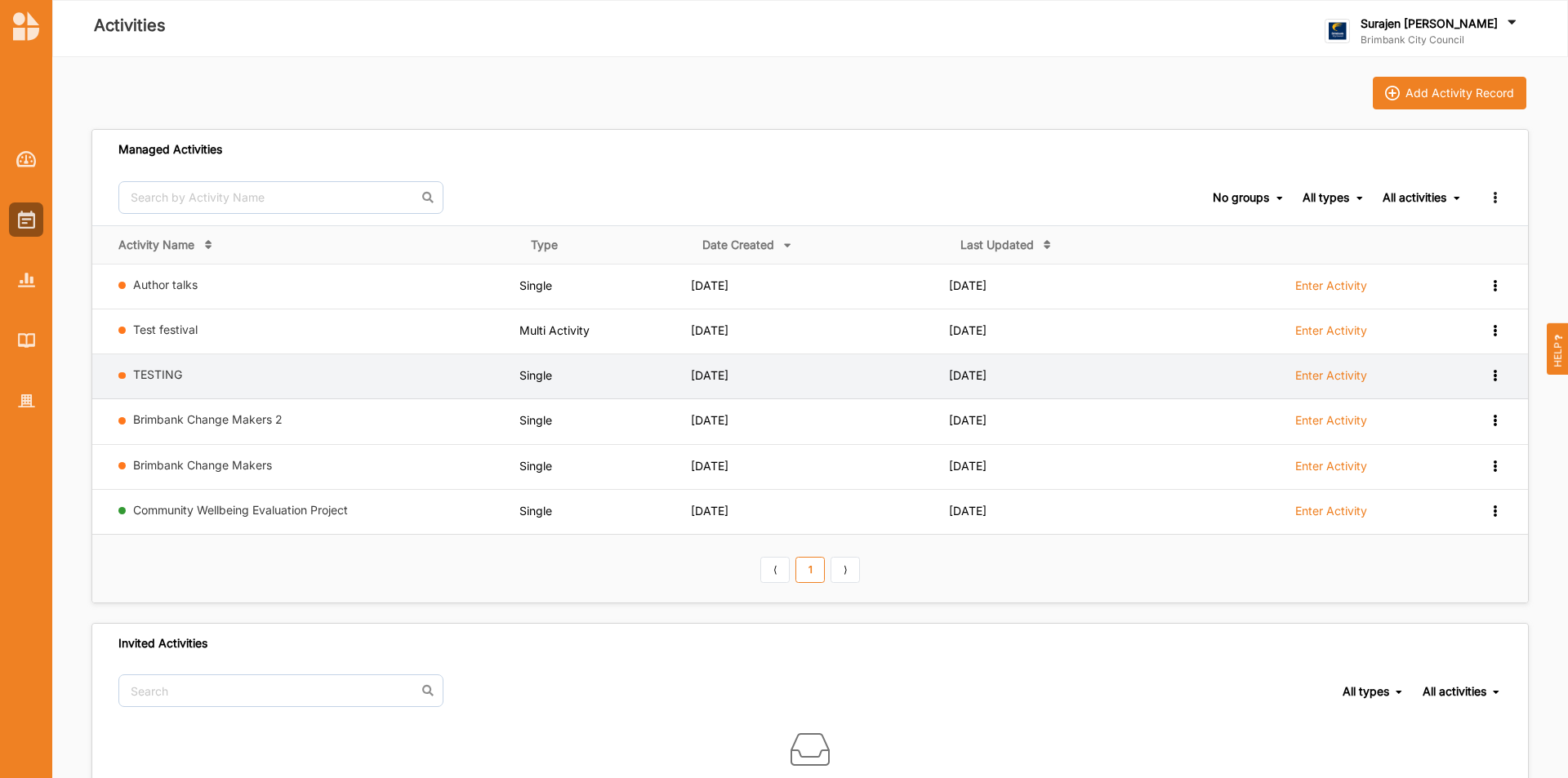
click at [1492, 371] on icon at bounding box center [1495, 373] width 14 height 12
click at [1433, 491] on div "Remove" at bounding box center [1453, 492] width 72 height 12
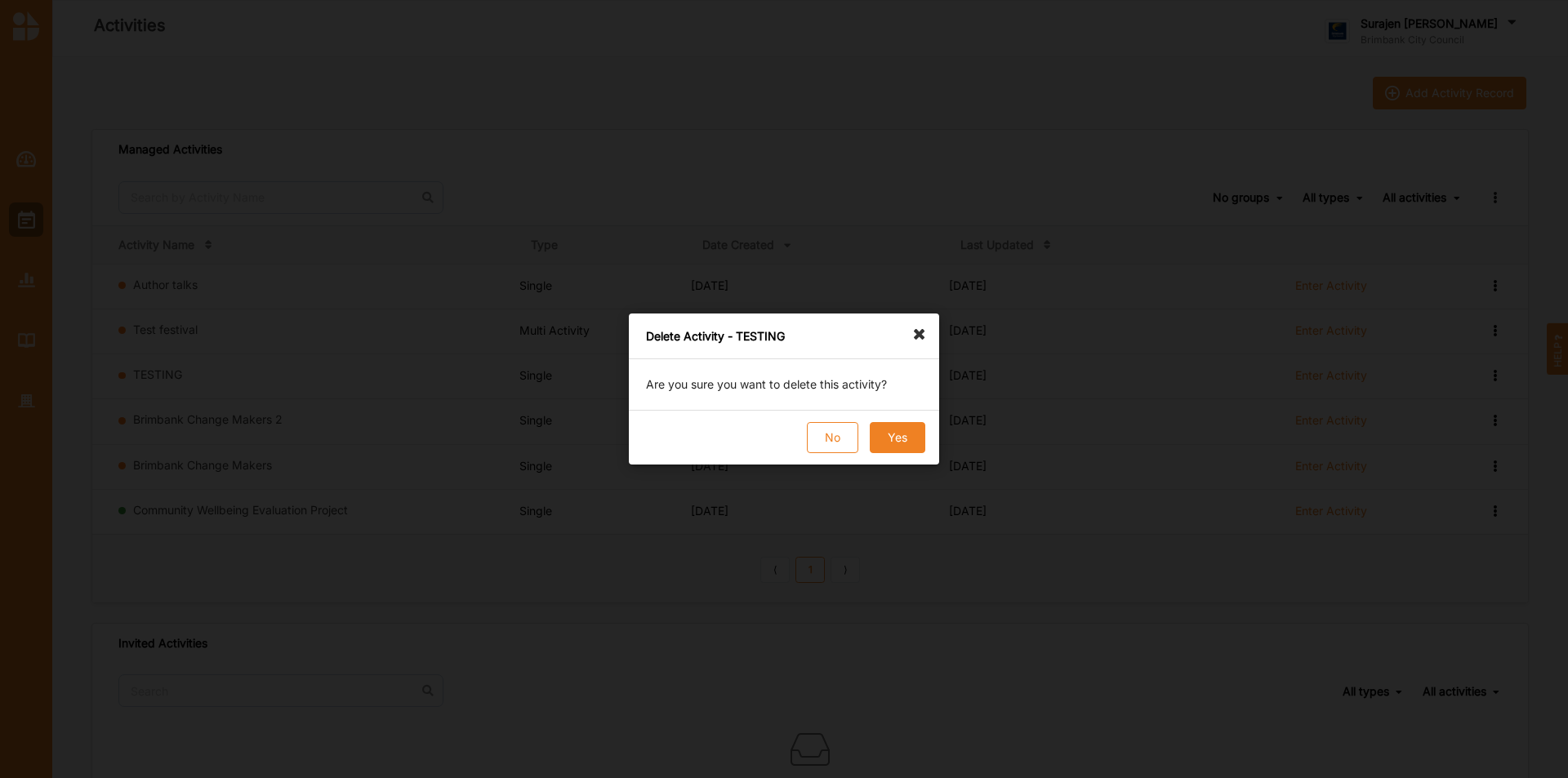
click at [902, 433] on button "Yes" at bounding box center [898, 438] width 55 height 31
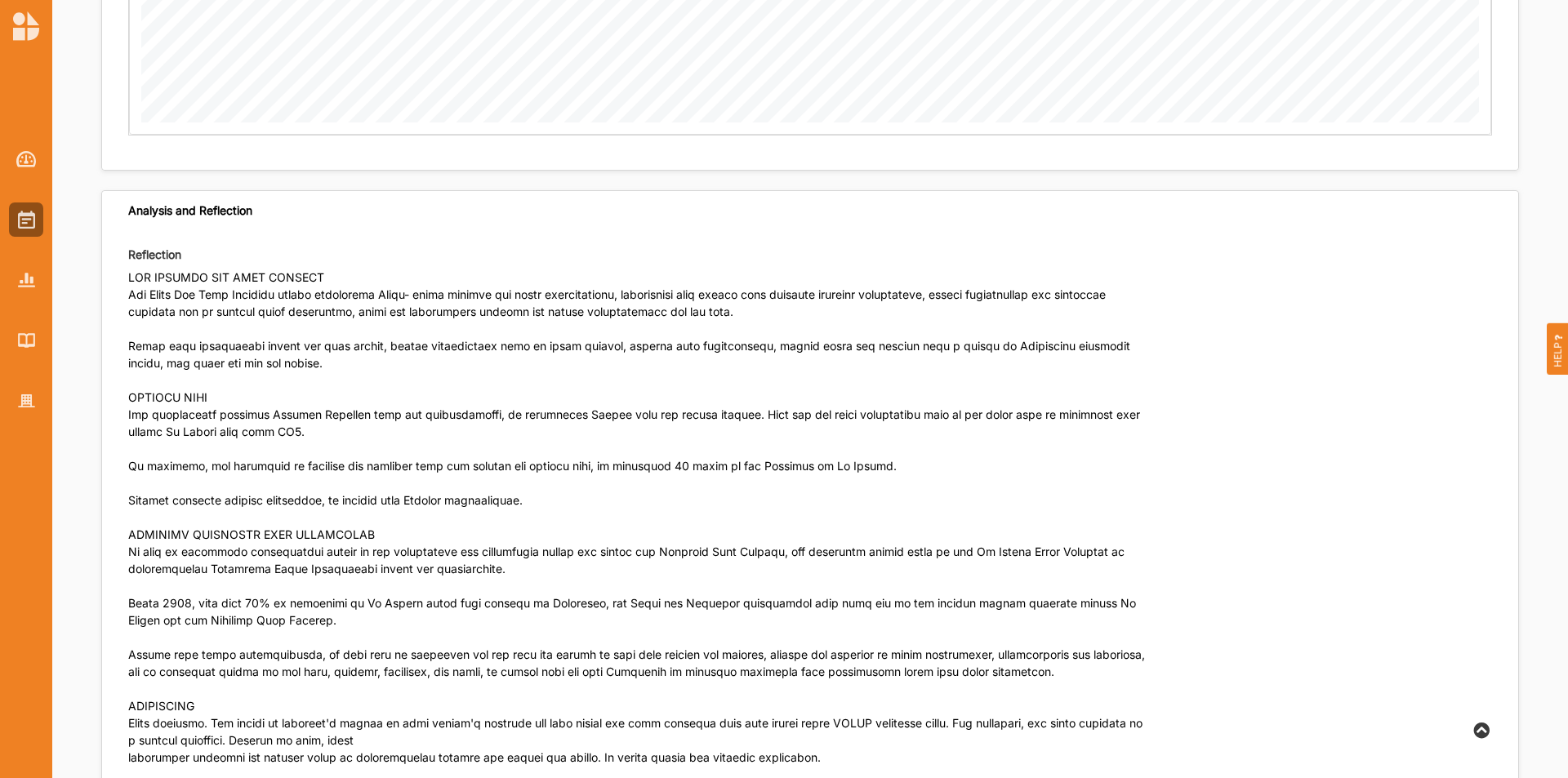
scroll to position [3675, 0]
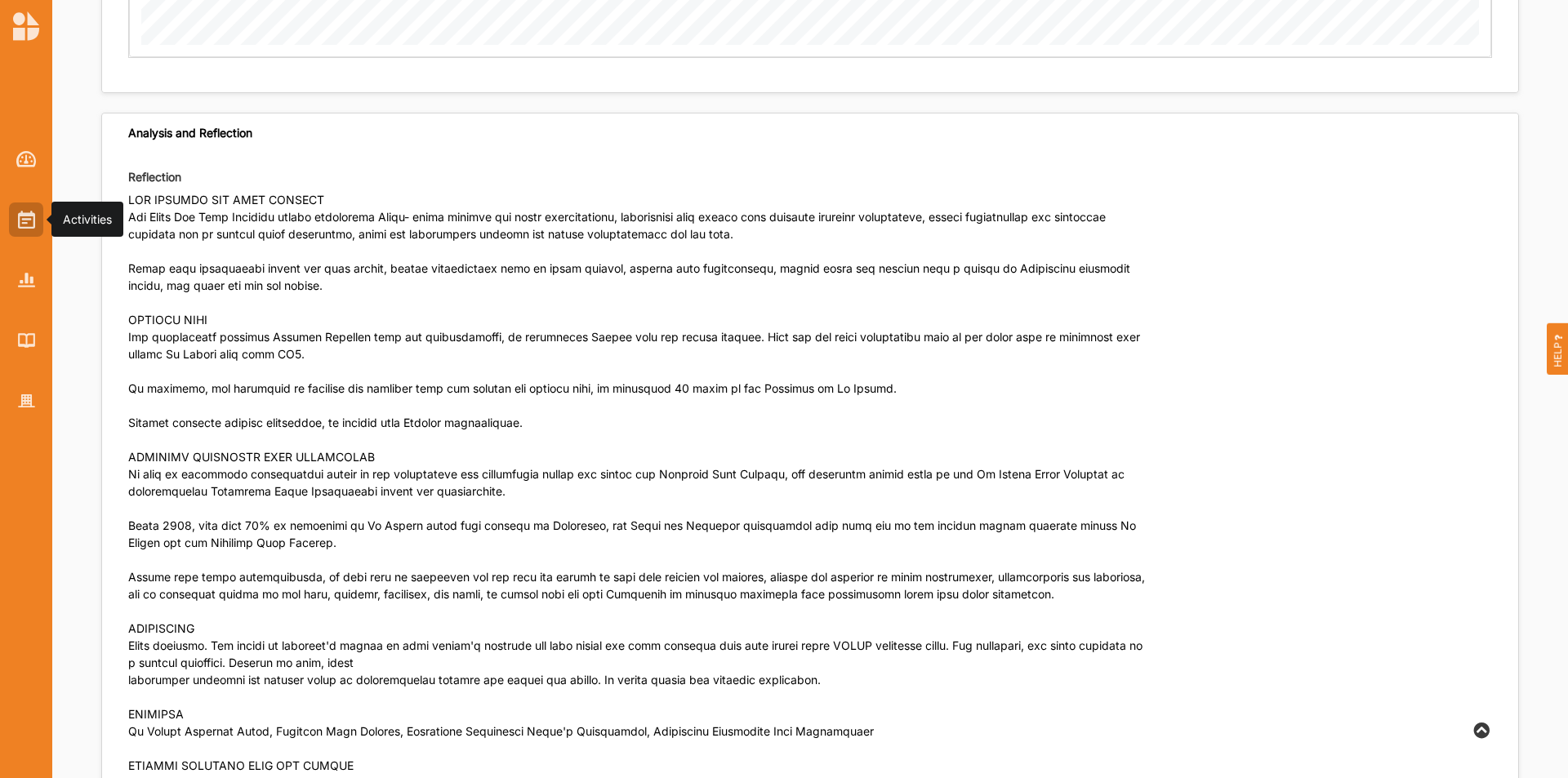
click at [29, 224] on img at bounding box center [26, 219] width 17 height 18
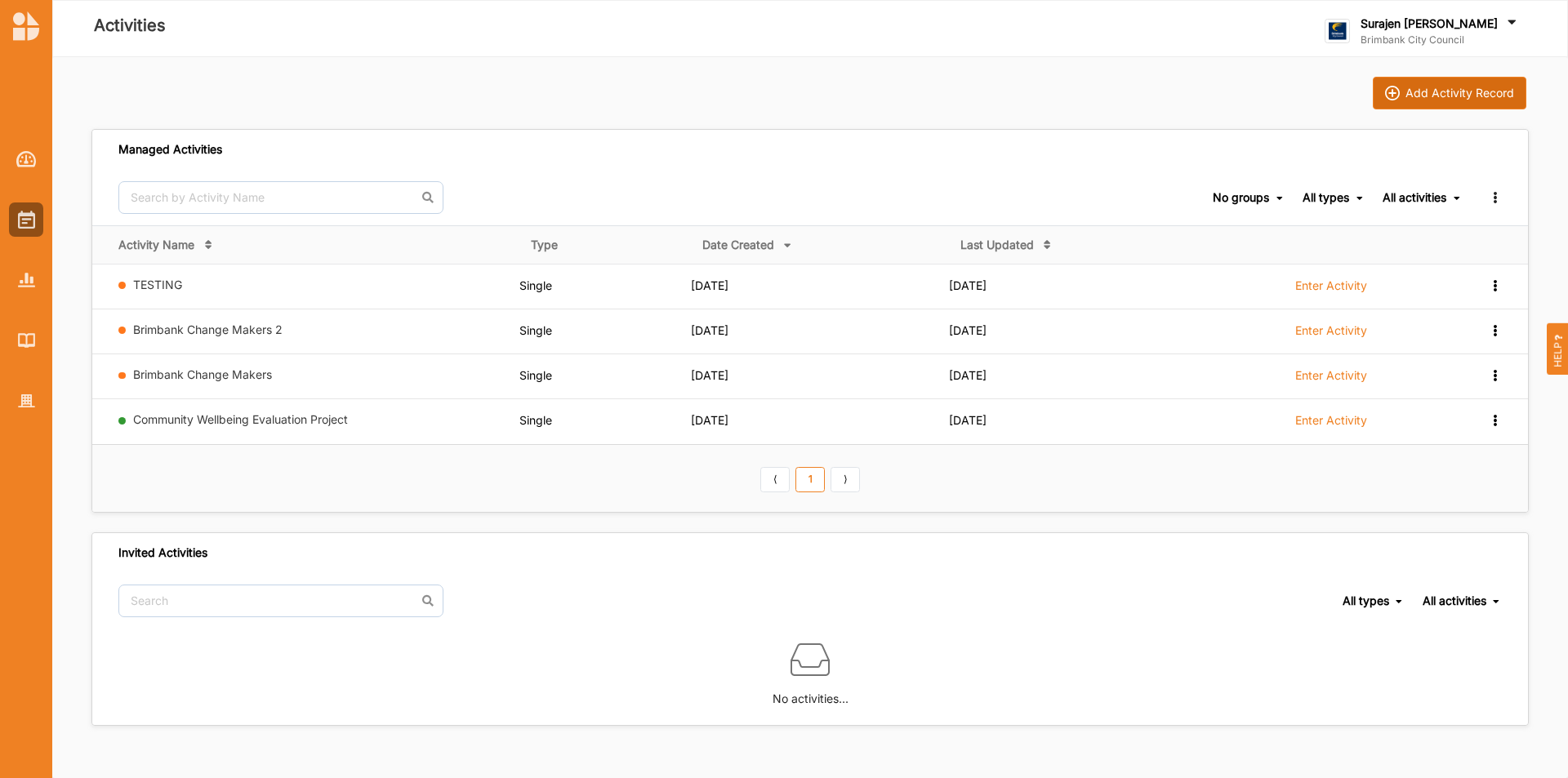
click at [1469, 94] on div "Add Activity Record" at bounding box center [1459, 93] width 108 height 14
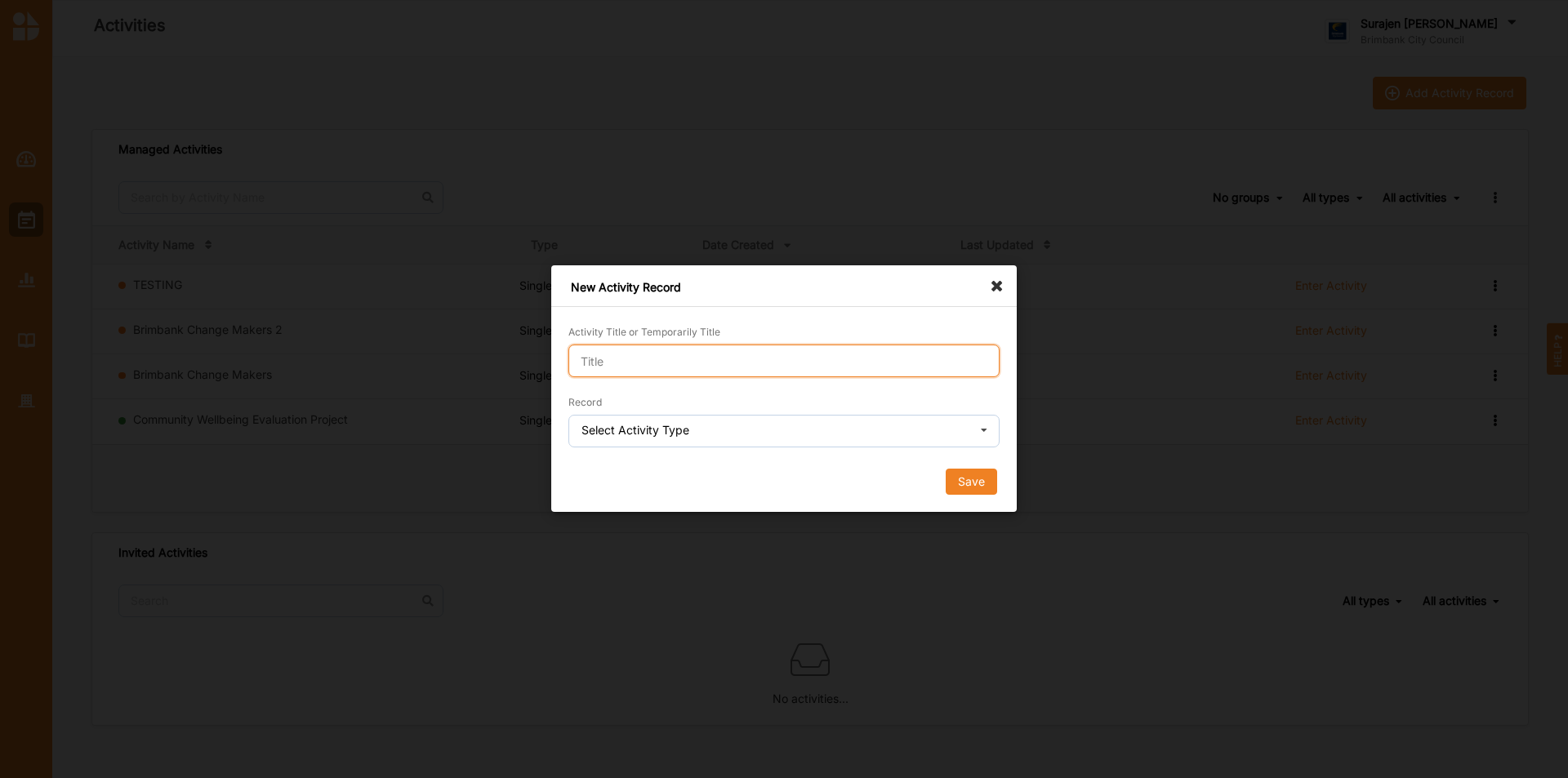
drag, startPoint x: 759, startPoint y: 361, endPoint x: 765, endPoint y: 344, distance: 18.0
click at [761, 357] on input "Activity Title or Temporarily Title" at bounding box center [784, 361] width 431 height 32
type input "Test festival"
click at [689, 432] on div "Select Activity Type Single Activity Festival Program Grants Program Multi Acti…" at bounding box center [784, 431] width 431 height 32
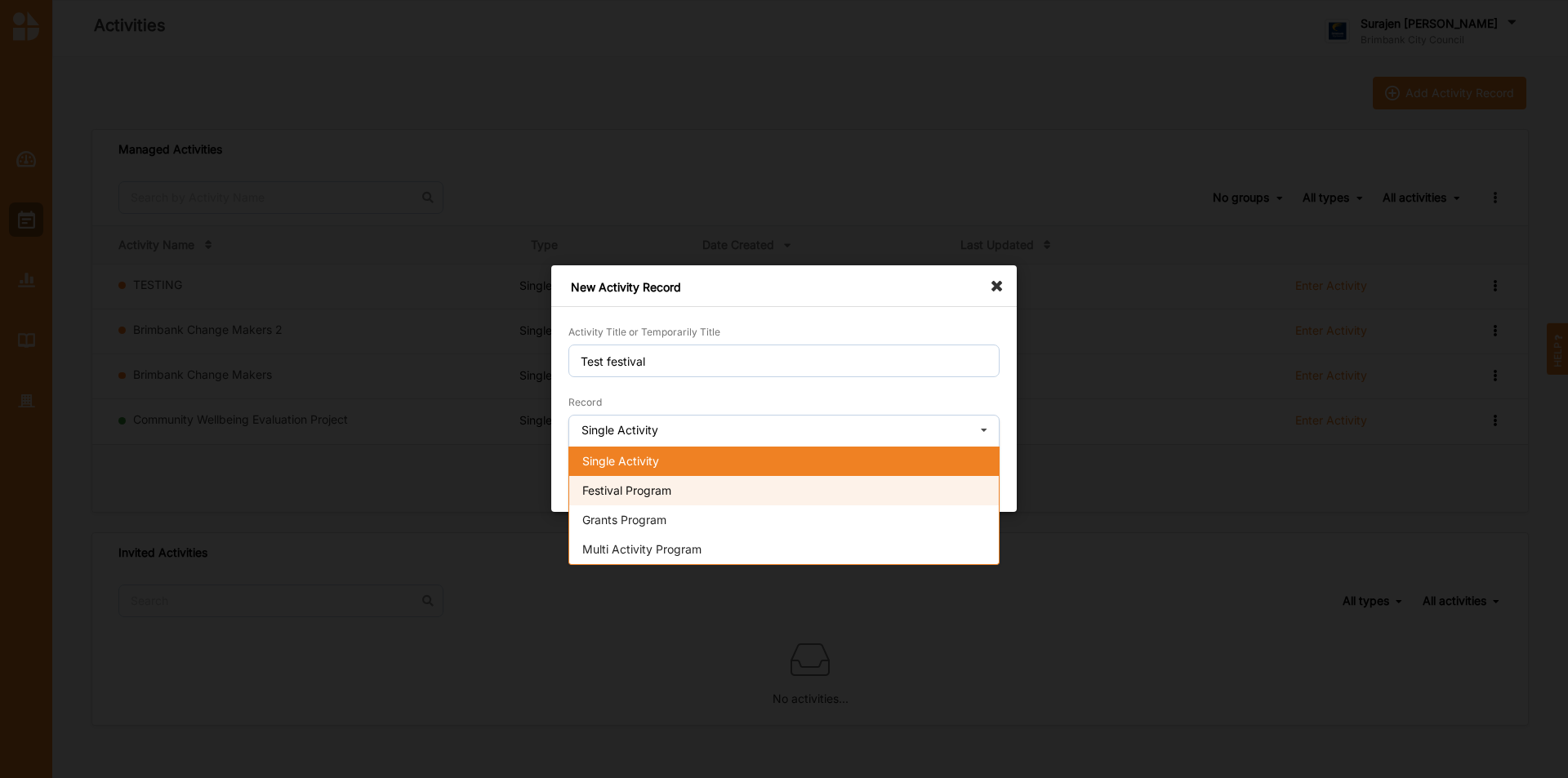
click at [703, 492] on div "Festival Program" at bounding box center [784, 491] width 430 height 30
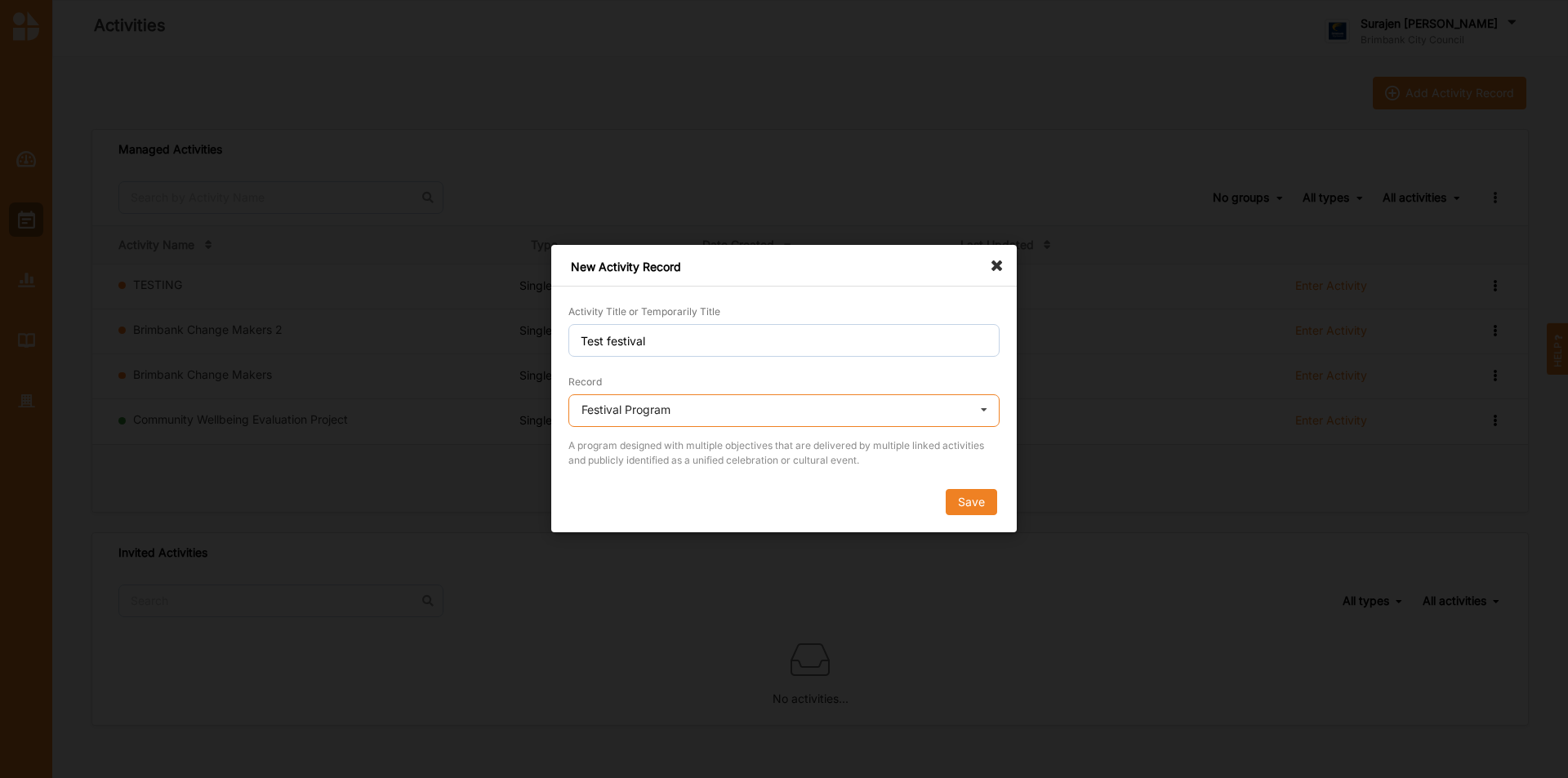
drag, startPoint x: 798, startPoint y: 418, endPoint x: 805, endPoint y: 424, distance: 9.2
click at [799, 418] on input "text" at bounding box center [785, 412] width 430 height 32
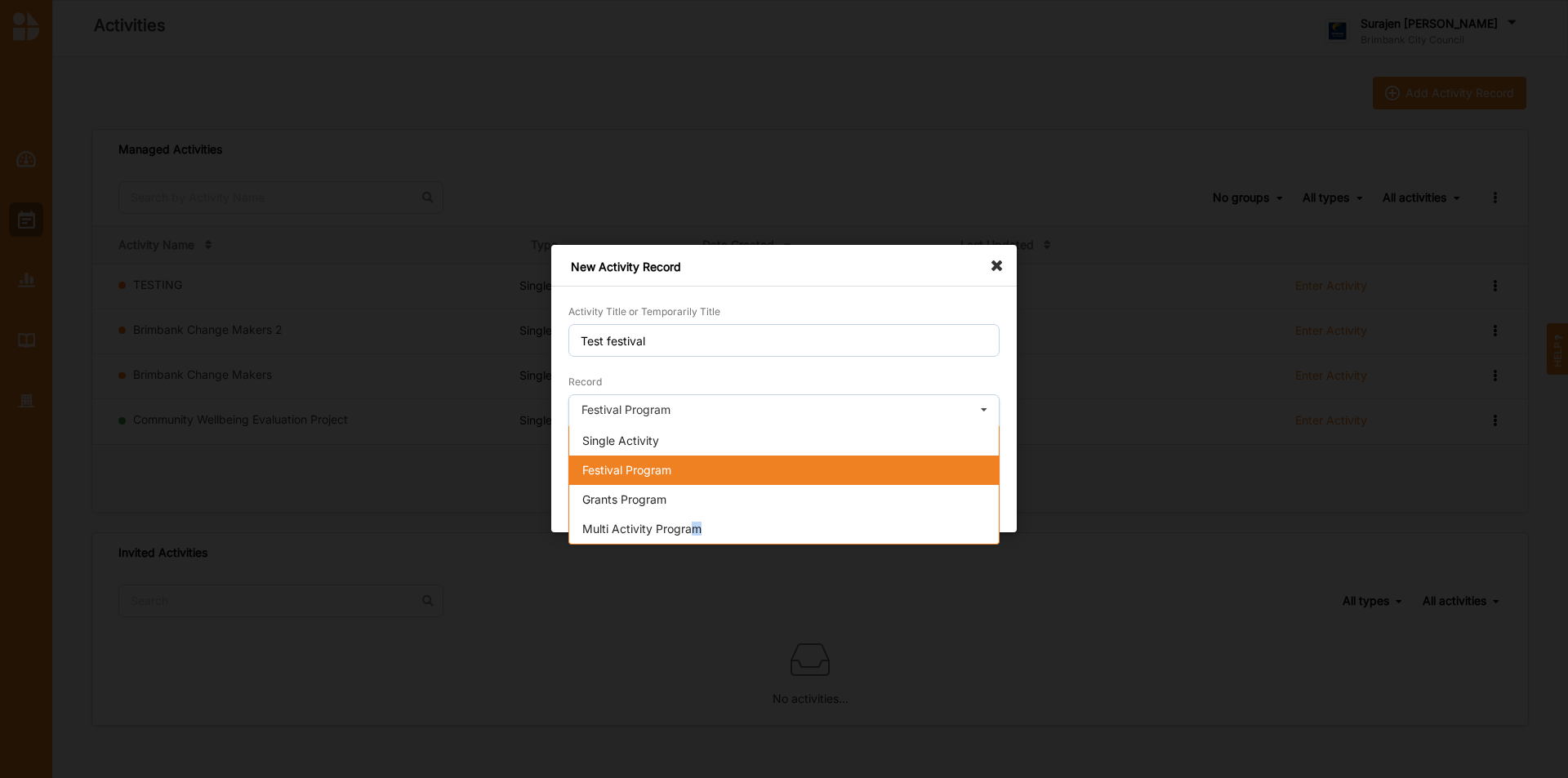
drag, startPoint x: 698, startPoint y: 530, endPoint x: 710, endPoint y: 525, distance: 13.0
click at [700, 530] on span "Multi Activity Program" at bounding box center [641, 529] width 119 height 14
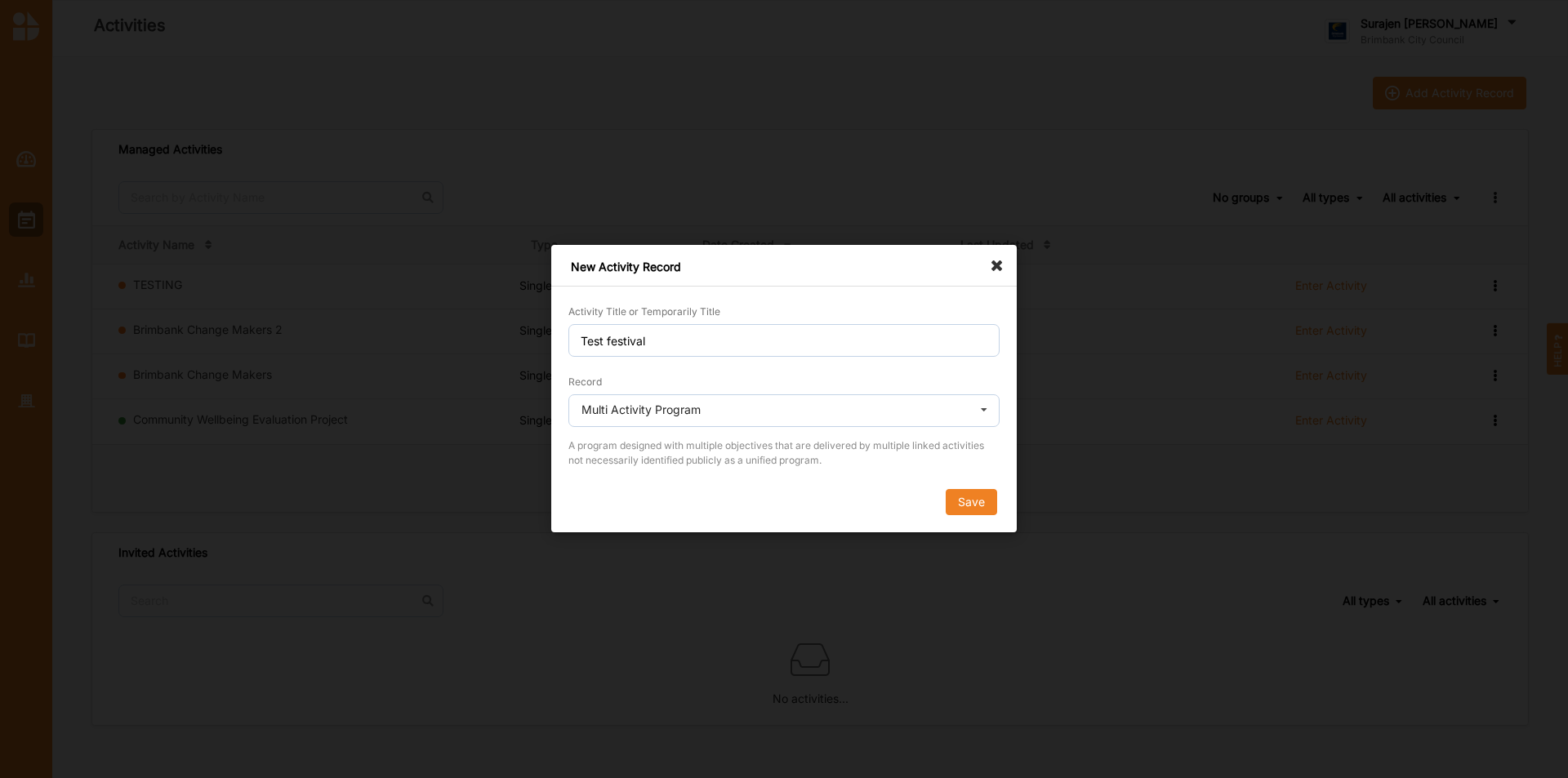
drag, startPoint x: 960, startPoint y: 501, endPoint x: 984, endPoint y: 505, distance: 24.3
click at [961, 501] on button "Save" at bounding box center [970, 502] width 51 height 26
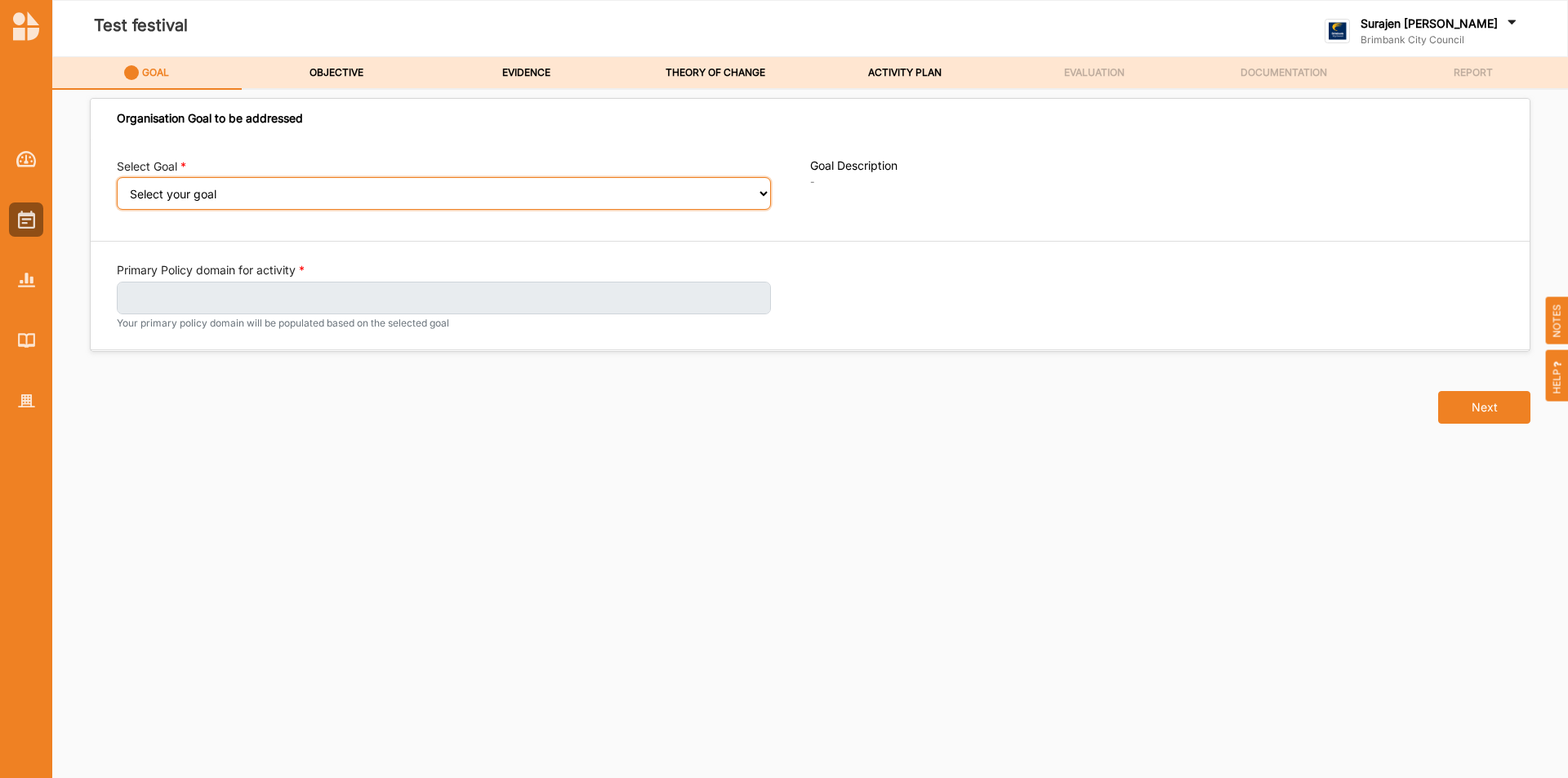
click at [201, 202] on select "Select your goal People and Community – a welcoming, safe and supported communi…" at bounding box center [443, 193] width 654 height 32
select select "240"
click at [116, 189] on select "Select your goal People and Community – a welcoming, safe and supported communi…" at bounding box center [443, 193] width 654 height 32
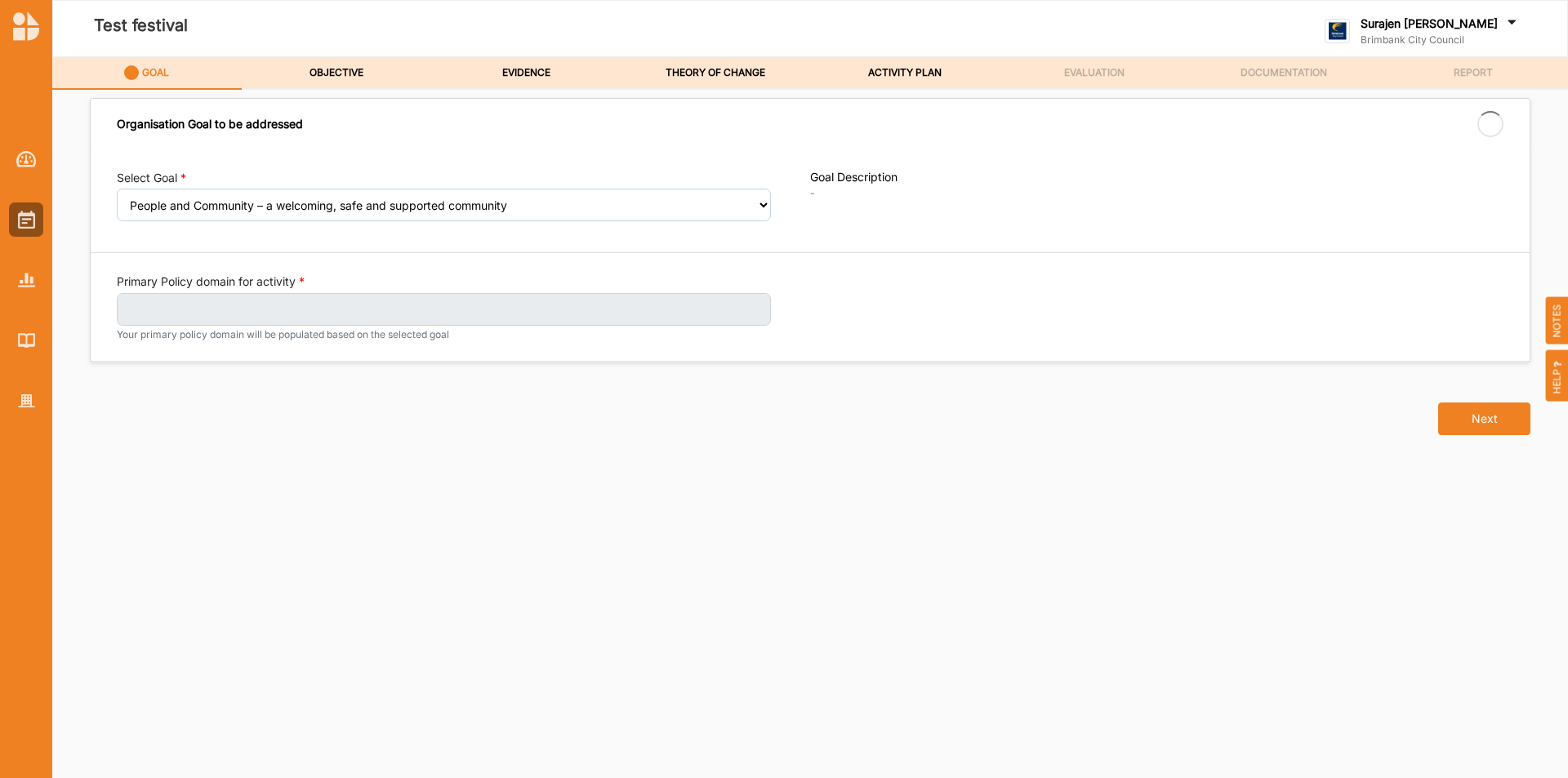
select select "240"
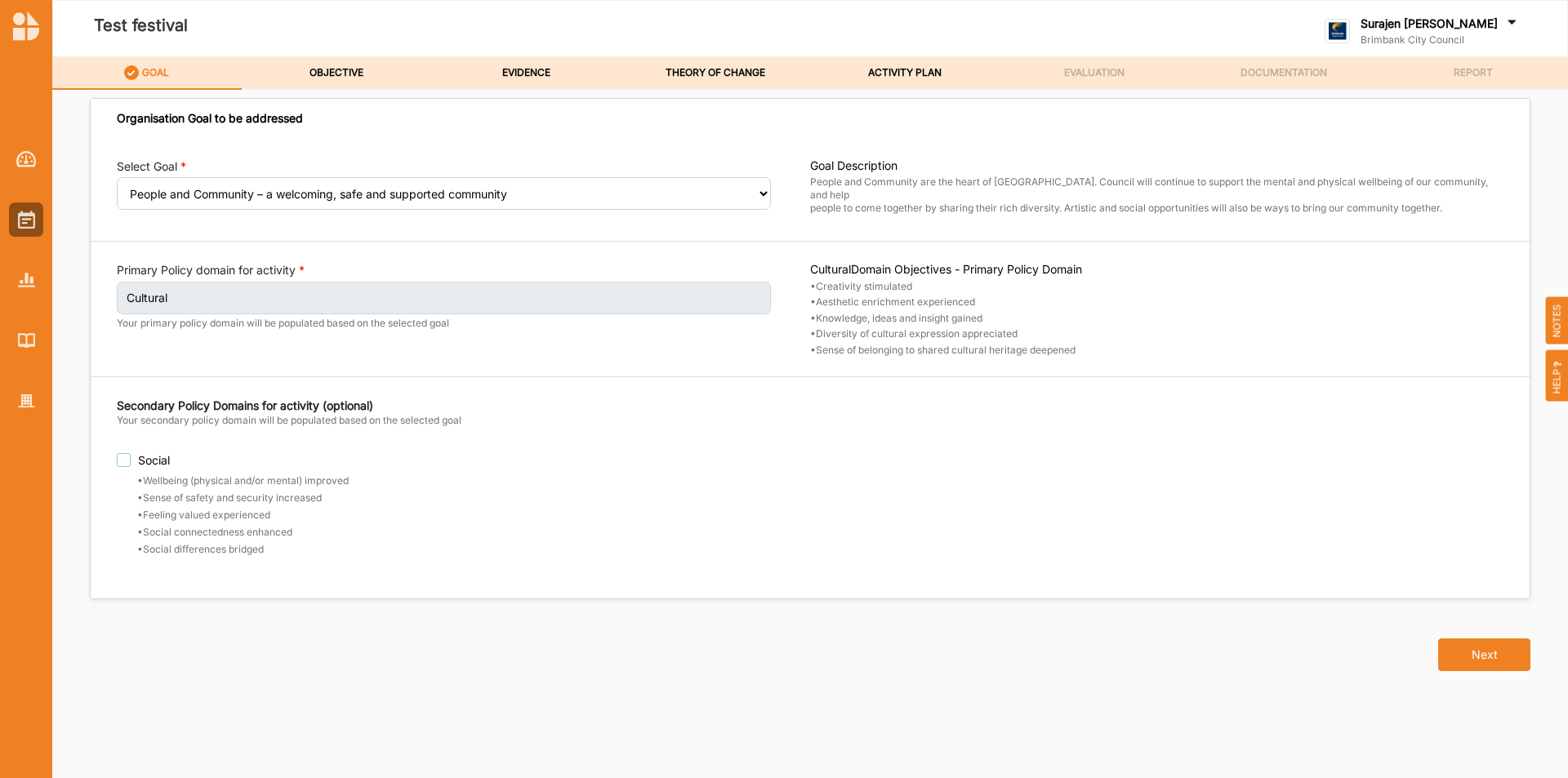
click at [123, 461] on label "Social" at bounding box center [463, 460] width 694 height 14
checkbox input "true"
click at [348, 74] on label "OBJECTIVE" at bounding box center [337, 73] width 54 height 13
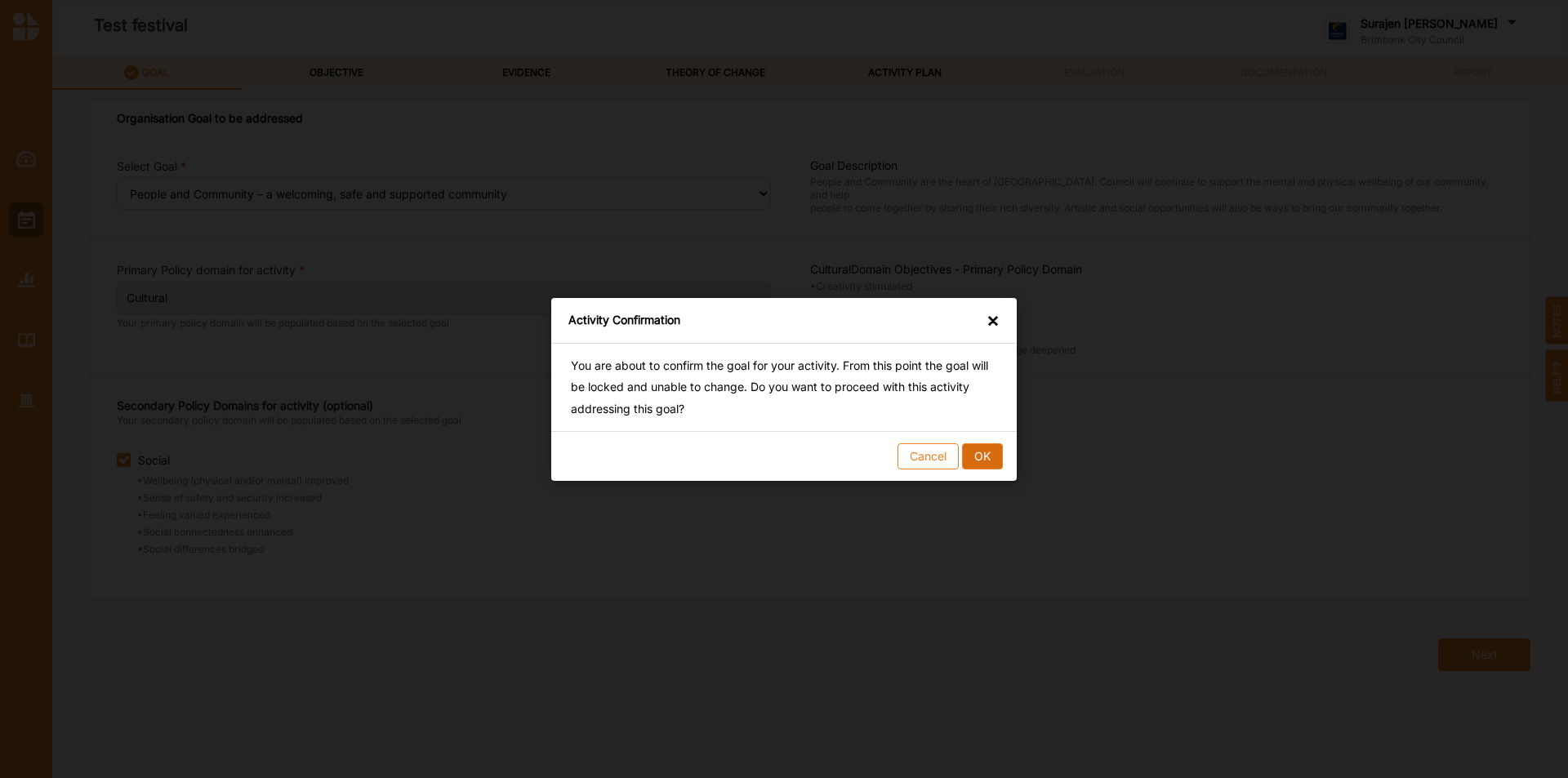
click at [986, 459] on button "OK" at bounding box center [983, 455] width 41 height 26
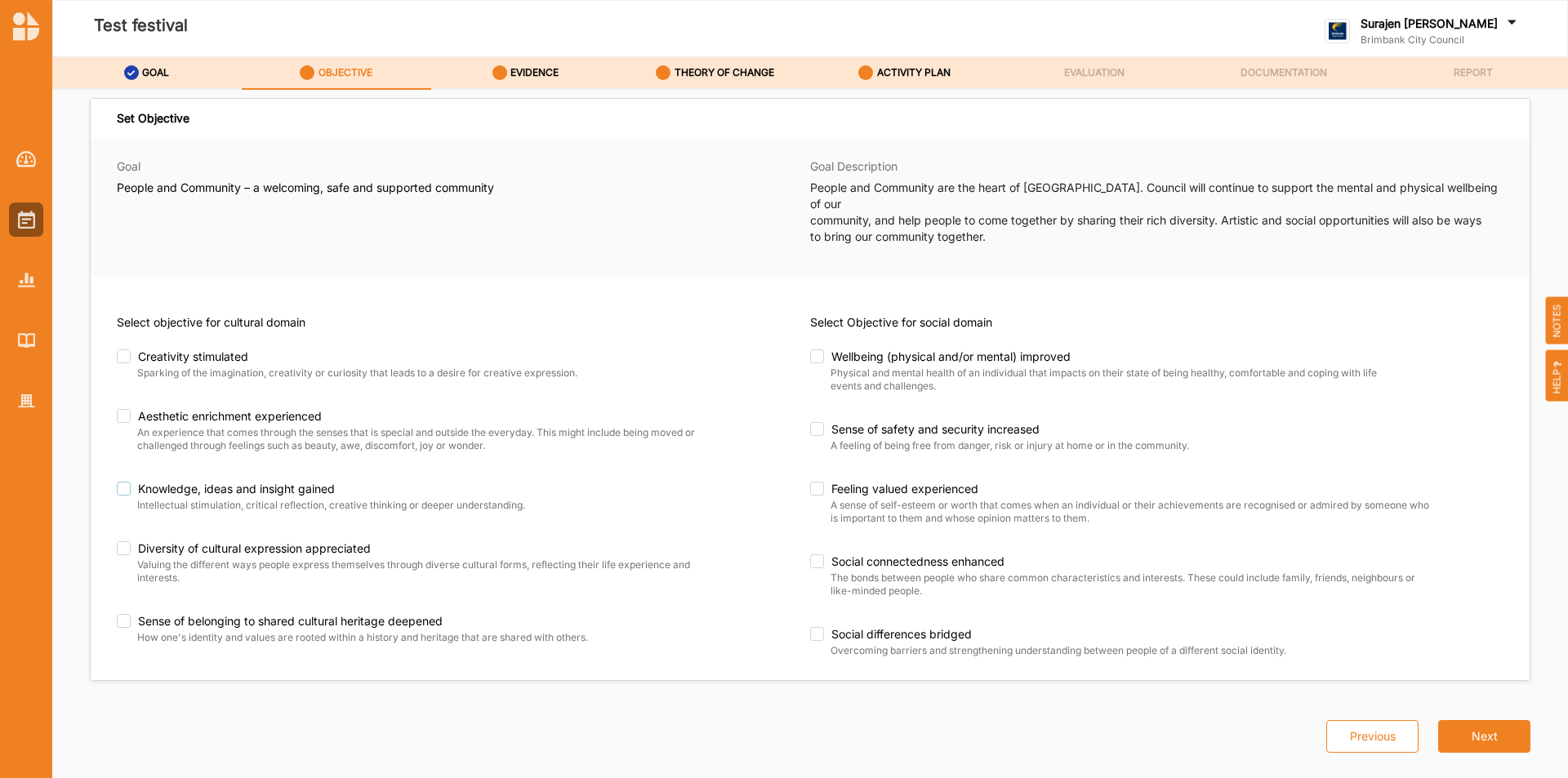
drag, startPoint x: 117, startPoint y: 473, endPoint x: 126, endPoint y: 473, distance: 9.0
click at [124, 482] on label "Knowledge, ideas and insight gained" at bounding box center [411, 489] width 589 height 14
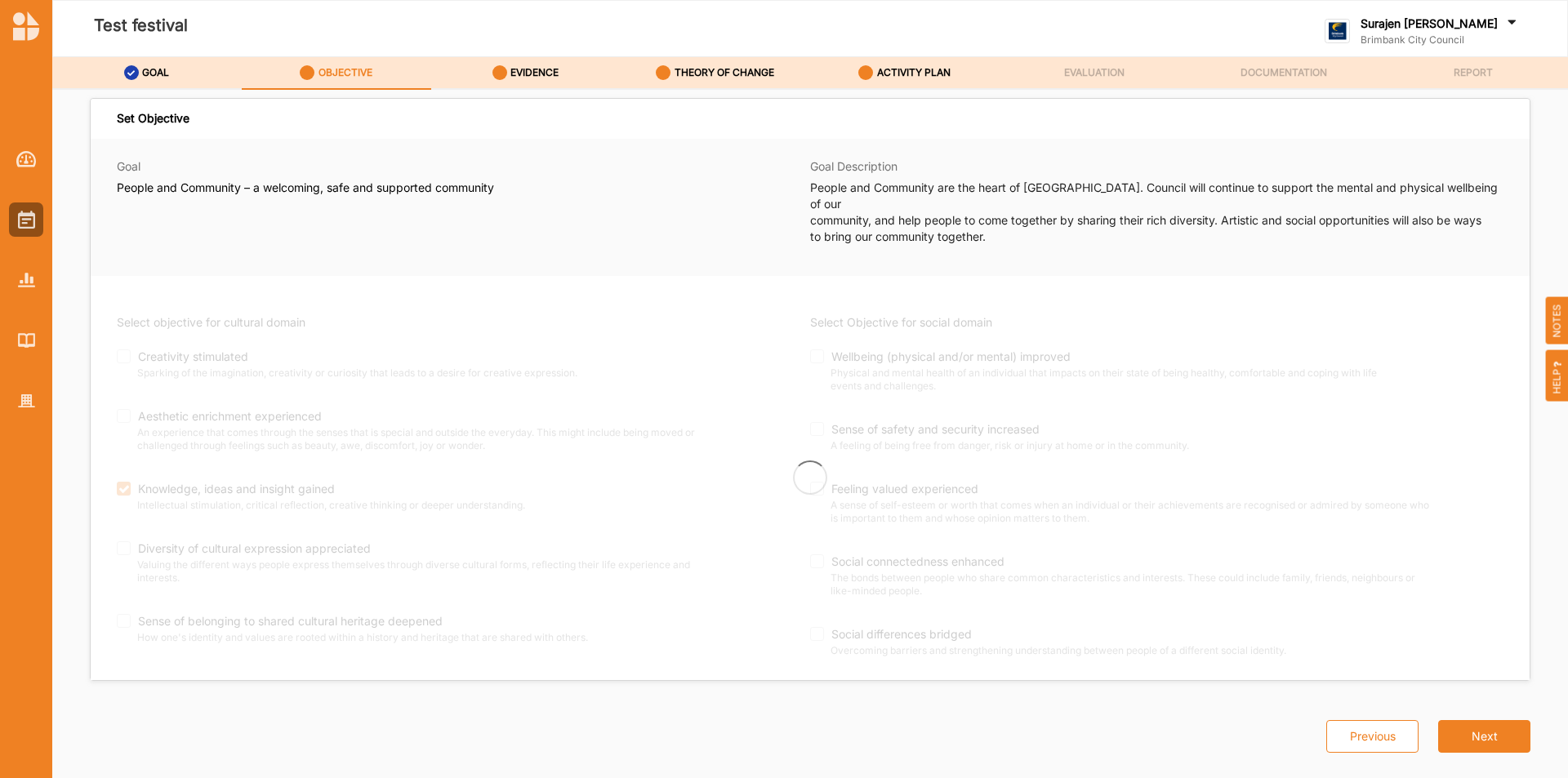
checkbox input "true"
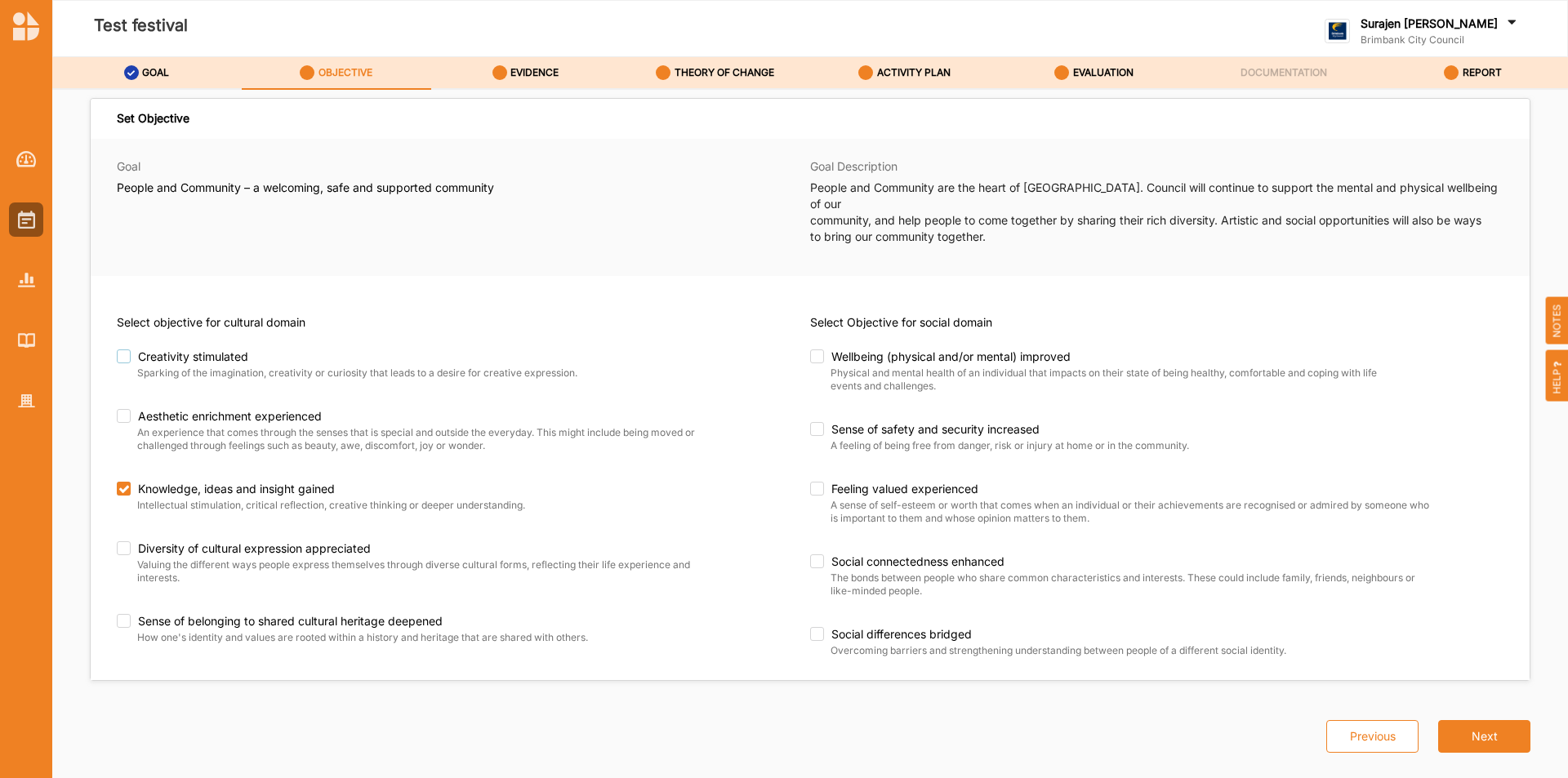
drag, startPoint x: 124, startPoint y: 341, endPoint x: 183, endPoint y: 341, distance: 59.0
click at [125, 349] on label "Creativity stimulated" at bounding box center [391, 356] width 550 height 14
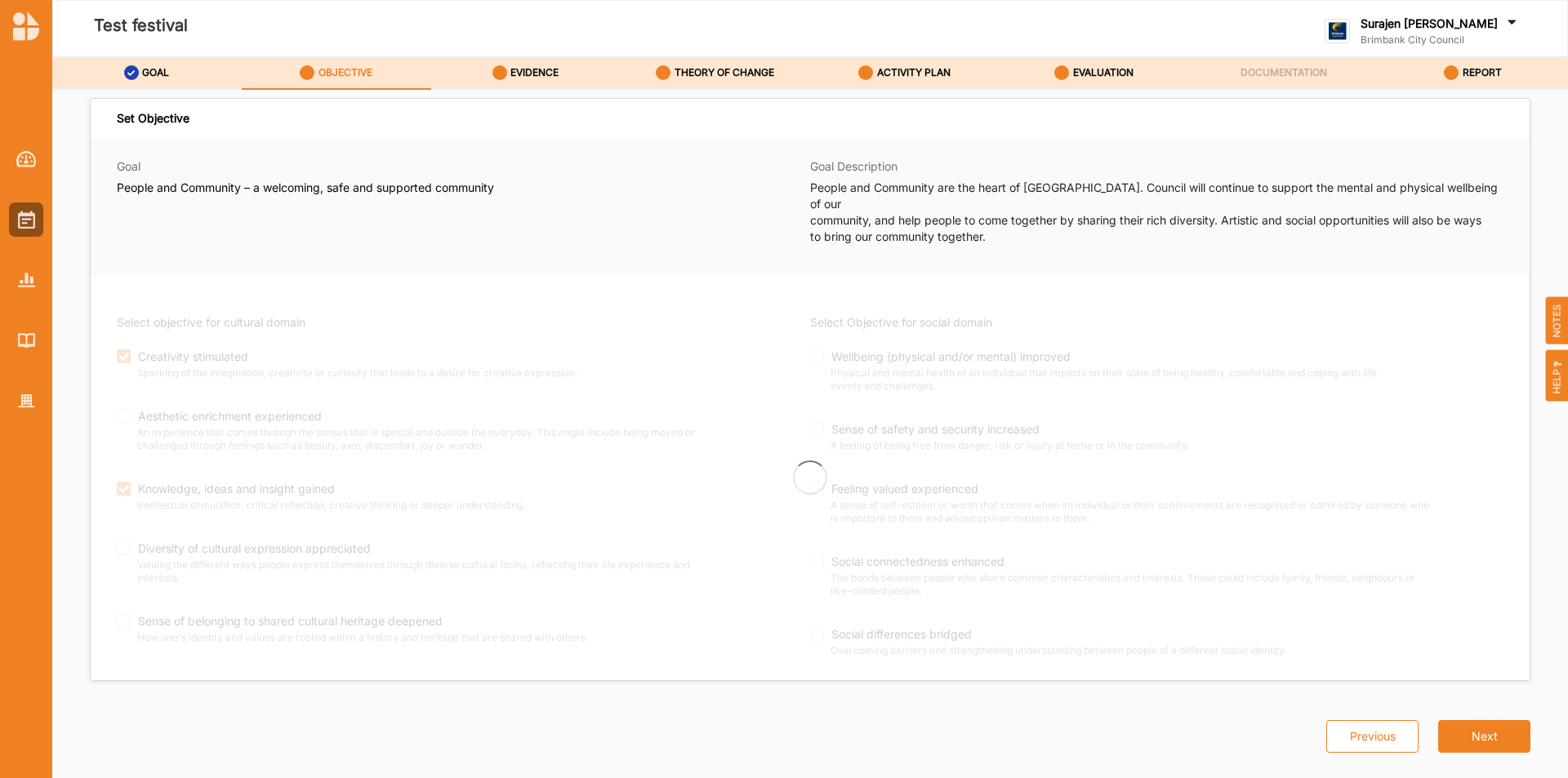
checkbox input "true"
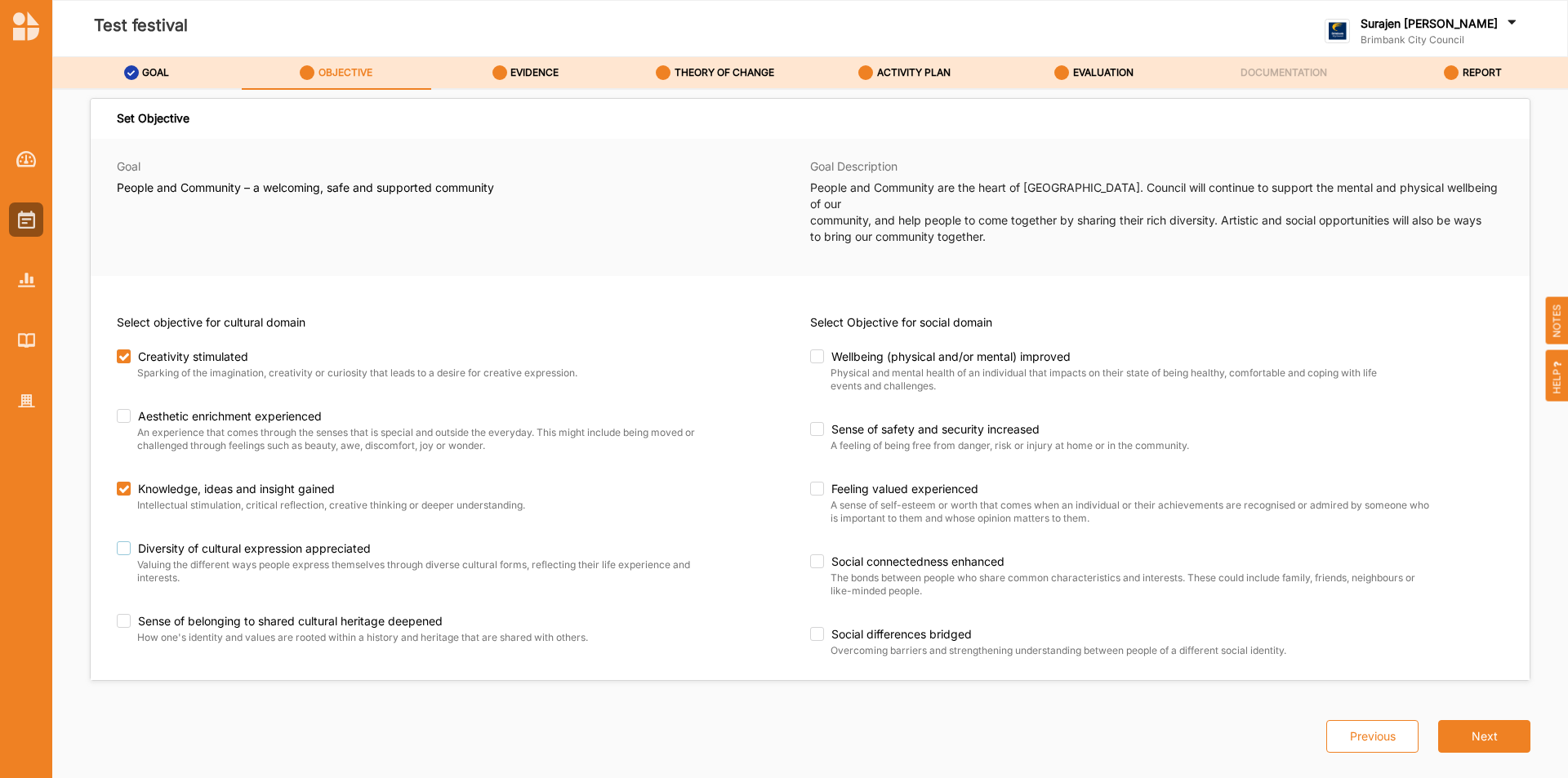
click at [123, 542] on label "Diversity of cultural expression appreciated" at bounding box center [411, 549] width 589 height 14
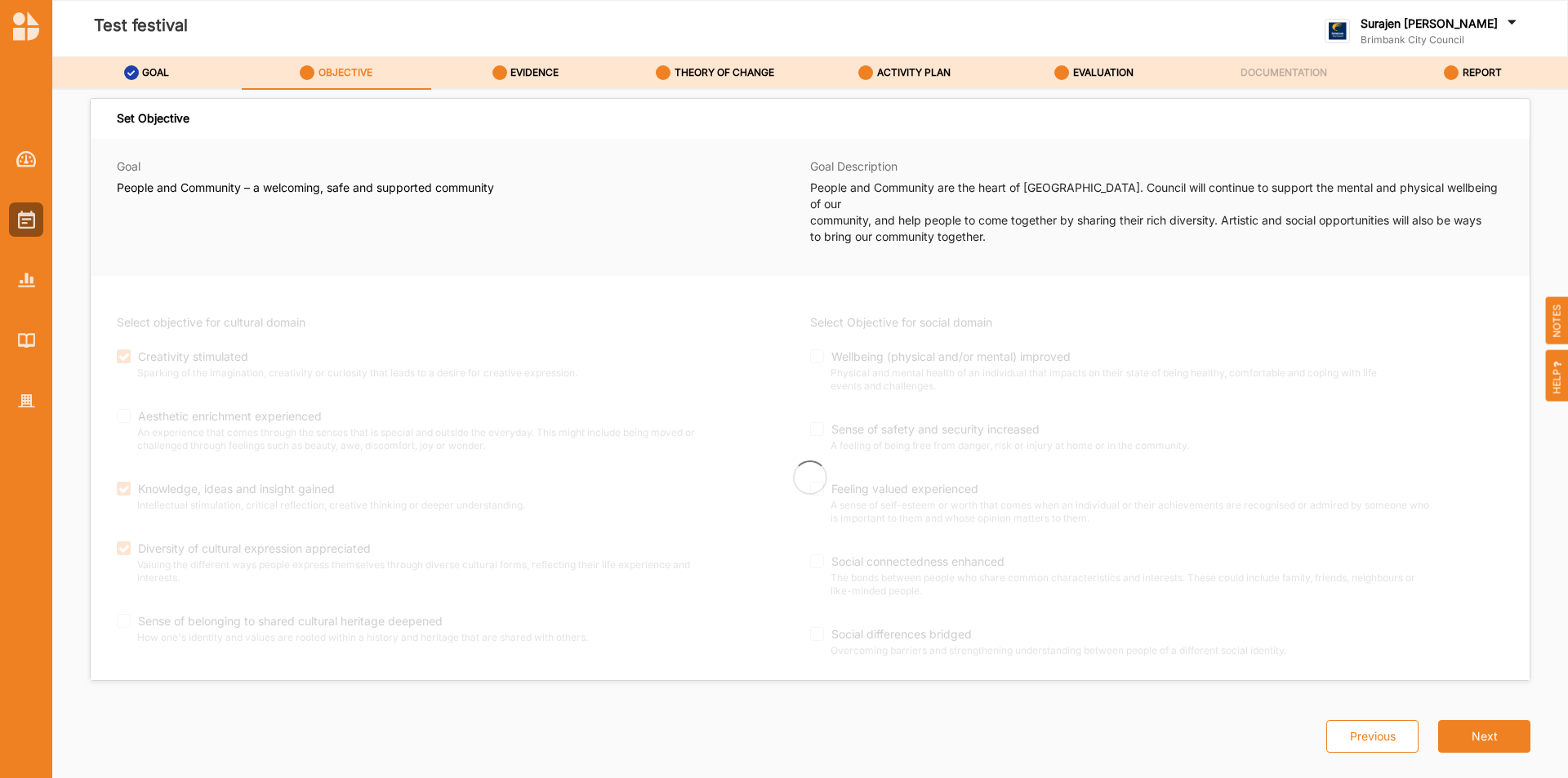
checkbox input "true"
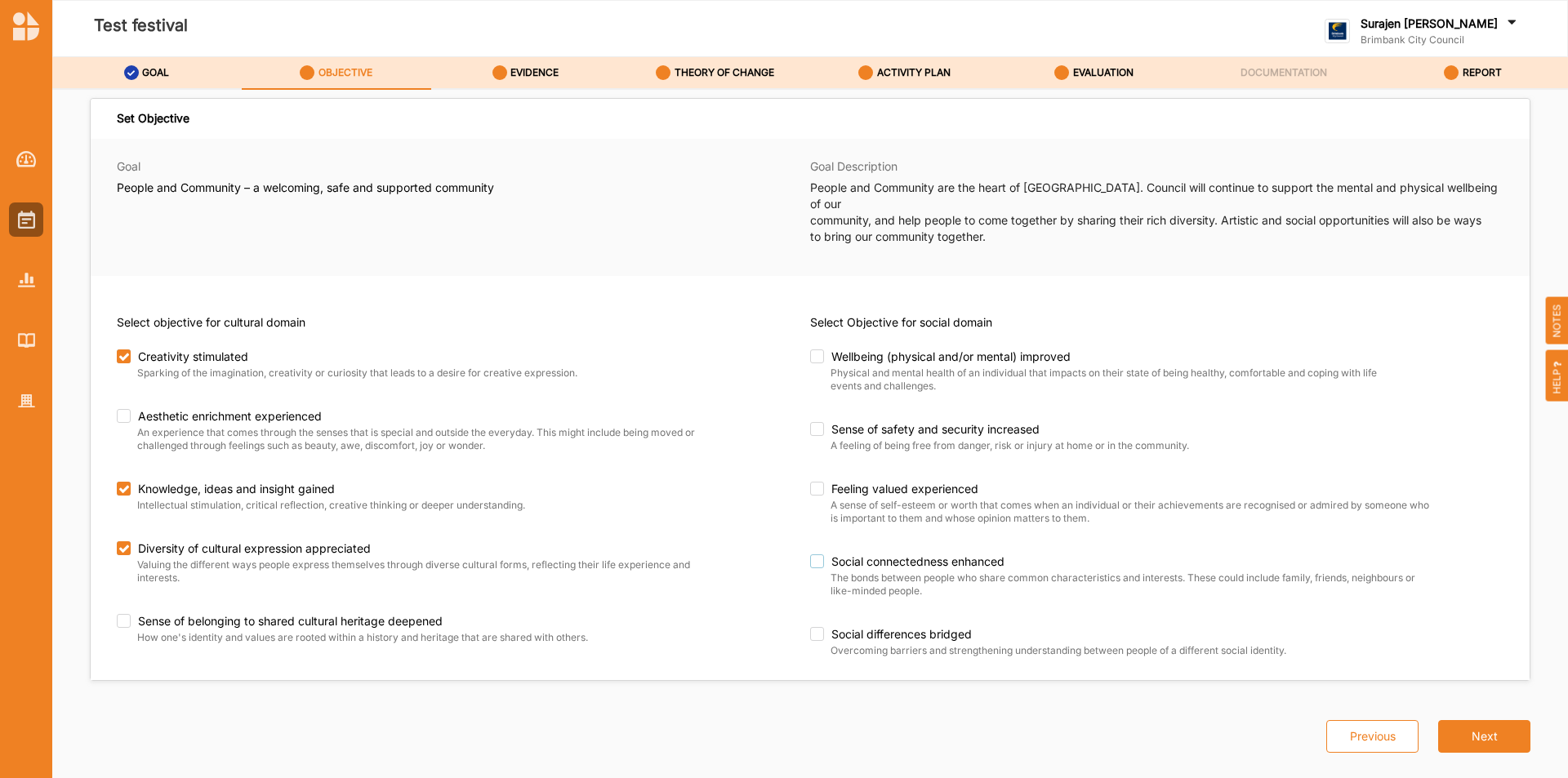
click at [815, 554] on label "Social connectedness enhanced" at bounding box center [1124, 561] width 628 height 14
checkbox input "true"
click at [815, 349] on label "Wellbeing (physical and/or mental) improved" at bounding box center [1104, 356] width 589 height 14
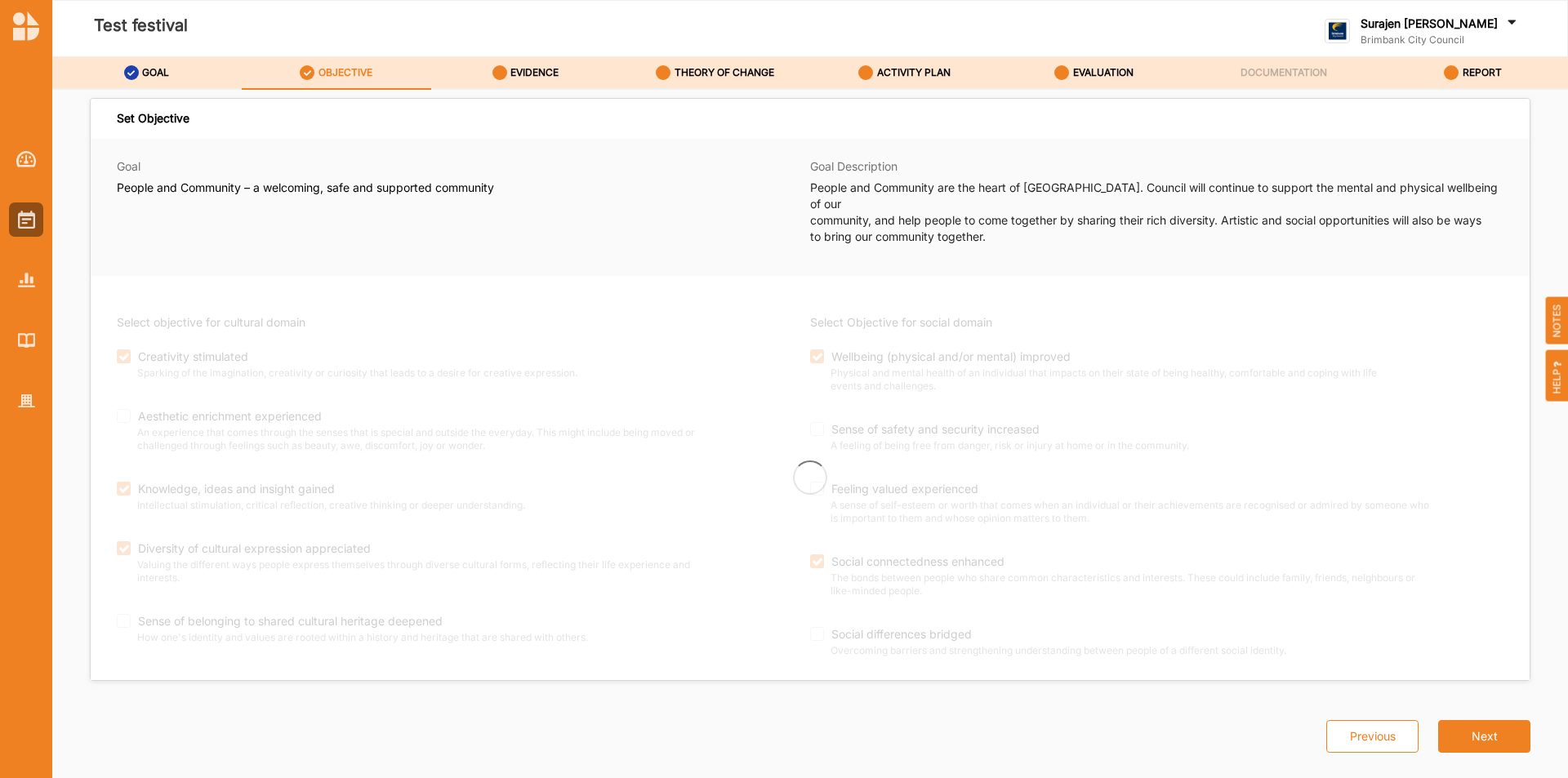
checkbox input "true"
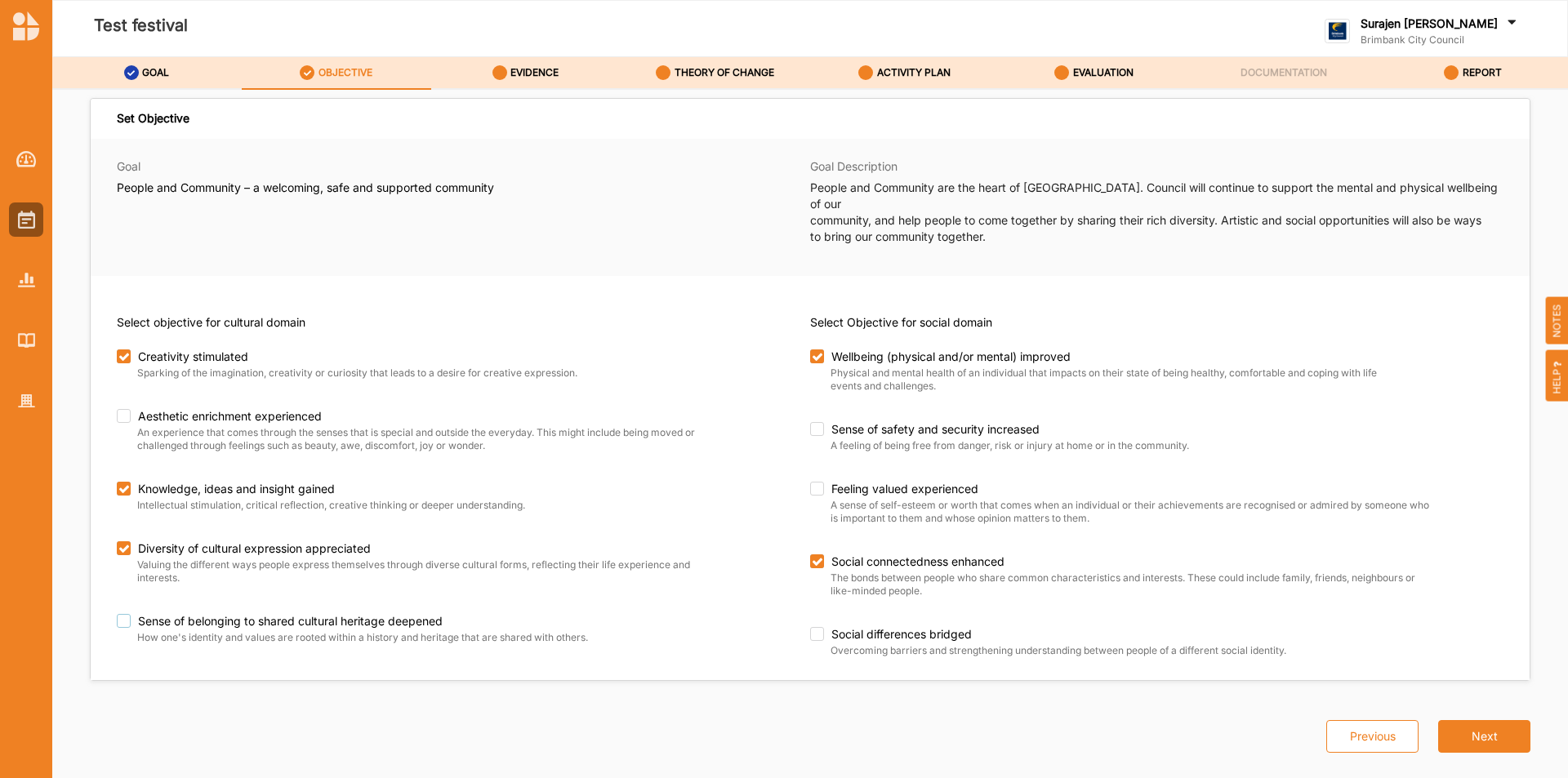
click at [132, 614] on label "Sense of belonging to shared cultural heritage deepened" at bounding box center [411, 621] width 589 height 14
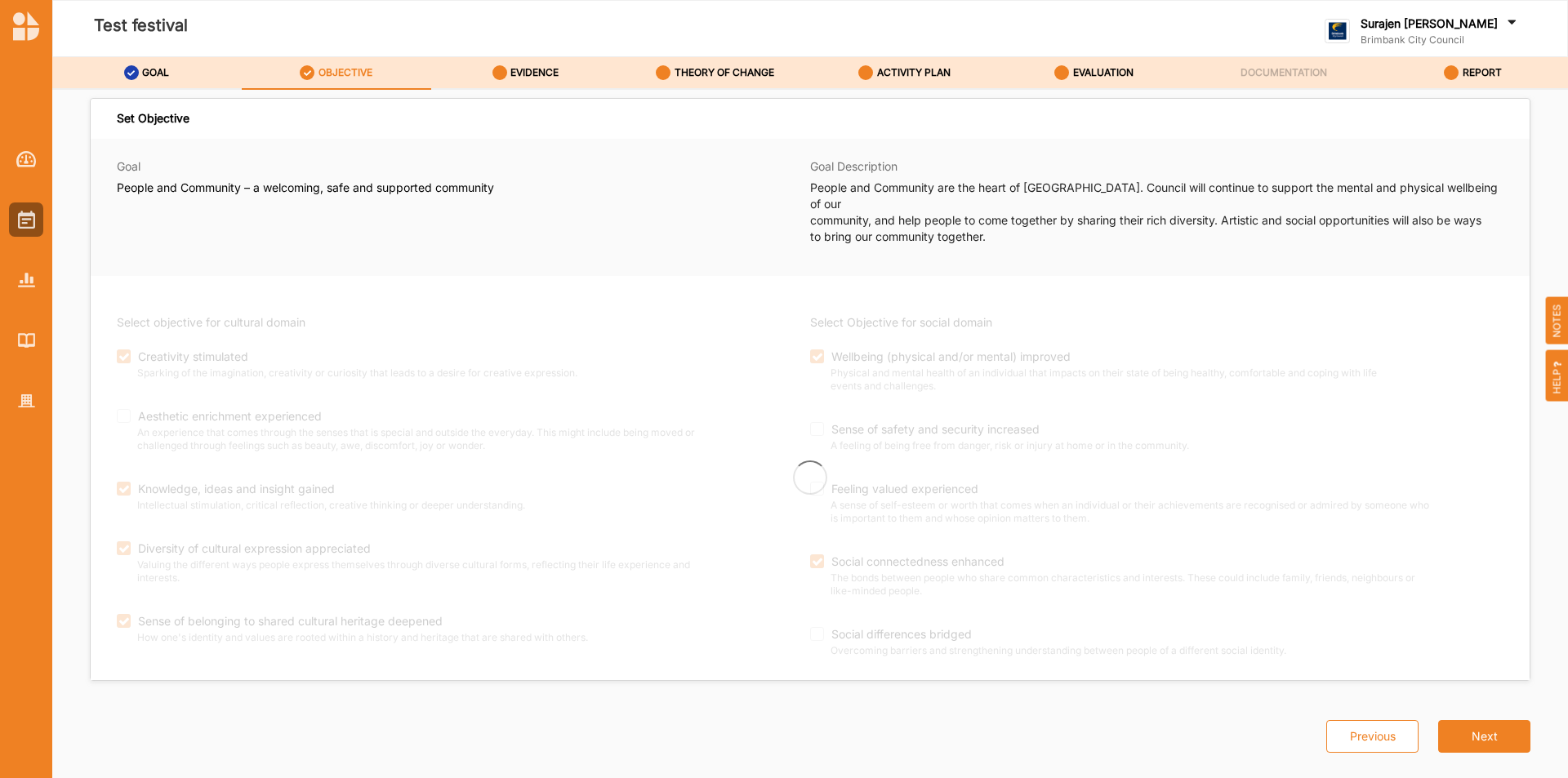
checkbox input "true"
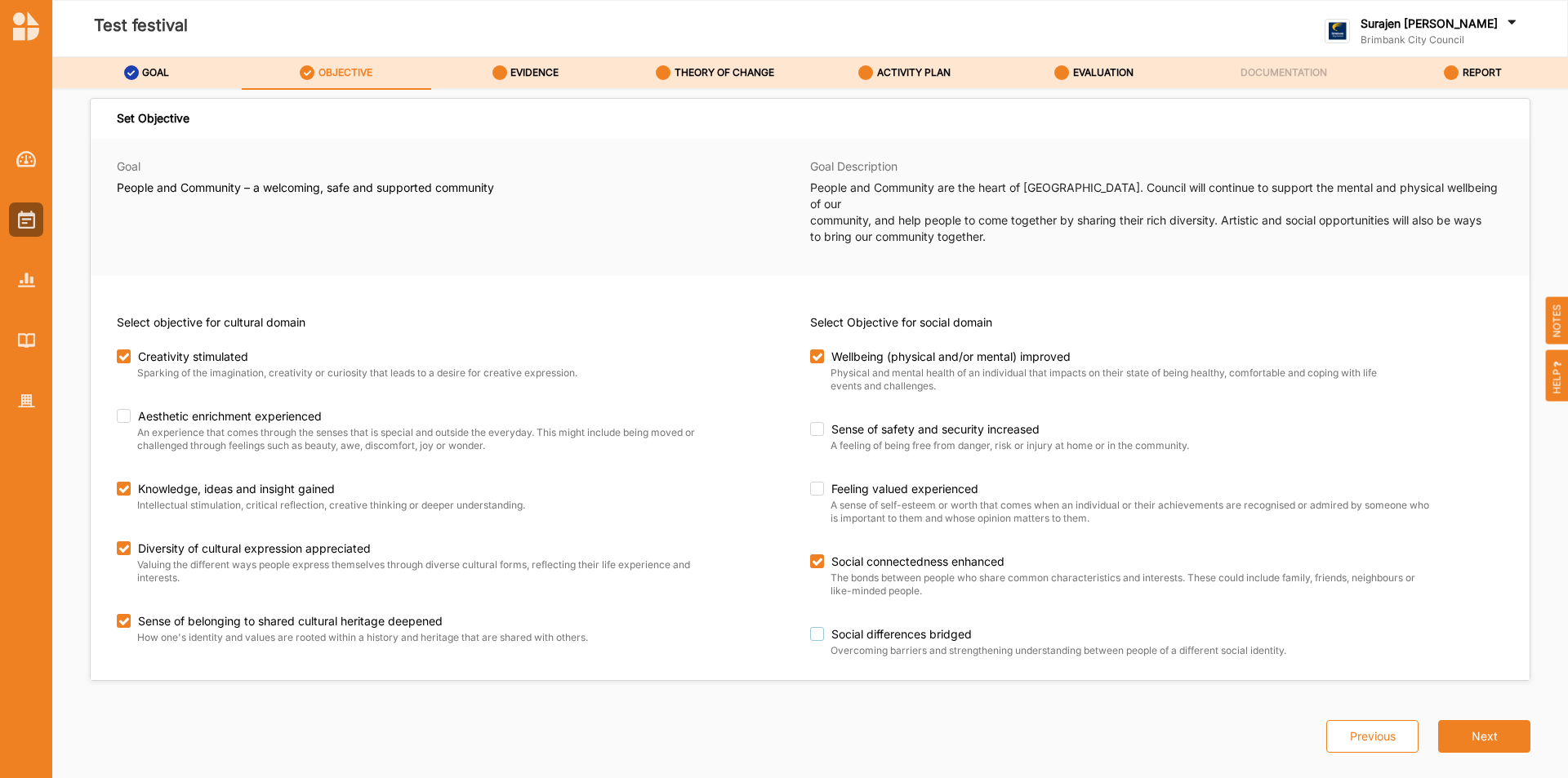
click at [821, 628] on label "Social differences bridged" at bounding box center [1124, 635] width 628 height 14
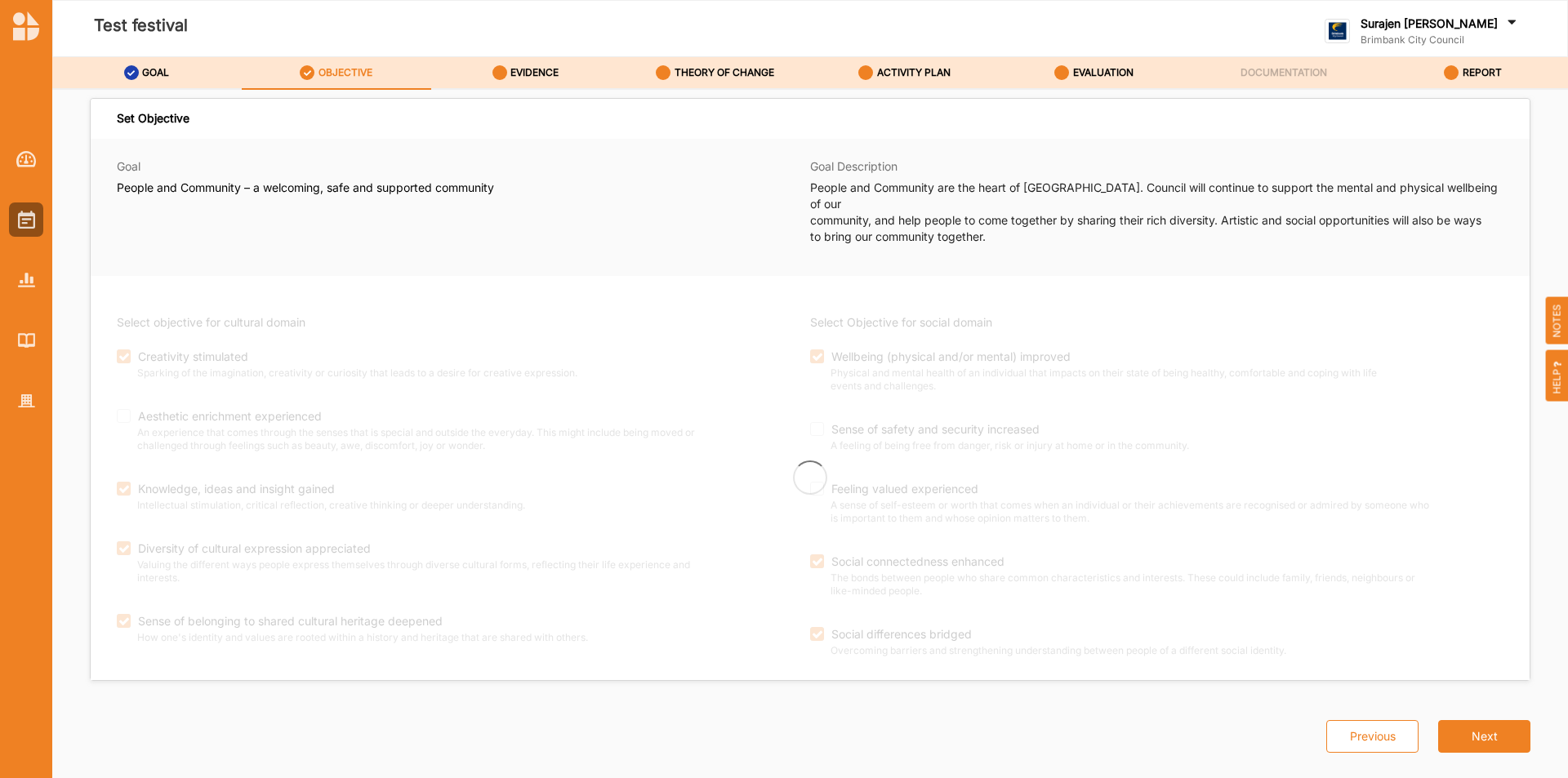
checkbox input "true"
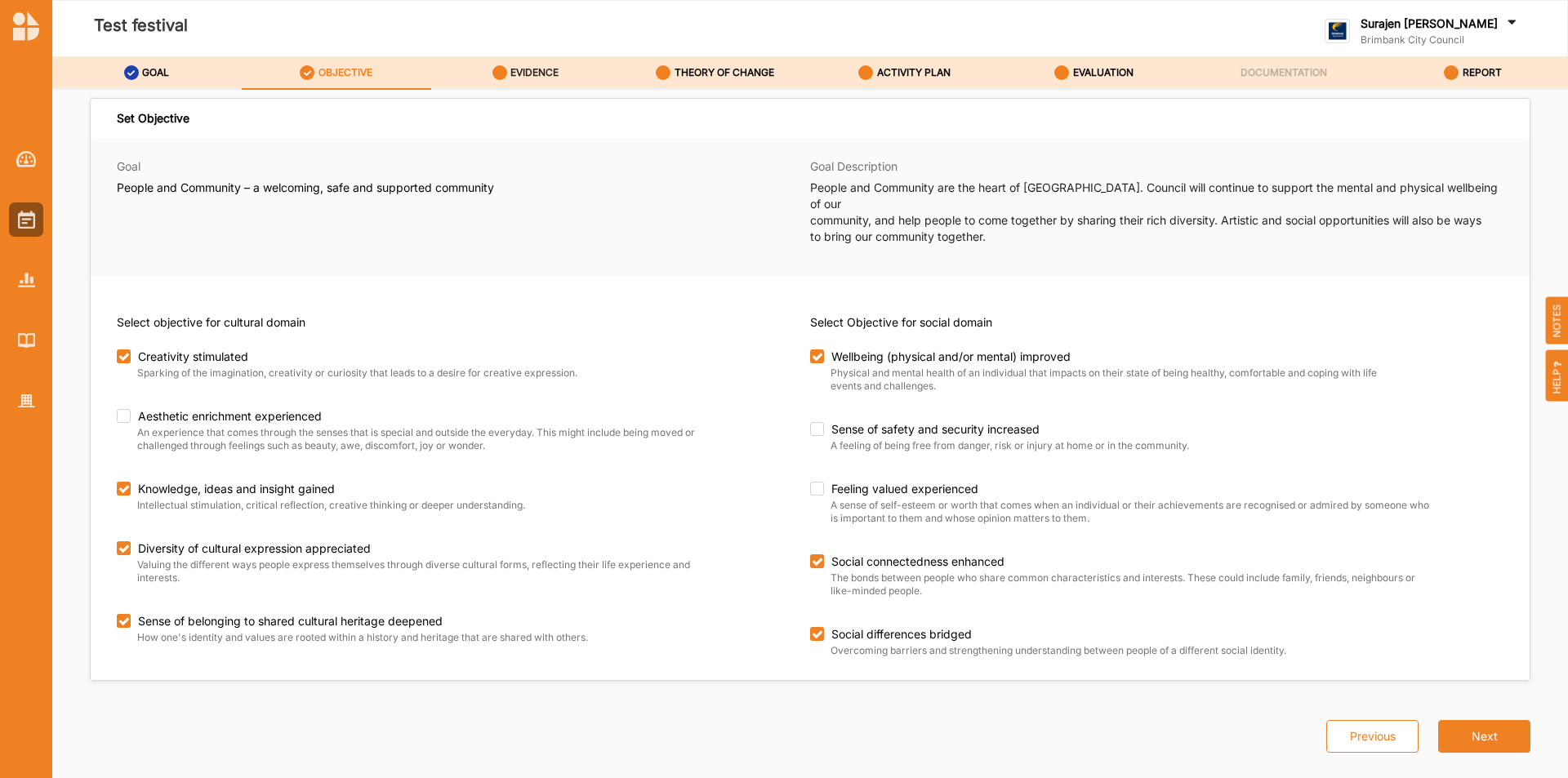
click at [551, 70] on label "EVIDENCE" at bounding box center [534, 73] width 48 height 13
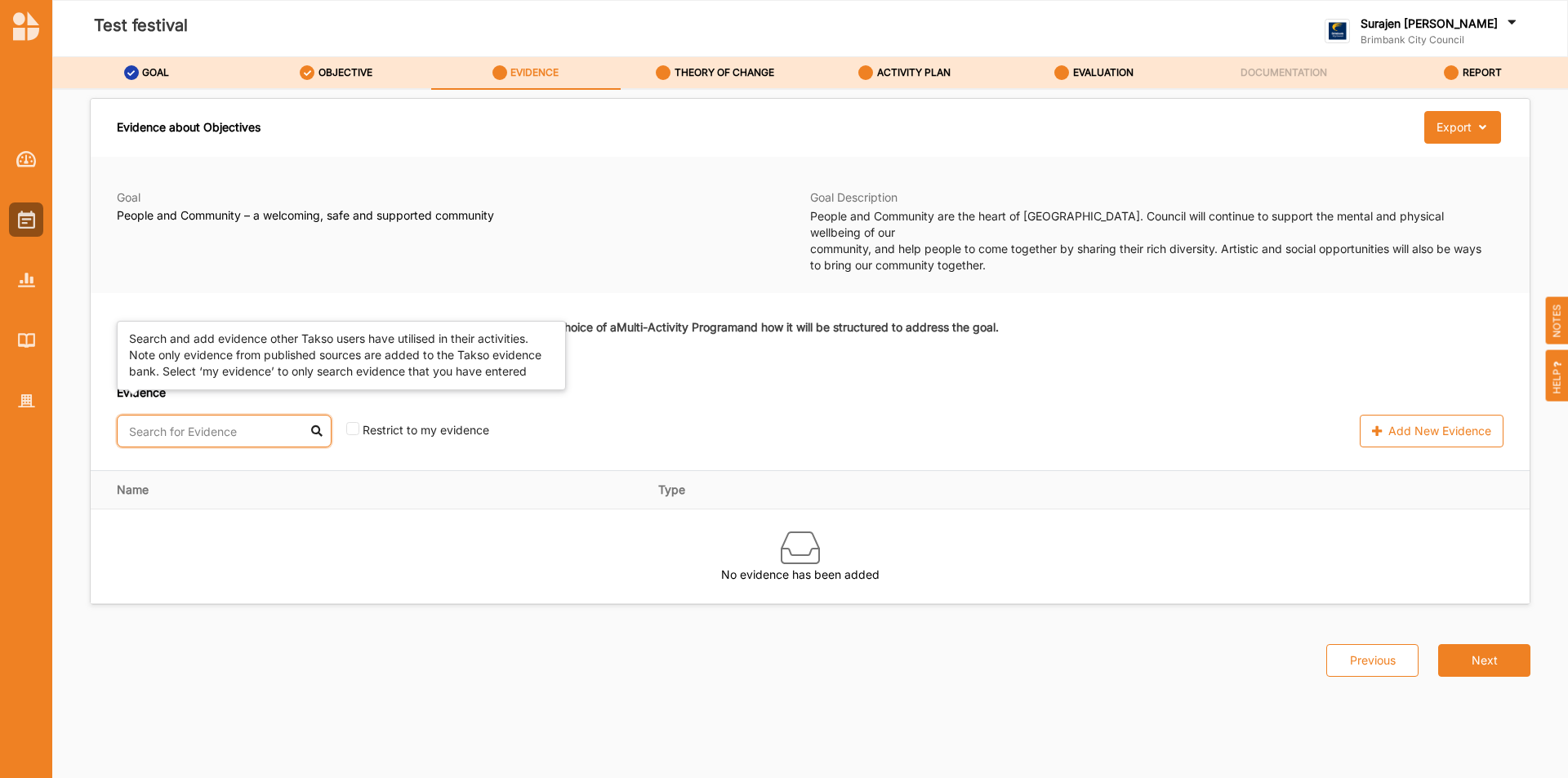
click at [209, 415] on input "text" at bounding box center [224, 431] width 215 height 32
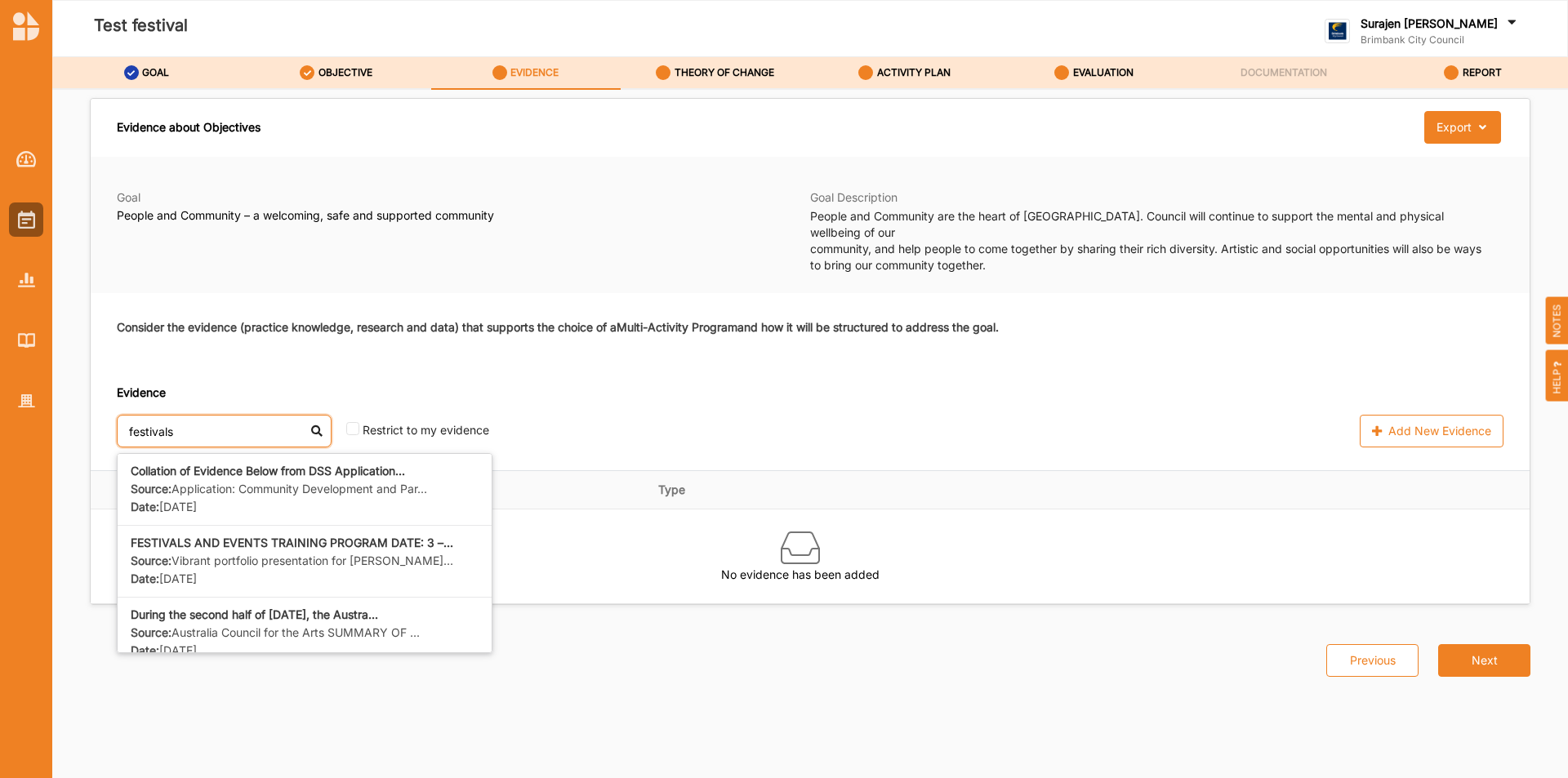
type input "festivals"
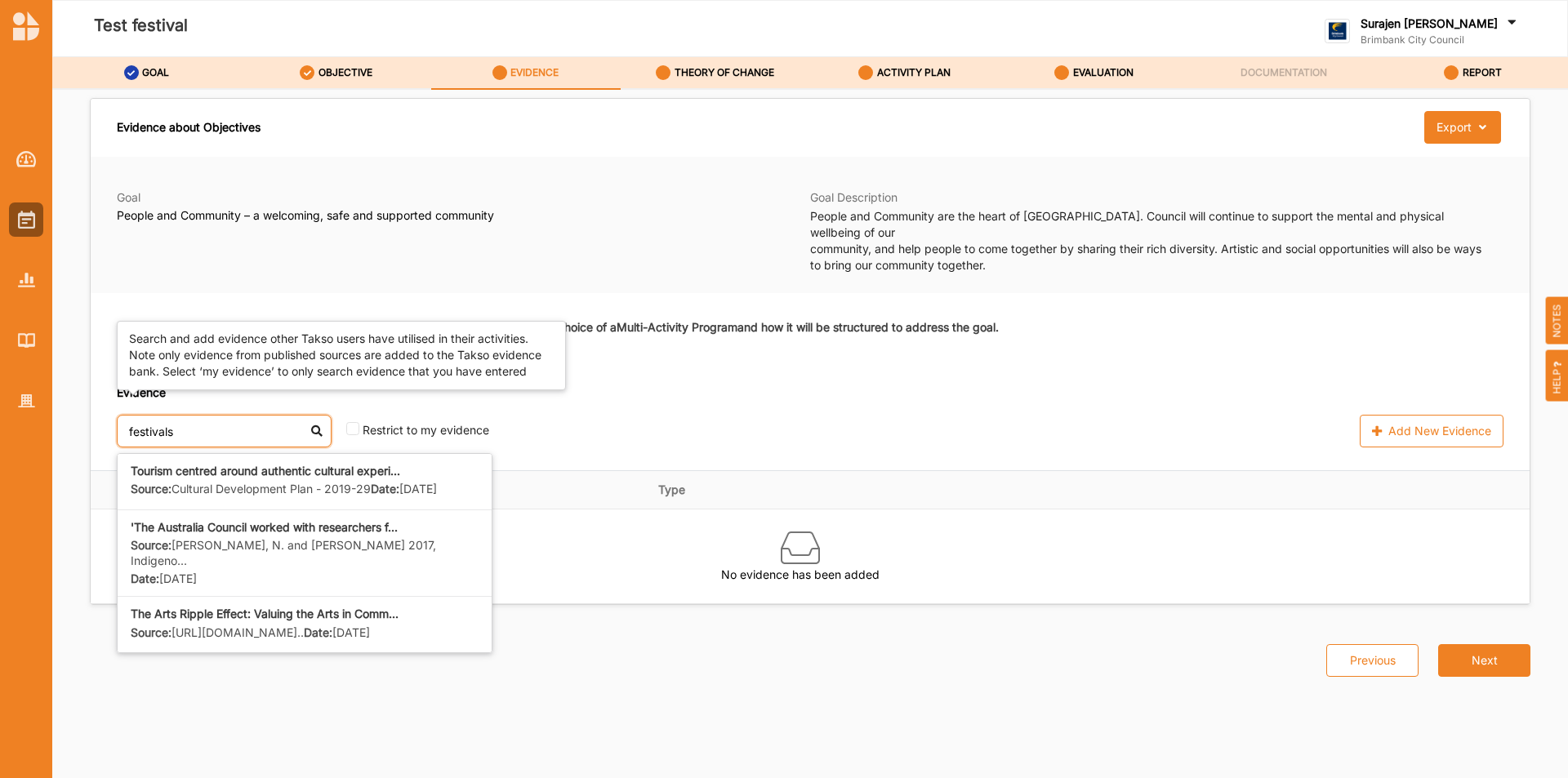
scroll to position [231, 0]
click at [417, 626] on div "Source: https://creative.vic.gov.au/__data/assets/... Date: 08 Jul 2025" at bounding box center [304, 635] width 348 height 18
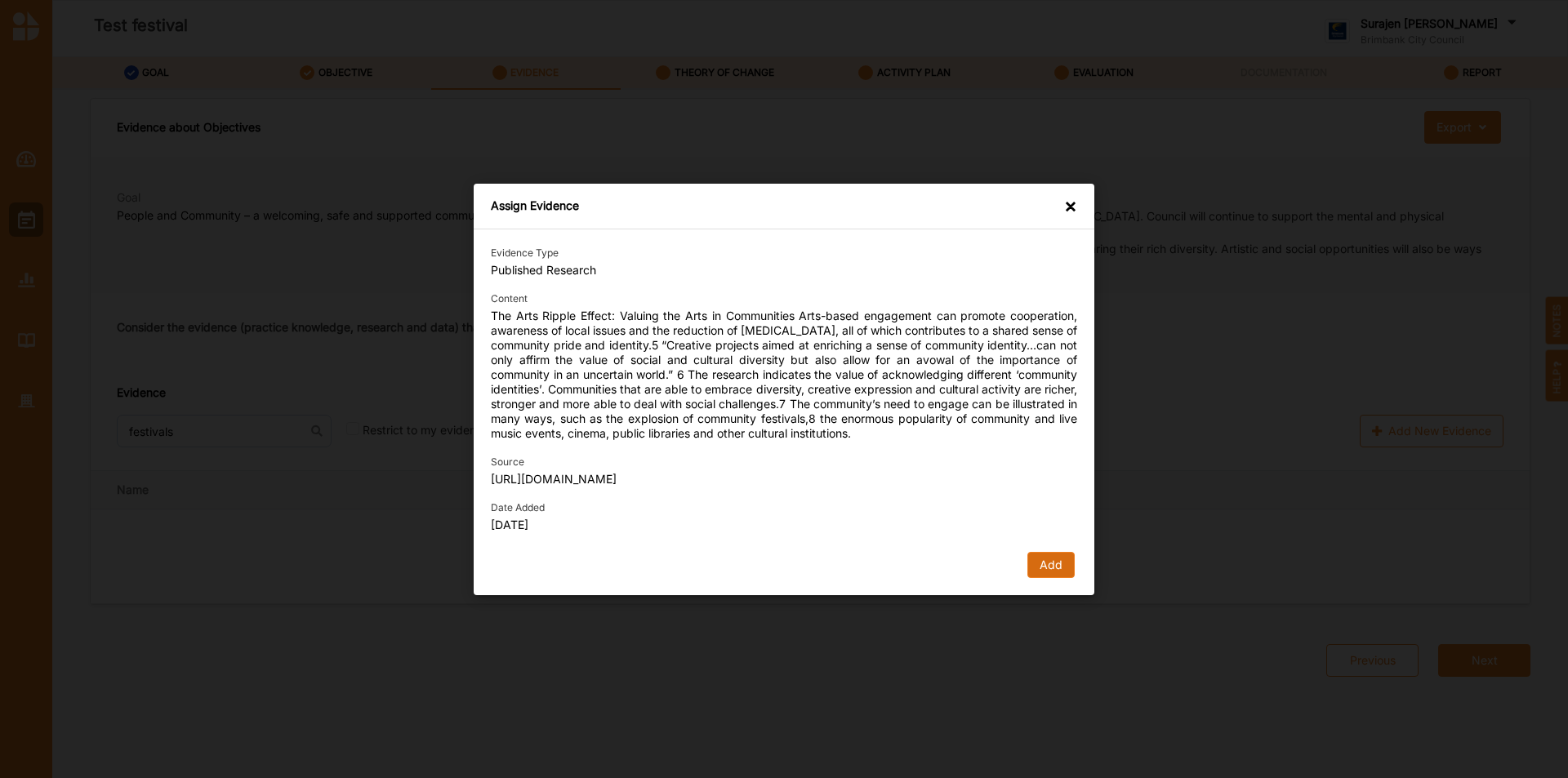
click at [1044, 573] on button "Add" at bounding box center [1051, 565] width 47 height 26
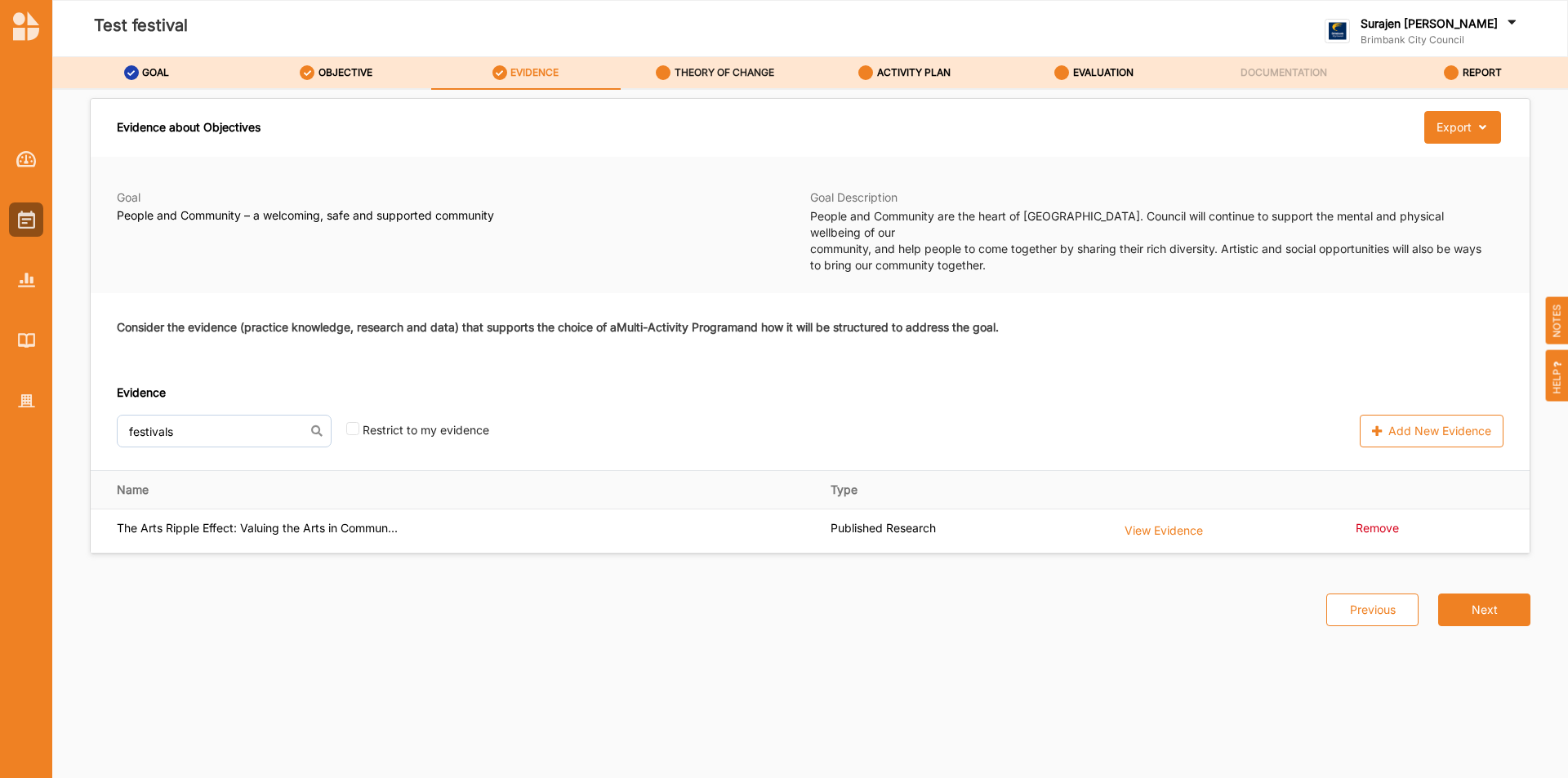
drag, startPoint x: 782, startPoint y: 73, endPoint x: 771, endPoint y: 66, distance: 13.0
click at [781, 73] on link "THEORY OF CHANGE" at bounding box center [715, 73] width 190 height 32
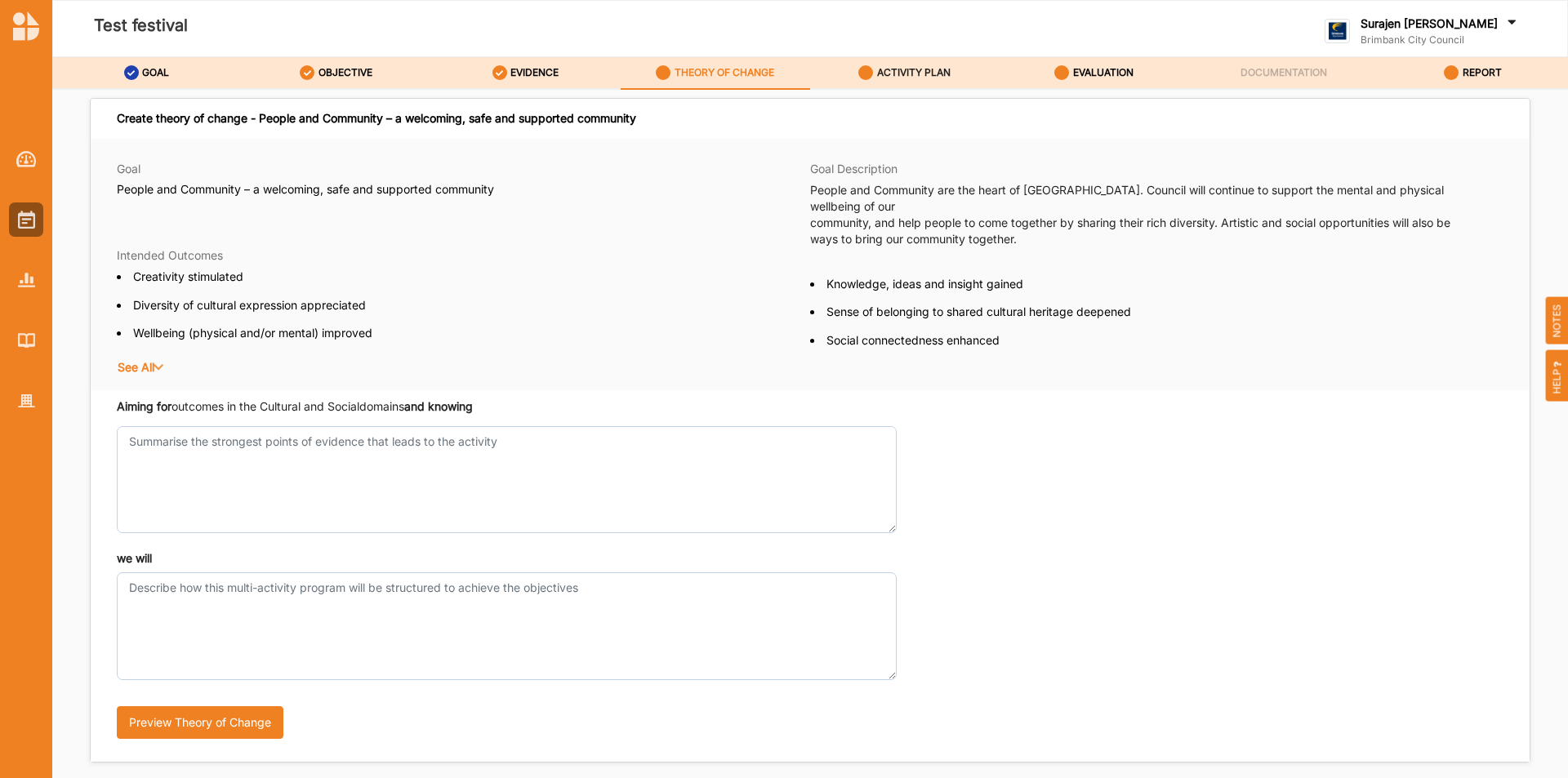
click at [952, 81] on link "ACTIVITY PLAN" at bounding box center [905, 73] width 190 height 32
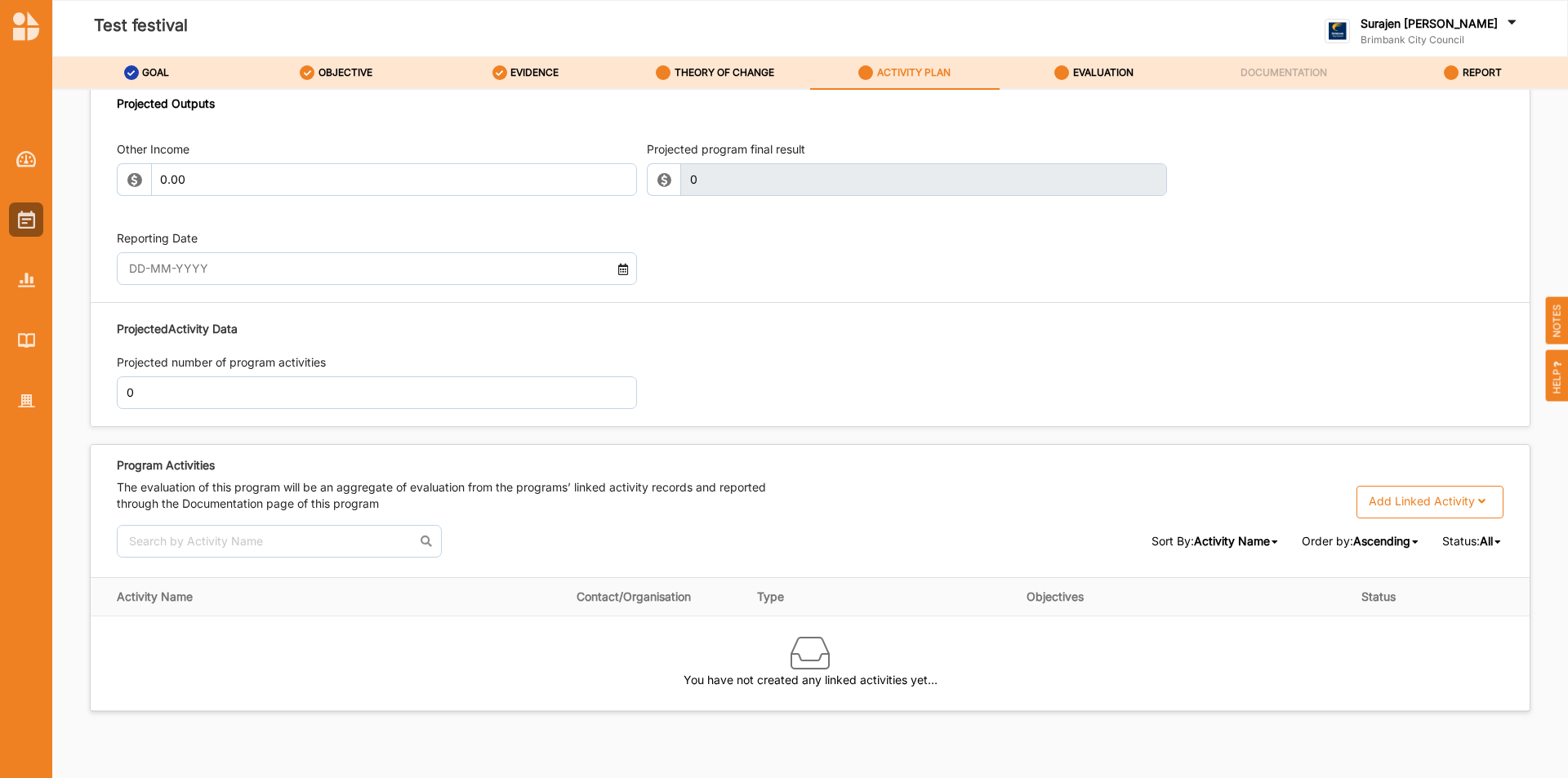
scroll to position [1676, 0]
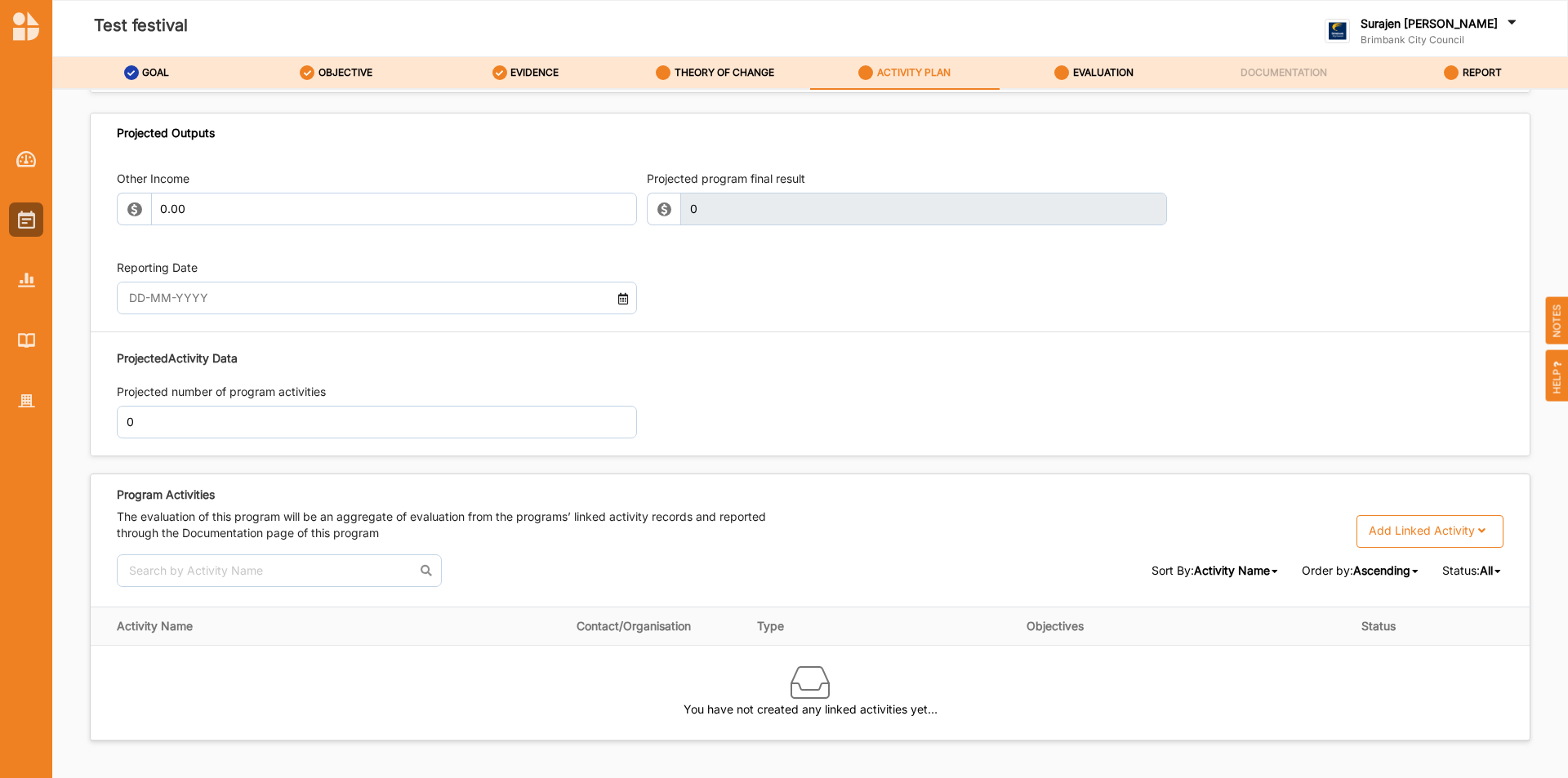
click at [1391, 527] on div "Add Linked Activity" at bounding box center [1421, 531] width 107 height 14
click at [1380, 566] on div "Single Activity" at bounding box center [1427, 566] width 147 height 30
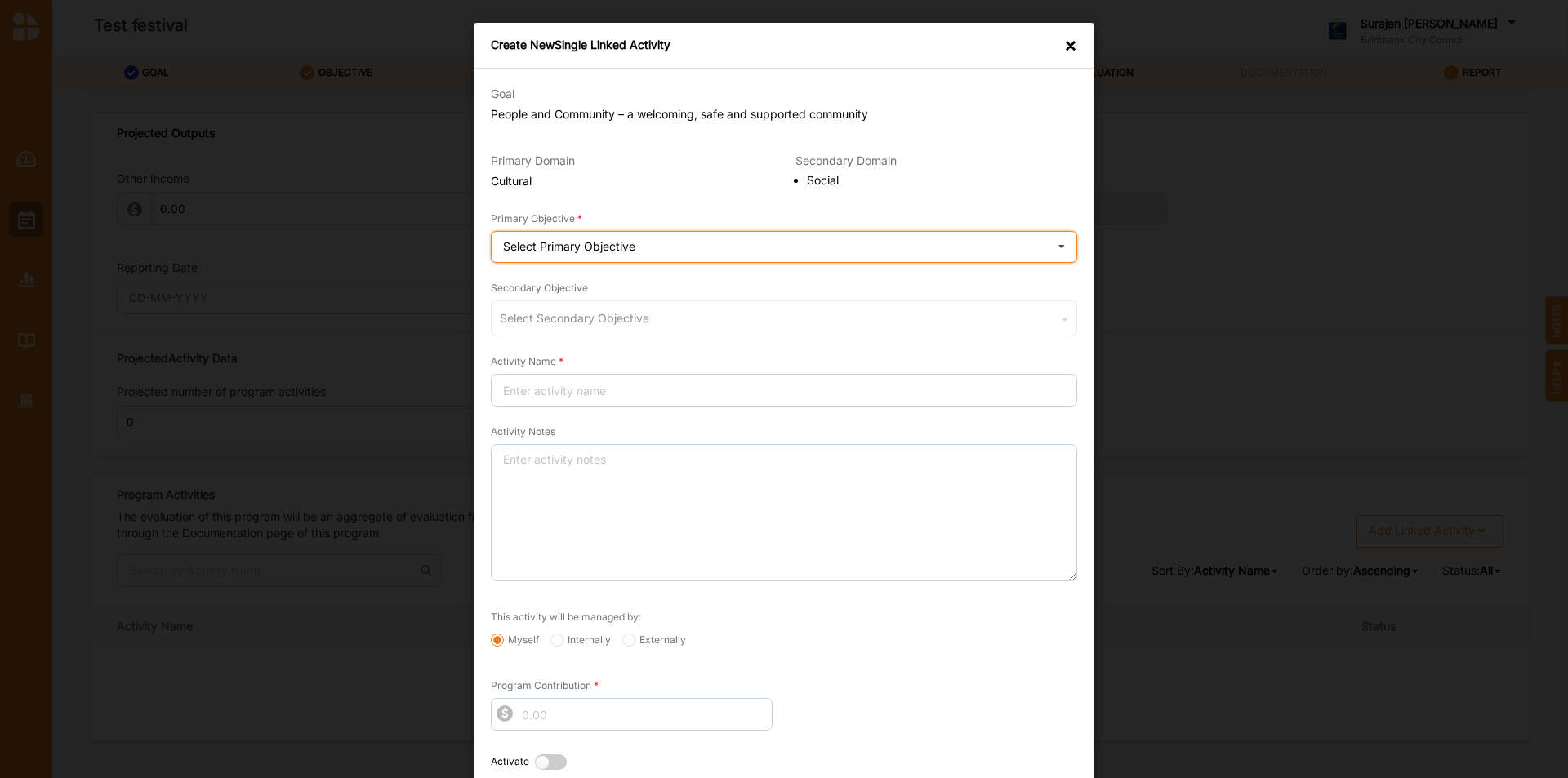
click at [698, 259] on div "Select Primary Objective Creativity stimulated Knowledge, ideas and insight gai…" at bounding box center [783, 247] width 586 height 32
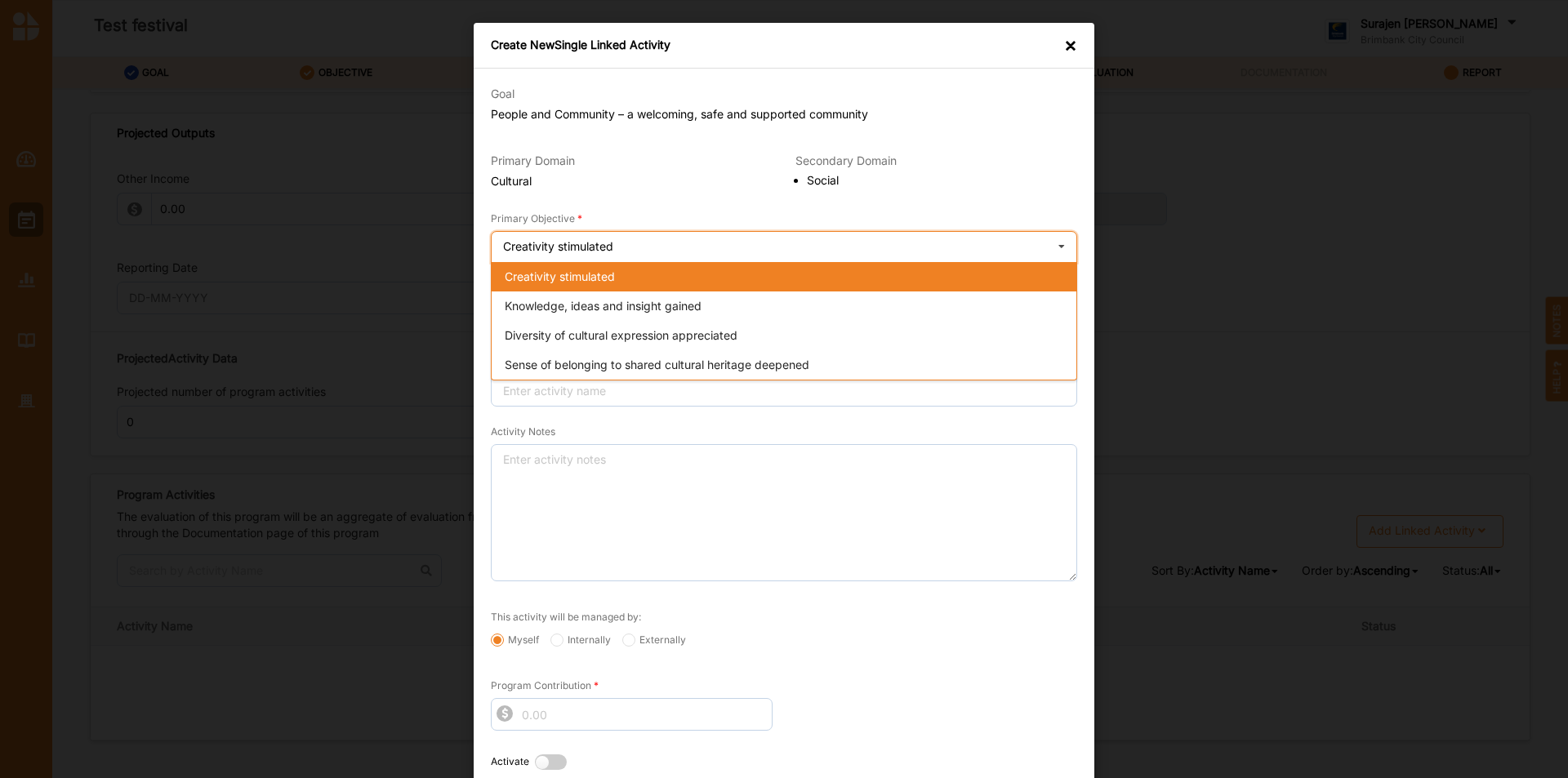
click at [698, 259] on div "Creativity stimulated Creativity stimulated Knowledge, ideas and insight gained…" at bounding box center [783, 247] width 586 height 32
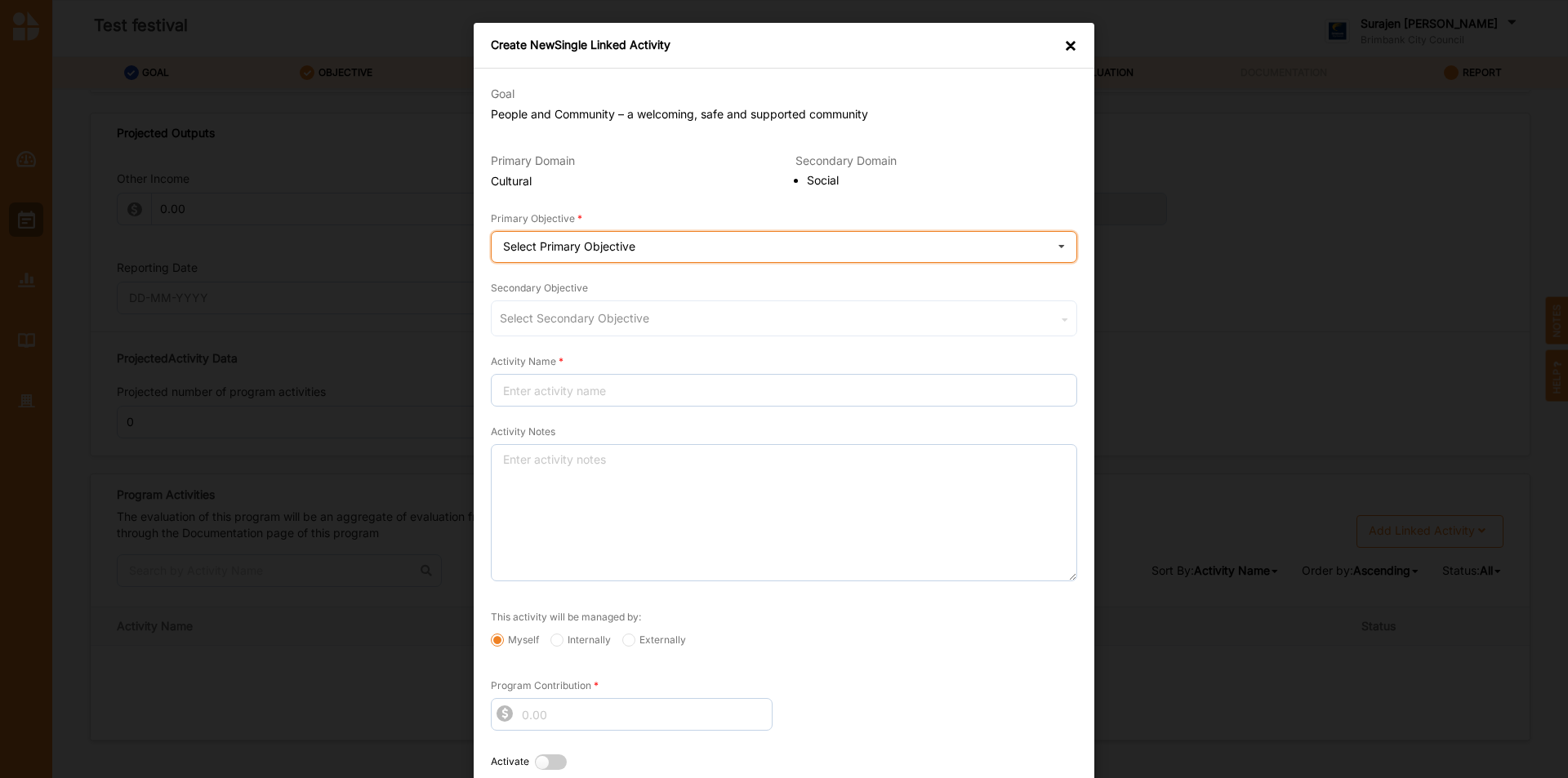
click at [814, 257] on div "Select Primary Objective Creativity stimulated Knowledge, ideas and insight gai…" at bounding box center [783, 247] width 586 height 32
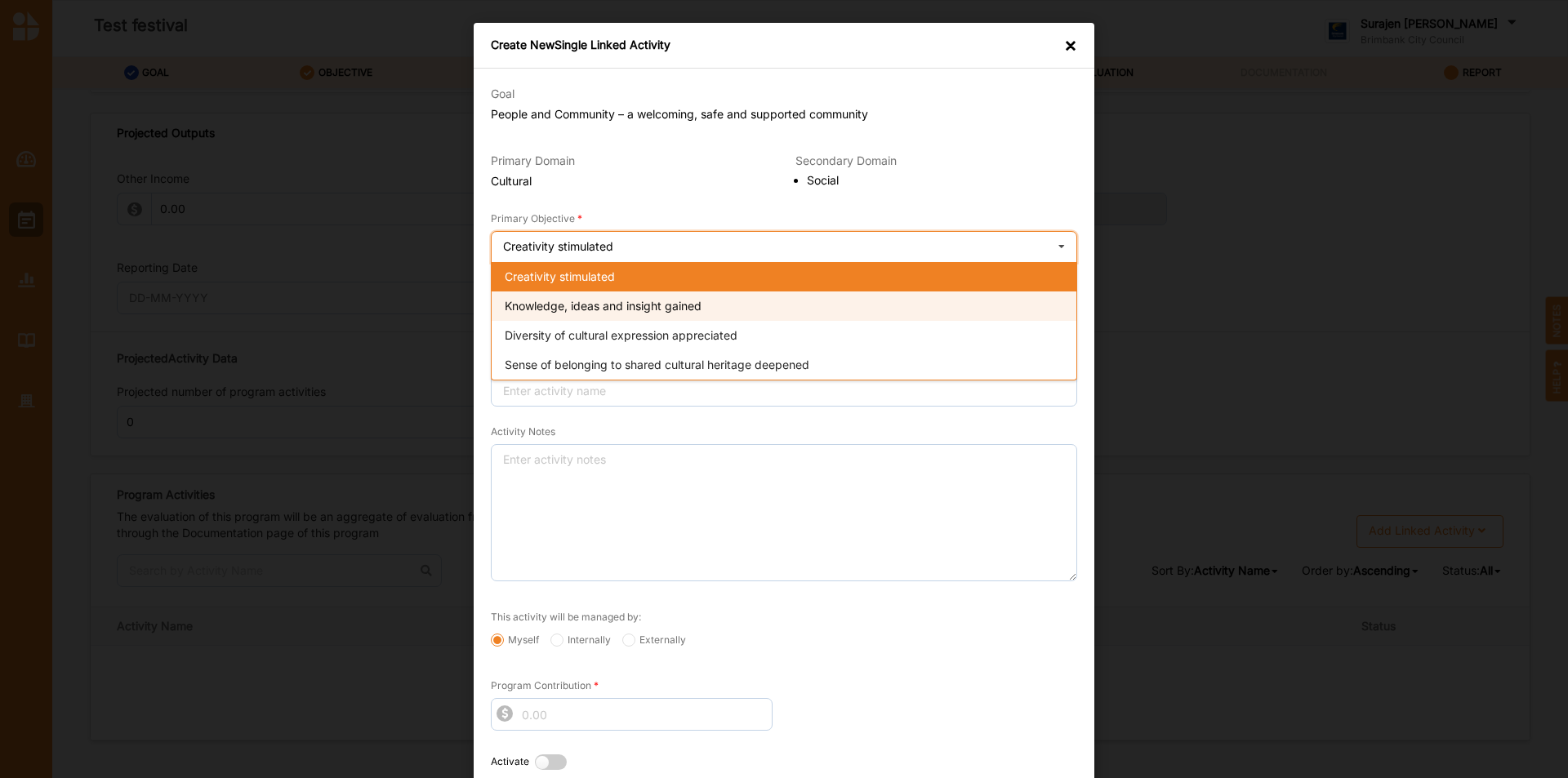
click at [829, 316] on div "Knowledge, ideas and insight gained" at bounding box center [783, 306] width 584 height 30
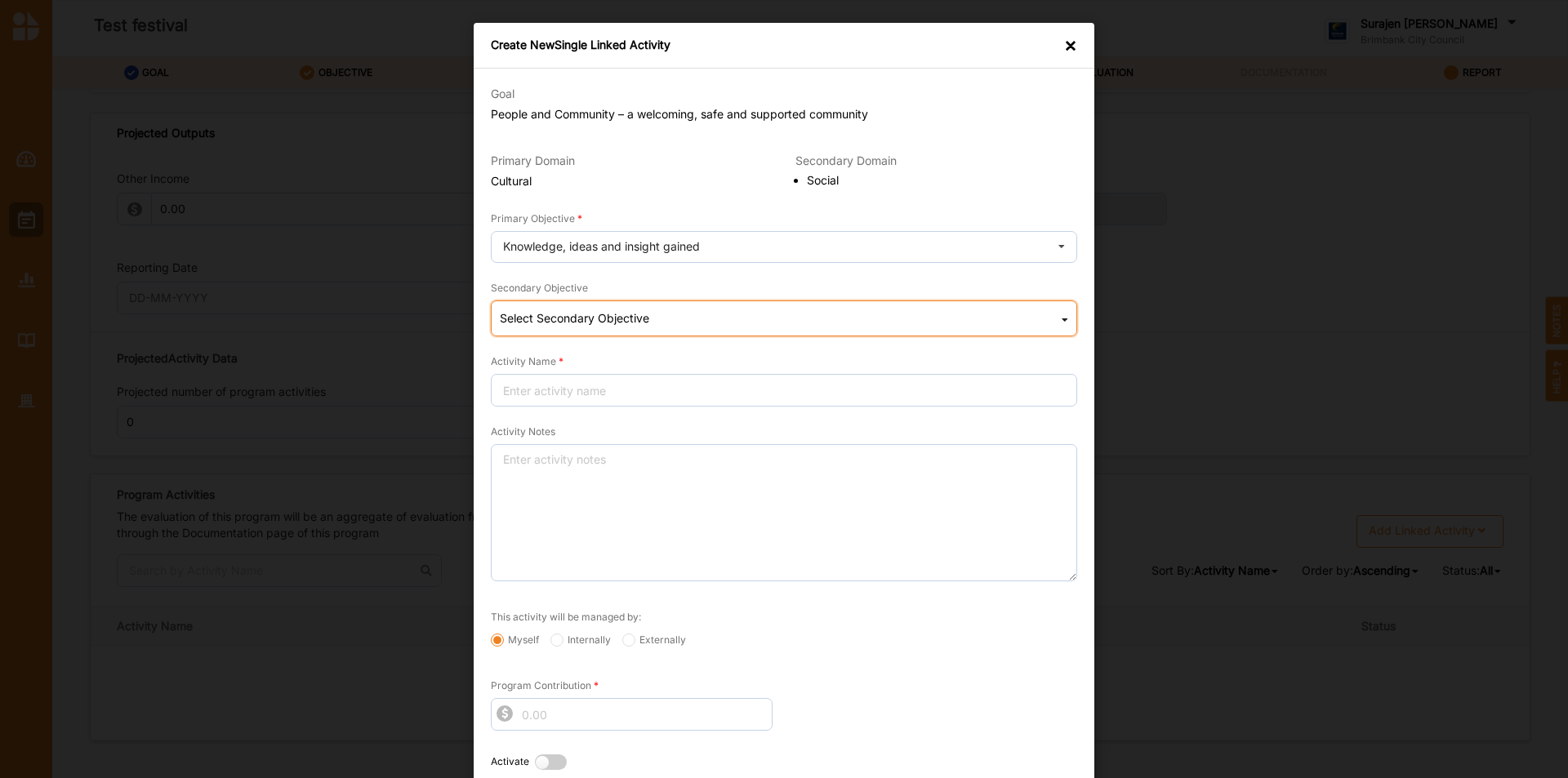
click at [758, 329] on div "Select Secondary Objective Social Wellbeing (physical and/or mental) improved S…" at bounding box center [783, 319] width 586 height 36
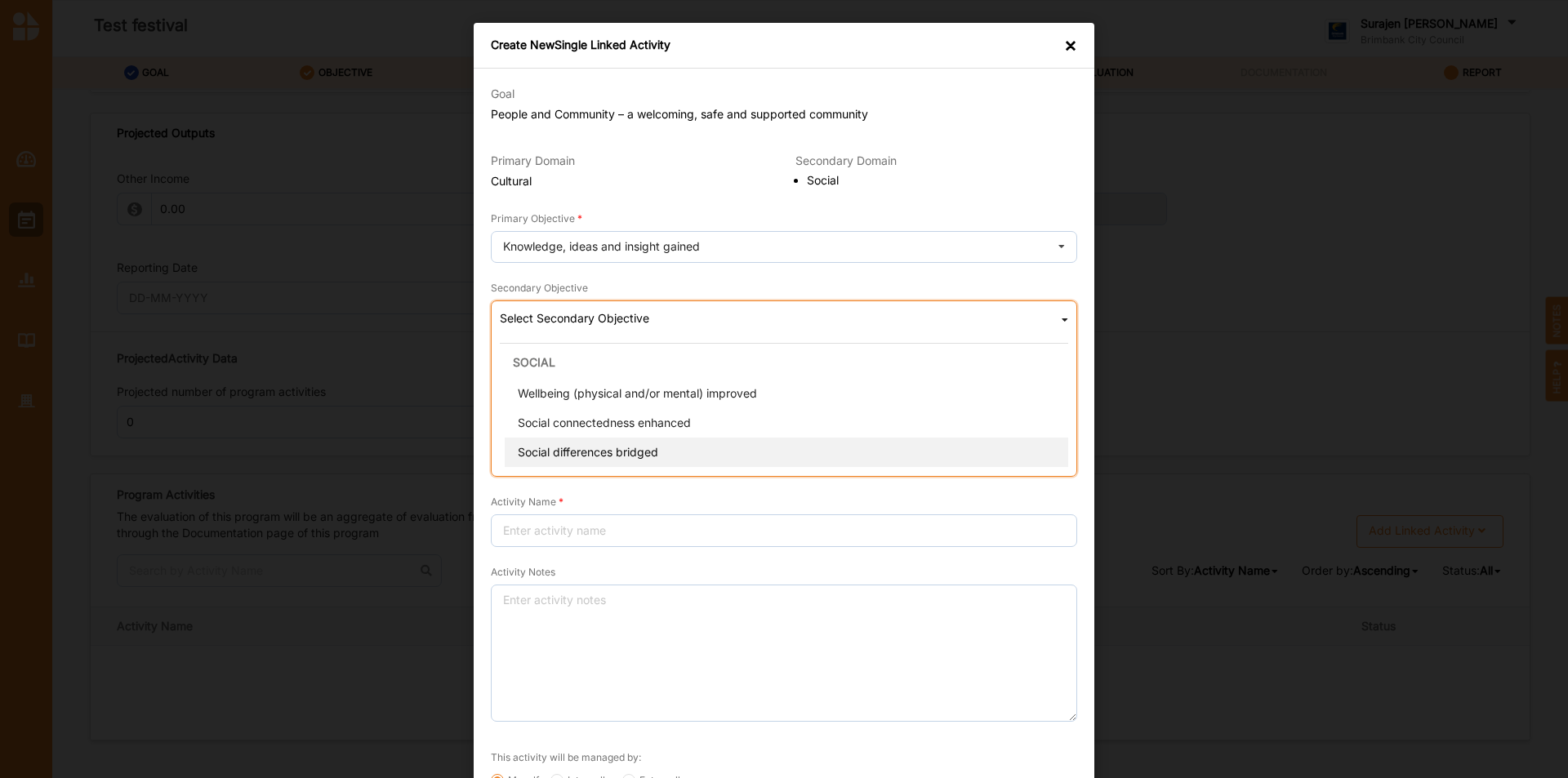
click at [679, 466] on div "Social differences bridged" at bounding box center [788, 452] width 568 height 30
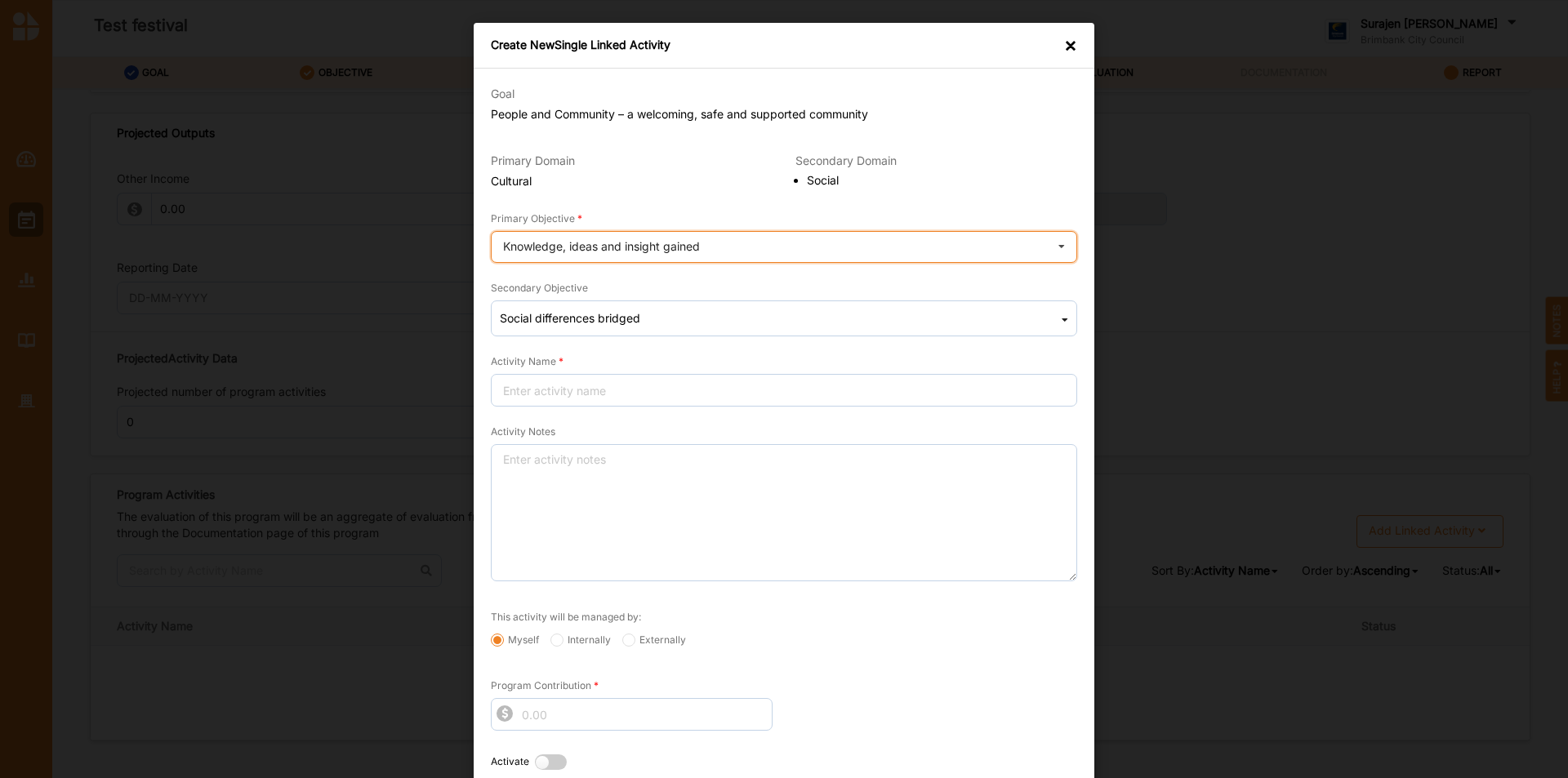
click at [558, 250] on div "Knowledge, ideas and insight gained" at bounding box center [601, 246] width 197 height 12
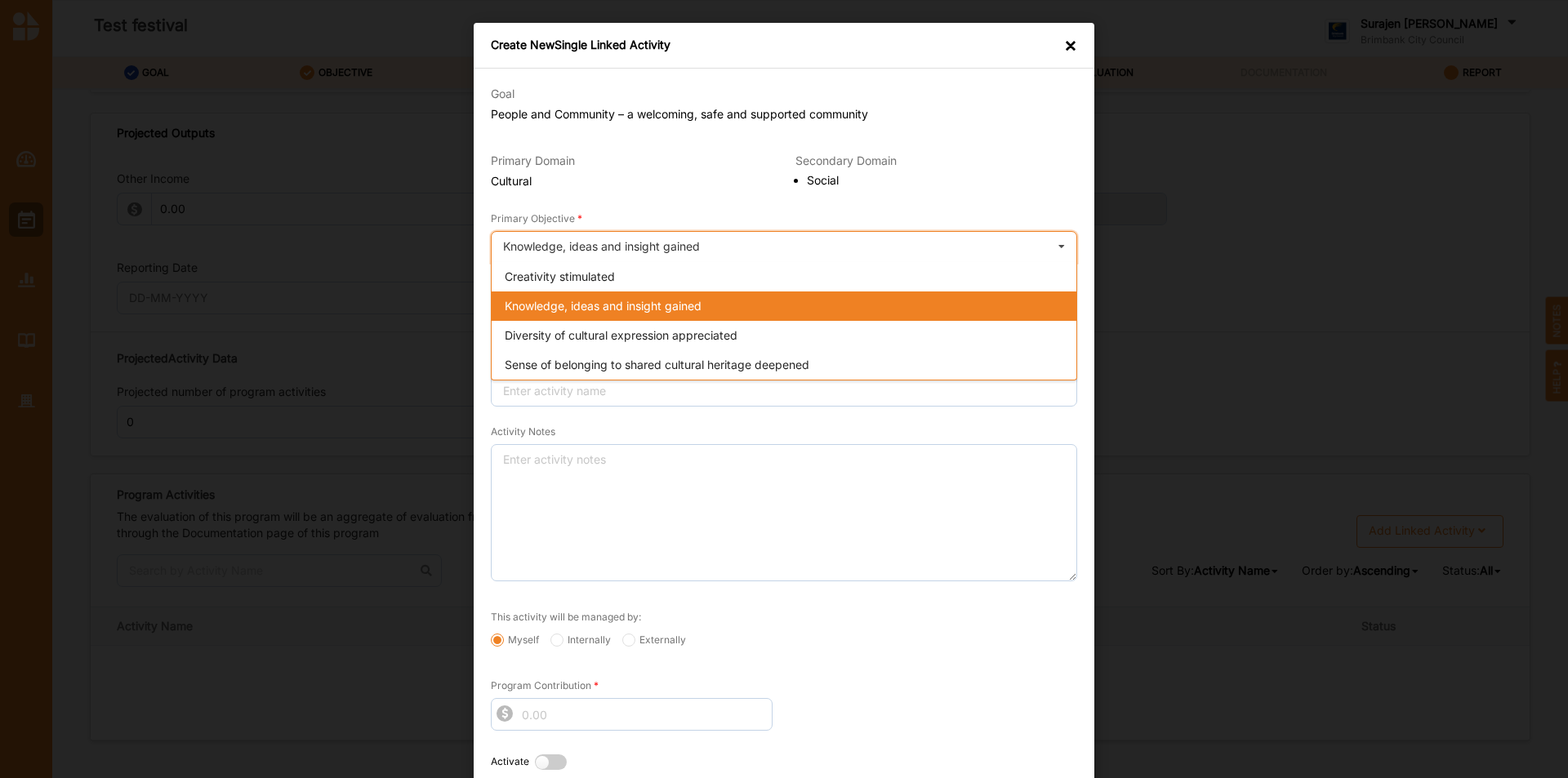
click at [765, 295] on div "Knowledge, ideas and insight gained" at bounding box center [783, 306] width 584 height 30
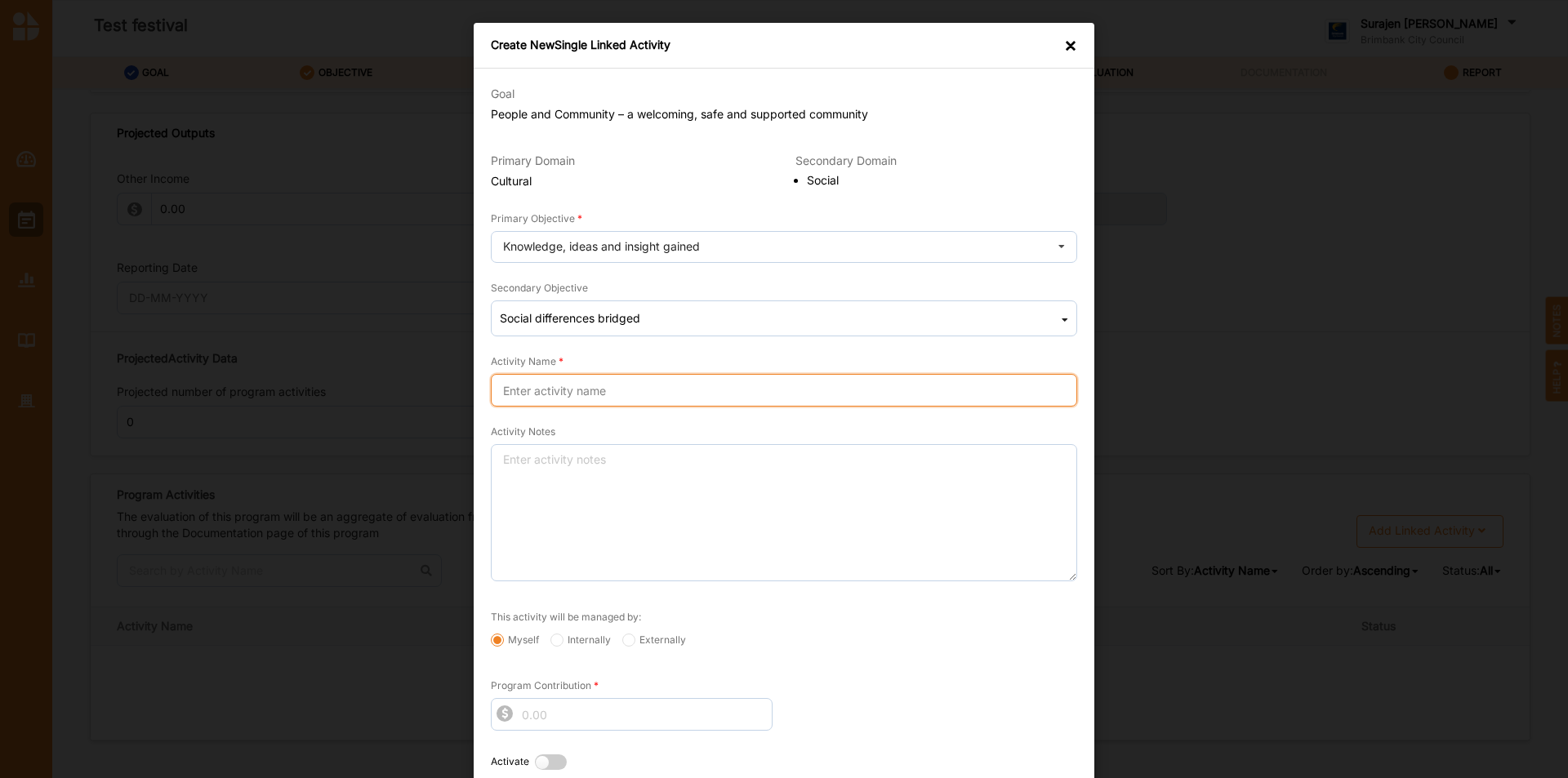
click at [713, 384] on input "Activity Name" at bounding box center [783, 390] width 586 height 32
type input "Food Stories"
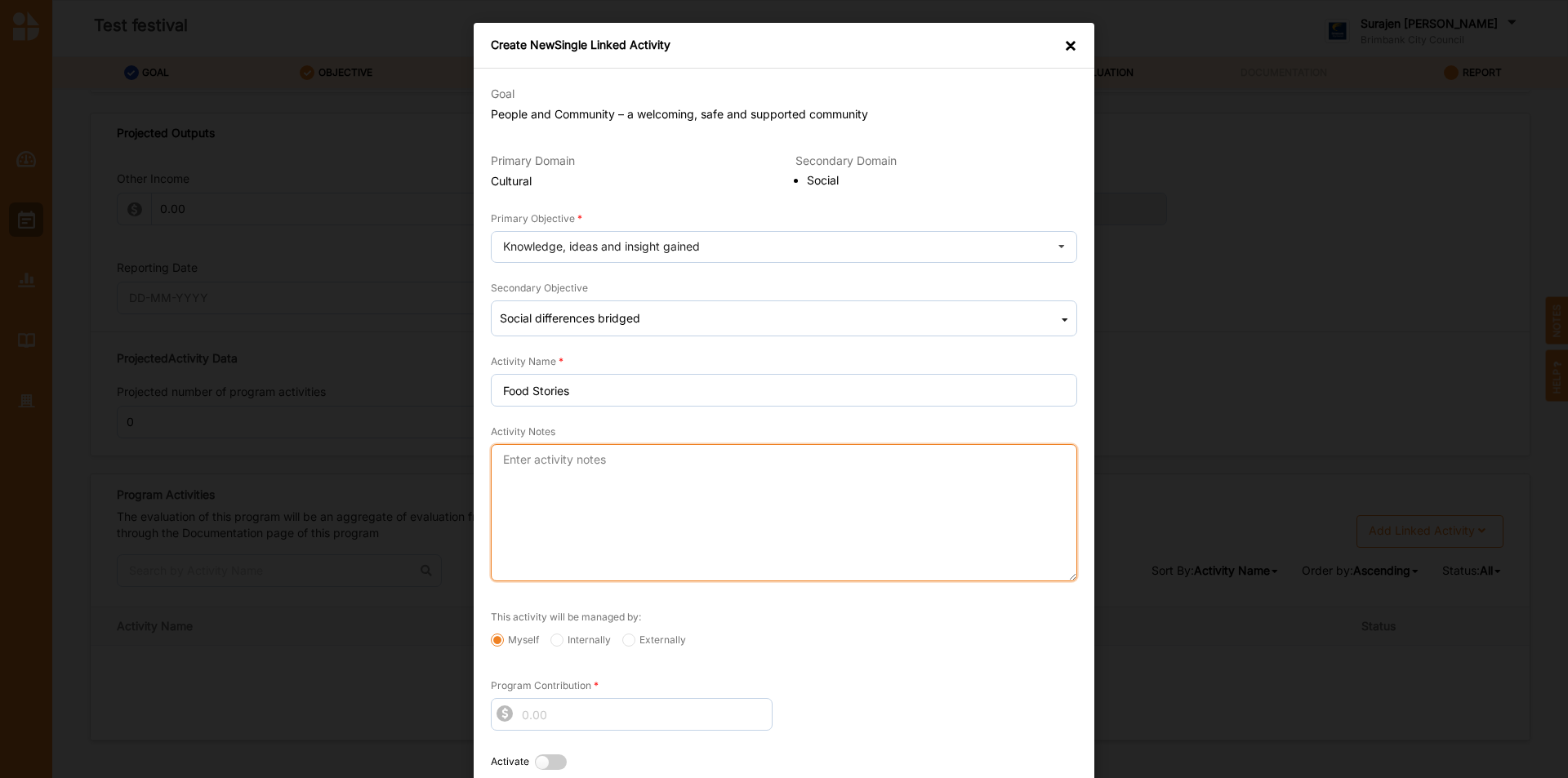
click at [508, 482] on textarea "Activity Notes" at bounding box center [783, 512] width 586 height 137
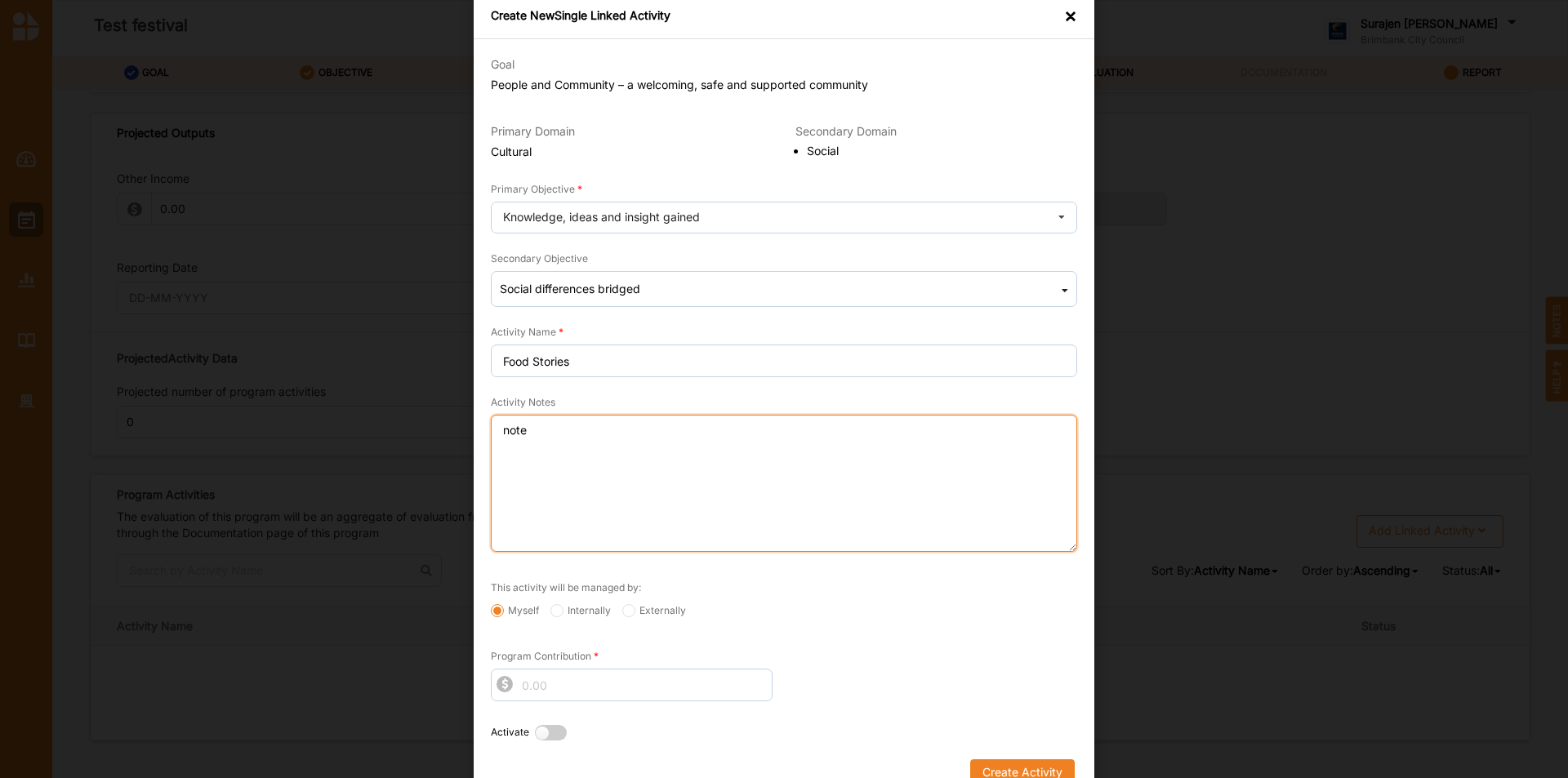
scroll to position [54, 0]
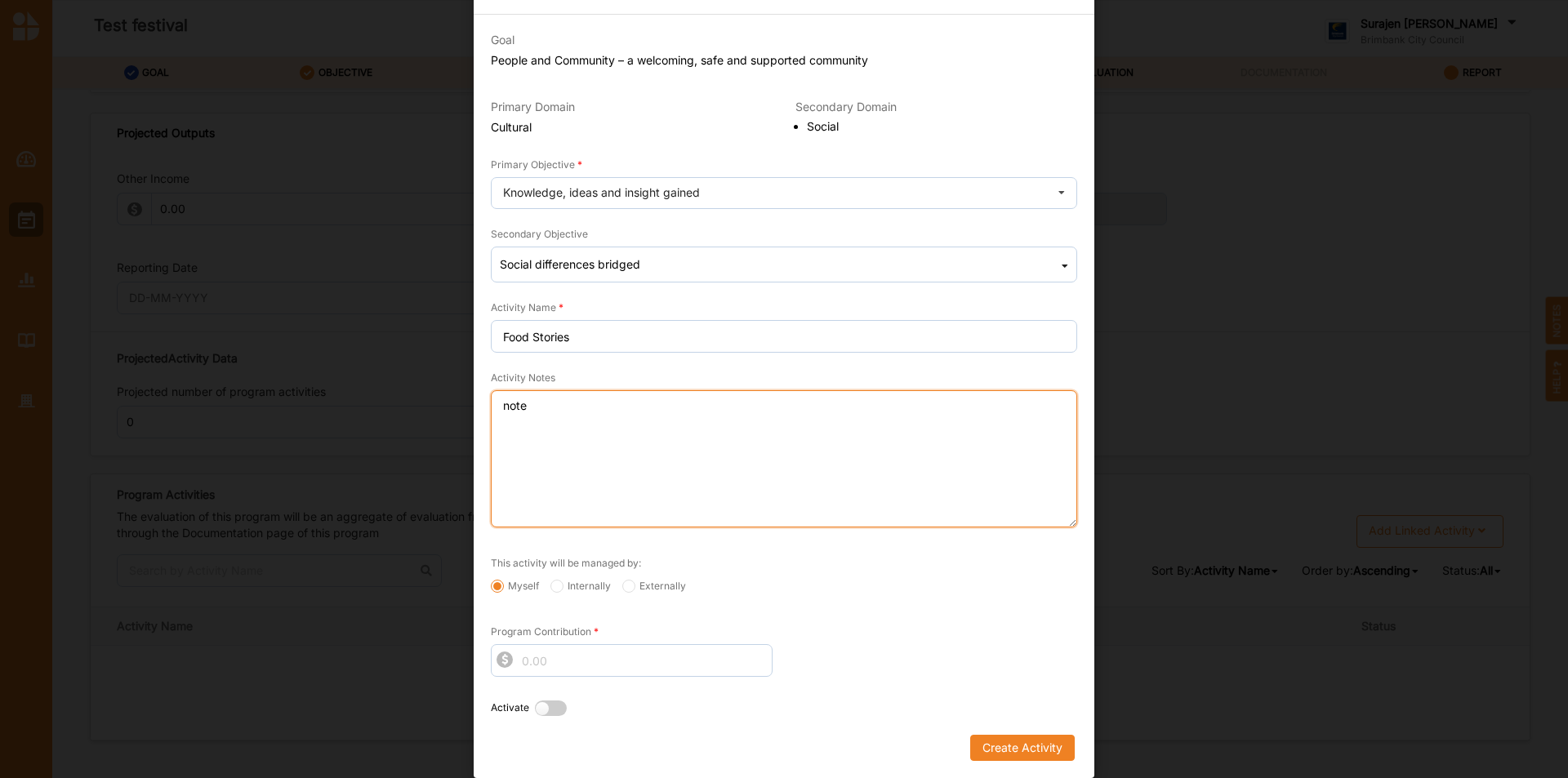
type textarea "note"
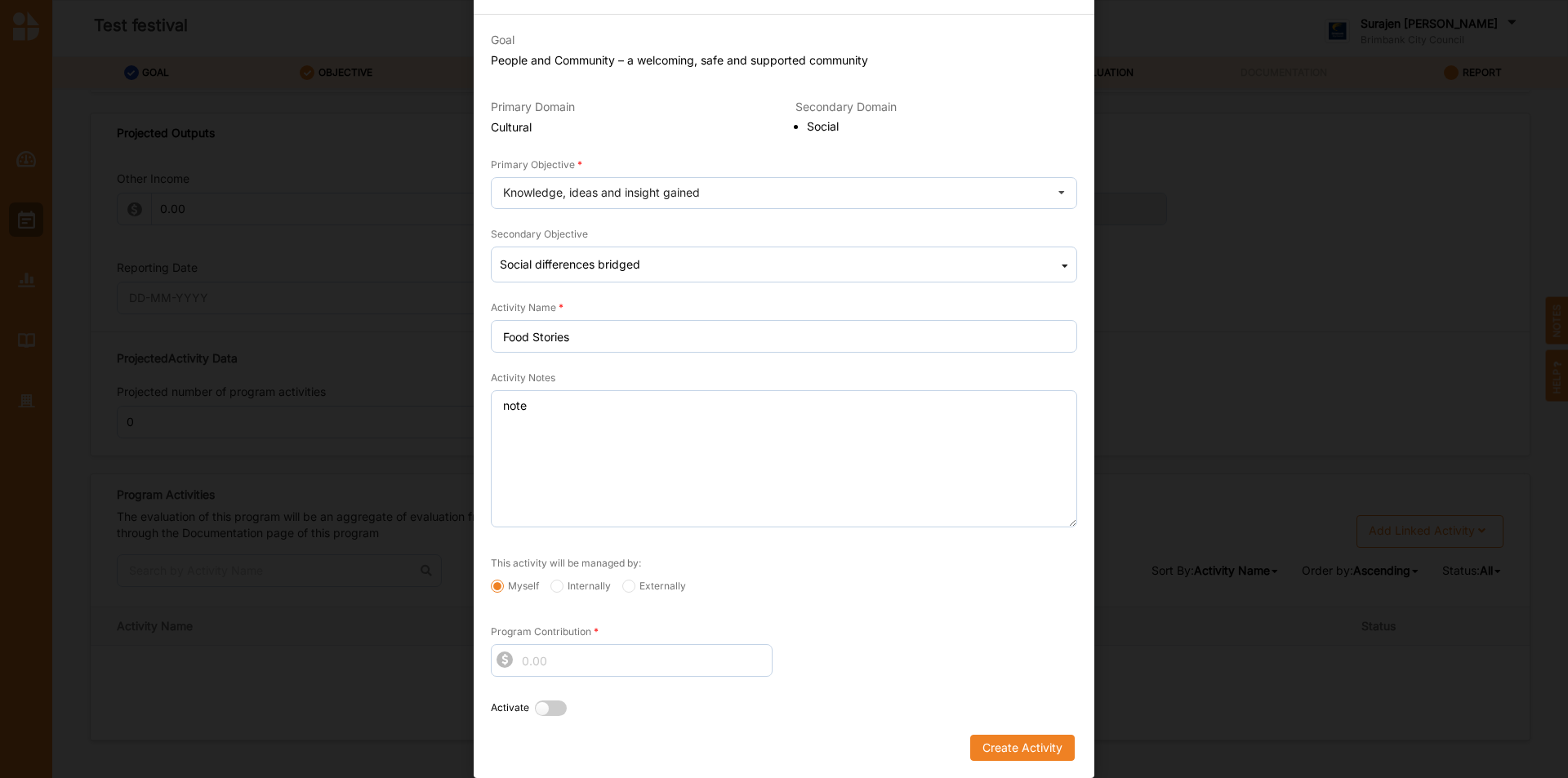
click at [582, 586] on label "Internally" at bounding box center [581, 586] width 61 height 13
click at [563, 586] on input "Internally" at bounding box center [557, 586] width 13 height 13
radio input "true"
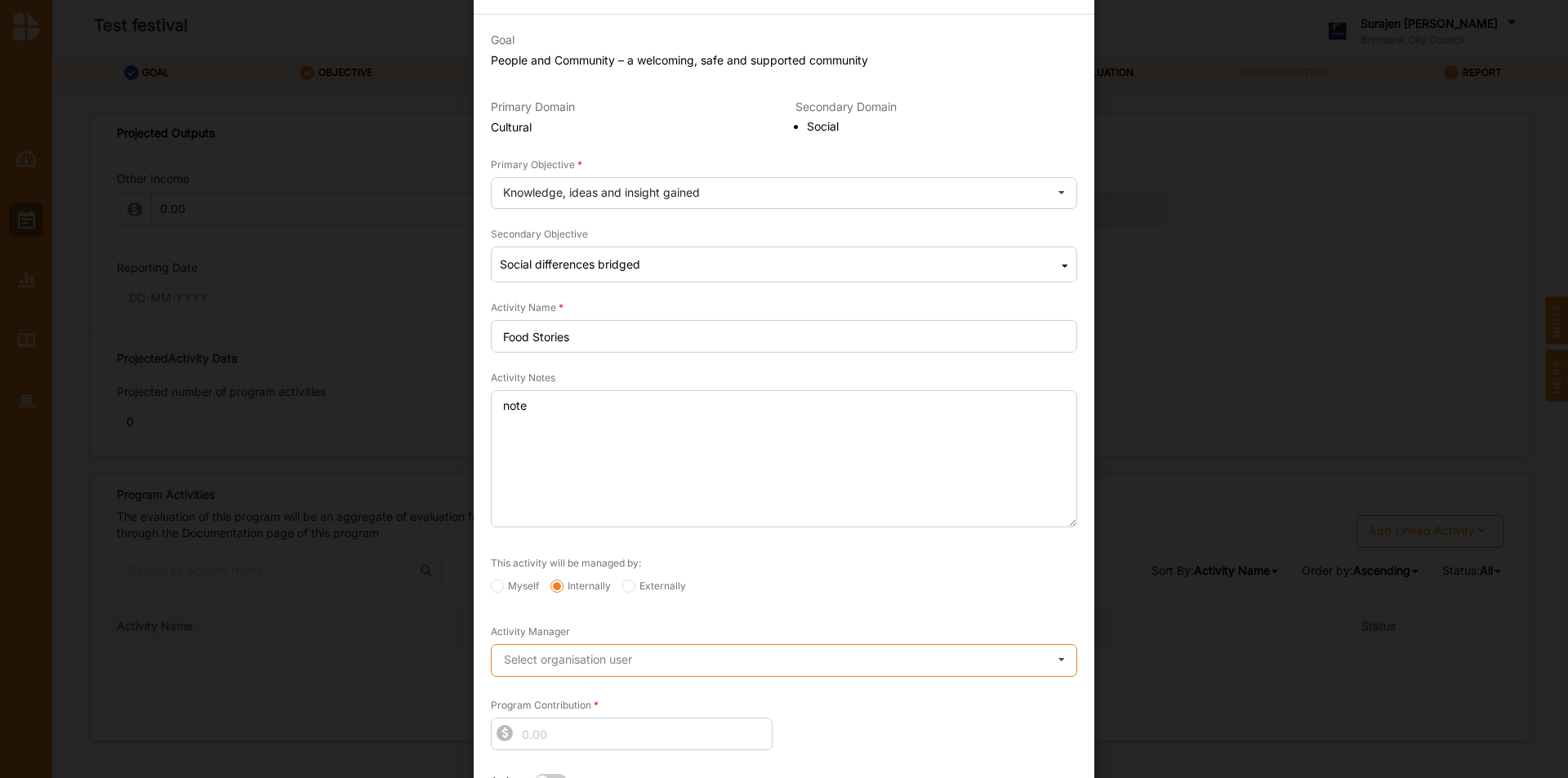
click at [744, 654] on input "text" at bounding box center [784, 662] width 584 height 32
click at [752, 368] on form "Goal People and Community – a welcoming, safe and supported community Primary D…" at bounding box center [783, 433] width 586 height 825
click at [623, 589] on input "Externally" at bounding box center [628, 586] width 13 height 13
radio input "true"
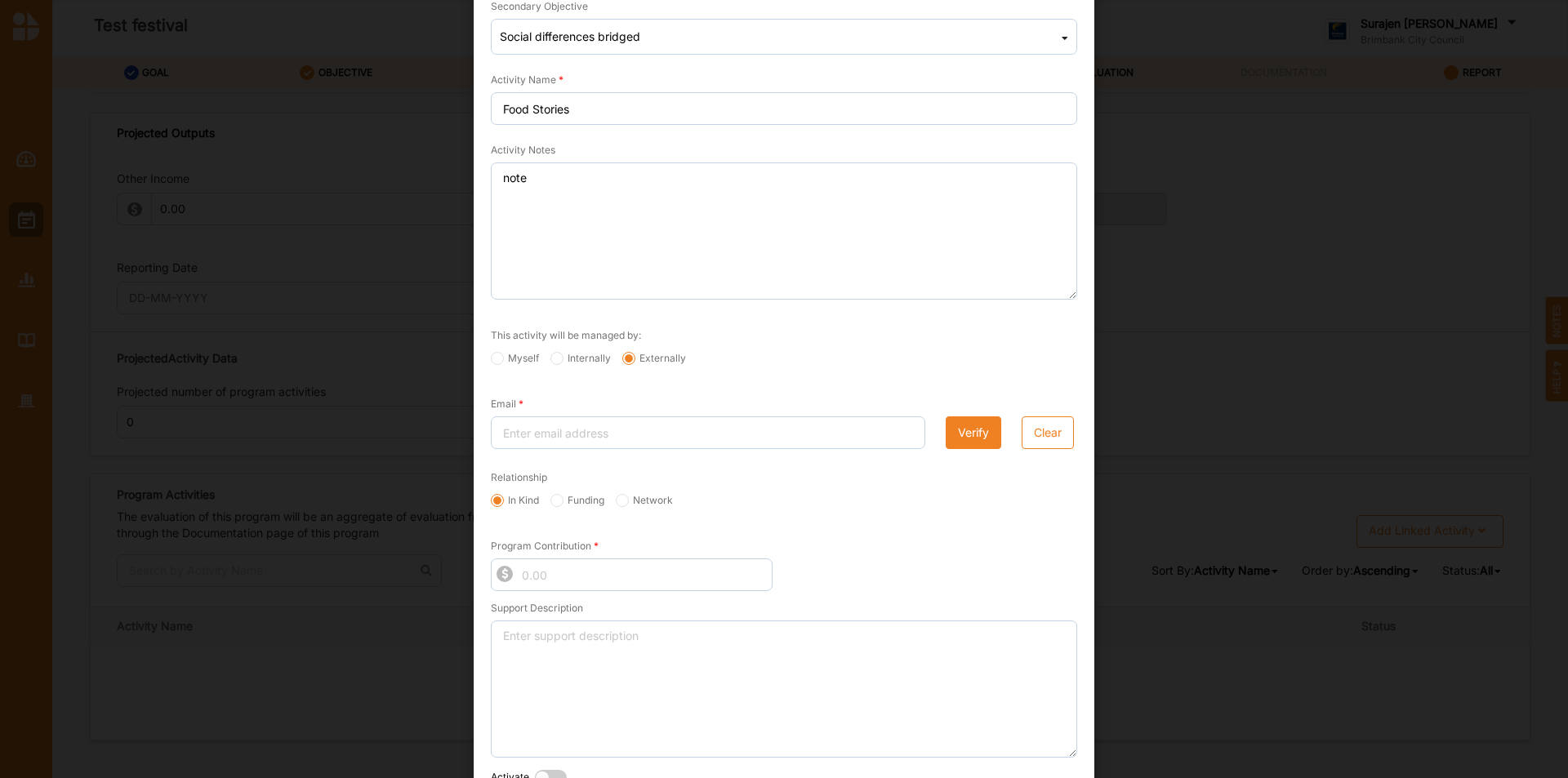
scroll to position [299, 0]
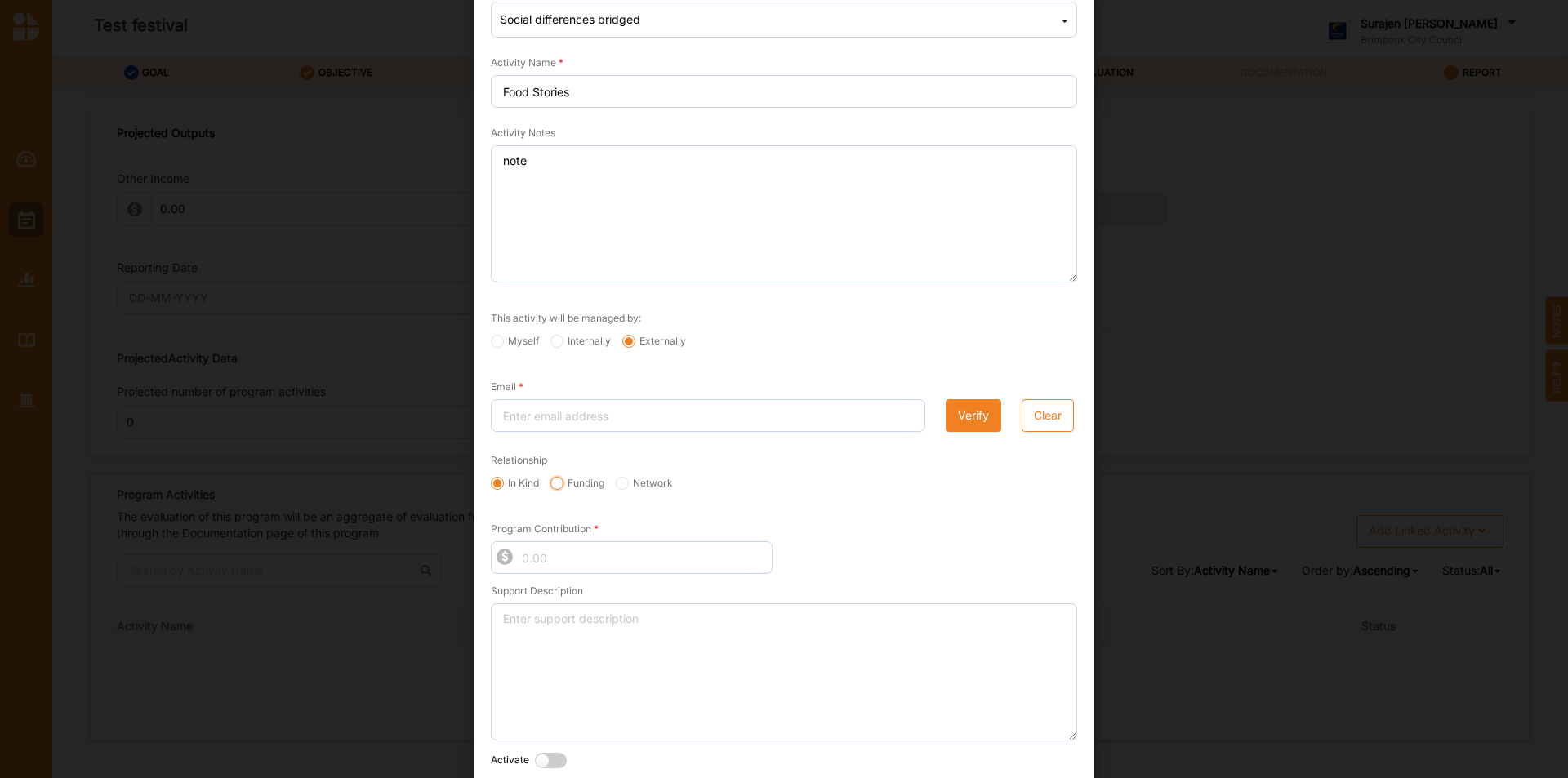
click at [559, 486] on input "Funding" at bounding box center [557, 483] width 13 height 13
radio input "true"
click at [533, 483] on label "In Kind" at bounding box center [515, 483] width 48 height 13
click at [504, 483] on input "In Kind" at bounding box center [497, 483] width 13 height 13
radio input "true"
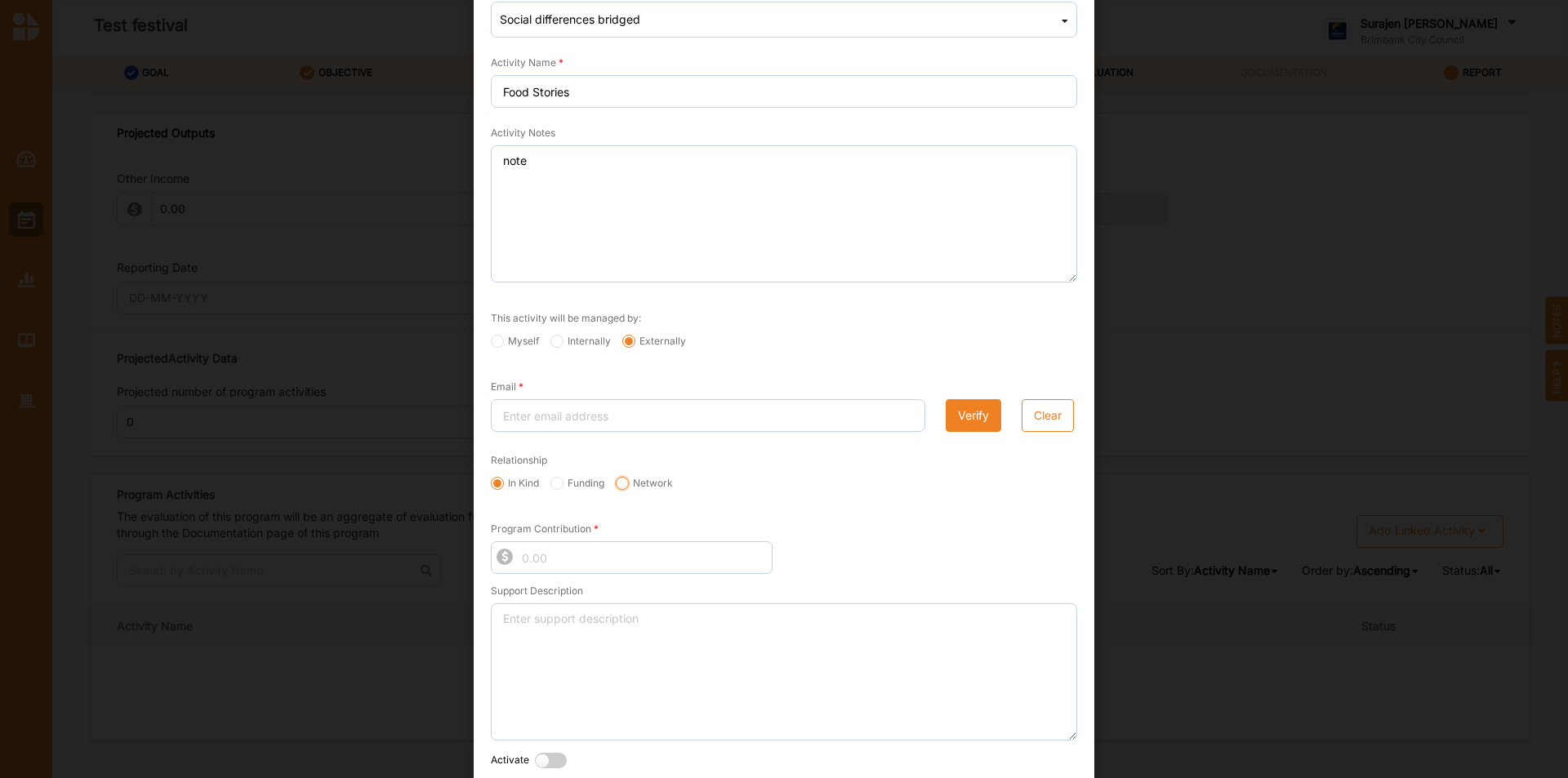
click at [621, 479] on input "Network" at bounding box center [622, 483] width 13 height 13
radio input "true"
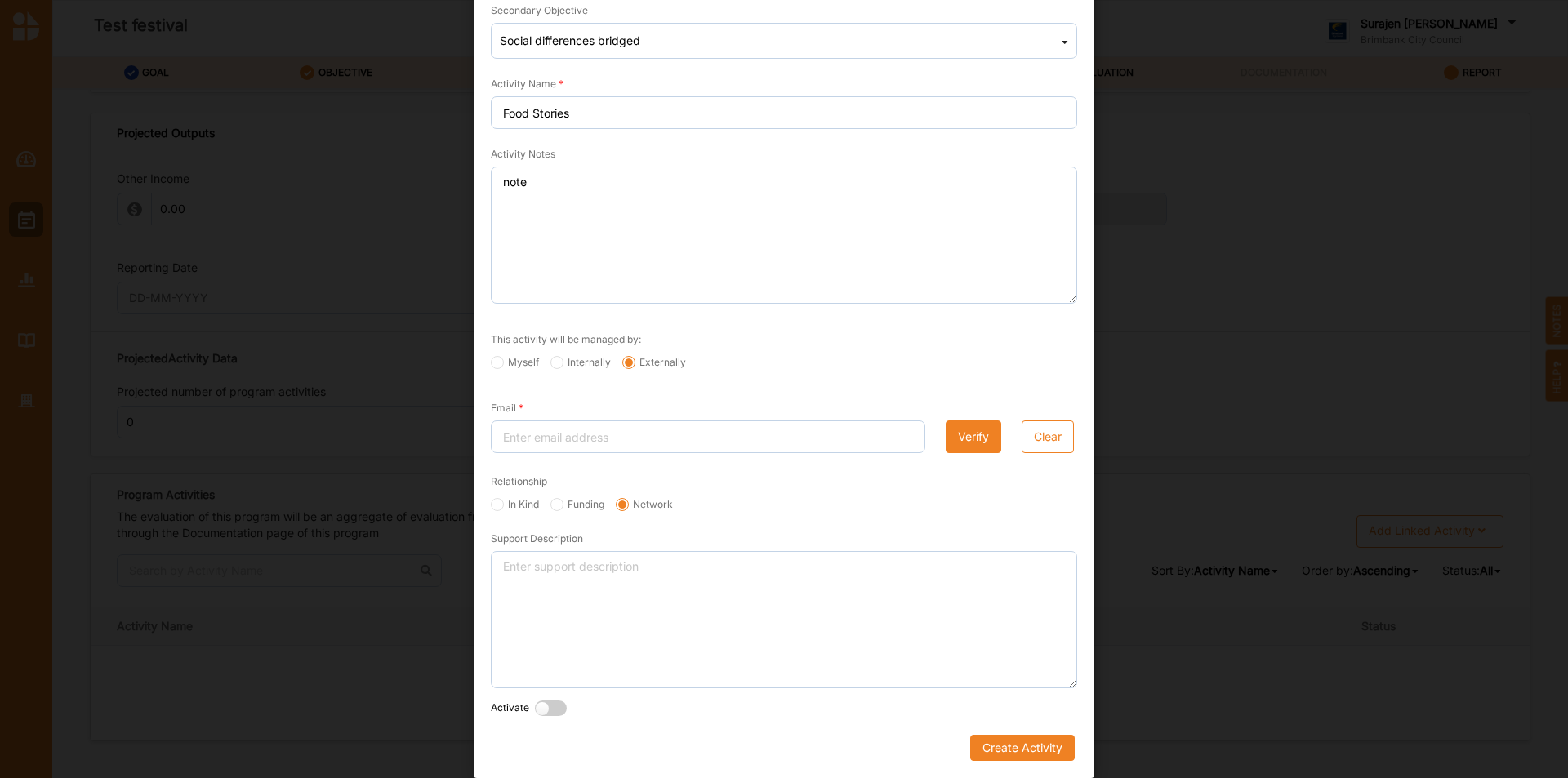
scroll to position [278, 0]
click at [495, 361] on input "Myself" at bounding box center [497, 363] width 13 height 13
radio input "true"
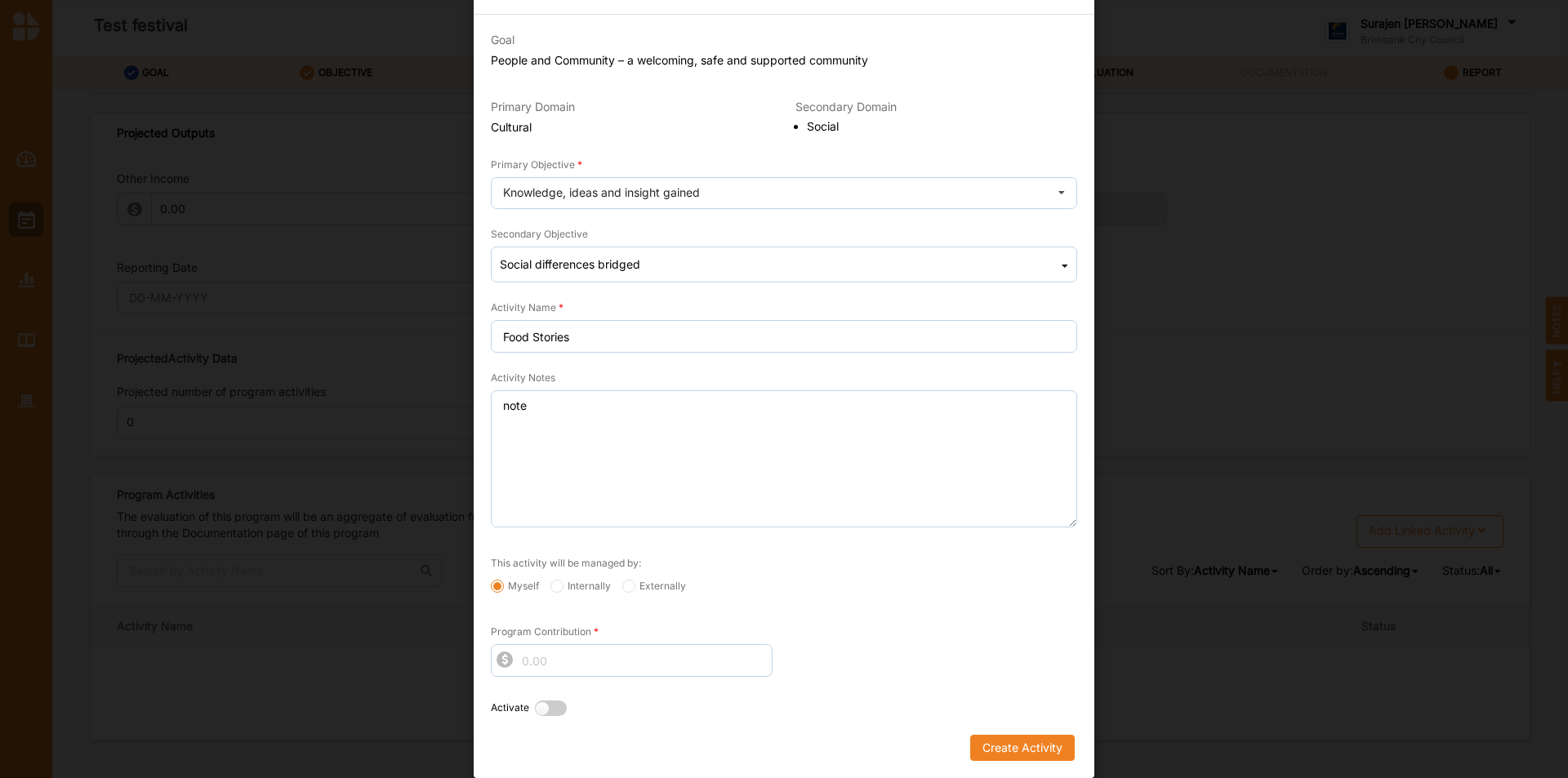
scroll to position [54, 0]
click at [639, 661] on input "Program Contribution" at bounding box center [631, 661] width 282 height 32
type input "5000"
click at [945, 610] on div "This activity will be managed by: Myself Internally Externally" at bounding box center [784, 578] width 609 height 80
click at [552, 583] on input "Internally" at bounding box center [557, 586] width 13 height 13
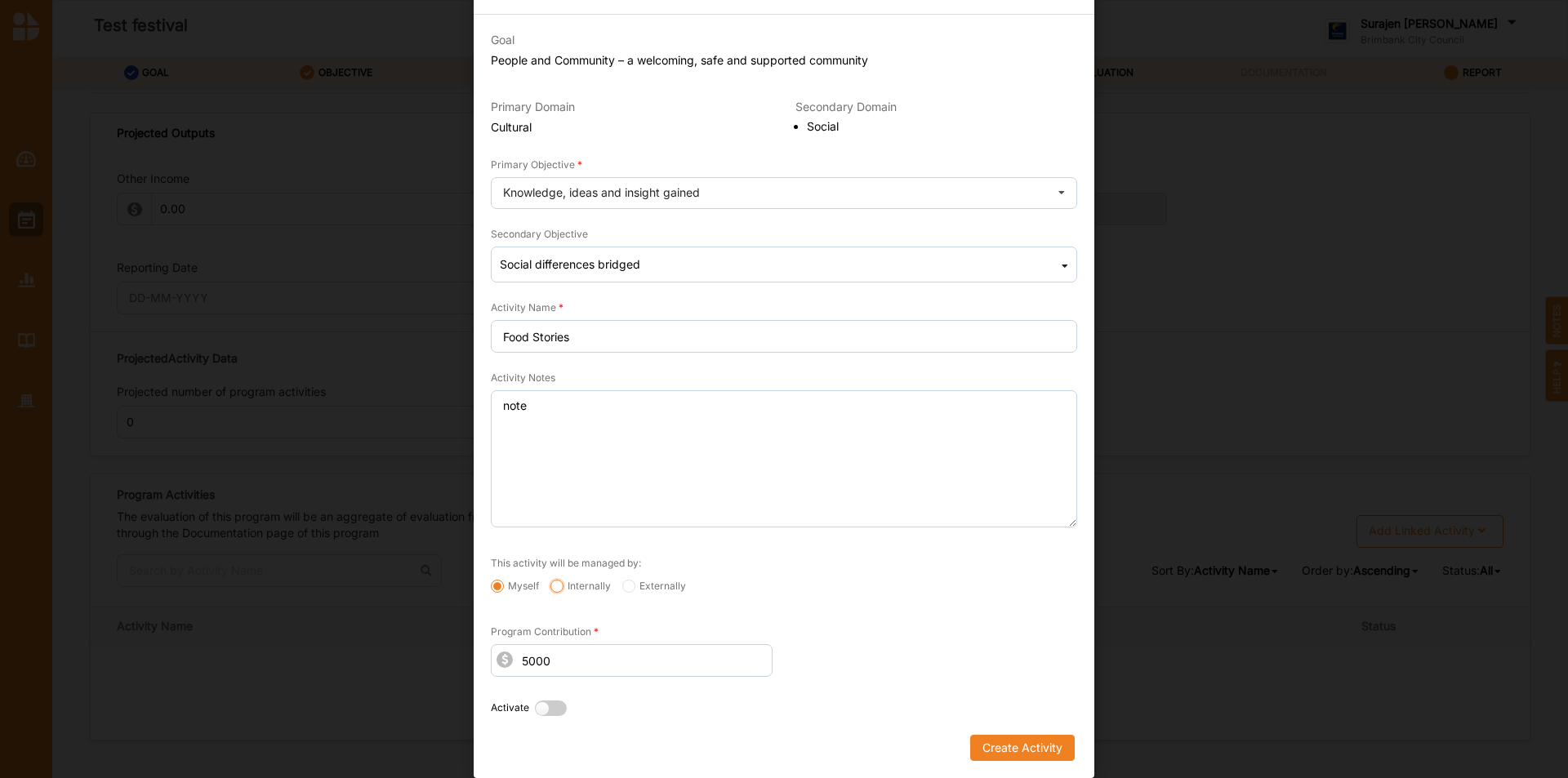
radio input "true"
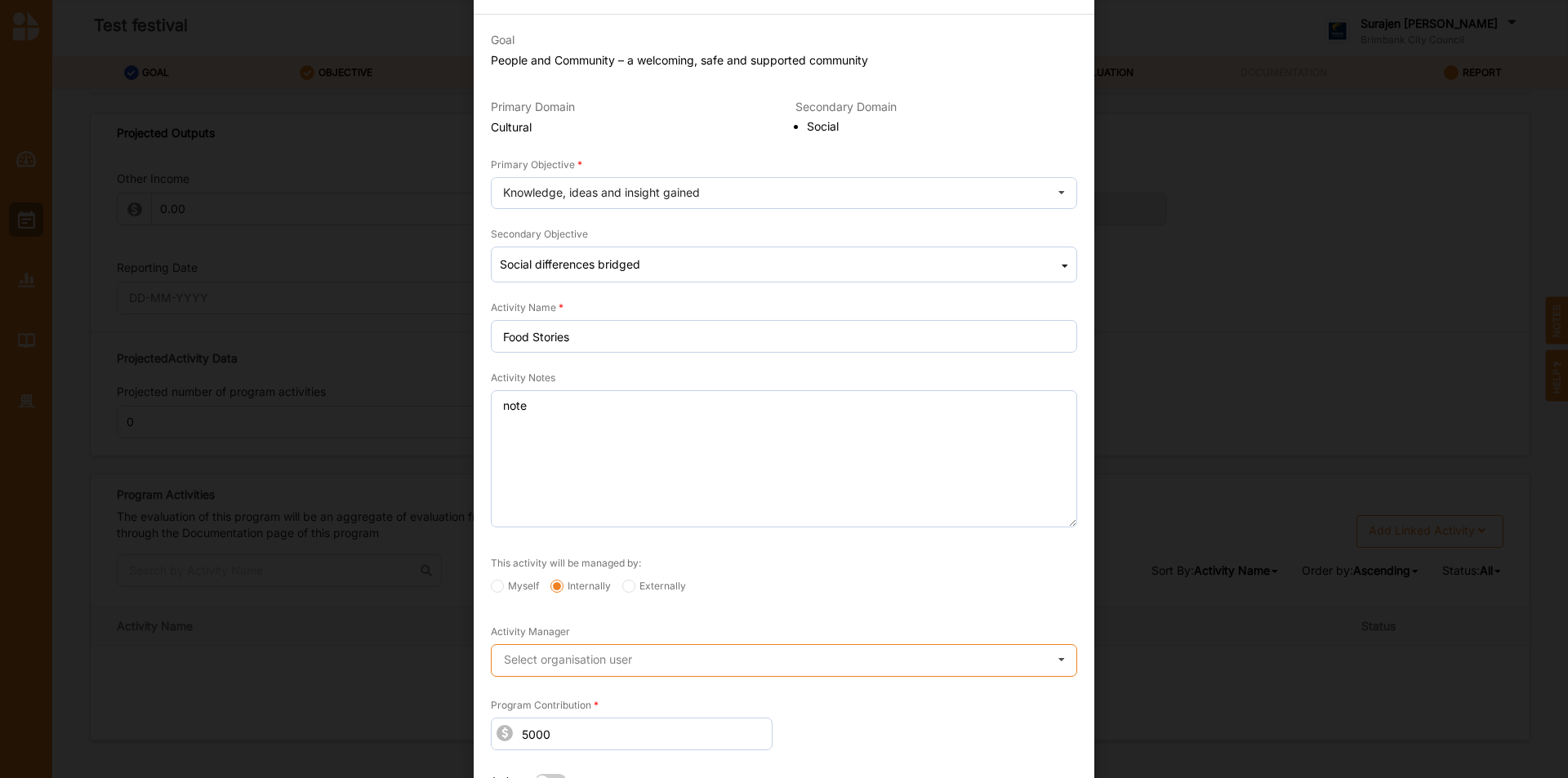
click at [752, 669] on input "text" at bounding box center [784, 662] width 584 height 32
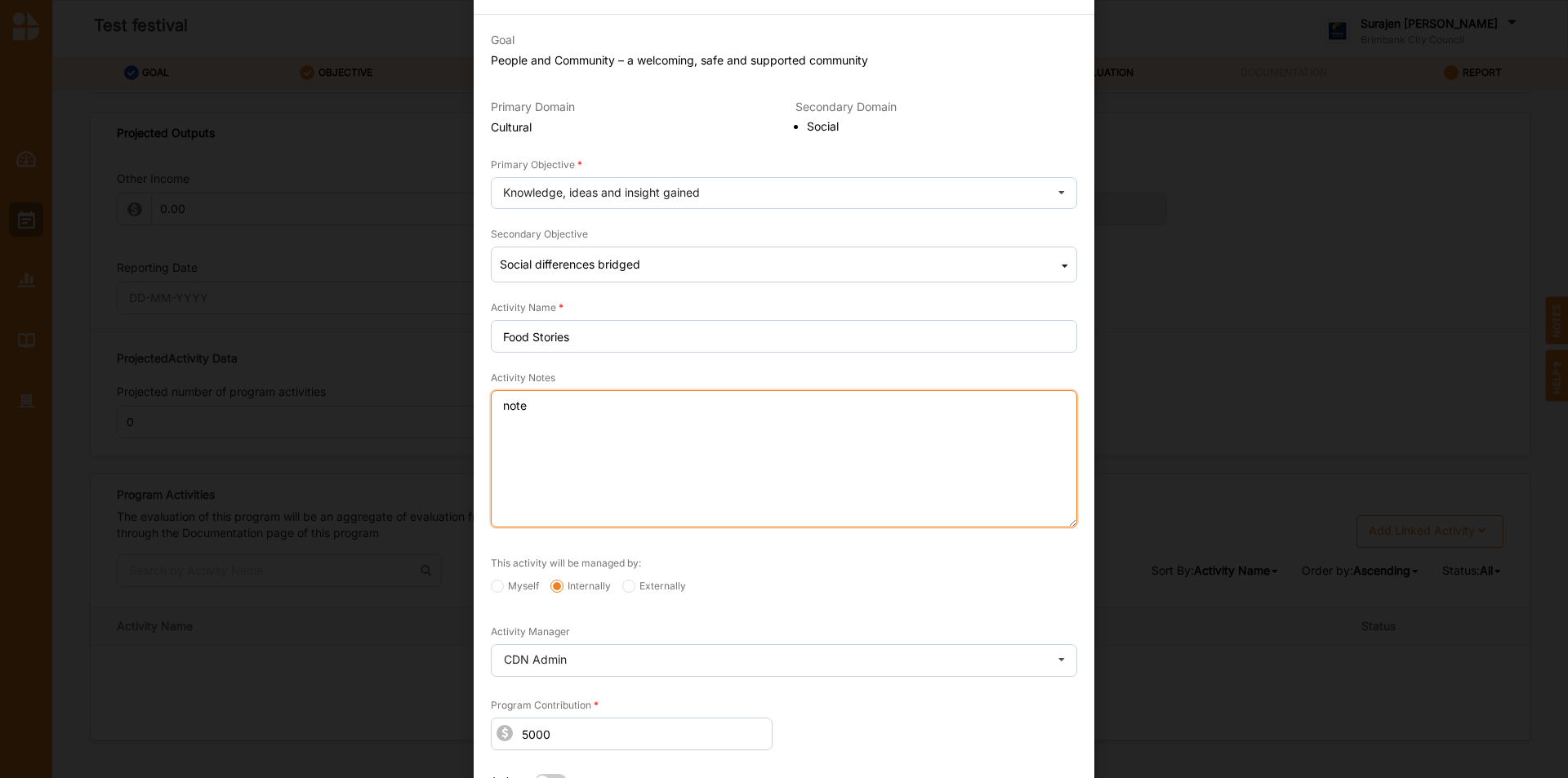
click at [753, 431] on textarea "note" at bounding box center [783, 458] width 586 height 137
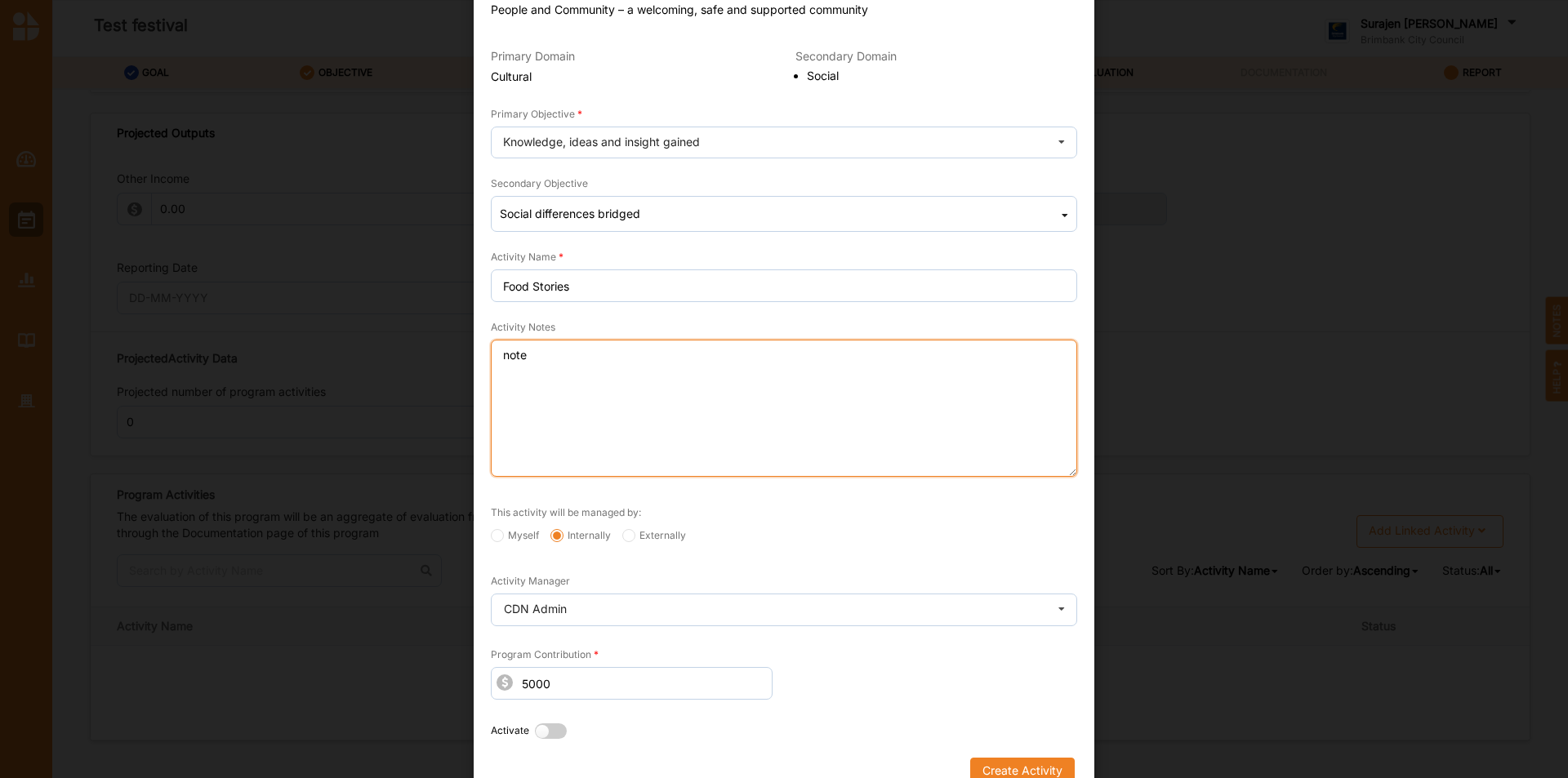
scroll to position [127, 0]
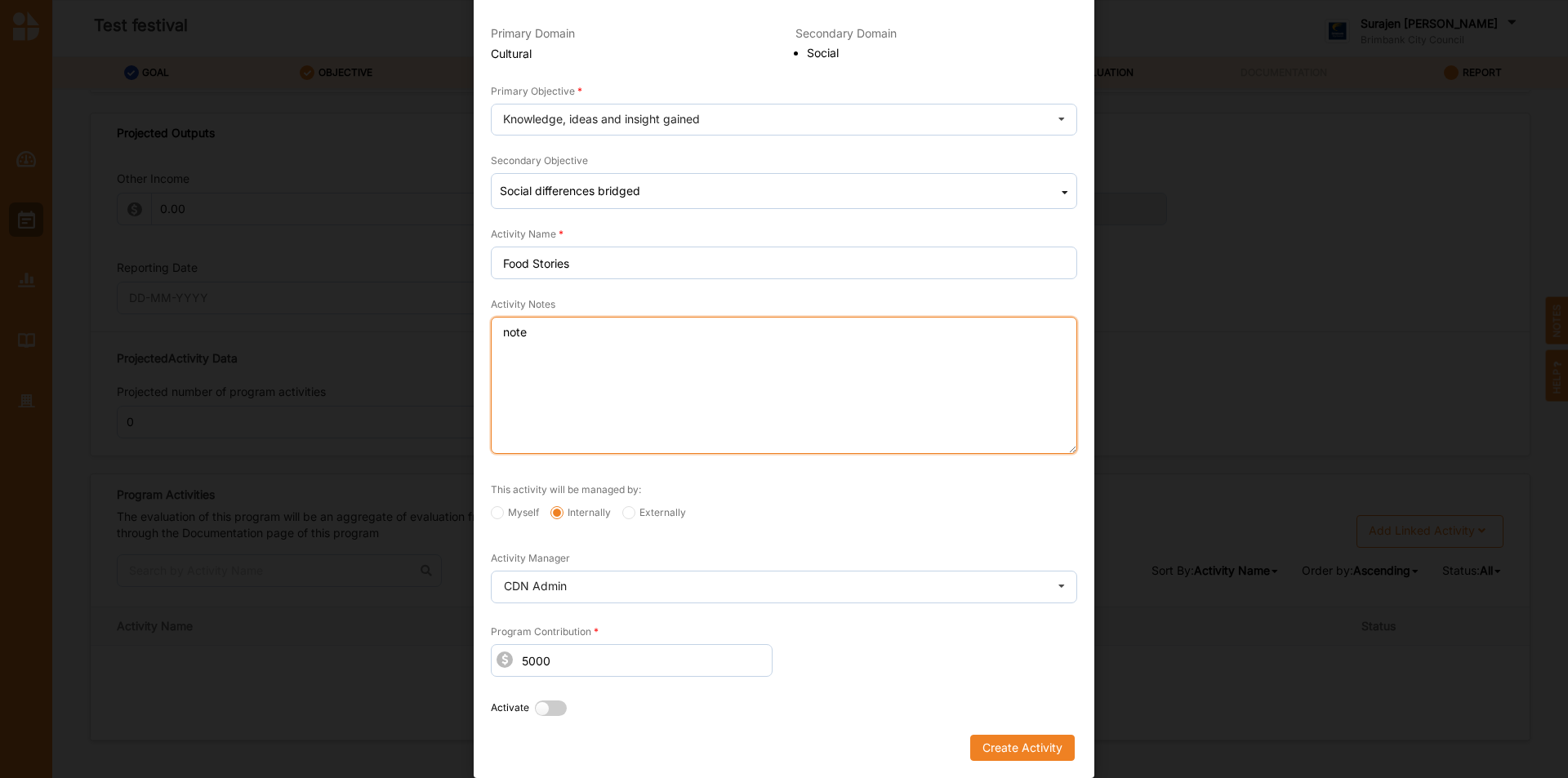
click at [624, 381] on textarea "note" at bounding box center [783, 385] width 586 height 137
click at [558, 401] on textarea "note" at bounding box center [783, 385] width 586 height 137
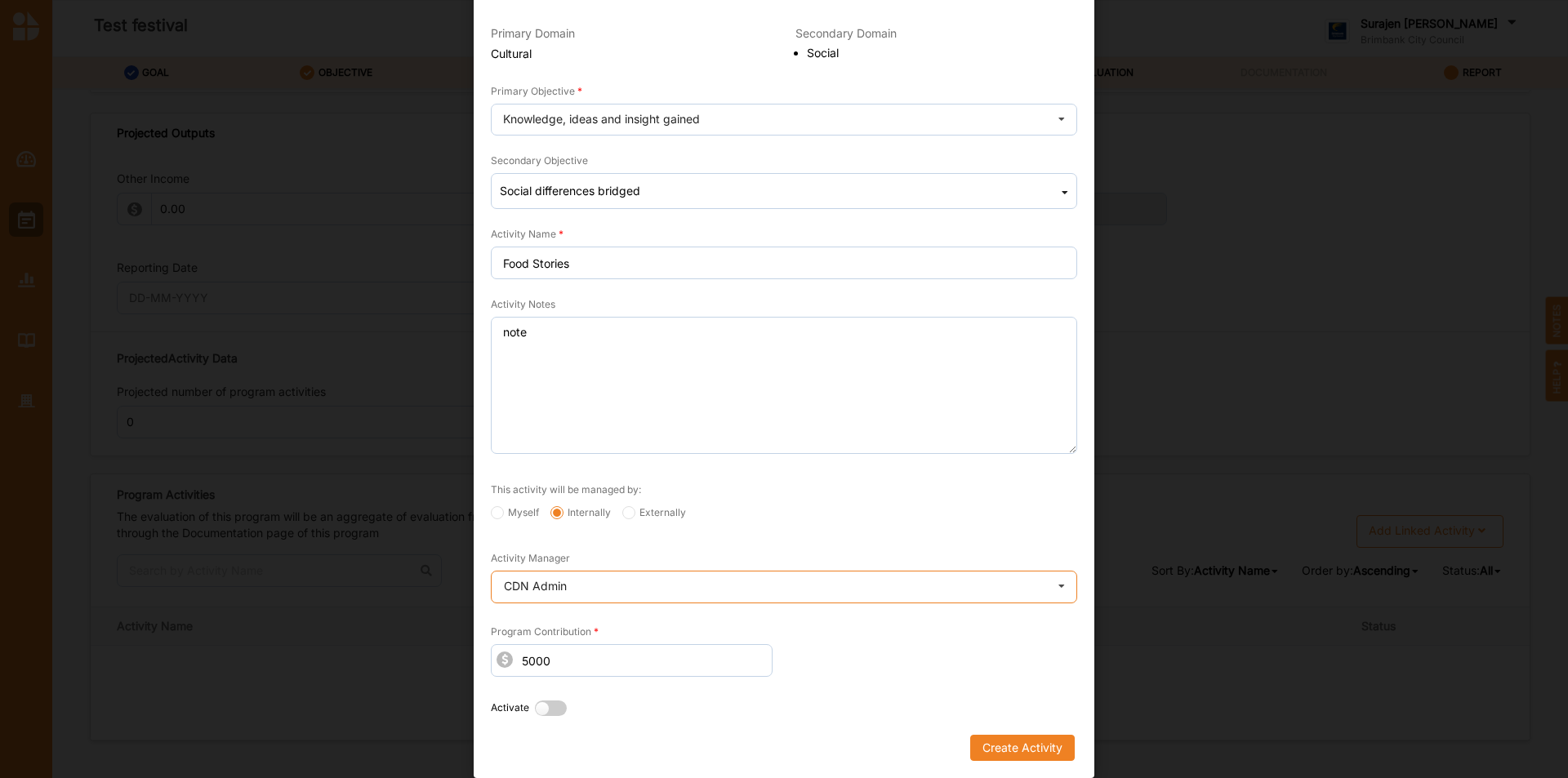
click at [659, 595] on input "text" at bounding box center [784, 588] width 584 height 32
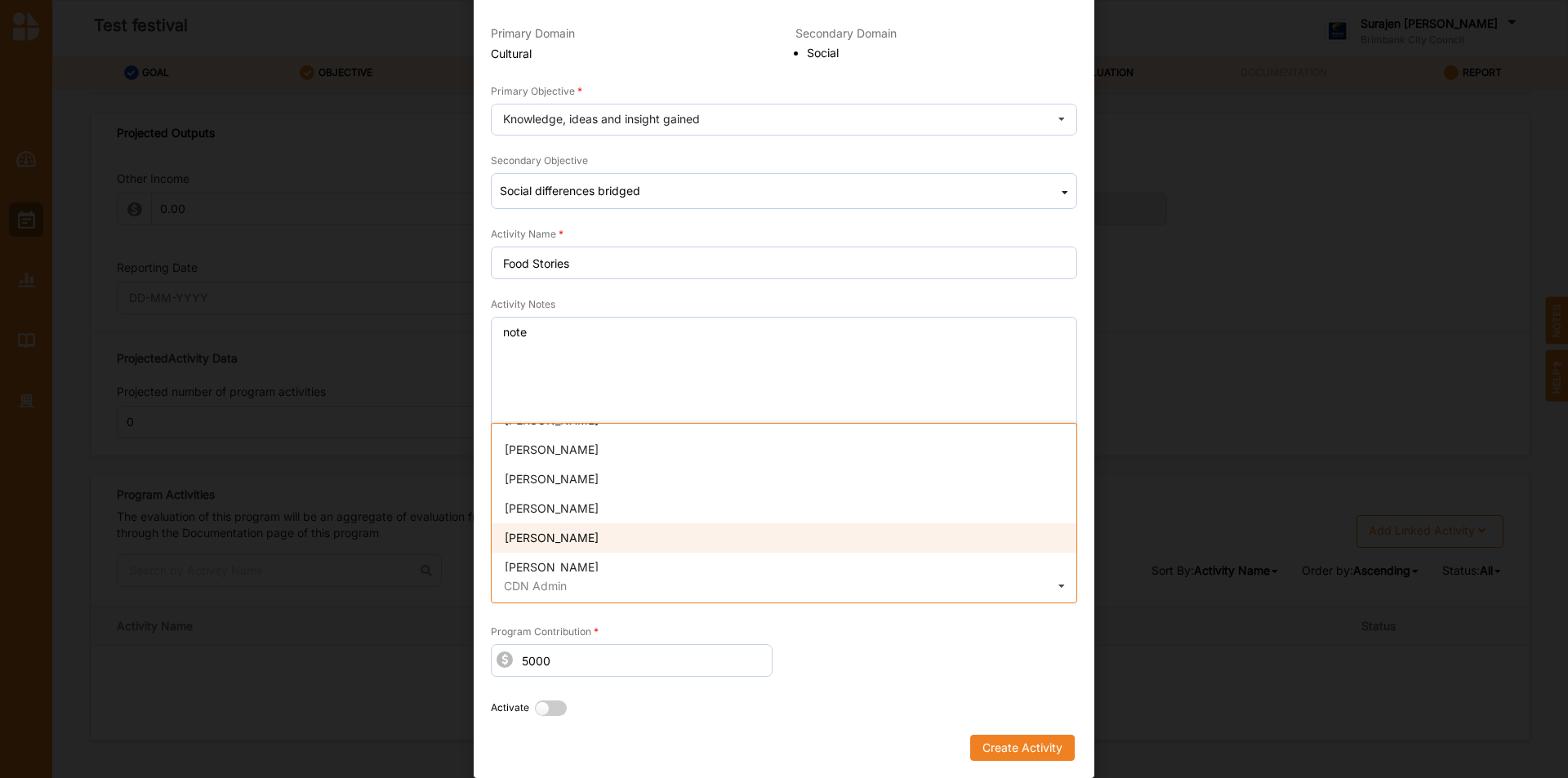
scroll to position [911, 0]
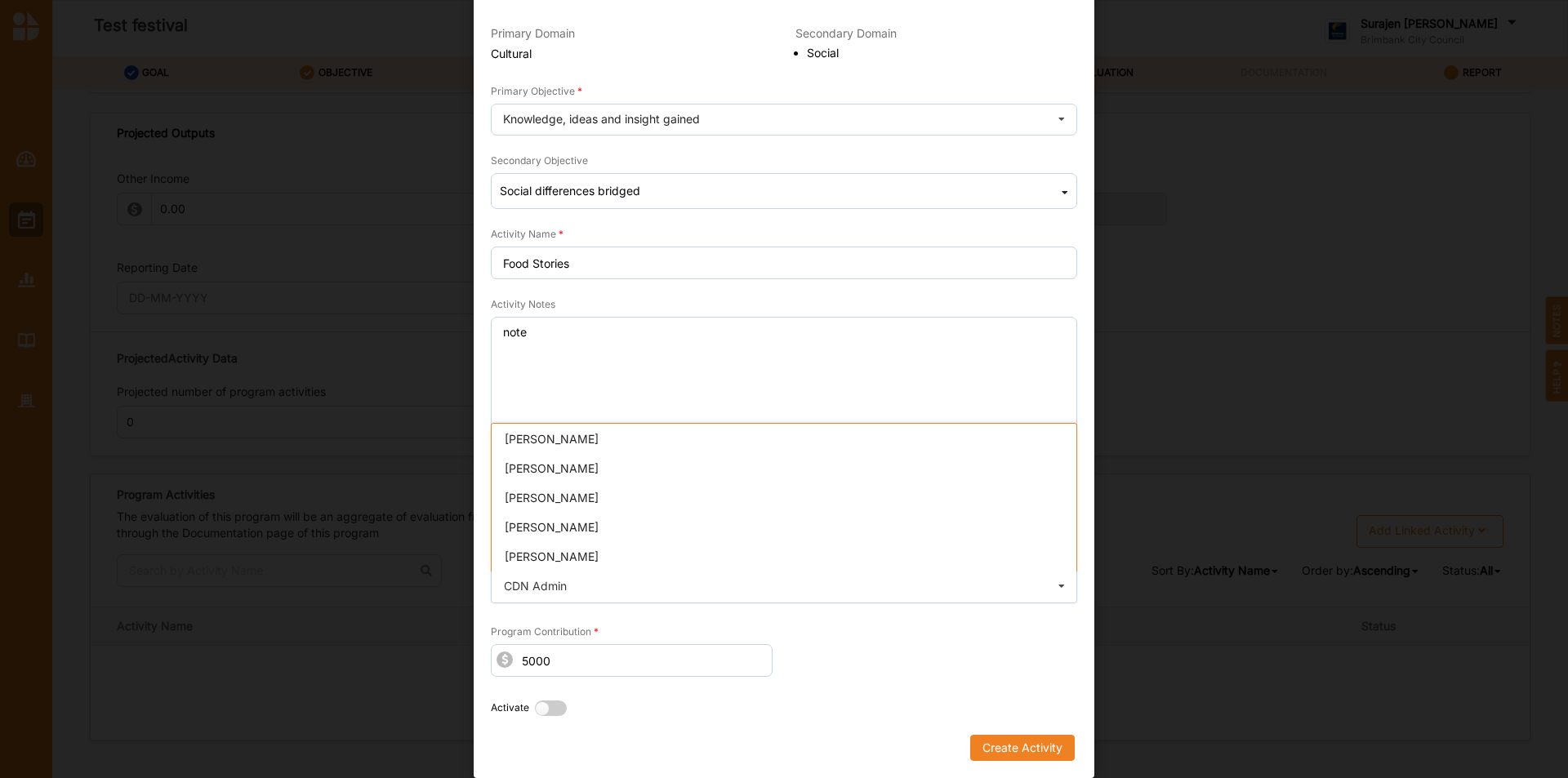
drag, startPoint x: 557, startPoint y: 553, endPoint x: 898, endPoint y: 569, distance: 341.4
click at [559, 552] on span "Silvia Velez" at bounding box center [551, 557] width 94 height 14
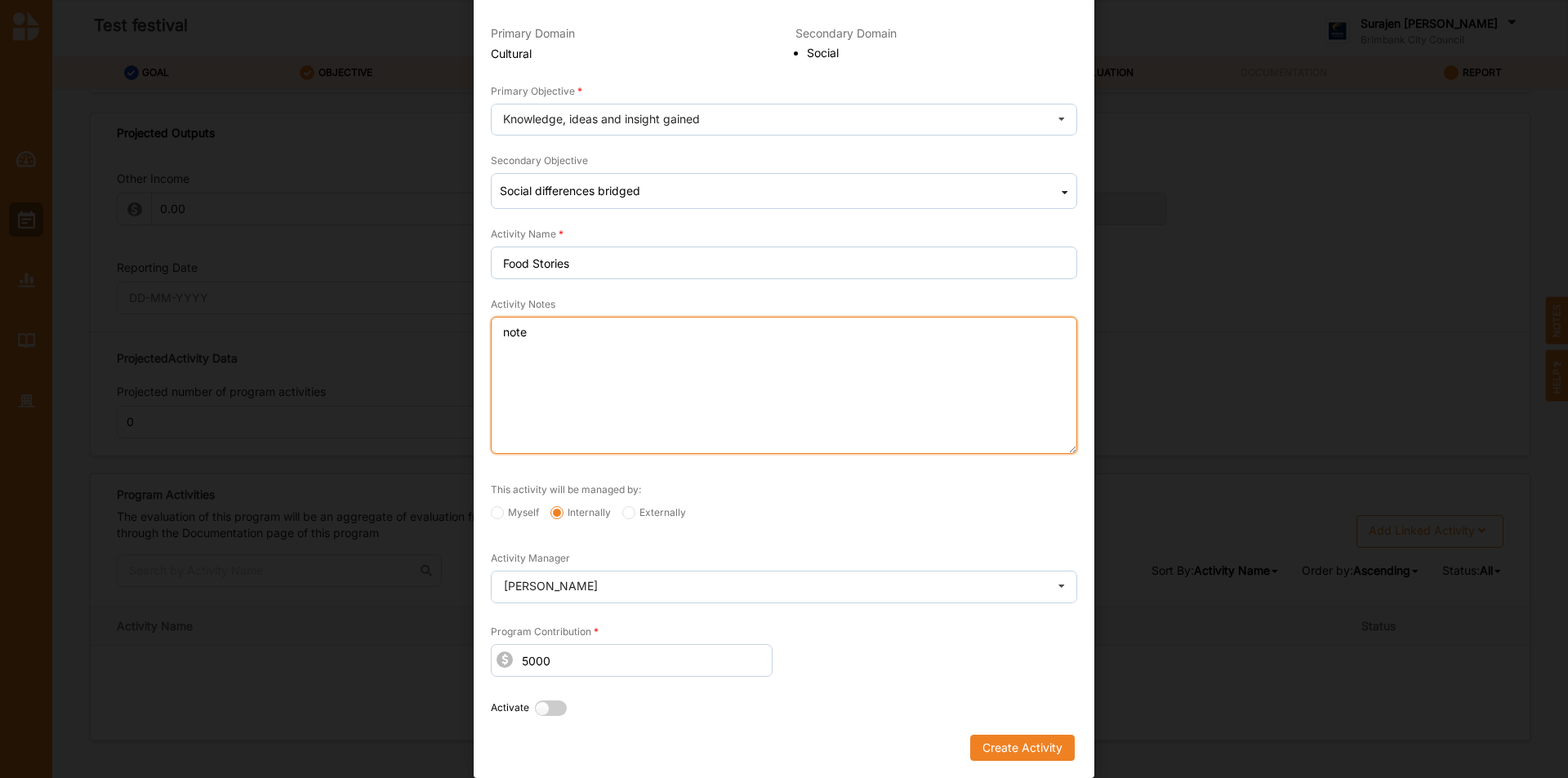
click at [564, 340] on textarea "note" at bounding box center [783, 385] width 586 height 137
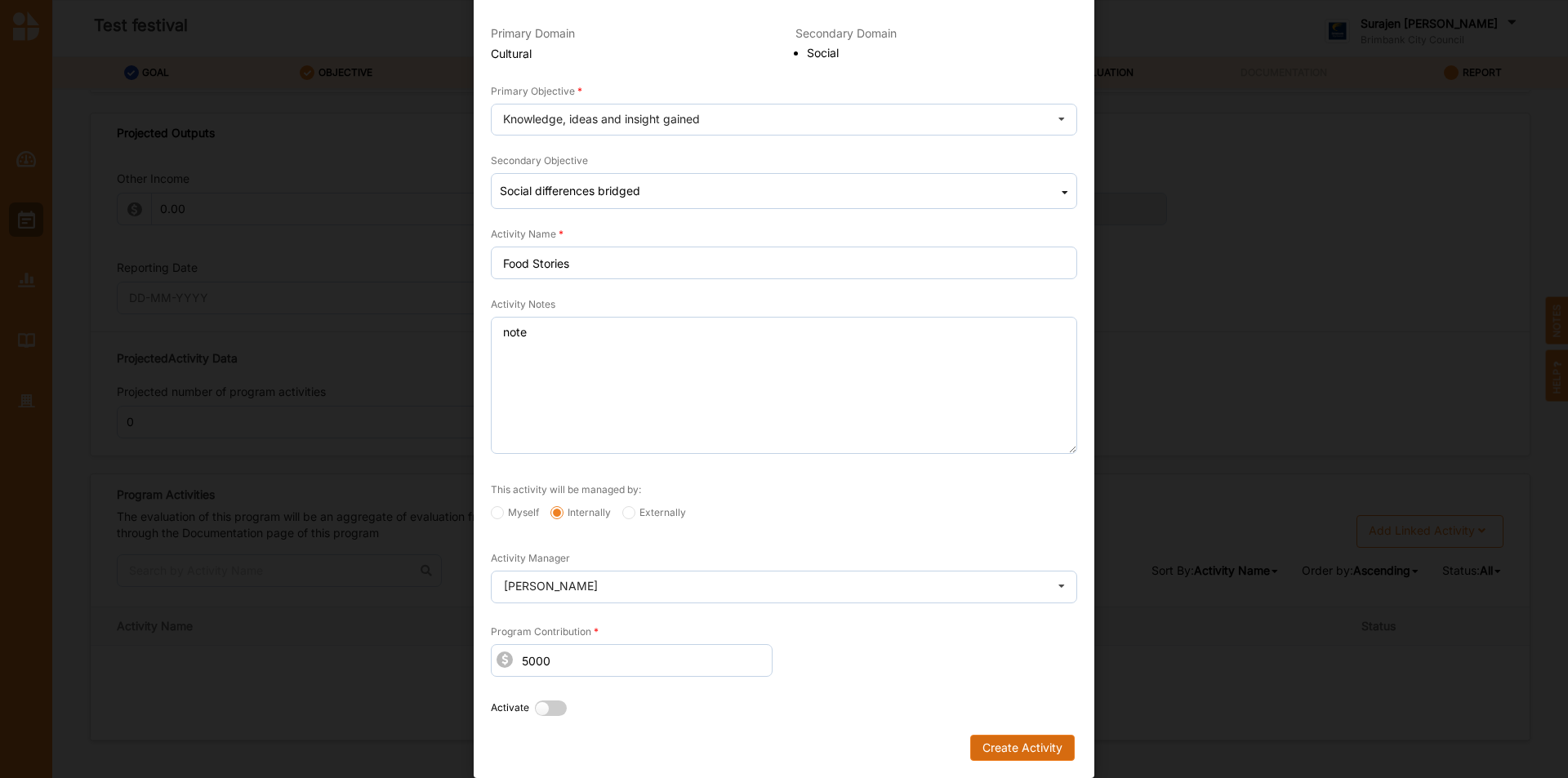
click at [1019, 751] on button "Create Activity" at bounding box center [1022, 748] width 105 height 26
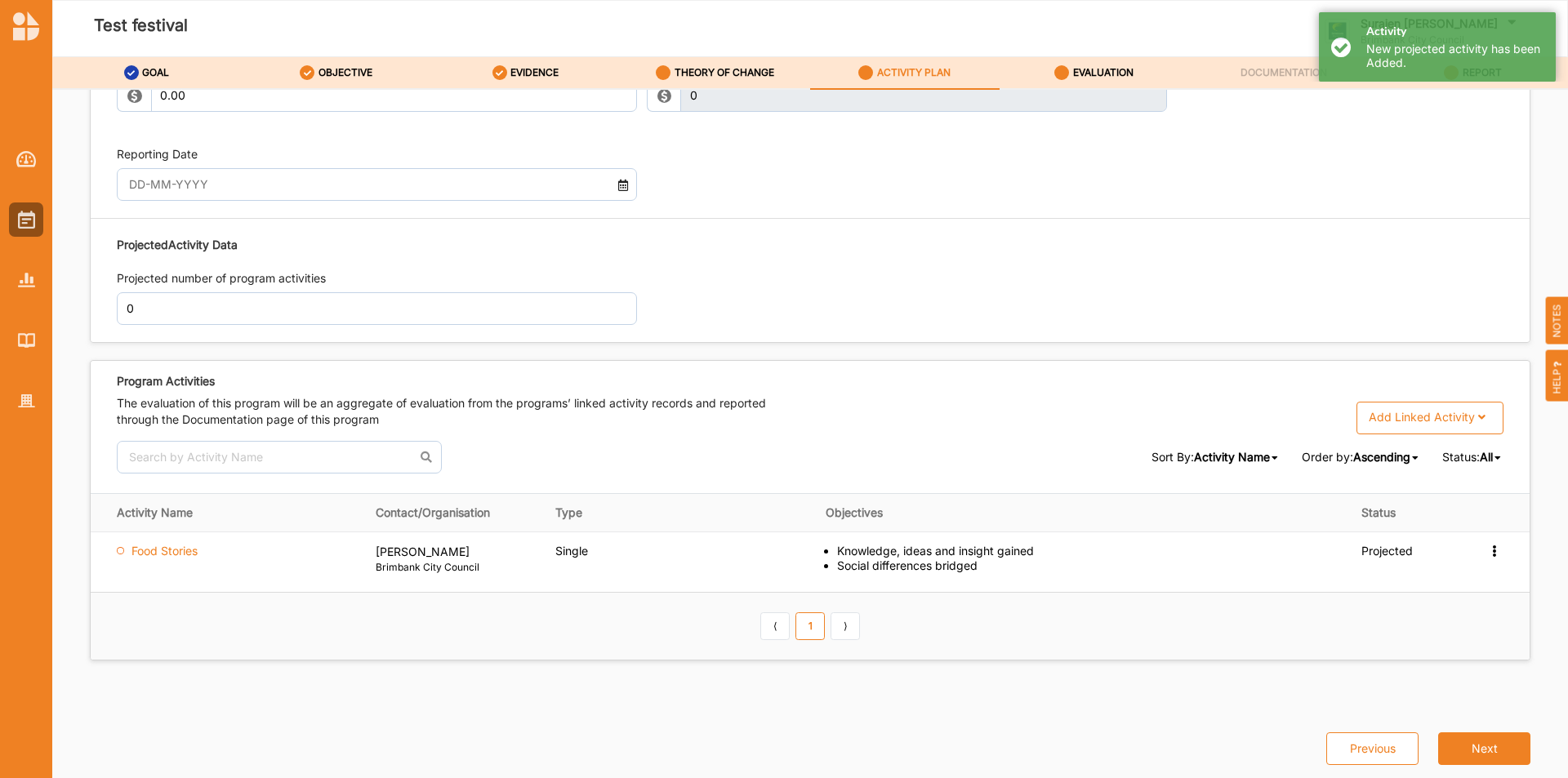
scroll to position [1791, 0]
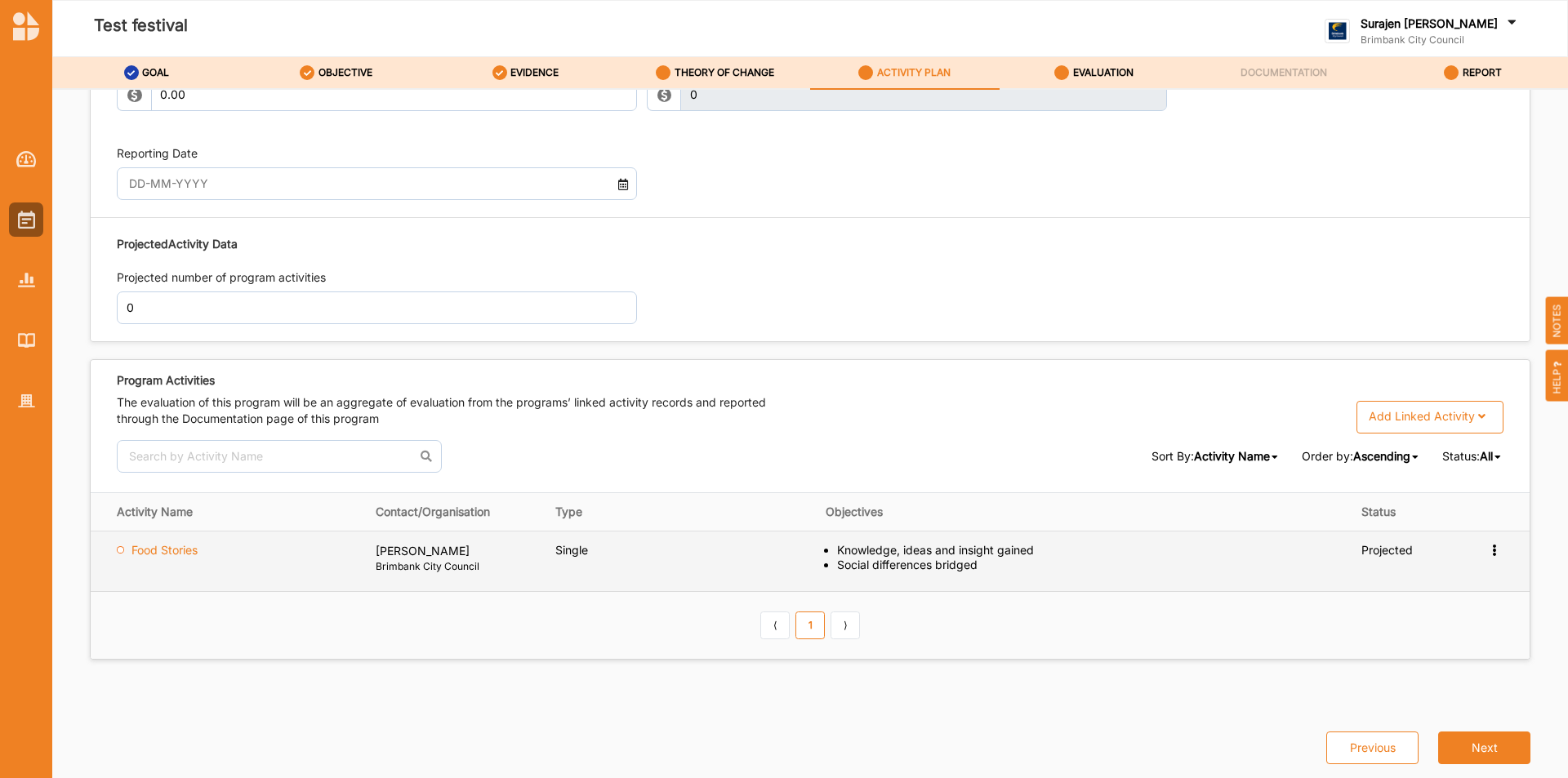
click at [1488, 544] on icon at bounding box center [1494, 549] width 14 height 12
click at [1390, 550] on div "Projected" at bounding box center [1394, 551] width 67 height 14
click at [1487, 545] on icon at bounding box center [1494, 549] width 14 height 12
click at [1355, 582] on label "View" at bounding box center [1351, 580] width 26 height 14
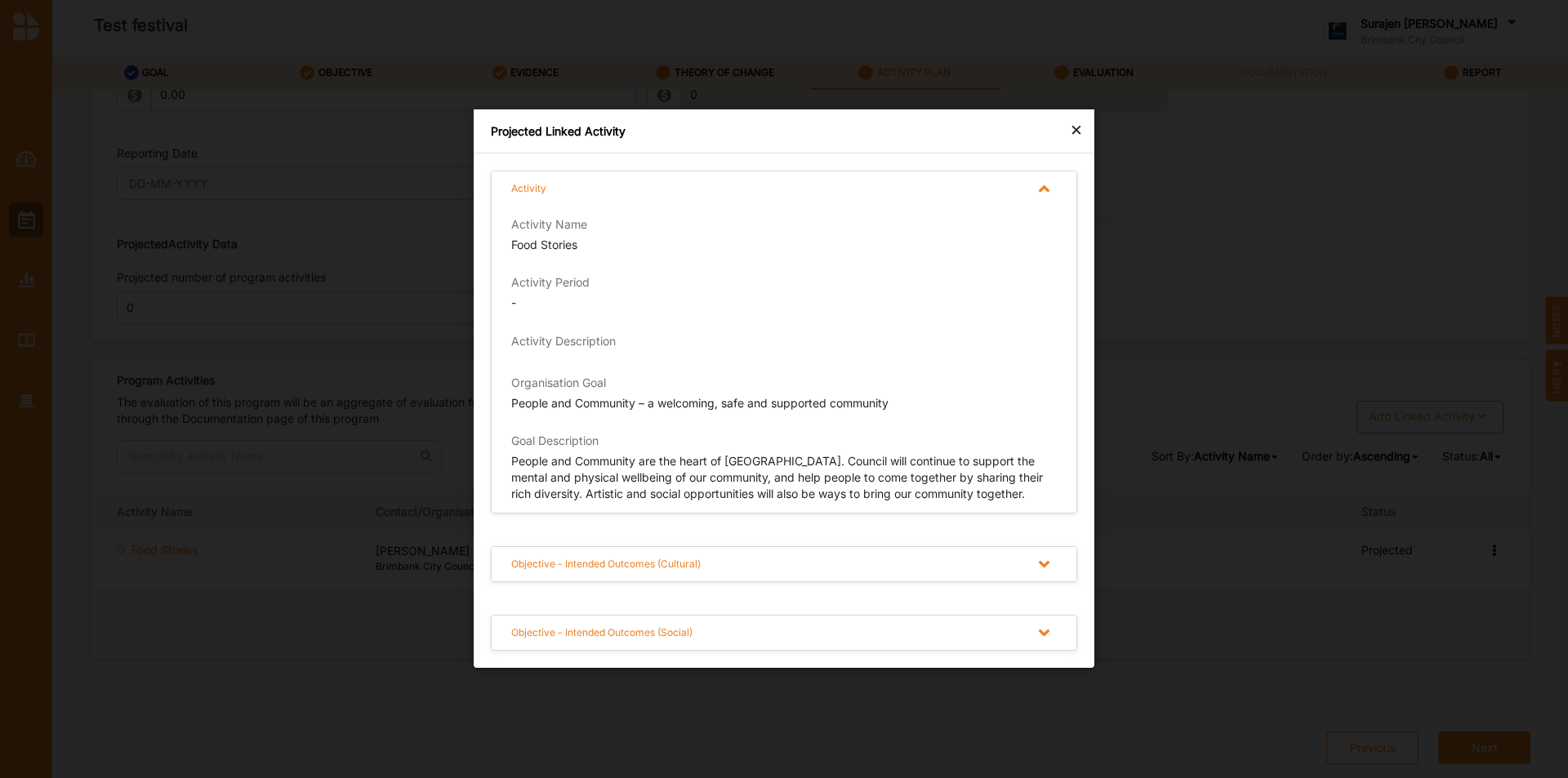
drag, startPoint x: 1069, startPoint y: 133, endPoint x: 1135, endPoint y: 176, distance: 78.8
click at [1073, 133] on div "×" at bounding box center [1076, 129] width 13 height 20
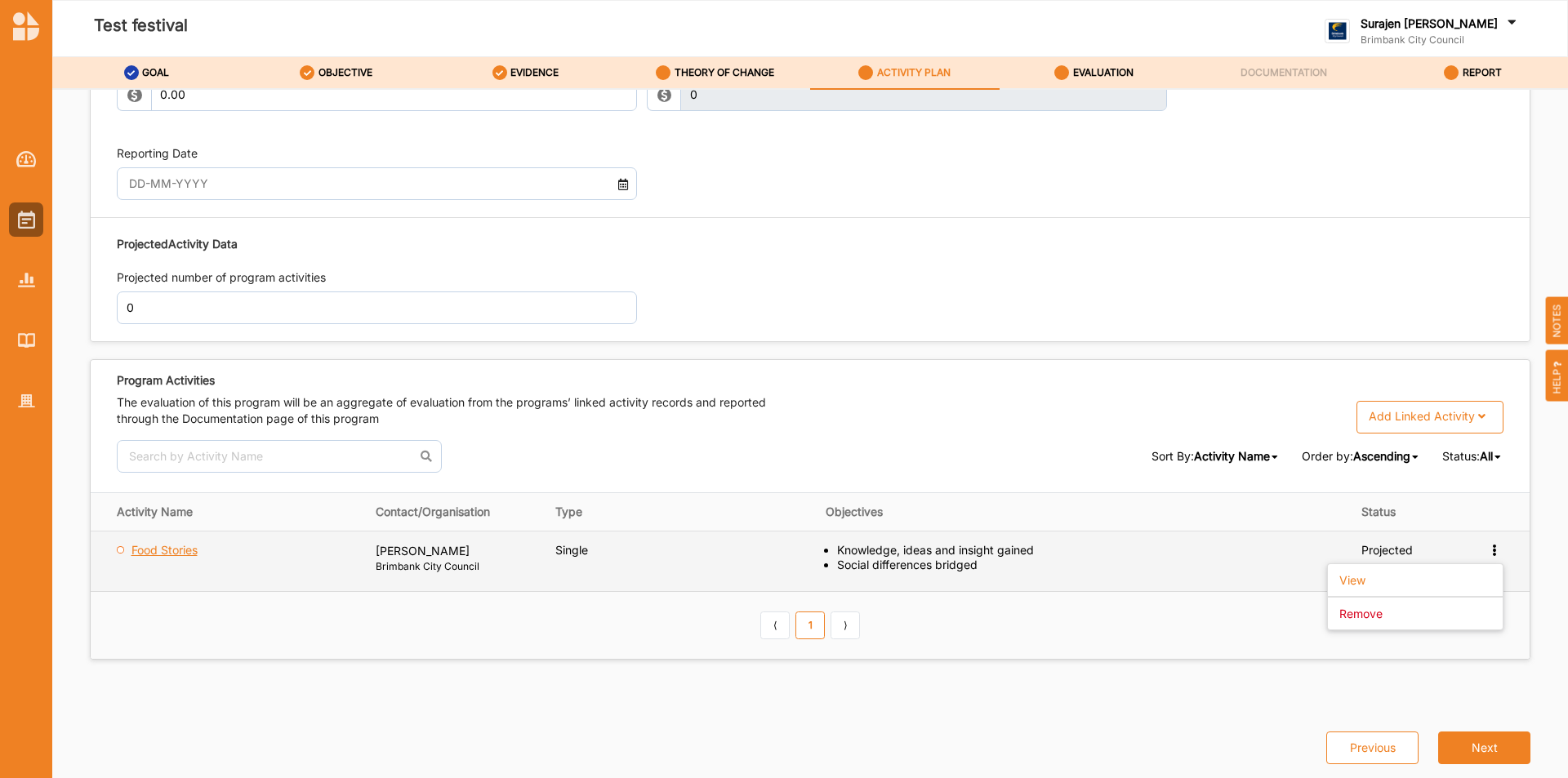
click at [165, 544] on label "Food Stories" at bounding box center [165, 551] width 66 height 14
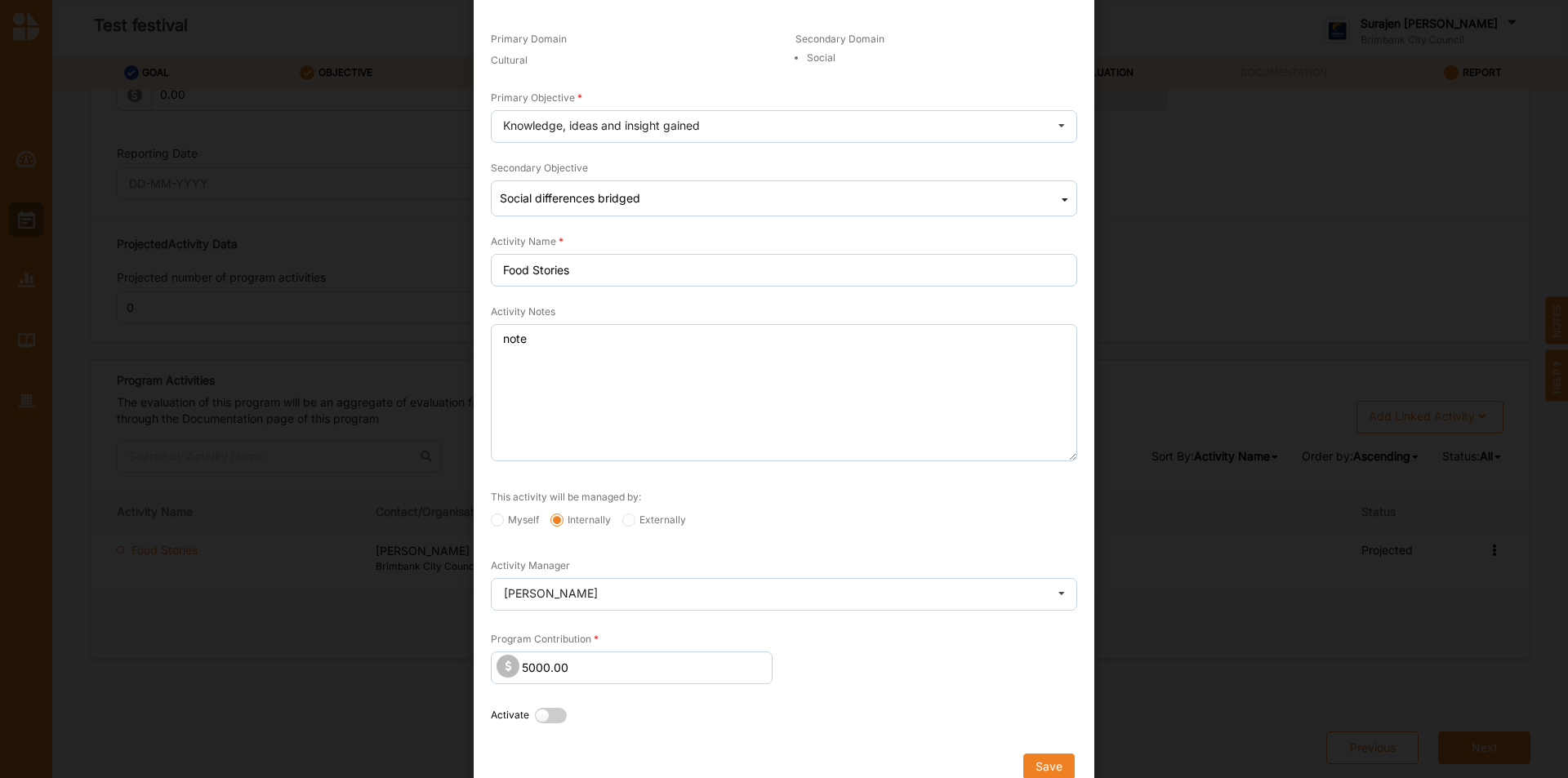
scroll to position [151, 0]
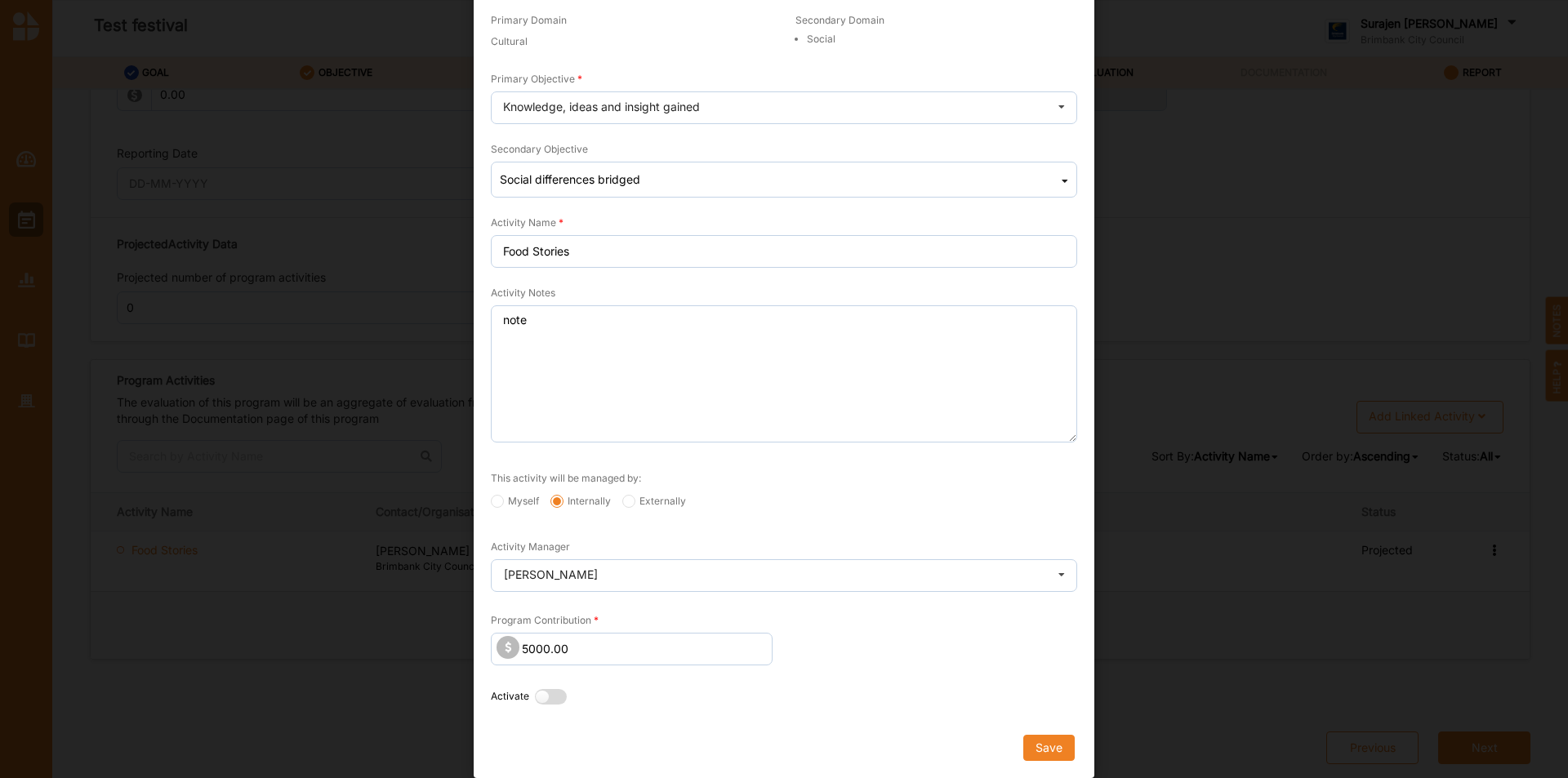
click at [535, 701] on label at bounding box center [555, 697] width 40 height 17
radio input "true"
click at [1047, 738] on button "Save" at bounding box center [1048, 748] width 51 height 26
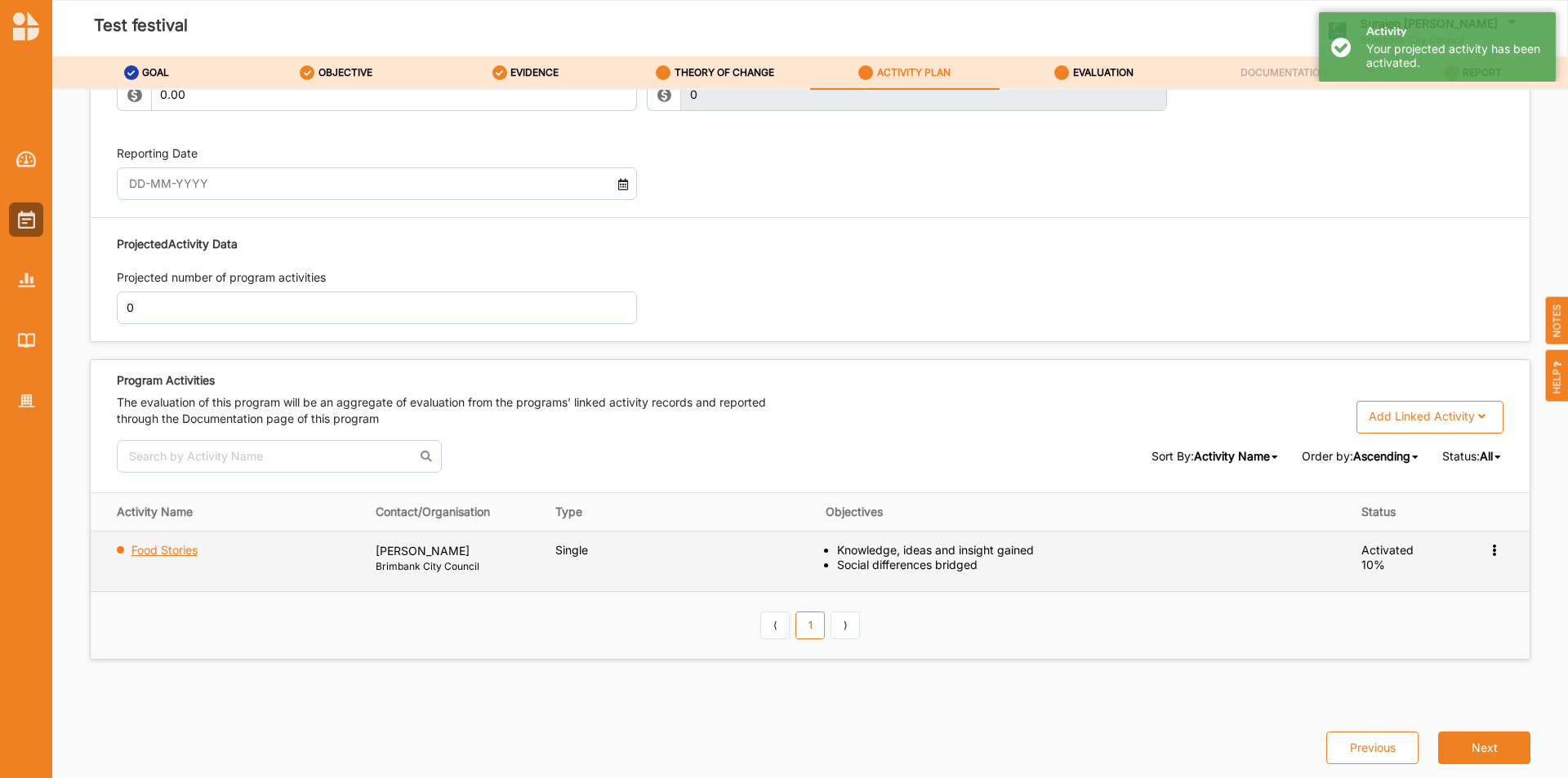
click at [139, 551] on label "Food Stories" at bounding box center [165, 551] width 66 height 14
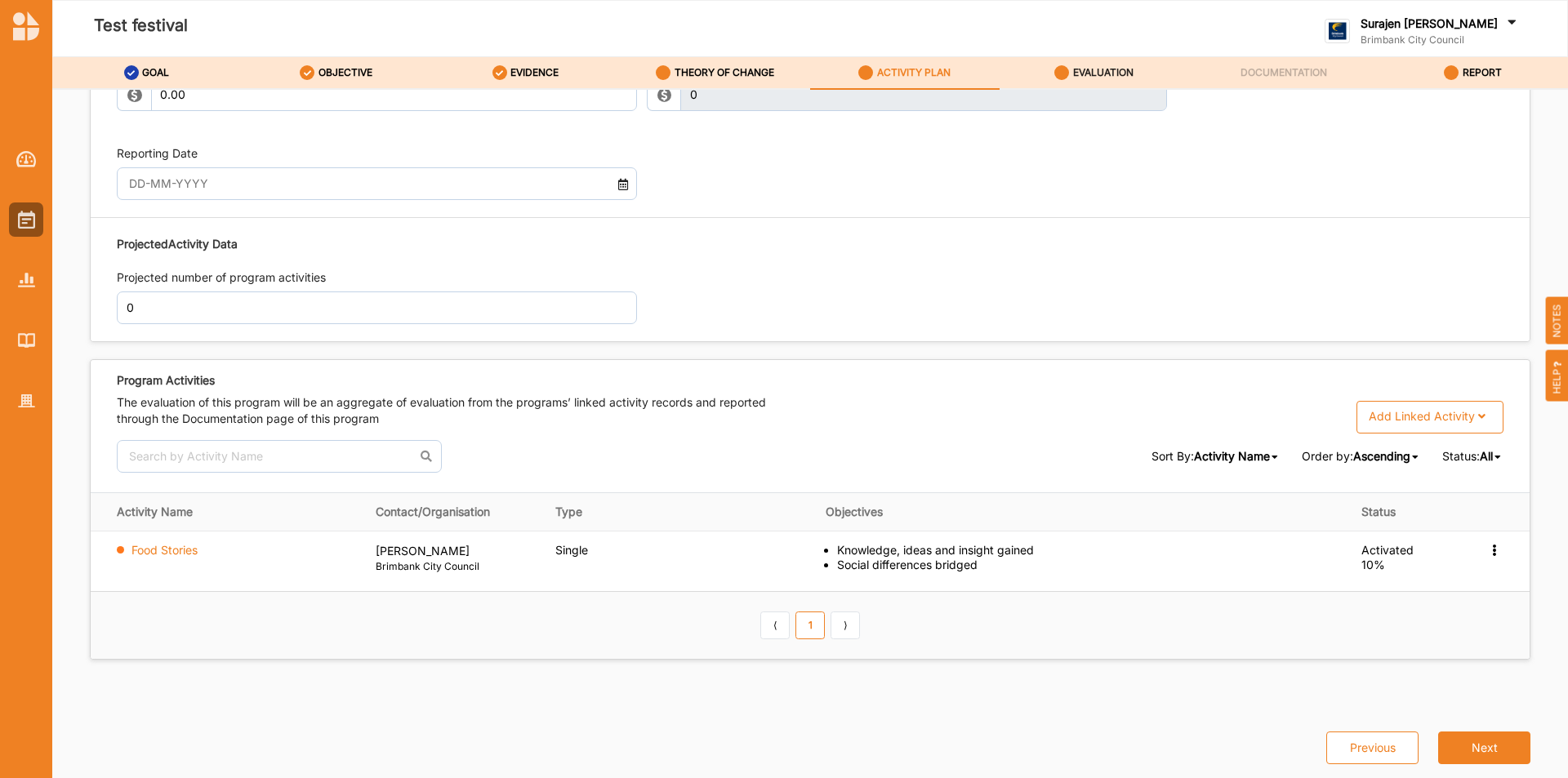
click at [1085, 69] on label "EVALUATION" at bounding box center [1104, 73] width 61 height 13
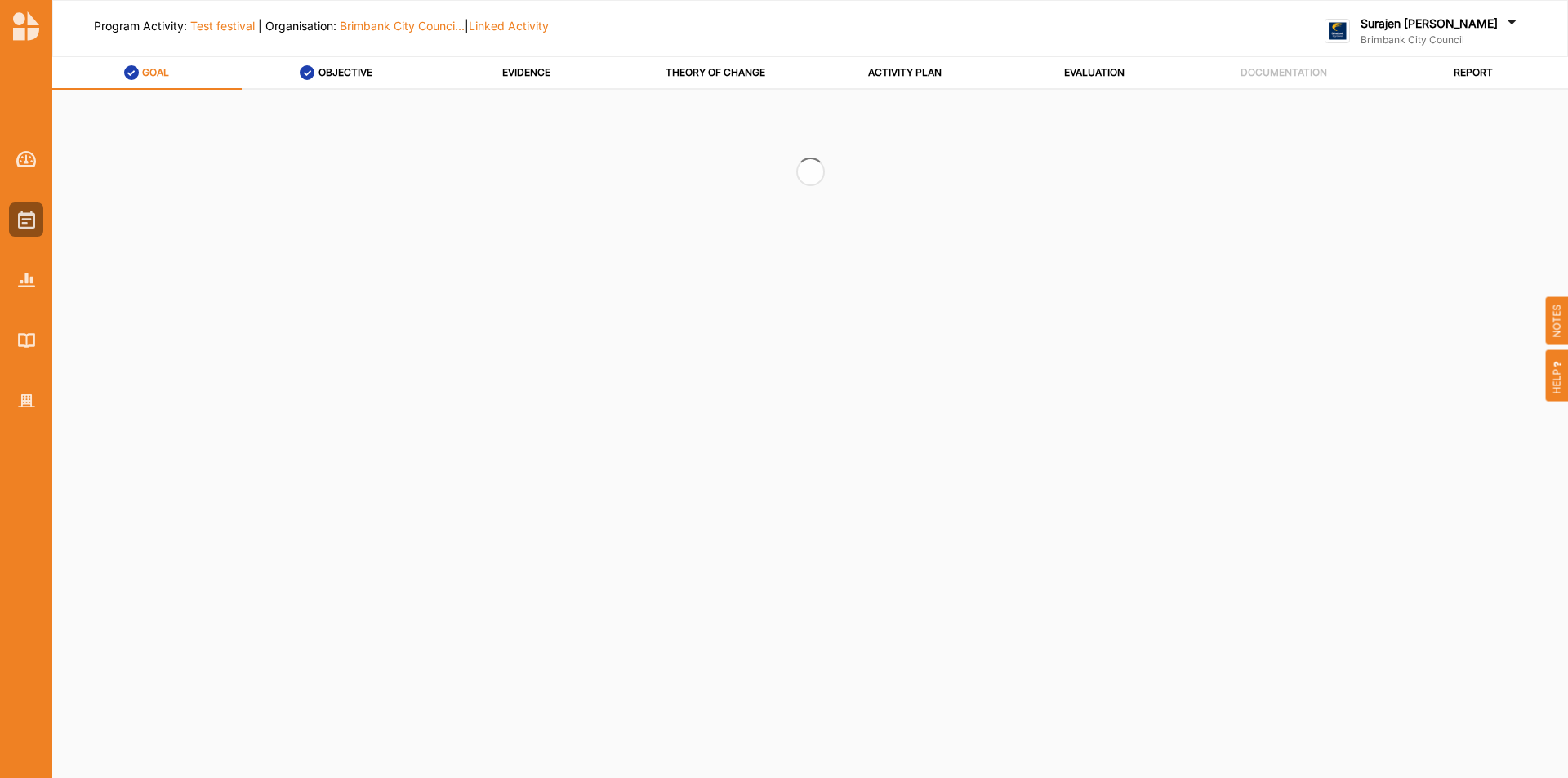
select select "2"
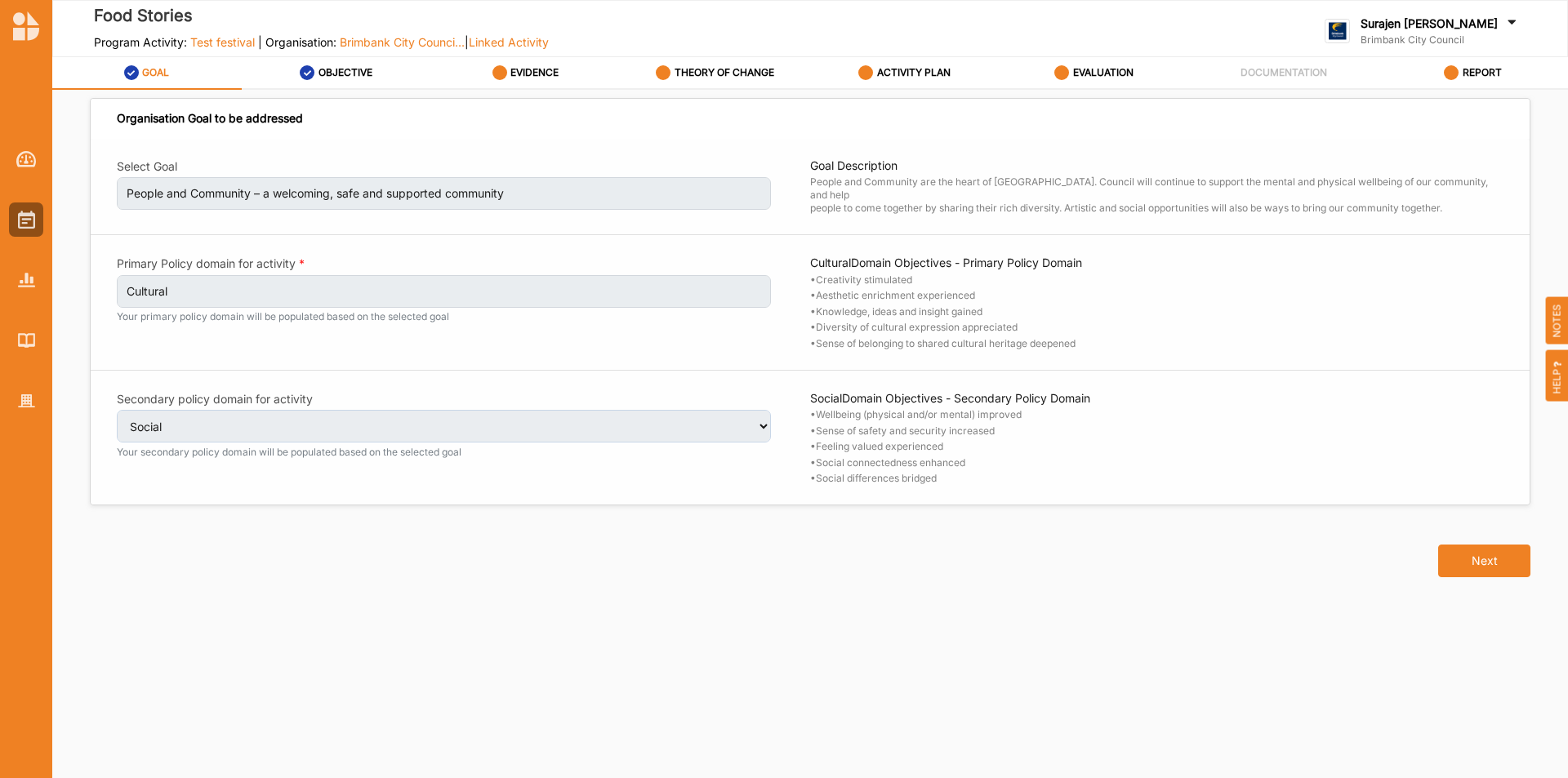
select select "2"
click at [528, 74] on label "EVIDENCE" at bounding box center [534, 73] width 48 height 13
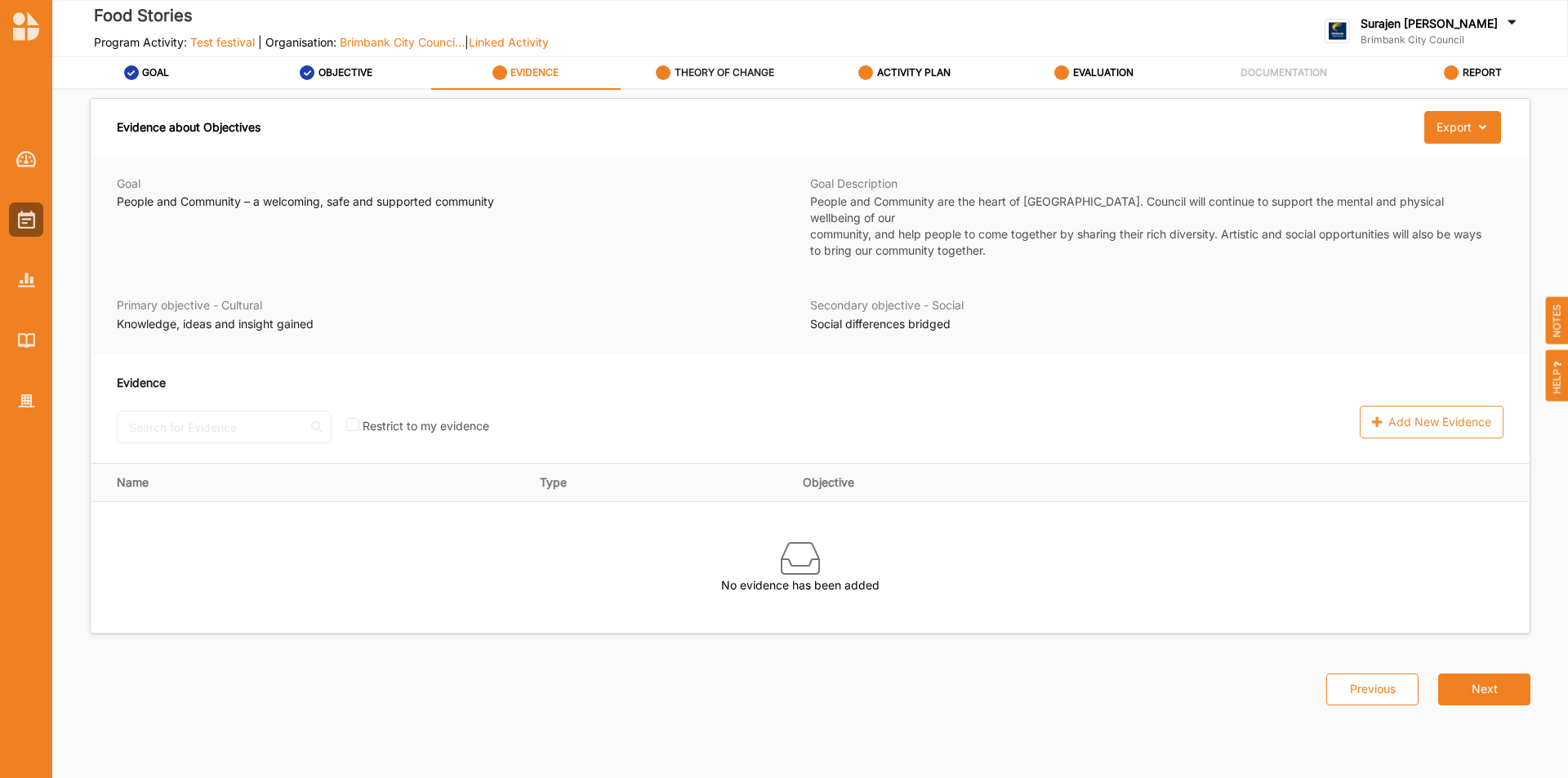
click at [749, 73] on label "THEORY OF CHANGE" at bounding box center [724, 73] width 99 height 13
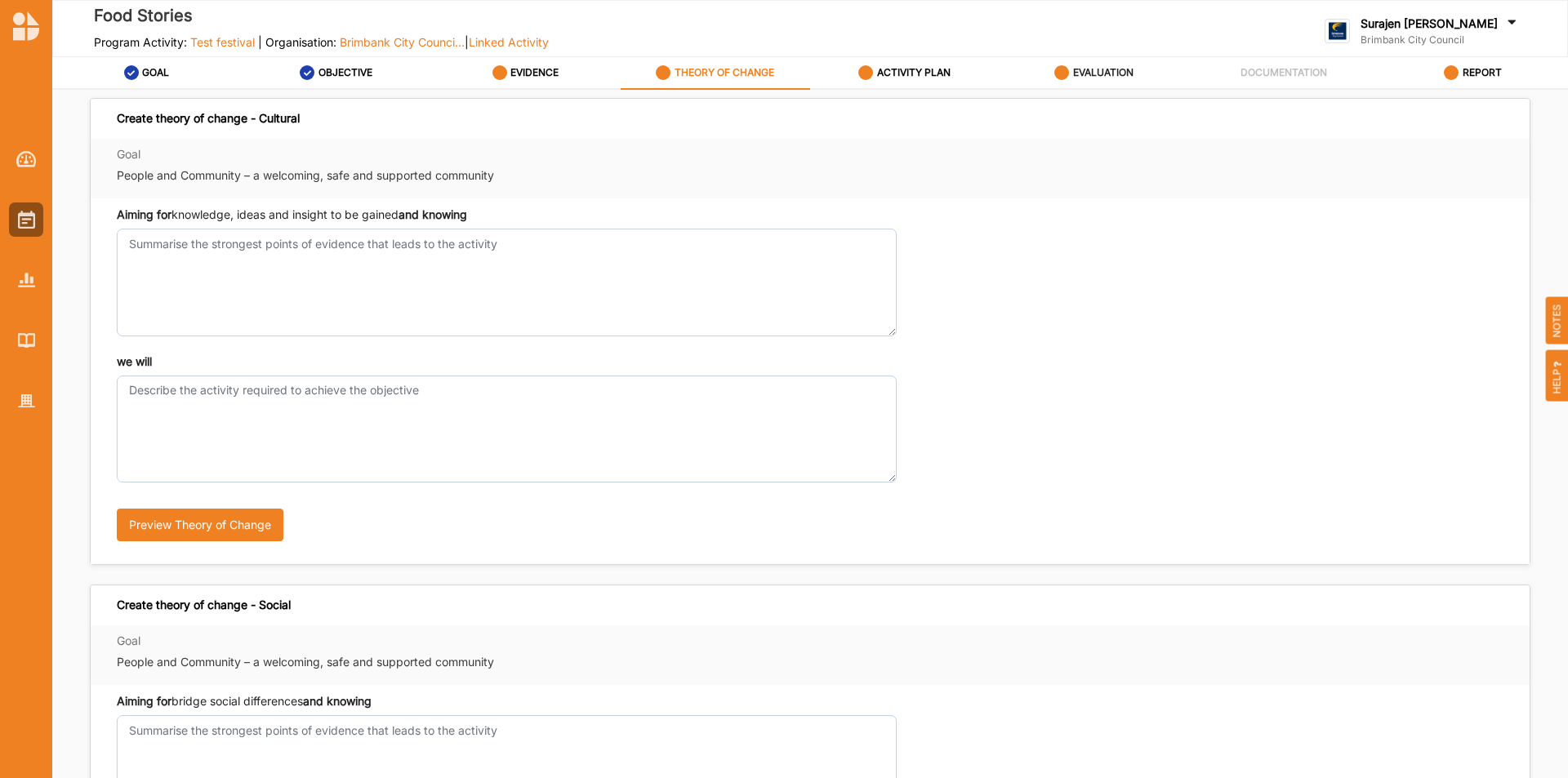
drag, startPoint x: 896, startPoint y: 72, endPoint x: 1010, endPoint y: 61, distance: 114.5
click at [899, 69] on label "ACTIVITY PLAN" at bounding box center [914, 73] width 73 height 13
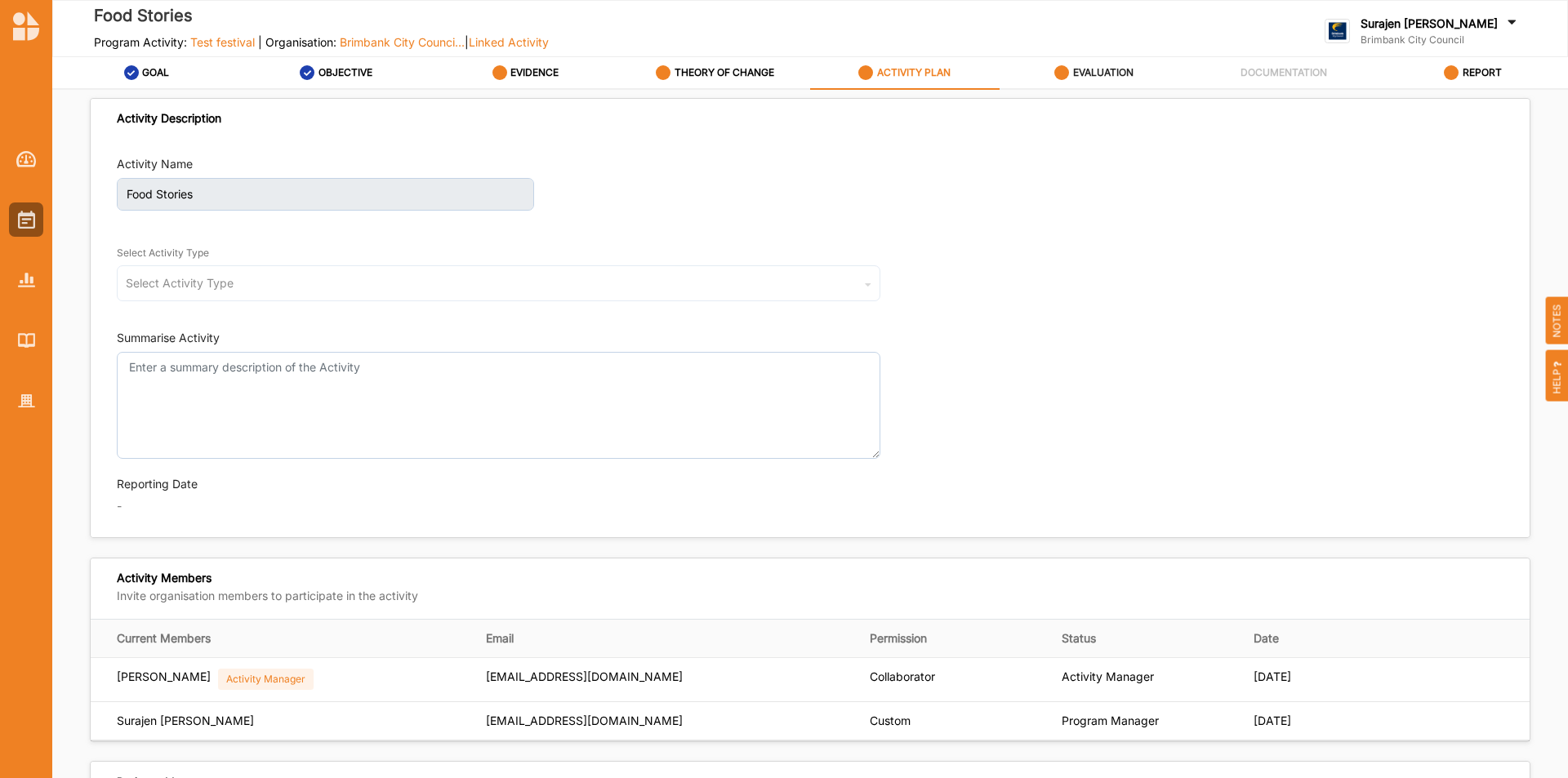
click at [1112, 80] on div "EVALUATION" at bounding box center [1094, 73] width 79 height 30
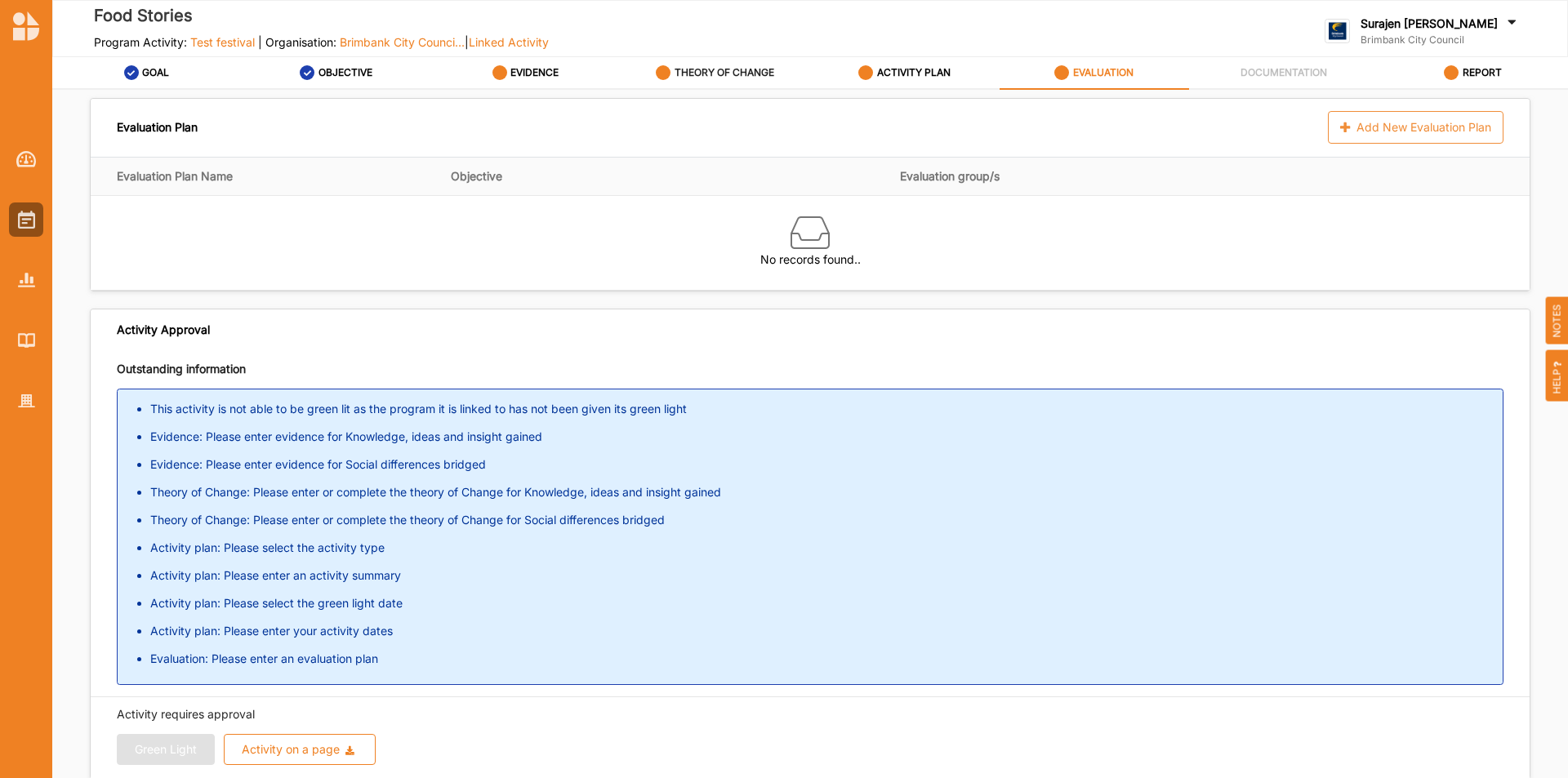
drag, startPoint x: 712, startPoint y: 65, endPoint x: 856, endPoint y: 90, distance: 146.2
click at [713, 65] on div "THEORY OF CHANGE" at bounding box center [715, 73] width 118 height 30
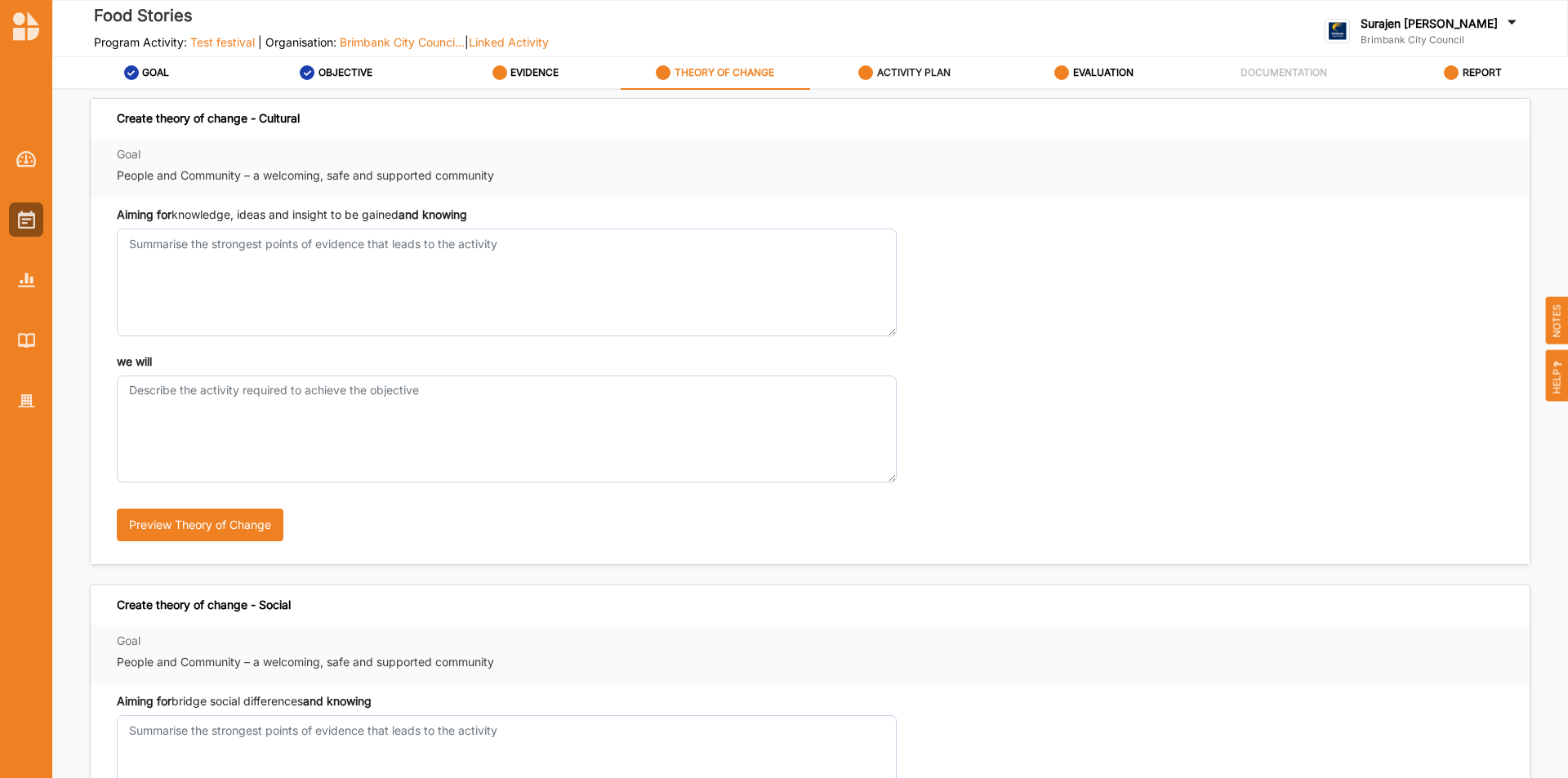
click at [918, 72] on label "ACTIVITY PLAN" at bounding box center [914, 73] width 73 height 13
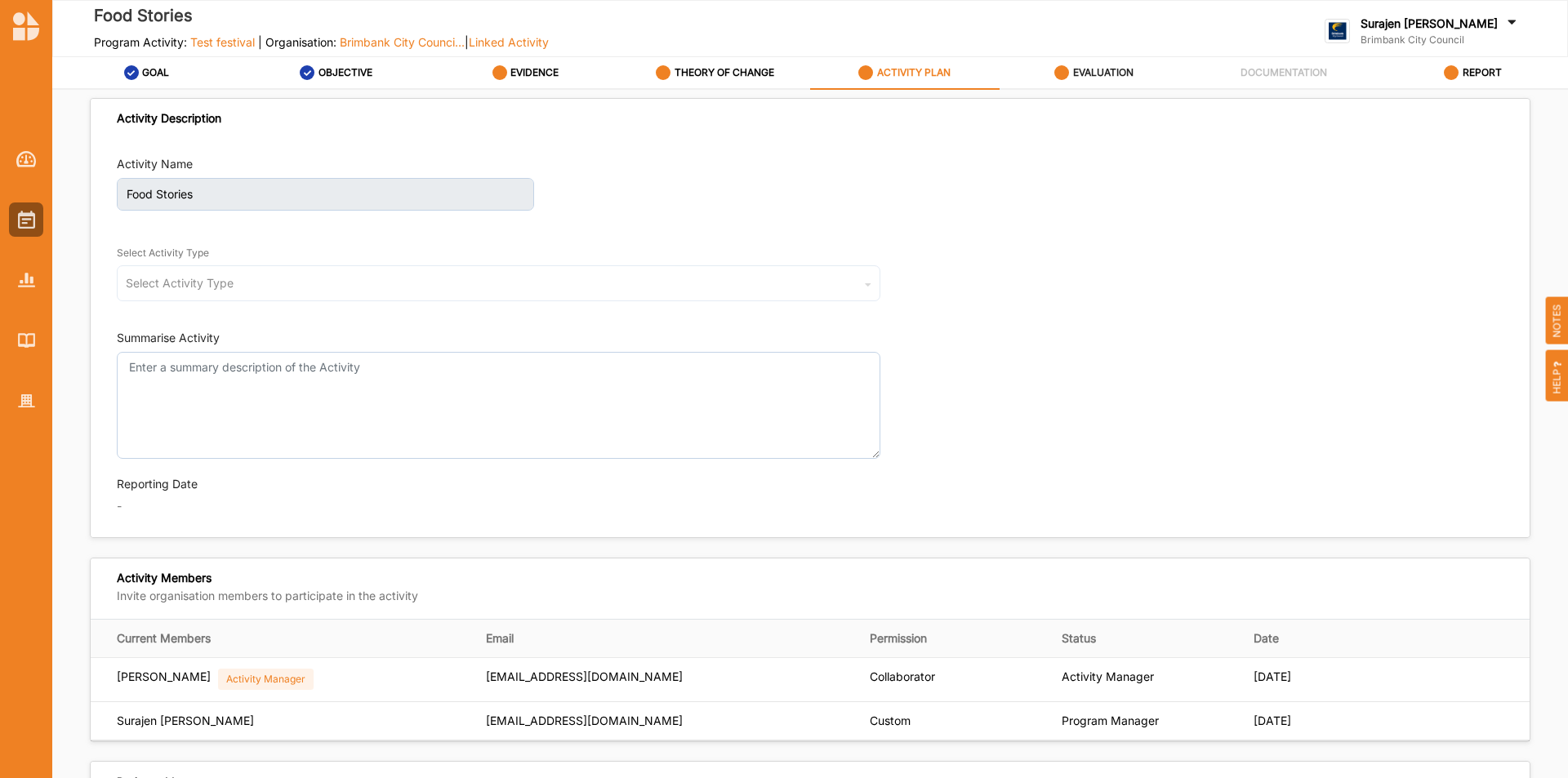
click at [1083, 81] on div "EVALUATION" at bounding box center [1094, 73] width 79 height 30
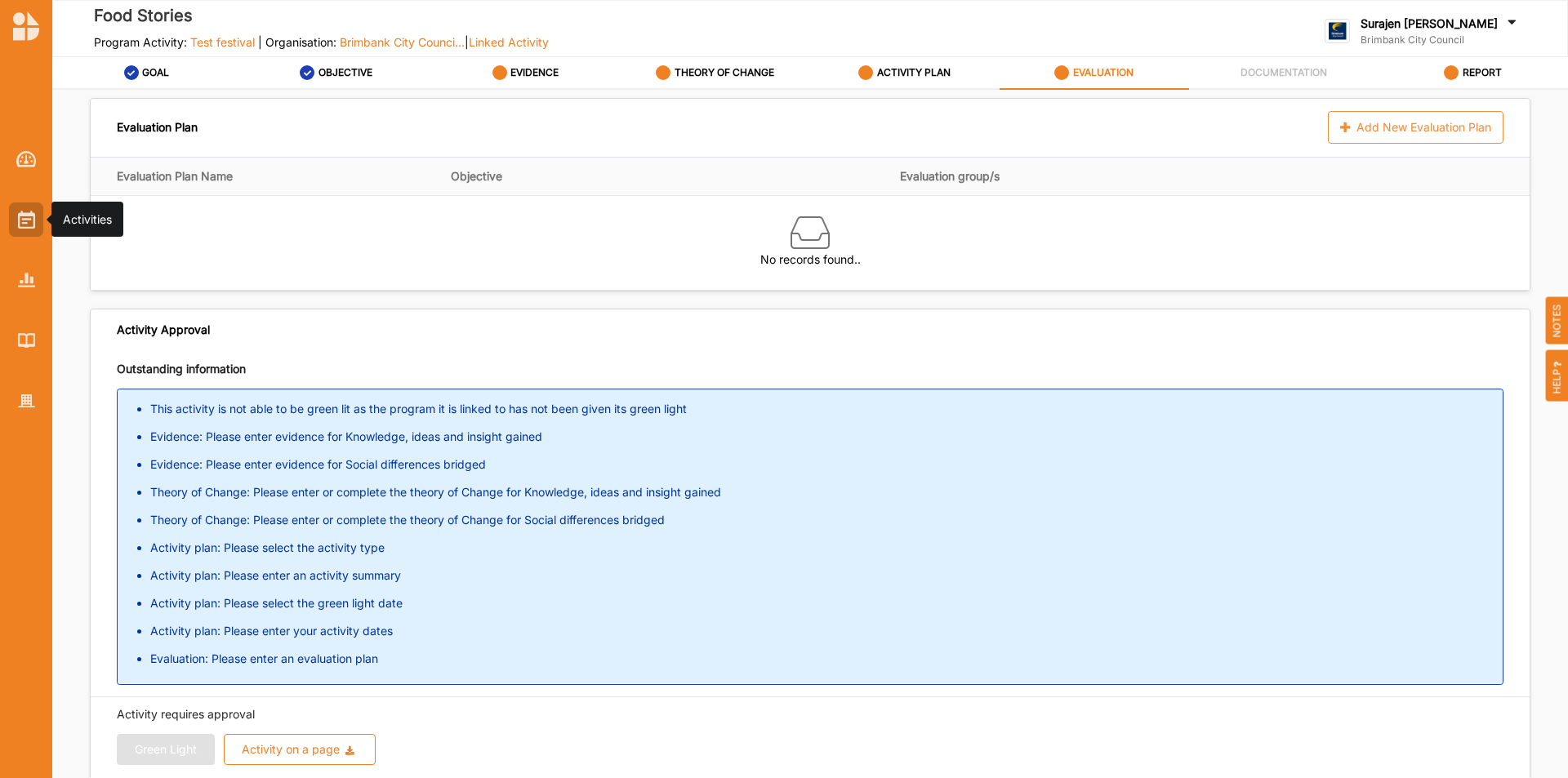
click at [35, 234] on div at bounding box center [26, 219] width 34 height 34
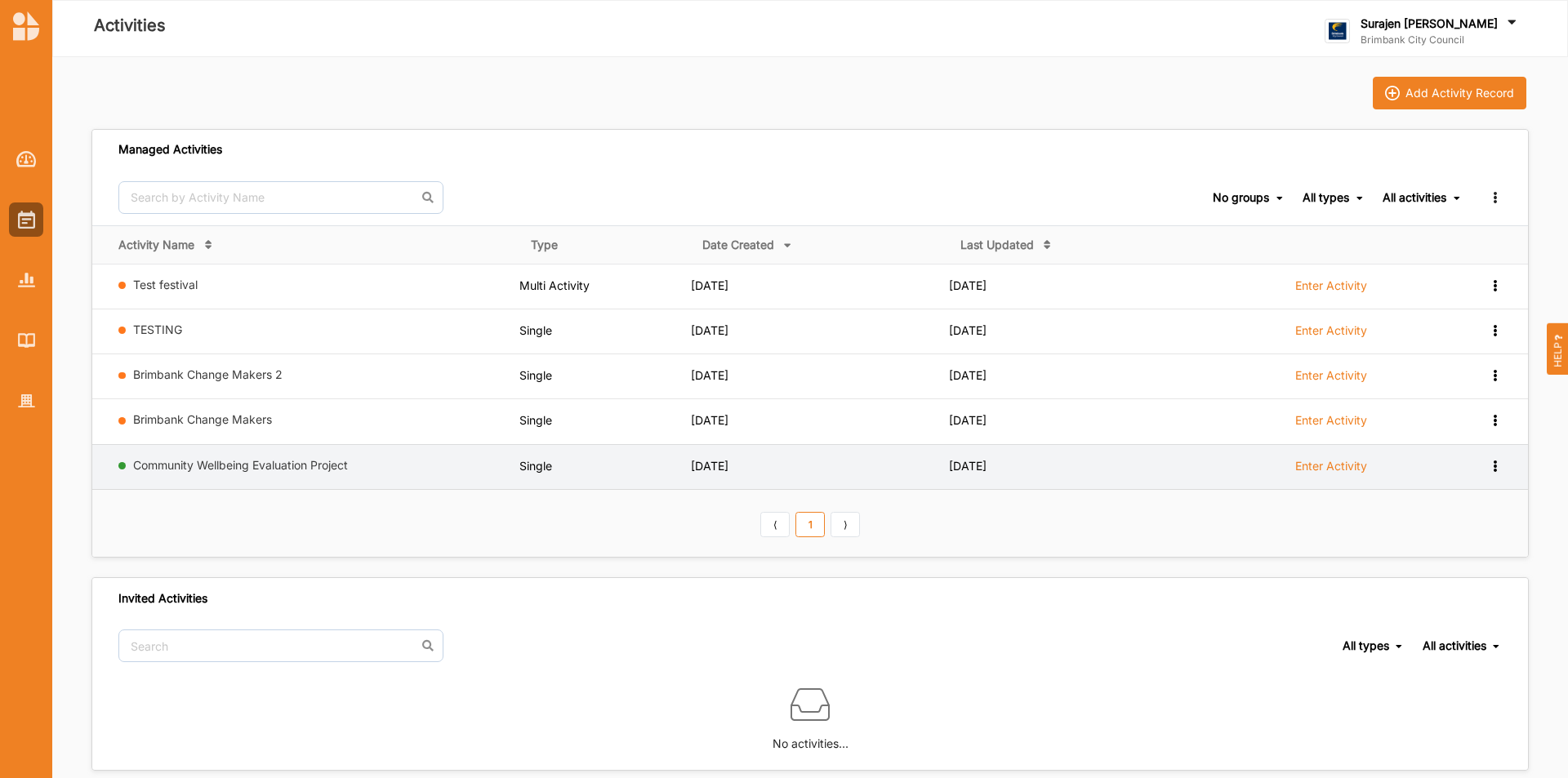
click at [1354, 468] on label "Enter Activity" at bounding box center [1331, 466] width 72 height 14
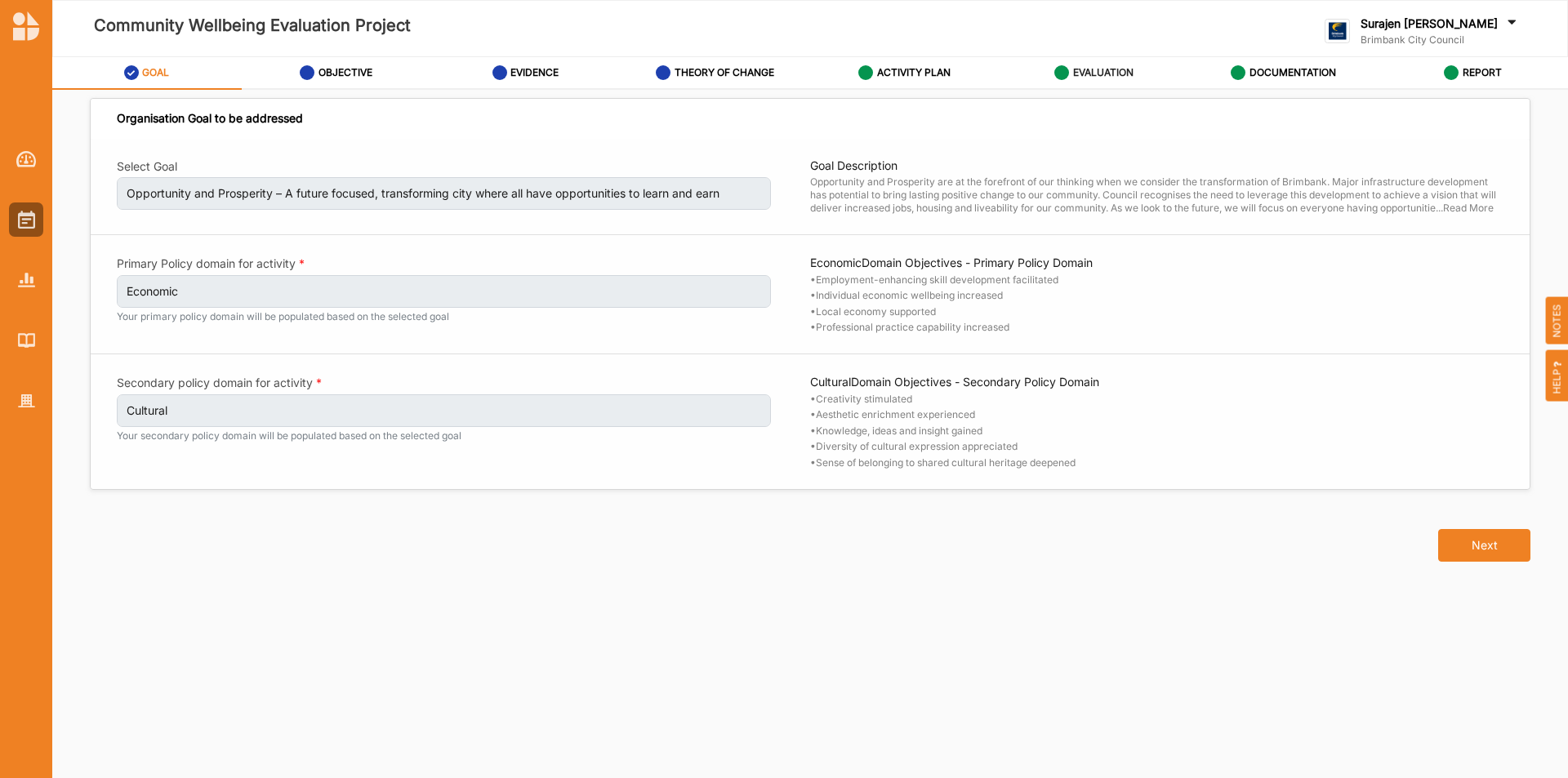
drag, startPoint x: 1098, startPoint y: 70, endPoint x: 1074, endPoint y: 82, distance: 26.8
click at [1094, 72] on label "EVALUATION" at bounding box center [1104, 73] width 61 height 13
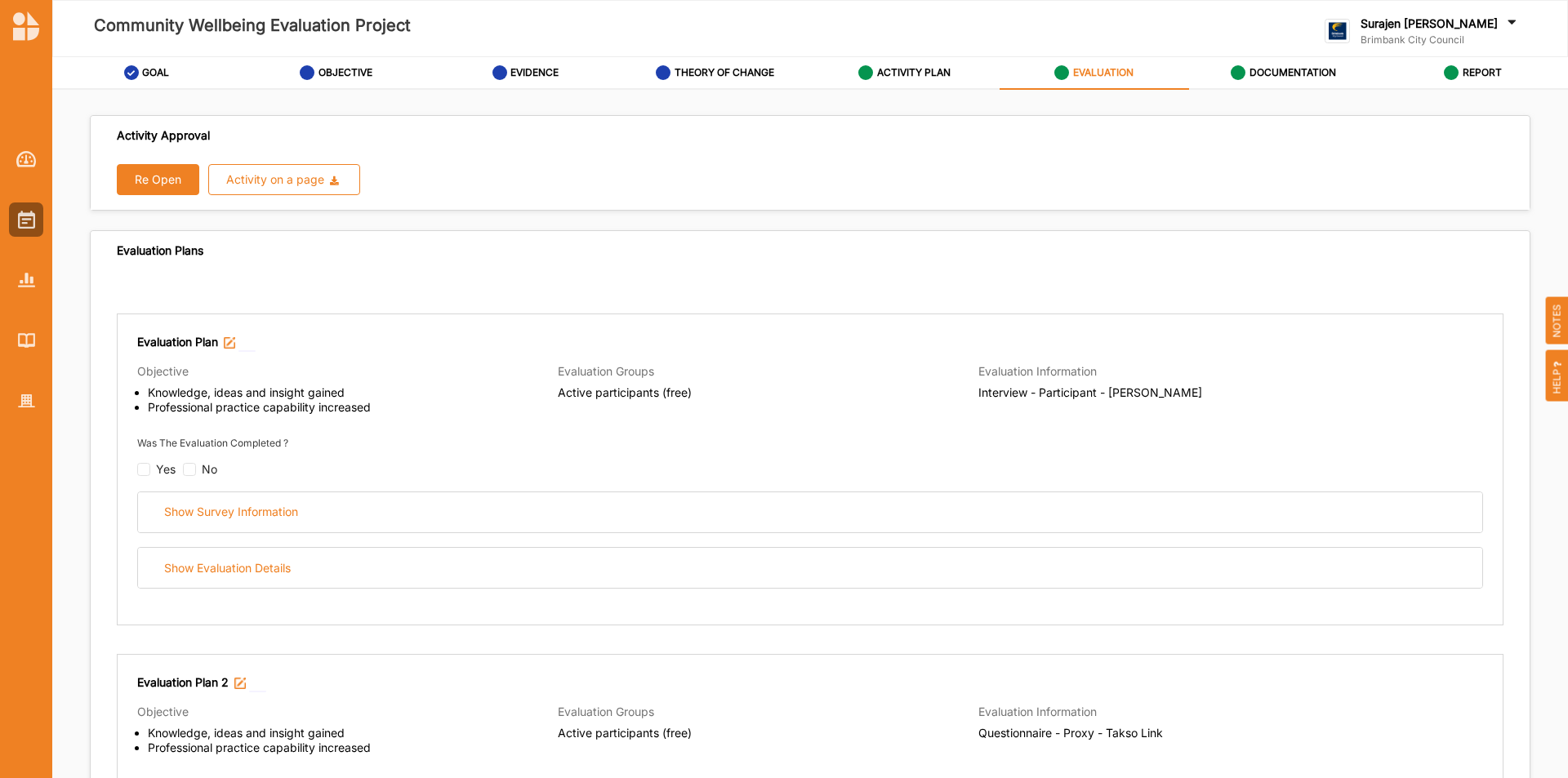
click at [158, 175] on button "Re Open" at bounding box center [158, 179] width 82 height 31
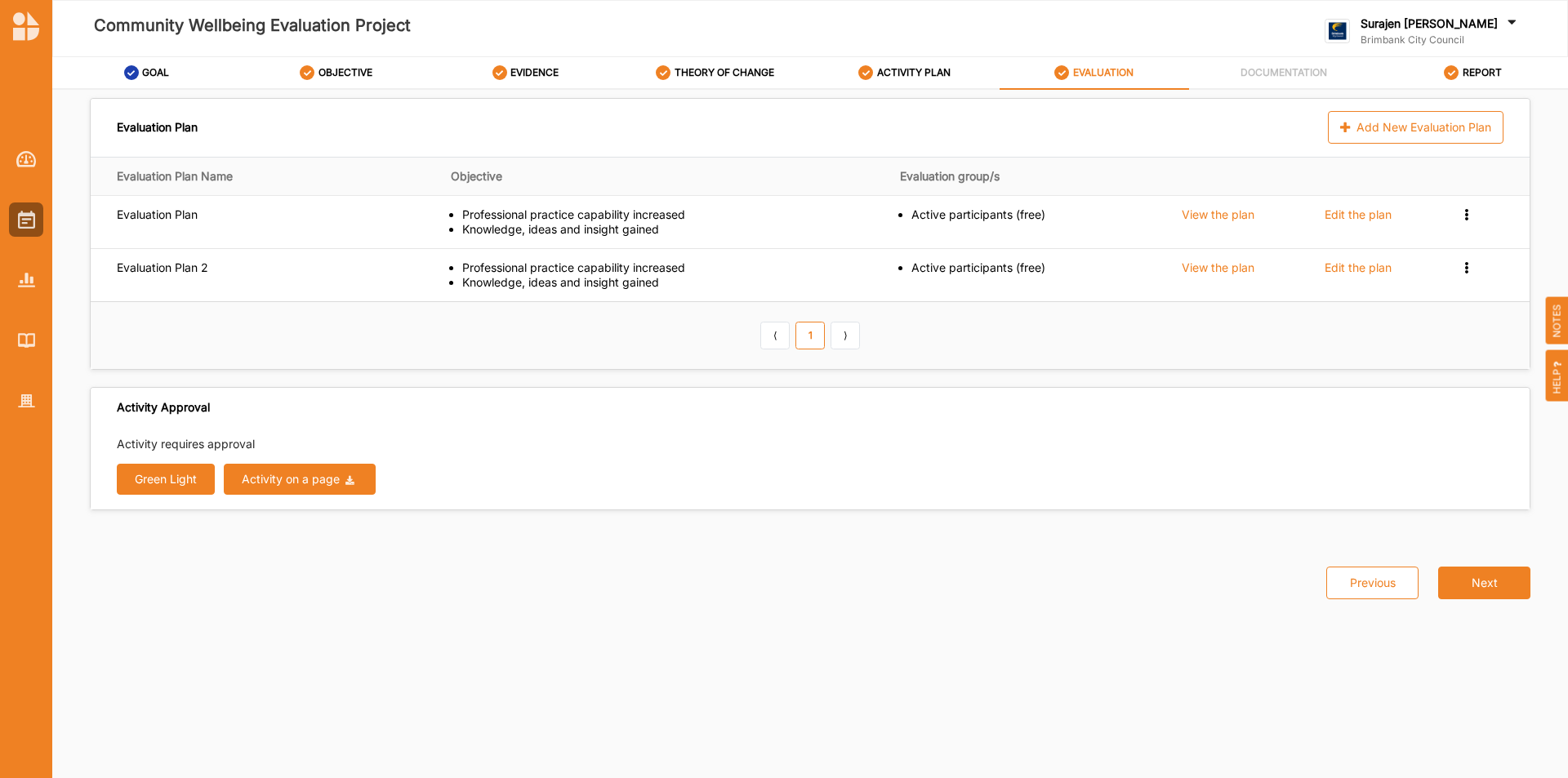
click at [285, 470] on button "Activity on a page Download Report Download Evidence" at bounding box center [300, 479] width 153 height 31
click at [291, 478] on div "Activity on a page" at bounding box center [290, 479] width 98 height 12
click at [309, 508] on span "Download Report" at bounding box center [295, 512] width 92 height 14
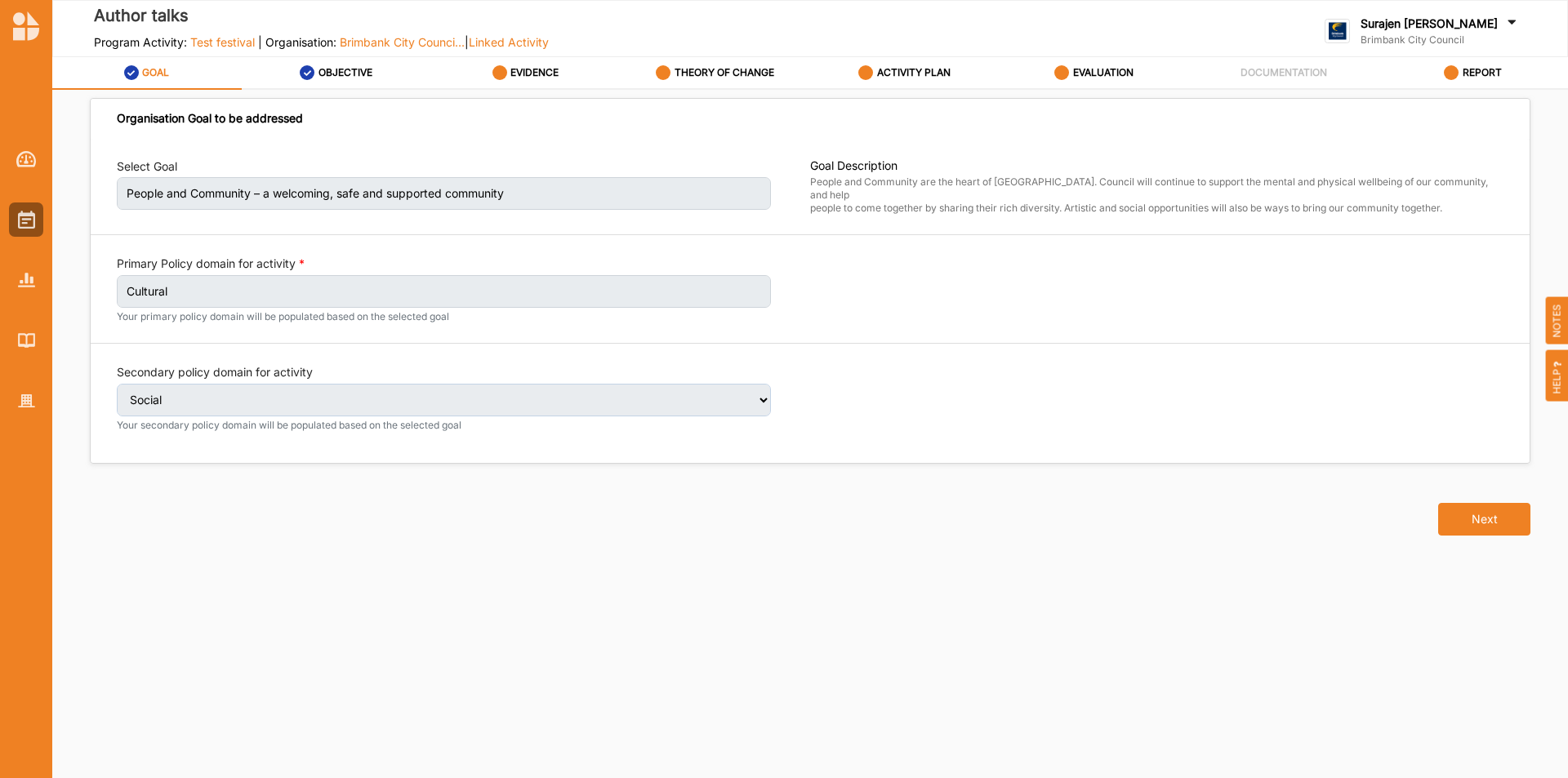
select select "2"
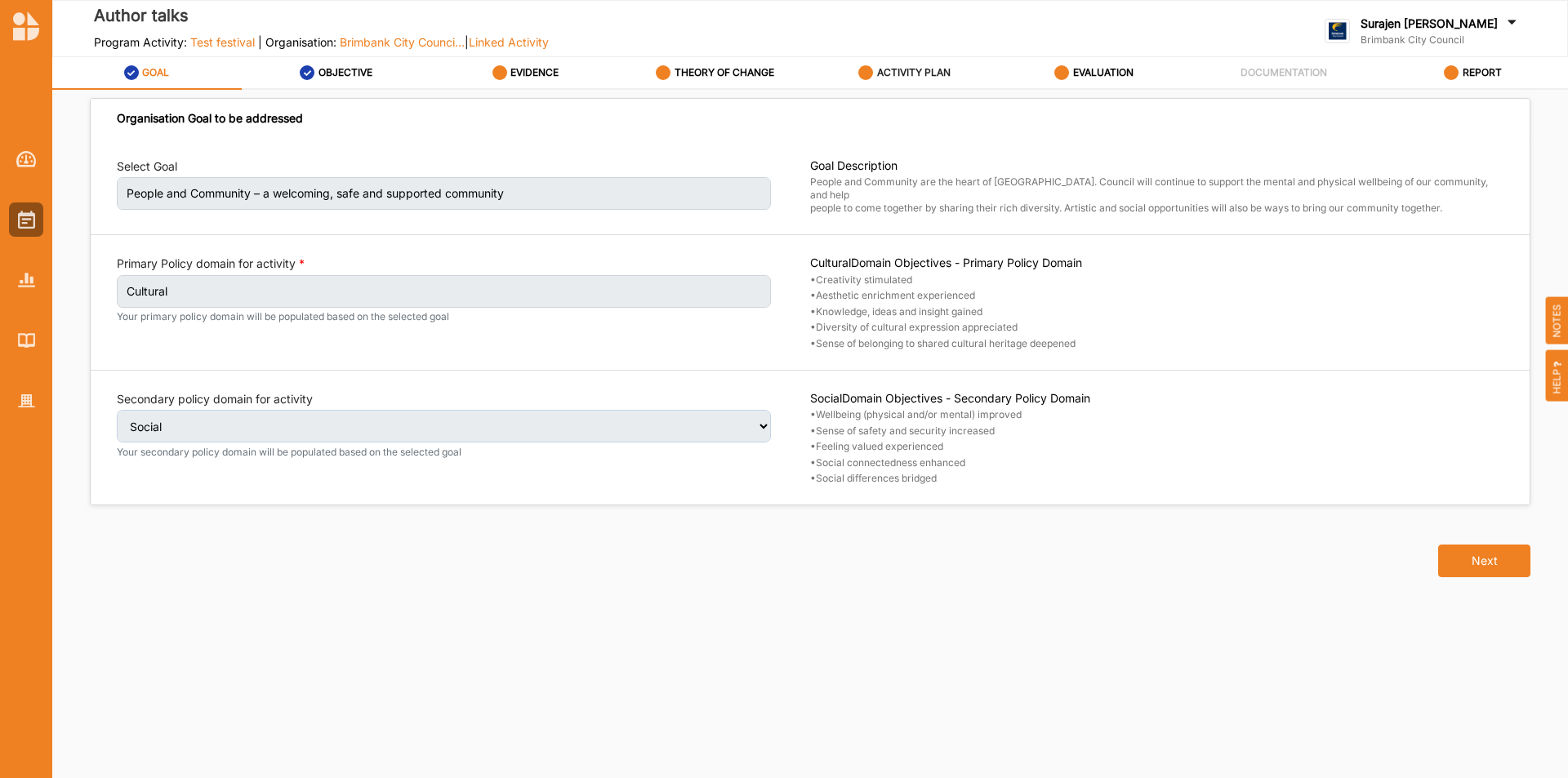
select select "2"
click at [945, 68] on label "ACTIVITY PLAN" at bounding box center [914, 73] width 73 height 13
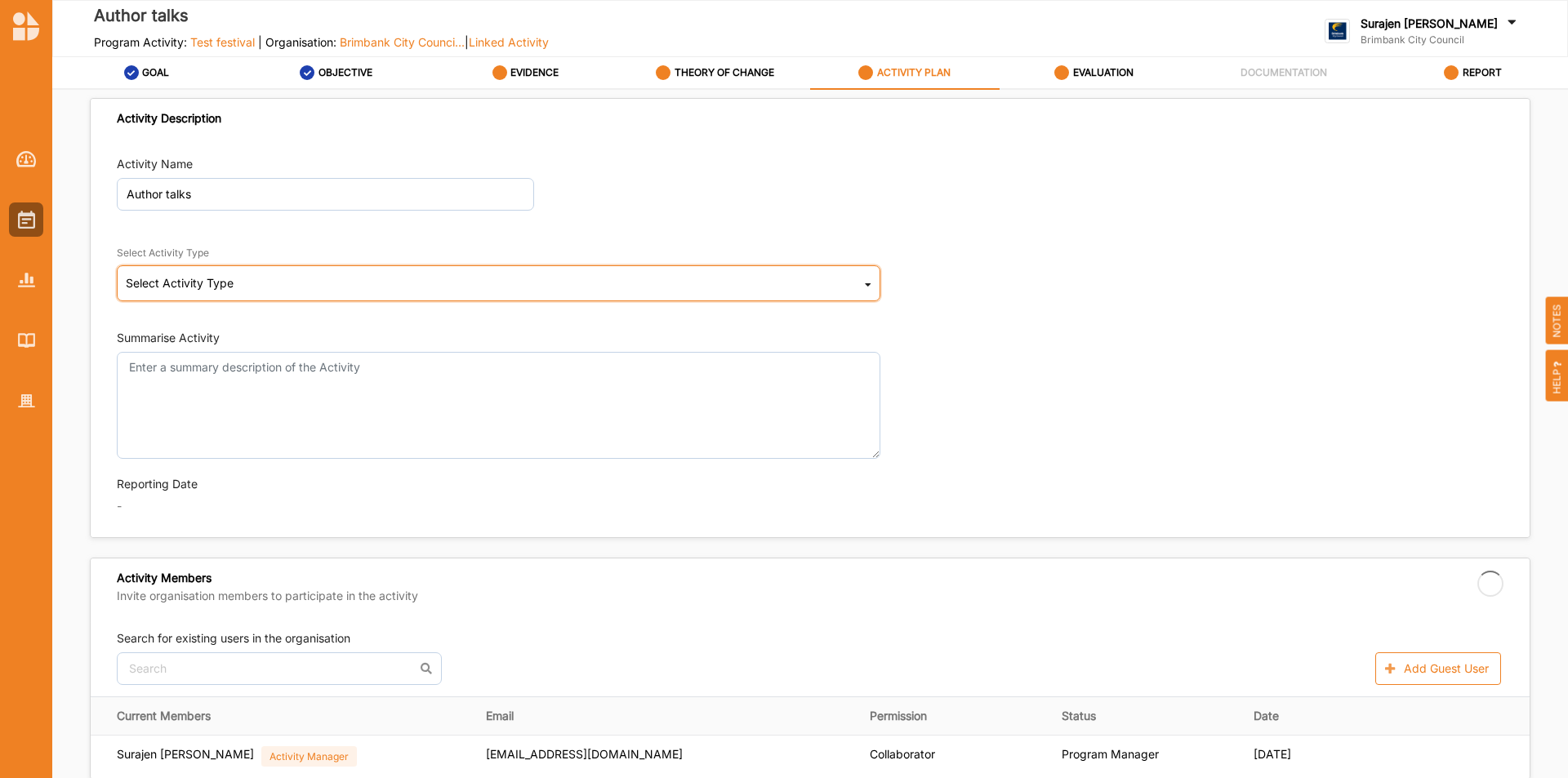
click at [350, 296] on div "Select Activity Type Cultural infrastructure development Acquisitions and Commi…" at bounding box center [498, 283] width 763 height 36
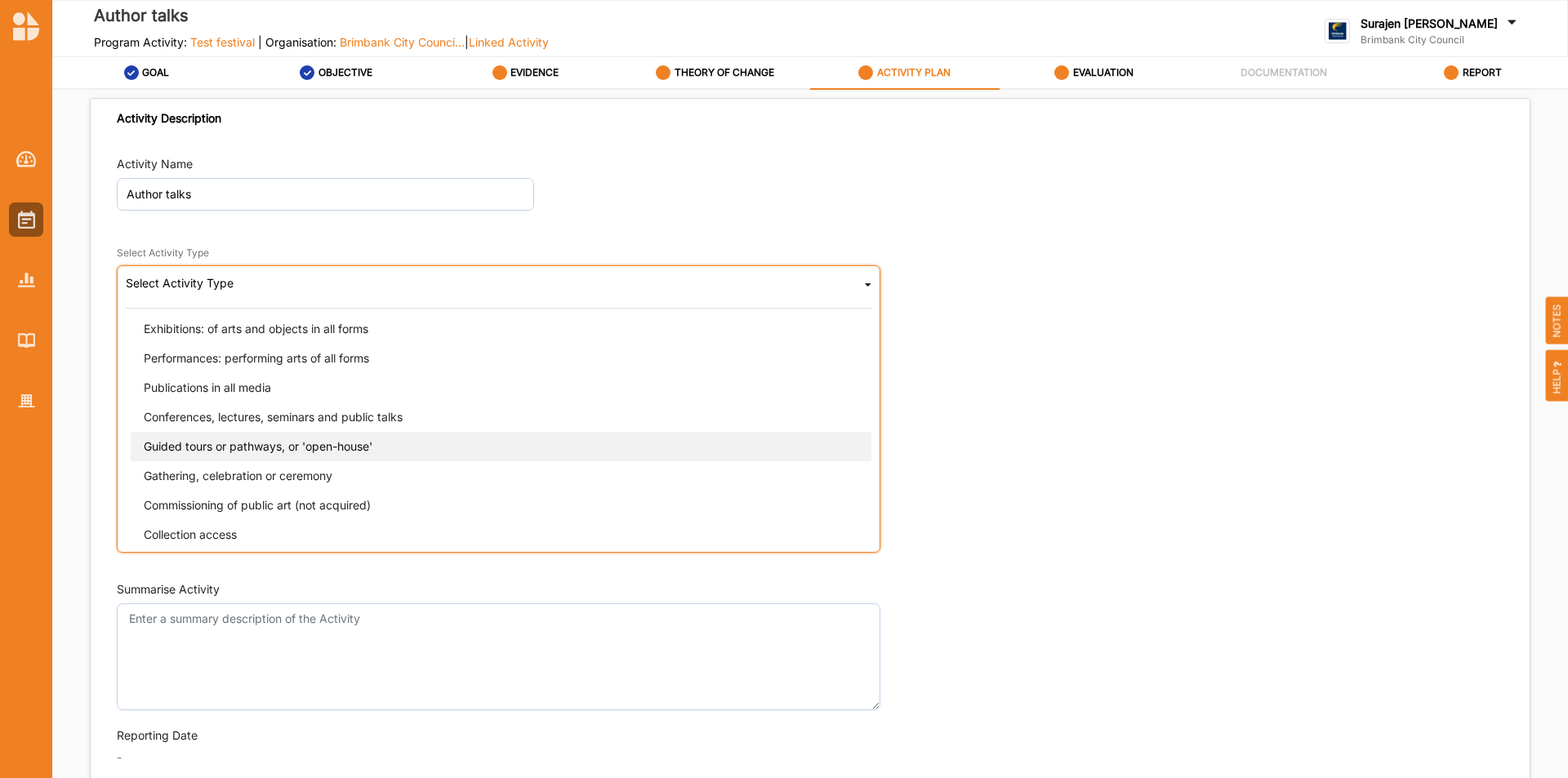
scroll to position [163, 0]
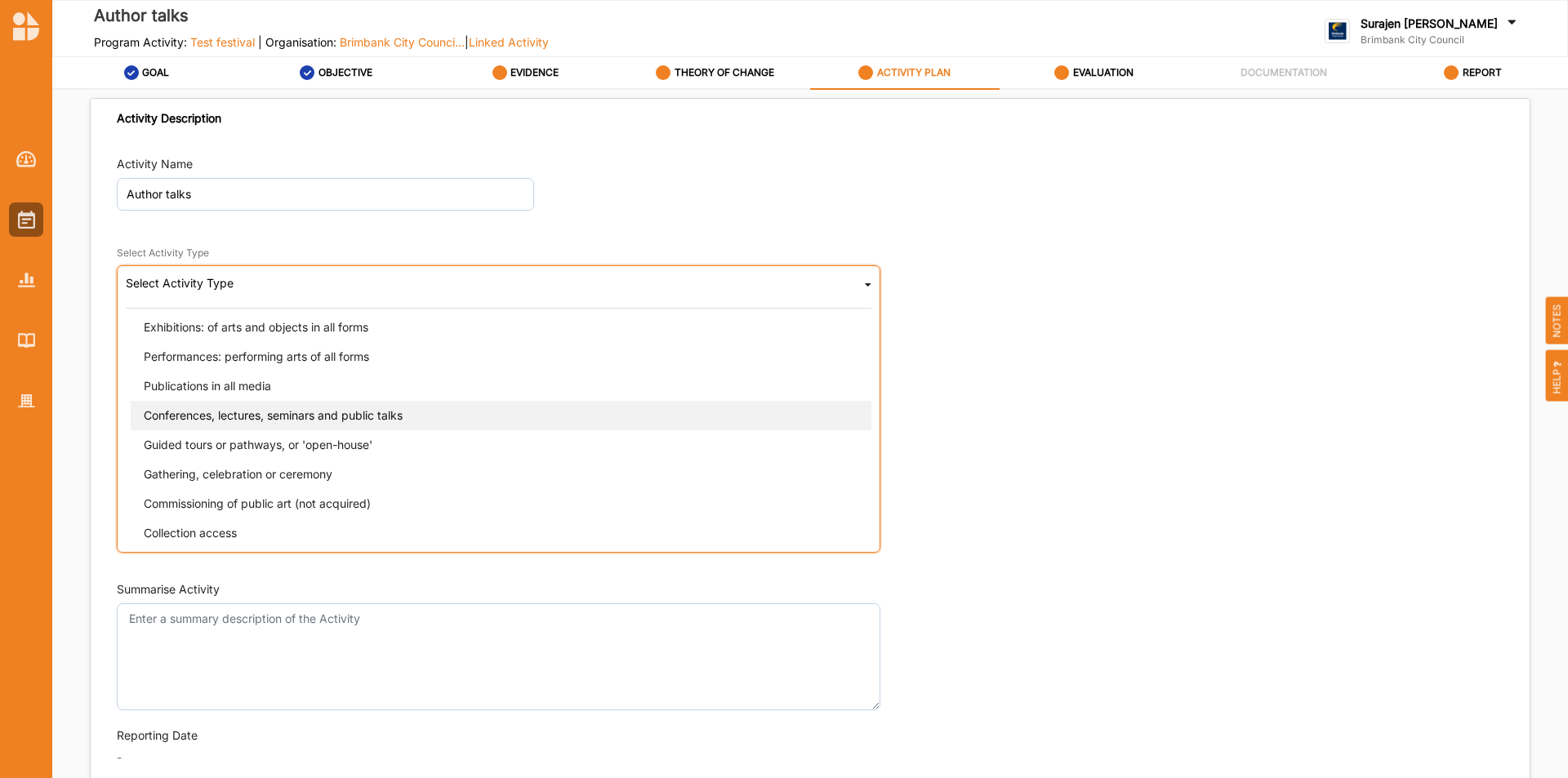
click at [446, 424] on div "Conferences, lectures, seminars and public talks" at bounding box center [503, 415] width 746 height 30
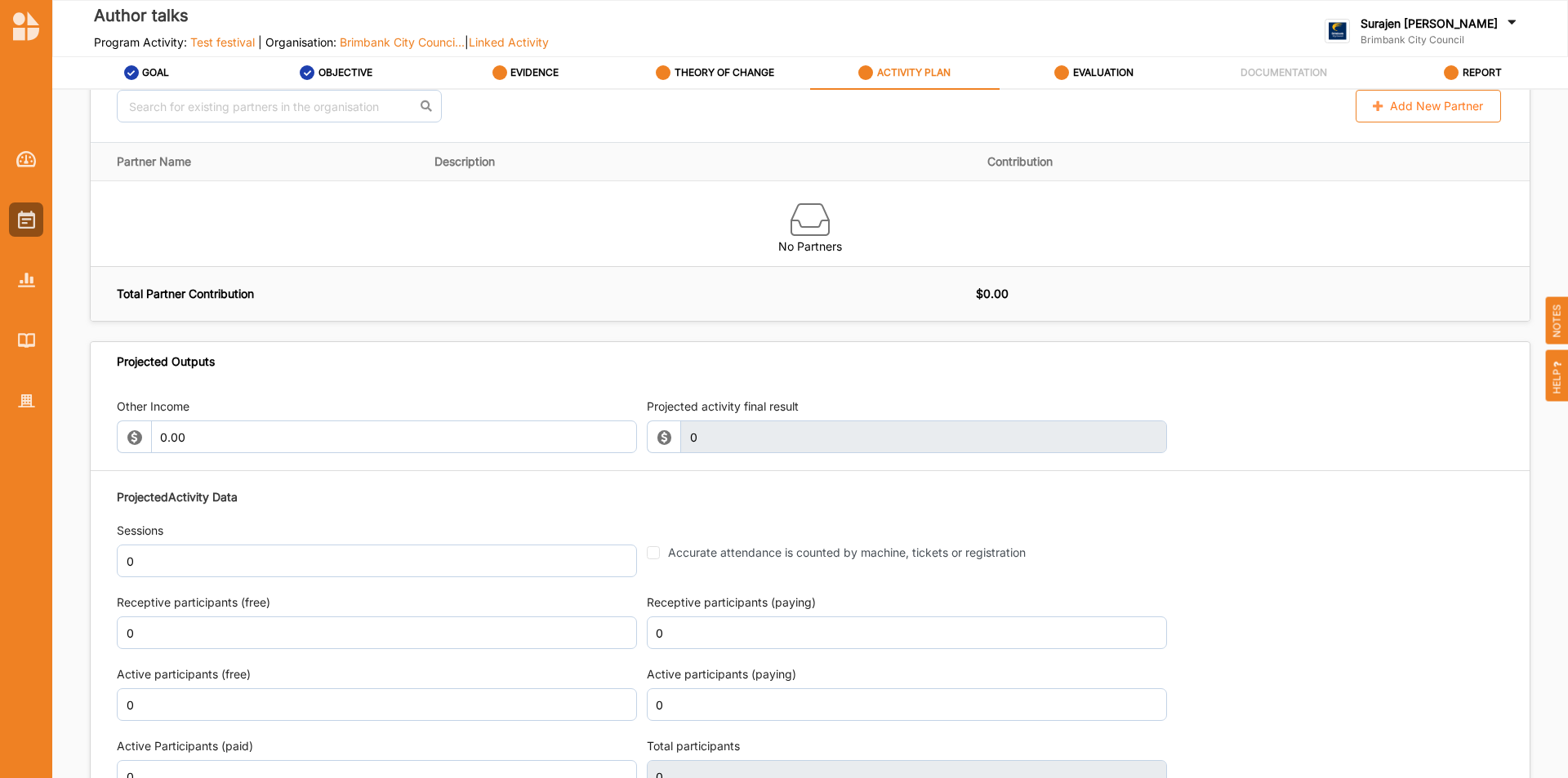
scroll to position [1797, 0]
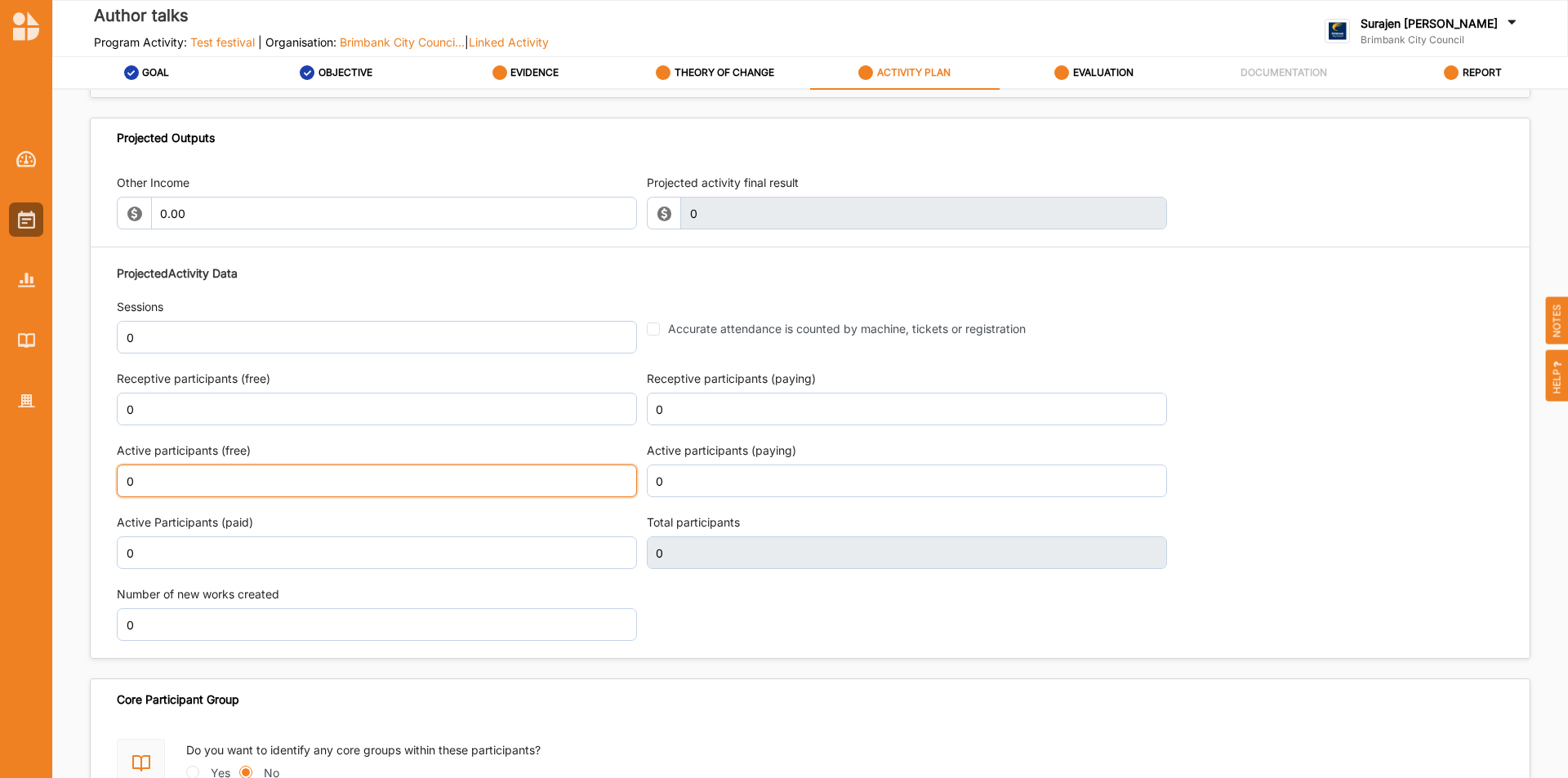
drag, startPoint x: 246, startPoint y: 471, endPoint x: 309, endPoint y: 485, distance: 64.5
click at [250, 474] on input "0" at bounding box center [376, 481] width 520 height 32
type input "500"
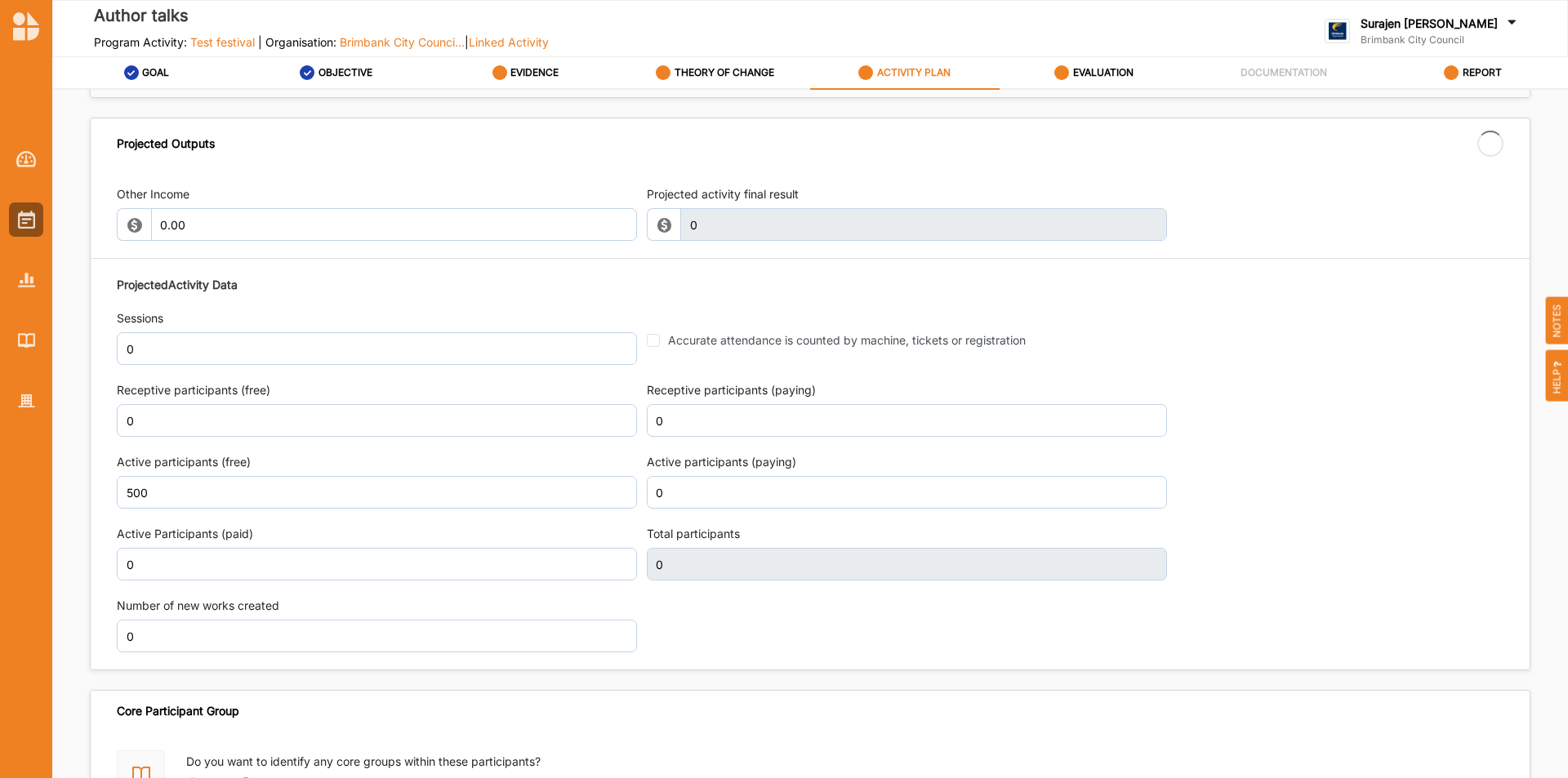
drag, startPoint x: 880, startPoint y: 637, endPoint x: 889, endPoint y: 637, distance: 9.0
click at [881, 635] on div "Projected Activity Data Sessions 0 Accurate attendance is counted by machine, t…" at bounding box center [809, 465] width 1386 height 393
type input "500"
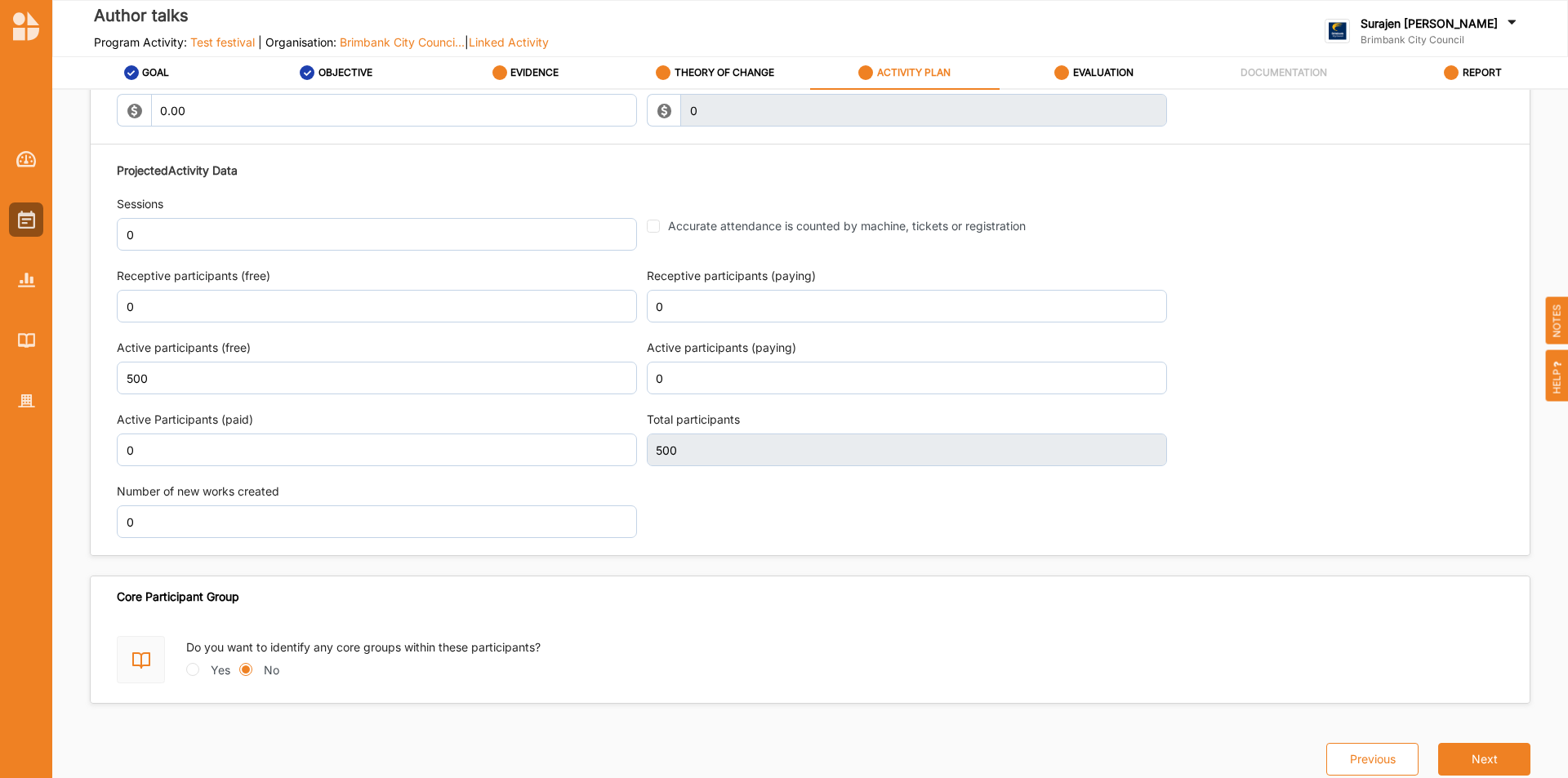
scroll to position [1911, 0]
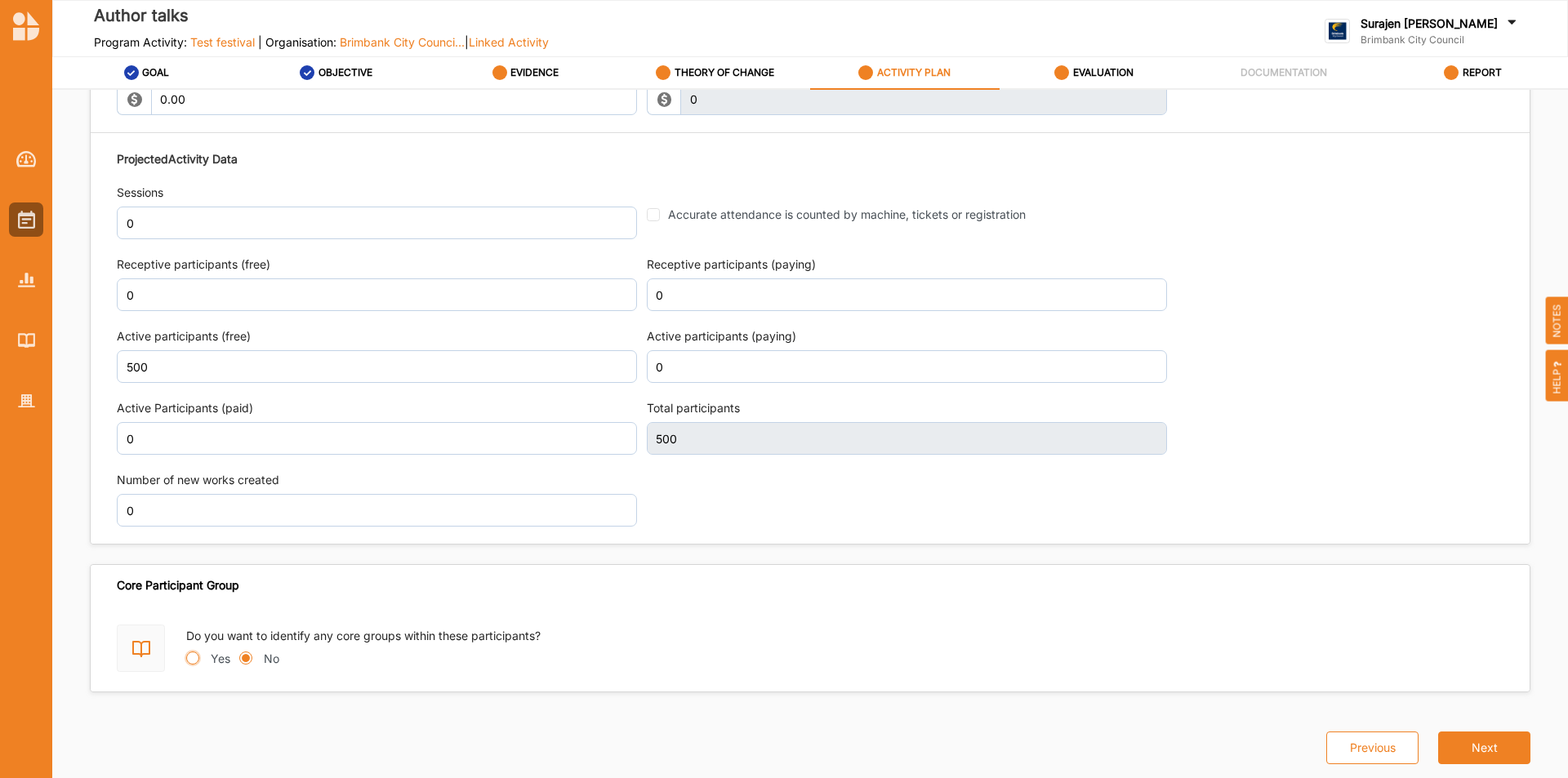
click at [195, 661] on input "Yes" at bounding box center [192, 658] width 13 height 13
radio input "true"
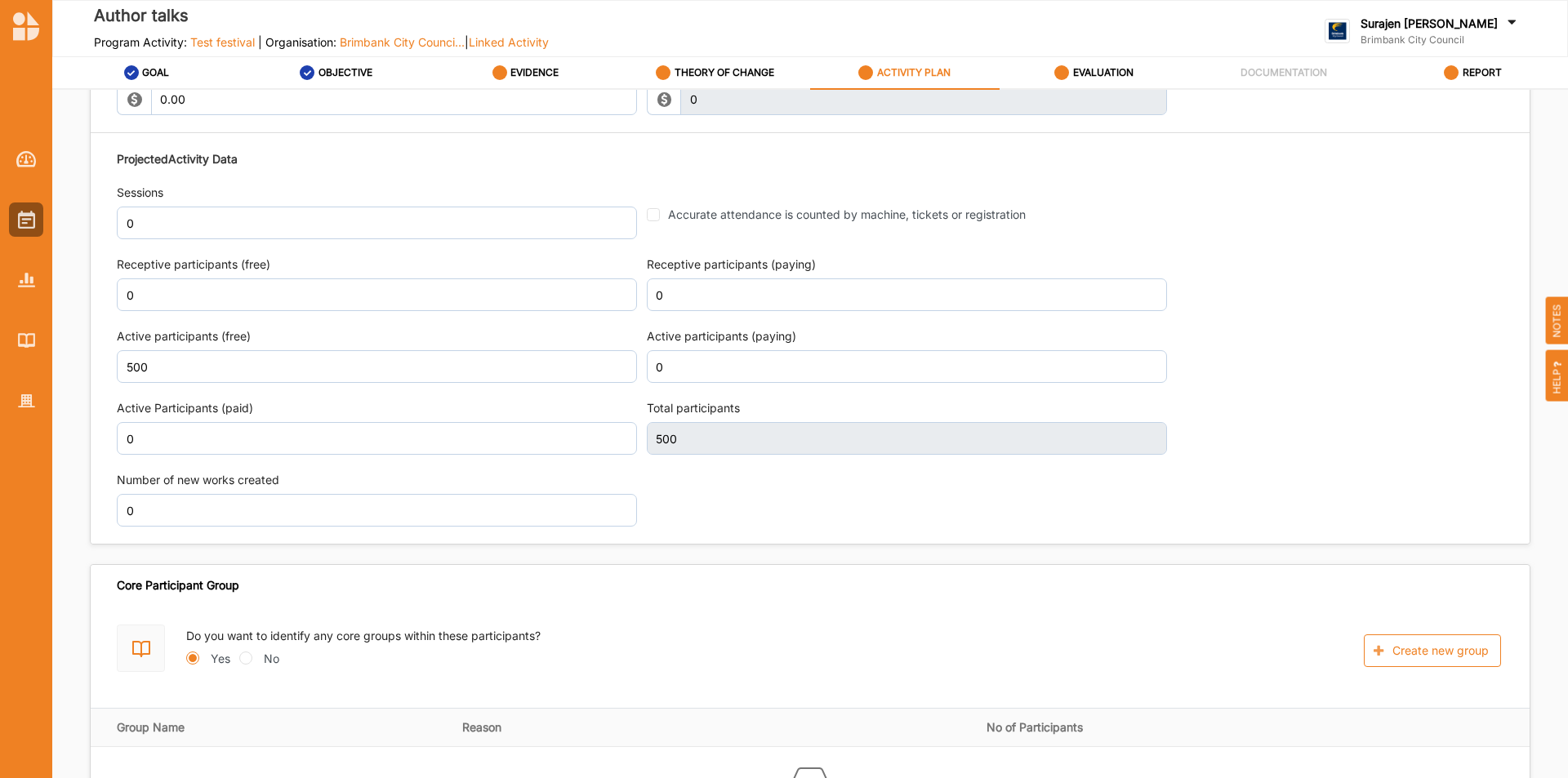
scroll to position [2062, 0]
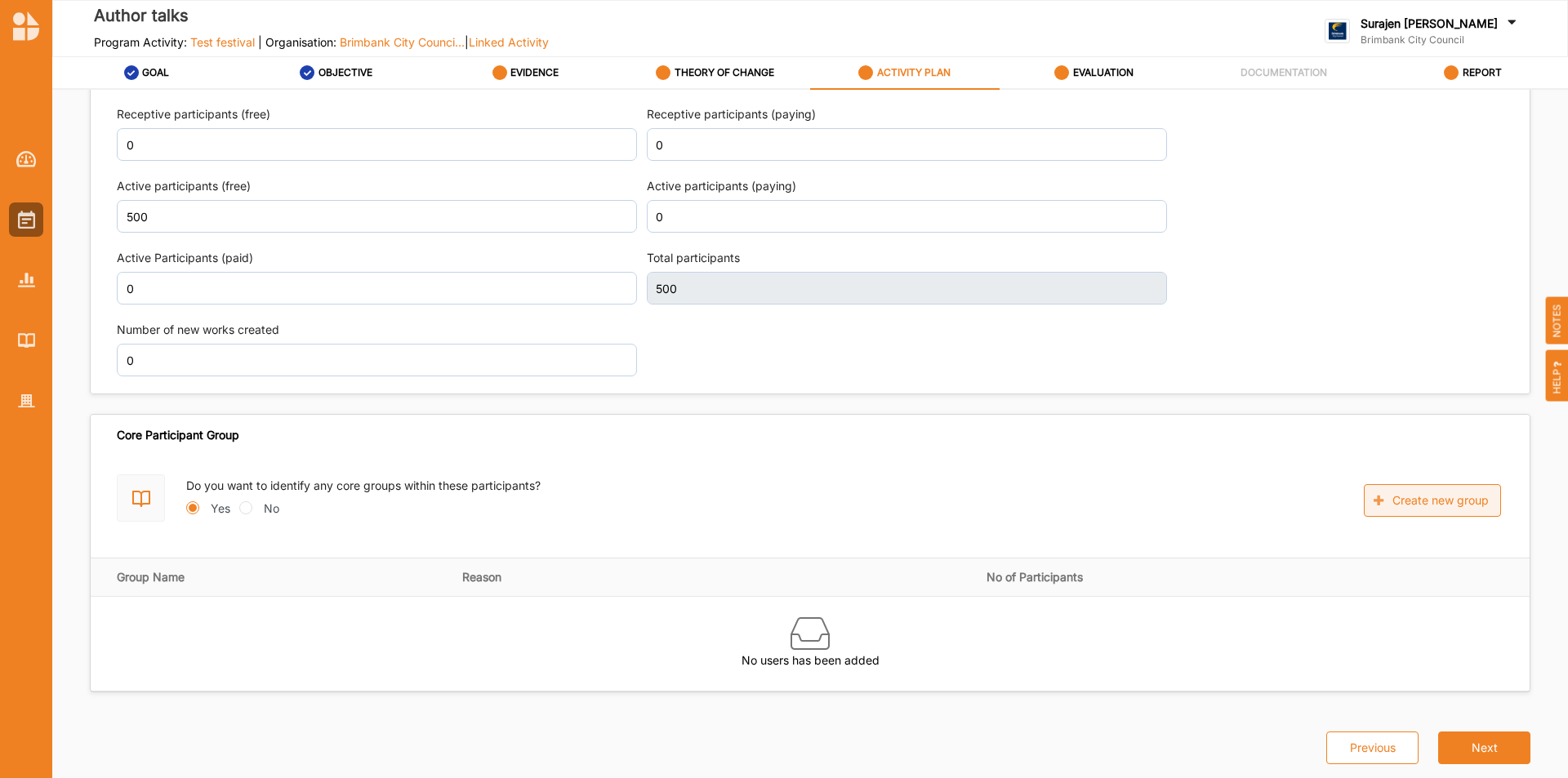
click at [1425, 517] on button "Create new group" at bounding box center [1431, 500] width 137 height 32
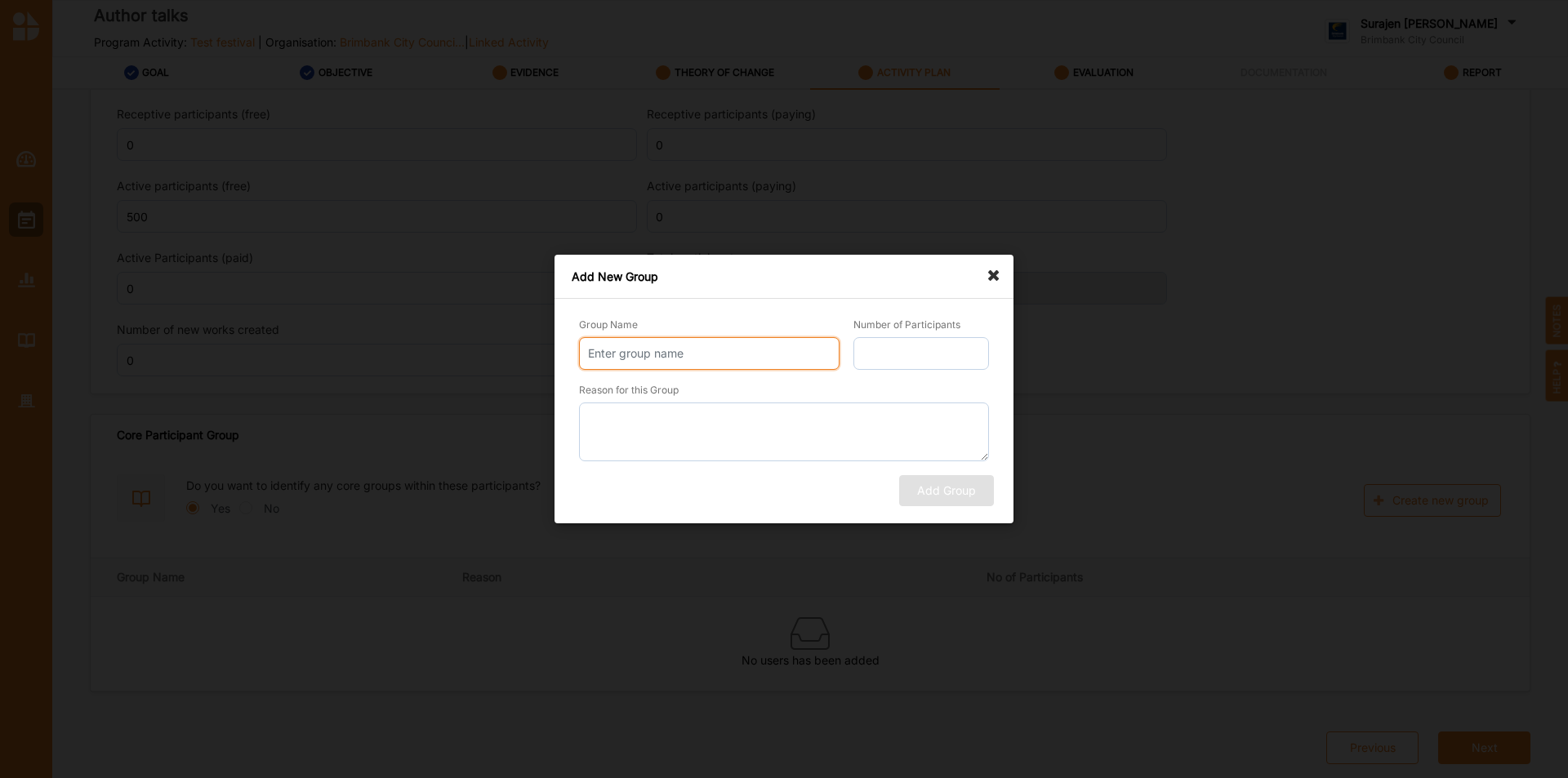
click at [705, 366] on input "Group Name" at bounding box center [709, 354] width 260 height 32
type input "[PERSON_NAME] attendees"
click at [899, 349] on input "Number of Participants" at bounding box center [920, 354] width 135 height 32
type input "100"
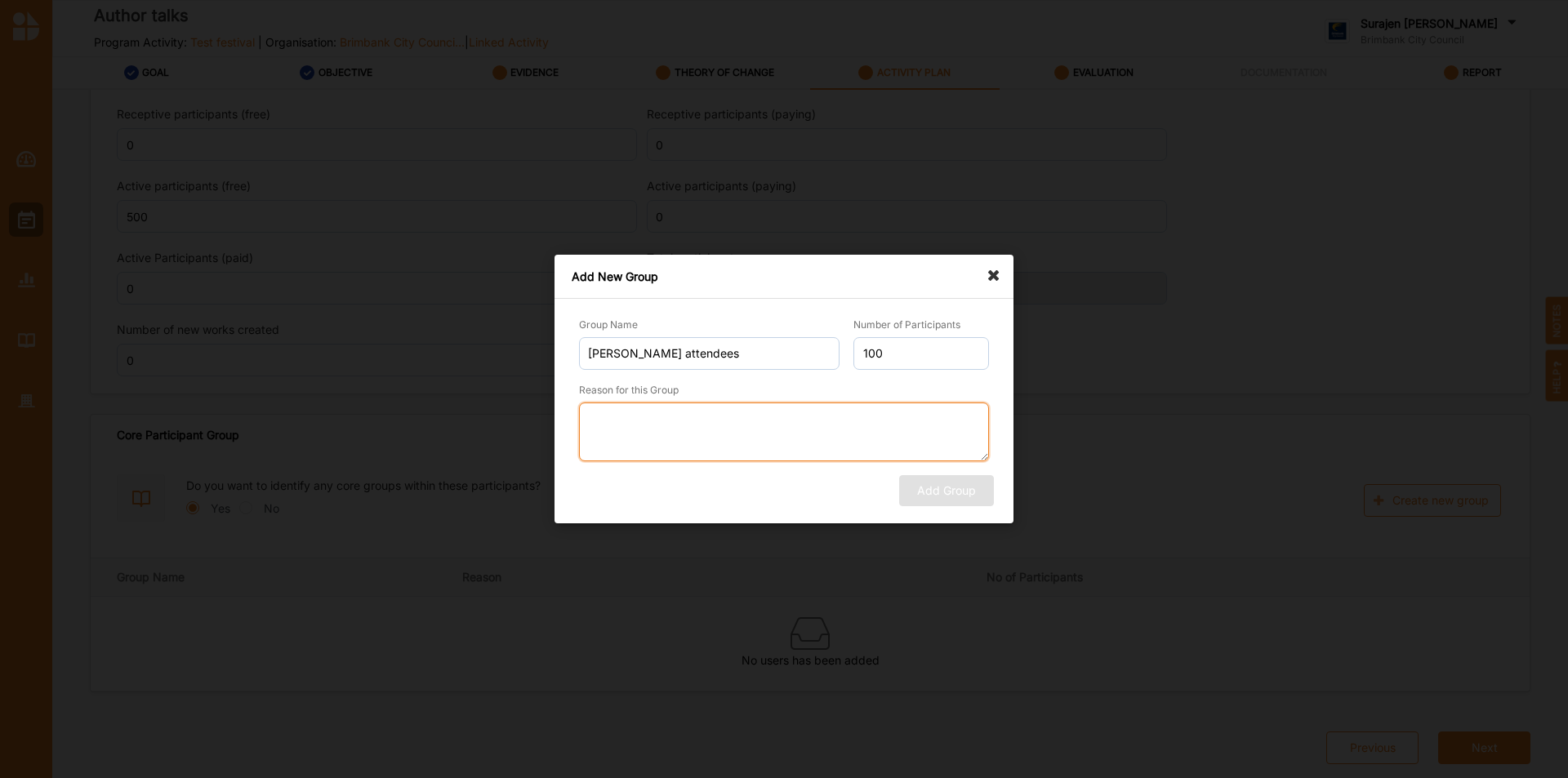
click at [836, 420] on textarea "Reason for this Group" at bounding box center [784, 432] width 411 height 59
type textarea "talk"
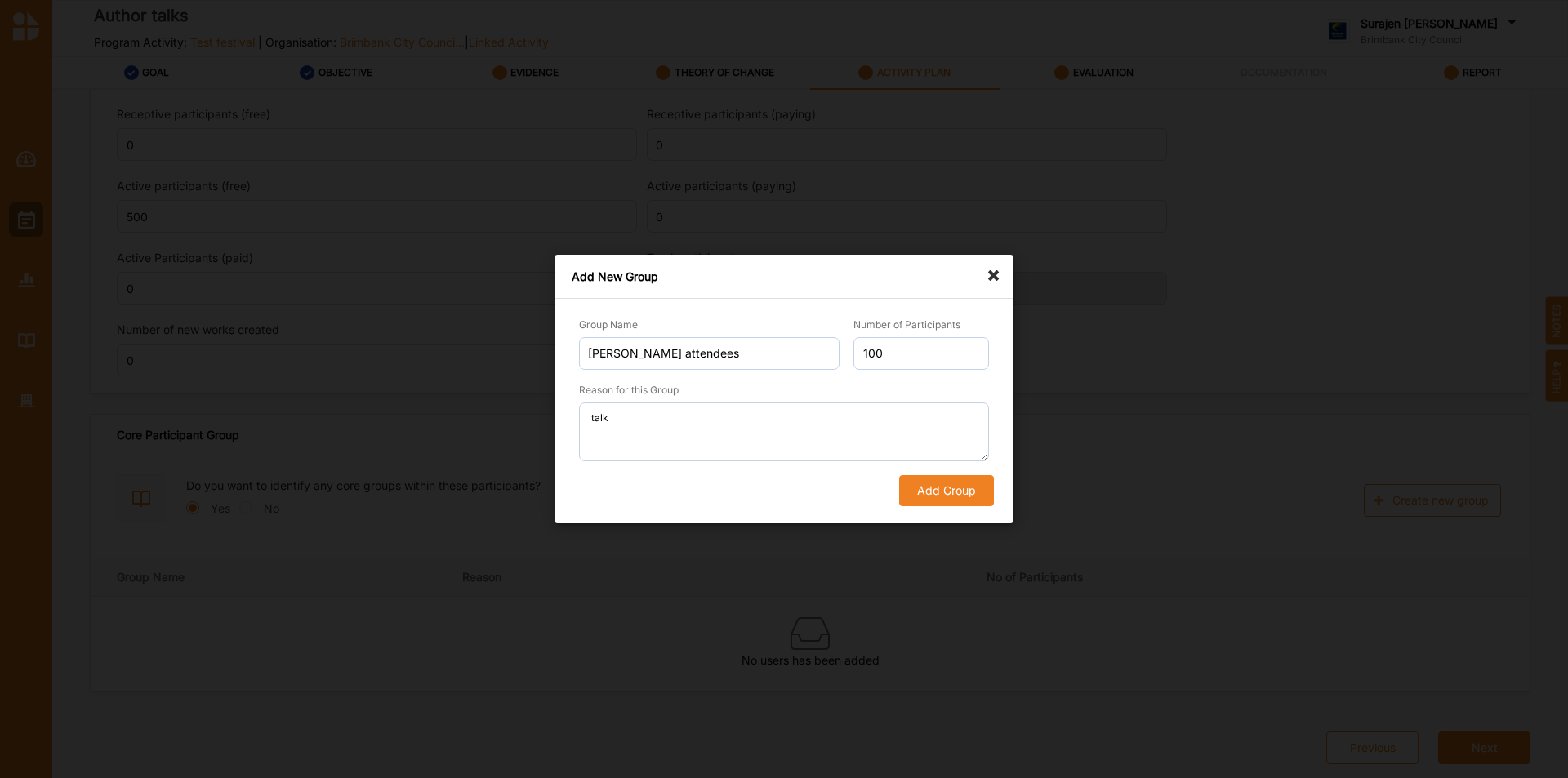
click at [950, 483] on button "Add Group" at bounding box center [946, 491] width 95 height 31
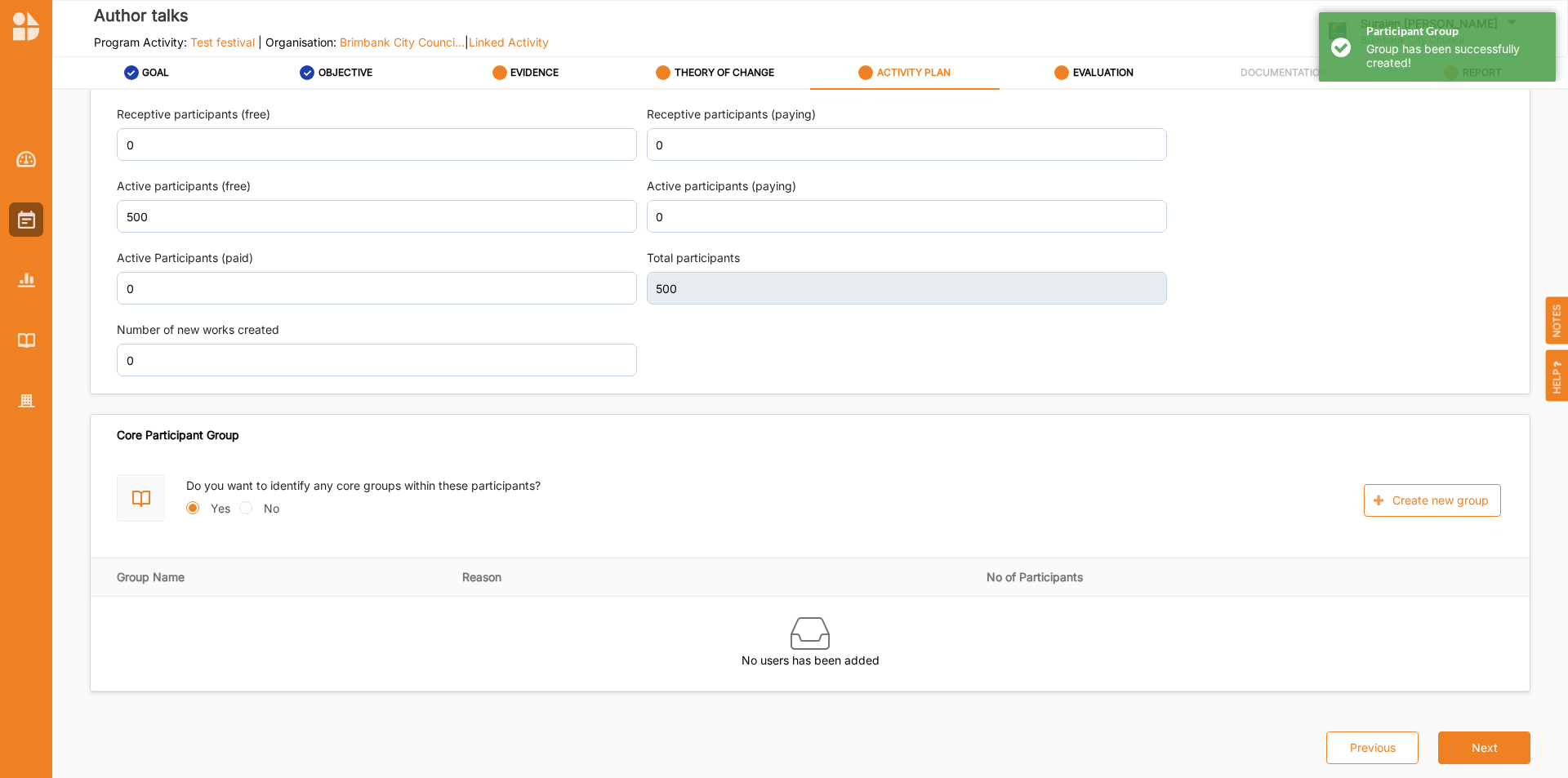
scroll to position [2005, 0]
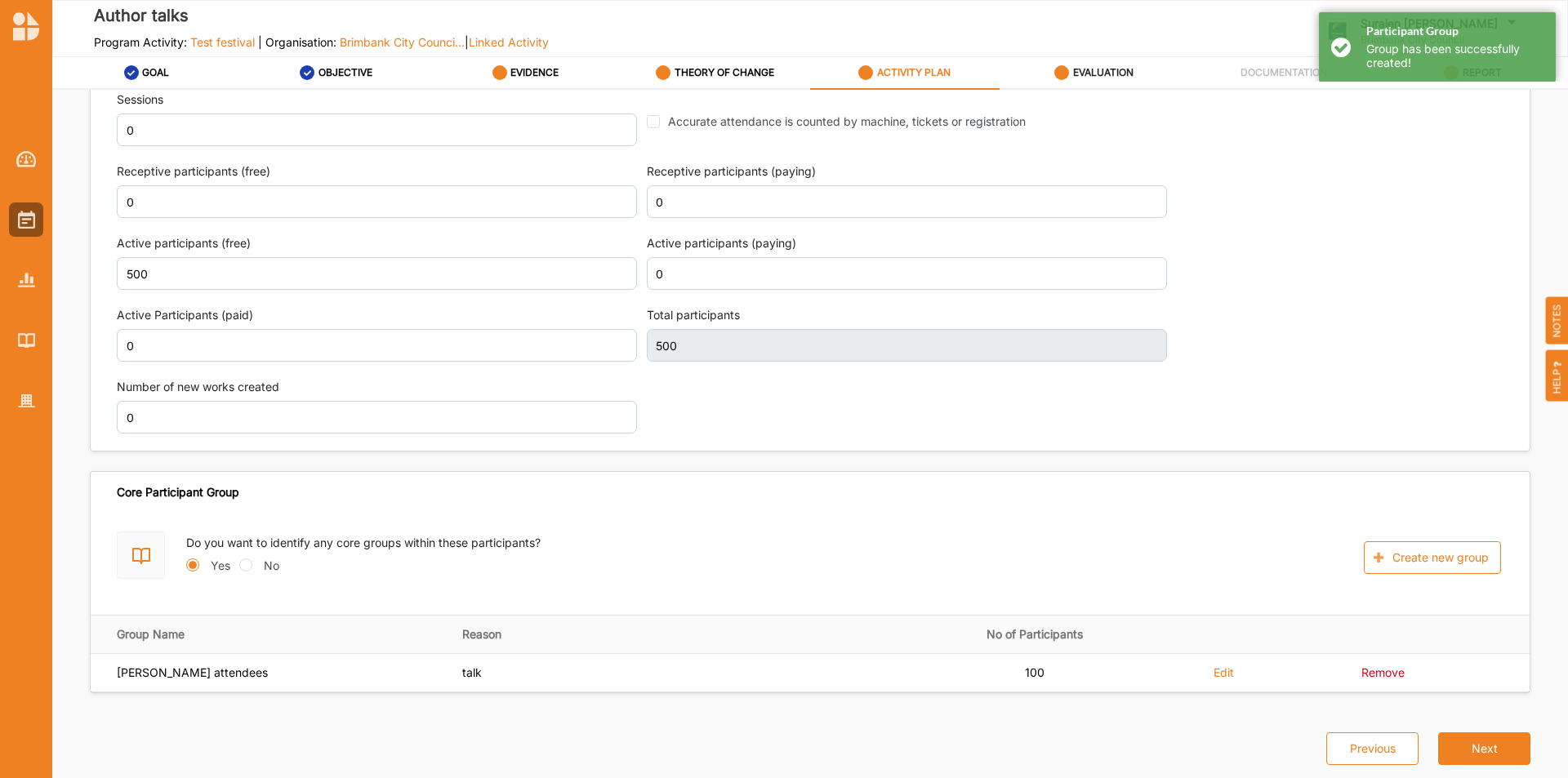
click at [1117, 63] on div "EVALUATION" at bounding box center [1094, 73] width 79 height 30
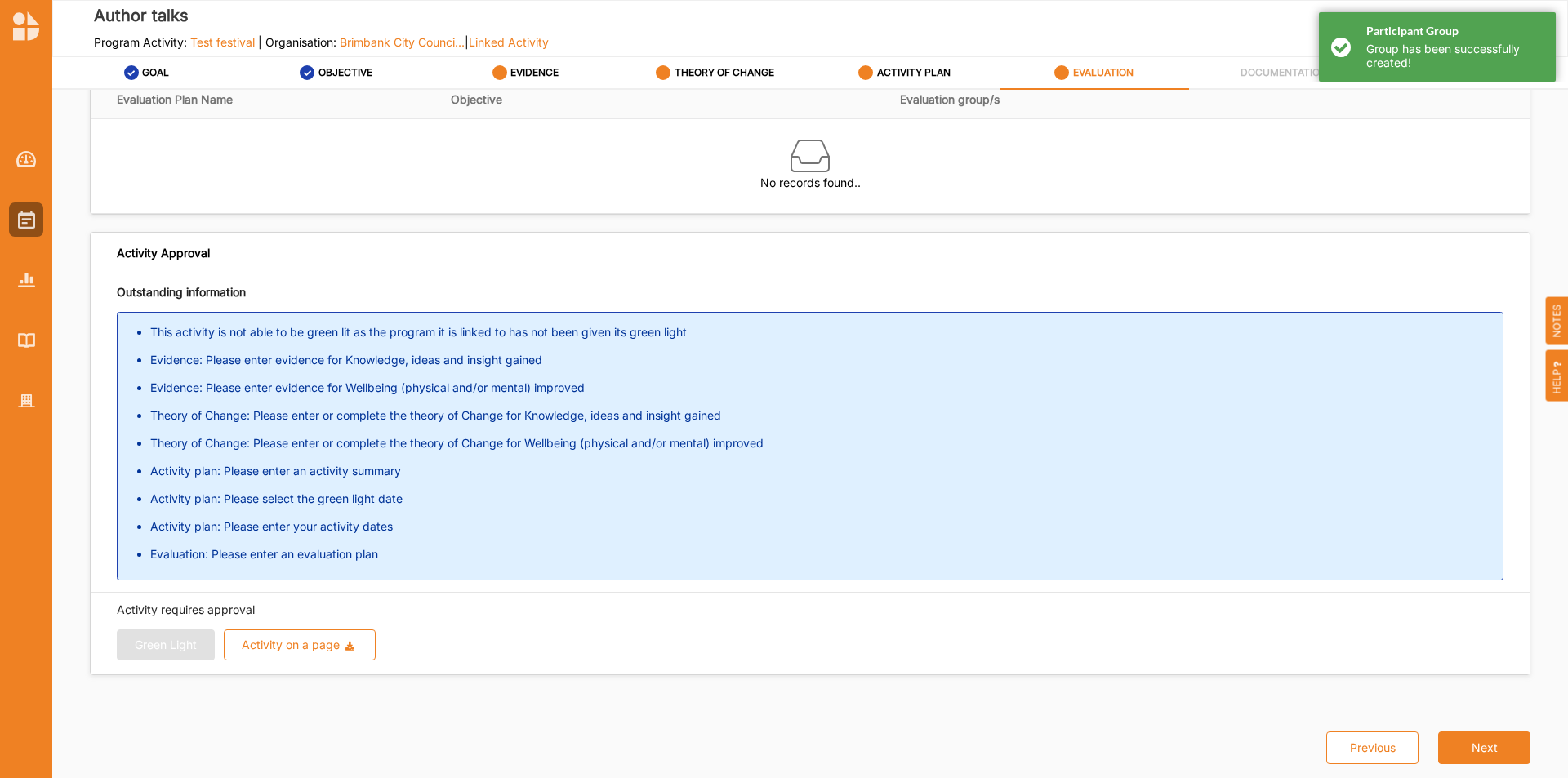
click at [1338, 49] on div "Participant Group Group has been successfully created!" at bounding box center [1436, 47] width 237 height 70
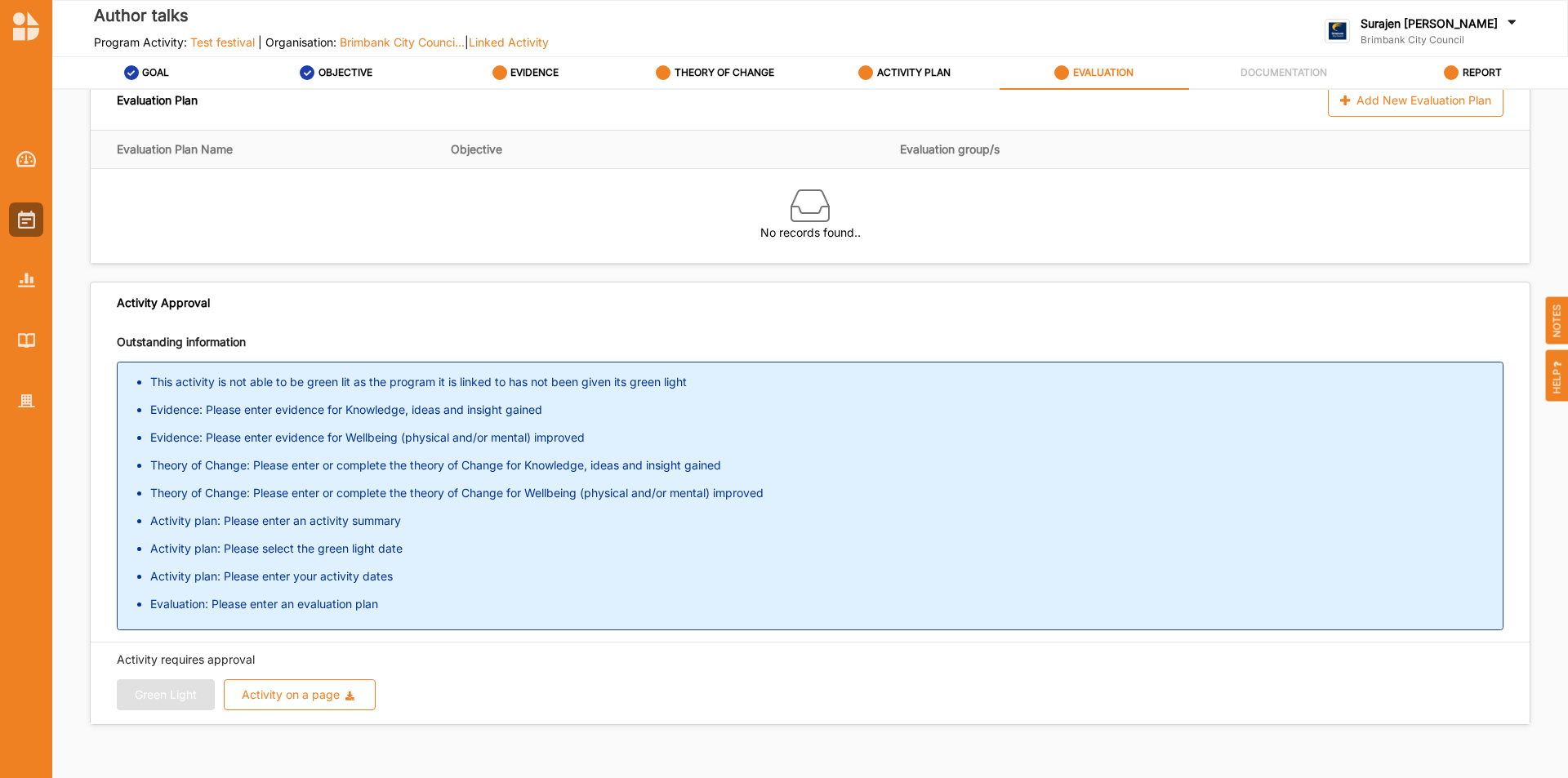
scroll to position [0, 0]
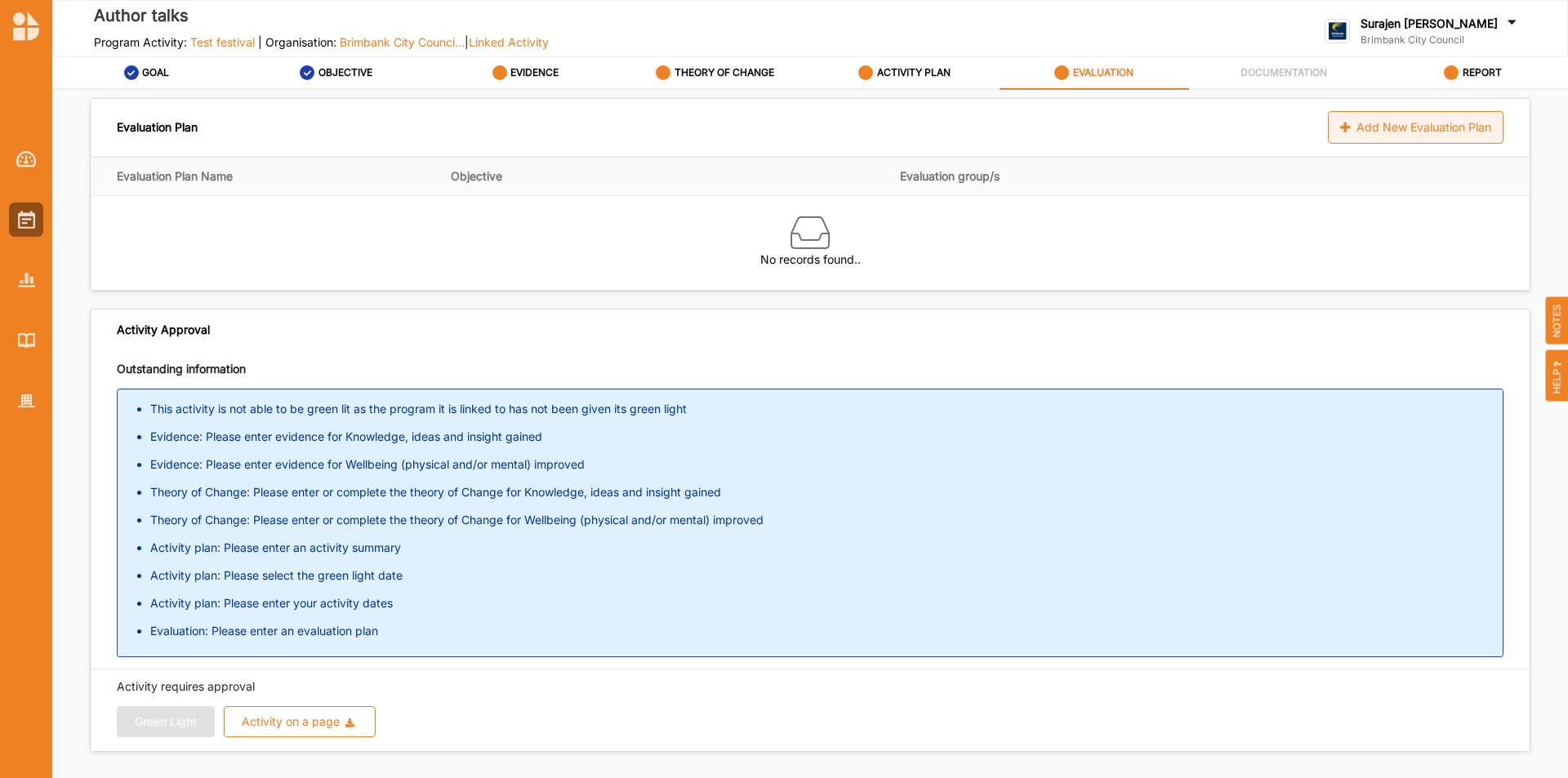
click at [1443, 133] on div "Add New Evaluation Plan" at bounding box center [1415, 127] width 175 height 32
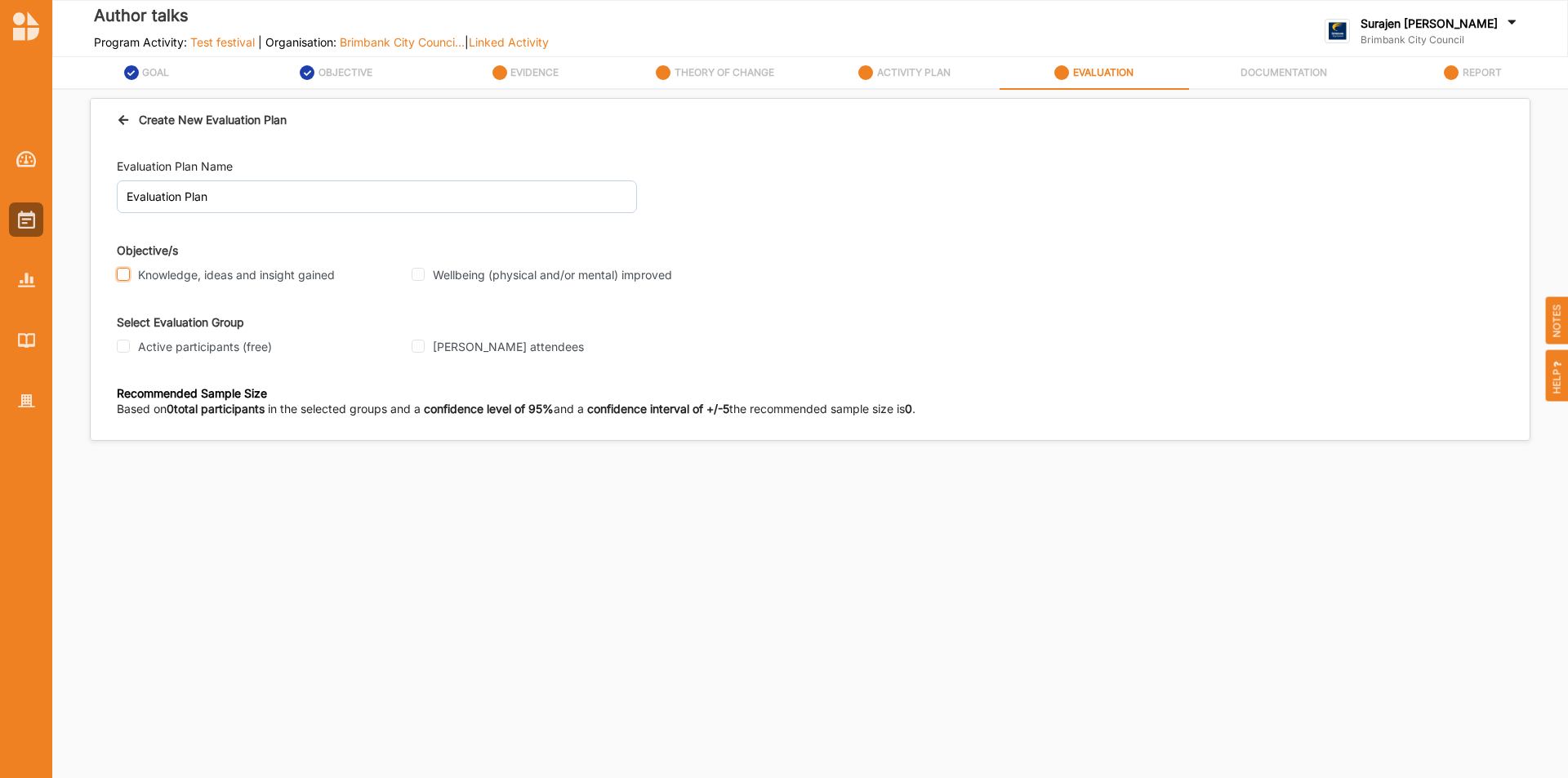
click at [125, 279] on input "Knowledge, ideas and insight gained" at bounding box center [123, 274] width 13 height 13
checkbox input "true"
click at [427, 275] on div "Wellbeing (physical and/or mental) improved" at bounding box center [554, 275] width 285 height 14
click at [415, 274] on input "Wellbeing (physical and/or mental) improved" at bounding box center [418, 274] width 13 height 13
checkbox input "true"
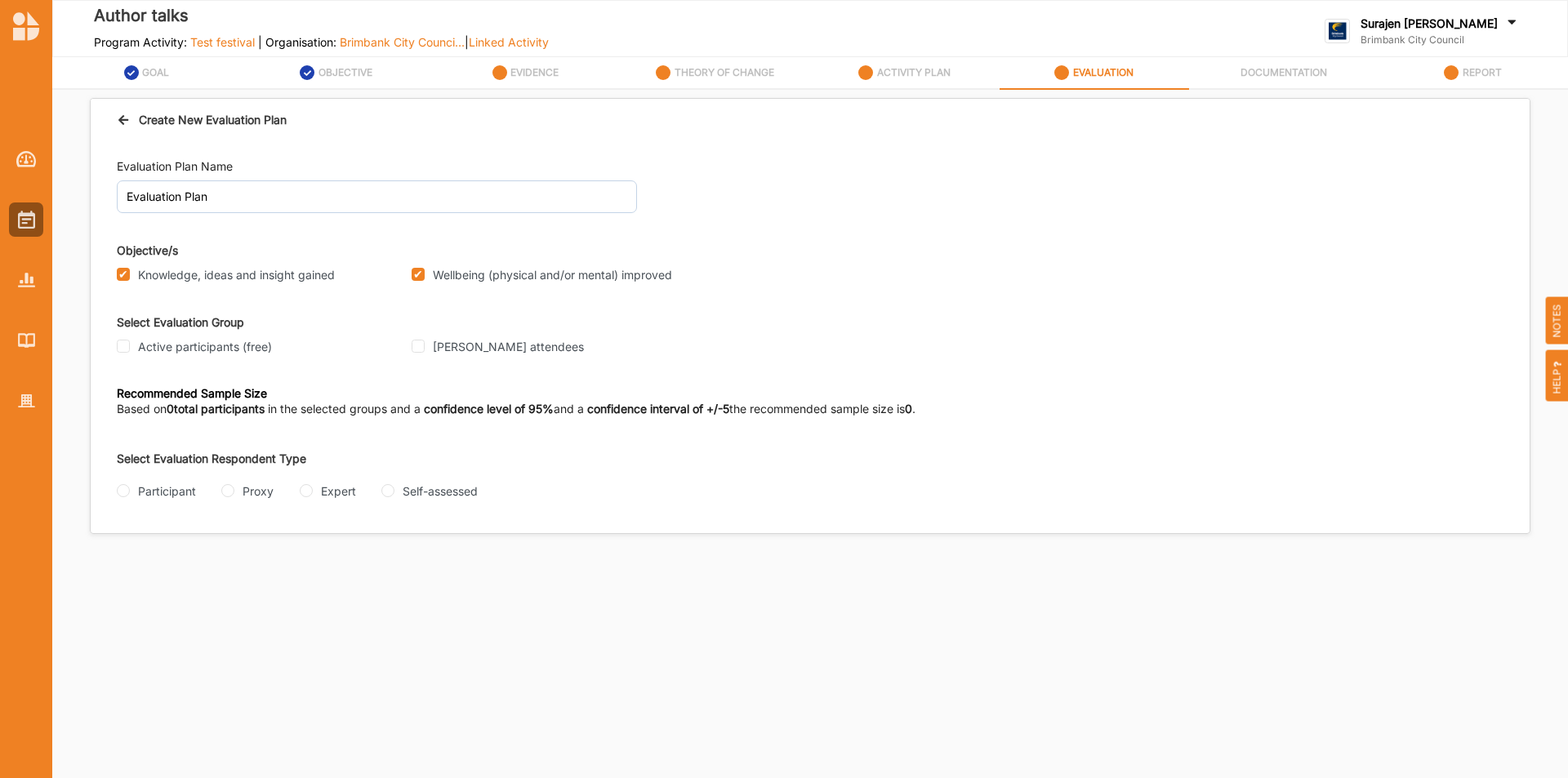
click at [421, 354] on div "[PERSON_NAME] attendees" at bounding box center [554, 347] width 285 height 14
click at [425, 347] on div "[PERSON_NAME] attendees" at bounding box center [554, 347] width 285 height 14
click at [422, 349] on input "[PERSON_NAME] attendees" at bounding box center [418, 346] width 13 height 13
checkbox input "true"
click at [1494, 27] on div "Surajen [PERSON_NAME]" at bounding box center [1440, 24] width 159 height 18
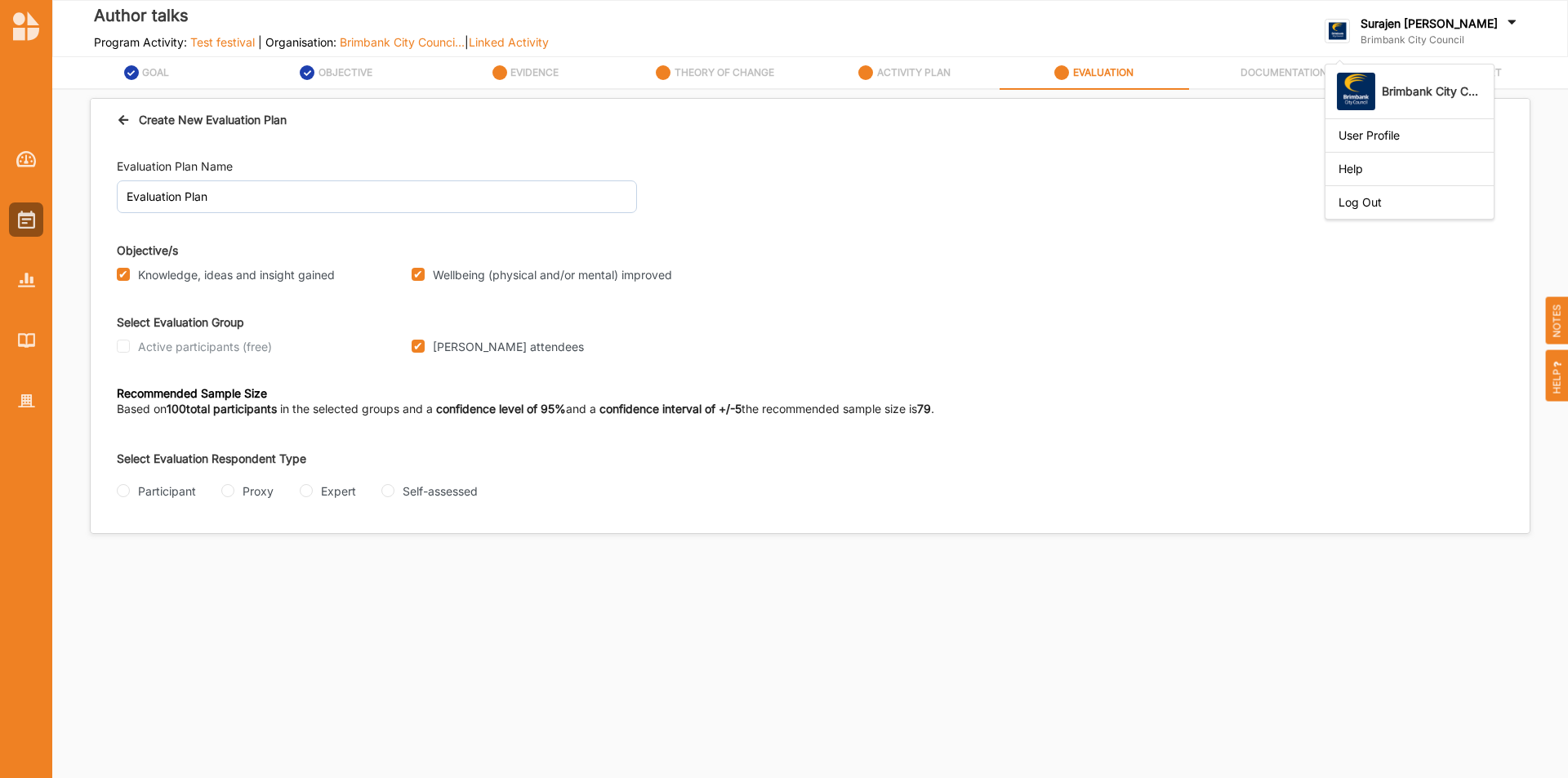
click at [1393, 277] on div "Knowledge, ideas and insight gained Wellbeing (physical and/or mental) improved" at bounding box center [809, 276] width 1386 height 21
